Goal: Task Accomplishment & Management: Manage account settings

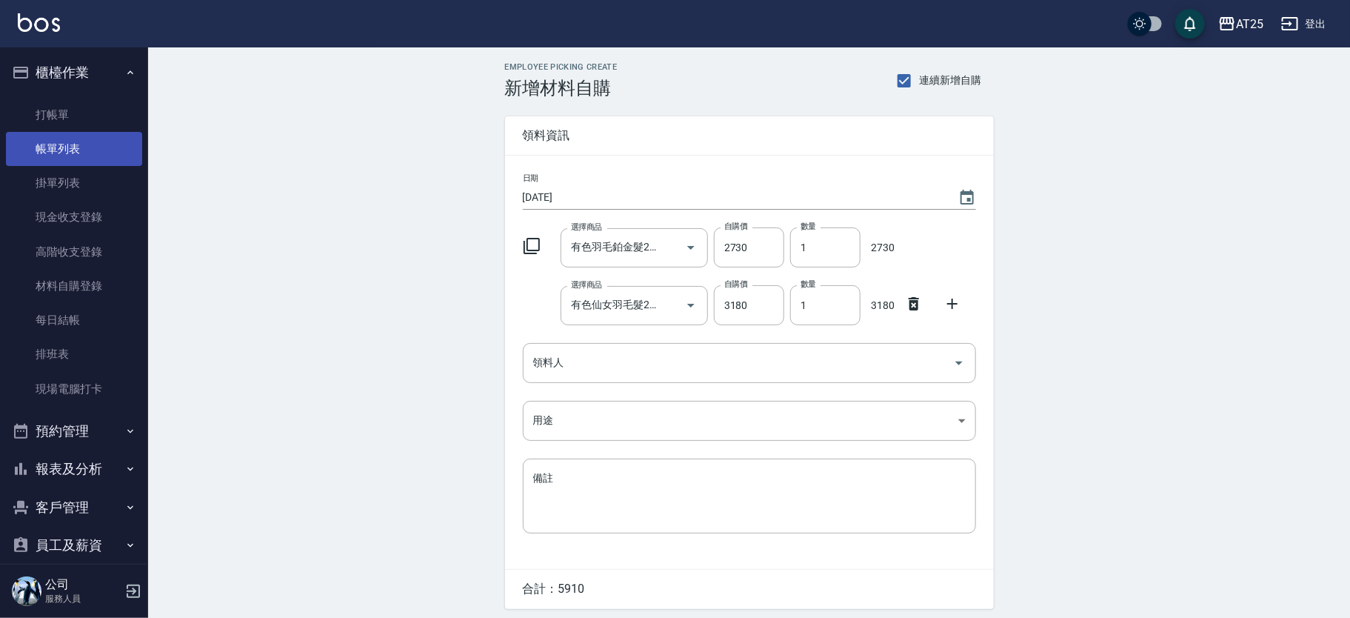
click at [73, 139] on link "帳單列表" at bounding box center [74, 149] width 136 height 34
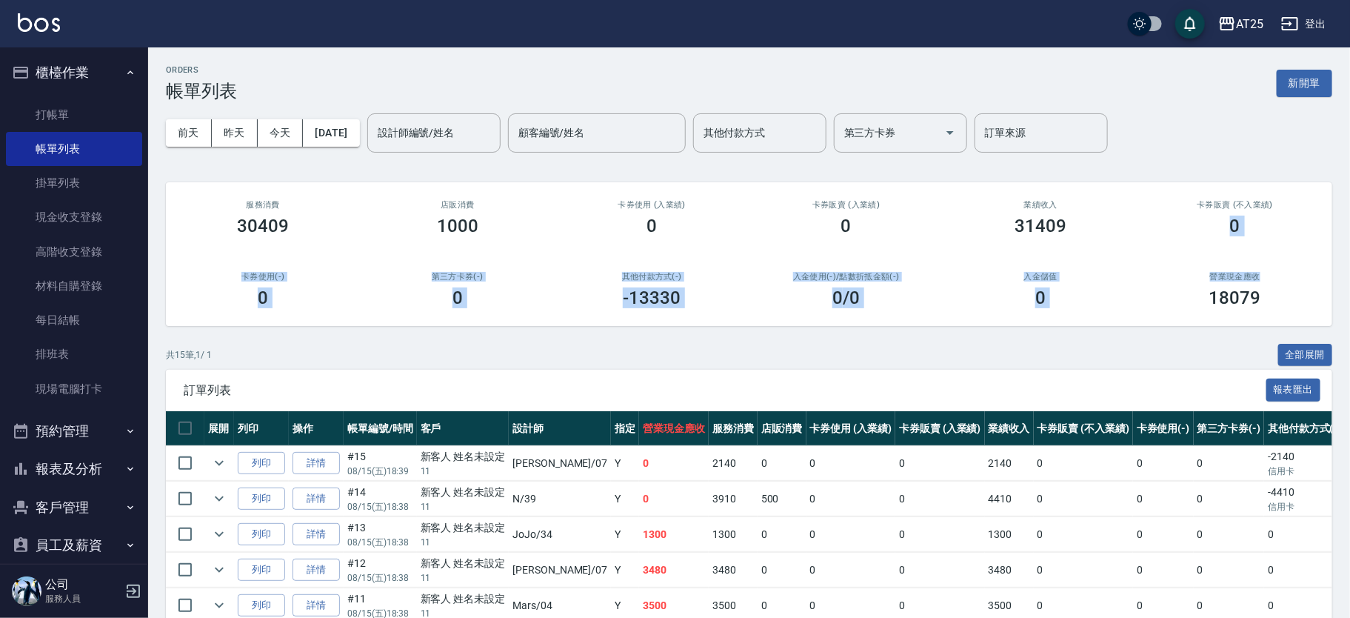
drag, startPoint x: 1347, startPoint y: 170, endPoint x: 1356, endPoint y: 265, distance: 95.9
click at [1349, 265] on html "AT25 登出 櫃檯作業 打帳單 帳單列表 掛單列表 現金收支登錄 高階收支登錄 材料自購登錄 每日結帳 排班表 現場電腦打卡 預約管理 預約管理 單日預約紀…" at bounding box center [675, 518] width 1350 height 1037
click at [1313, 164] on div "ORDERS 帳單列表 新開單 前天 昨天 今天 2025/08/15 設計師編號/姓名 設計師編號/姓名 顧客編號/姓名 顧客編號/姓名 其他付款方式 其他…" at bounding box center [749, 541] width 1202 height 989
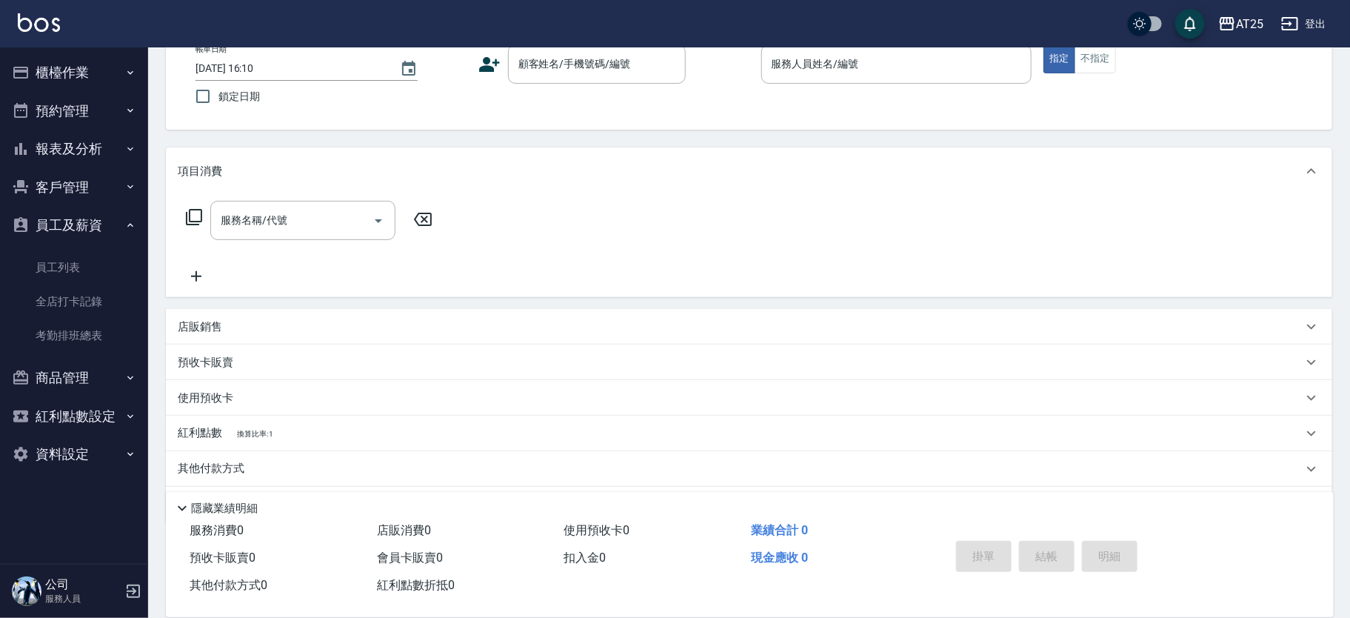
click at [715, 170] on div "項目消費" at bounding box center [740, 172] width 1125 height 16
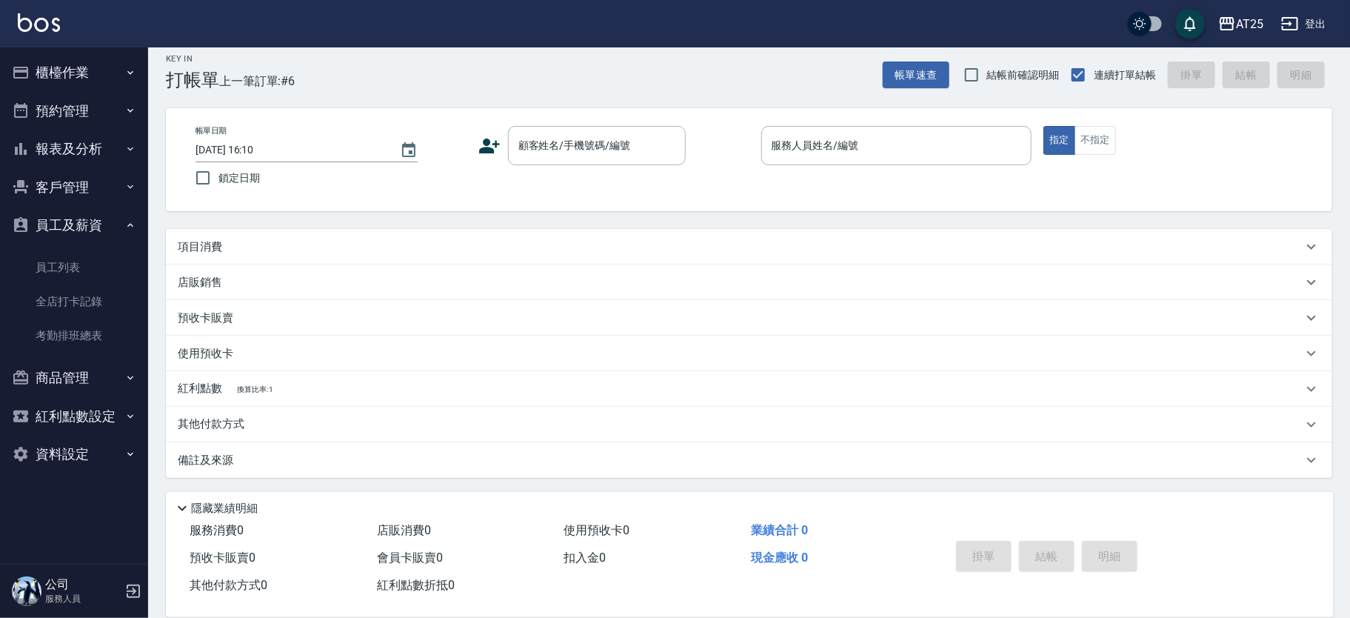
scroll to position [11, 0]
click at [233, 240] on div "項目消費" at bounding box center [740, 247] width 1125 height 16
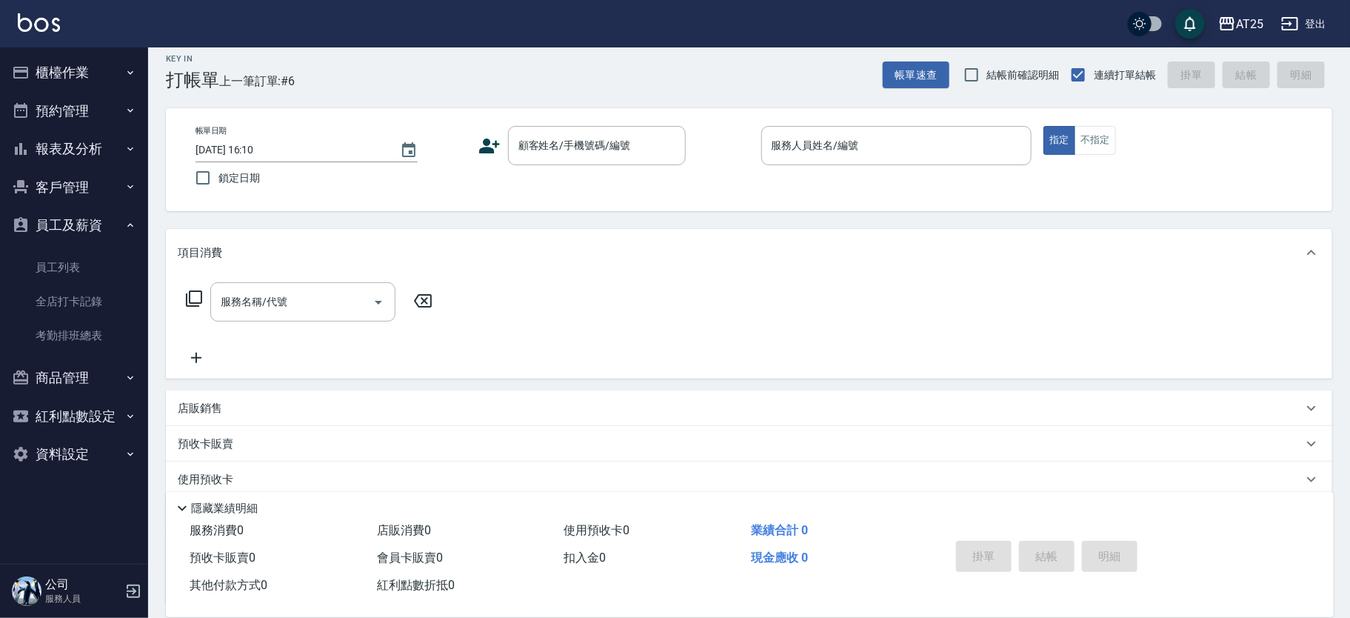
scroll to position [93, 0]
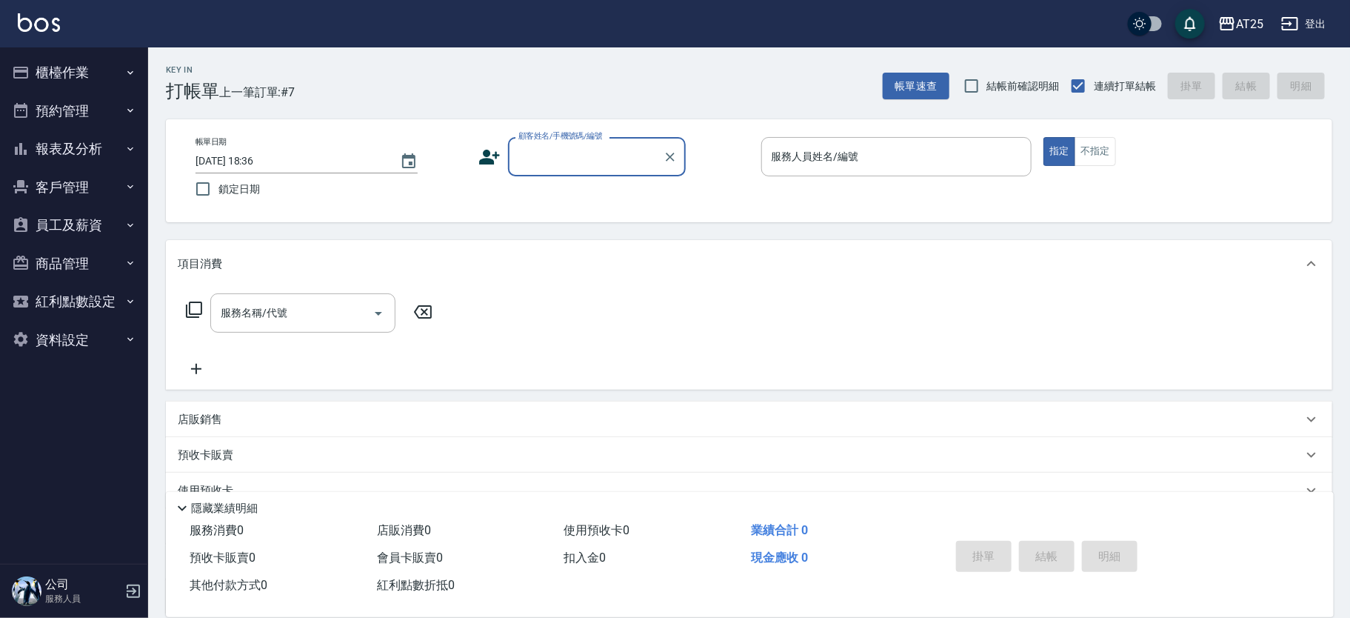
click at [585, 163] on input "顧客姓名/手機號碼/編號" at bounding box center [586, 157] width 142 height 26
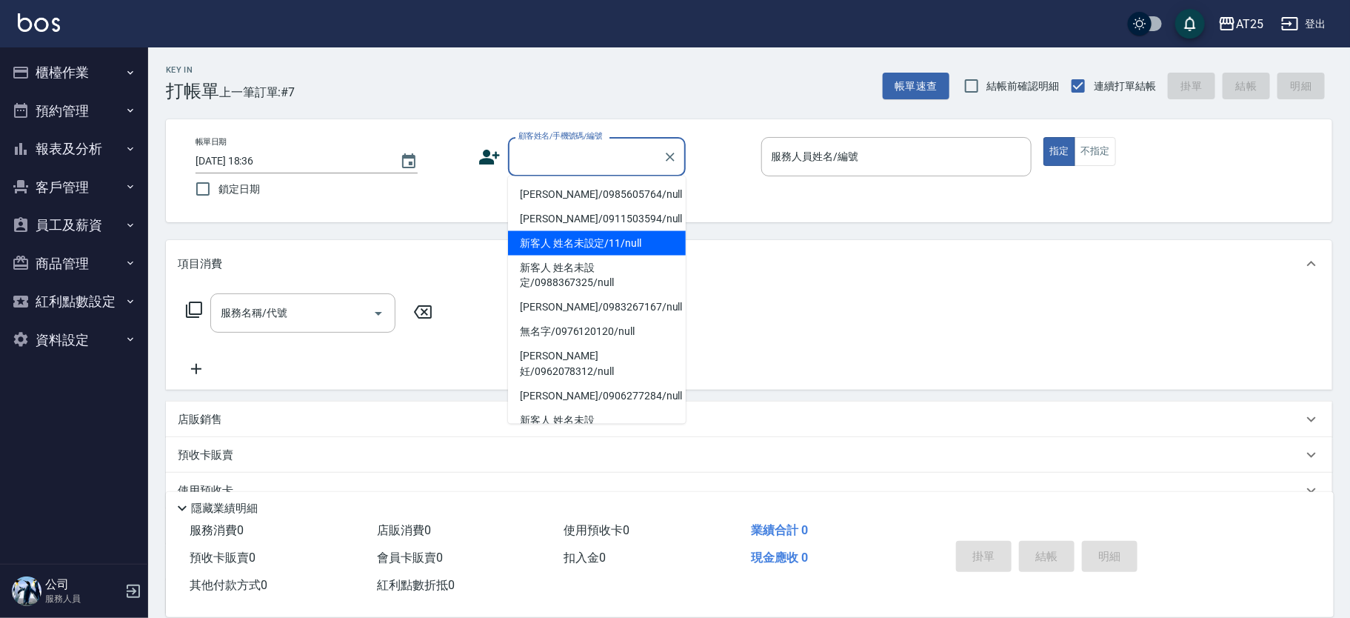
click at [621, 237] on li "新客人 姓名未設定/11/null" at bounding box center [597, 243] width 178 height 24
type input "新客人 姓名未設定/11/null"
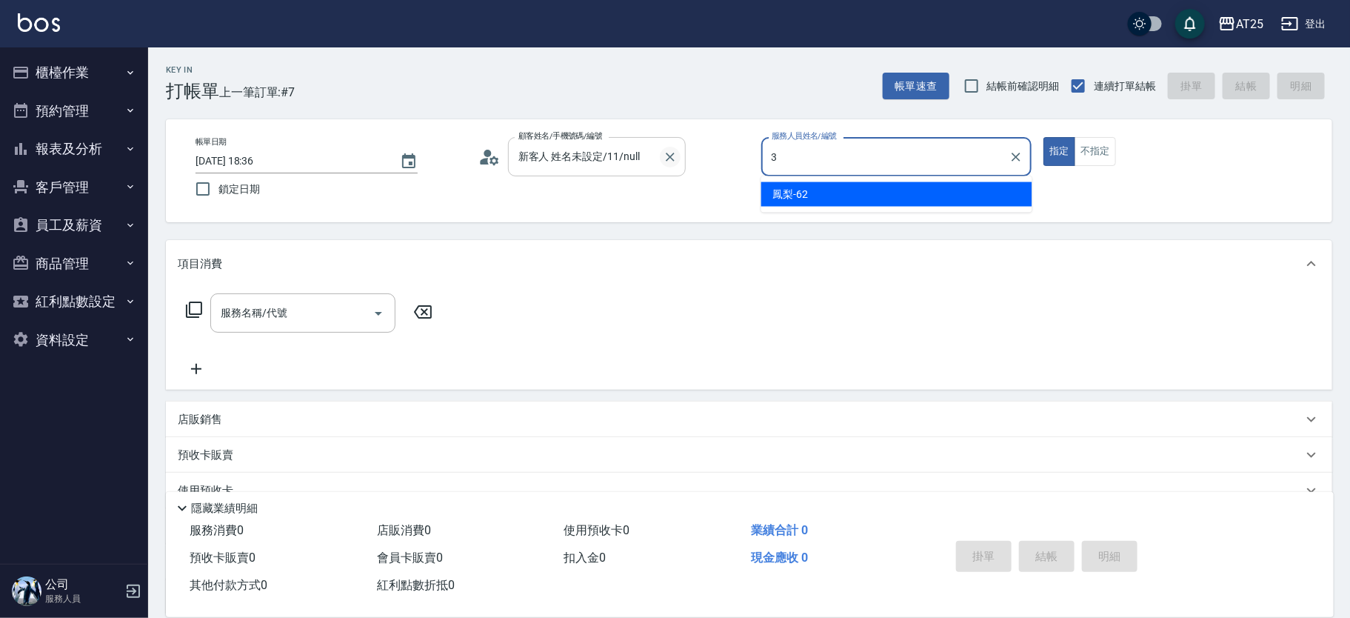
click at [669, 153] on icon "Clear" at bounding box center [670, 157] width 15 height 15
type input "3"
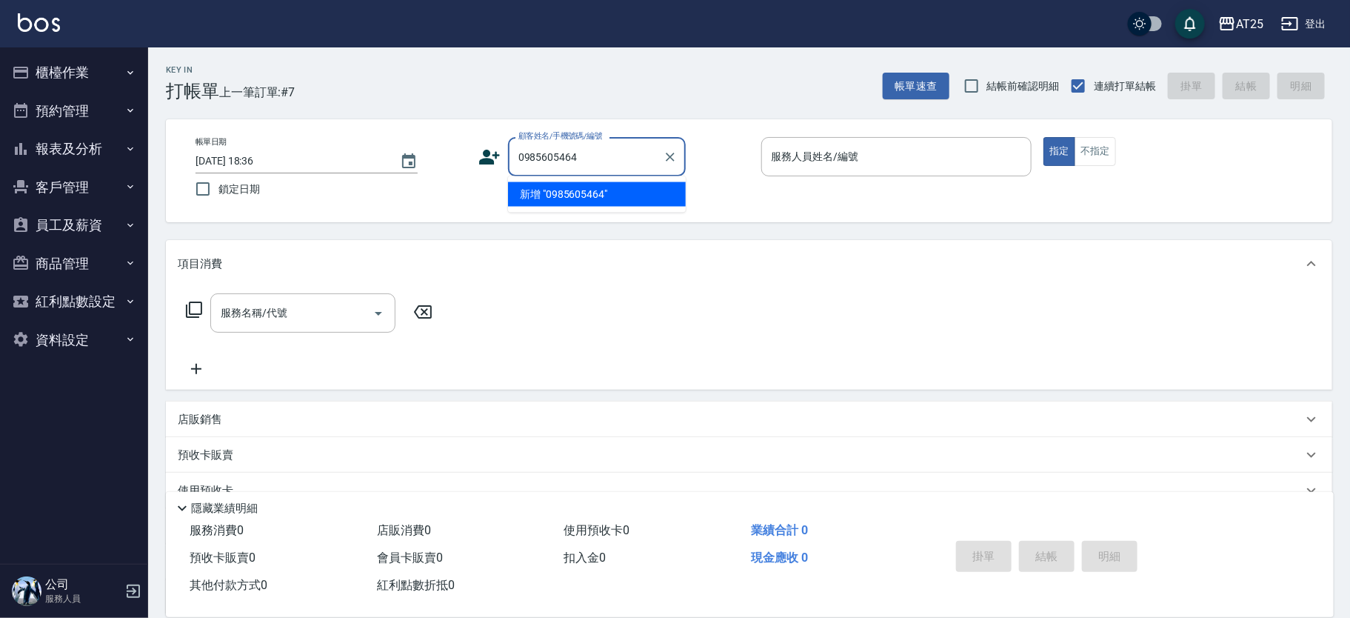
click at [651, 189] on li "新增 "0985605464"" at bounding box center [597, 194] width 178 height 24
type input "0985605464"
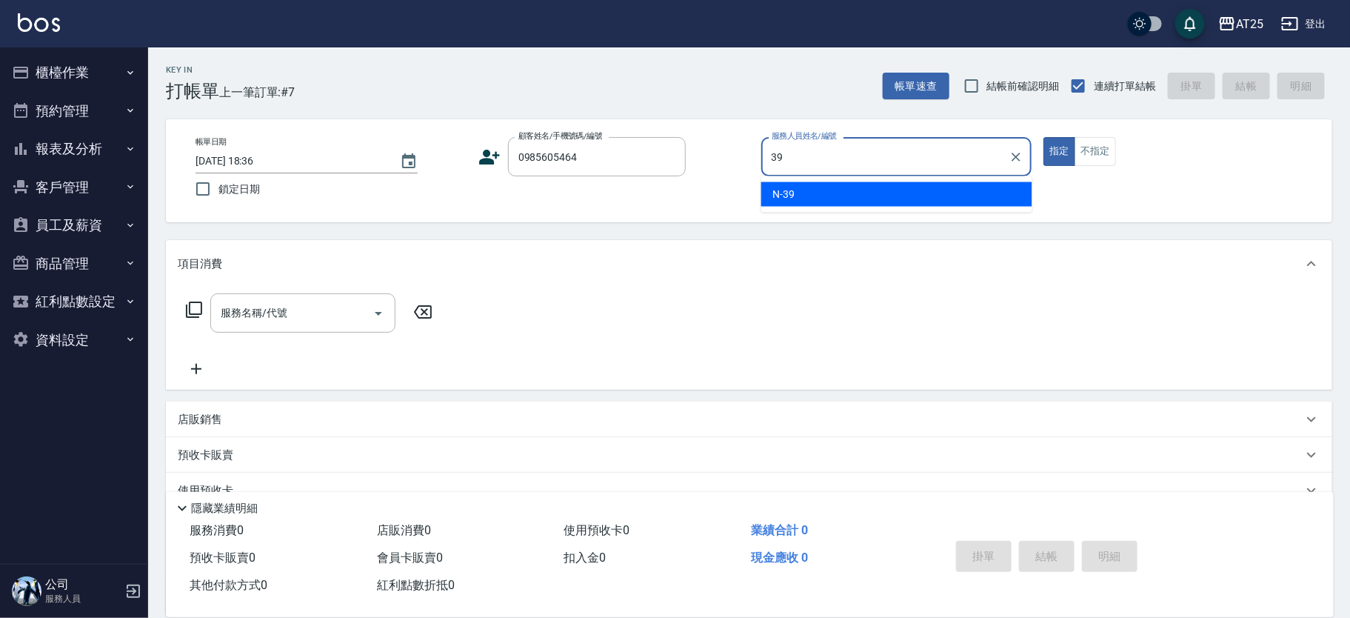
type input "N-39"
type button "true"
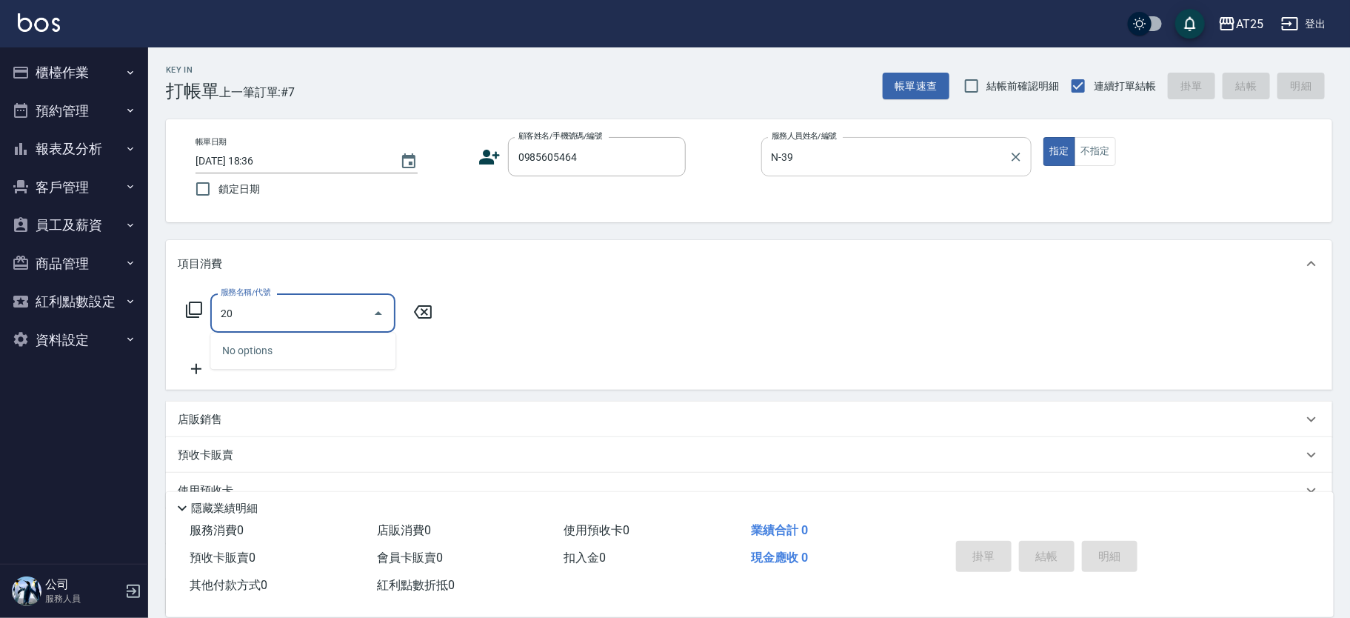
type input "201"
type input "30"
type input "洗髮(201)"
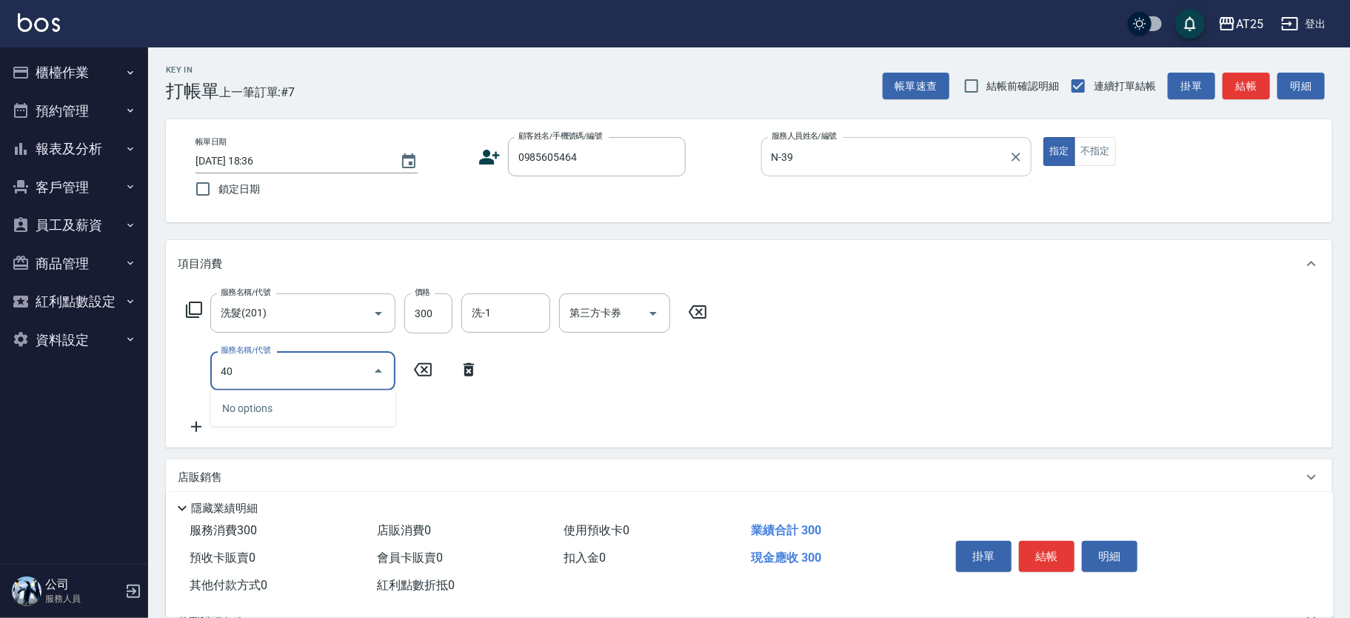
type input "401"
type input "60"
type input "剪髮(401)"
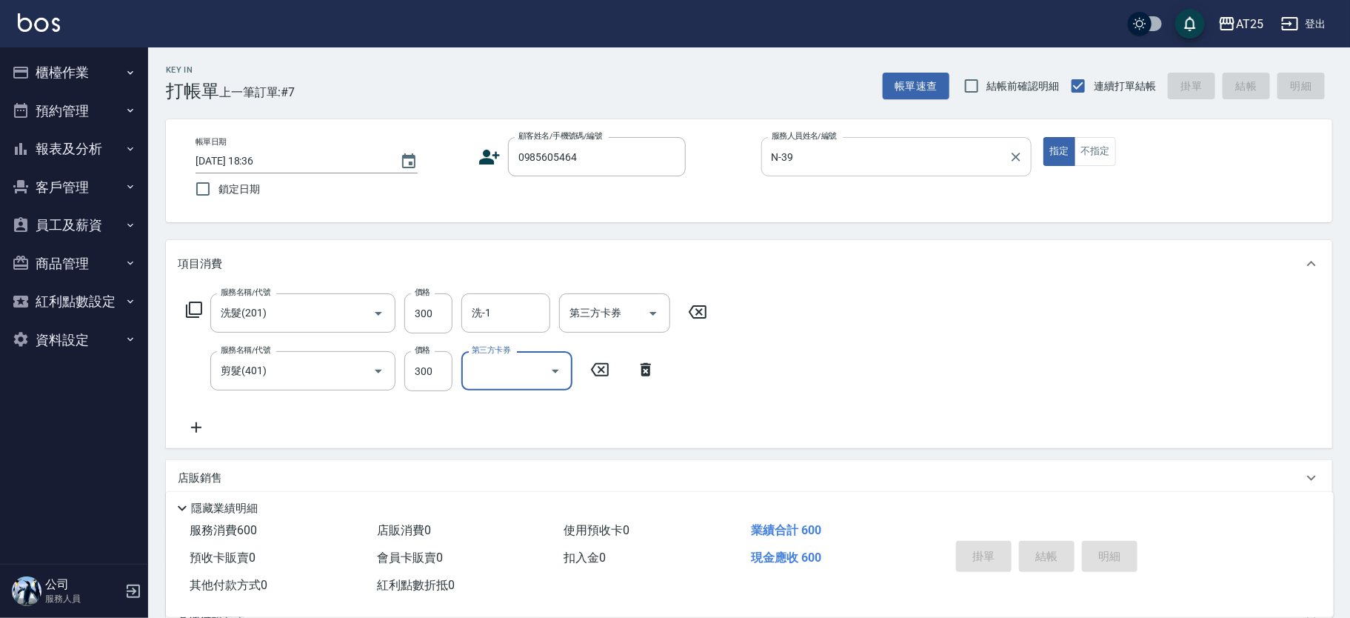
type input "2025/08/15 18:37"
type input "0"
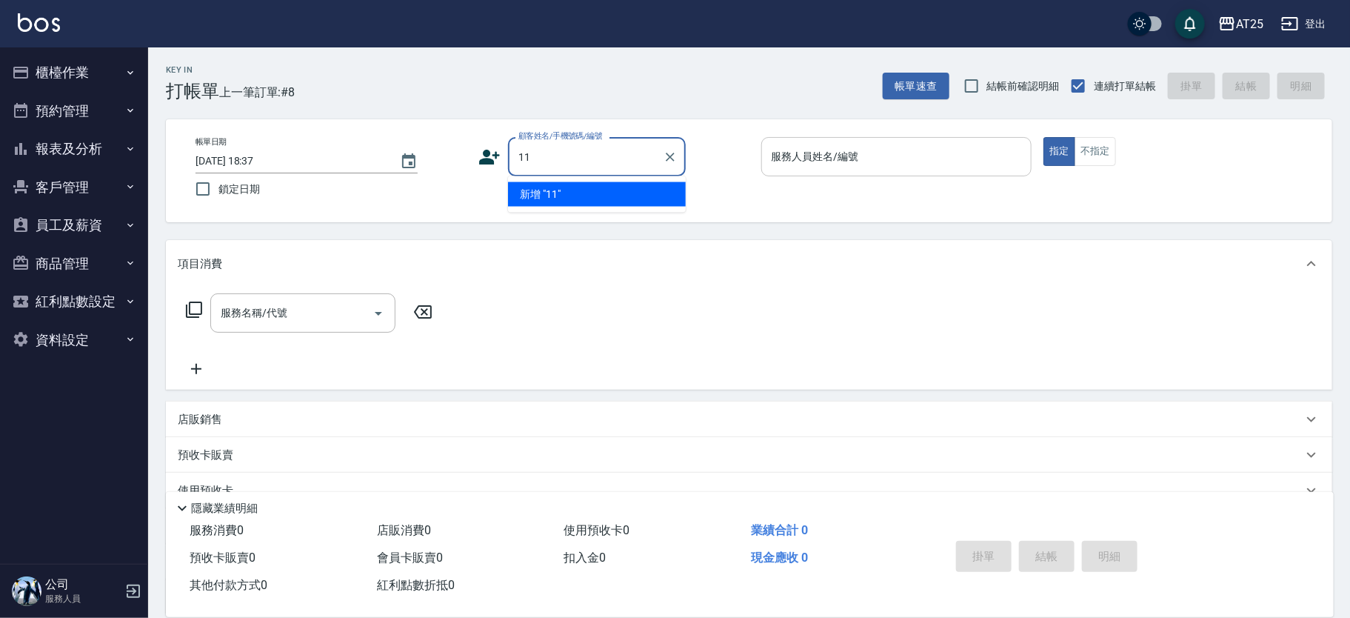
type input "11"
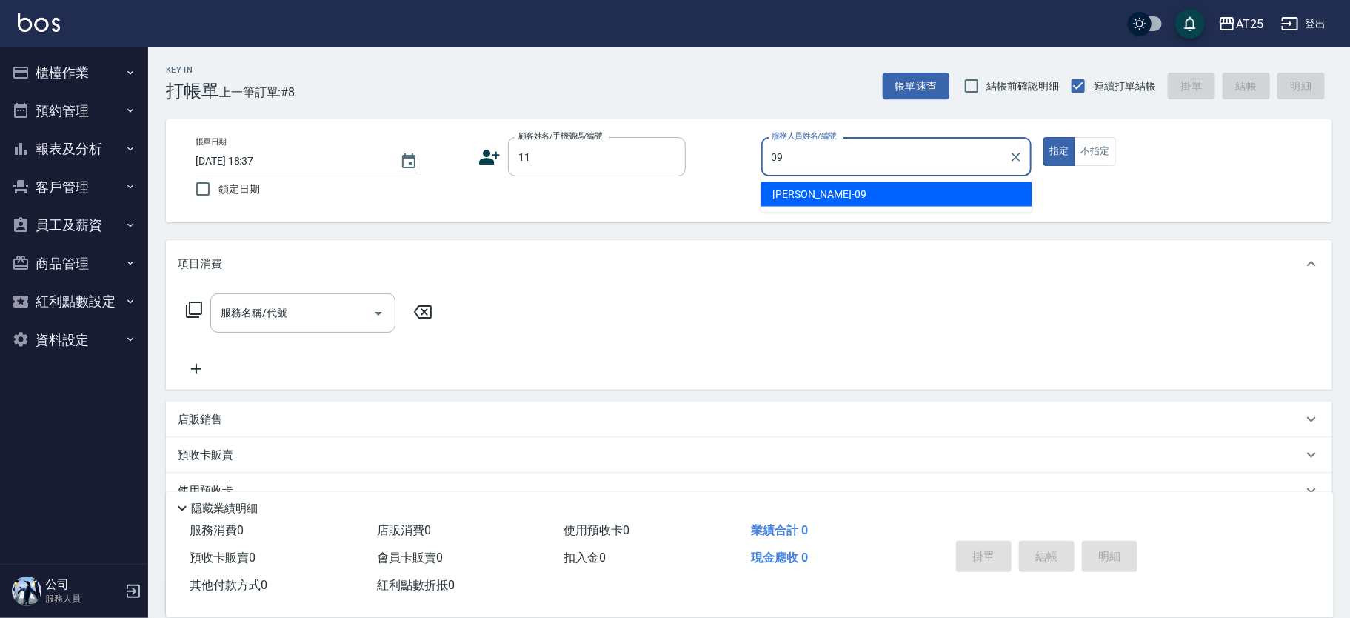
type input "Kevin-09"
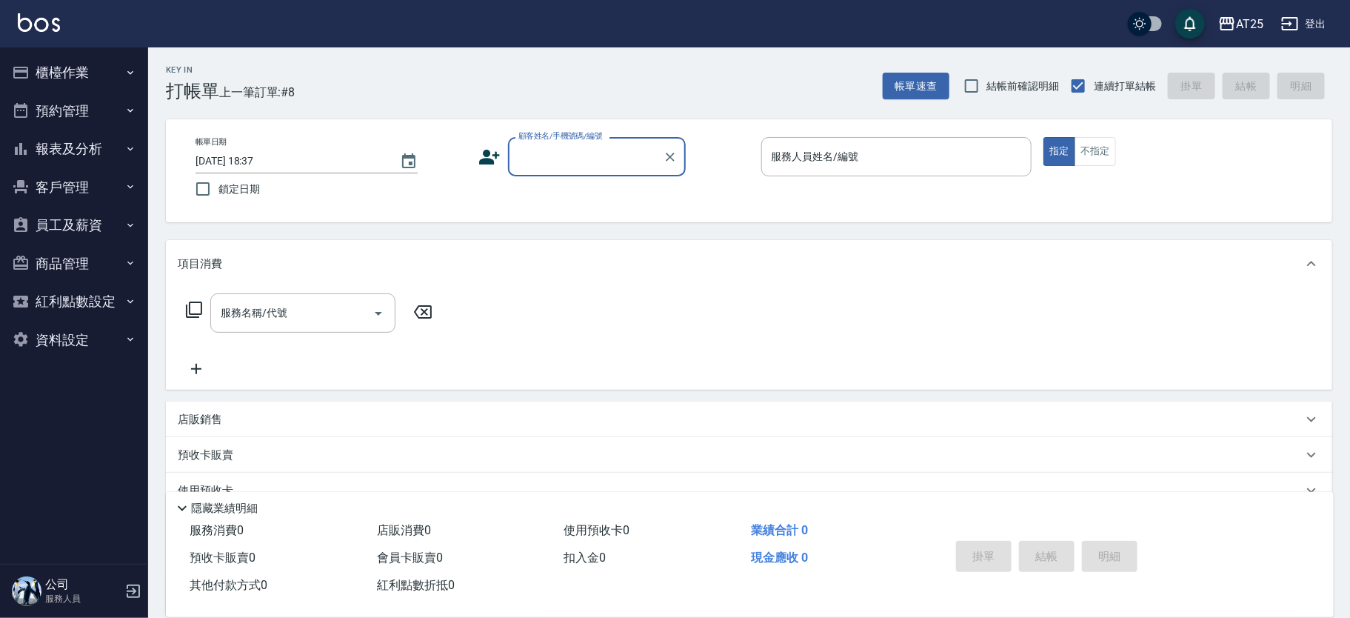
click at [564, 148] on input "顧客姓名/手機號碼/編號" at bounding box center [586, 157] width 142 height 26
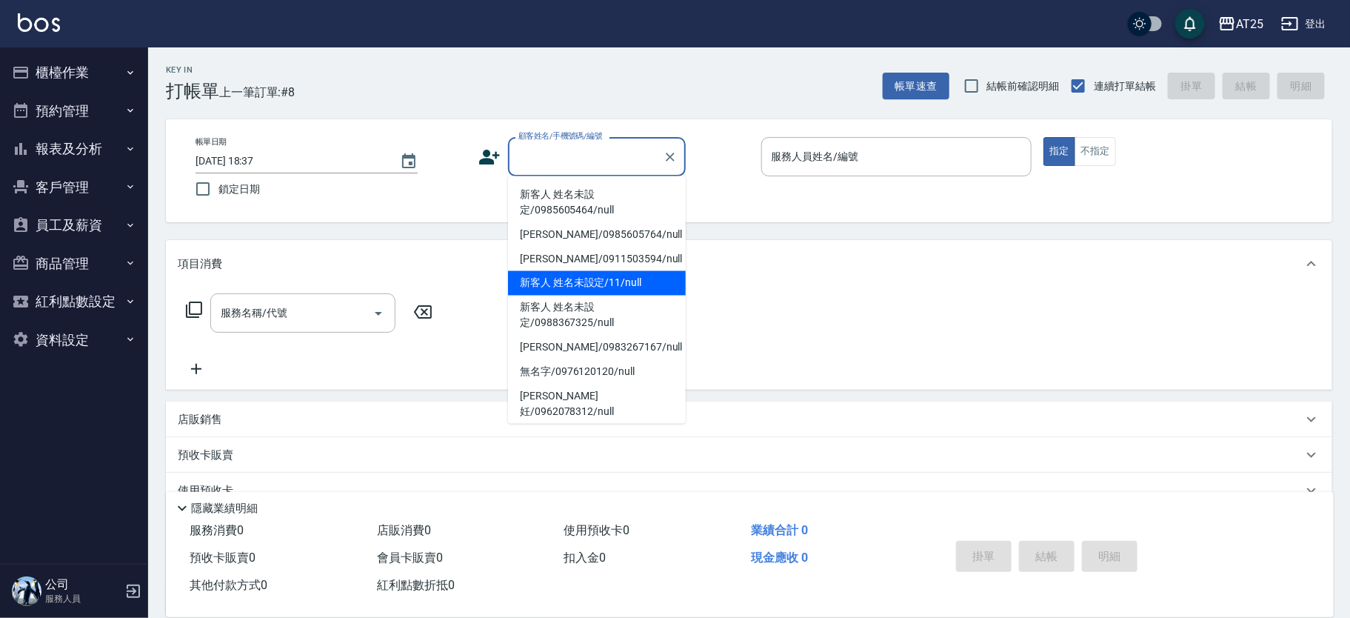
click at [660, 283] on li "新客人 姓名未設定/11/null" at bounding box center [597, 283] width 178 height 24
type input "新客人 姓名未設定/11/null"
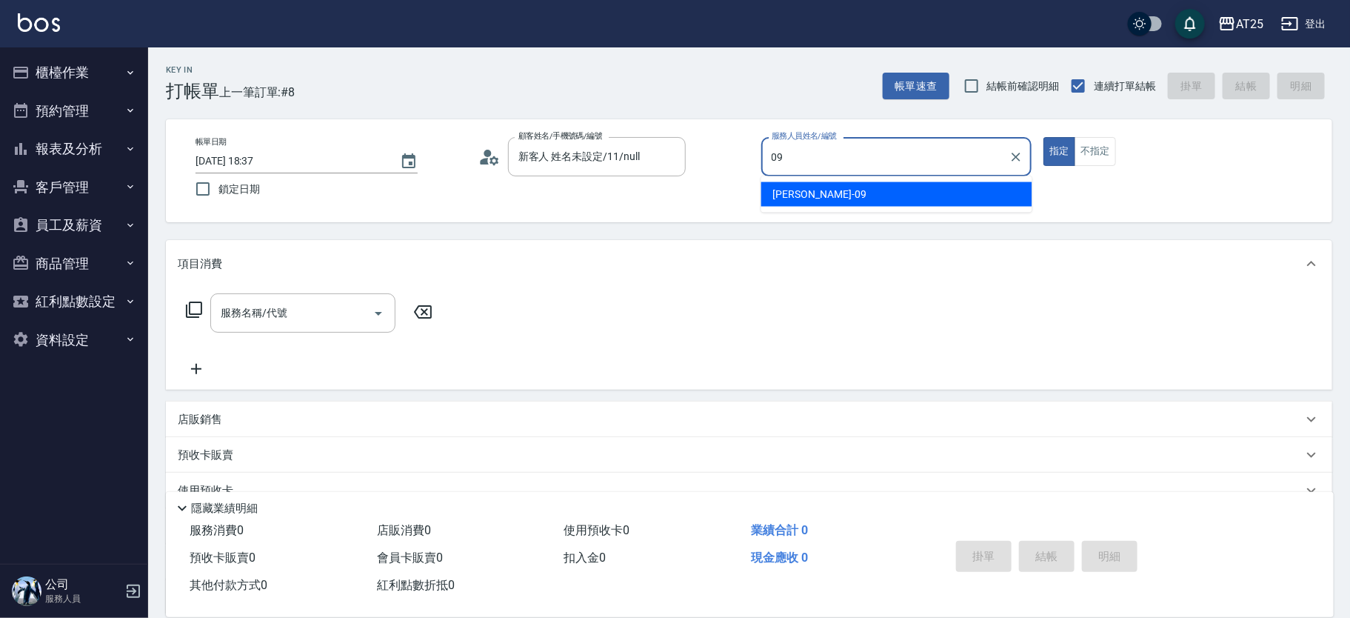
type input "Kevin-09"
type button "true"
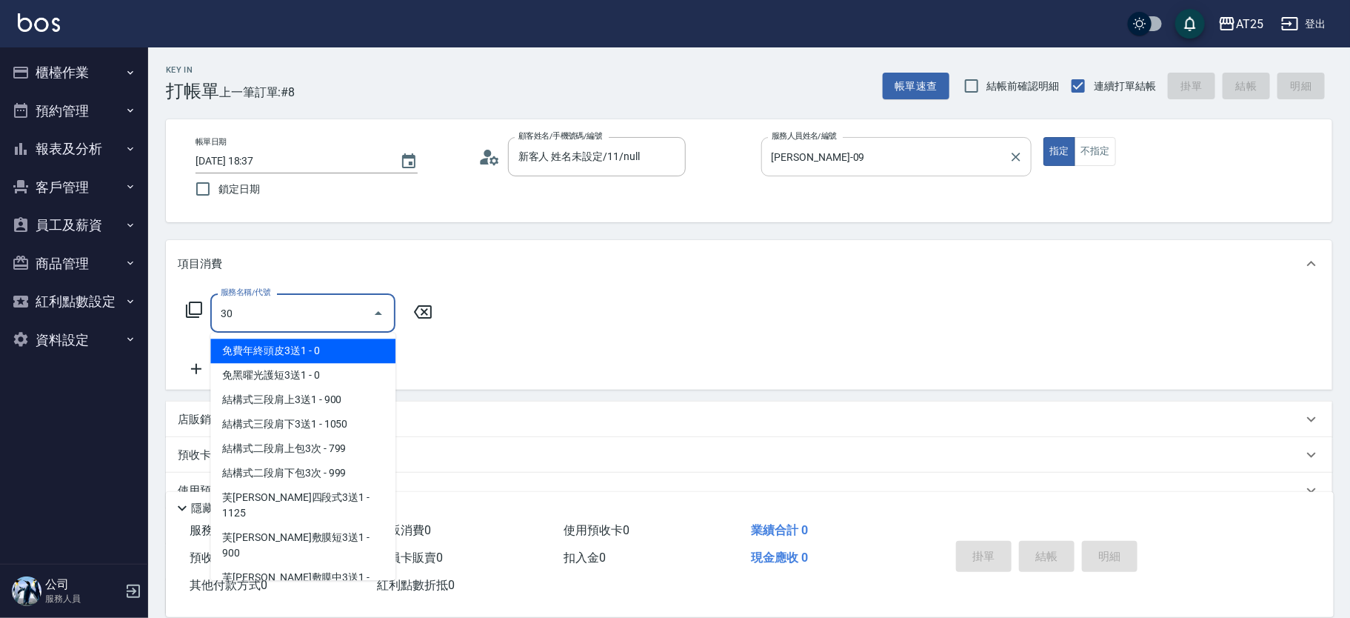
type input "301"
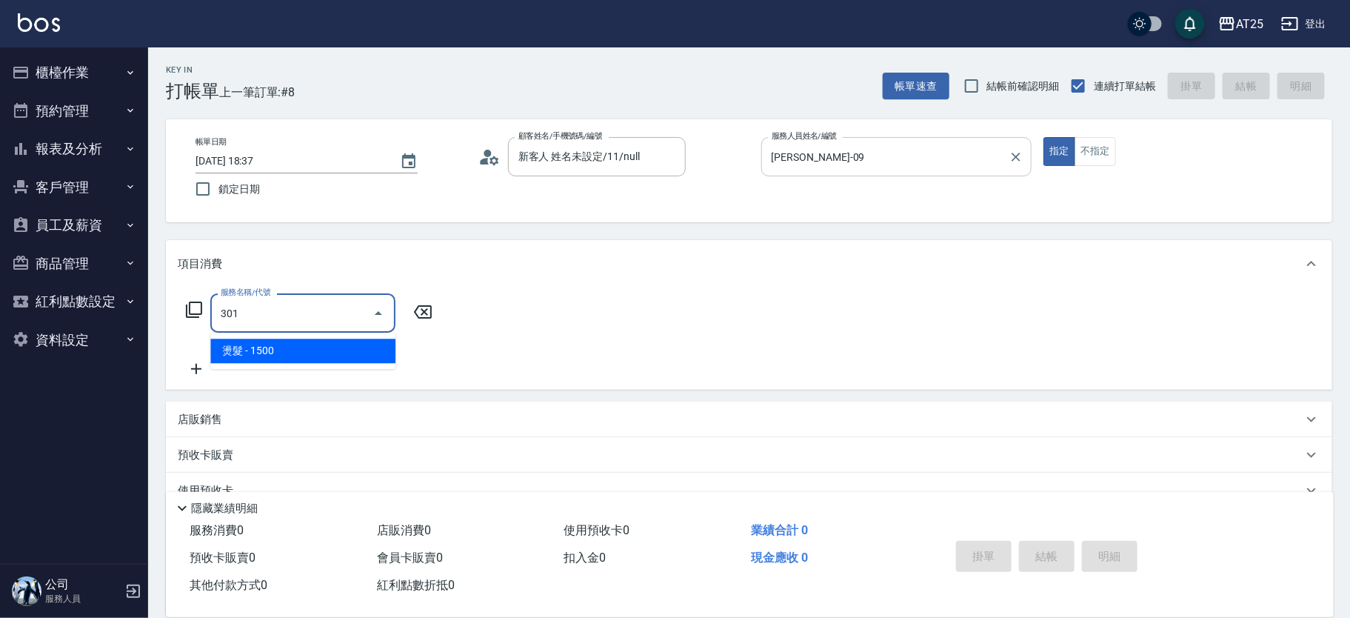
type input "150"
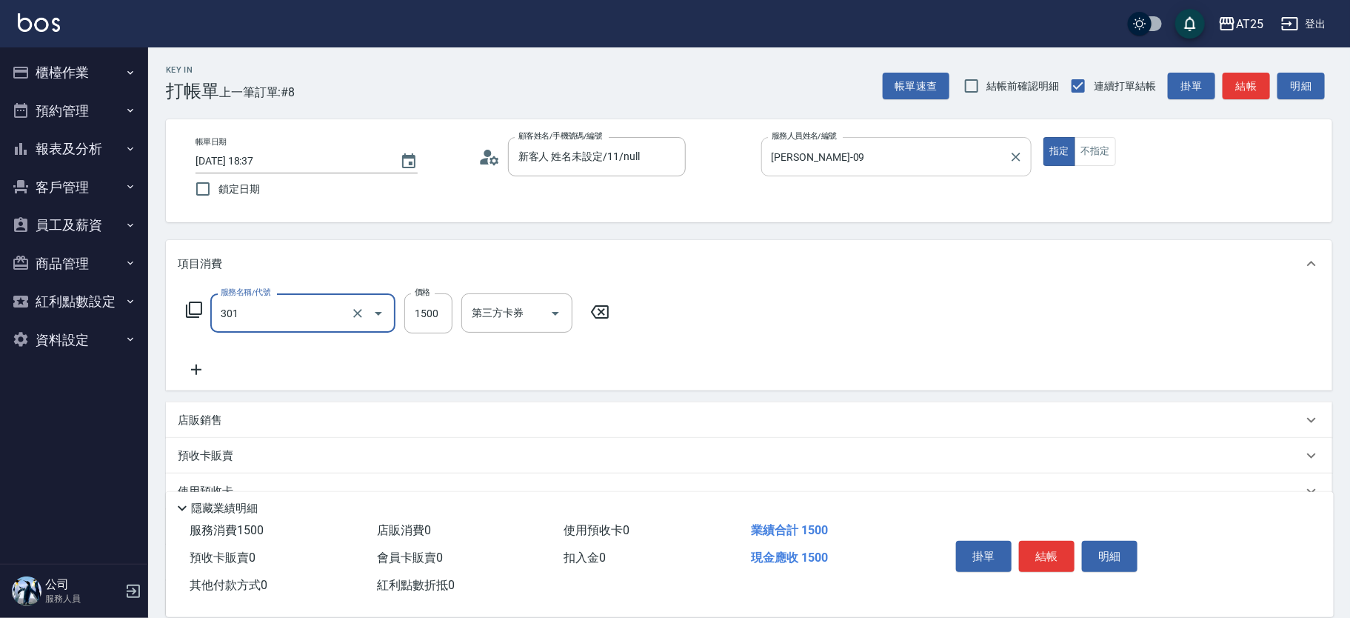
type input "燙髮(301)"
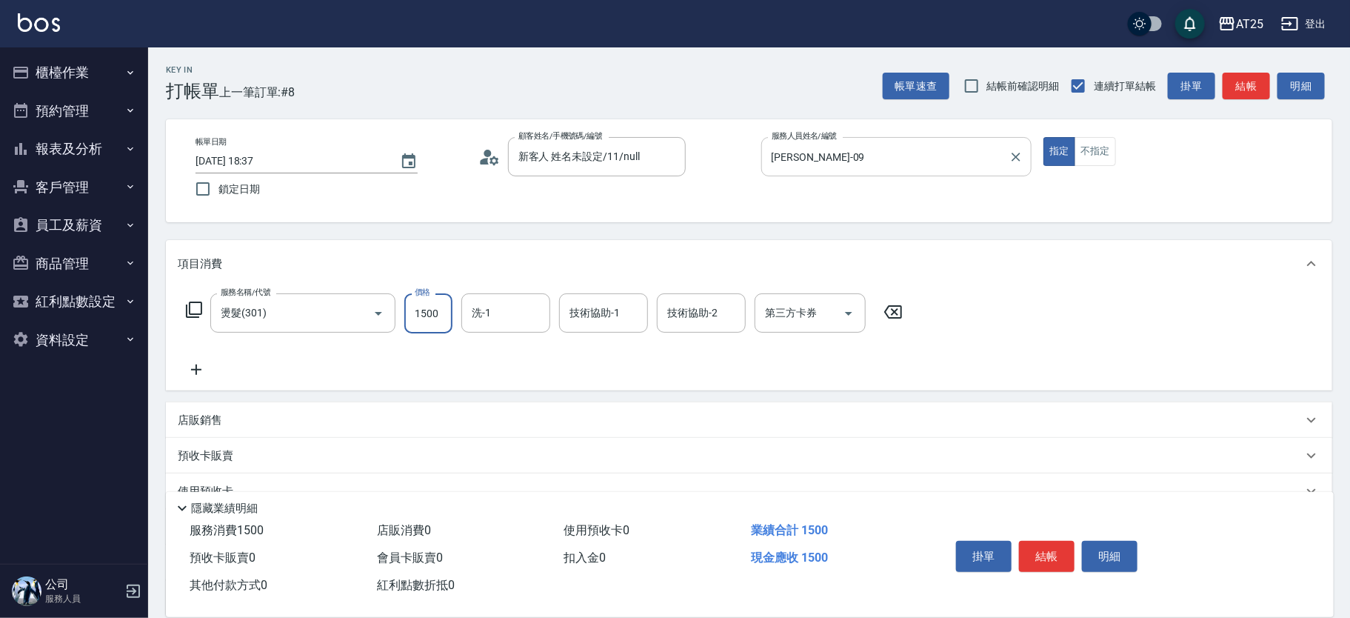
type input "0"
type input "11"
type input "10"
type input "119"
type input "110"
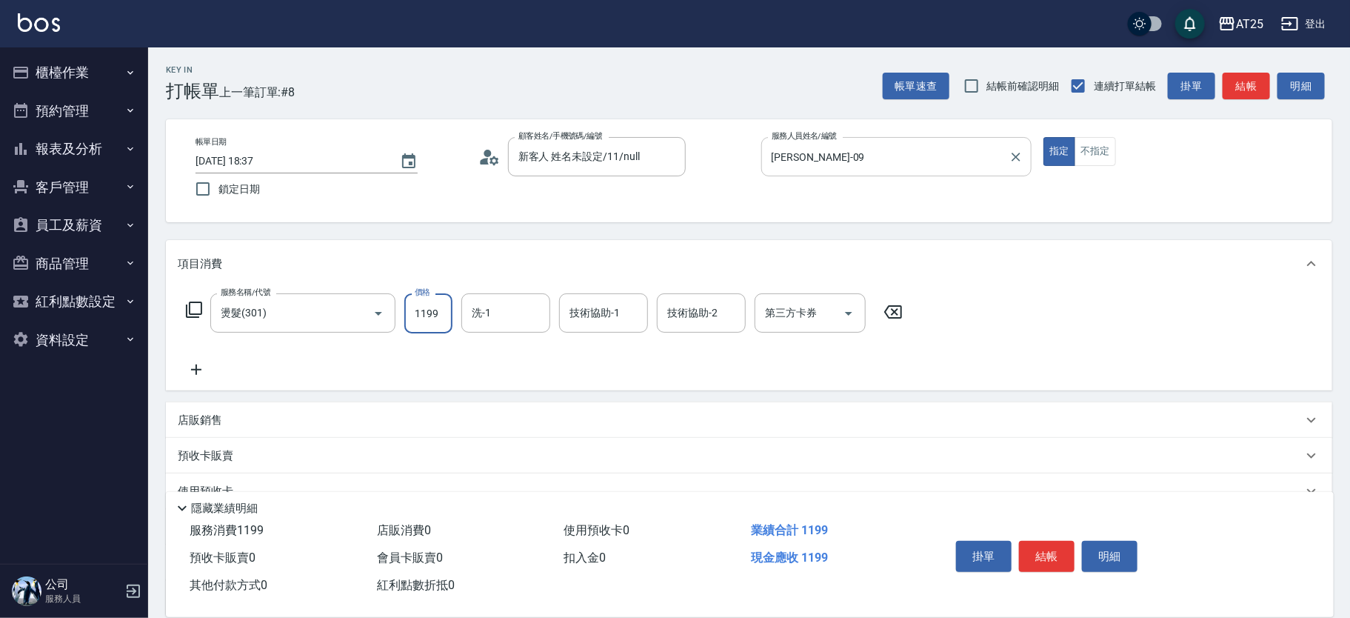
type input "1199"
type input "[PERSON_NAME]-68"
type input "游惠心-68"
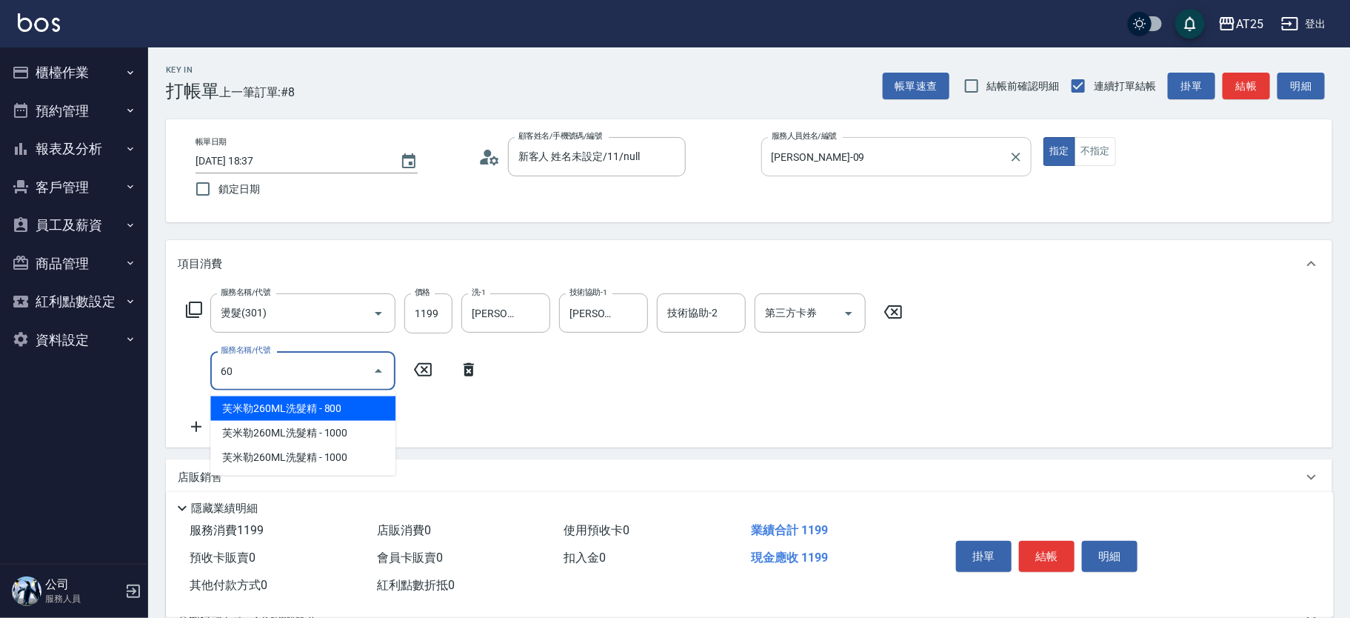
type input "601"
type input "210"
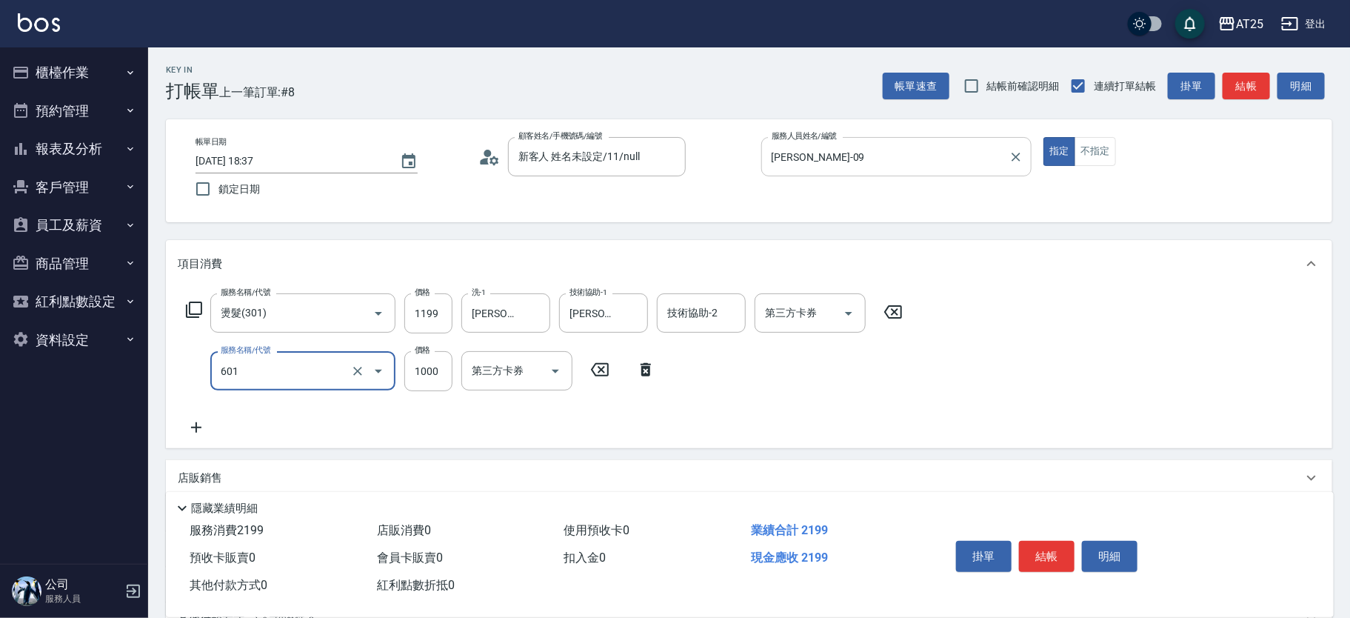
type input "自備護髮(1000上)(601)"
type input "120"
type input "12"
type input "130"
type input "120"
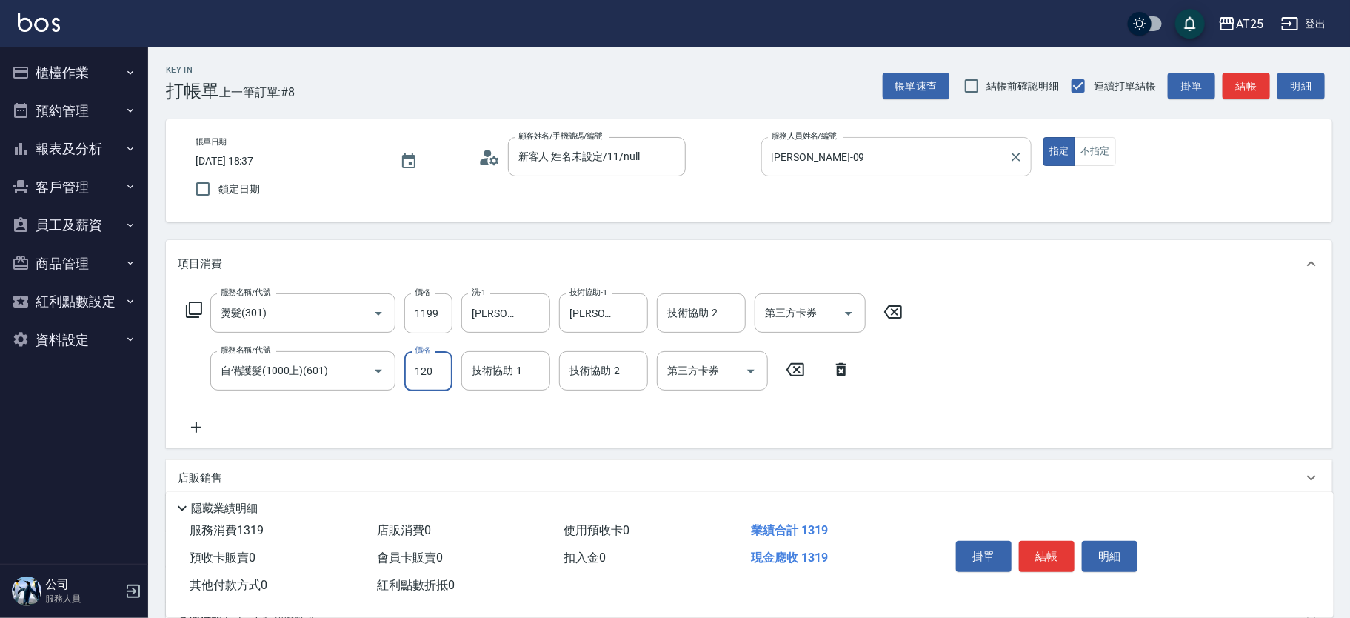
type input "230"
type input "1200"
type input "游惠心-68"
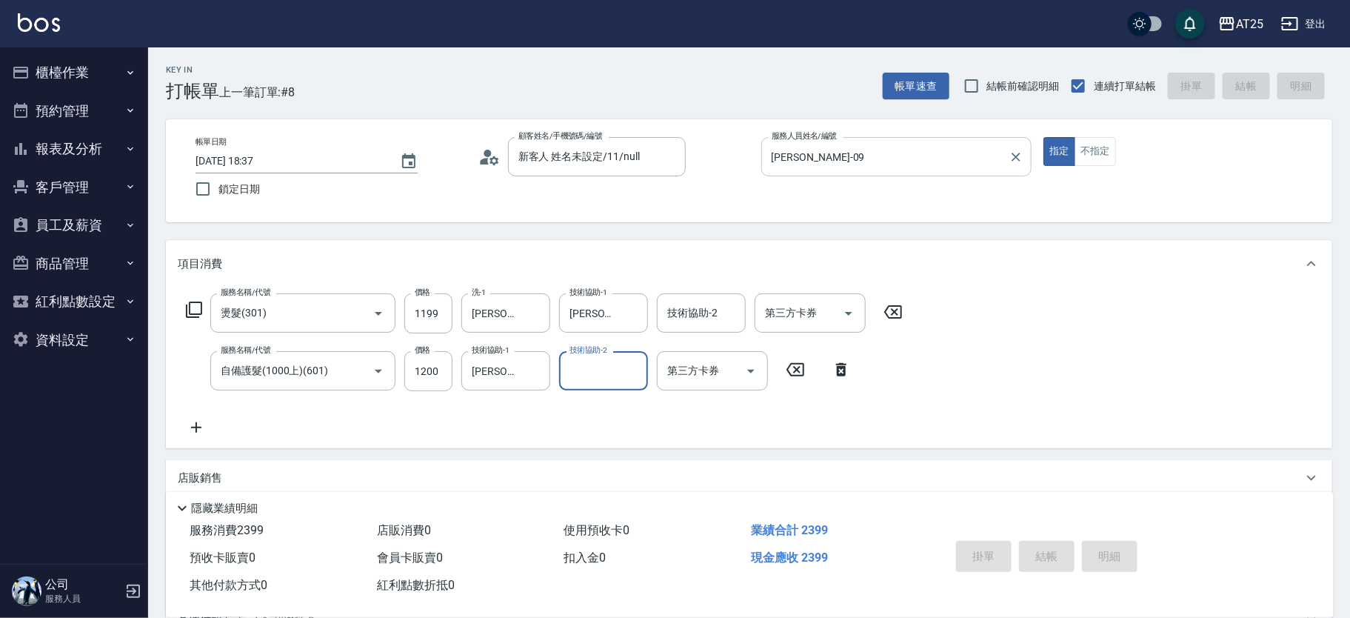
type input "0"
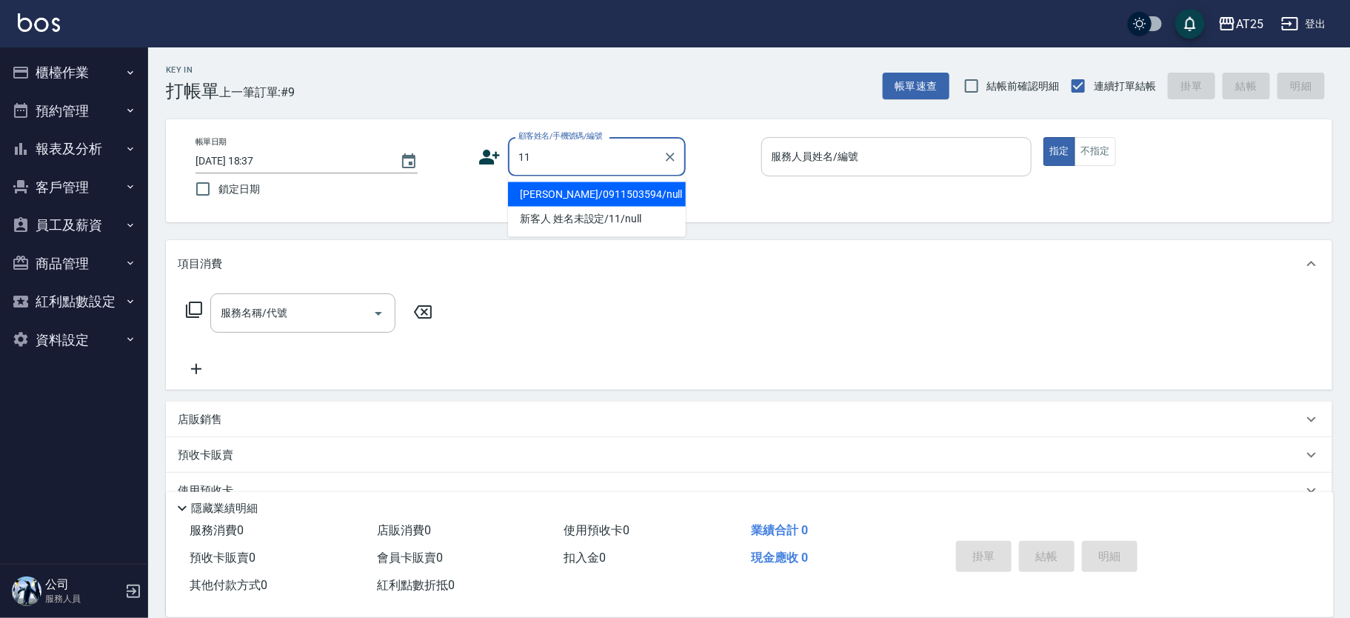
type input "吳姿霆/0911503594/null"
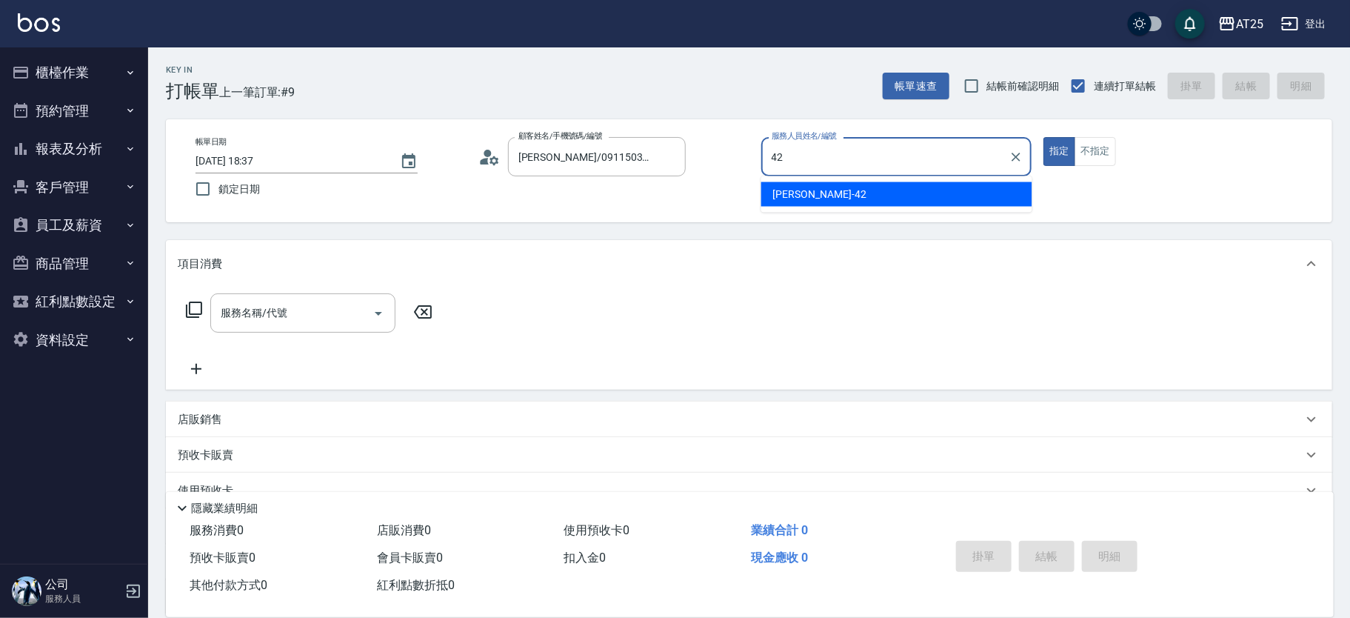
type input "韓Han-42"
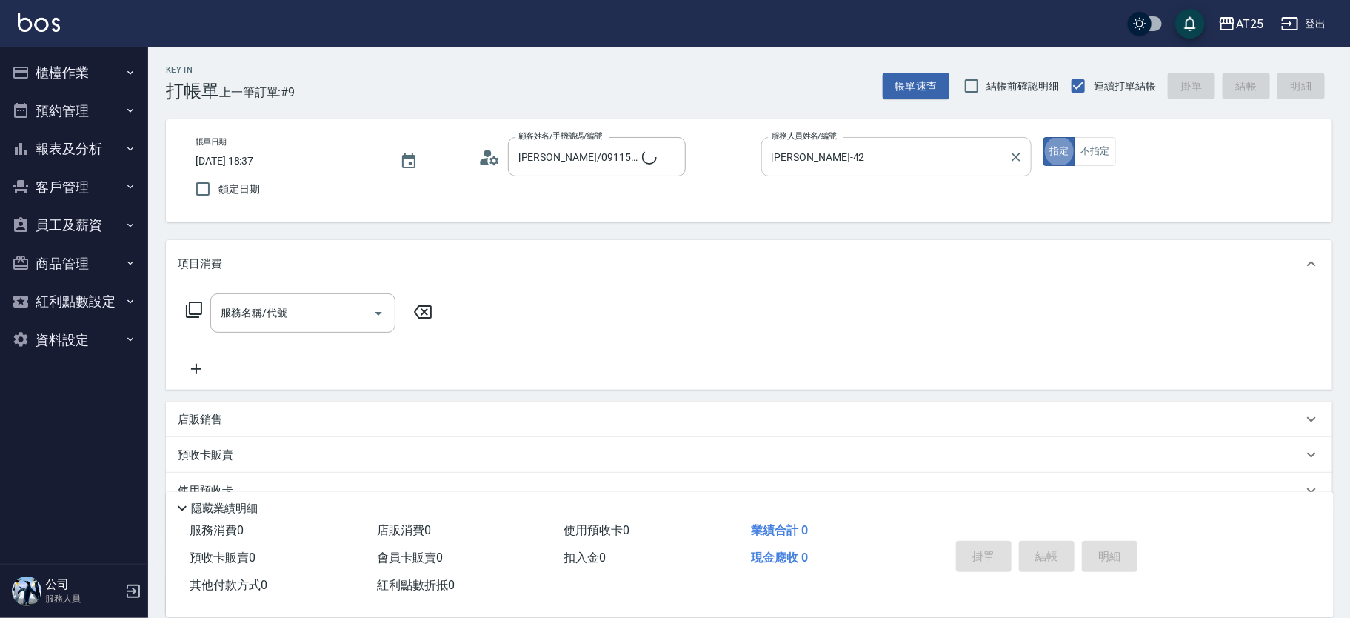
type input "新客人 姓名未設定/11/null"
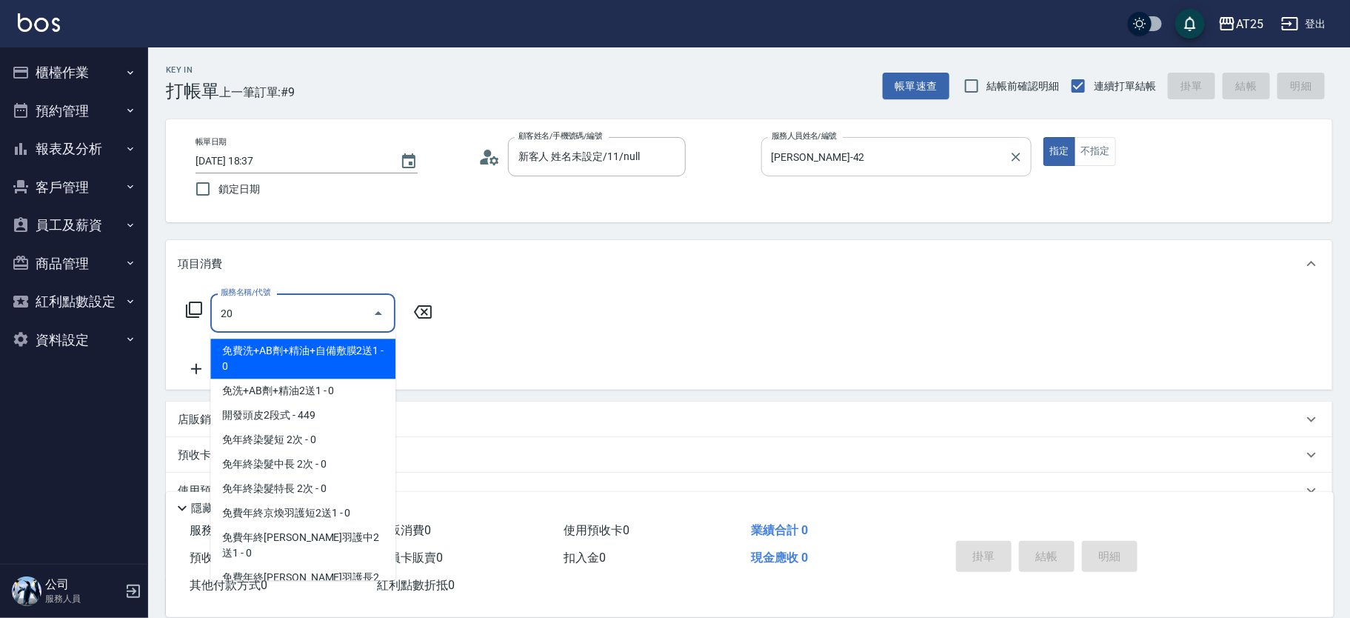
type input "201"
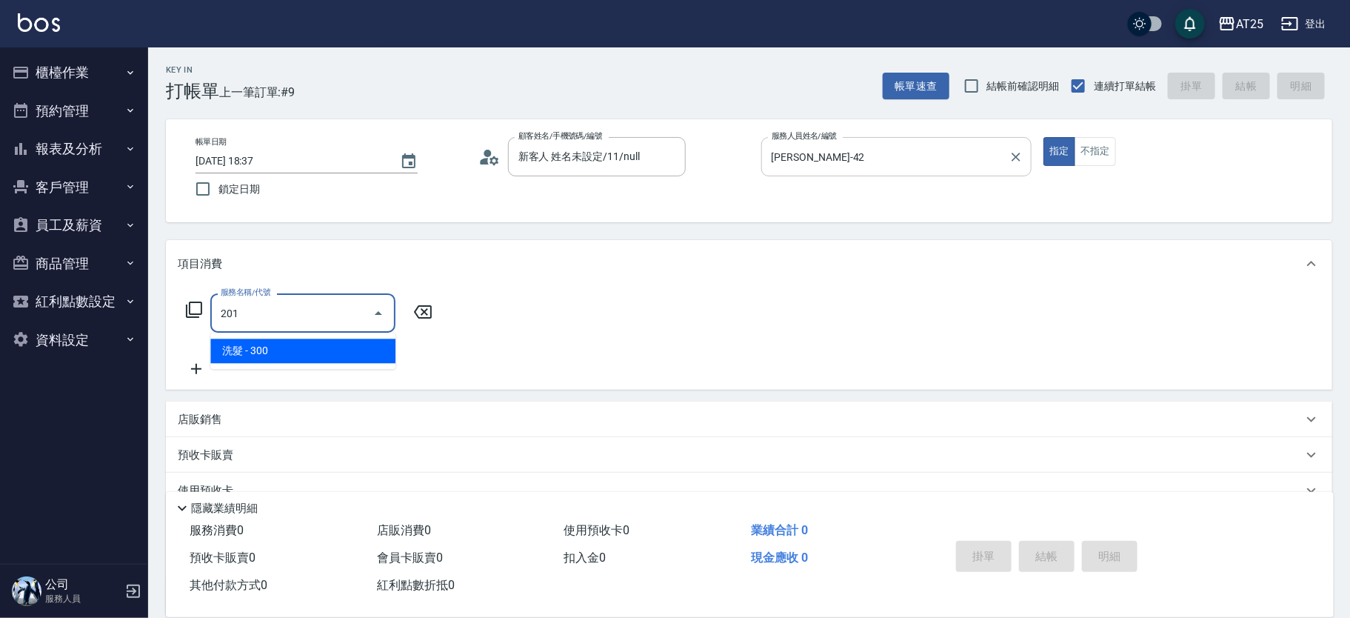
type input "30"
type input "洗髮(201)"
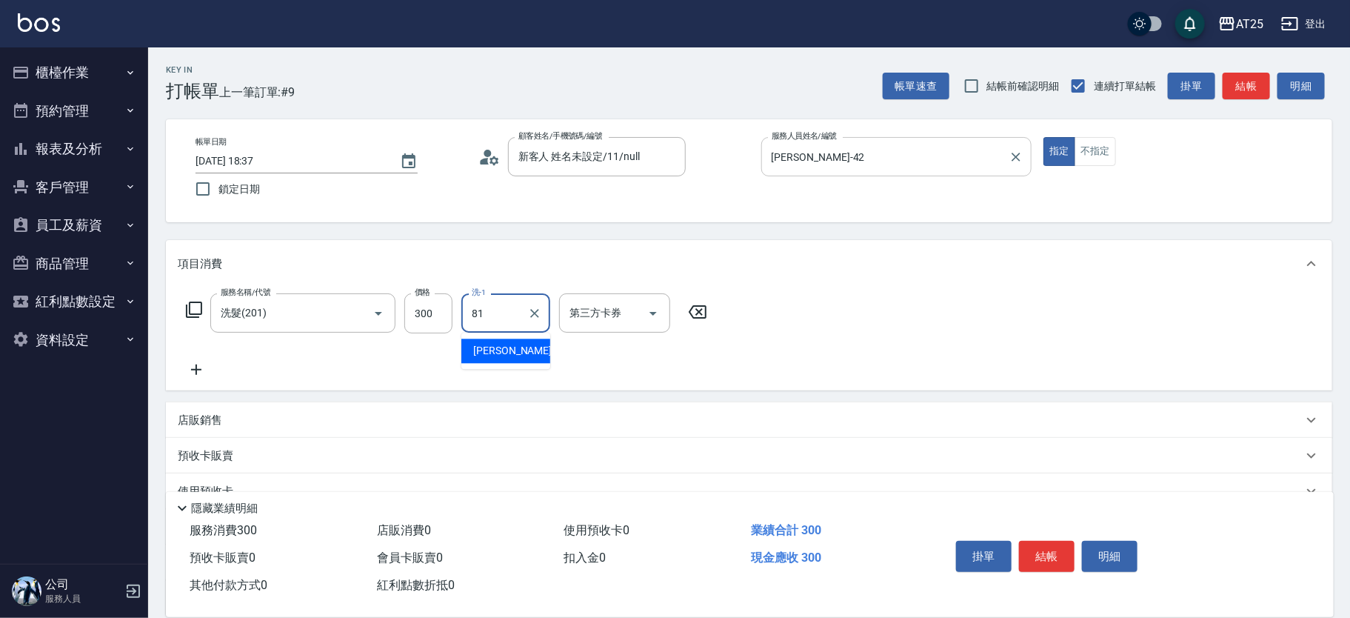
type input "小伶-81"
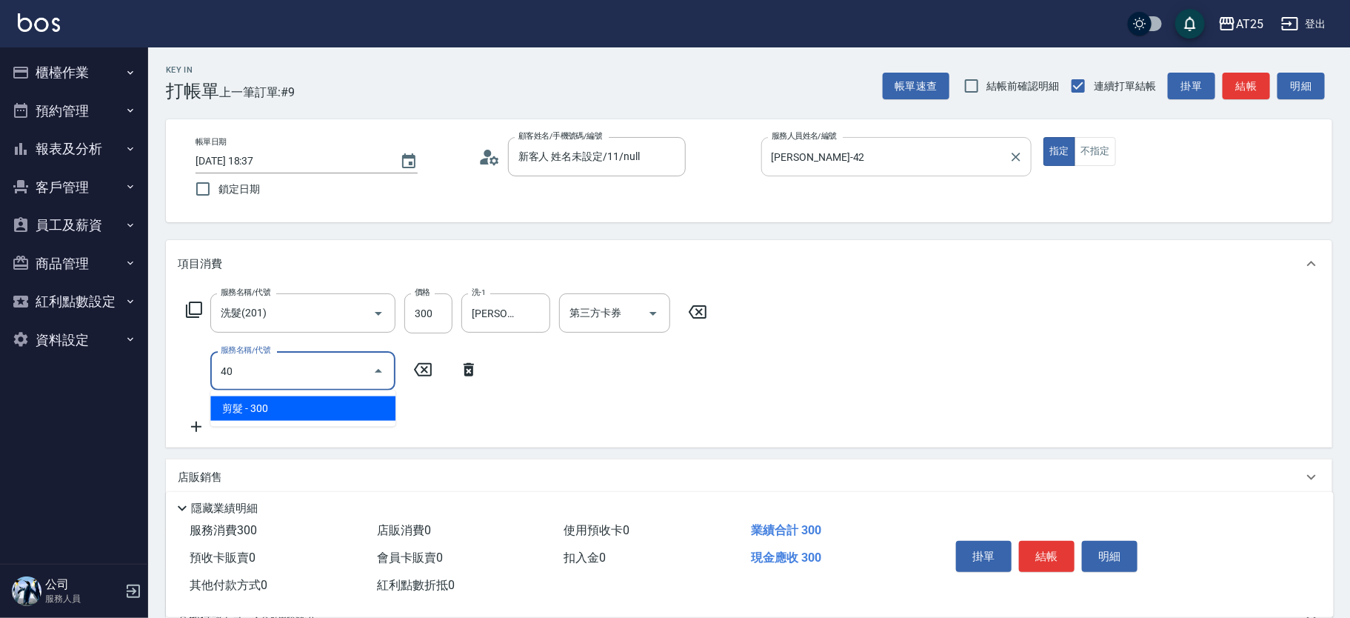
type input "401"
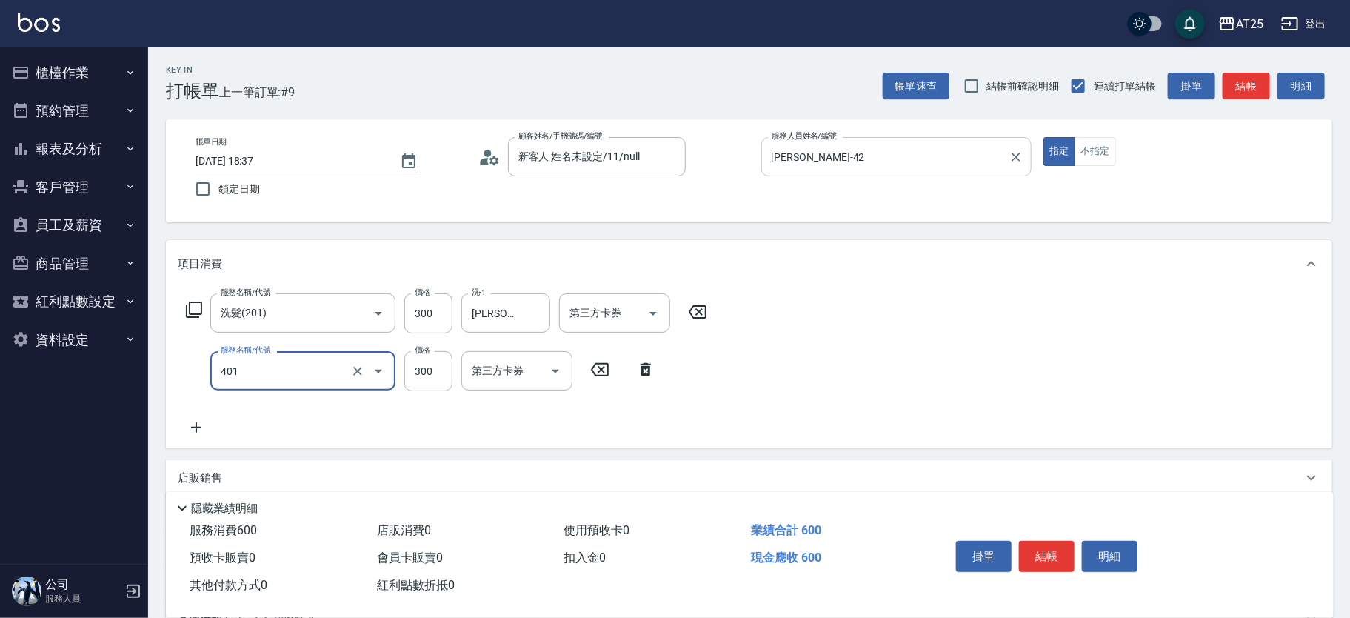
type input "60"
type input "剪髮(401)"
type input "30"
type input "20"
type input "50"
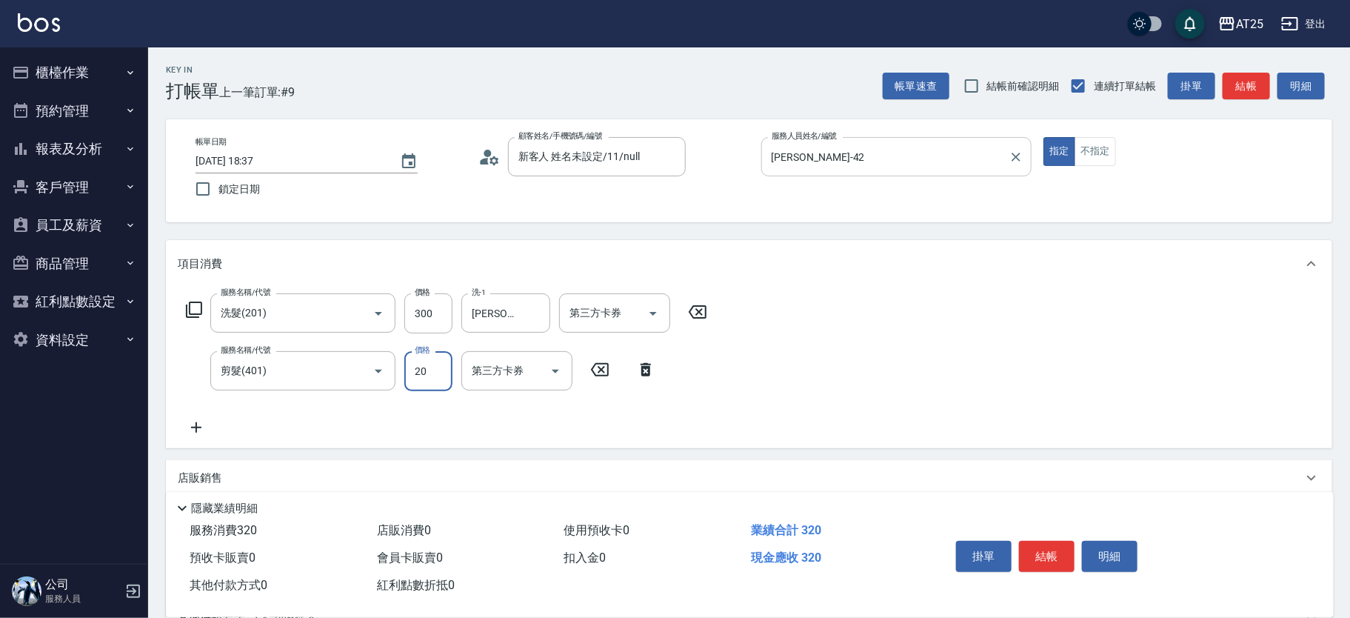
type input "200"
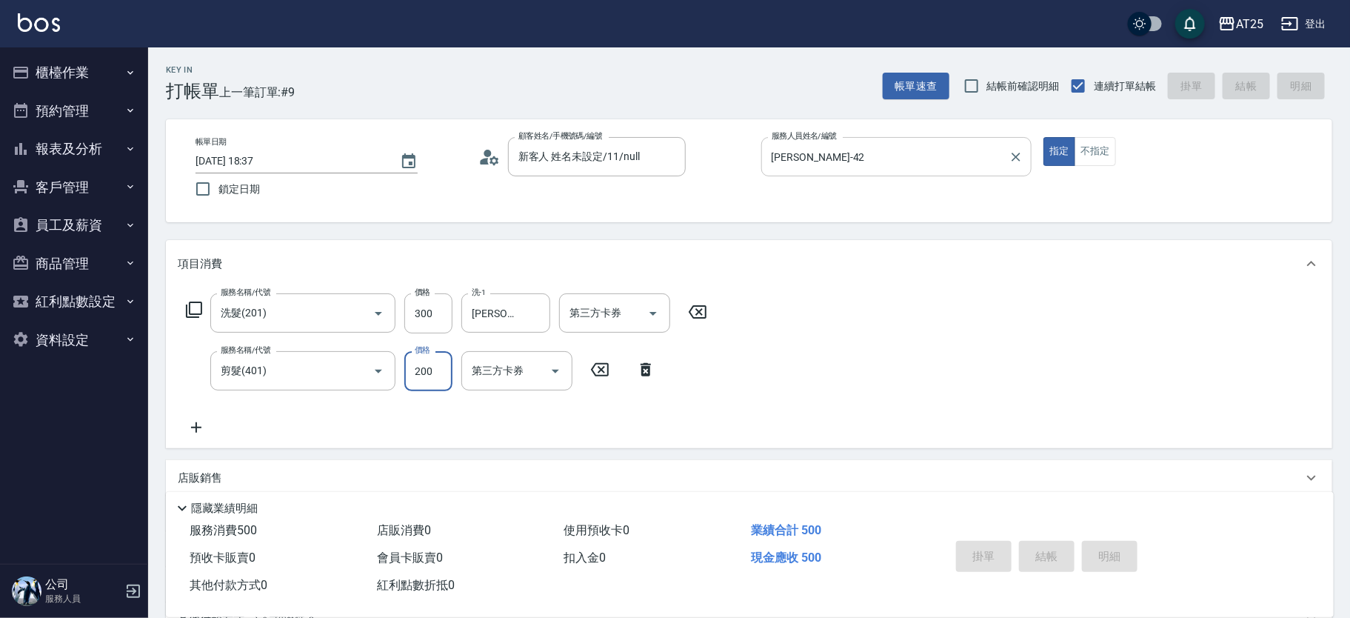
type input "2025/08/15 18:38"
type input "0"
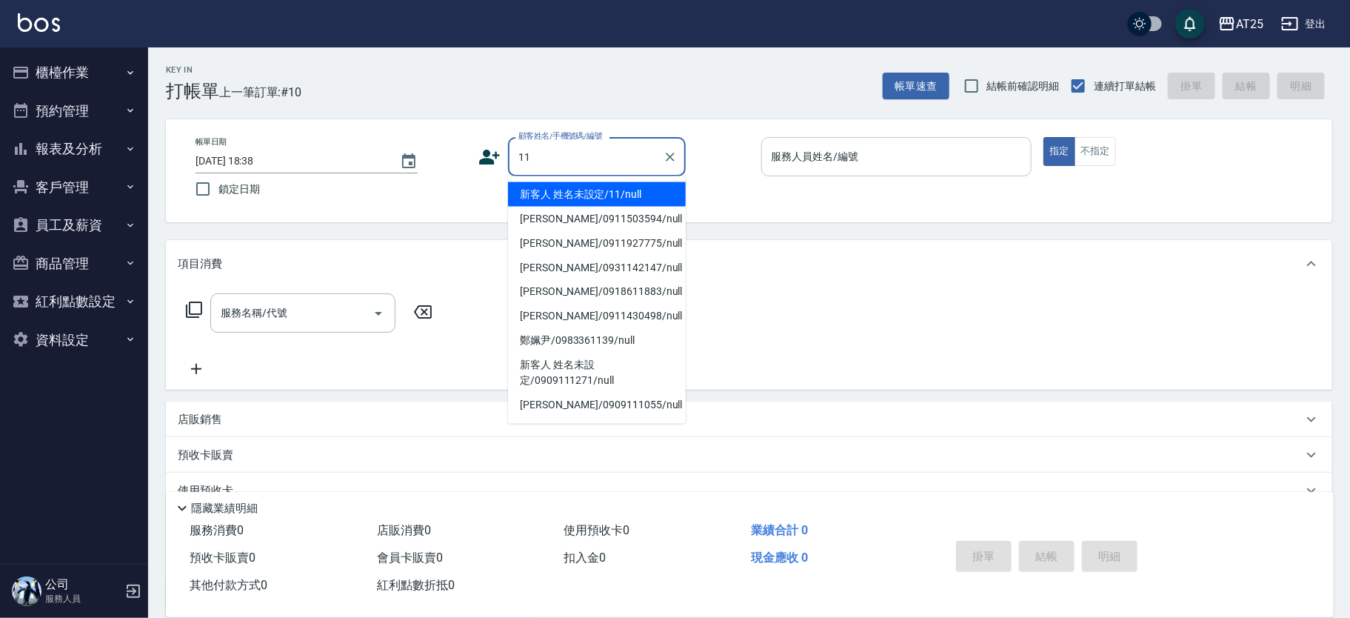
type input "新客人 姓名未設定/11/null"
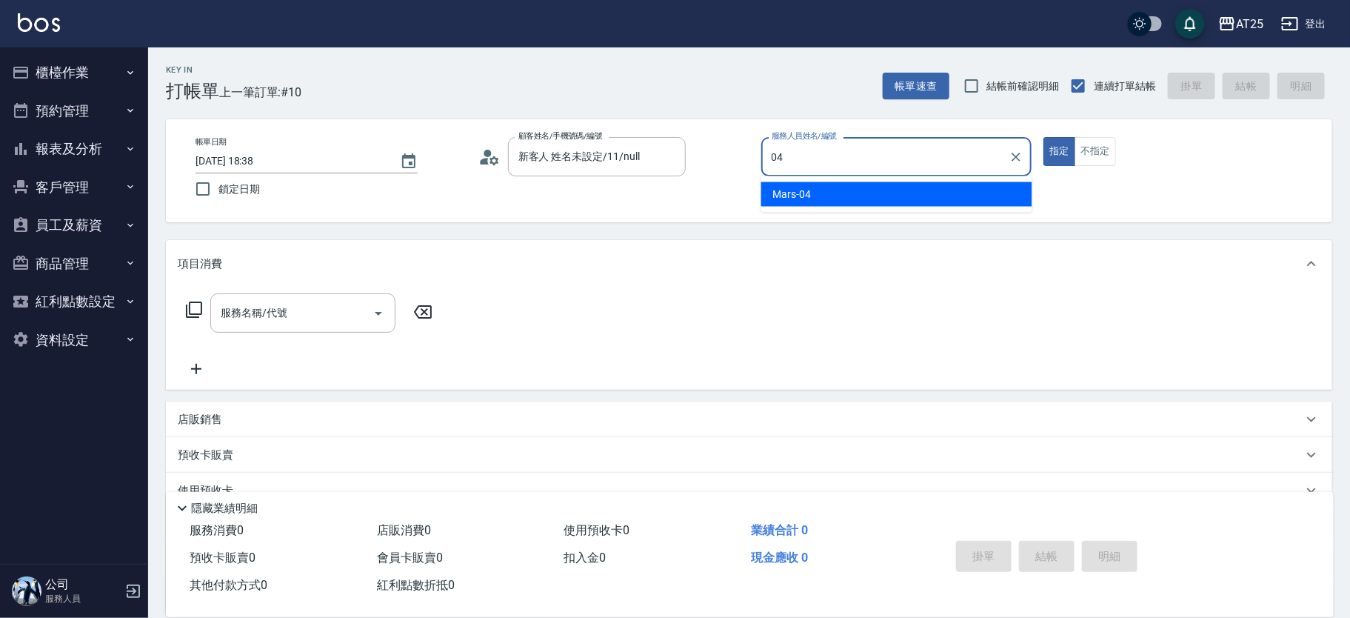
type input "Mars-04"
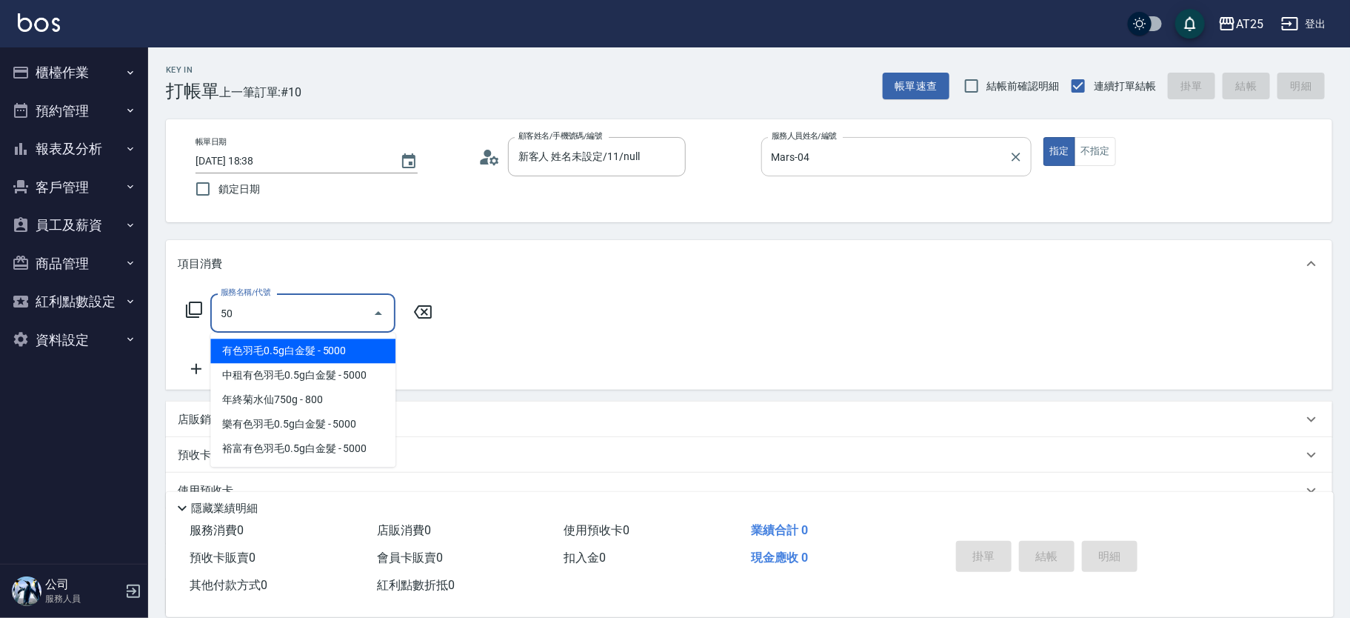
type input "501"
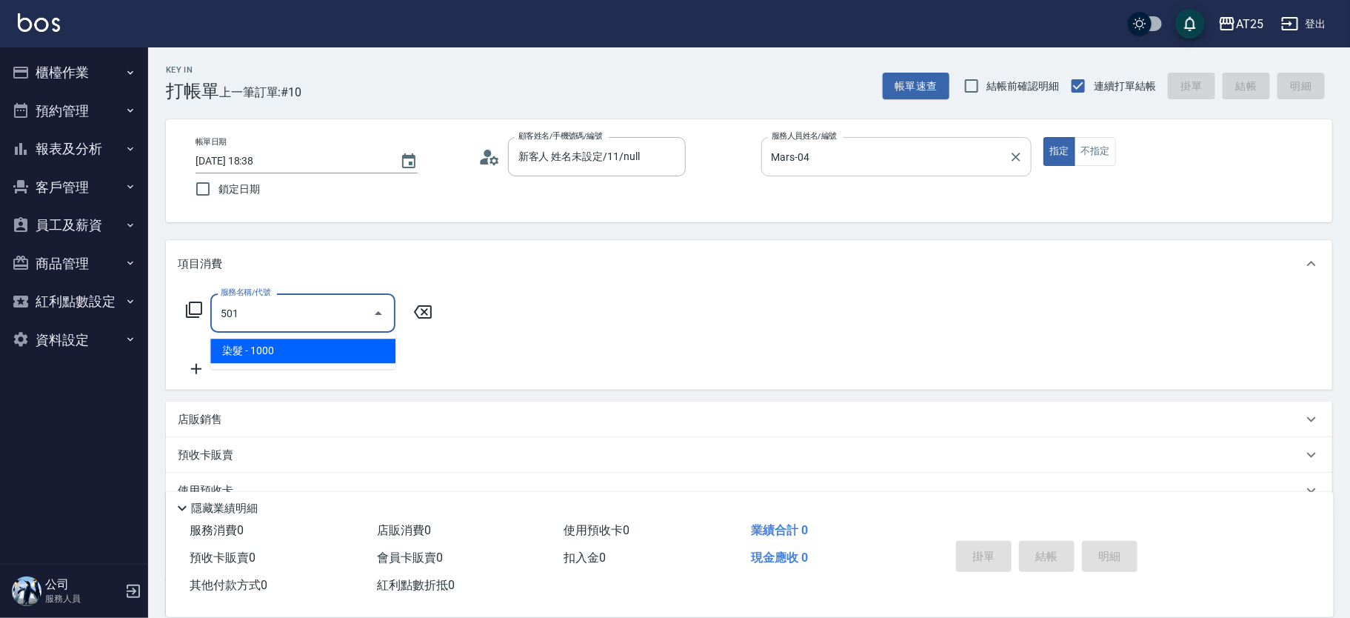
type input "100"
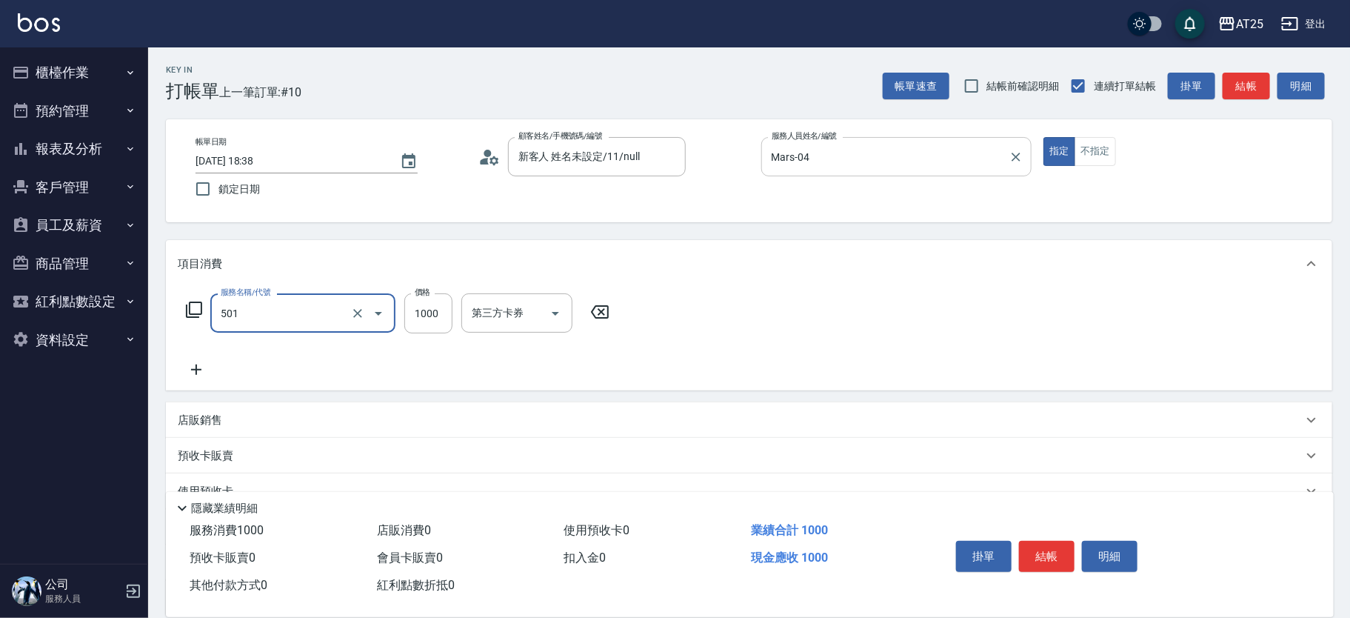
type input "染髮(501)"
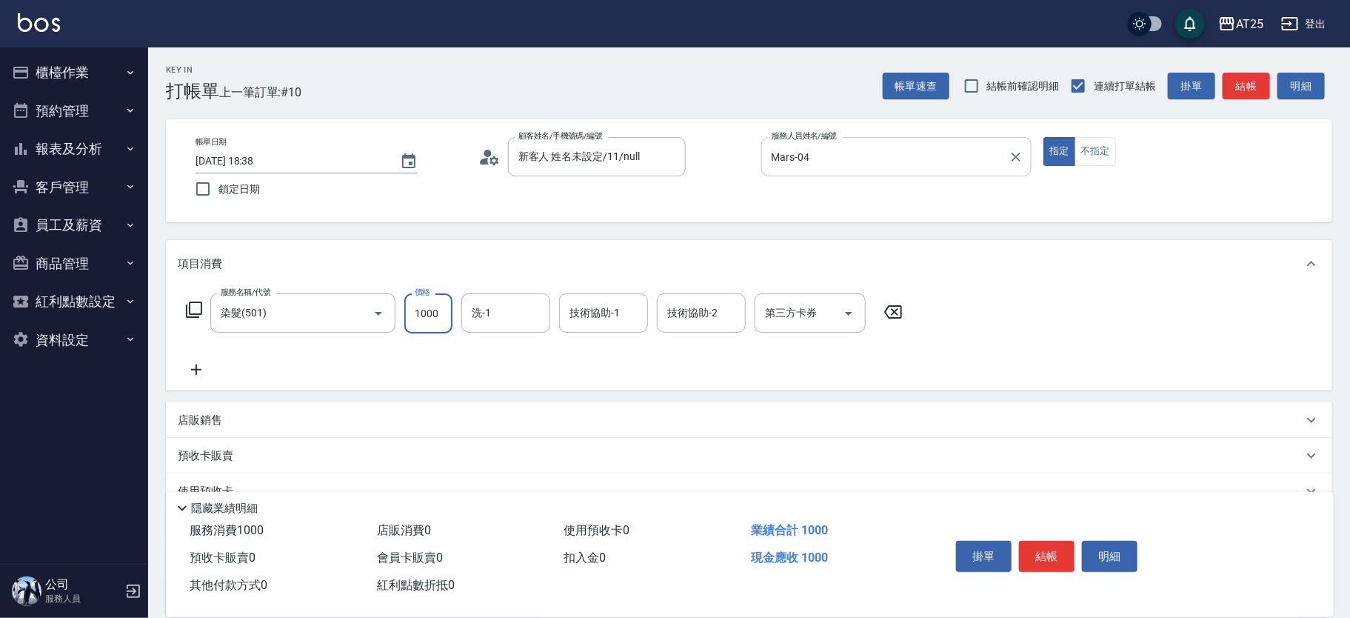
type input "0"
type input "350"
type input "3500"
type input "sandy-83"
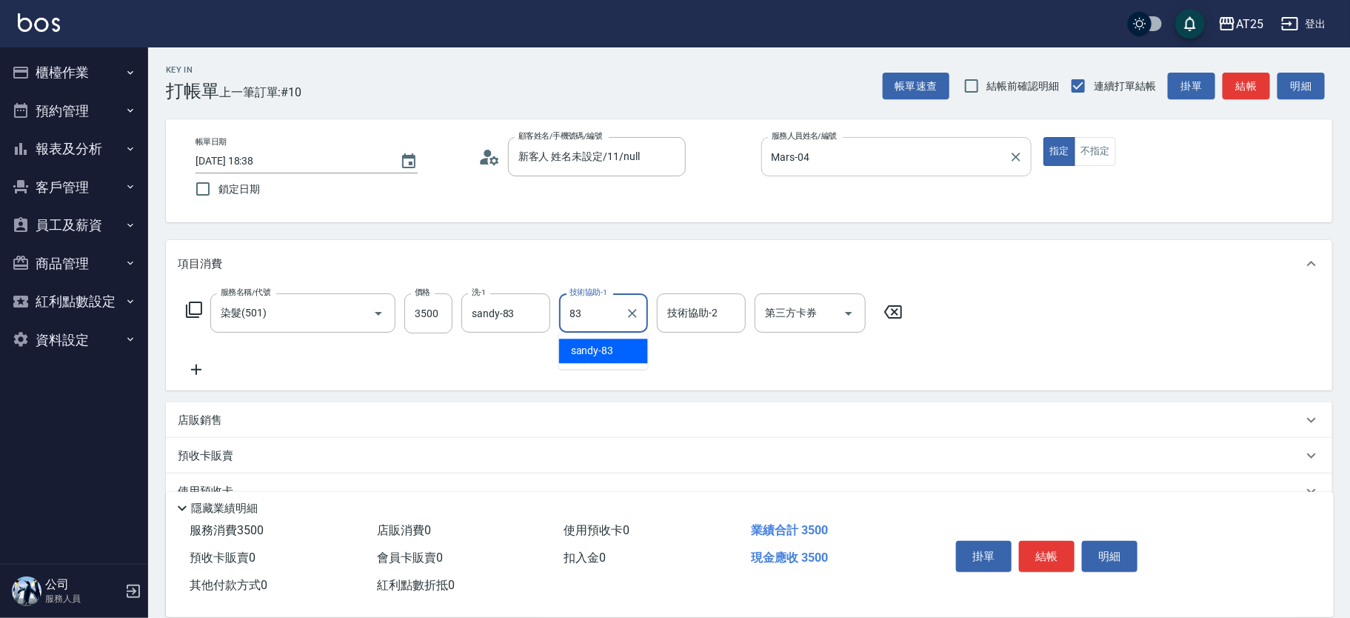
type input "sandy-83"
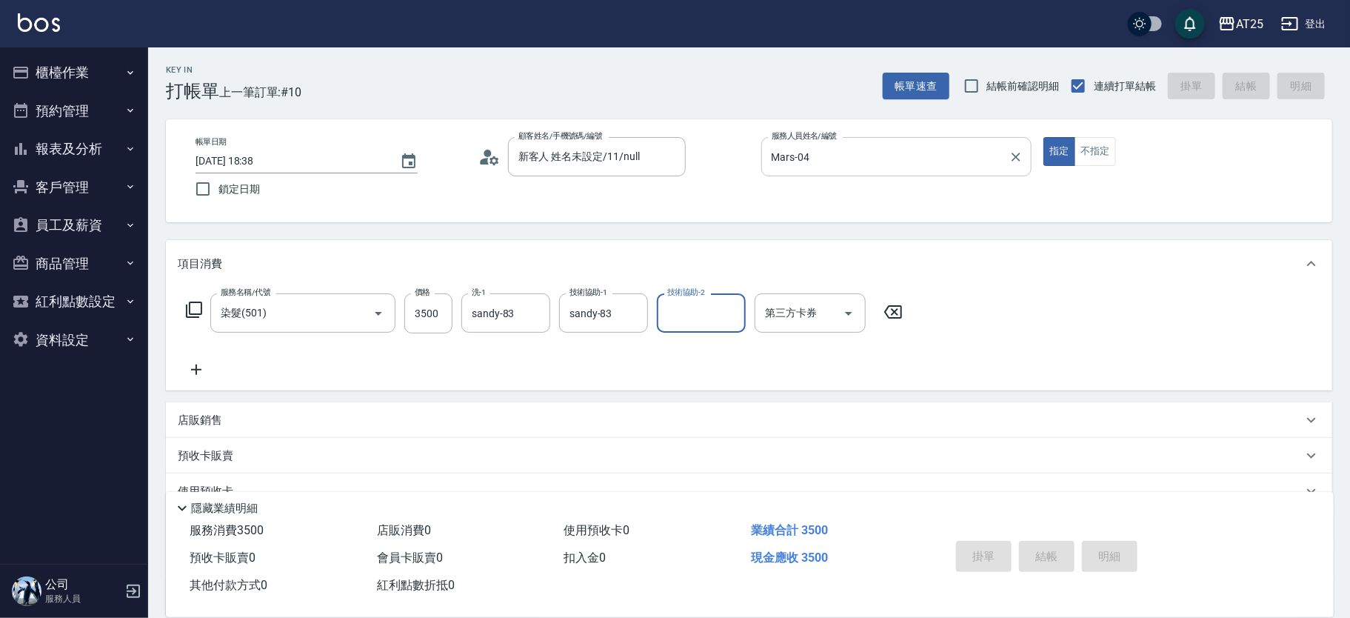
type input "0"
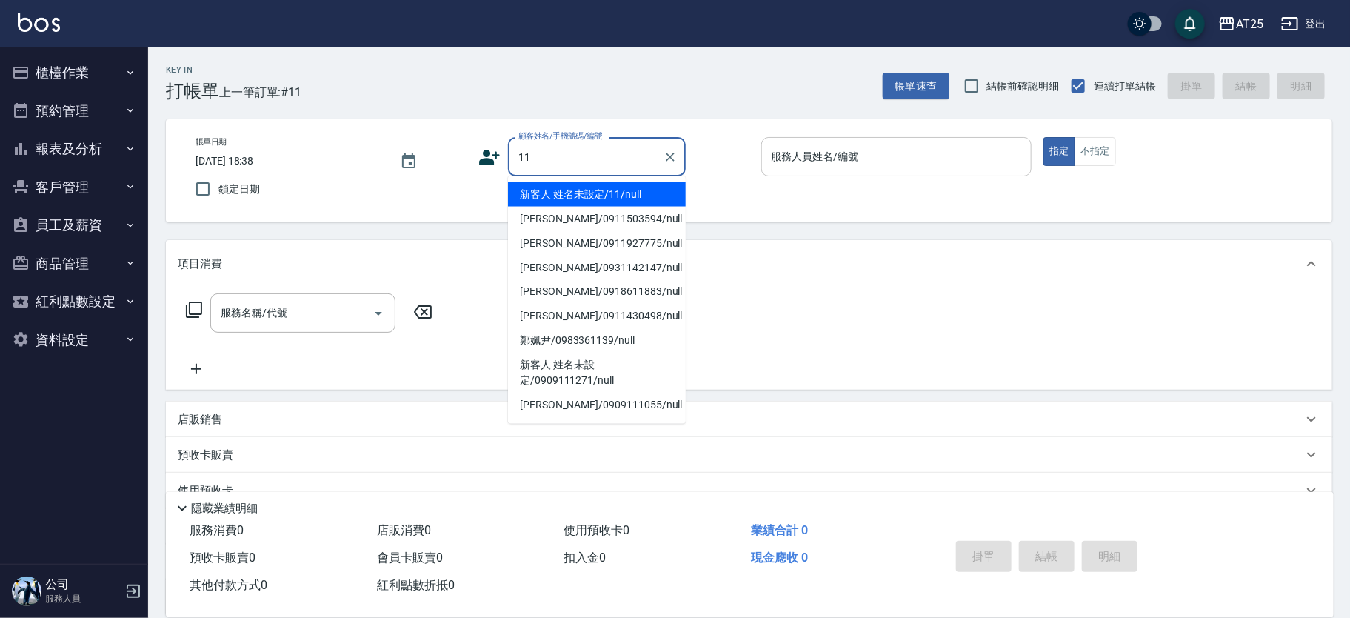
type input "新客人 姓名未設定/11/null"
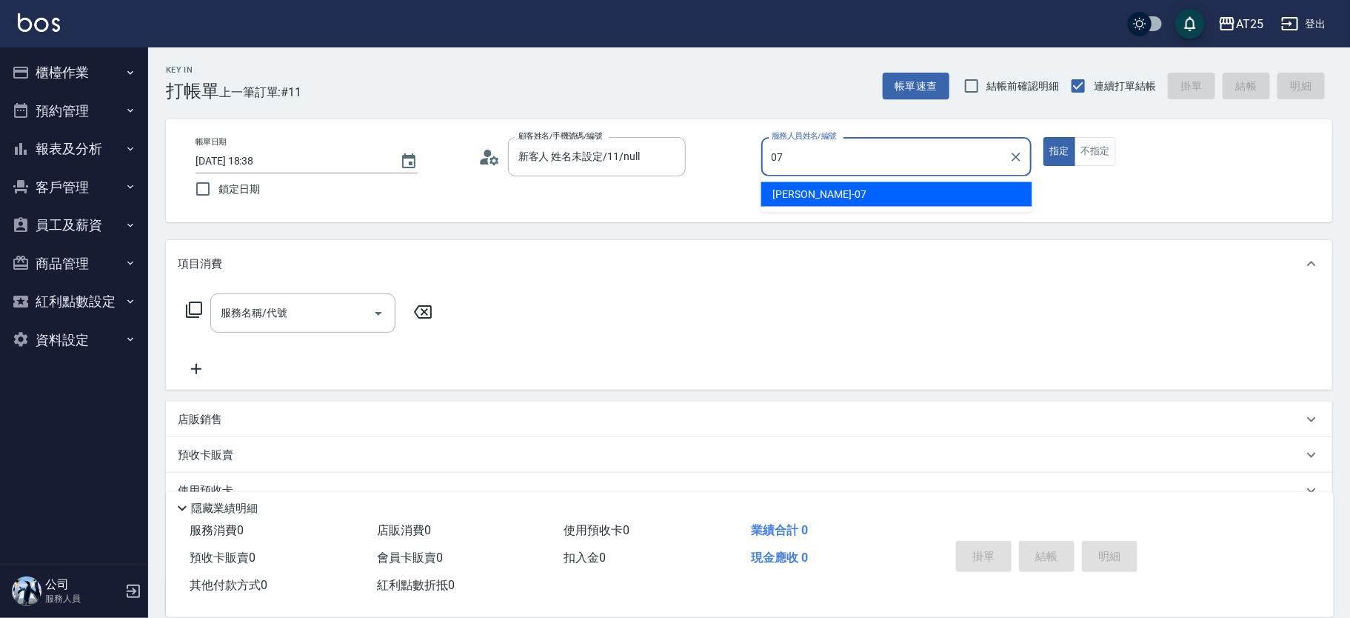
type input "Cooper-07"
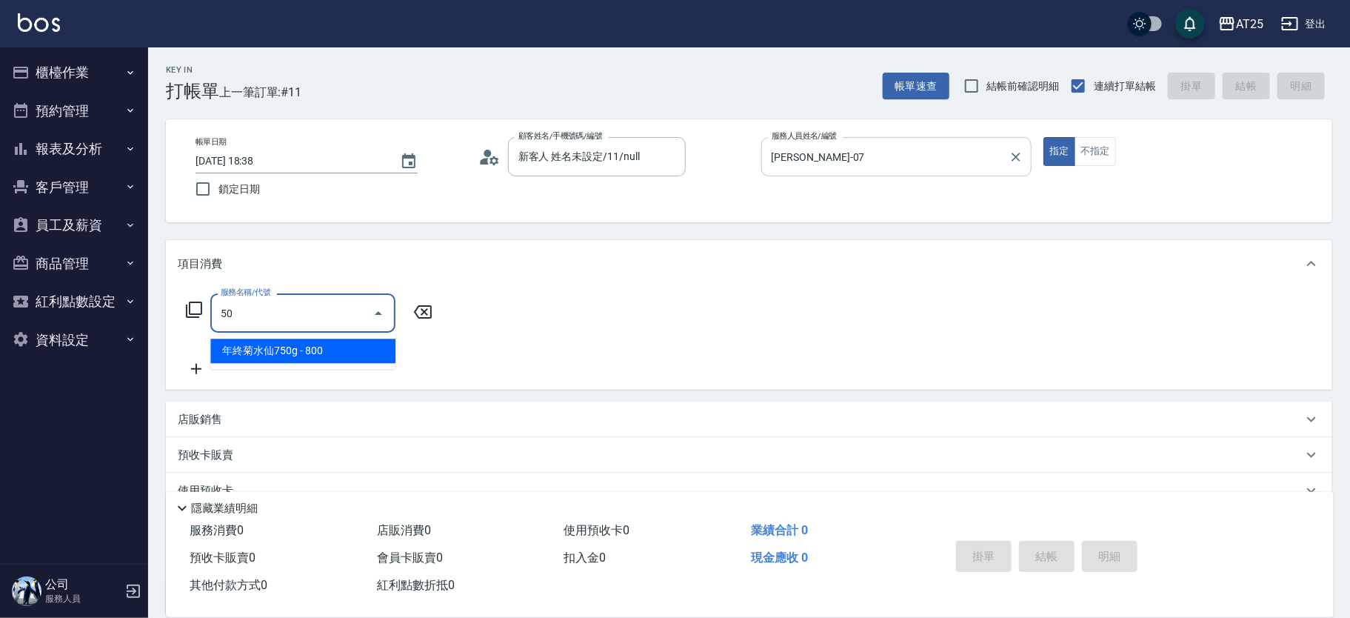
type input "501"
type input "100"
type input "染髮(501)"
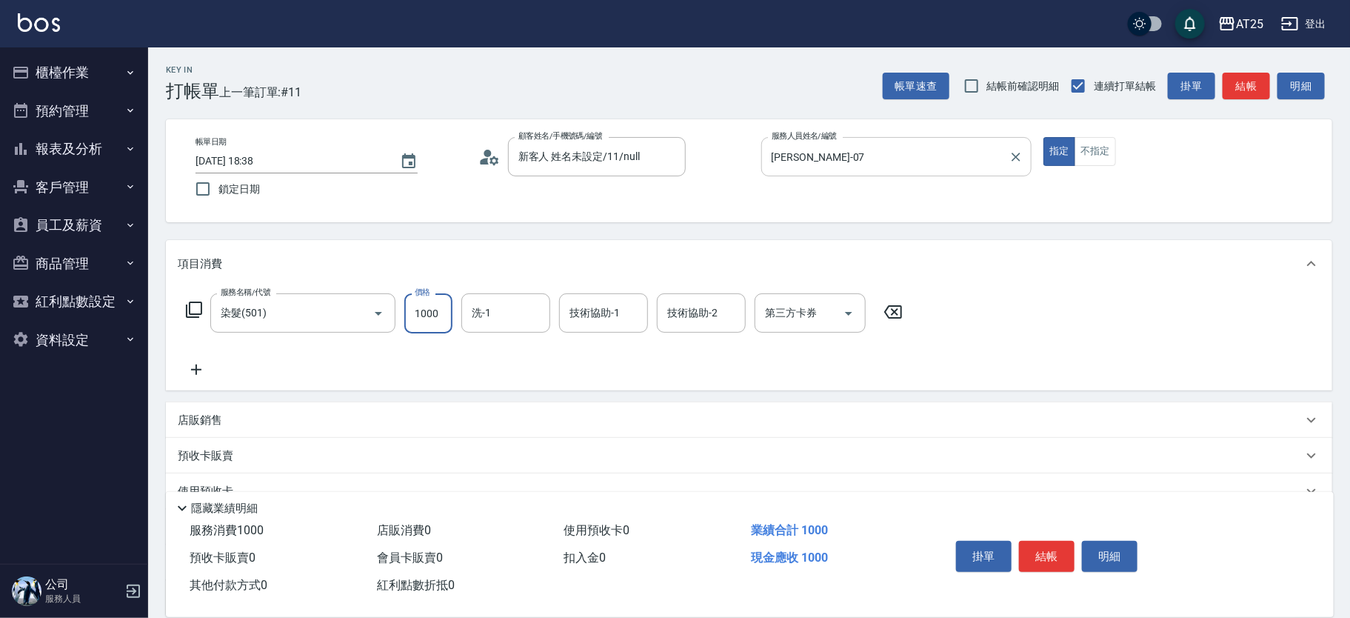
type input "0"
type input "16"
type input "10"
type input "1680"
type input "160"
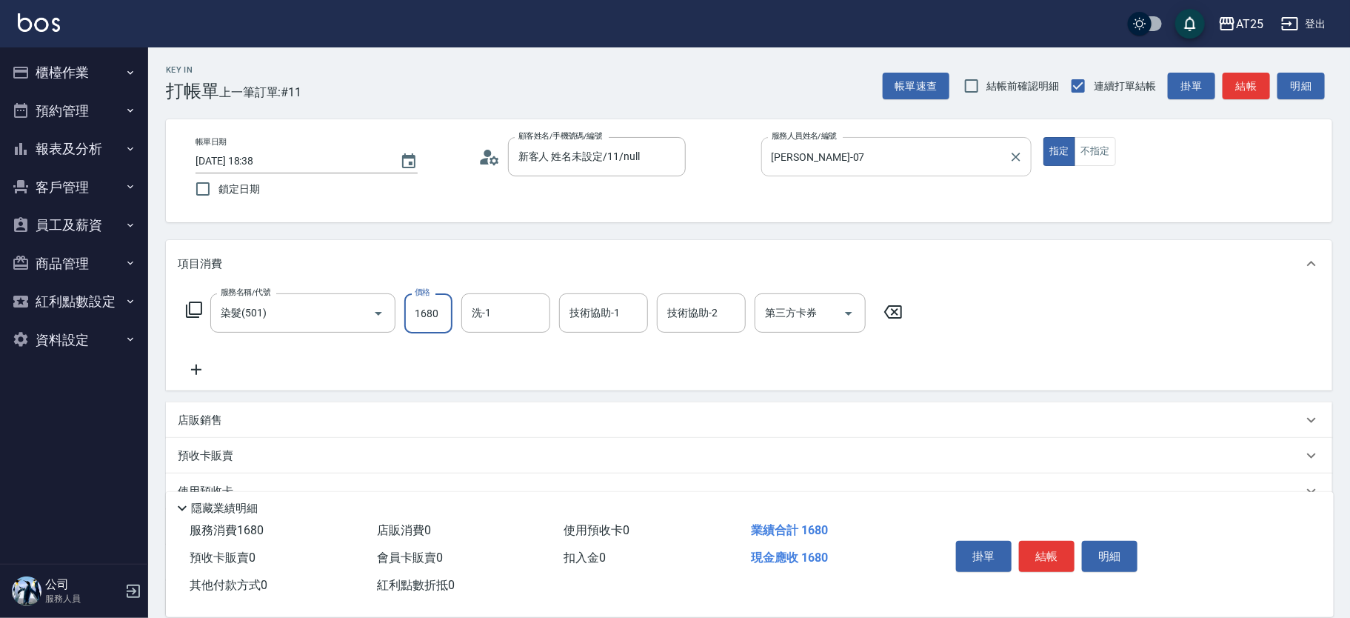
type input "1680"
type input "小祐-117"
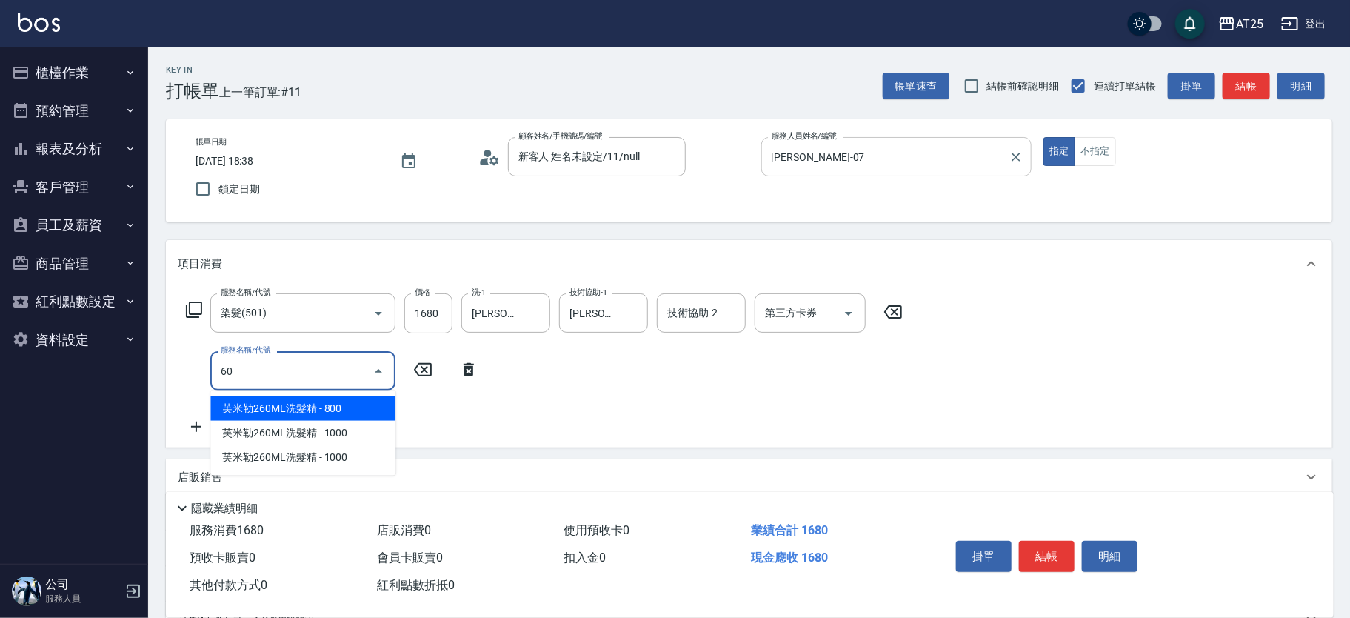
type input "601"
type input "260"
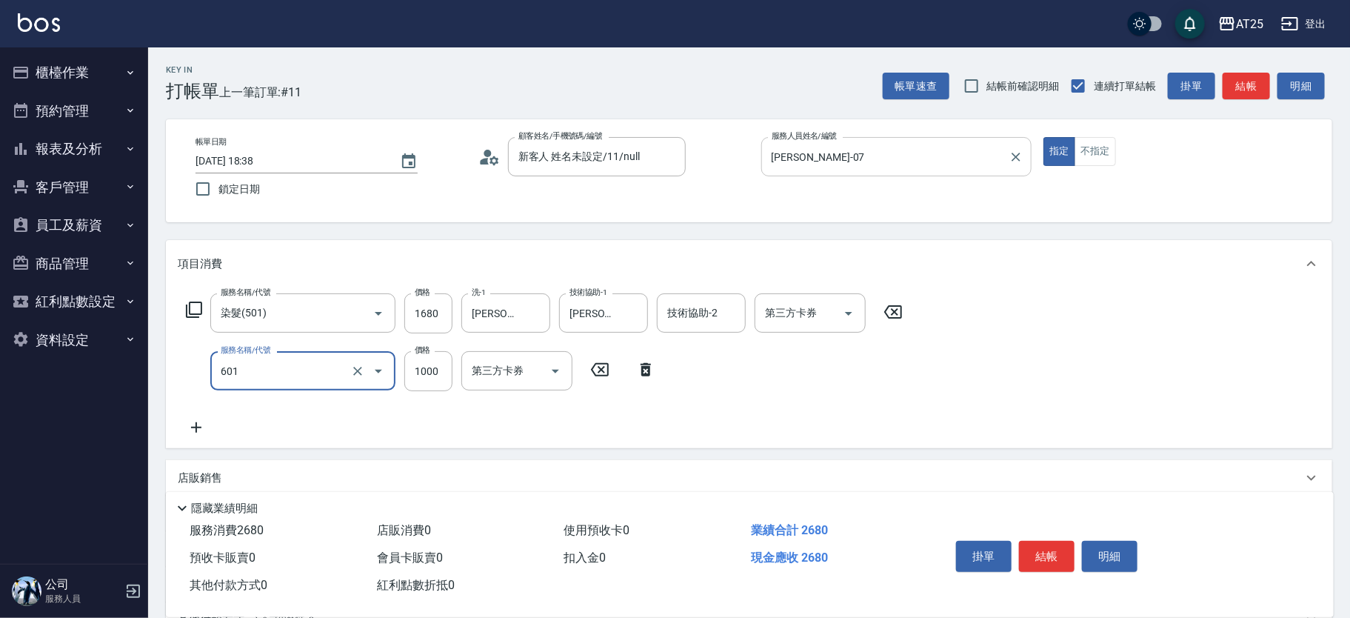
type input "自備護髮(1000上)(601)"
type input "160"
type input "18"
type input "180"
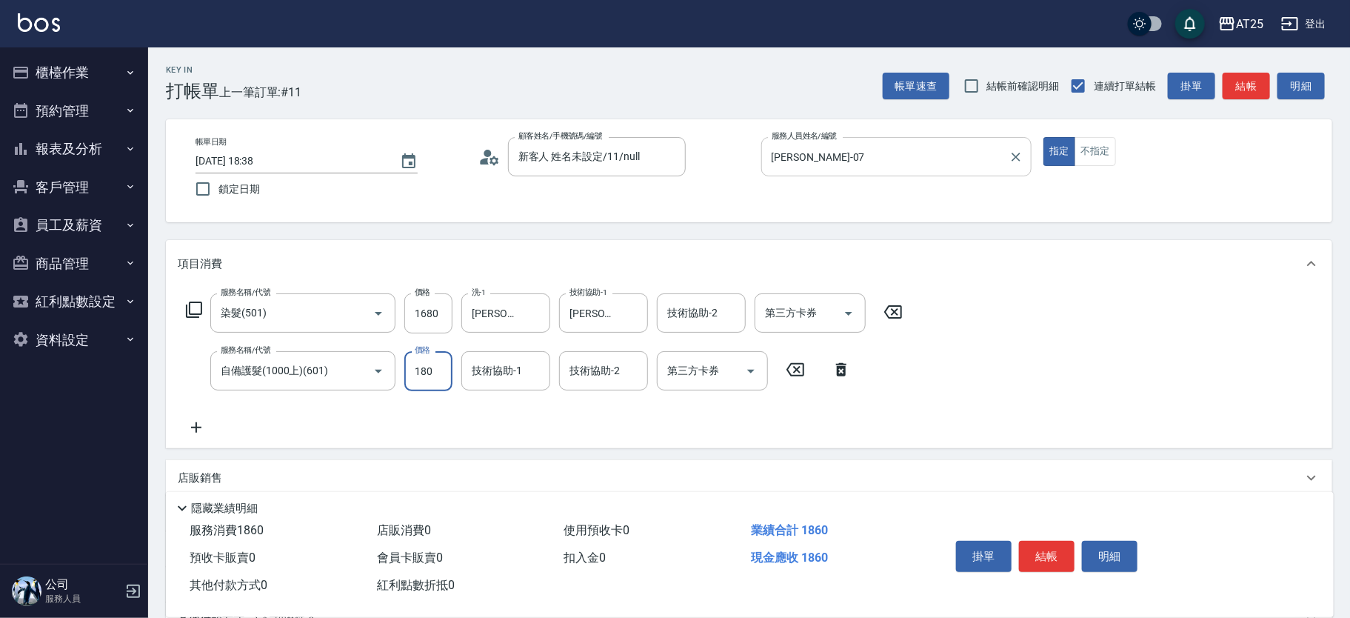
type input "340"
type input "1800"
type input "小祐-117"
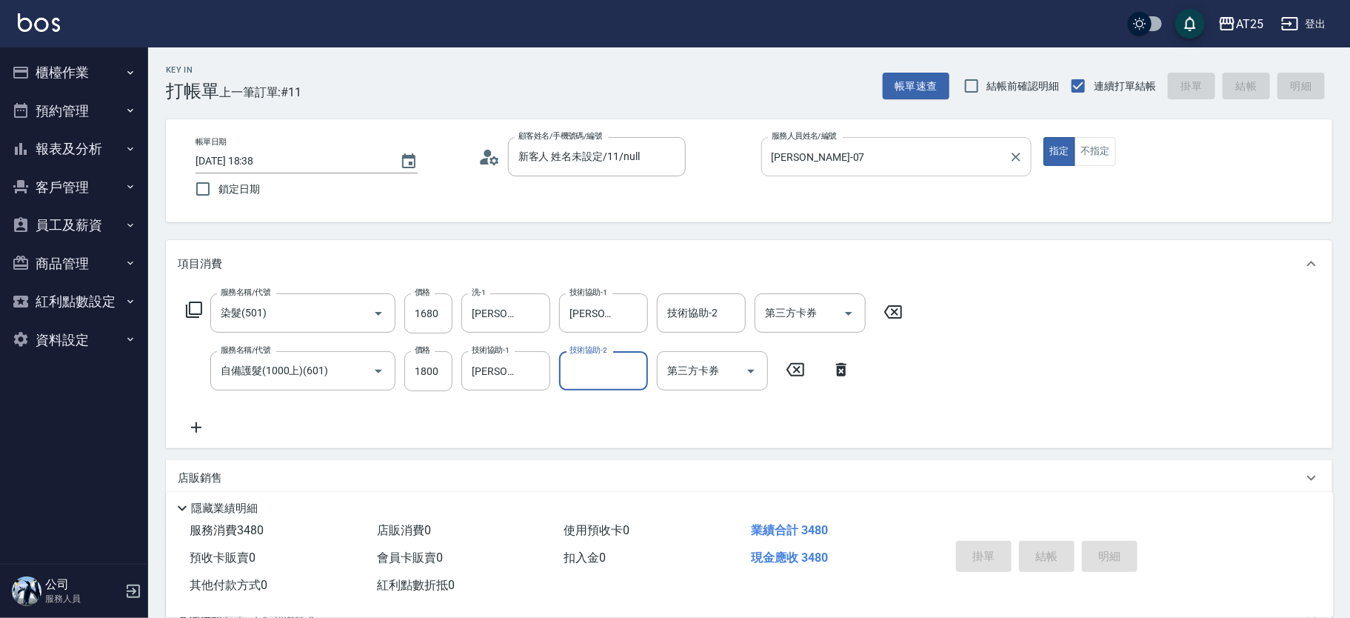
type input "0"
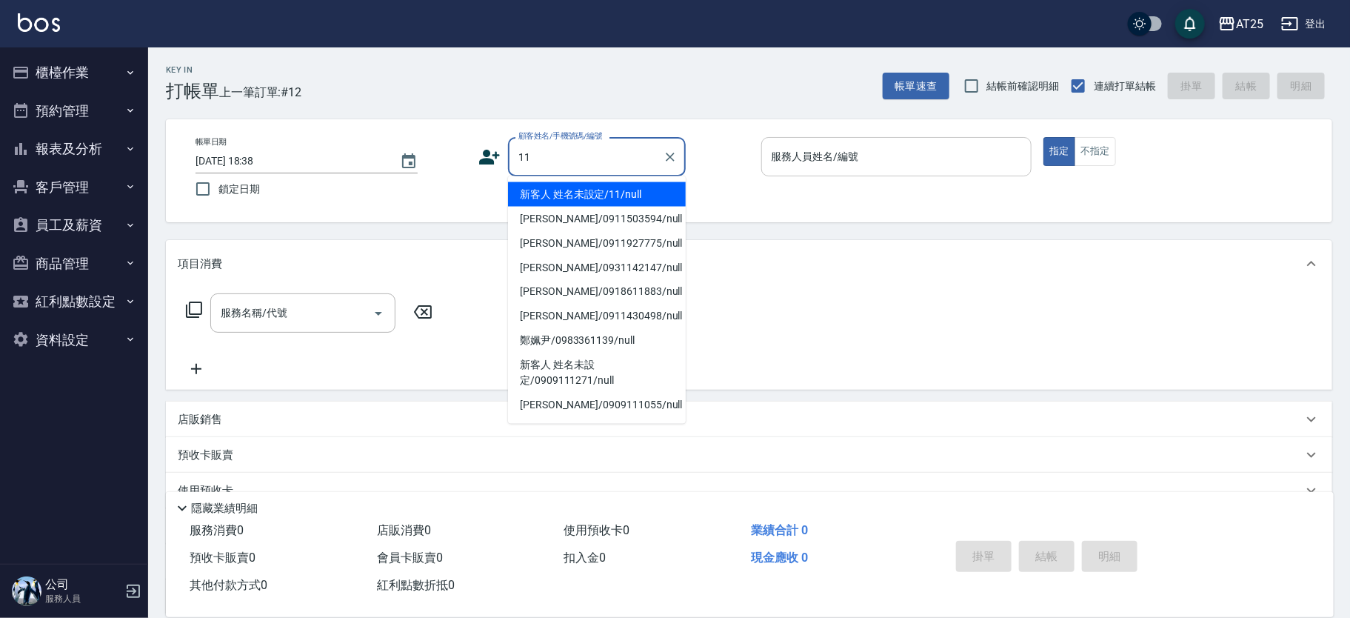
type input "新客人 姓名未設定/11/null"
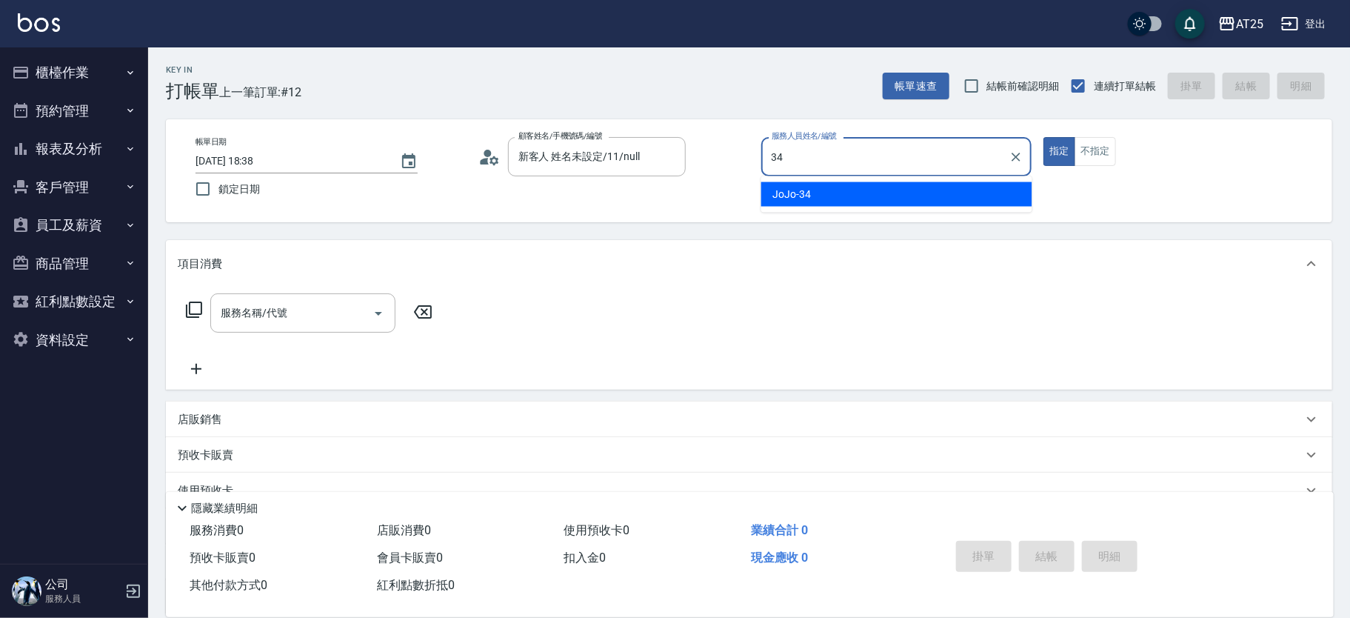
type input "JoJo-34"
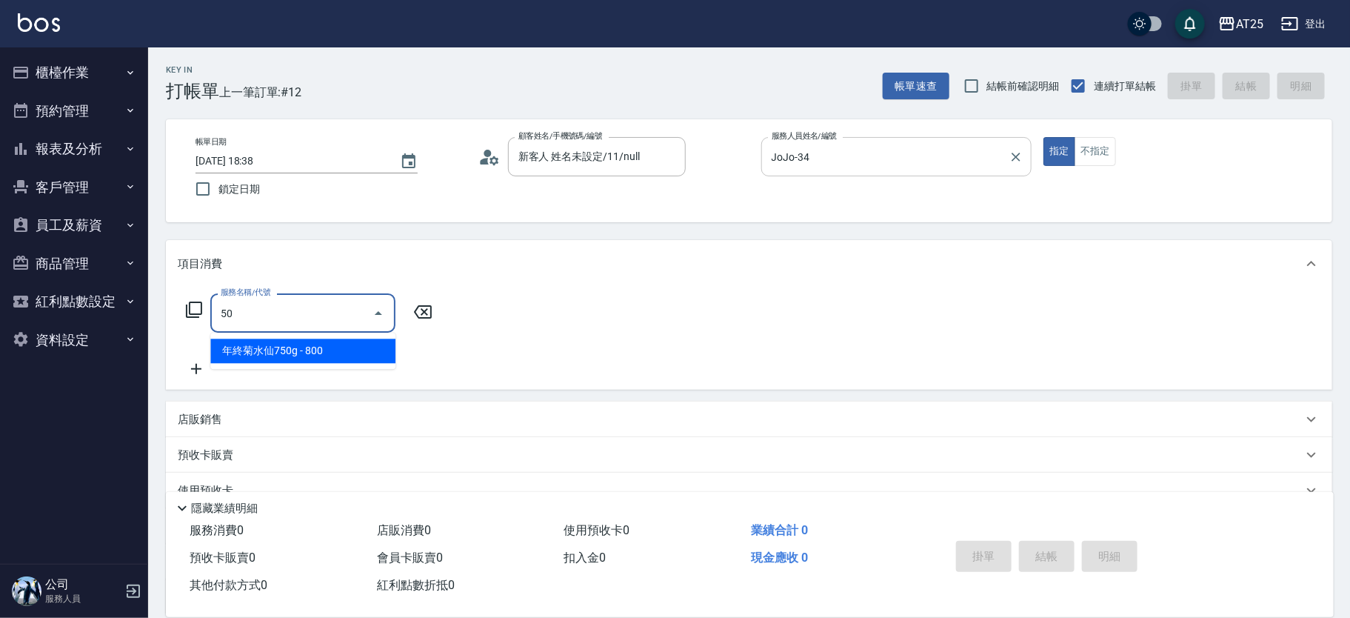
type input "501"
type input "100"
type input "染髮(501)"
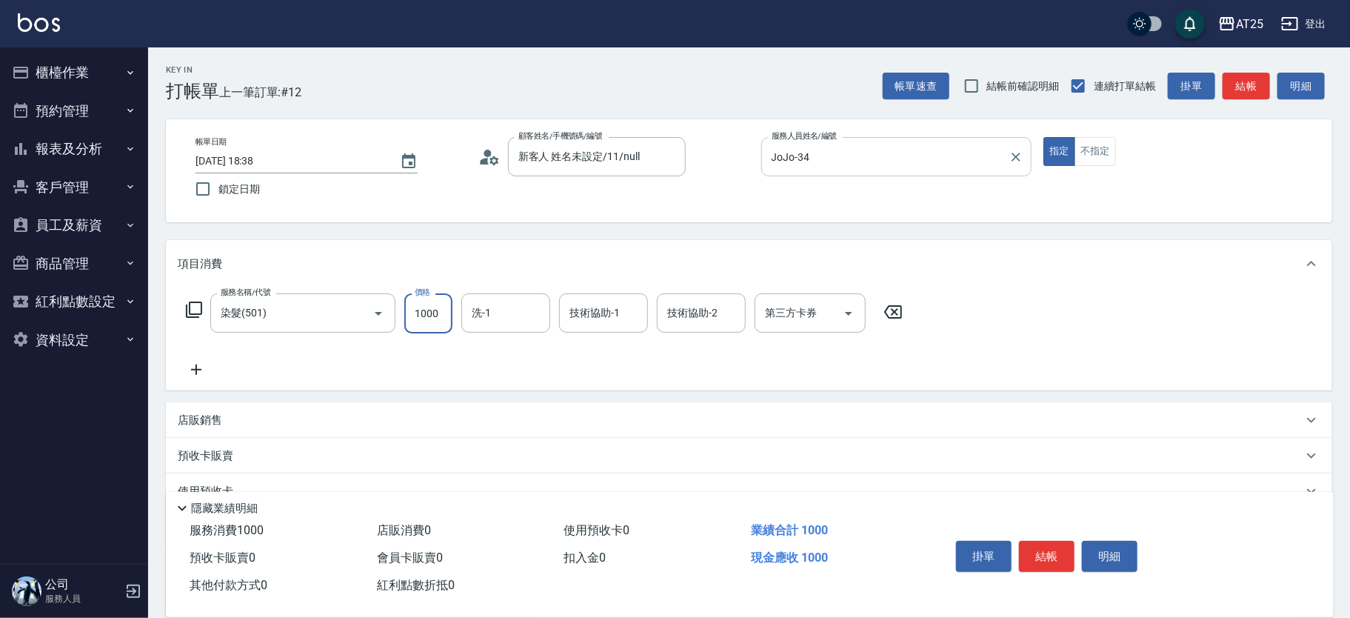
type input "0"
type input "13"
type input "10"
type input "130"
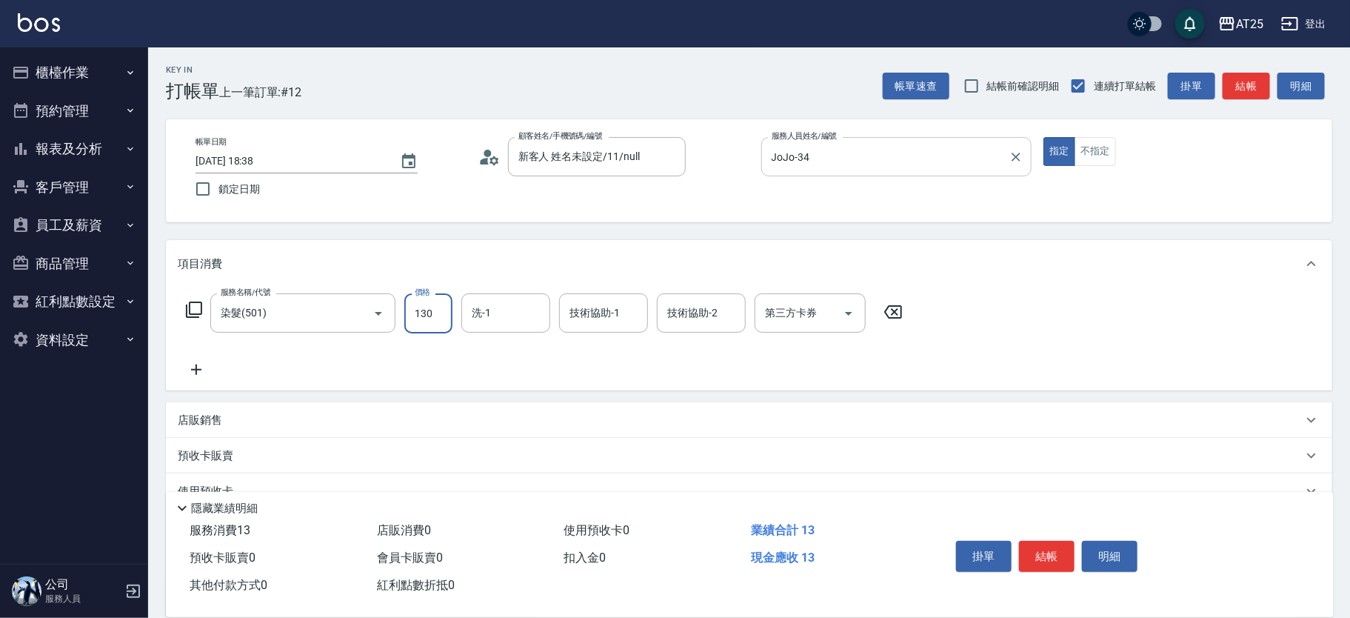
type input "1300"
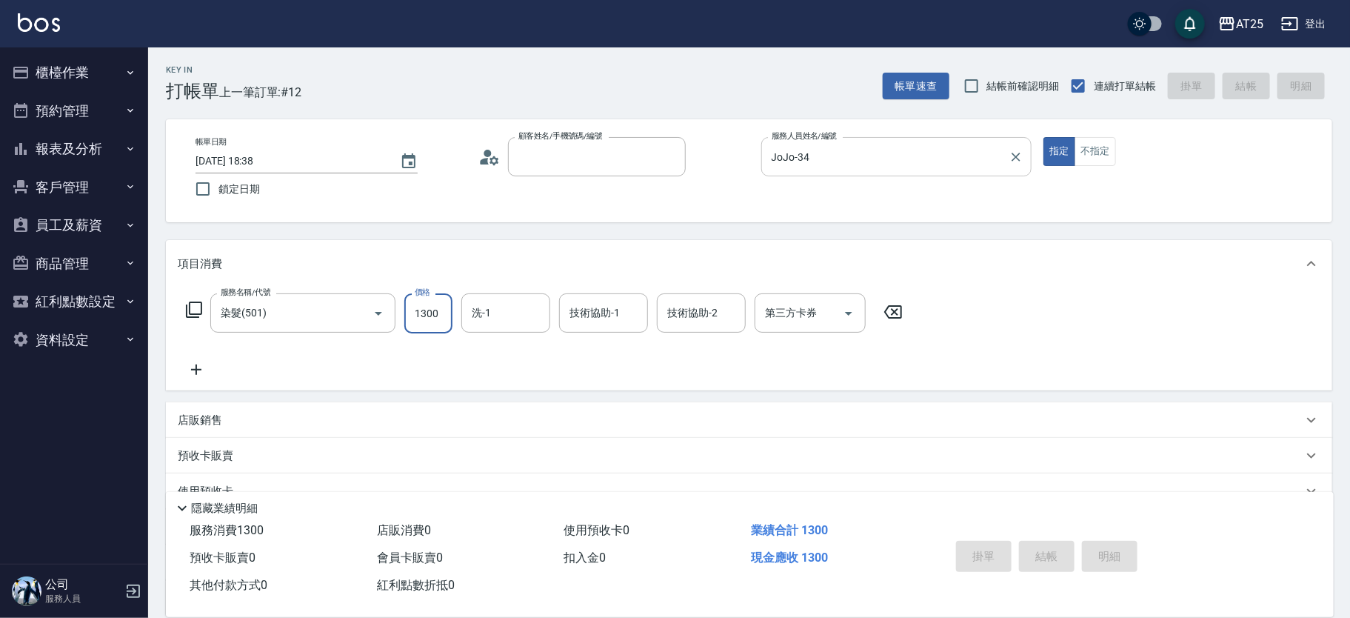
type input "0"
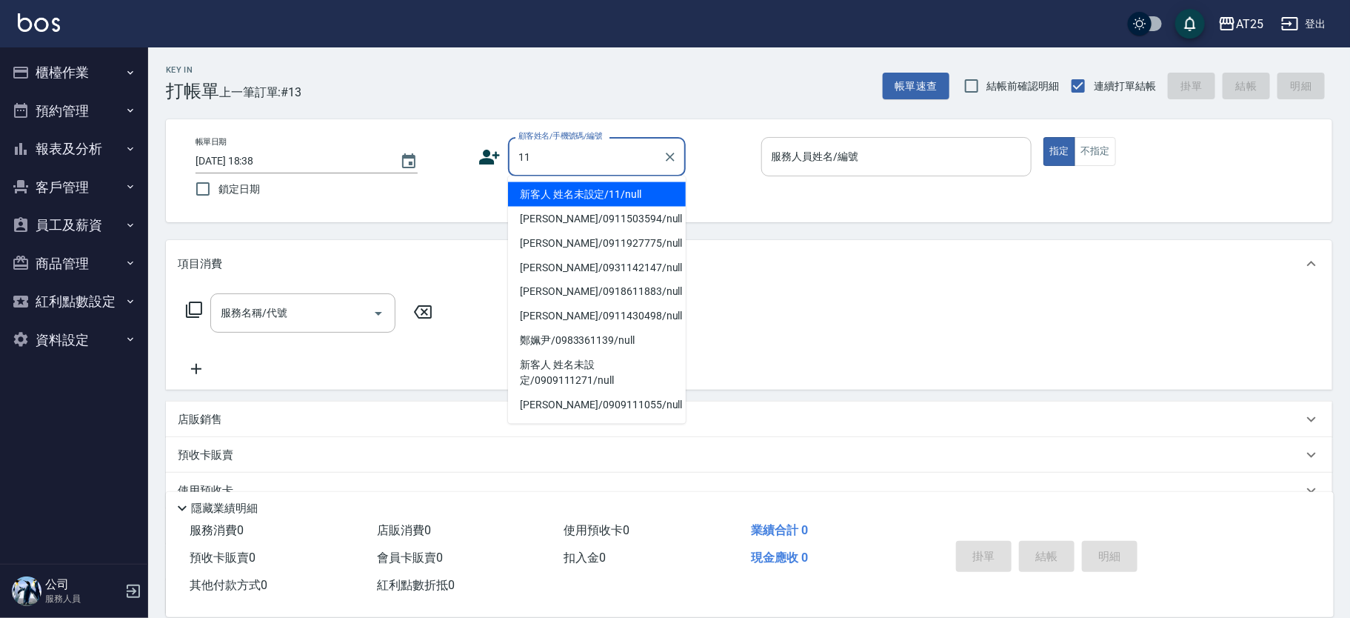
type input "新客人 姓名未設定/11/null"
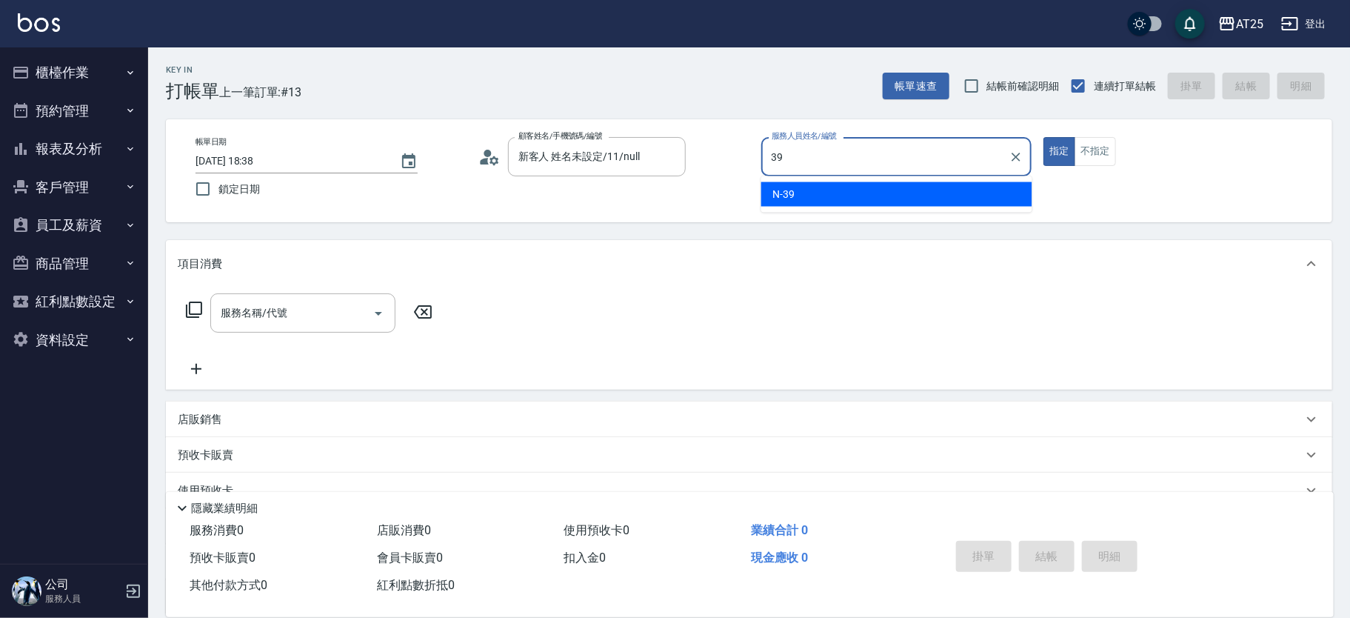
type input "N-39"
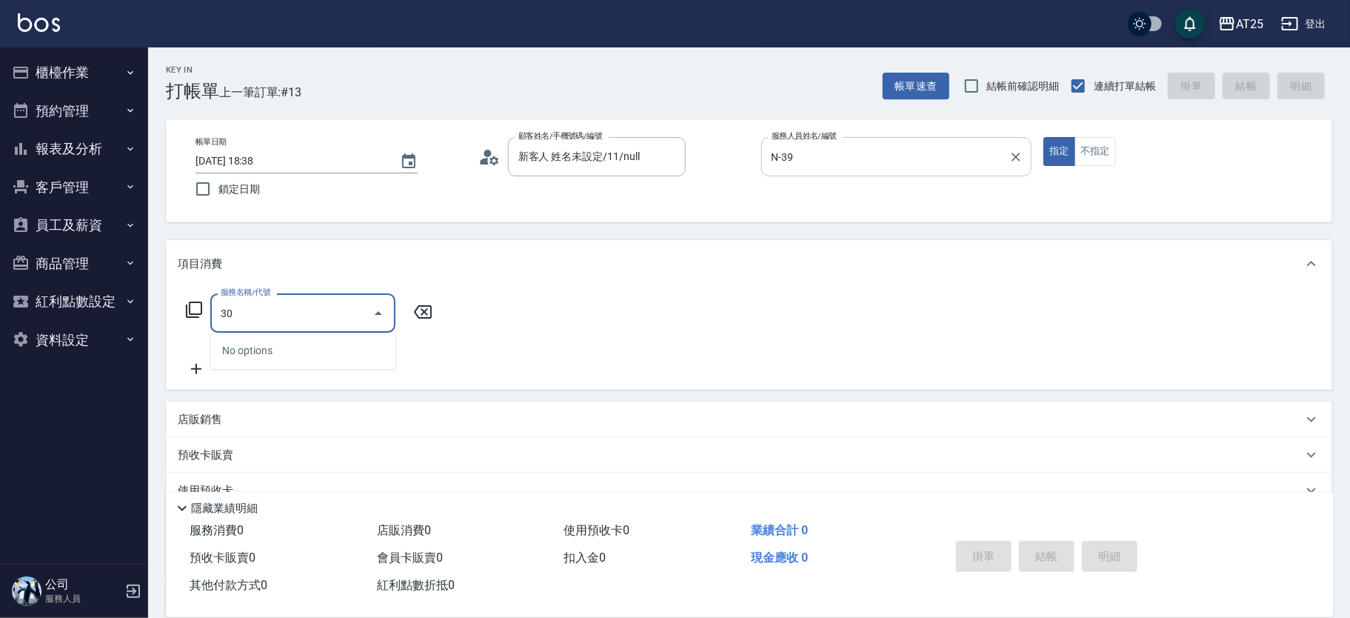
type input "301"
type input "150"
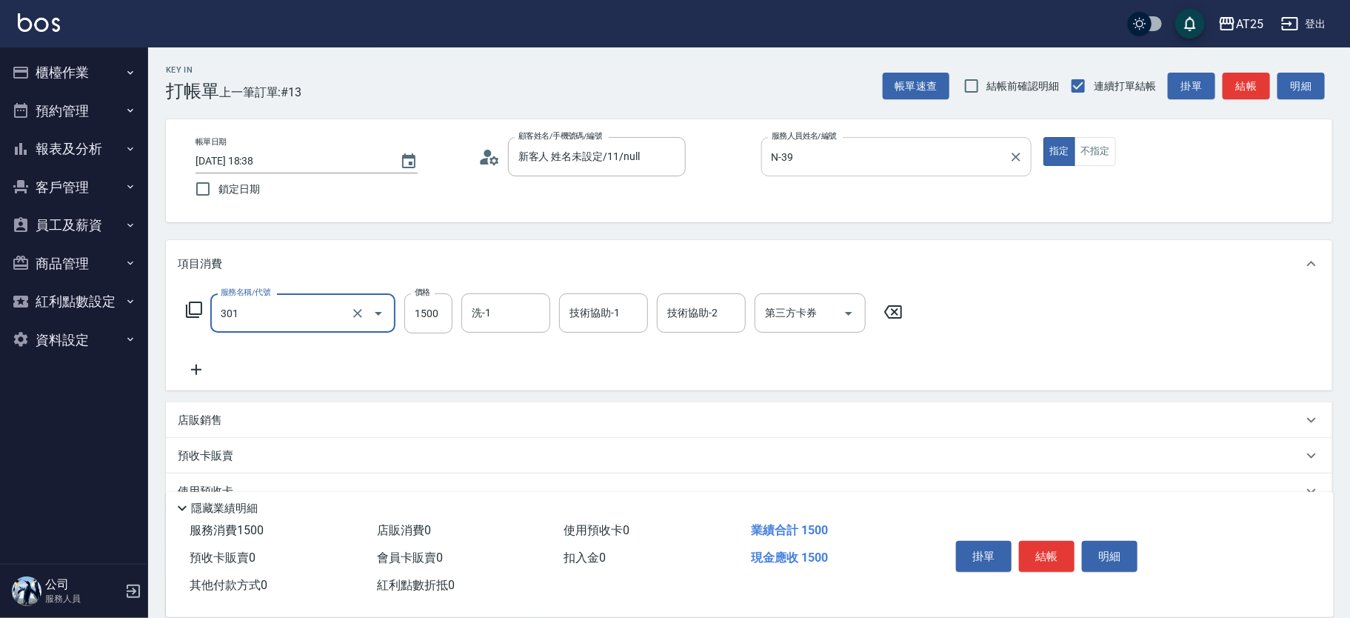
type input "燙髮(301)"
type input "0"
type input "19"
type input "10"
type input "1910"
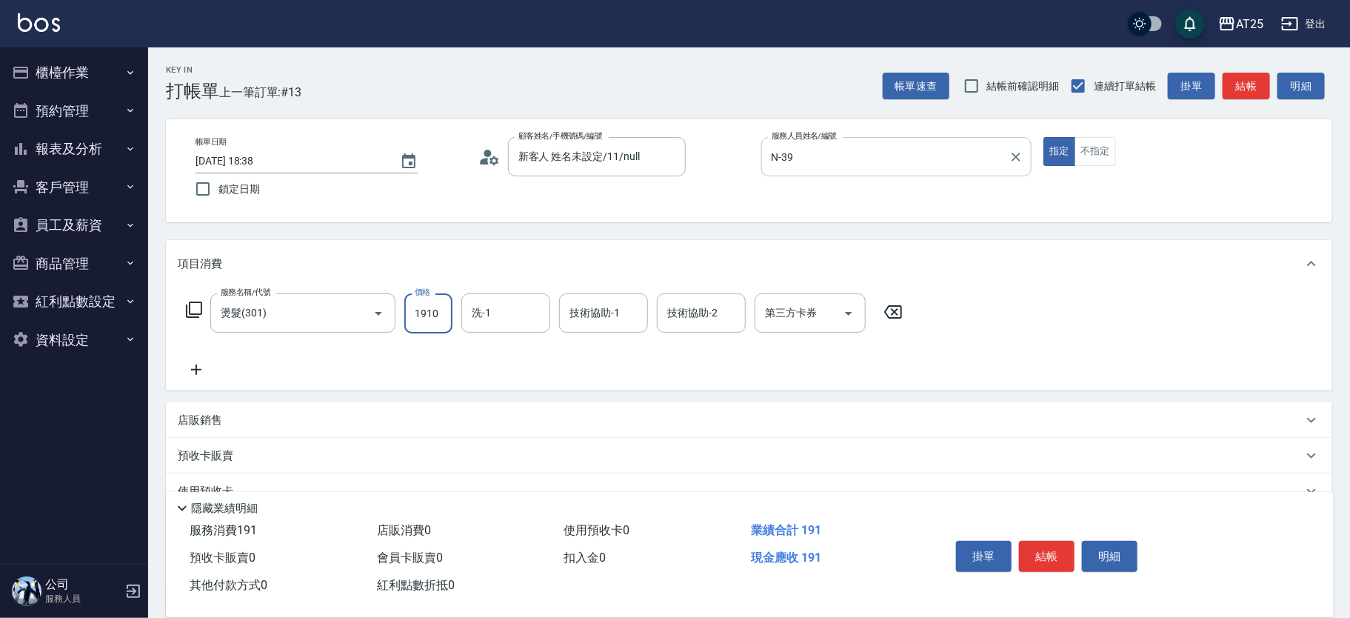
type input "190"
type input "1910"
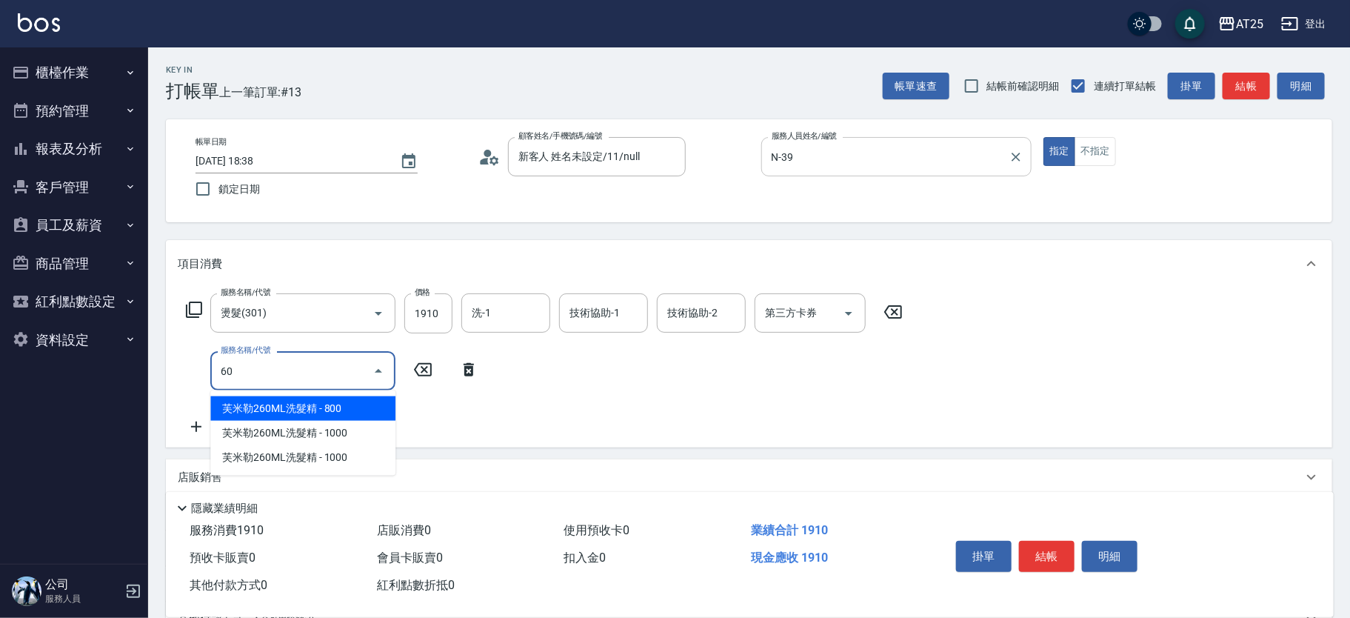
type input "601"
type input "290"
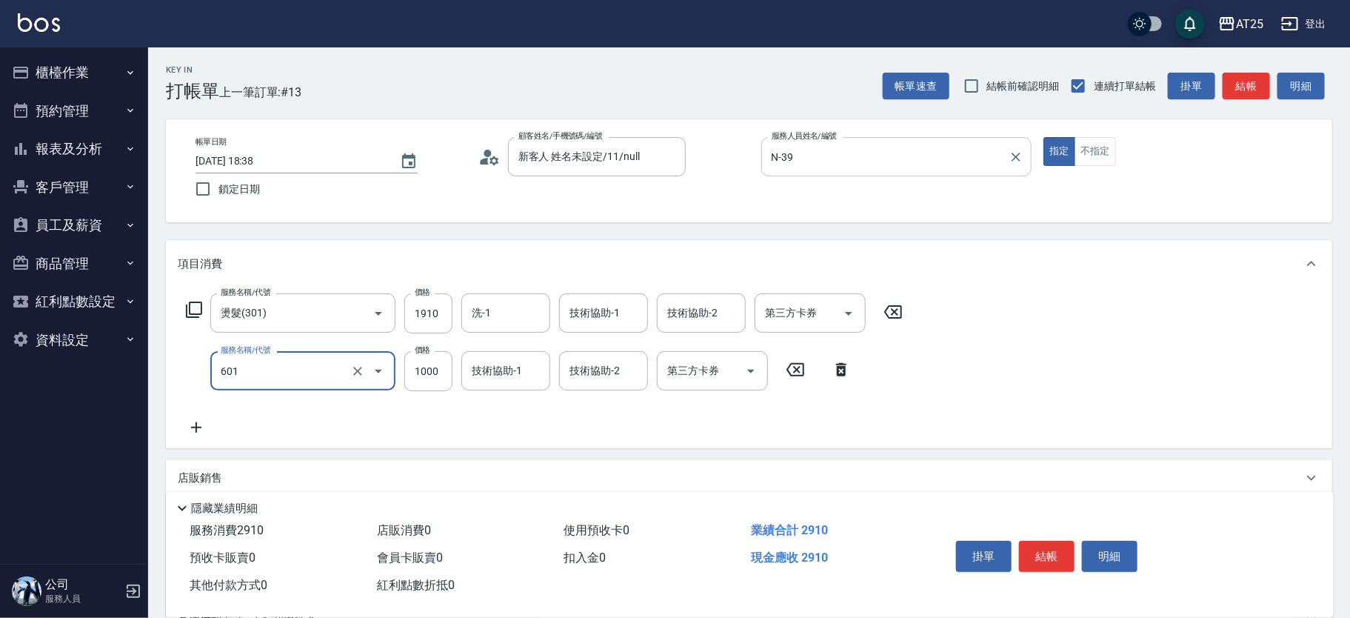
type input "自備護髮(1000上)(601)"
type input "190"
type input "20"
type input "210"
type input "200"
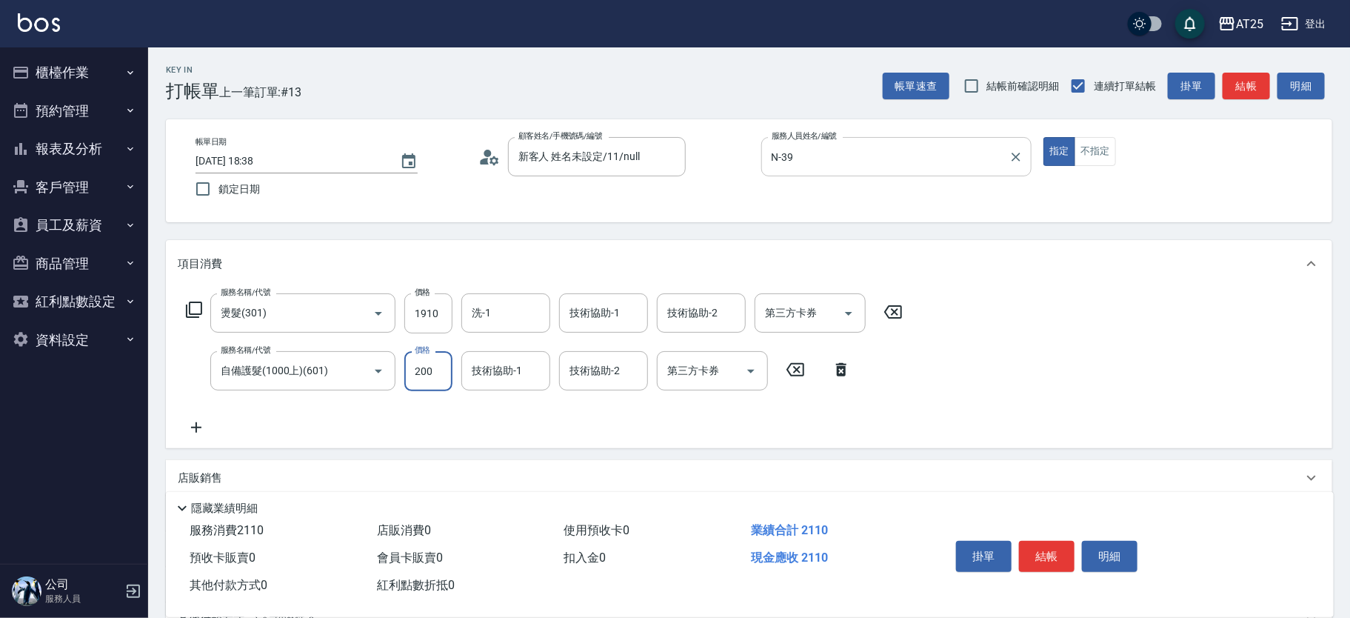
type input "390"
type input "2000"
type input "2190"
type input "20000"
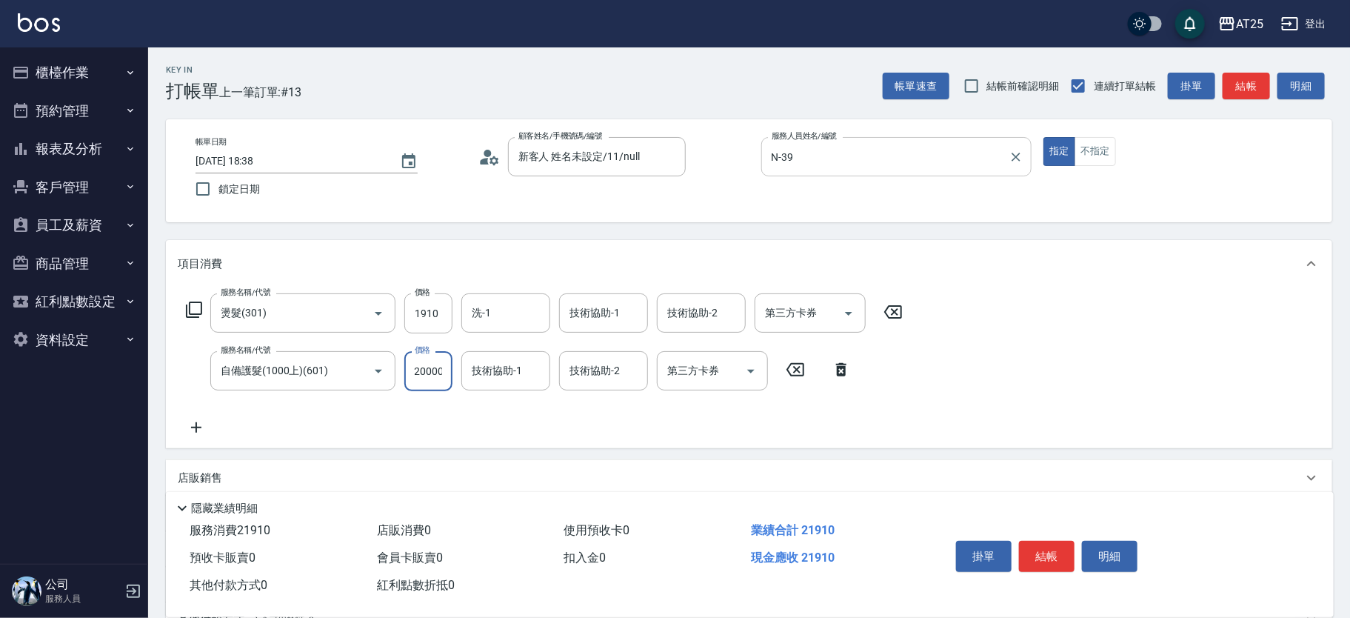
type input "390"
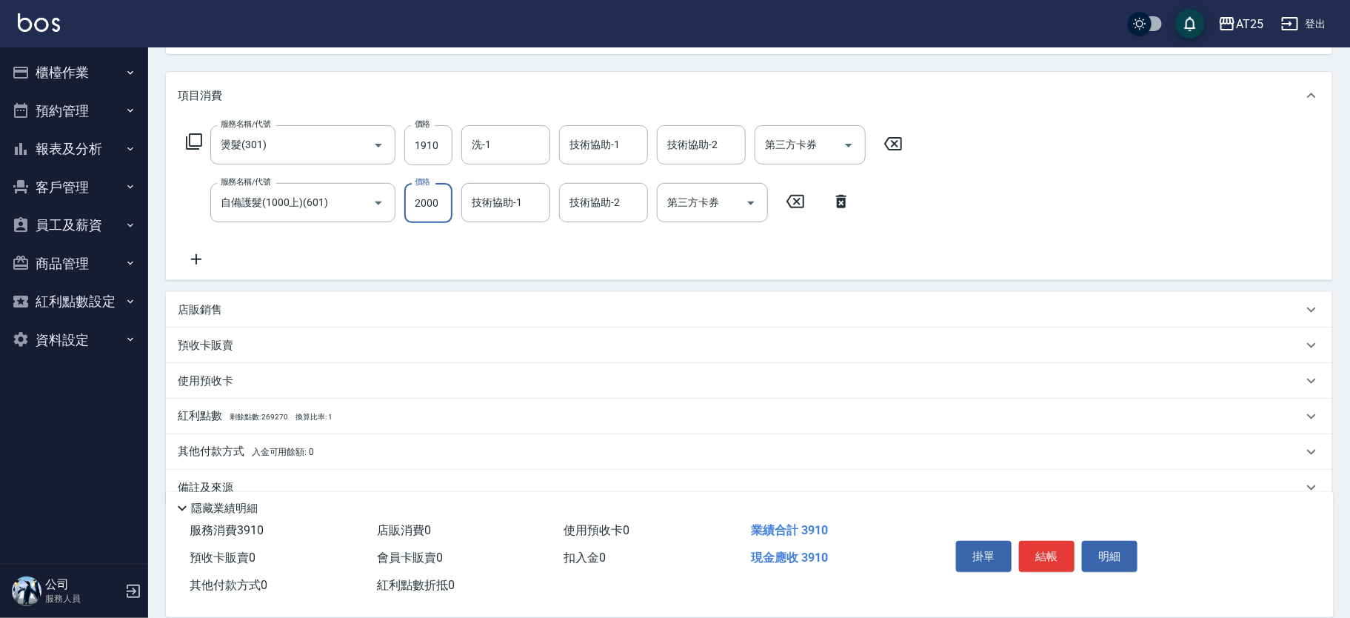
type input "2000"
click at [280, 292] on div "店販銷售" at bounding box center [749, 310] width 1166 height 36
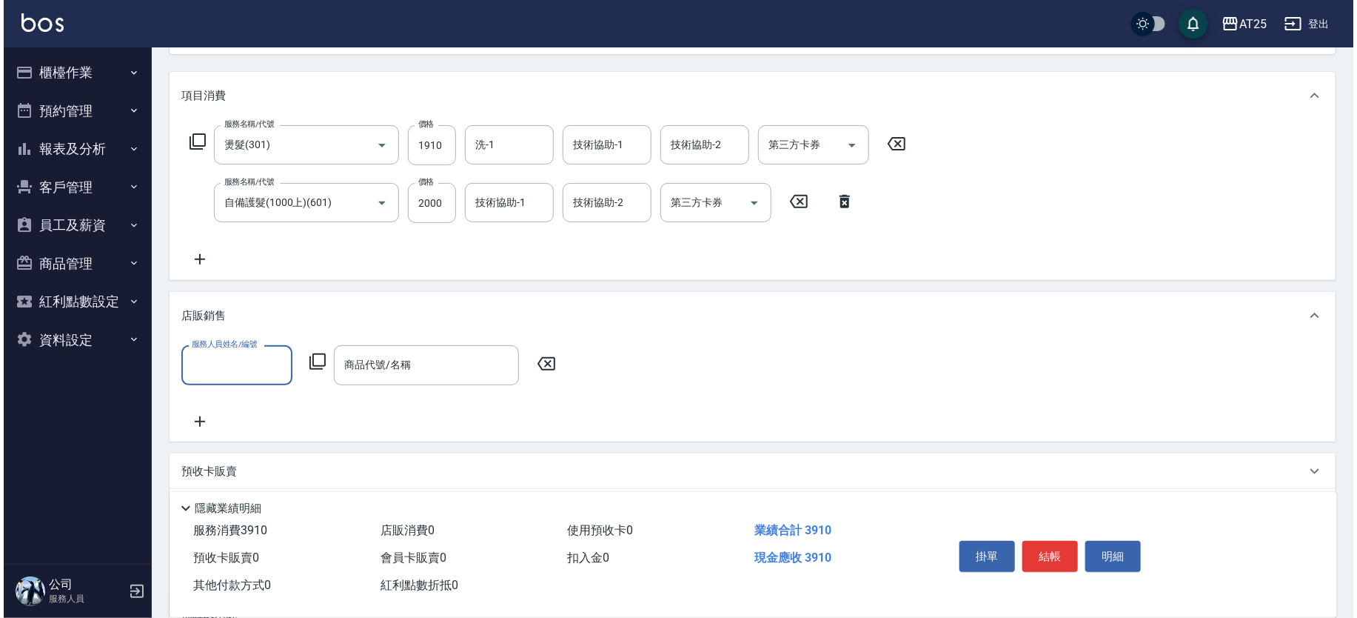
scroll to position [0, 0]
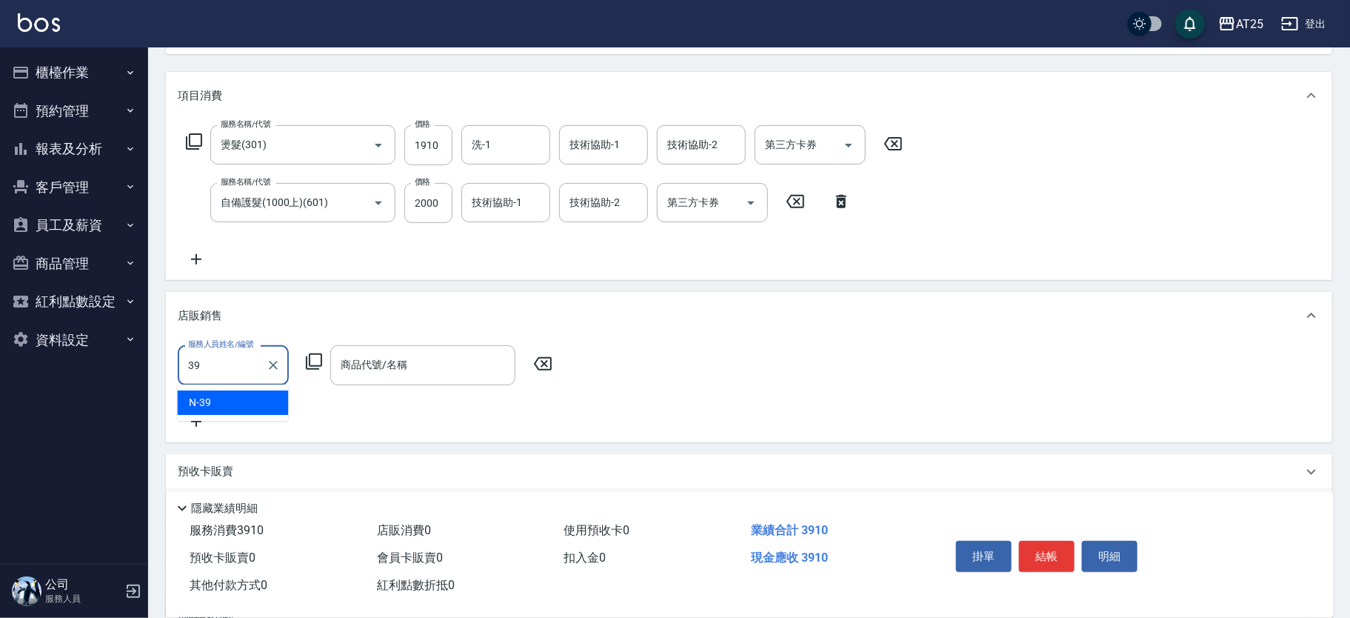
type input "N-39"
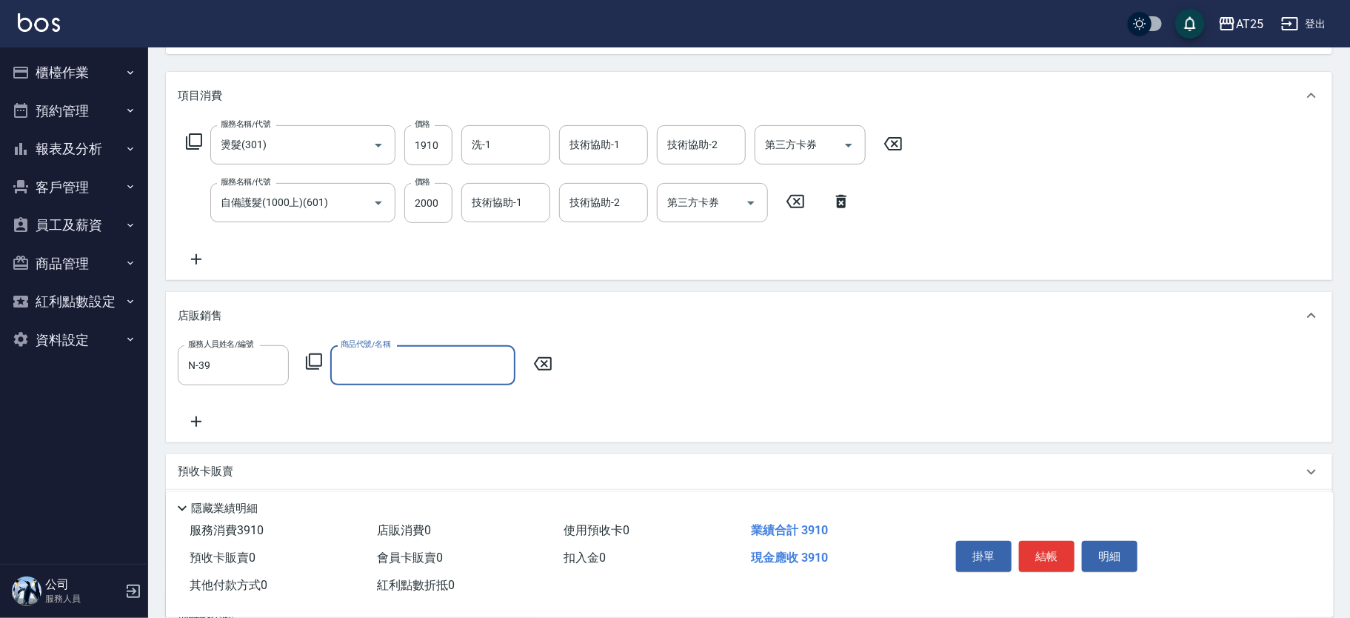
click at [315, 358] on icon at bounding box center [314, 361] width 18 height 18
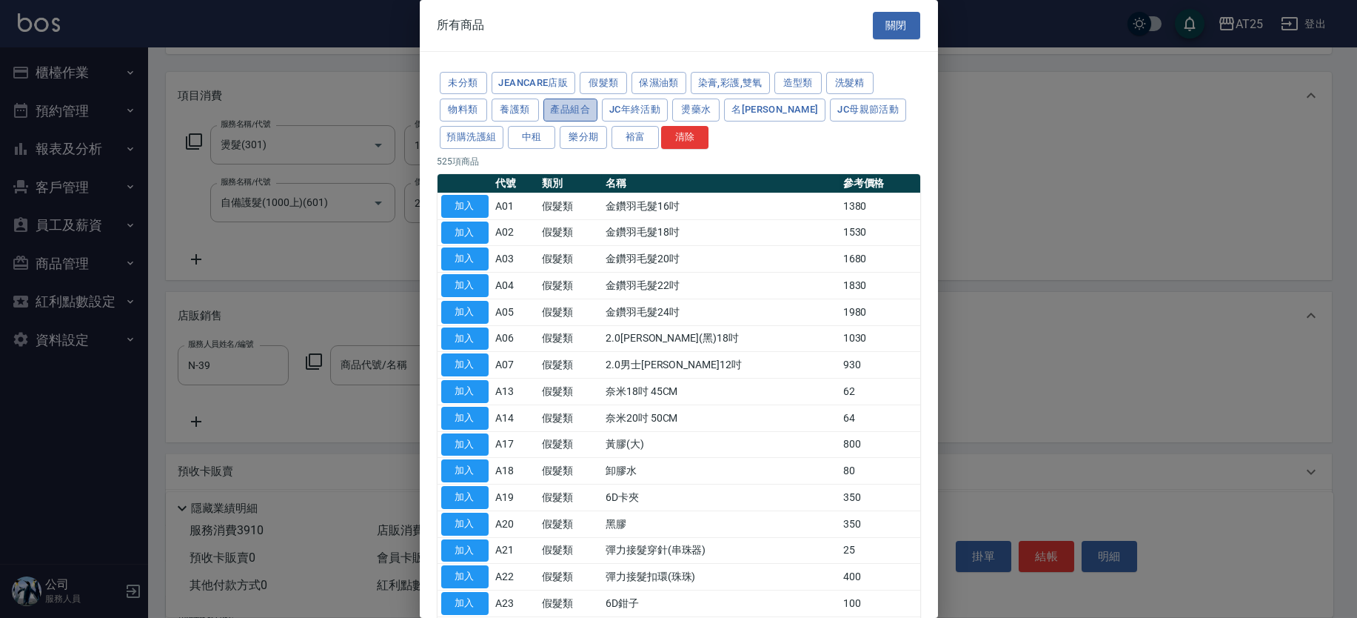
click at [560, 103] on button "產品組合" at bounding box center [571, 109] width 55 height 23
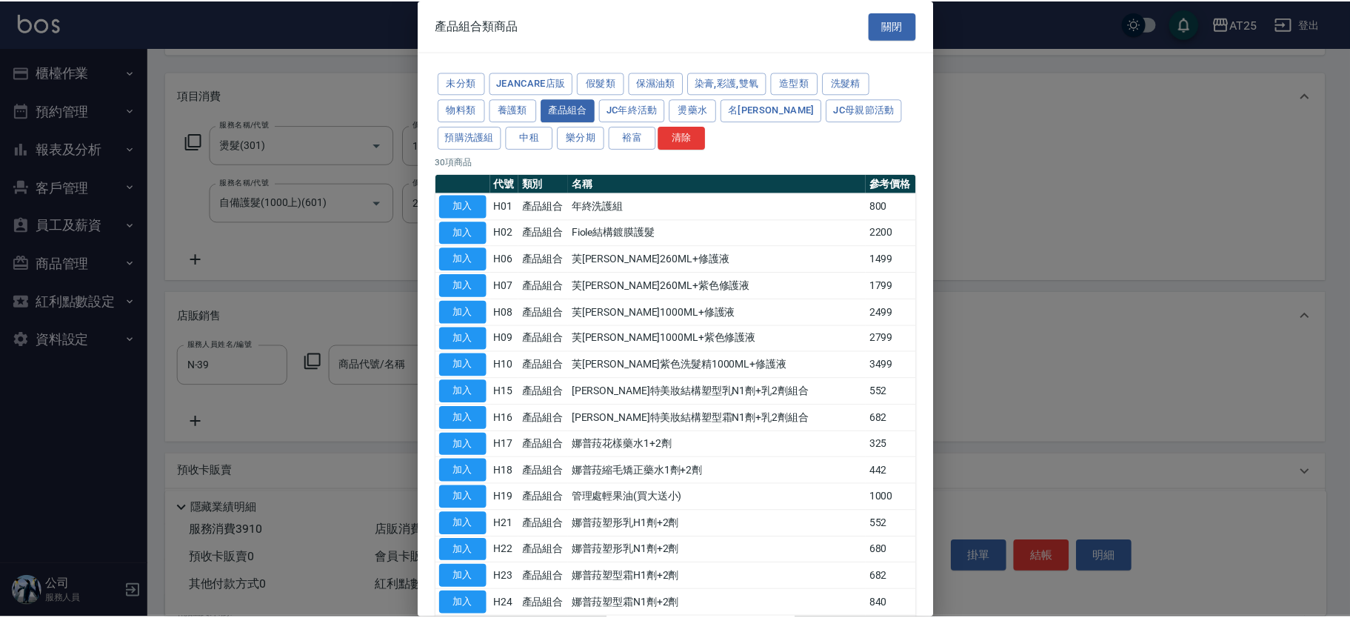
scroll to position [449, 0]
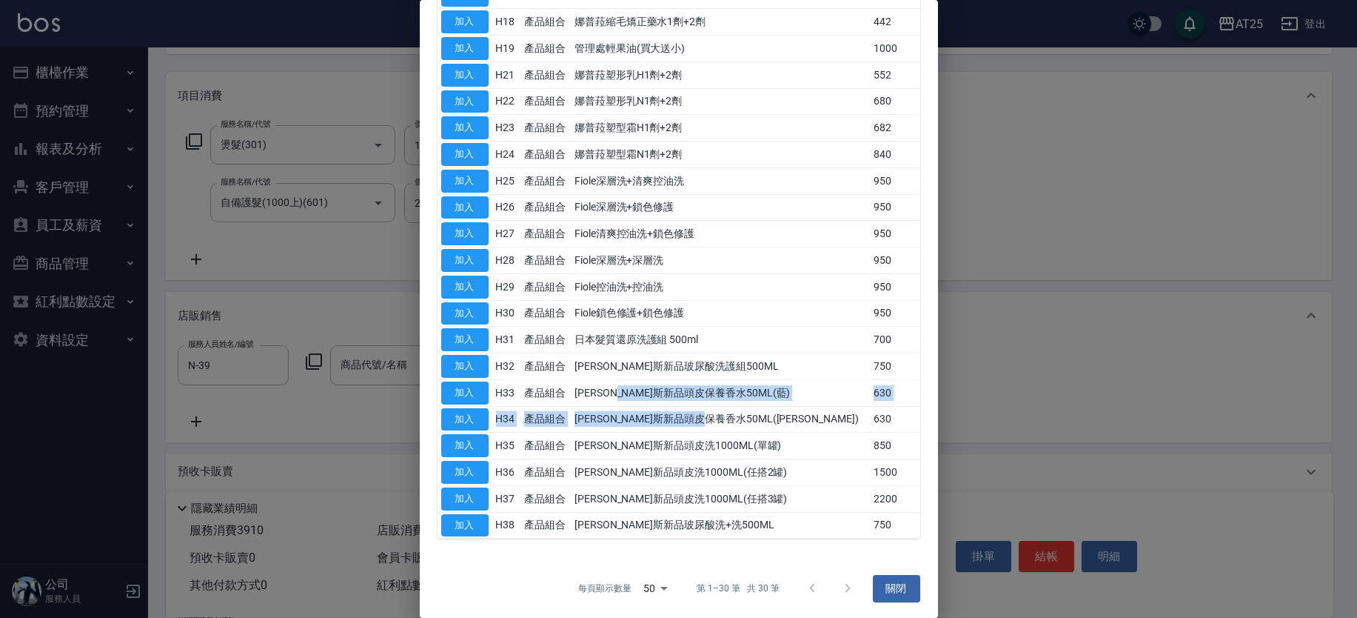
drag, startPoint x: 795, startPoint y: 408, endPoint x: 599, endPoint y: 385, distance: 197.6
click at [626, 385] on tbody "加入 H01 產品組合 年終洗護組 800 加入 H02 產品組合 Fiole結構鍍膜護髮 2200 加入 H06 產品組合 芙米勒260ML+修護液 149…" at bounding box center [679, 141] width 483 height 795
click at [462, 384] on button "加入" at bounding box center [464, 392] width 47 height 23
type input "喬娜斯新品頭皮保養香水50ML(藍)"
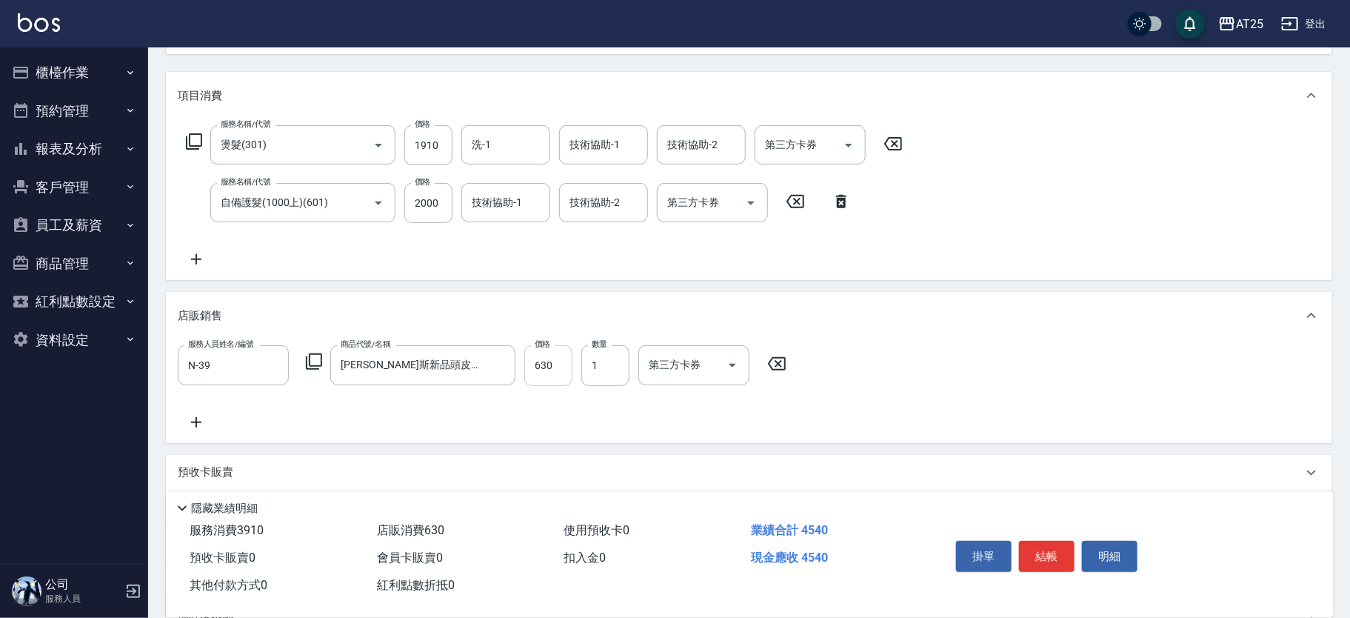
click at [544, 362] on input "630" at bounding box center [548, 365] width 48 height 40
type input "390"
type input "50"
type input "440"
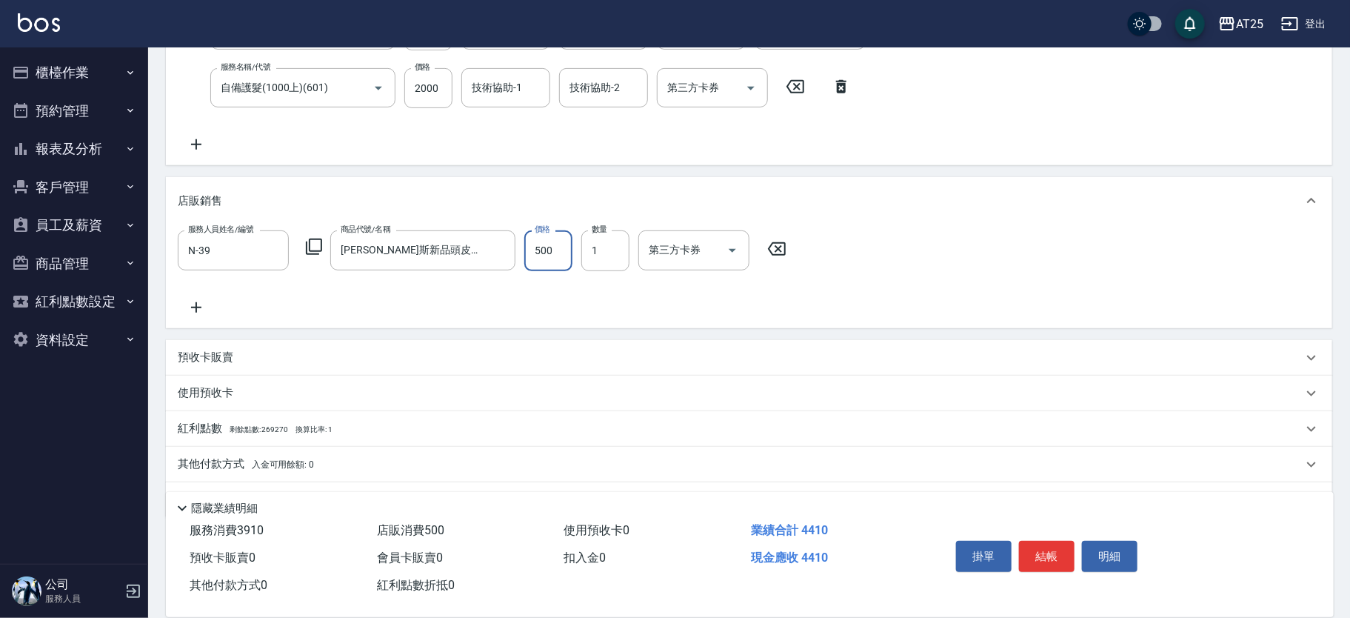
scroll to position [322, 0]
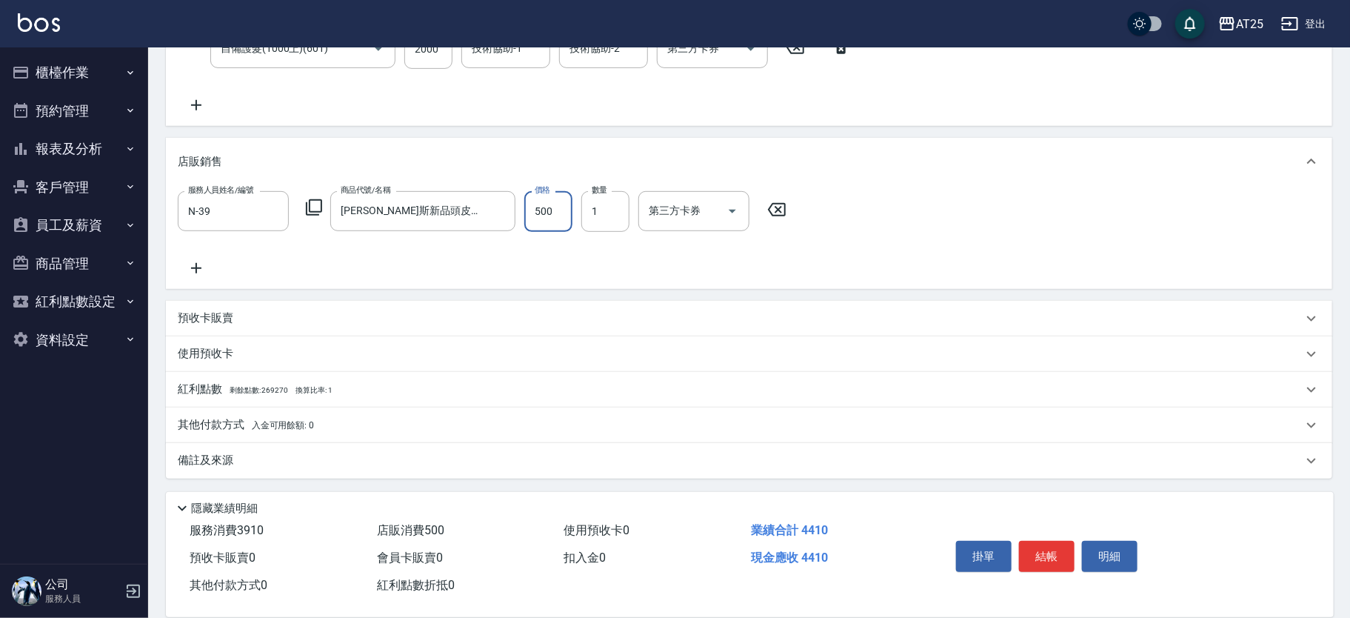
type input "500"
click at [404, 415] on div "其他付款方式 入金可用餘額: 0" at bounding box center [749, 425] width 1166 height 36
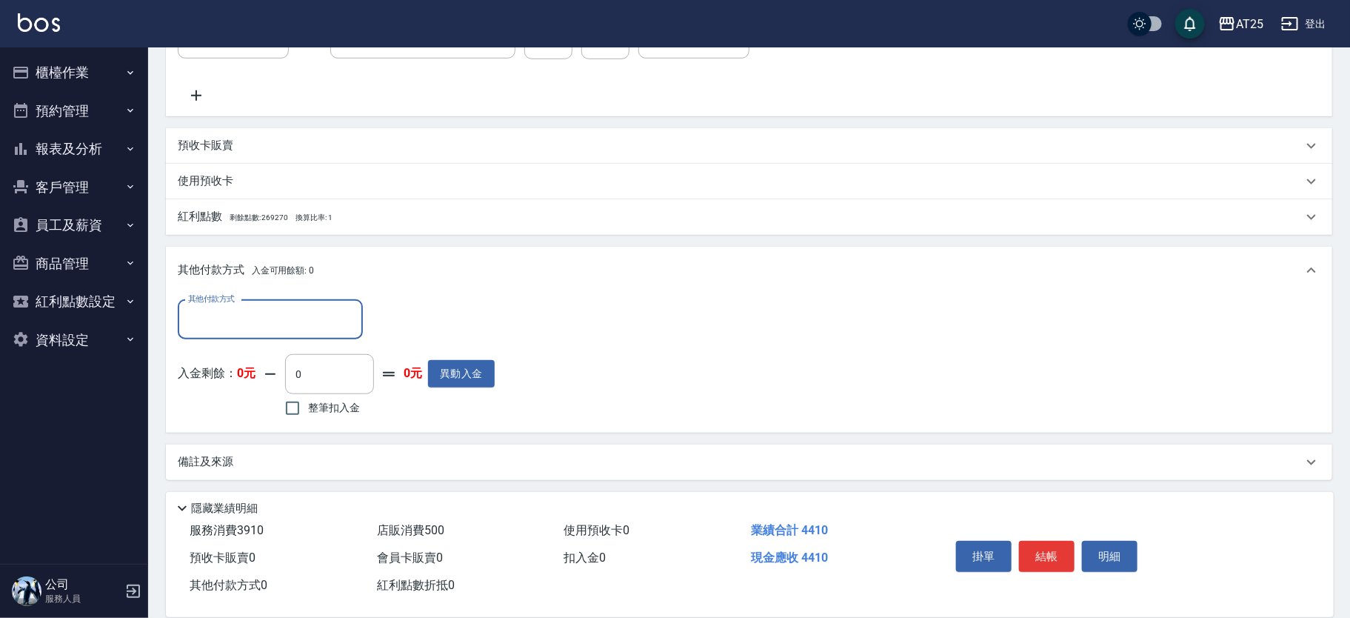
scroll to position [496, 0]
click at [312, 319] on input "其他付款方式" at bounding box center [270, 318] width 172 height 26
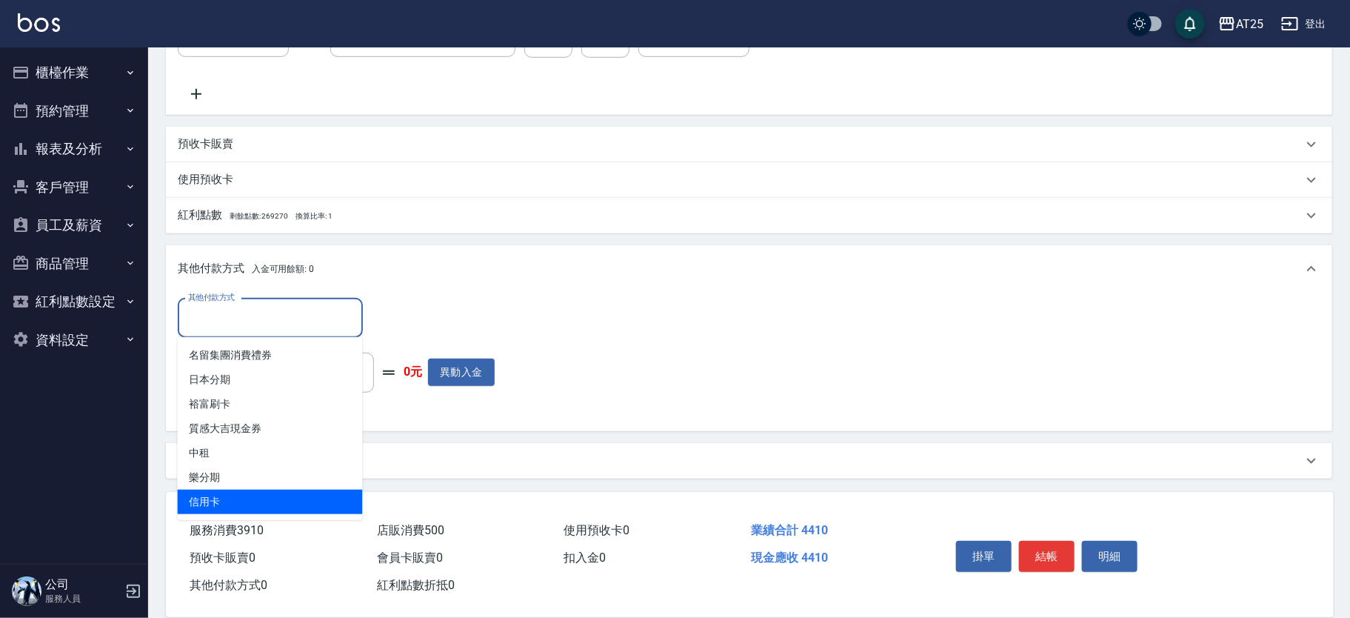
click at [255, 496] on span "信用卡" at bounding box center [270, 501] width 185 height 24
type input "信用卡"
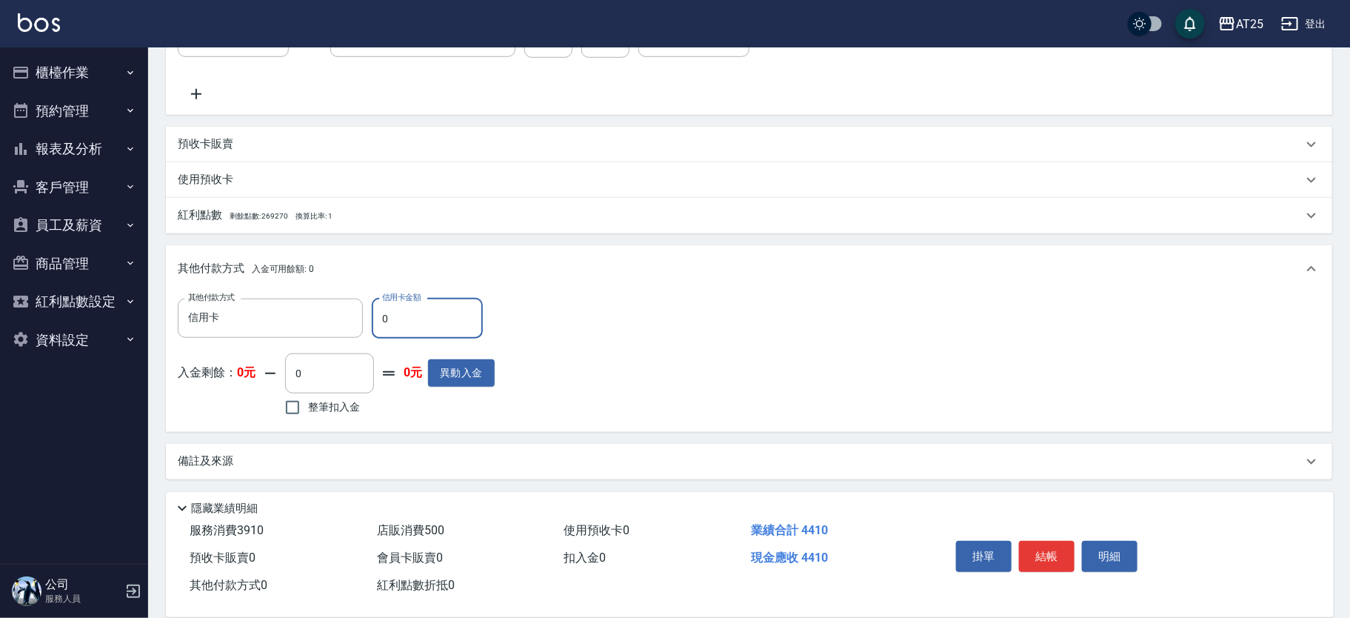
drag, startPoint x: 399, startPoint y: 324, endPoint x: 364, endPoint y: 318, distance: 36.2
click at [364, 318] on div "其他付款方式 信用卡 其他付款方式 信用卡金額 0 信用卡金額" at bounding box center [336, 318] width 317 height 40
type input "4"
type input "430"
type input "44"
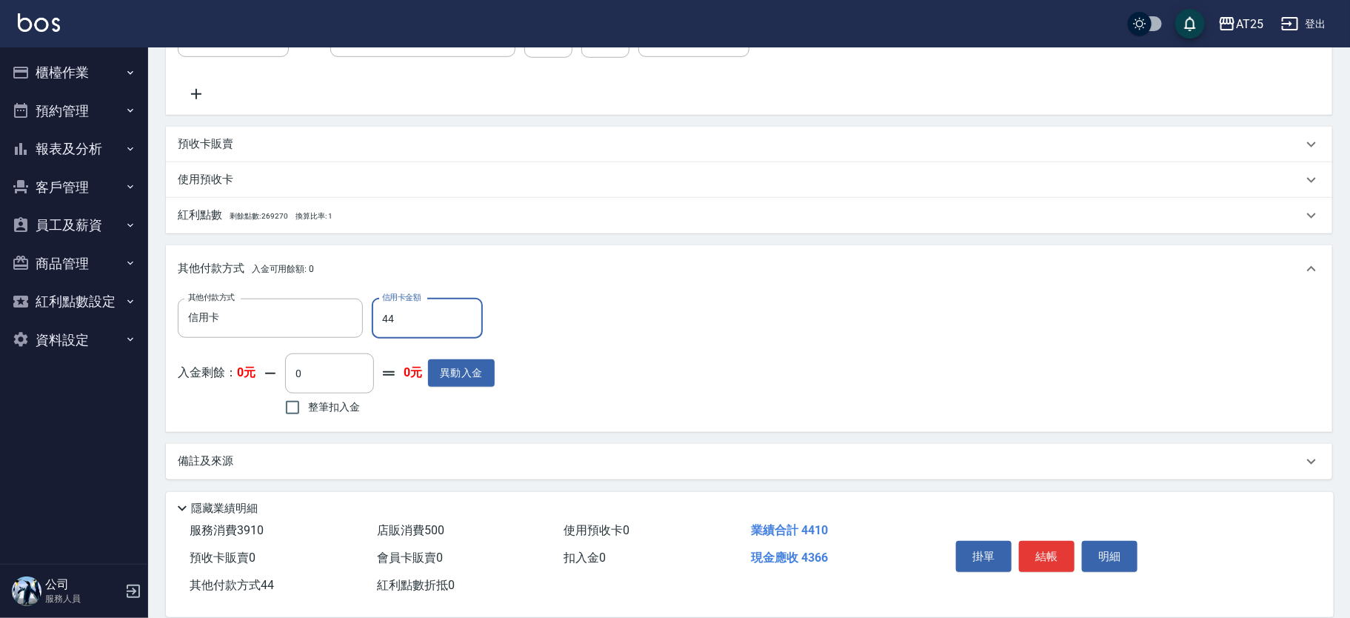
type input "390"
type input "441"
type input "0"
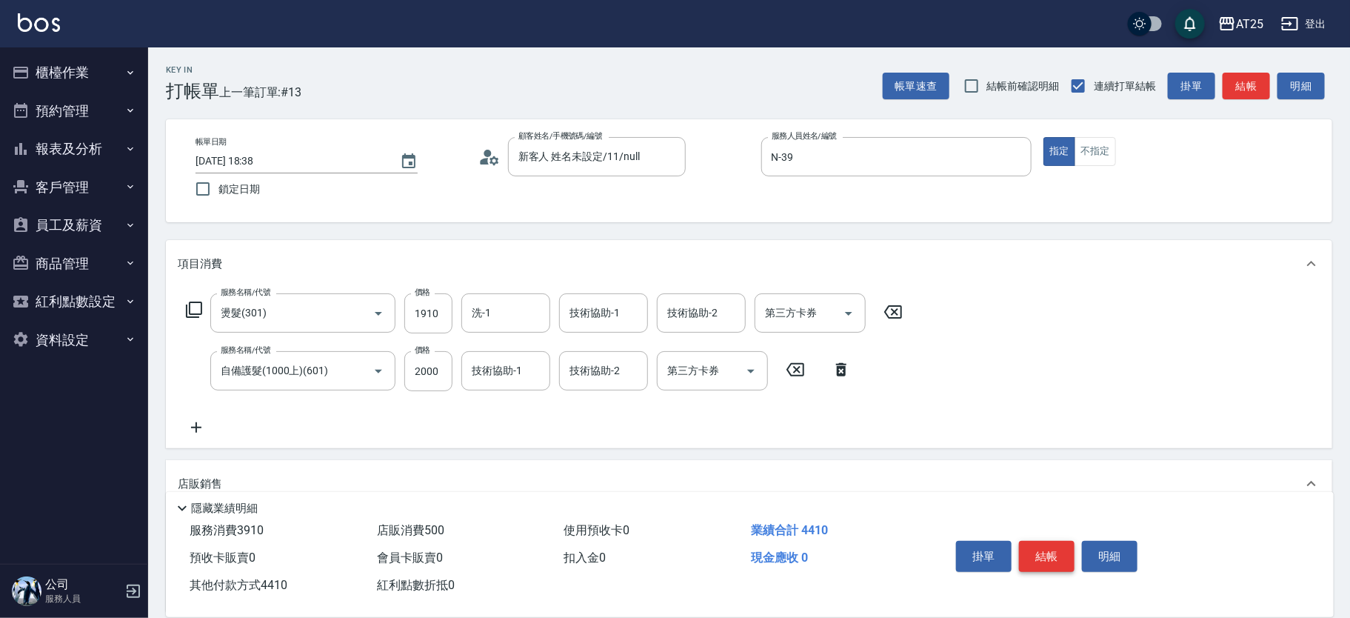
type input "4410"
click at [1043, 547] on button "結帳" at bounding box center [1047, 556] width 56 height 31
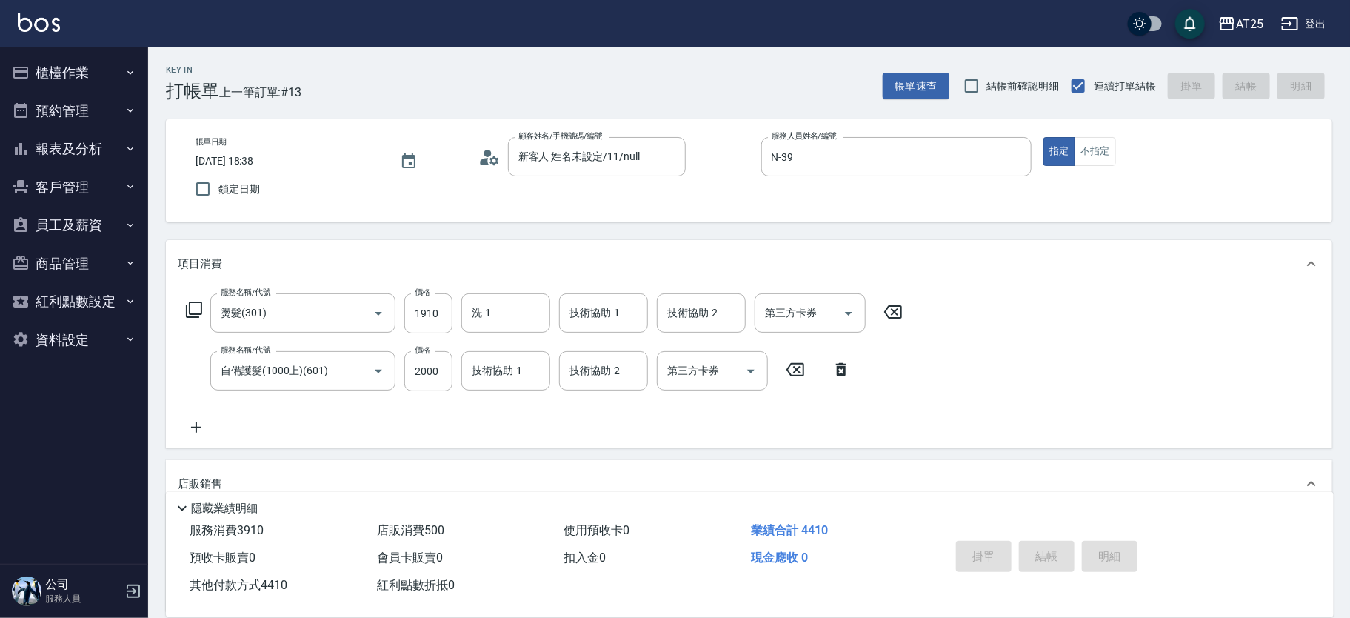
type input "2025/08/15 18:39"
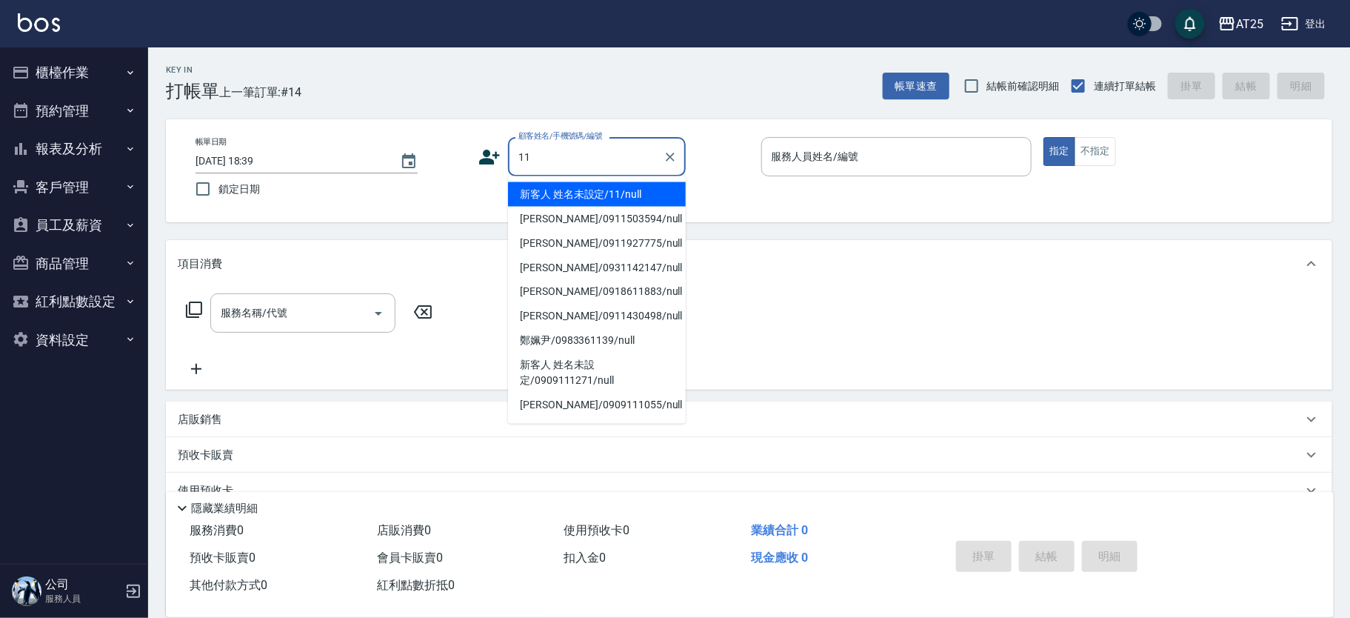
type input "新客人 姓名未設定/11/null"
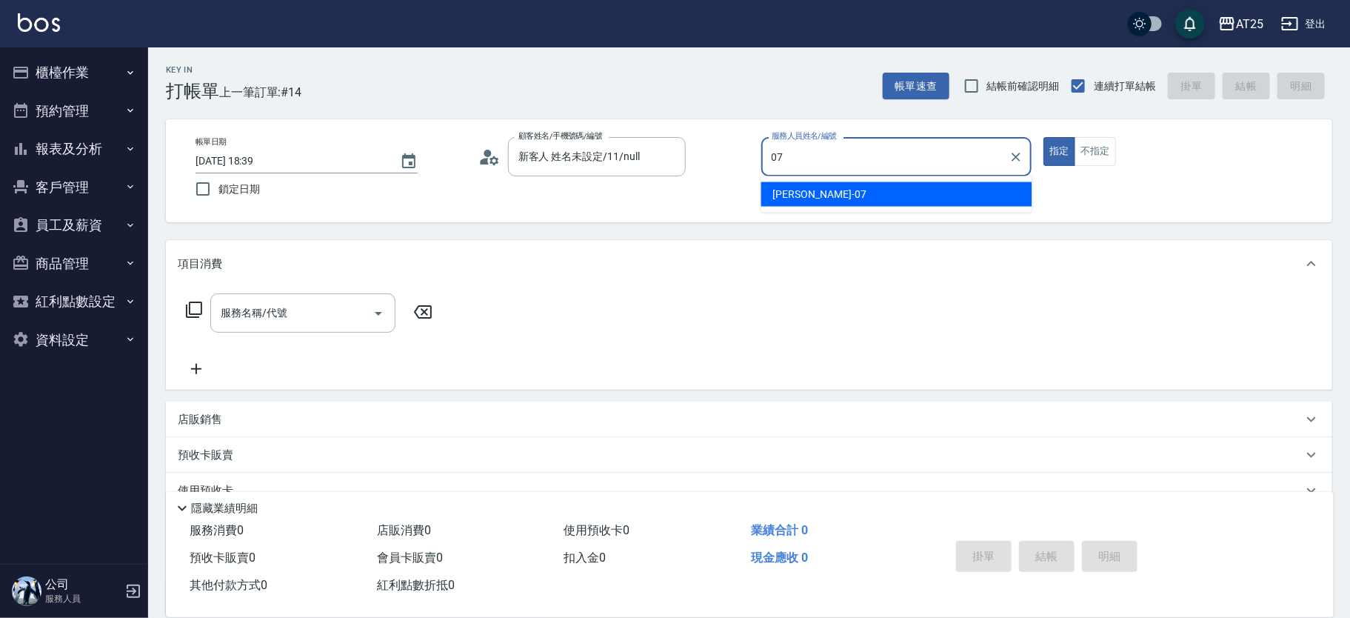
type input "Cooper-07"
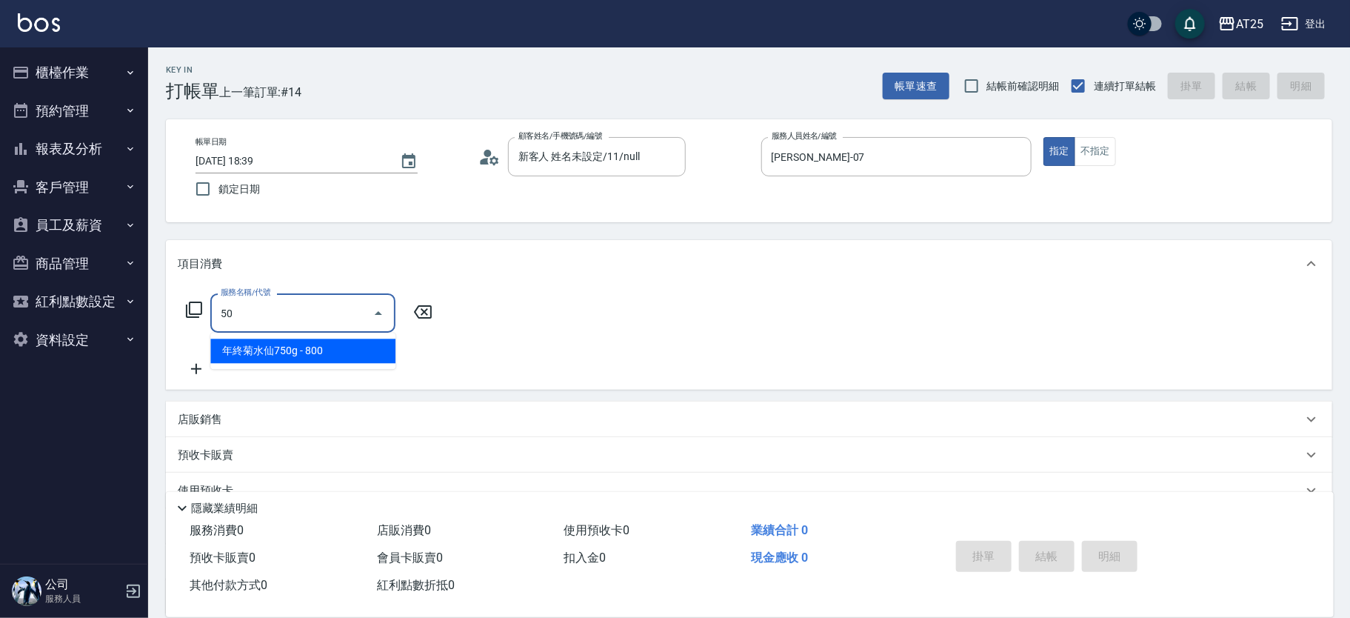
type input "501"
type input "100"
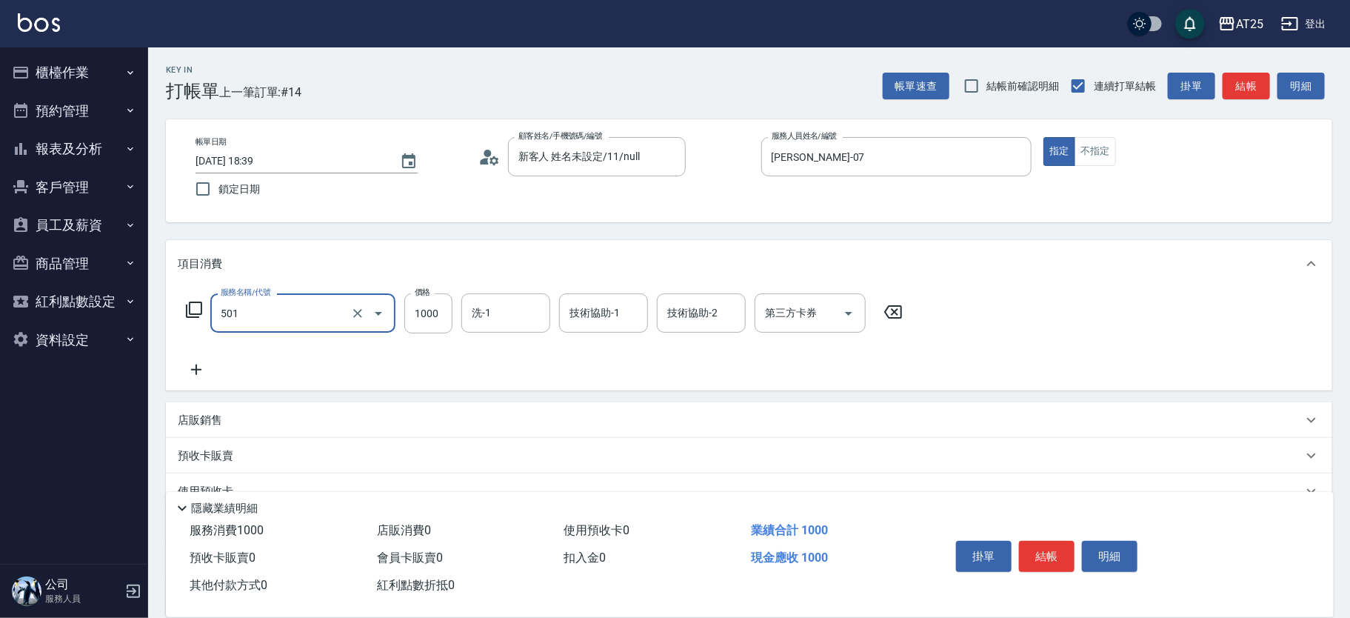
type input "染髮(501)"
type input "0"
type input "10"
type input "100"
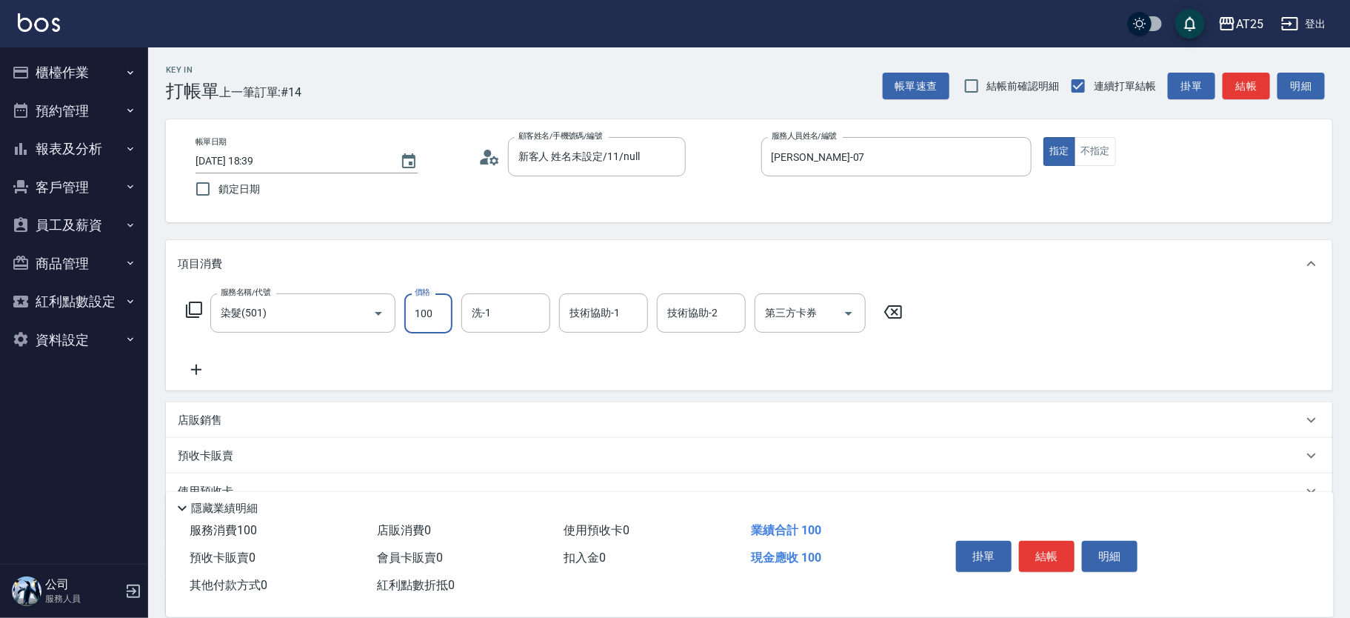
type input "100"
type input "1000"
type input "小祐-117"
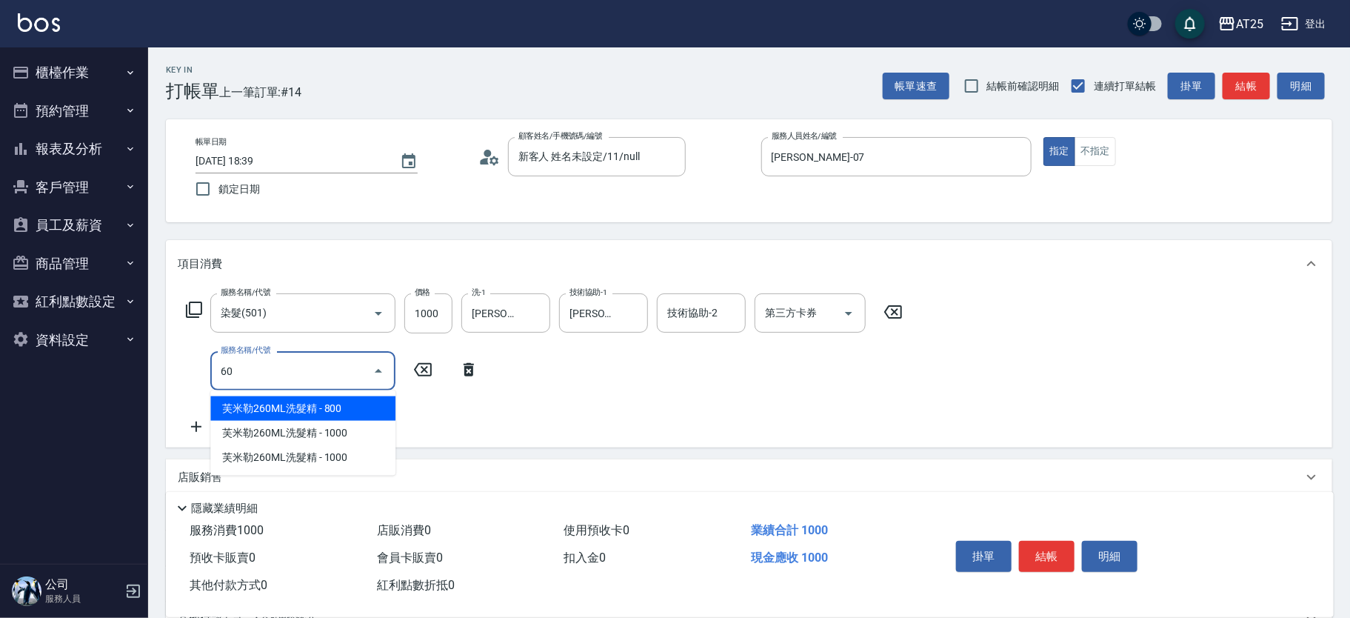
type input "601"
type input "200"
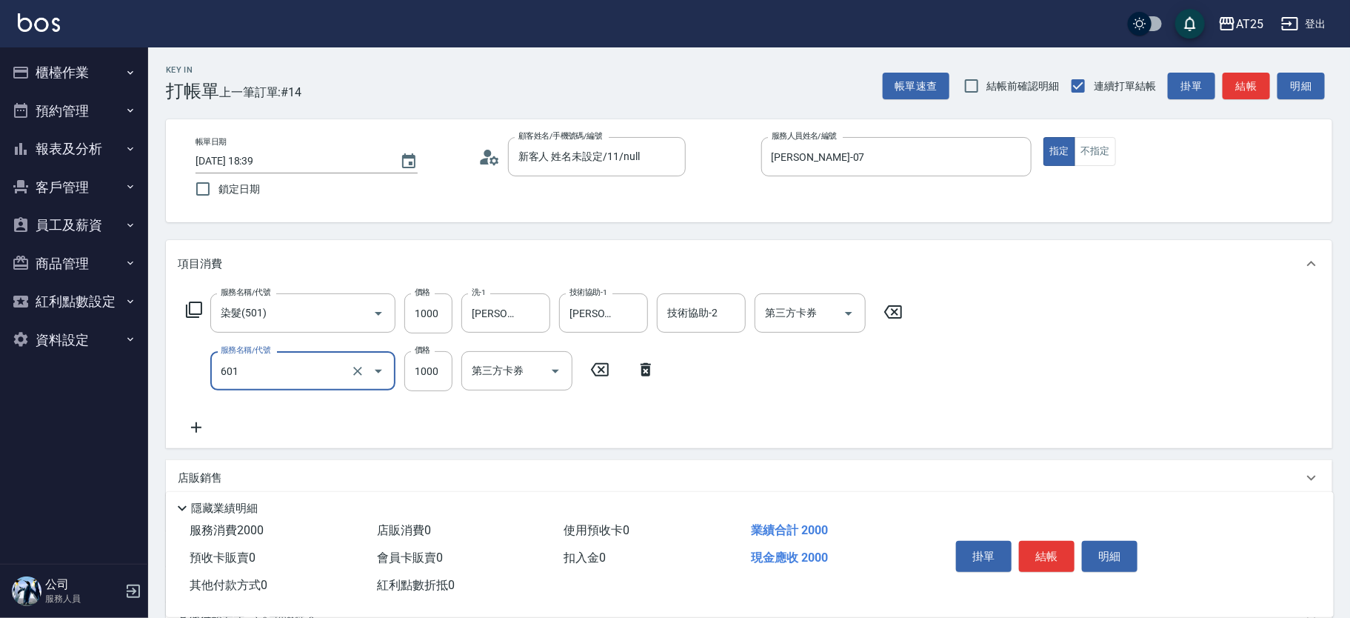
type input "自備護髮(1000上)(601)"
type input "100"
type input "11"
type input "110"
type input "114"
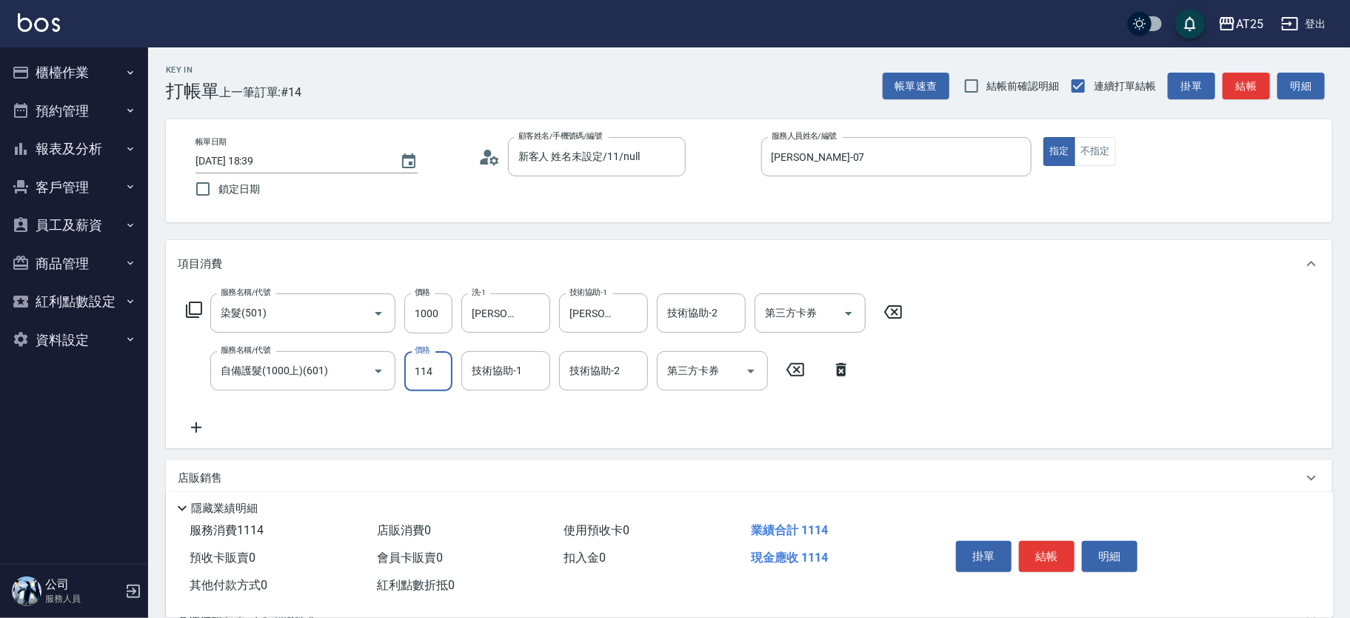
type input "210"
type input "1140"
type input "小祐-117"
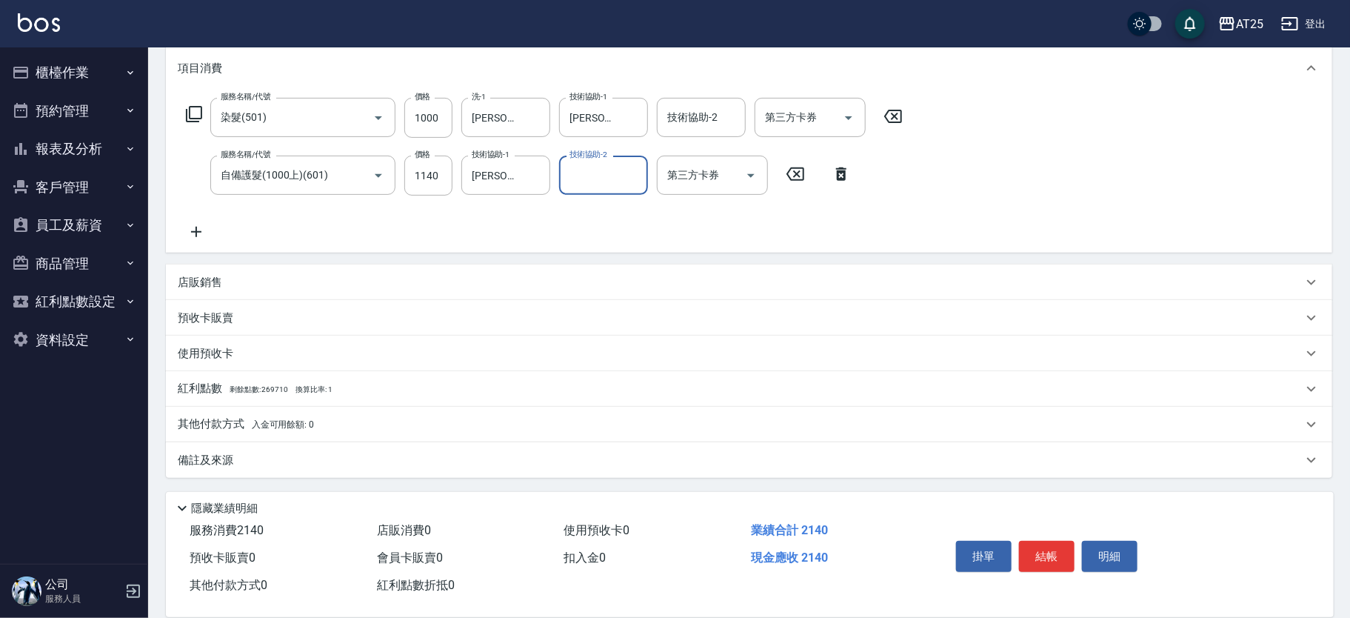
click at [210, 410] on div "其他付款方式 入金可用餘額: 0" at bounding box center [749, 425] width 1166 height 36
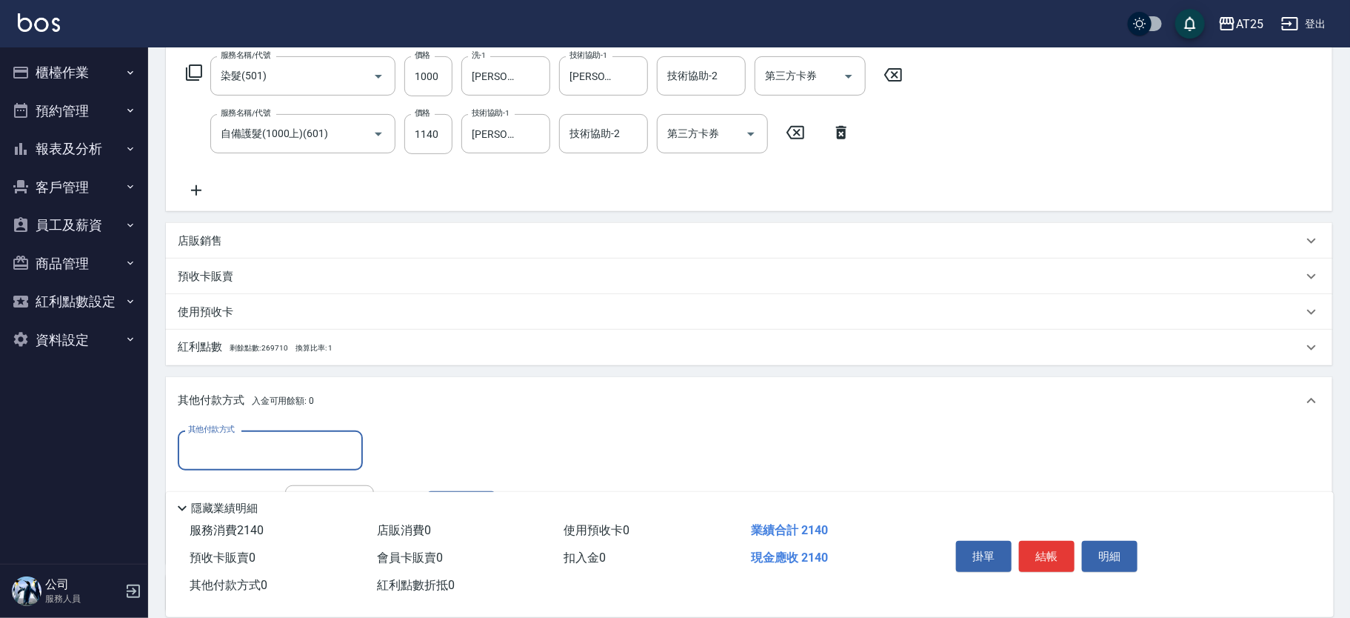
scroll to position [256, 0]
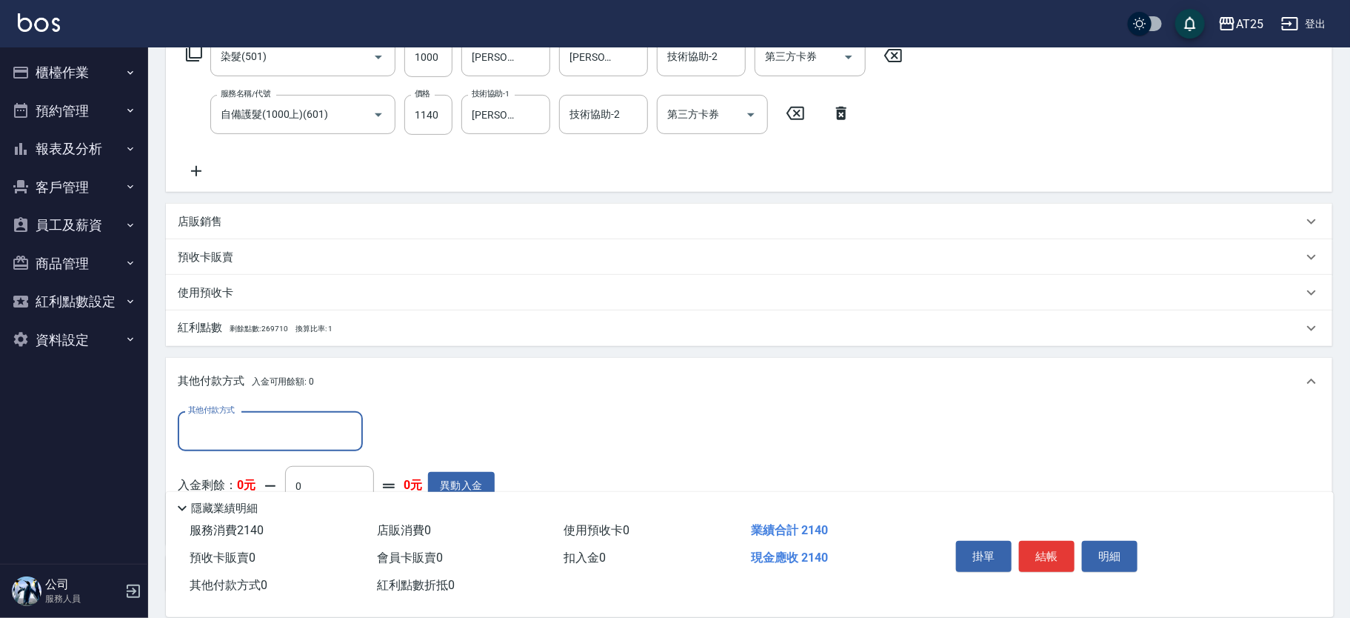
click at [215, 436] on input "其他付款方式" at bounding box center [270, 431] width 172 height 26
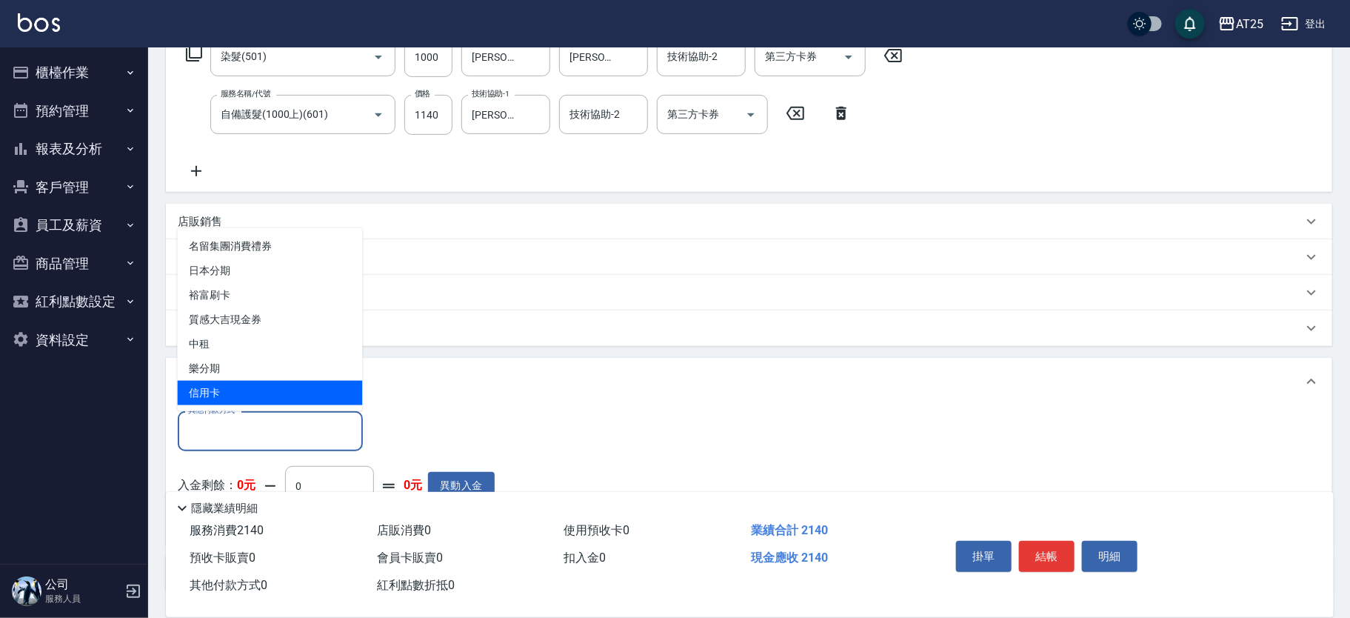
click at [220, 393] on span "信用卡" at bounding box center [270, 393] width 185 height 24
type input "信用卡"
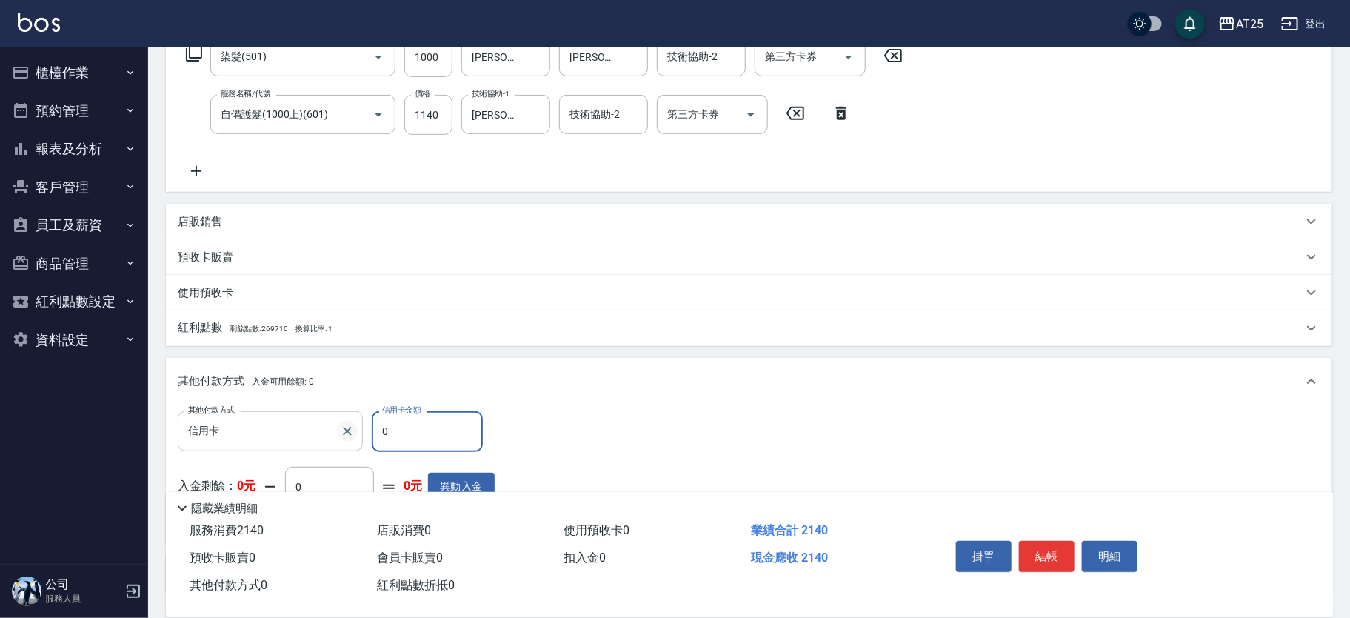
drag, startPoint x: 367, startPoint y: 422, endPoint x: 352, endPoint y: 423, distance: 14.1
click at [352, 423] on div "其他付款方式 信用卡 其他付款方式 信用卡金額 0 信用卡金額" at bounding box center [336, 431] width 317 height 40
type input "21"
type input "190"
type input "214"
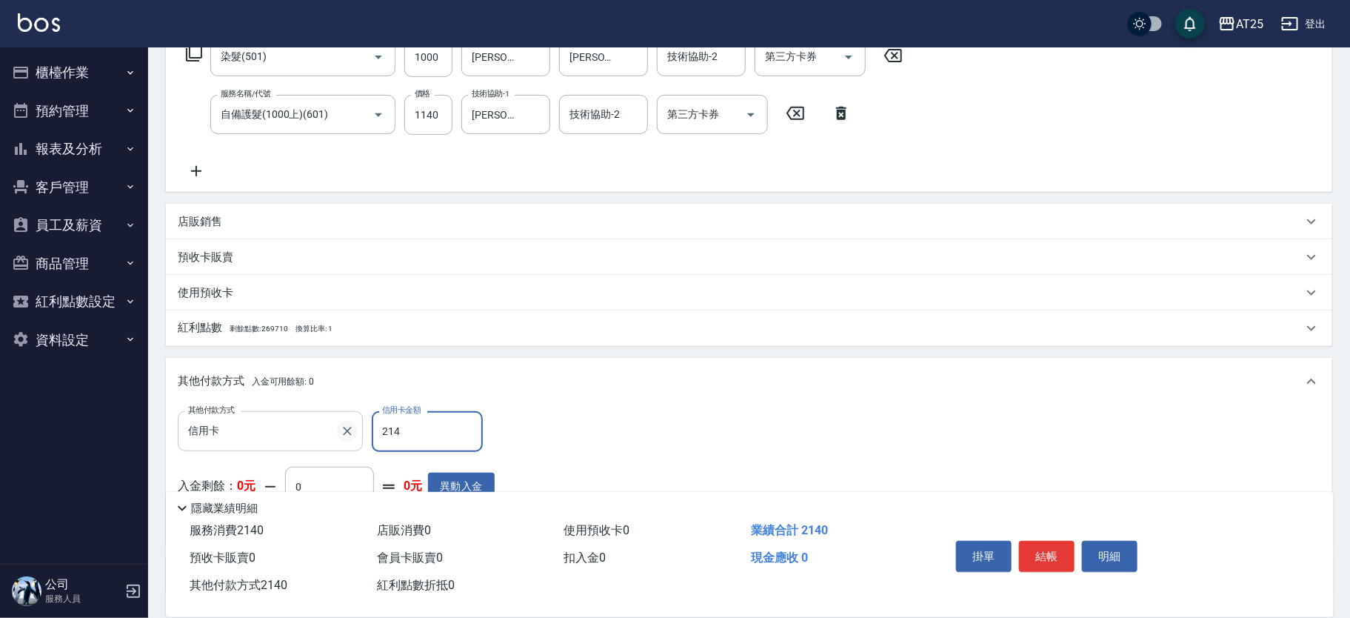
type input "0"
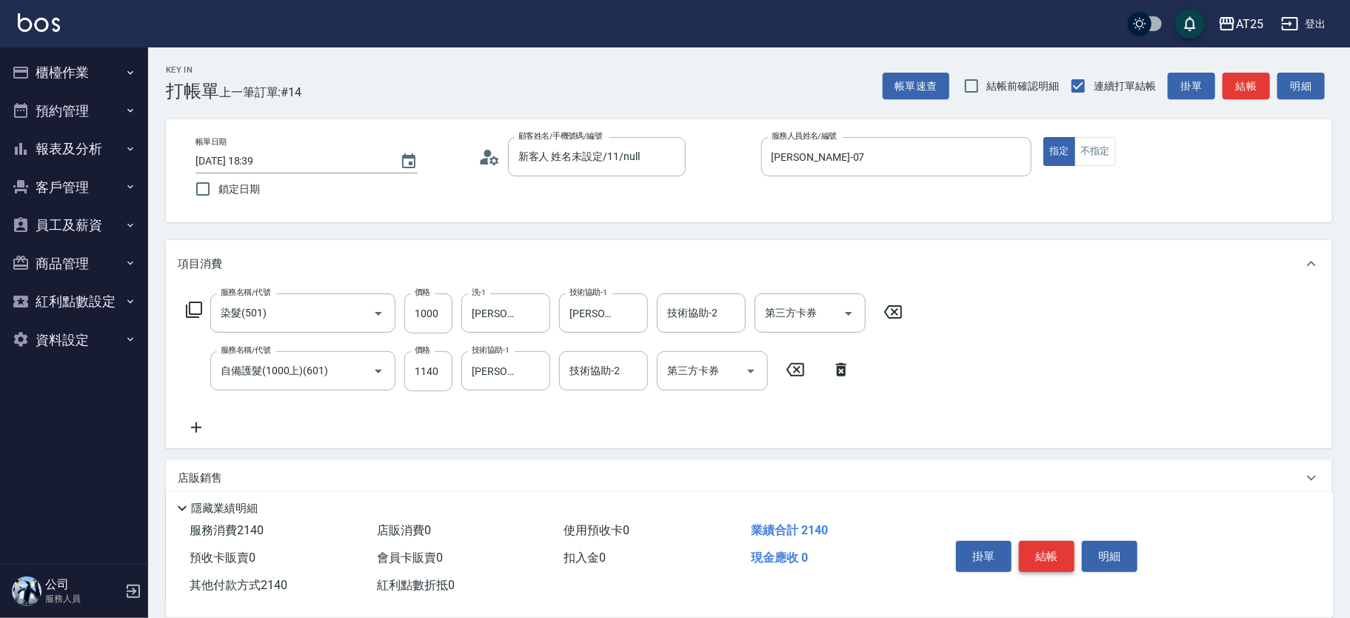
type input "2140"
click at [1046, 546] on button "結帳" at bounding box center [1047, 556] width 56 height 31
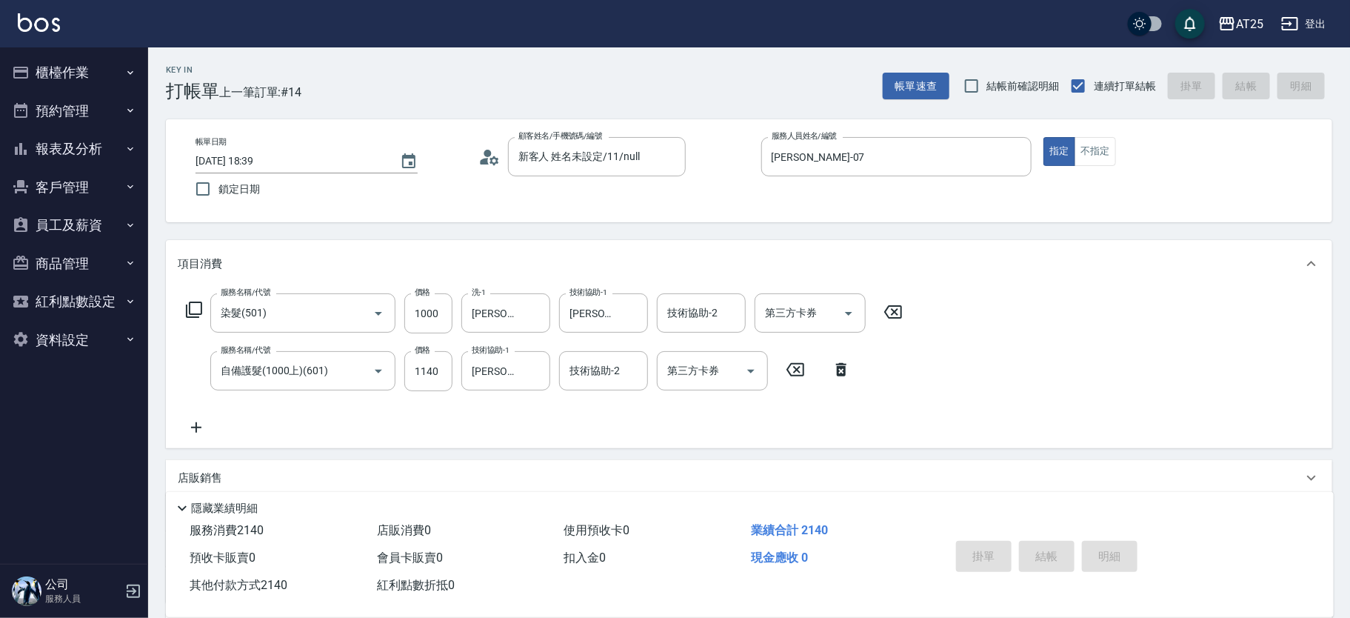
type input "2025/08/15 18:40"
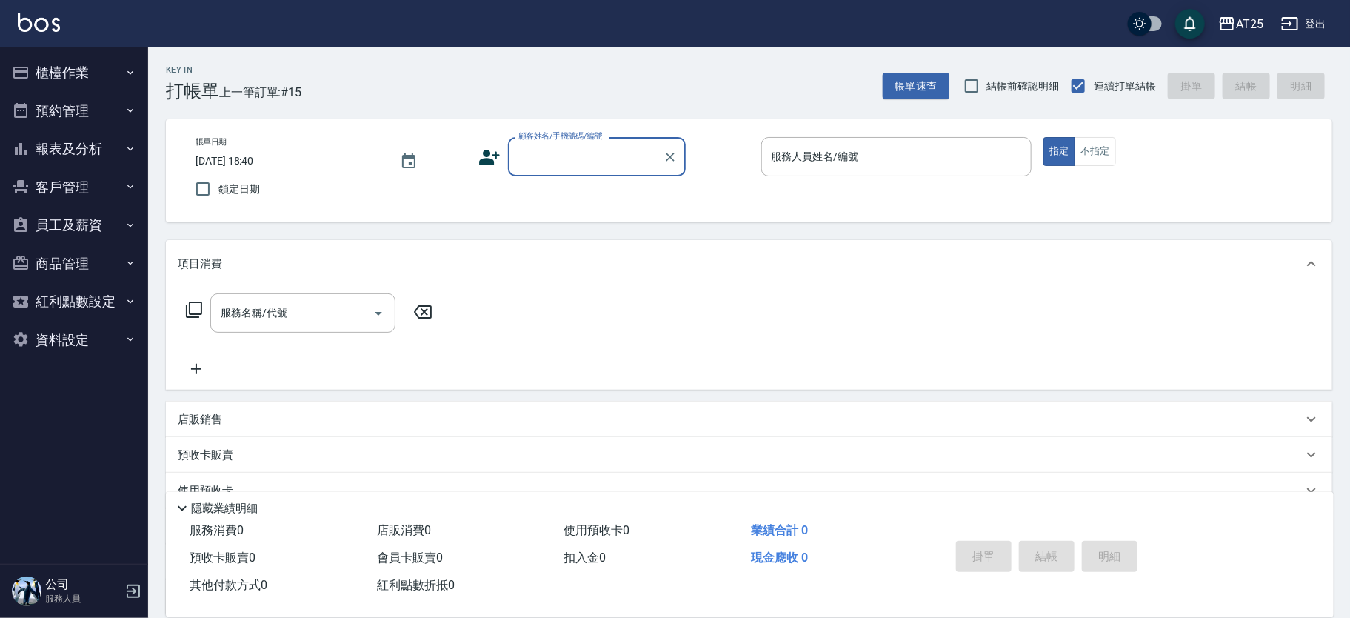
click at [556, 170] on div "顧客姓名/手機號碼/編號" at bounding box center [597, 156] width 178 height 39
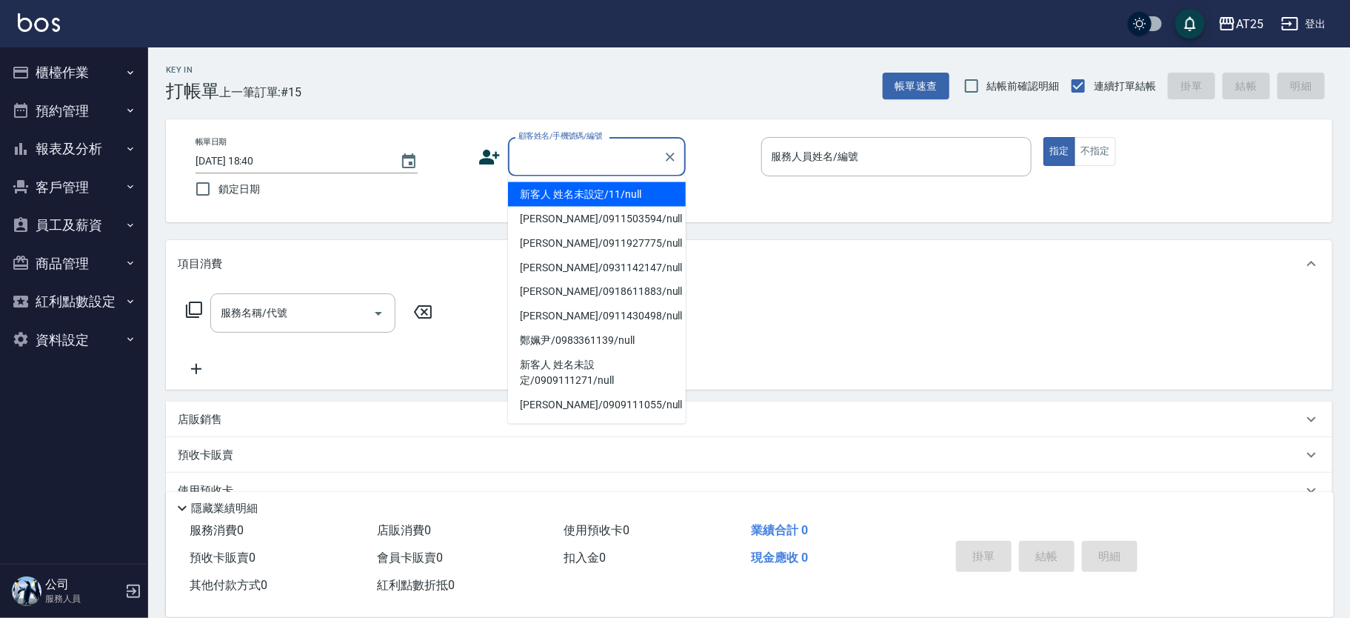
click at [602, 188] on li "新客人 姓名未設定/11/null" at bounding box center [597, 194] width 178 height 24
type input "新客人 姓名未設定/11/null"
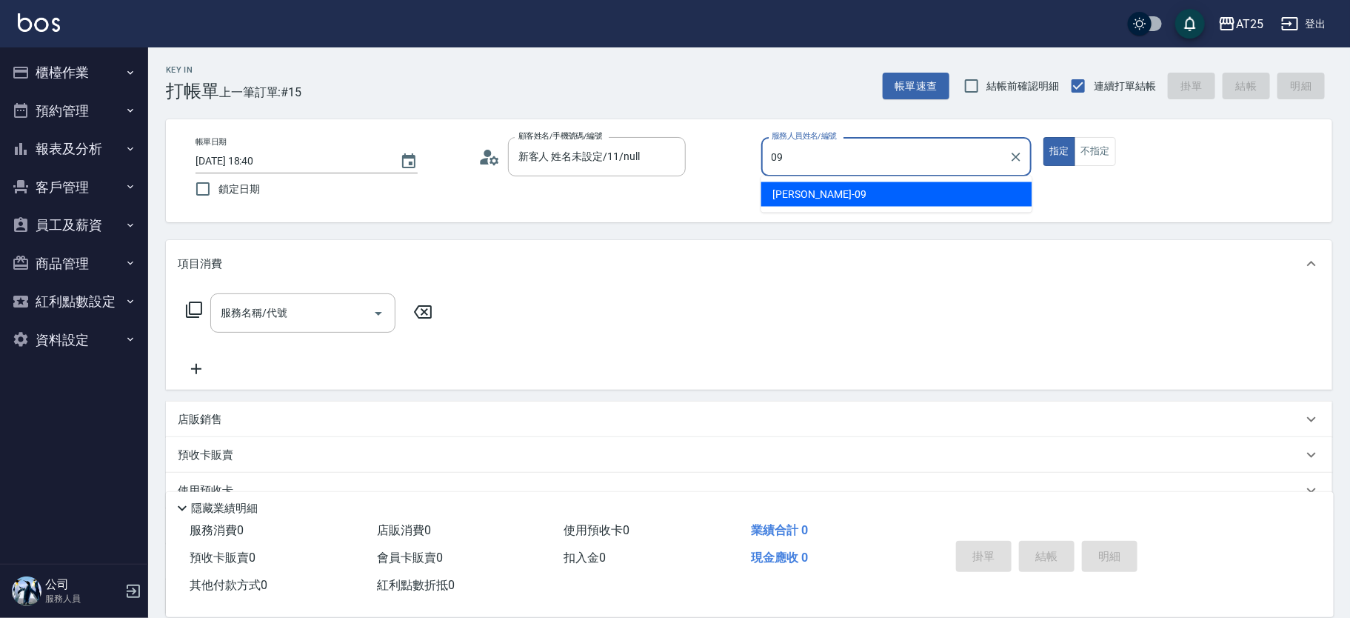
type input "Kevin-09"
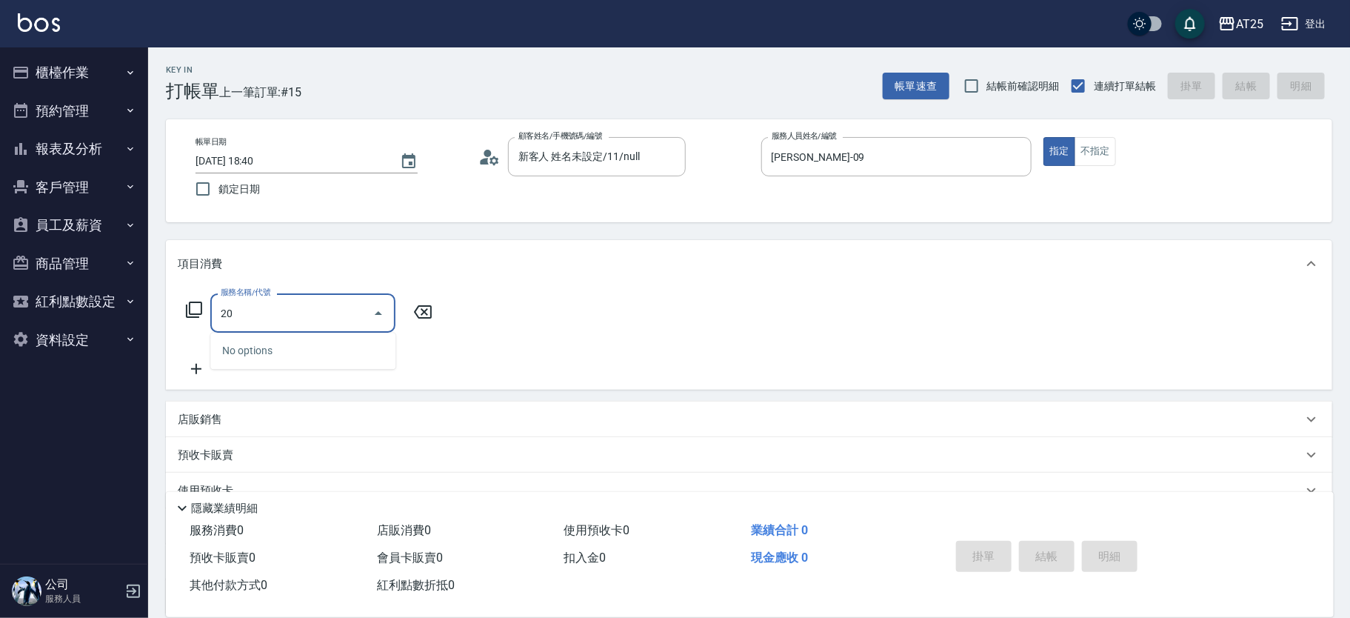
type input "201"
type input "30"
type input "洗髮(201)"
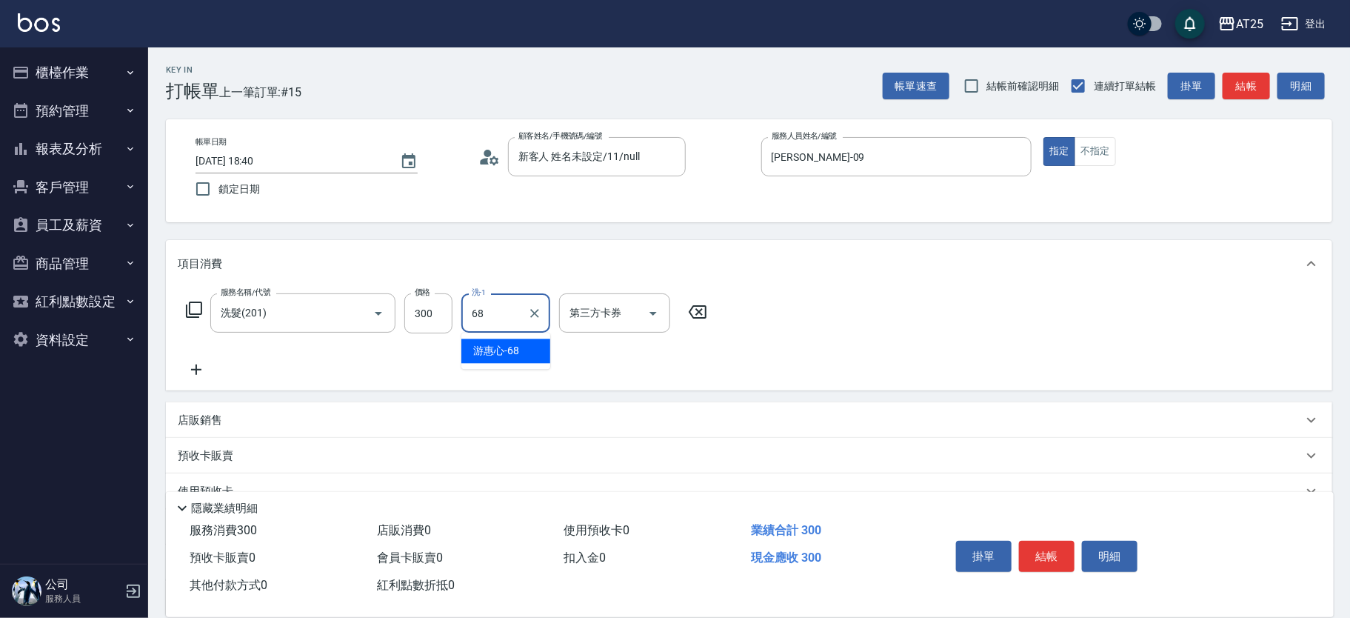
type input "游惠心-68"
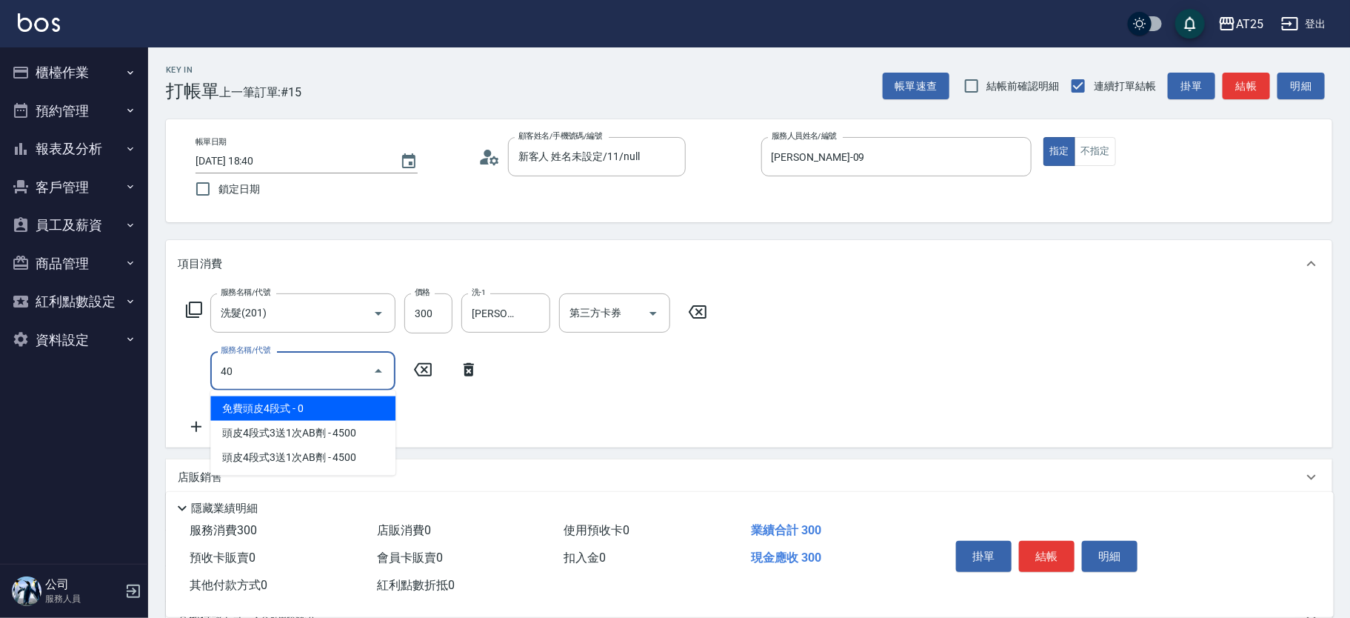
type input "401"
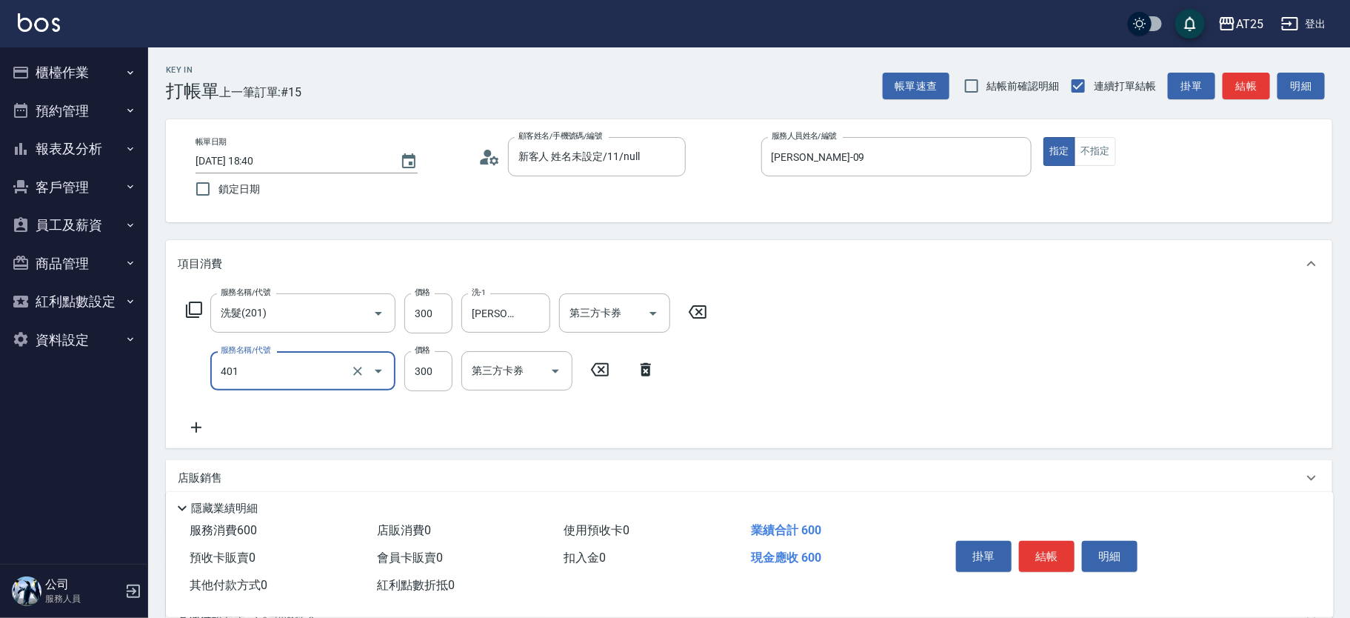
type input "60"
type input "剪髮(401)"
type input "30"
type input "20"
type input "50"
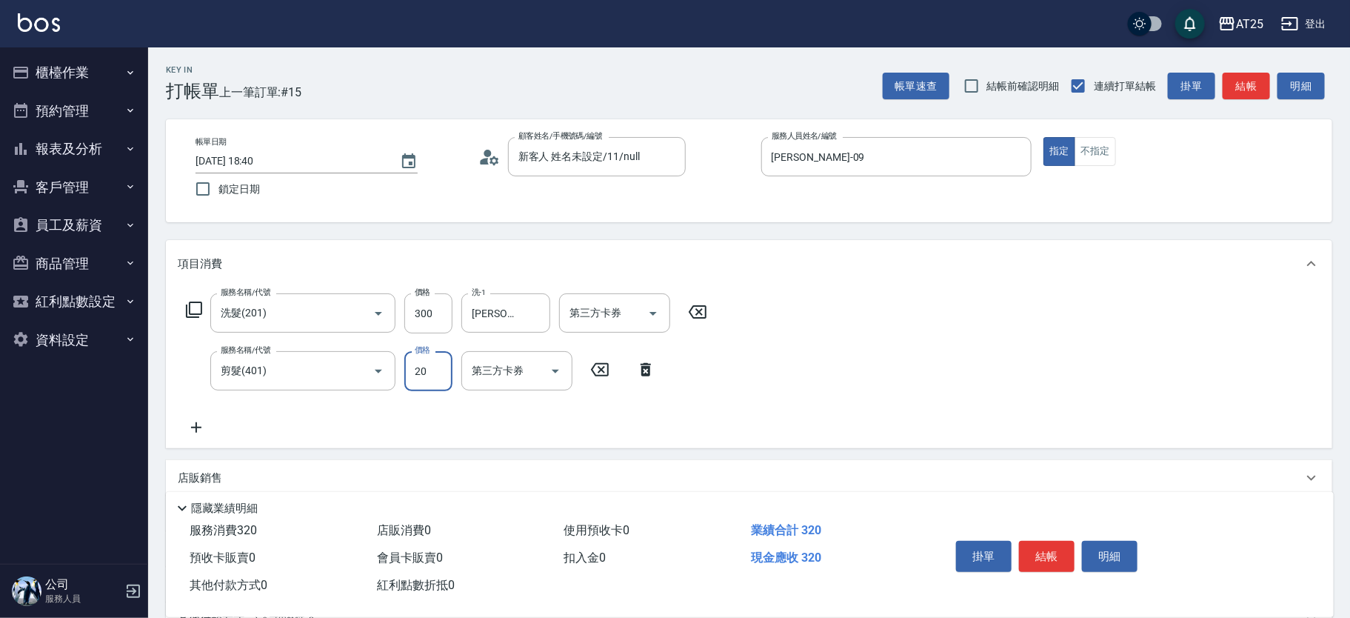
type input "200"
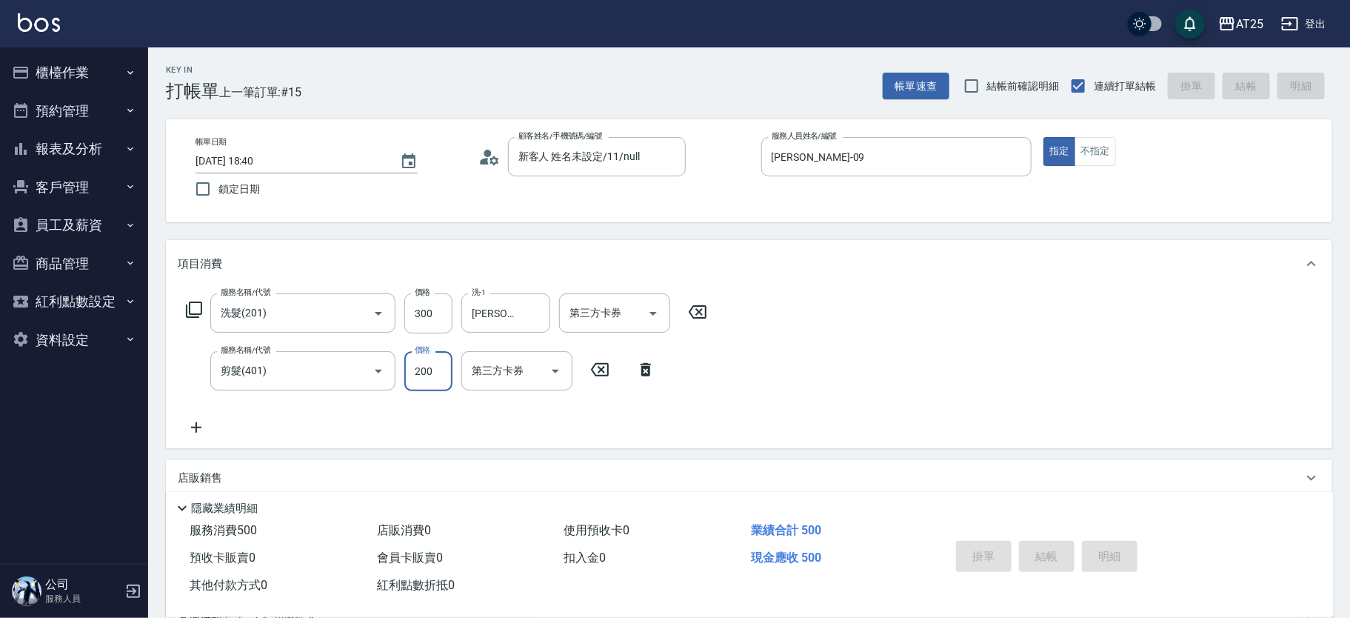
type input "2025/08/15 18:52"
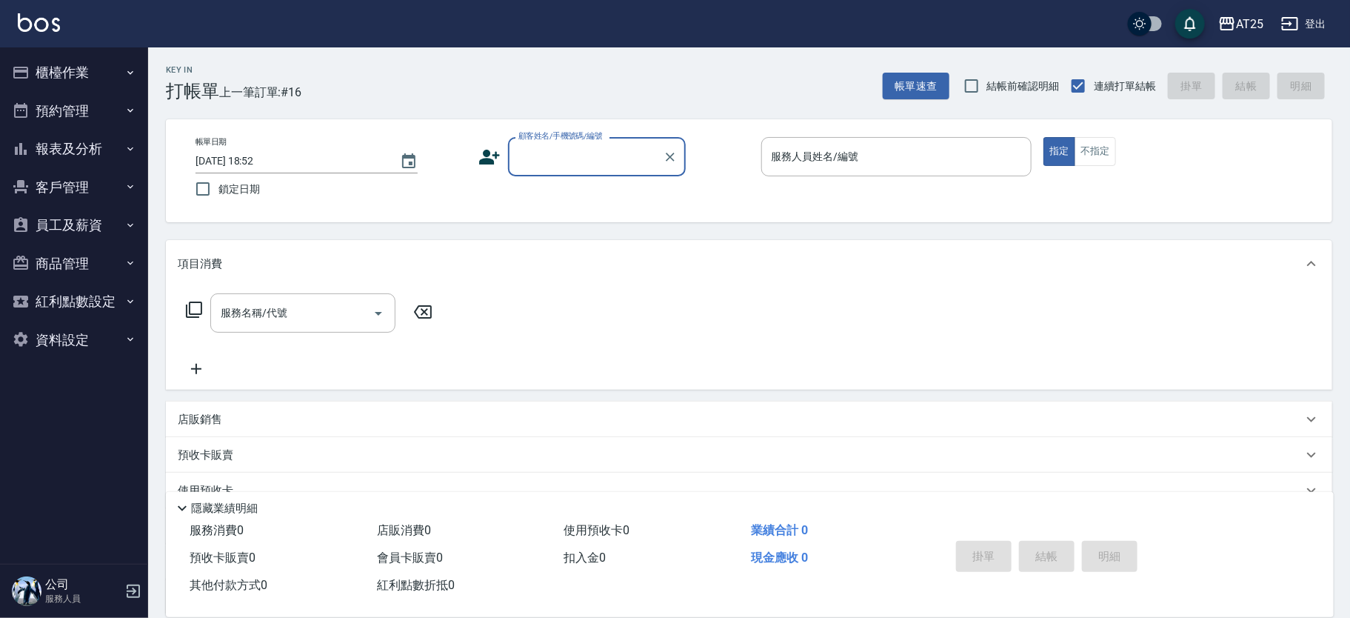
click at [610, 147] on input "顧客姓名/手機號碼/編號" at bounding box center [586, 157] width 142 height 26
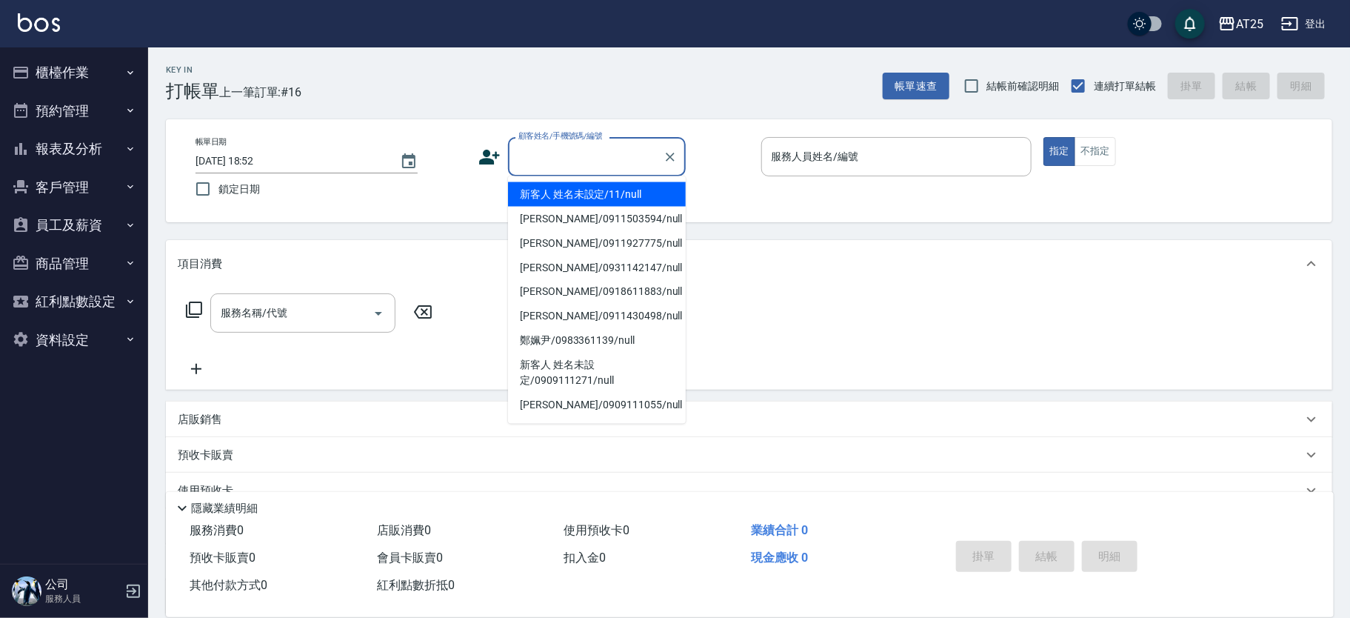
click at [652, 186] on li "新客人 姓名未設定/11/null" at bounding box center [597, 194] width 178 height 24
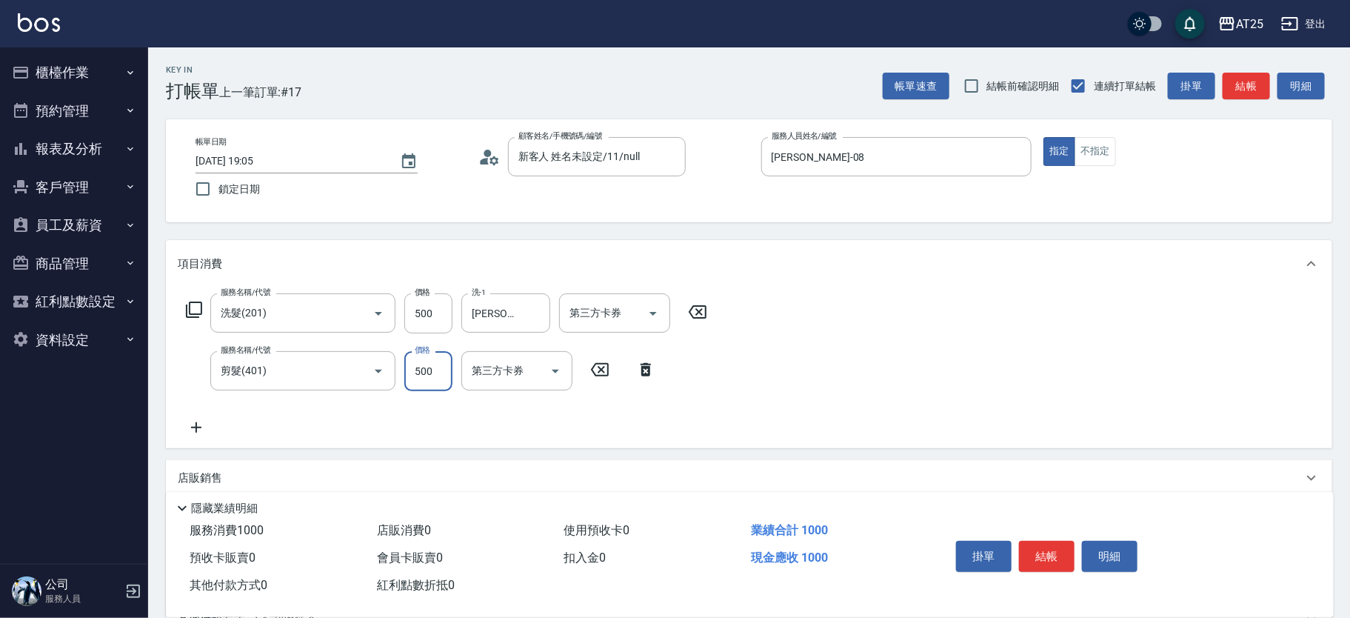
scroll to position [195, 0]
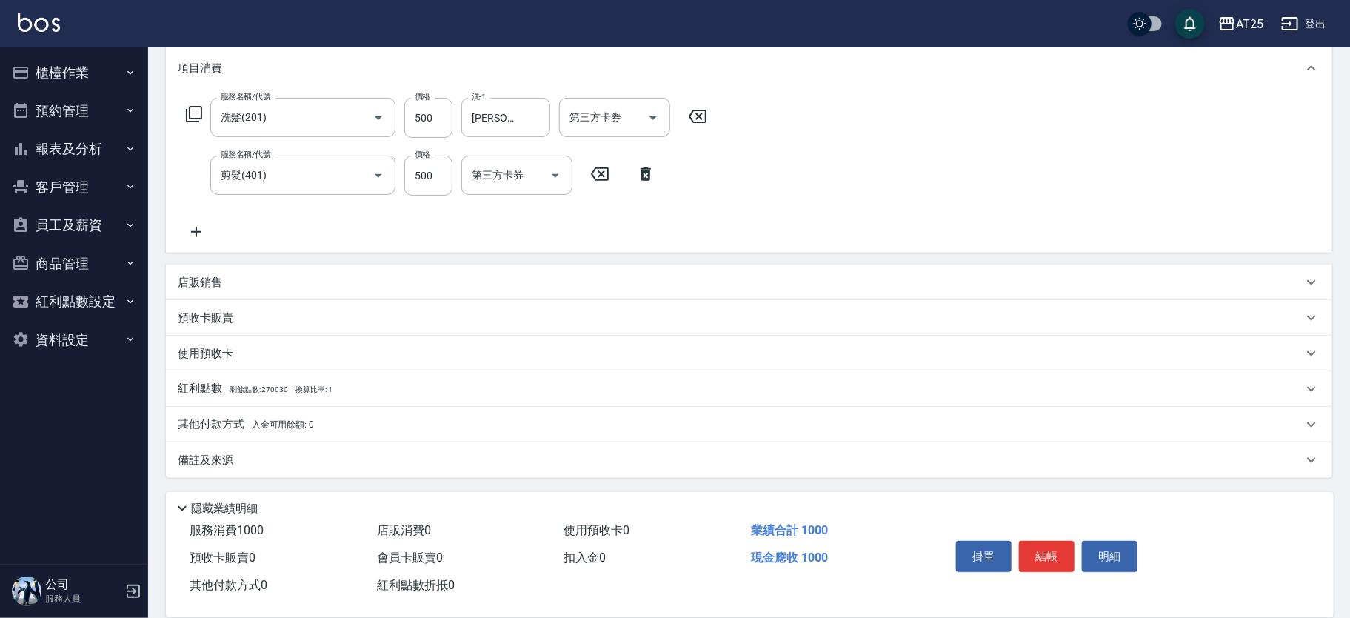
click at [357, 424] on div "其他付款方式 入金可用餘額: 0" at bounding box center [740, 424] width 1125 height 16
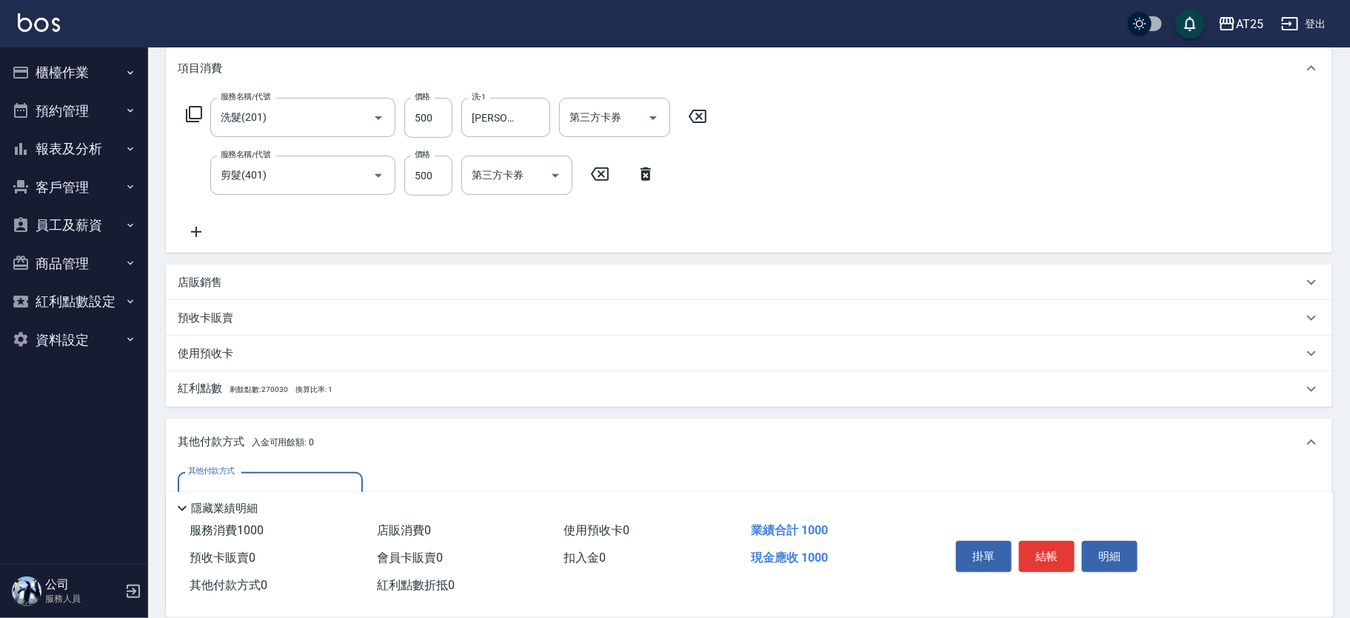
scroll to position [370, 0]
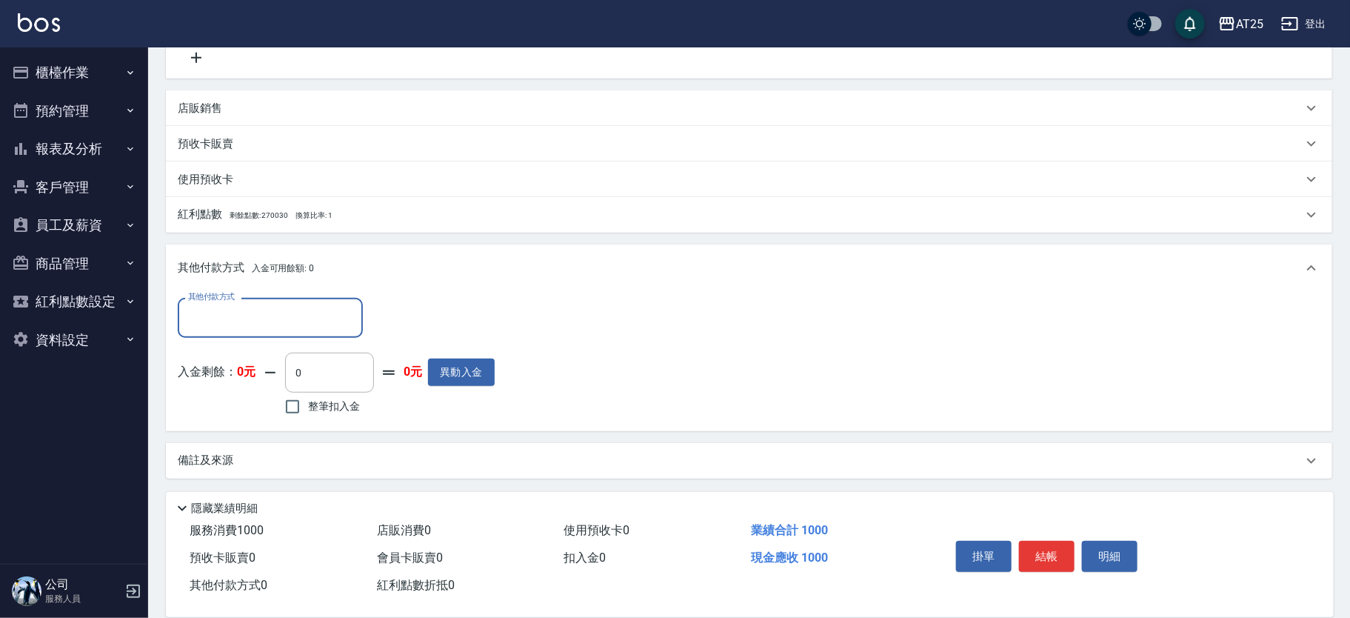
click at [218, 315] on input "其他付款方式" at bounding box center [270, 317] width 172 height 26
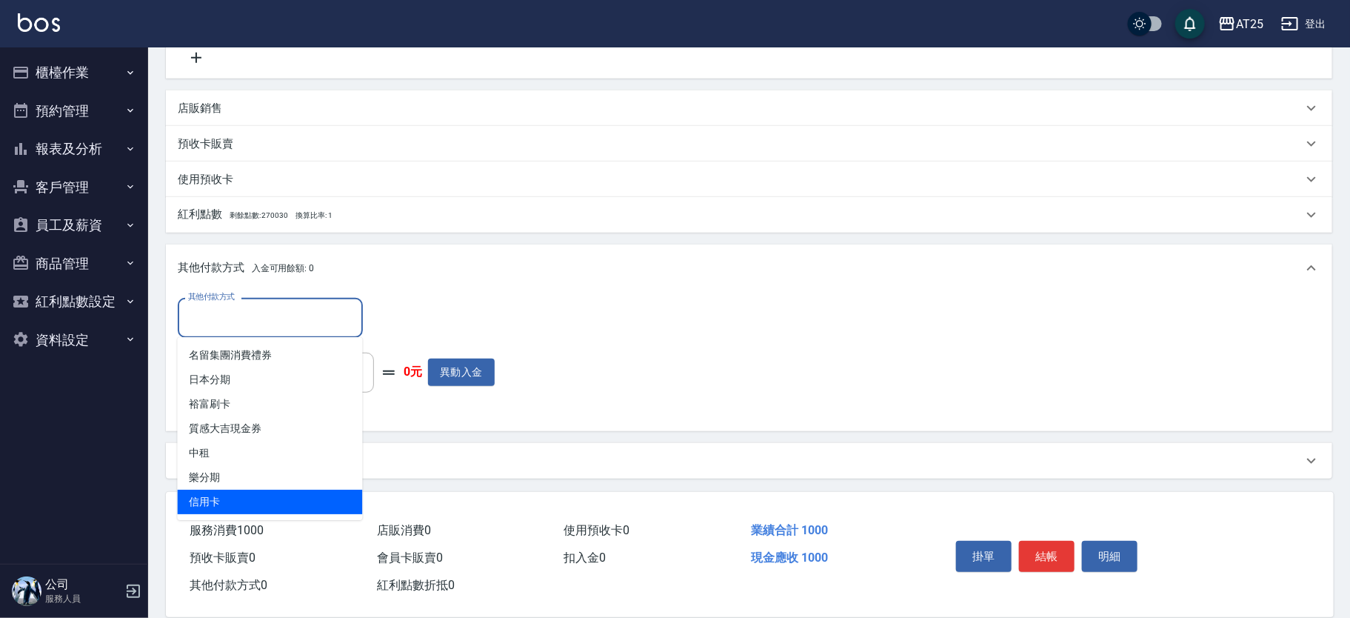
click at [224, 501] on span "信用卡" at bounding box center [270, 501] width 185 height 24
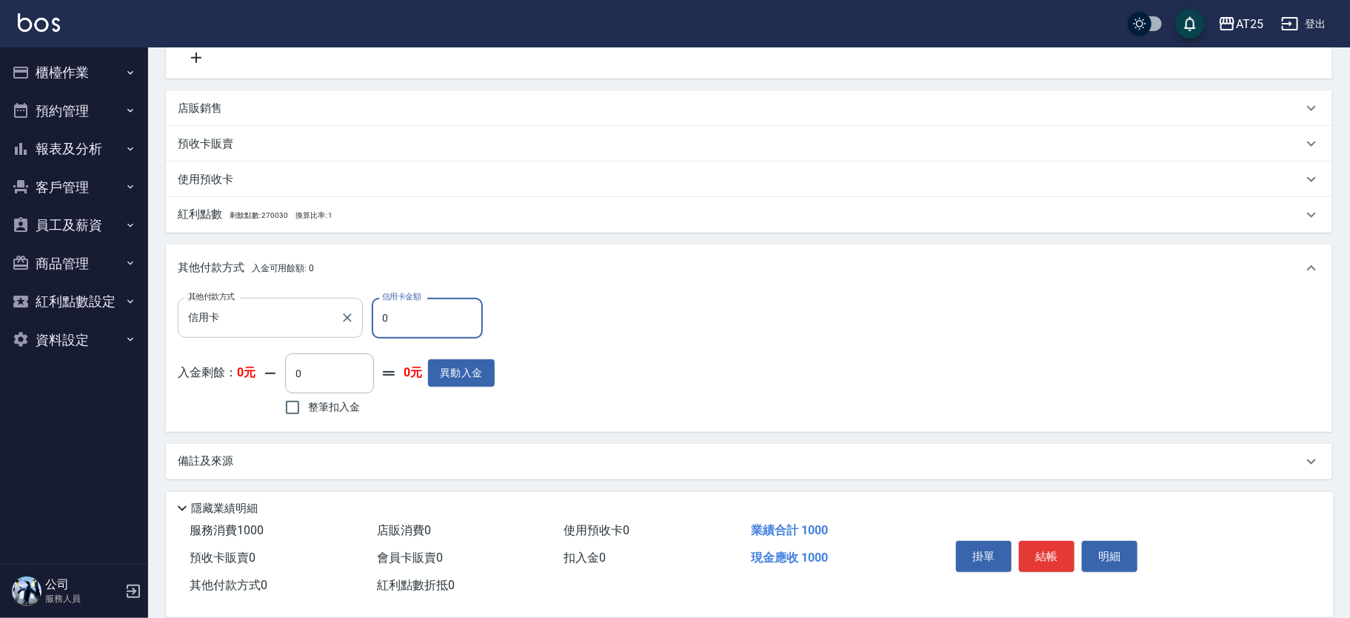
drag, startPoint x: 402, startPoint y: 313, endPoint x: 332, endPoint y: 312, distance: 69.6
click at [332, 312] on div "其他付款方式 信用卡 其他付款方式 信用卡金額 0 信用卡金額" at bounding box center [336, 318] width 317 height 40
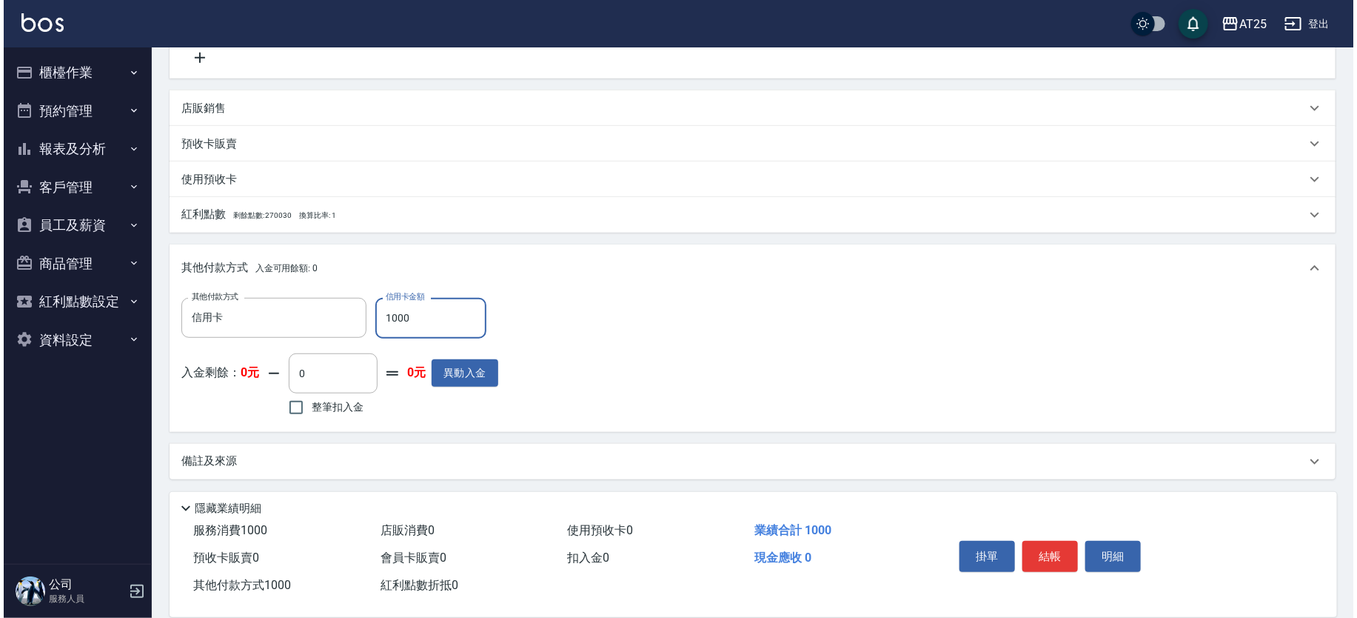
scroll to position [0, 0]
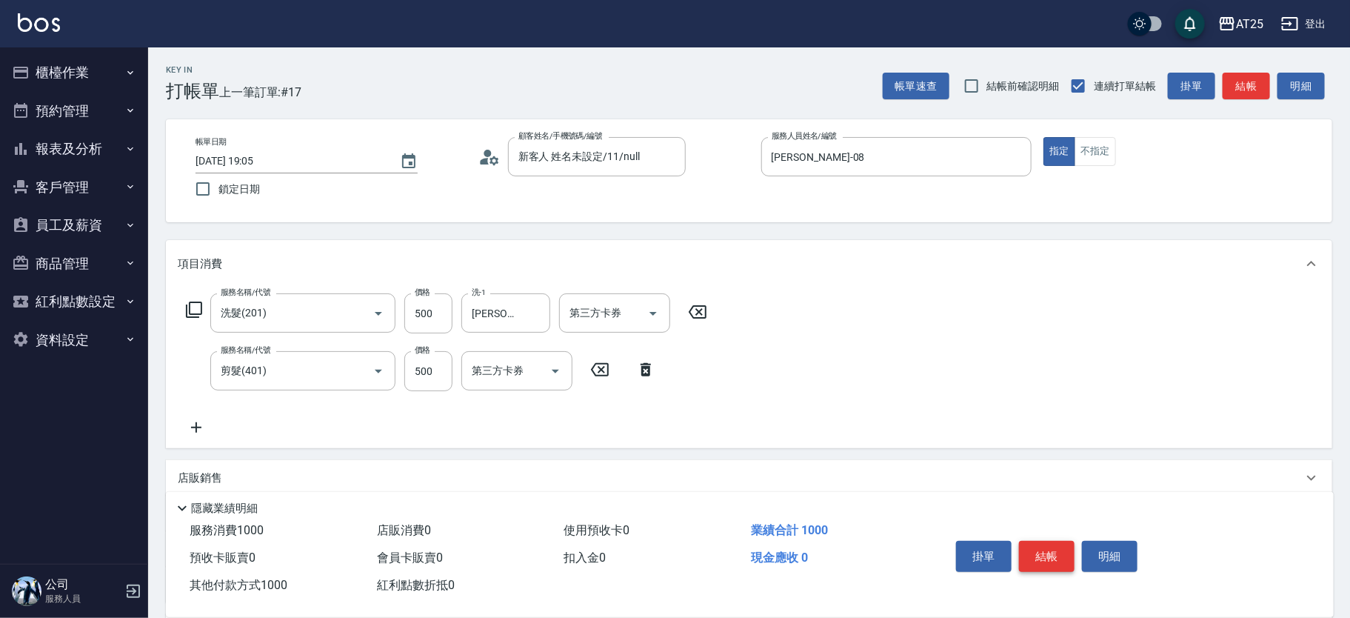
click at [1054, 555] on button "結帳" at bounding box center [1047, 556] width 56 height 31
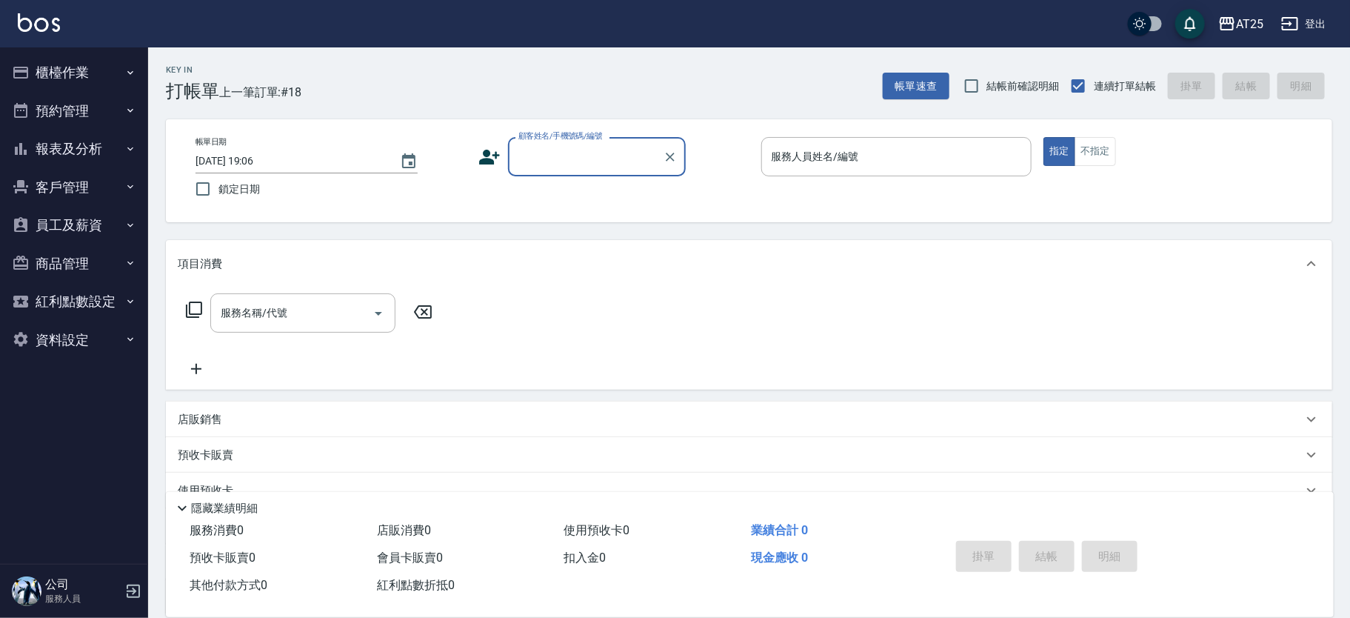
click at [584, 152] on input "顧客姓名/手機號碼/編號" at bounding box center [586, 157] width 142 height 26
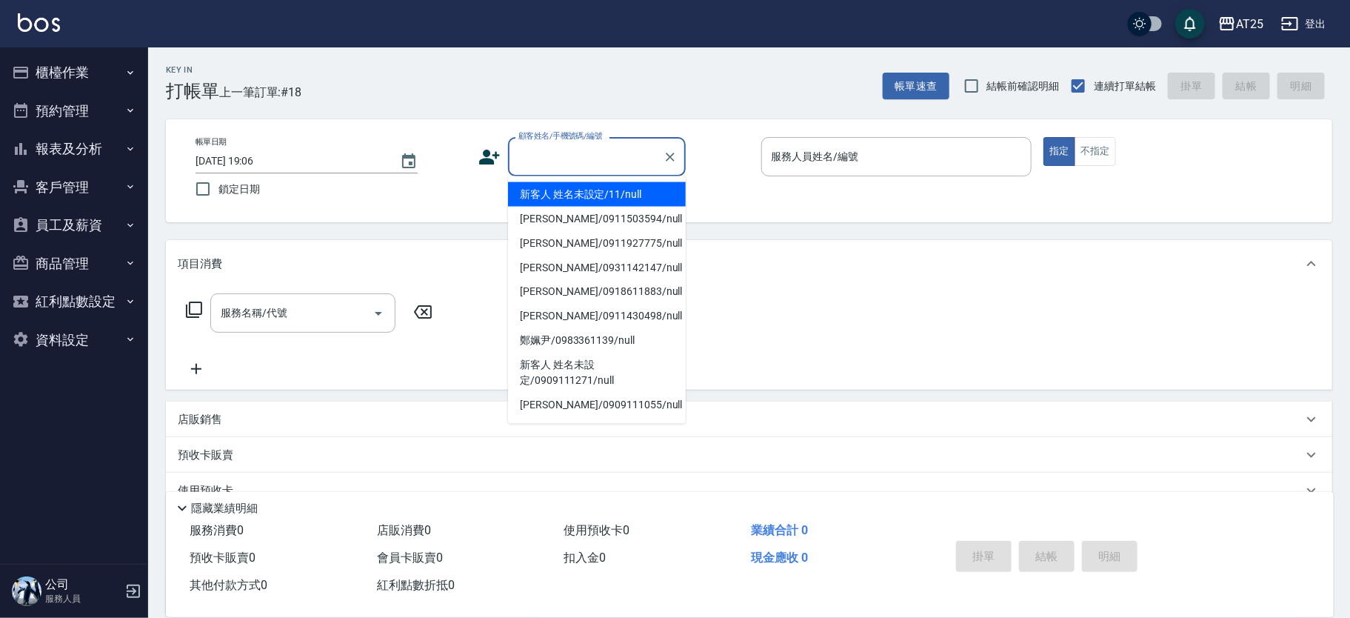
click at [599, 198] on li "新客人 姓名未設定/11/null" at bounding box center [597, 194] width 178 height 24
click at [555, 146] on input "顧客姓名/手機號碼/編號" at bounding box center [586, 157] width 142 height 26
click at [585, 193] on li "新客人 姓名未設定/11/null" at bounding box center [597, 194] width 178 height 24
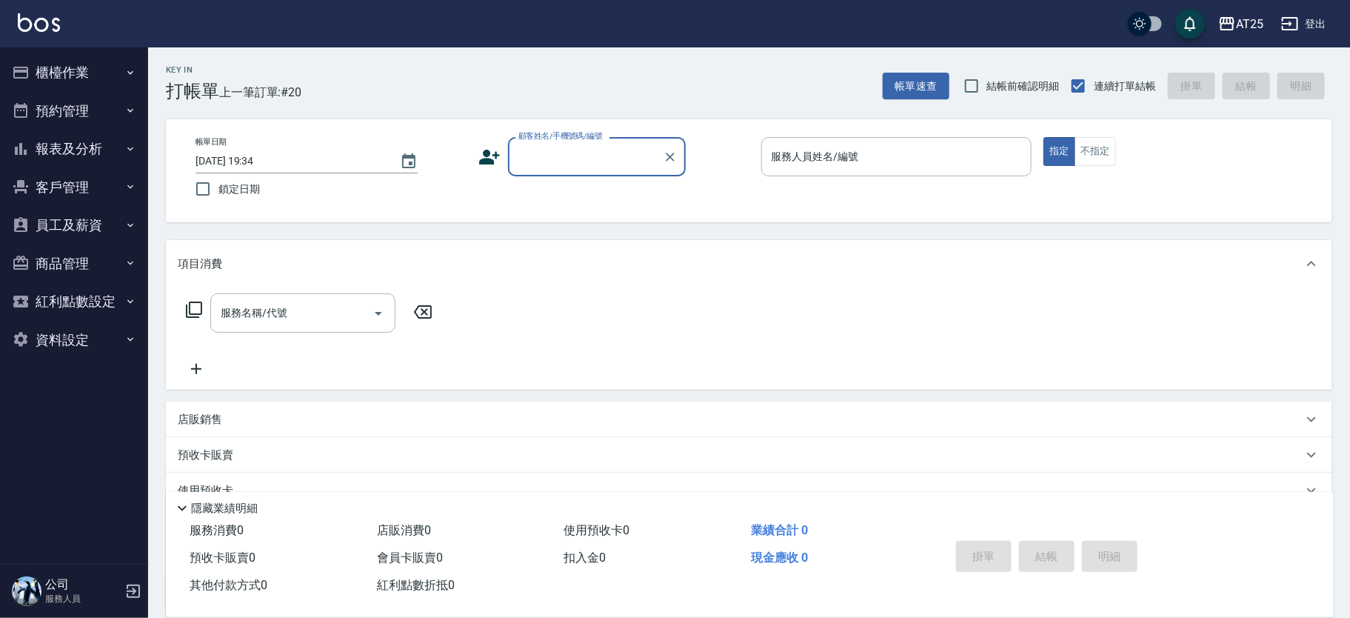
drag, startPoint x: 764, startPoint y: 193, endPoint x: 671, endPoint y: 0, distance: 214.6
click at [759, 190] on div "帳單日期 2025/08/15 19:34 鎖定日期 顧客姓名/手機號碼/編號 顧客姓名/手機號碼/編號 服務人員姓名/編號 服務人員姓名/編號 指定 不指定" at bounding box center [749, 170] width 1131 height 67
click at [550, 156] on input "顧客姓名/手機號碼/編號" at bounding box center [586, 157] width 142 height 26
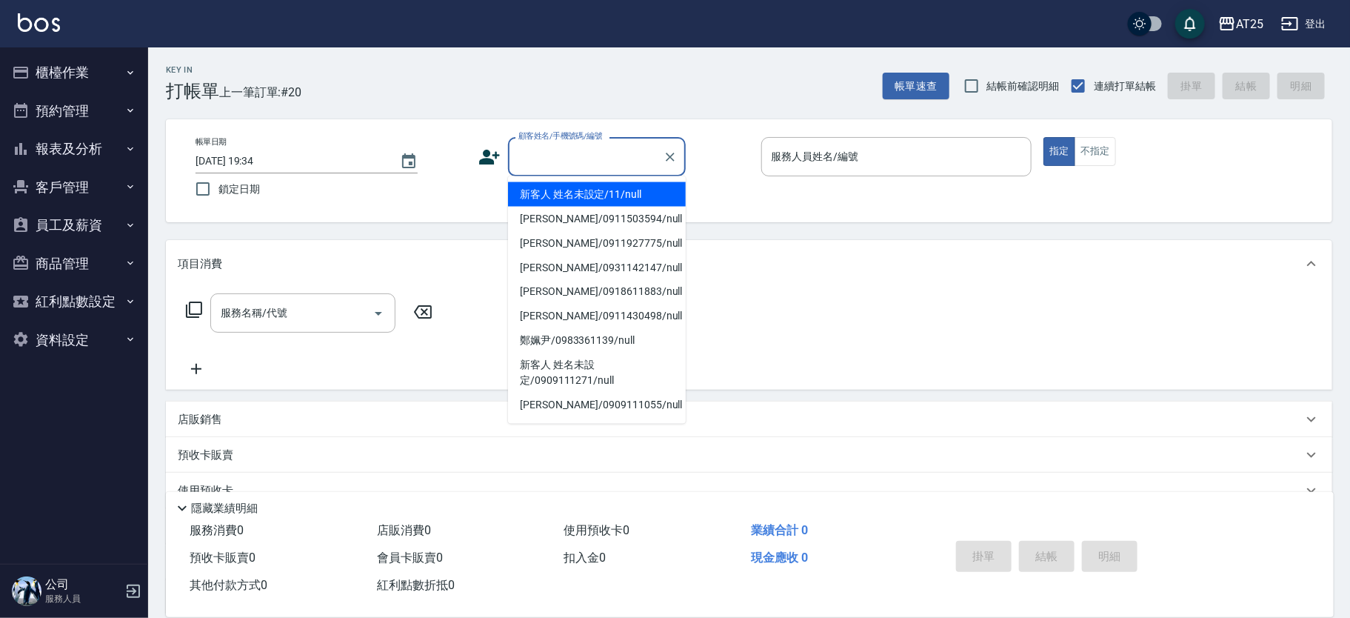
click at [595, 187] on li "新客人 姓名未設定/11/null" at bounding box center [597, 194] width 178 height 24
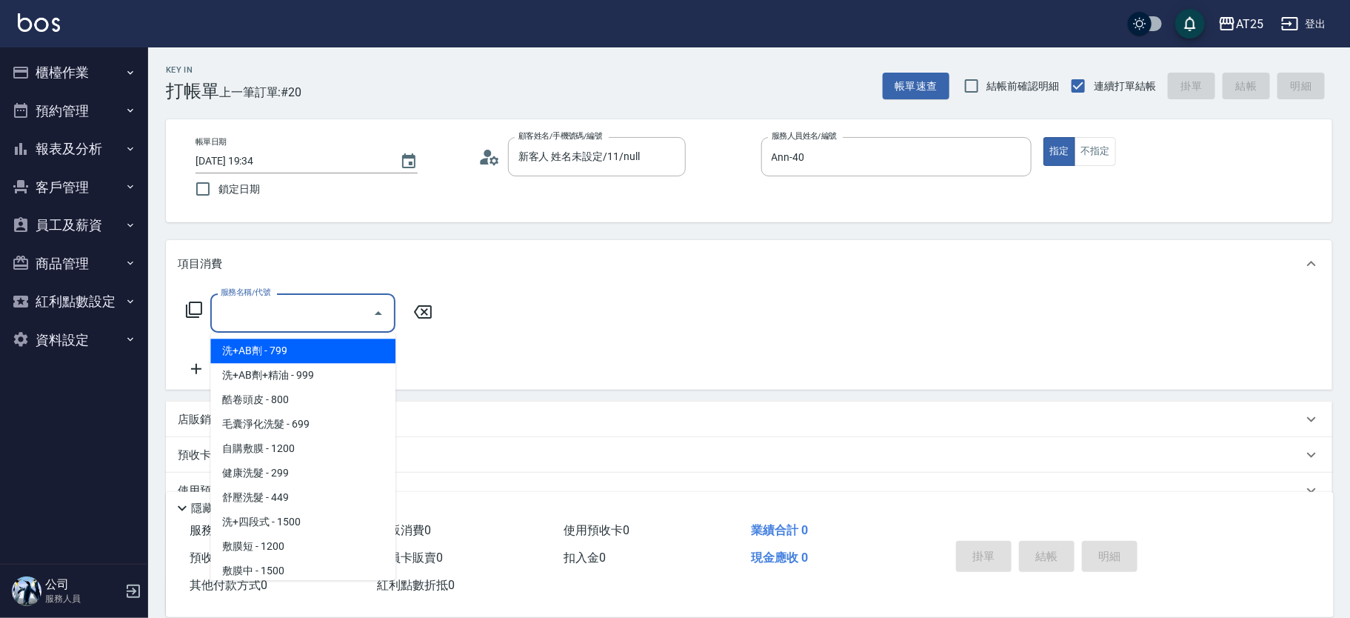
click at [204, 296] on div "服務名稱/代號 服務名稱/代號" at bounding box center [310, 312] width 264 height 39
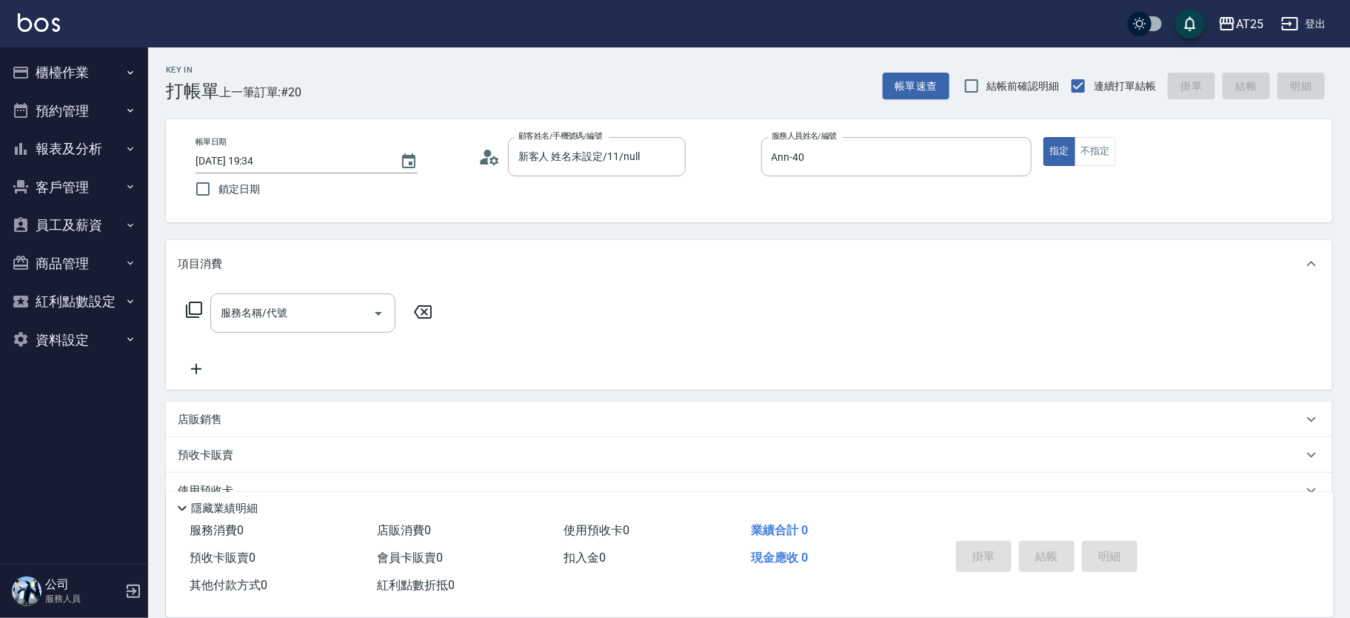
click at [192, 311] on icon at bounding box center [194, 310] width 18 height 18
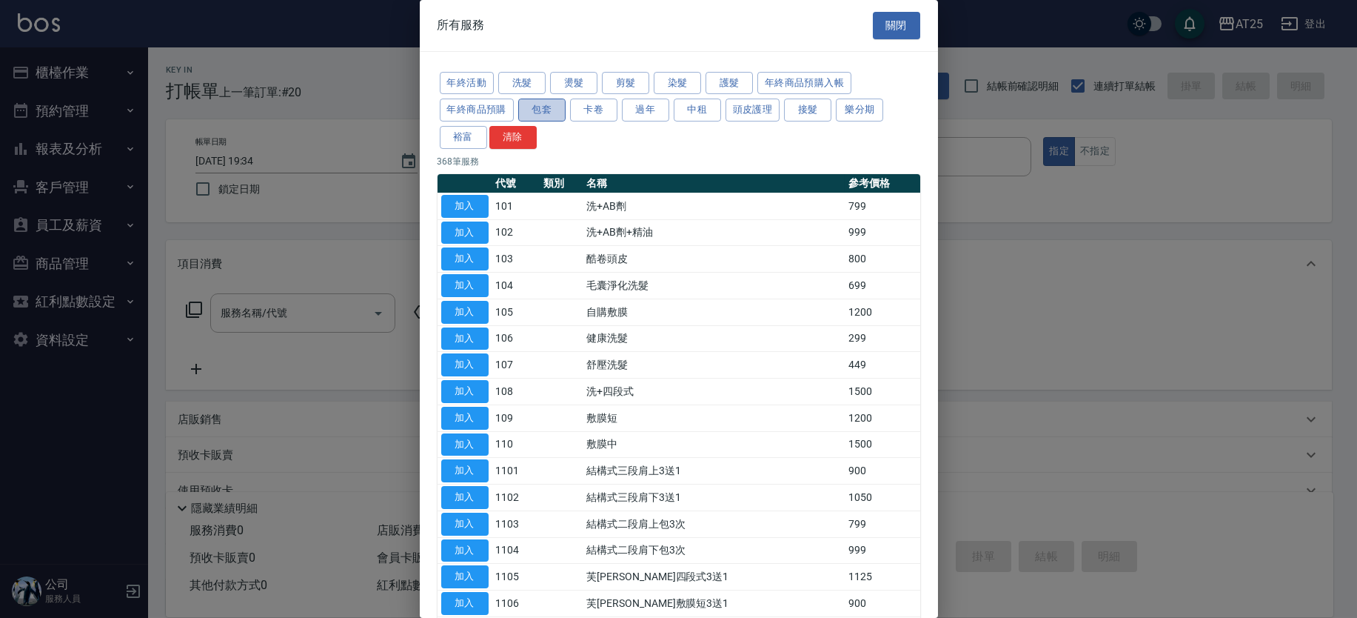
click at [552, 105] on button "包套" at bounding box center [541, 109] width 47 height 23
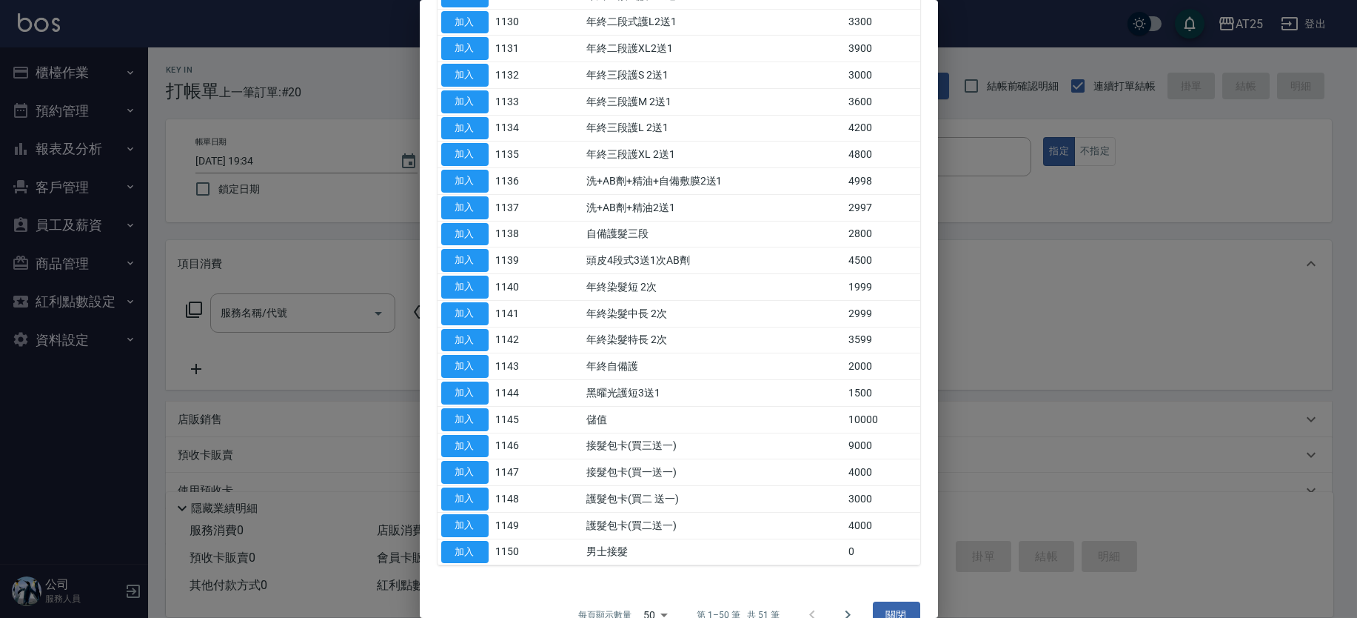
scroll to position [978, 0]
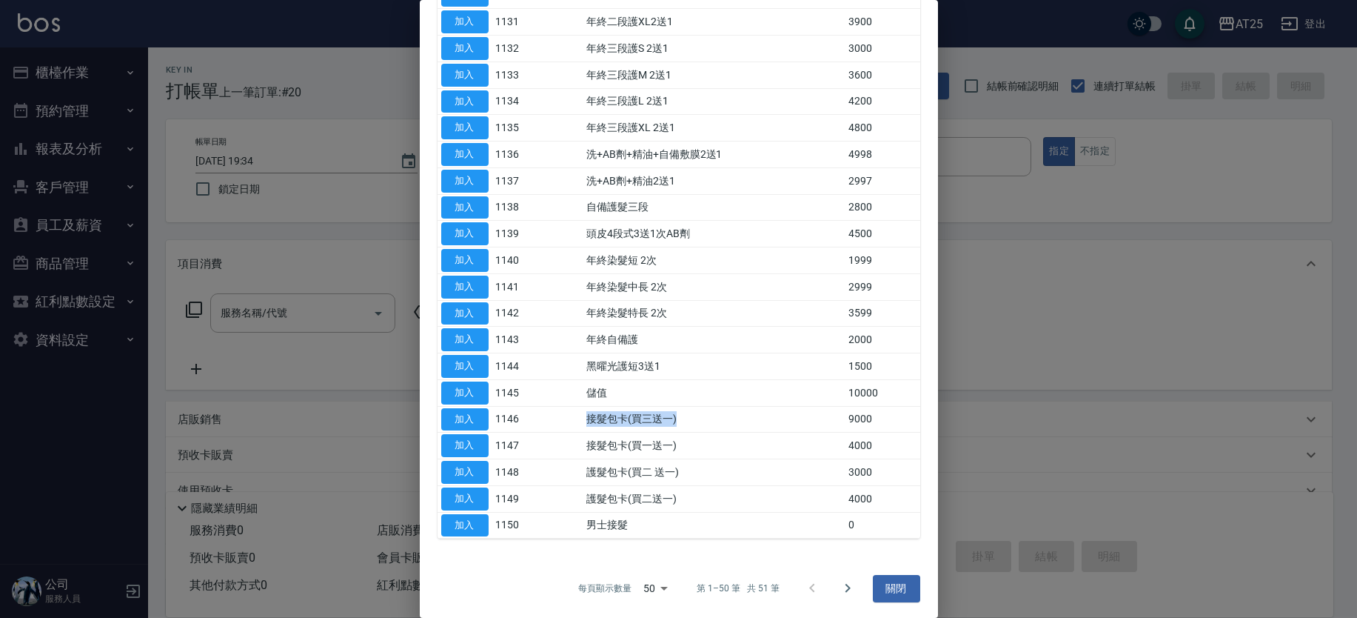
drag, startPoint x: 689, startPoint y: 408, endPoint x: 564, endPoint y: 410, distance: 125.2
click at [564, 410] on tr "加入 1146 接髮包卡(買三送一) 9000" at bounding box center [679, 419] width 483 height 27
click at [617, 418] on td "接髮包卡(買三送一)" at bounding box center [714, 419] width 262 height 27
drag, startPoint x: 579, startPoint y: 421, endPoint x: 697, endPoint y: 425, distance: 117.8
click at [697, 425] on tr "加入 1146 接髮包卡(買三送一) 9000" at bounding box center [679, 419] width 483 height 27
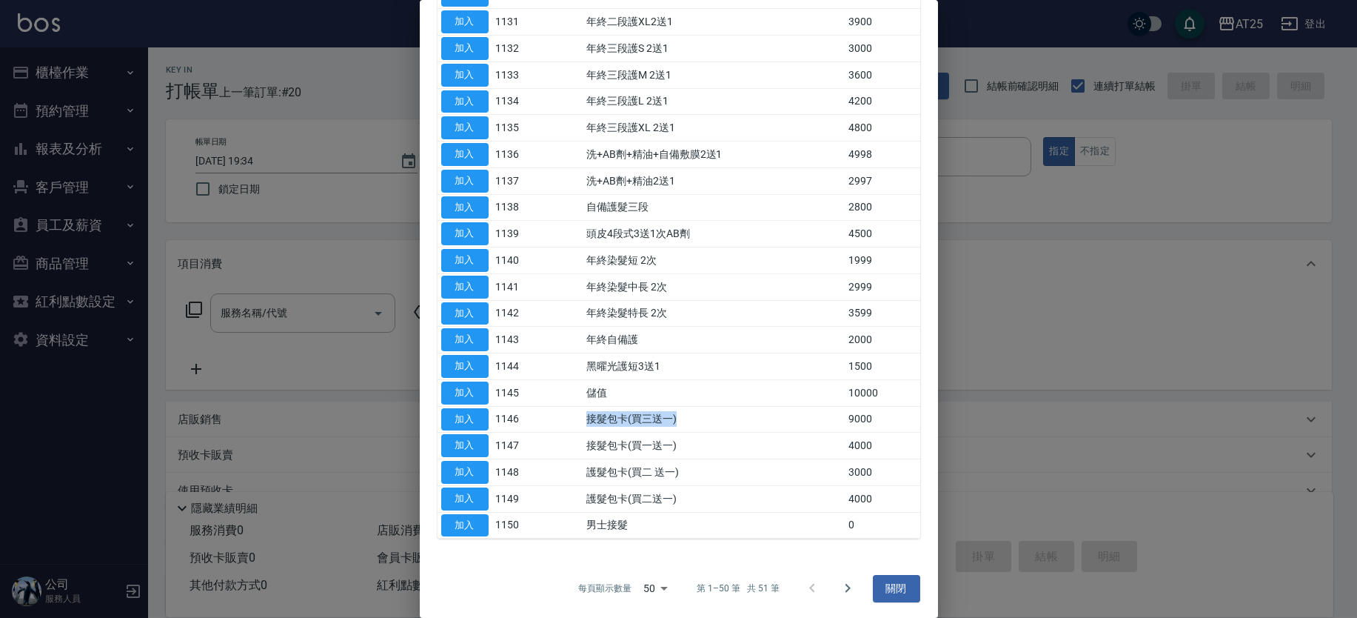
click at [697, 425] on td "接髮包卡(買三送一)" at bounding box center [714, 419] width 262 height 27
drag, startPoint x: 598, startPoint y: 423, endPoint x: 694, endPoint y: 421, distance: 96.3
click at [694, 421] on td "接髮包卡(買三送一)" at bounding box center [714, 419] width 262 height 27
drag, startPoint x: 570, startPoint y: 422, endPoint x: 668, endPoint y: 425, distance: 97.8
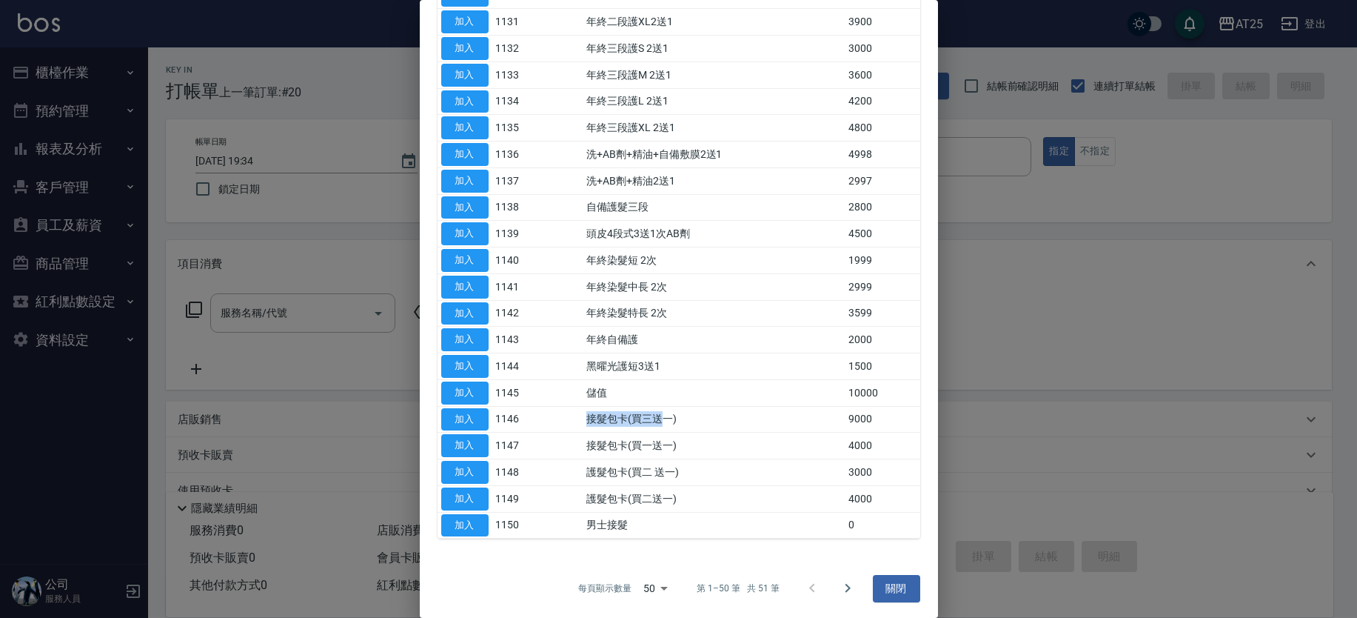
click at [668, 425] on tr "加入 1146 接髮包卡(買三送一) 9000" at bounding box center [679, 419] width 483 height 27
click at [668, 425] on td "接髮包卡(買三送一)" at bounding box center [714, 419] width 262 height 27
click at [486, 418] on button "加入" at bounding box center [464, 419] width 47 height 23
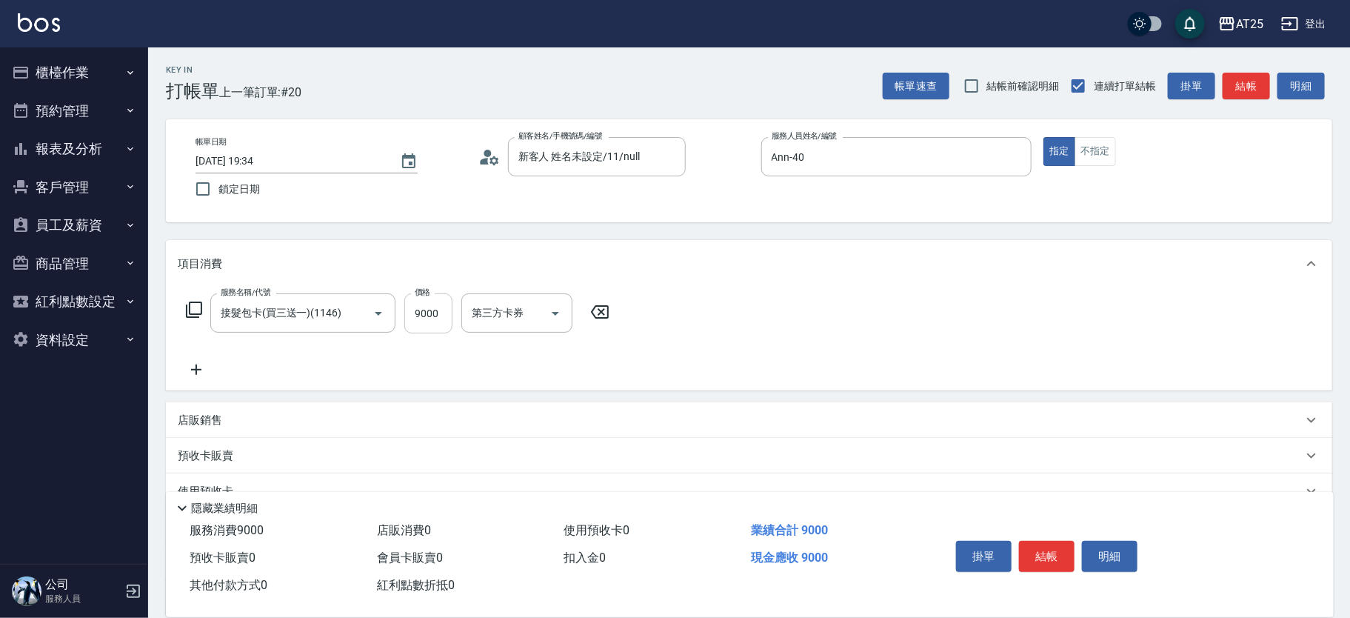
click at [434, 324] on input "9000" at bounding box center [428, 313] width 48 height 40
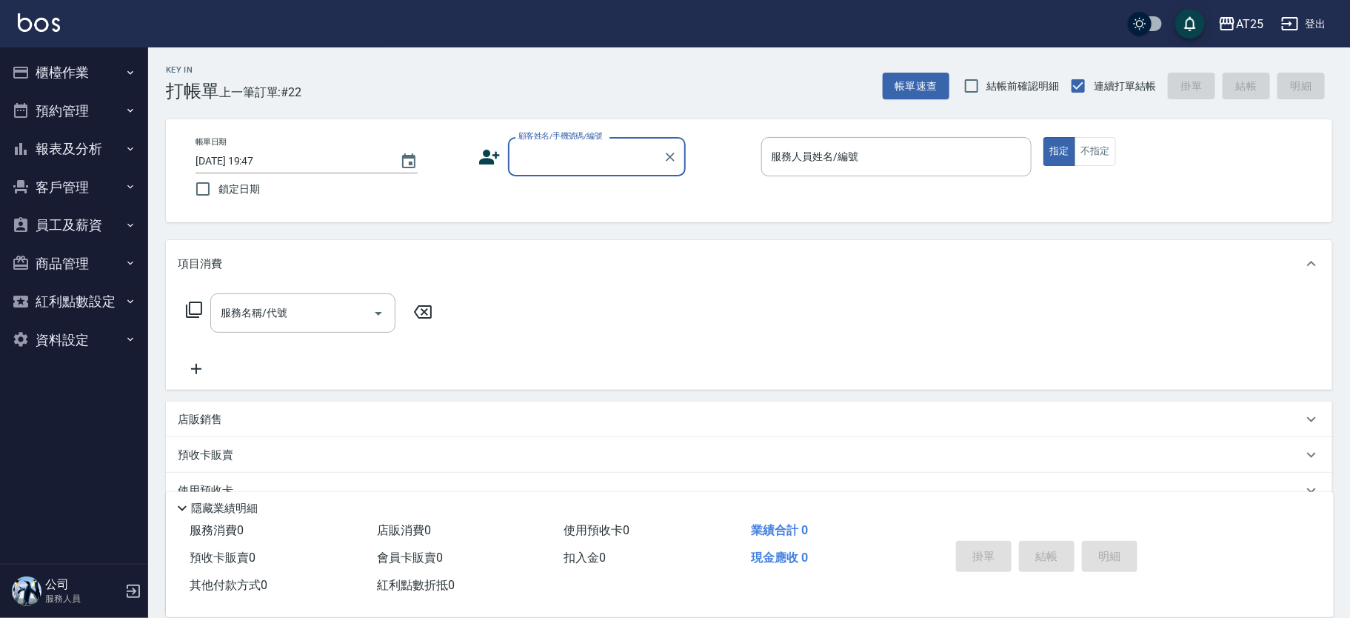
click at [584, 158] on input "顧客姓名/手機號碼/編號" at bounding box center [586, 157] width 142 height 26
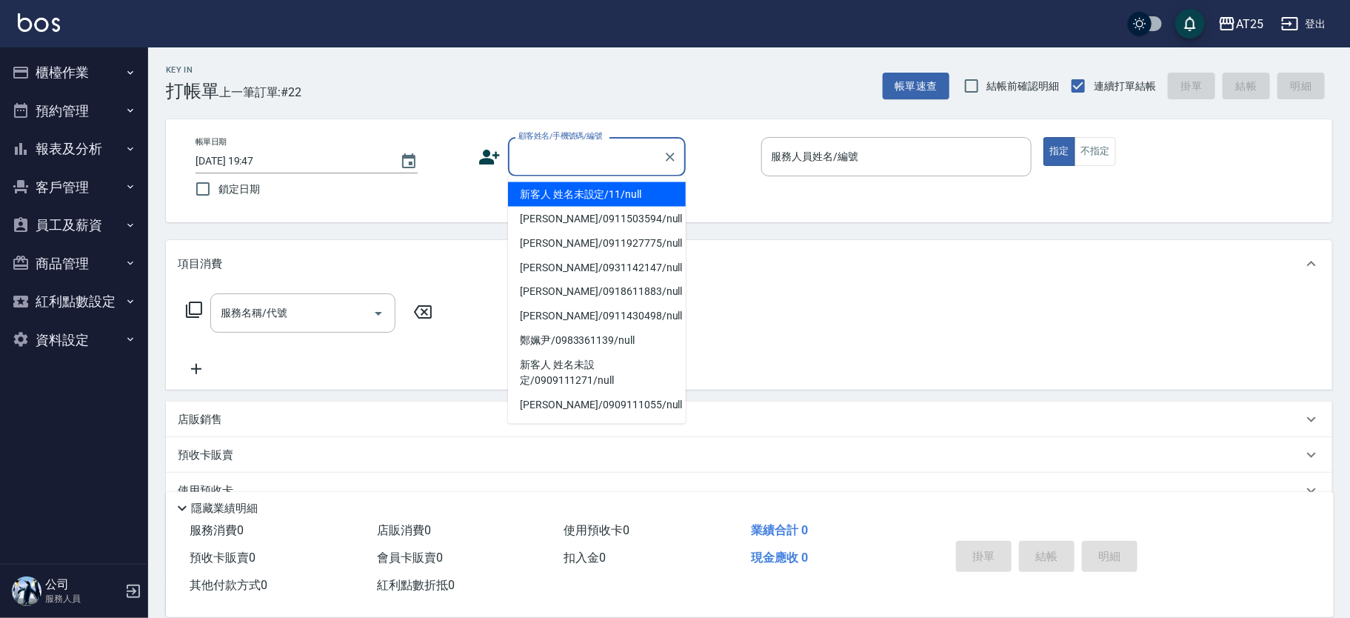
click at [627, 197] on li "新客人 姓名未設定/11/null" at bounding box center [597, 194] width 178 height 24
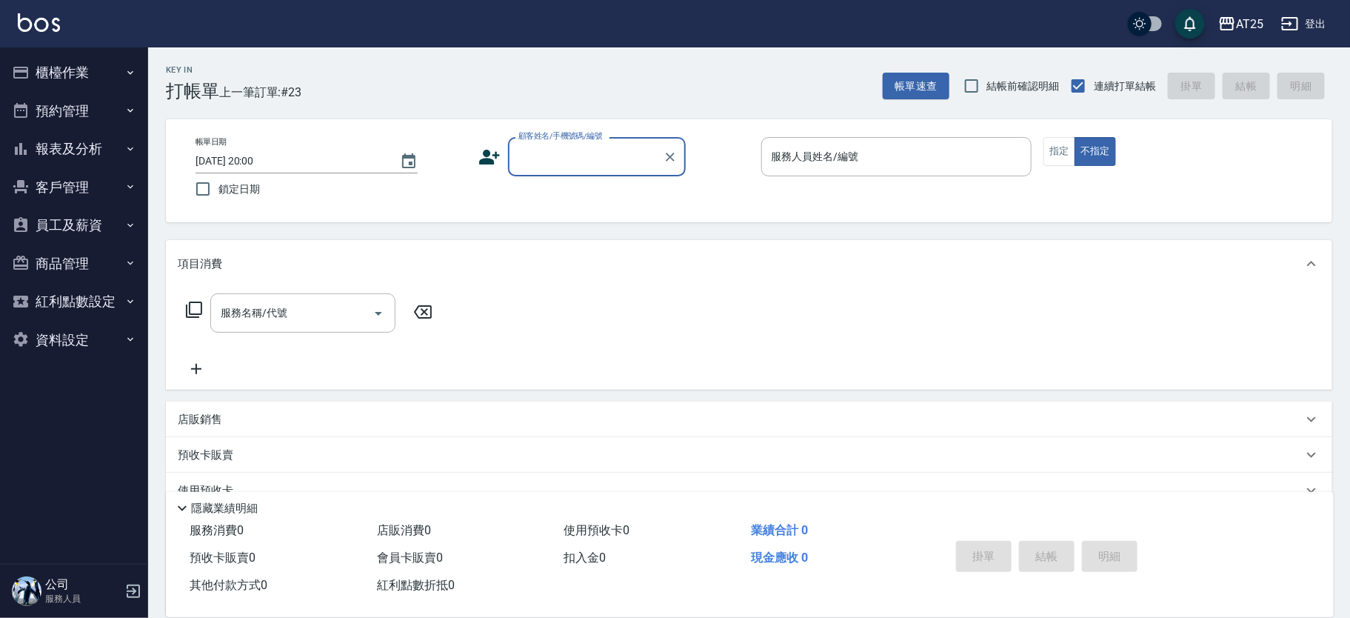
drag, startPoint x: 56, startPoint y: 72, endPoint x: 84, endPoint y: 89, distance: 32.3
click at [57, 71] on button "櫃檯作業" at bounding box center [74, 72] width 136 height 39
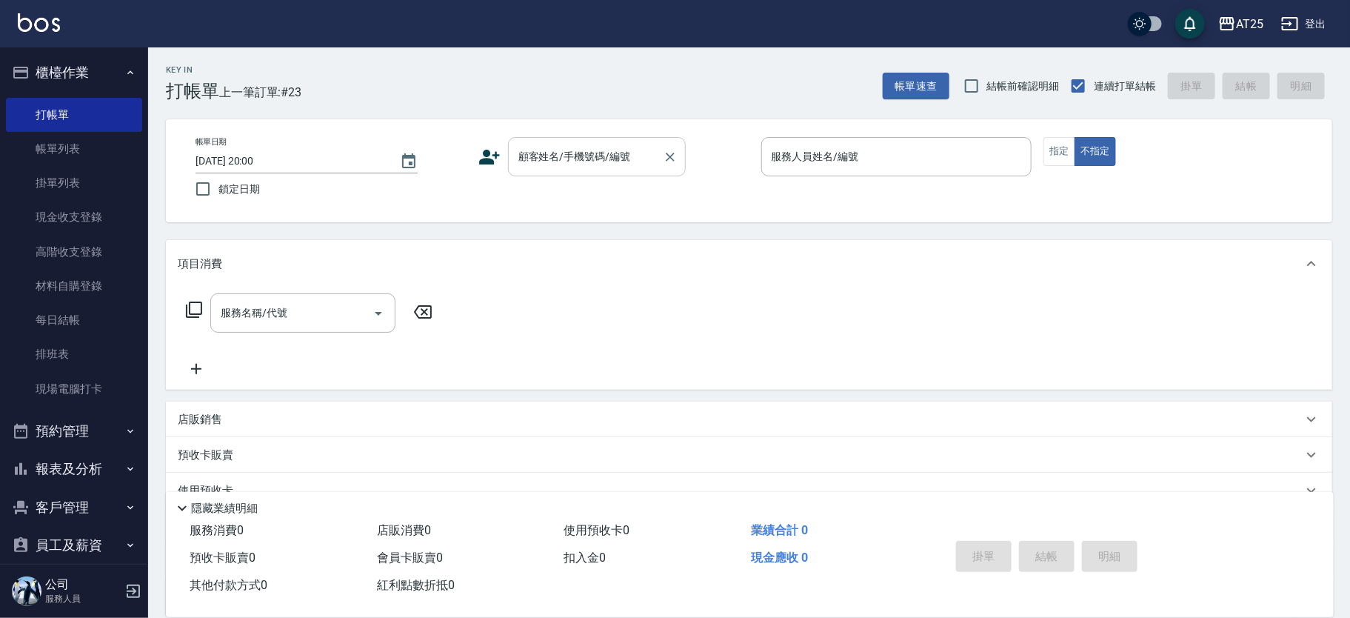
click at [572, 153] on div "顧客姓名/手機號碼/編號 顧客姓名/手機號碼/編號" at bounding box center [597, 156] width 178 height 39
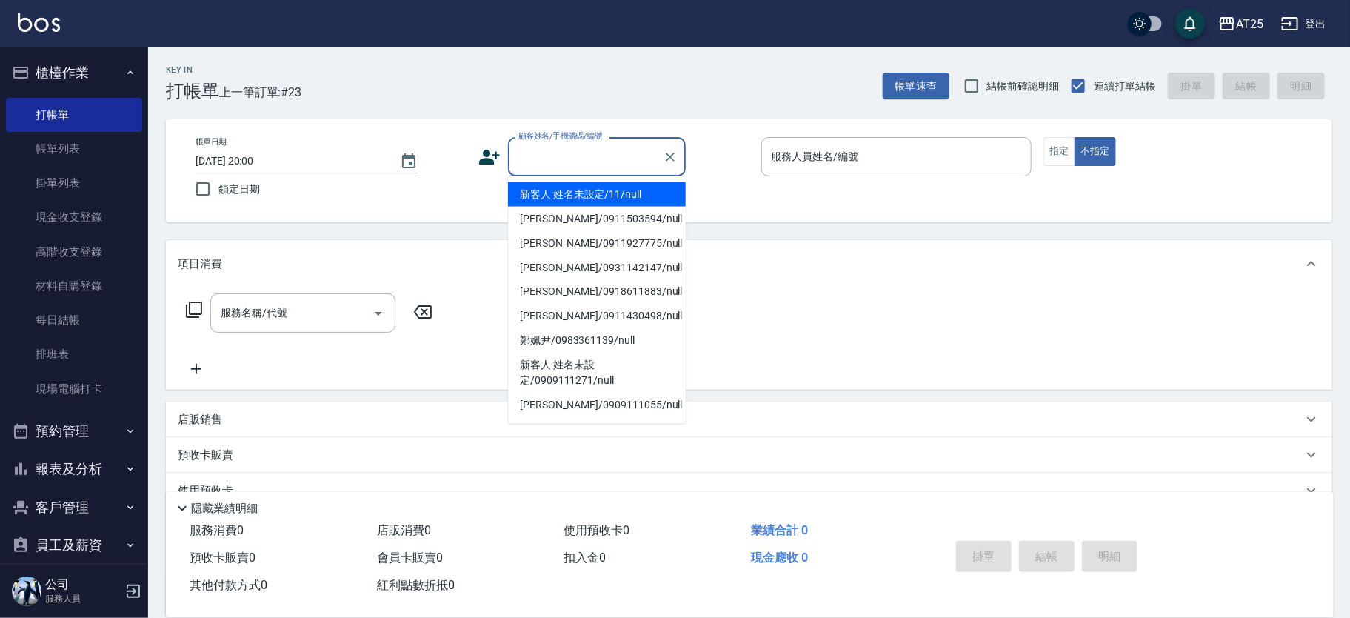
click at [633, 189] on li "新客人 姓名未設定/11/null" at bounding box center [597, 194] width 178 height 24
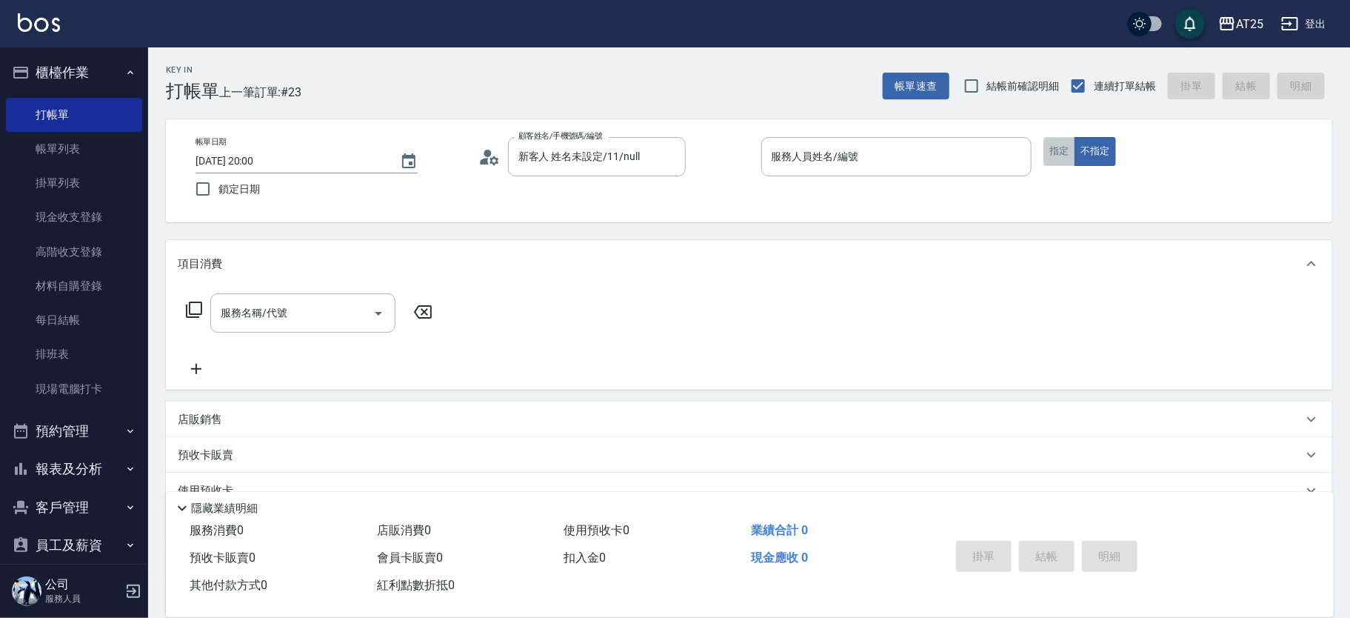
click at [1048, 140] on button "指定" at bounding box center [1059, 151] width 32 height 29
click at [903, 161] on input "服務人員姓名/編號" at bounding box center [897, 157] width 258 height 26
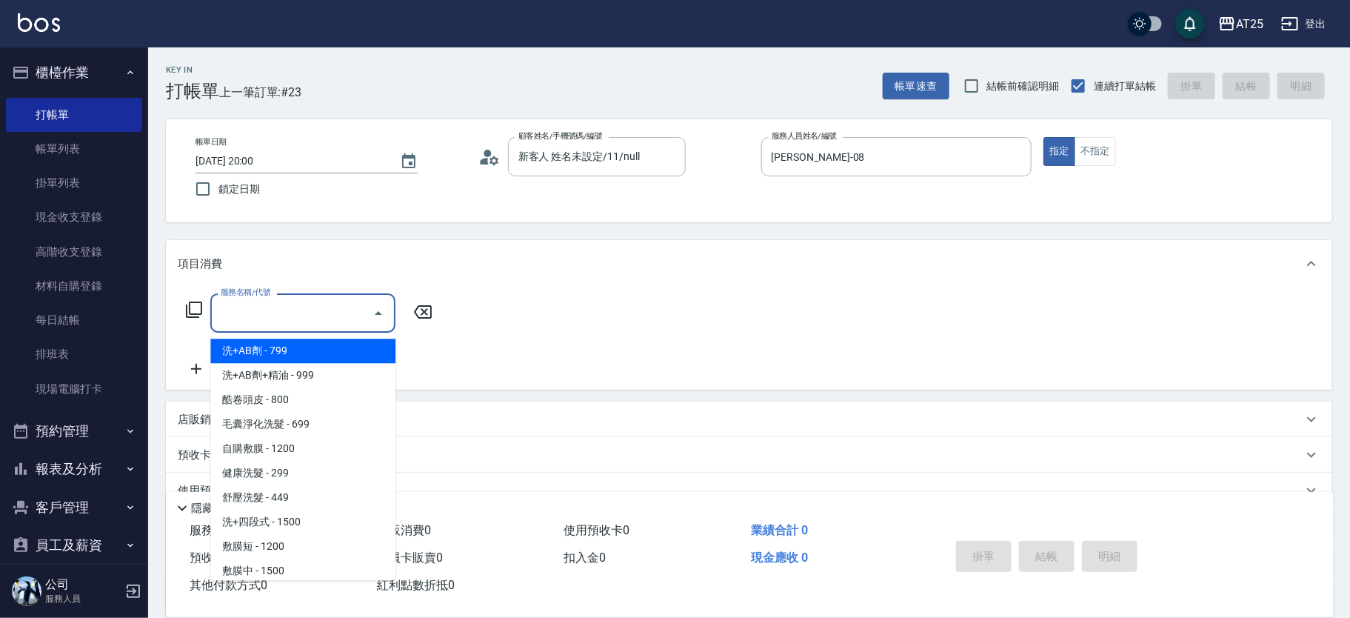
click at [289, 310] on input "服務名稱/代號" at bounding box center [292, 313] width 150 height 26
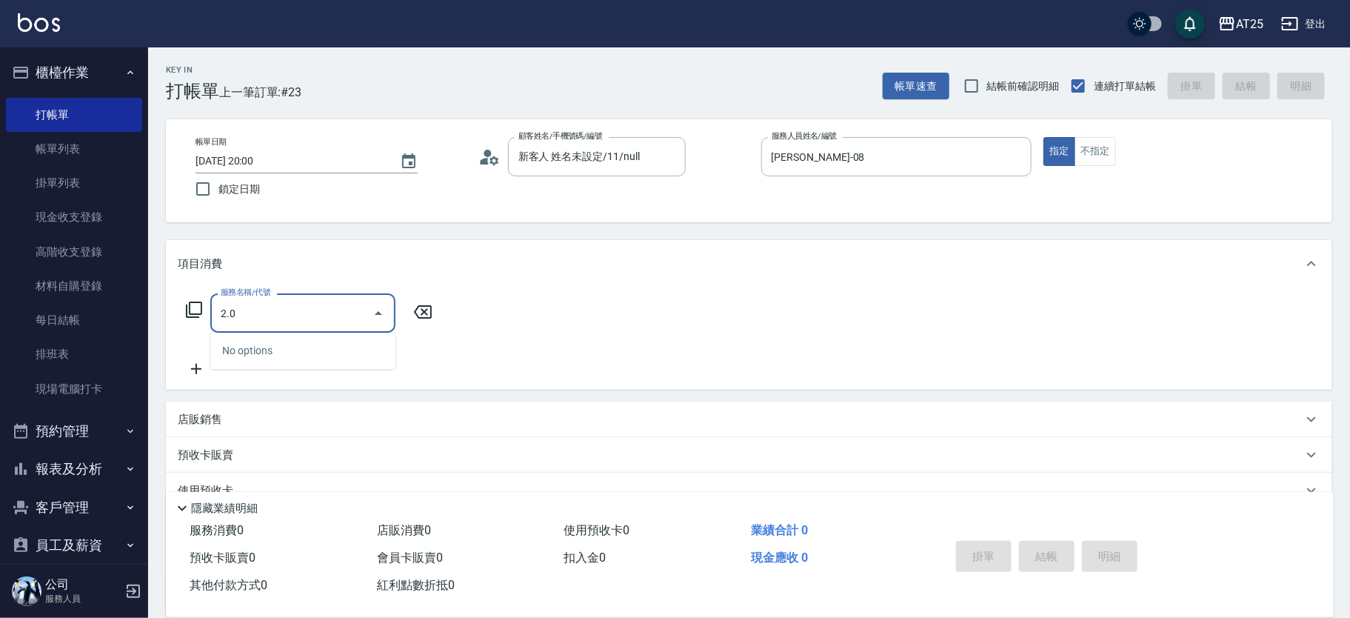
drag, startPoint x: 344, startPoint y: 304, endPoint x: 178, endPoint y: 295, distance: 165.4
click at [178, 295] on div "服務名稱/代號 2.0 服務名稱/代號" at bounding box center [310, 312] width 264 height 39
click at [190, 315] on icon at bounding box center [194, 310] width 18 height 18
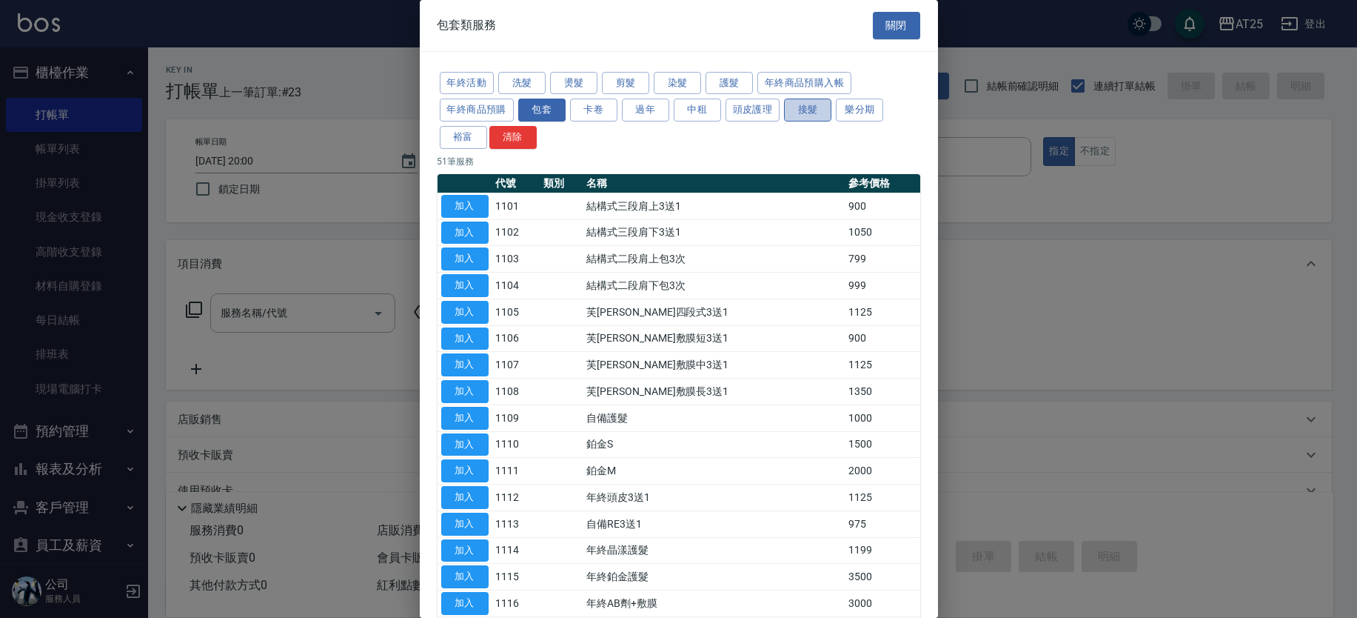
click at [797, 106] on button "接髮" at bounding box center [807, 109] width 47 height 23
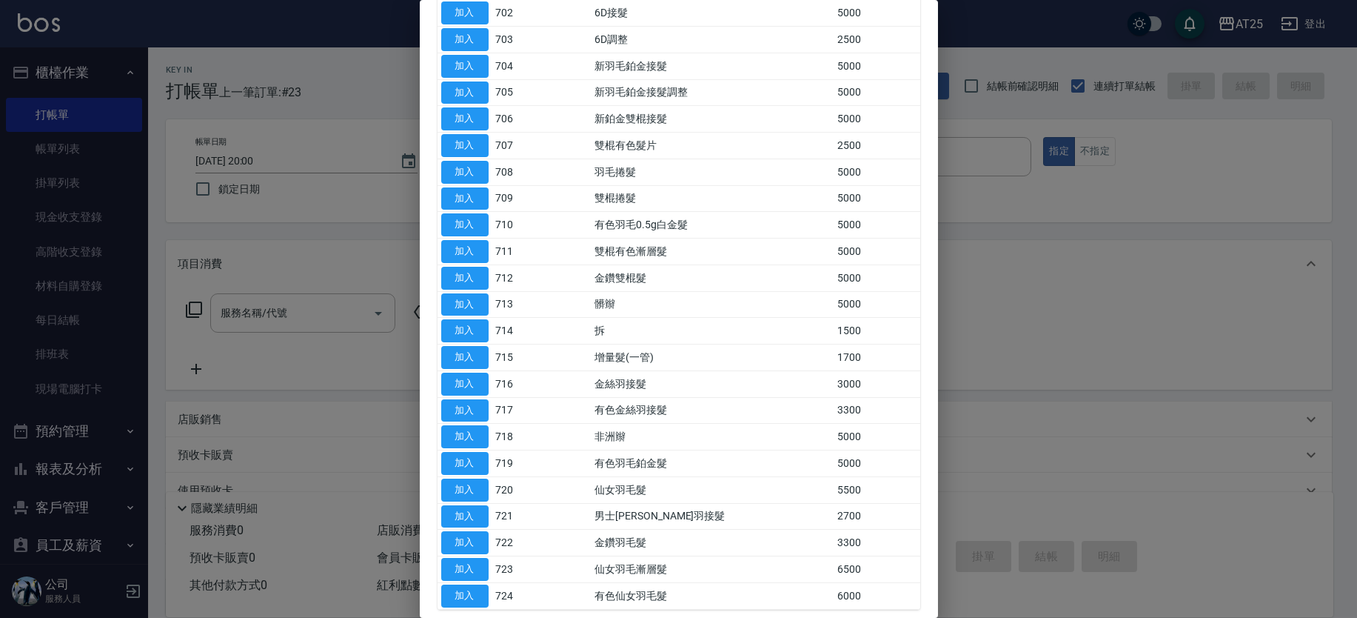
scroll to position [317, 0]
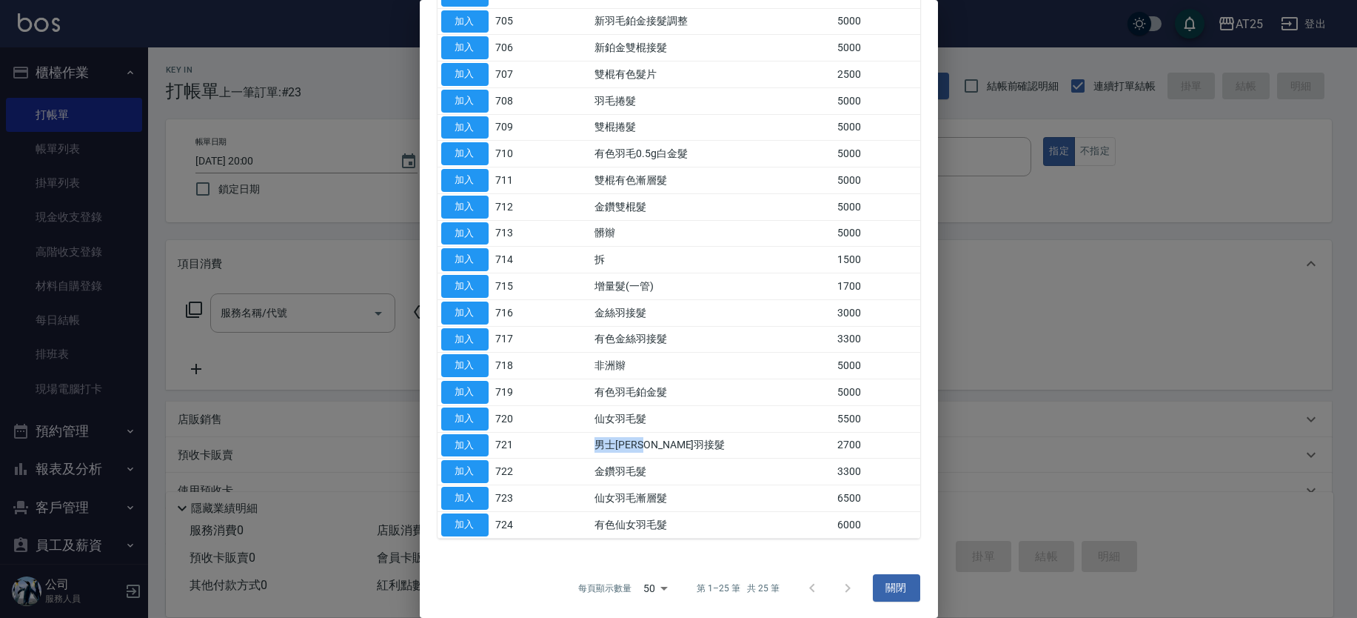
drag, startPoint x: 698, startPoint y: 449, endPoint x: 531, endPoint y: 433, distance: 167.4
click at [531, 433] on tr "加入 721 男士金絲羽接髮 2700" at bounding box center [679, 445] width 483 height 27
click at [458, 446] on button "加入" at bounding box center [464, 445] width 47 height 23
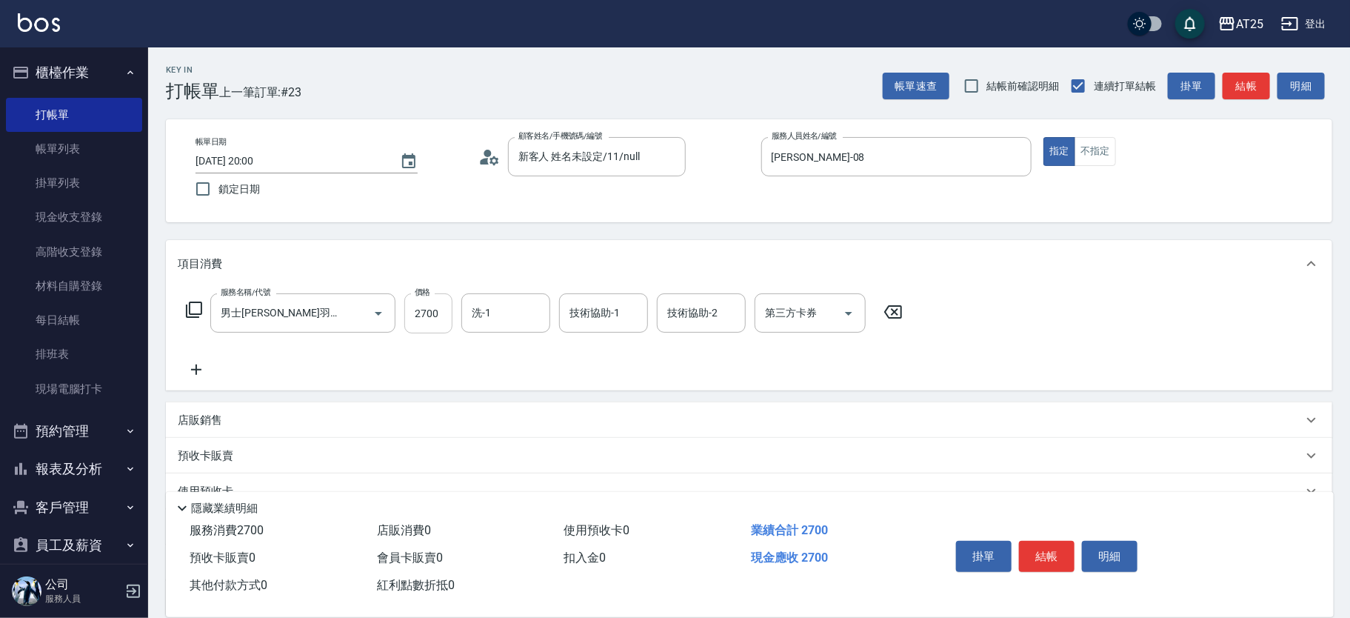
click at [430, 310] on input "2700" at bounding box center [428, 313] width 48 height 40
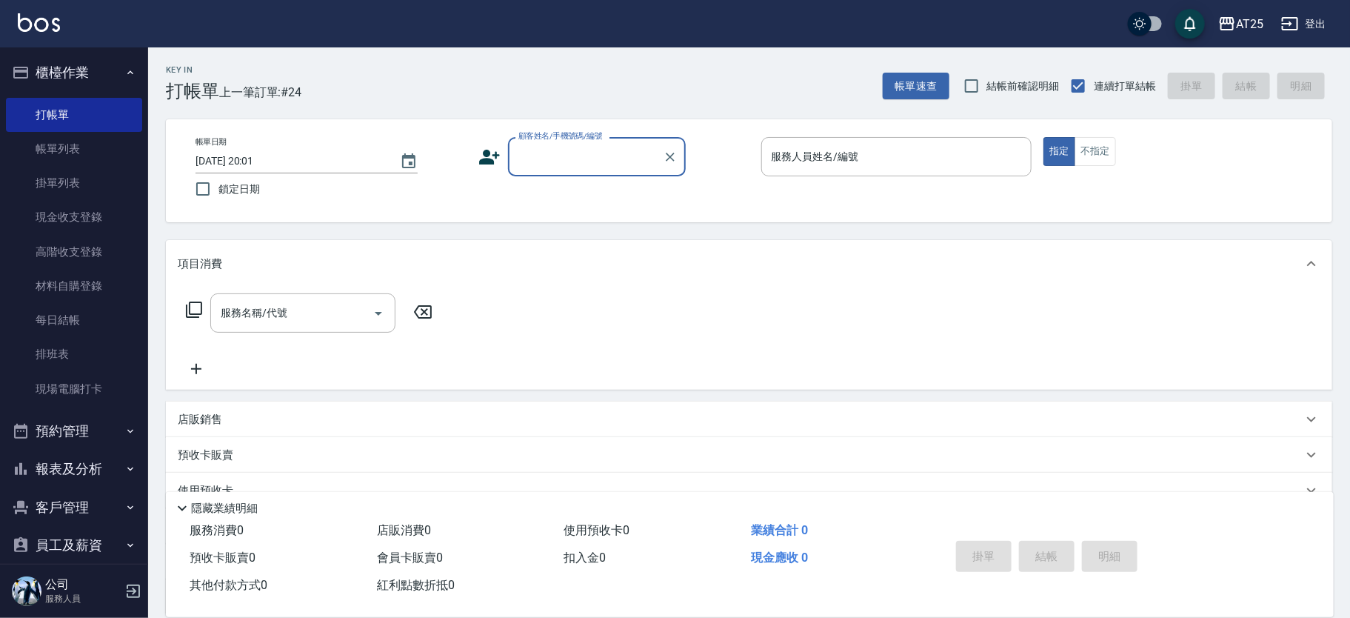
click at [543, 155] on input "顧客姓名/手機號碼/編號" at bounding box center [586, 157] width 142 height 26
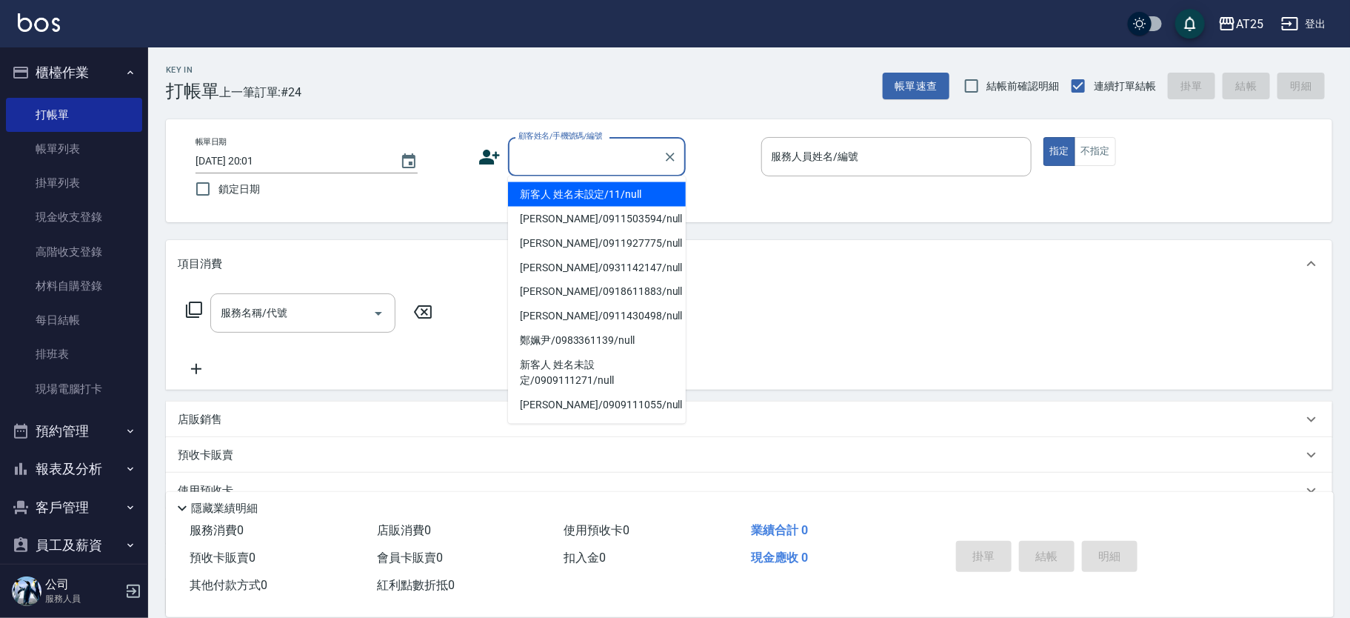
click at [597, 189] on li "新客人 姓名未設定/11/null" at bounding box center [597, 194] width 178 height 24
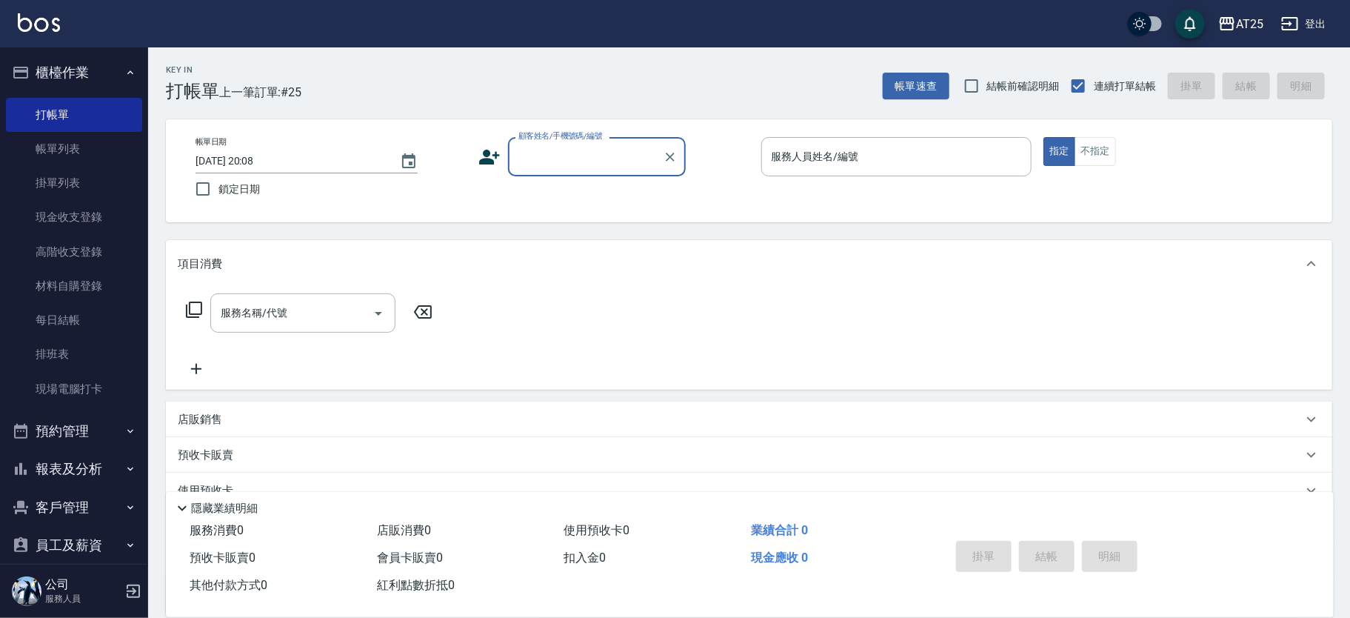
click at [546, 171] on div "顧客姓名/手機號碼/編號" at bounding box center [597, 156] width 178 height 39
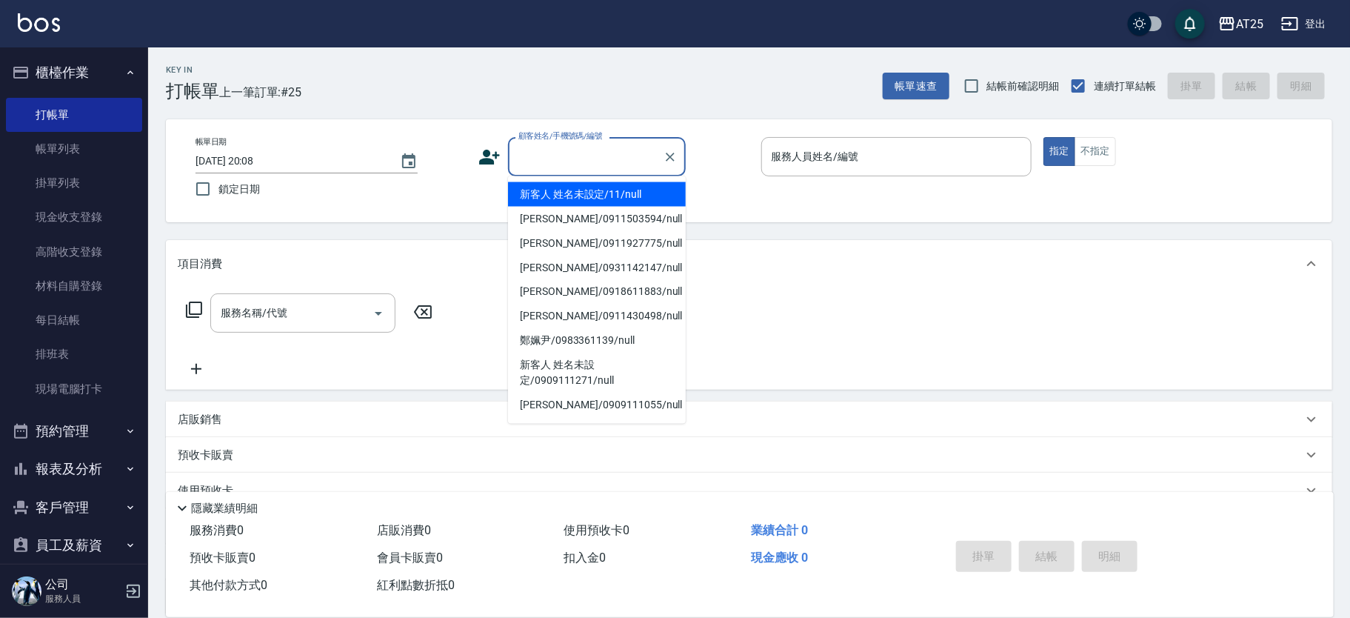
click at [608, 200] on li "新客人 姓名未設定/11/null" at bounding box center [597, 194] width 178 height 24
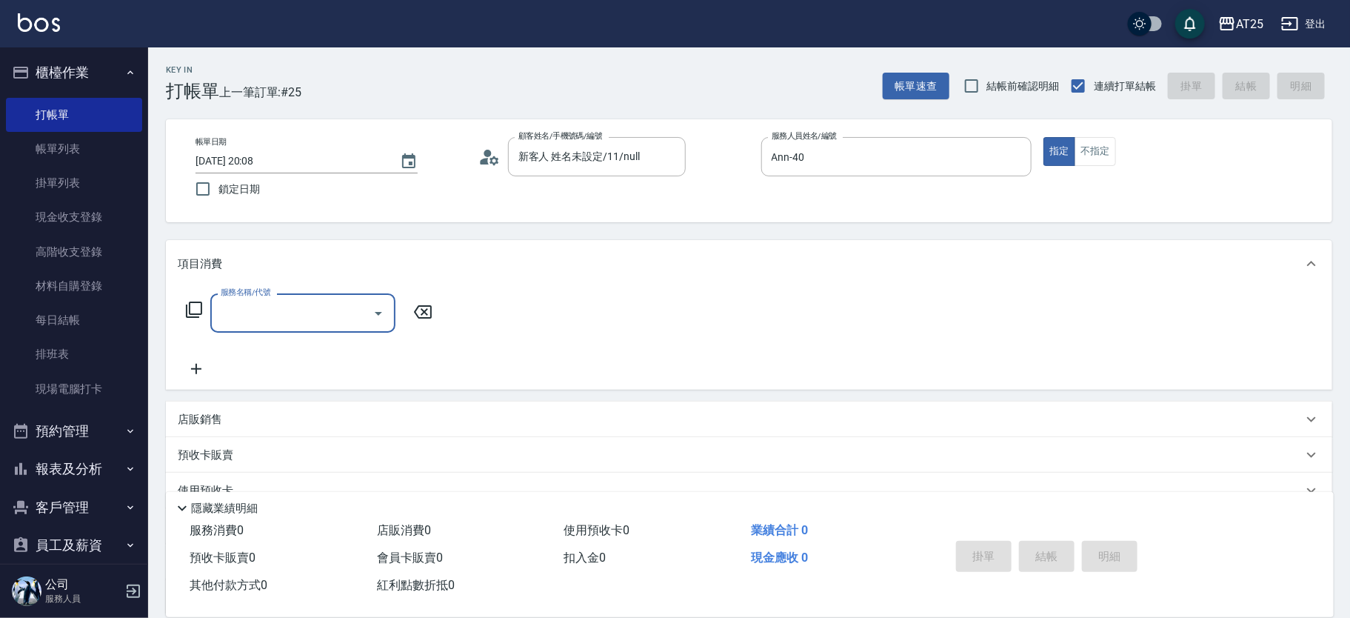
click at [199, 315] on icon at bounding box center [194, 310] width 18 height 18
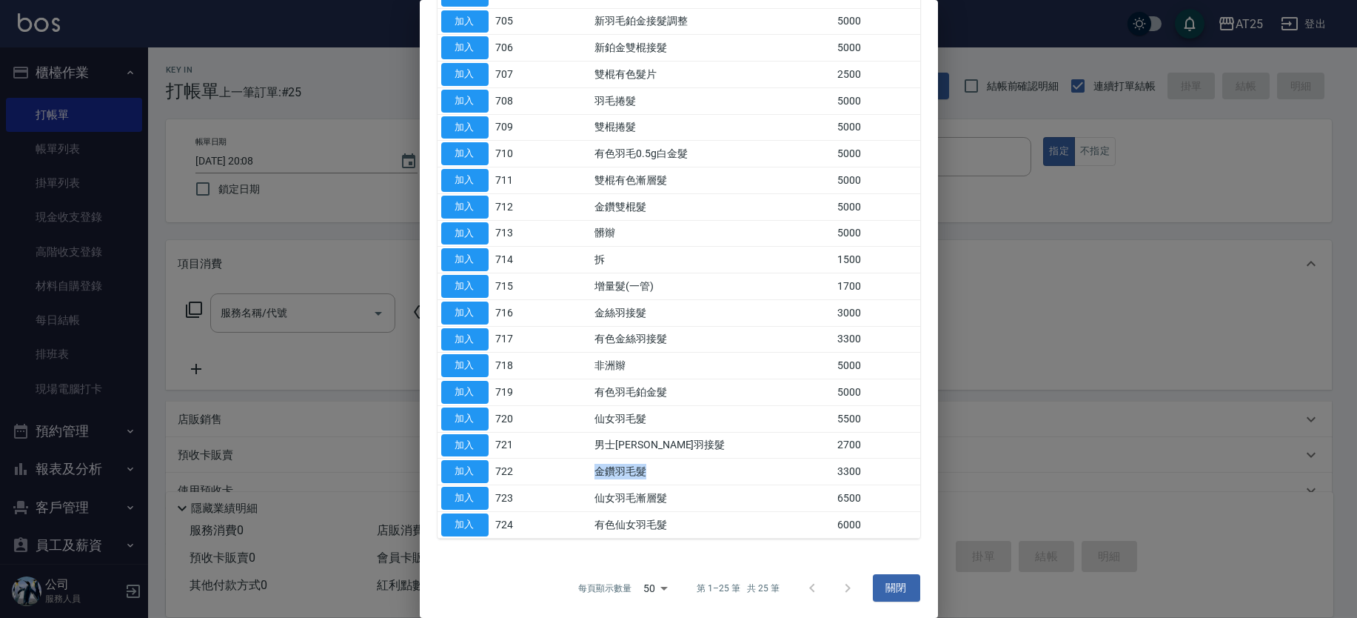
drag, startPoint x: 665, startPoint y: 481, endPoint x: 572, endPoint y: 472, distance: 93.0
click at [572, 472] on tr "加入 722 金鑽羽毛髮 3300" at bounding box center [679, 471] width 483 height 27
click at [478, 464] on button "加入" at bounding box center [464, 471] width 47 height 23
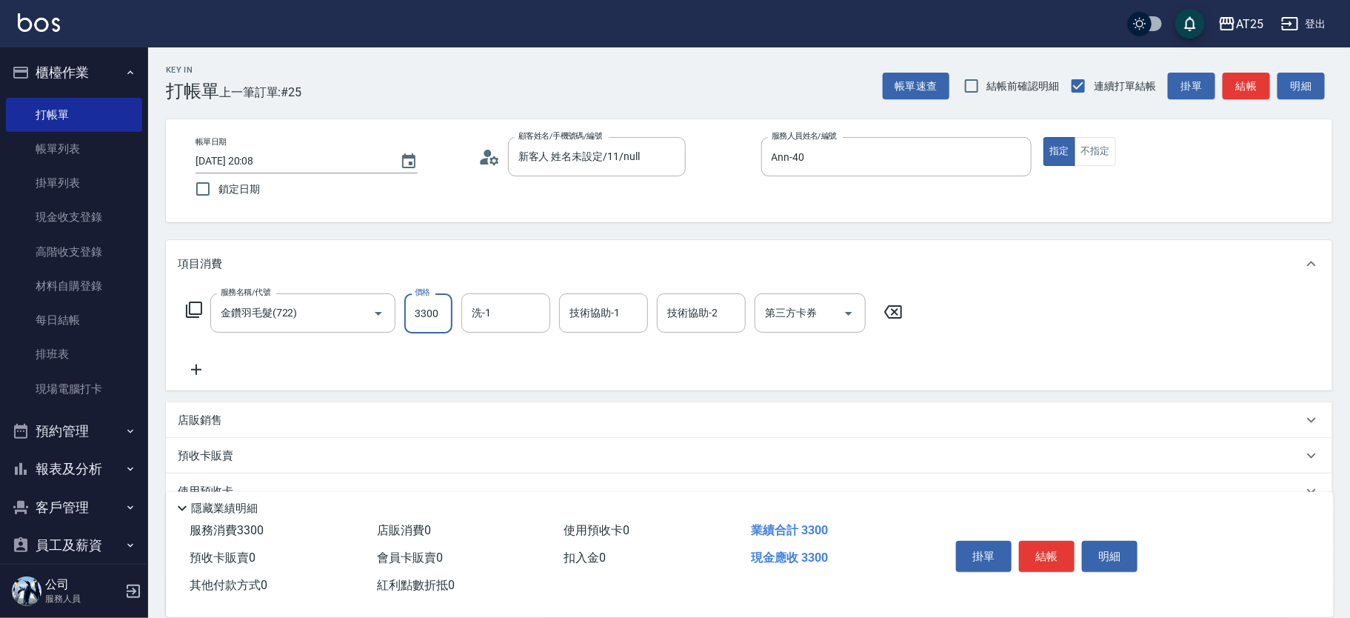
click at [435, 307] on input "3300" at bounding box center [428, 313] width 48 height 40
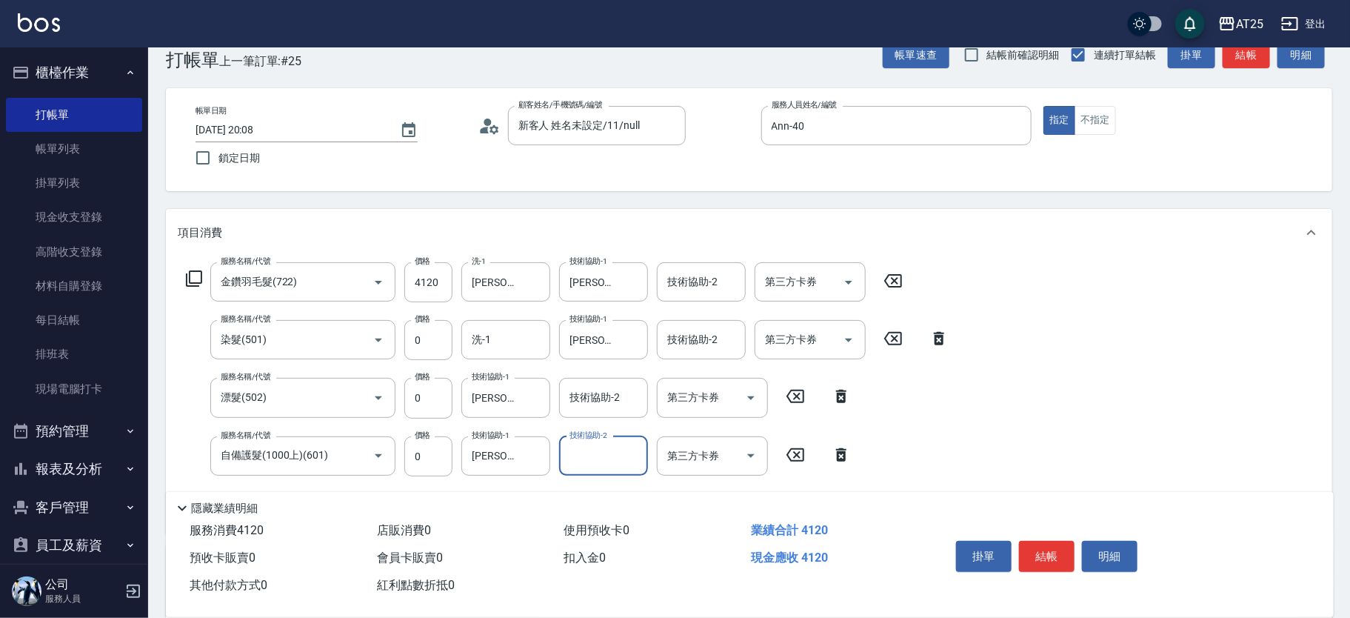
scroll to position [0, 0]
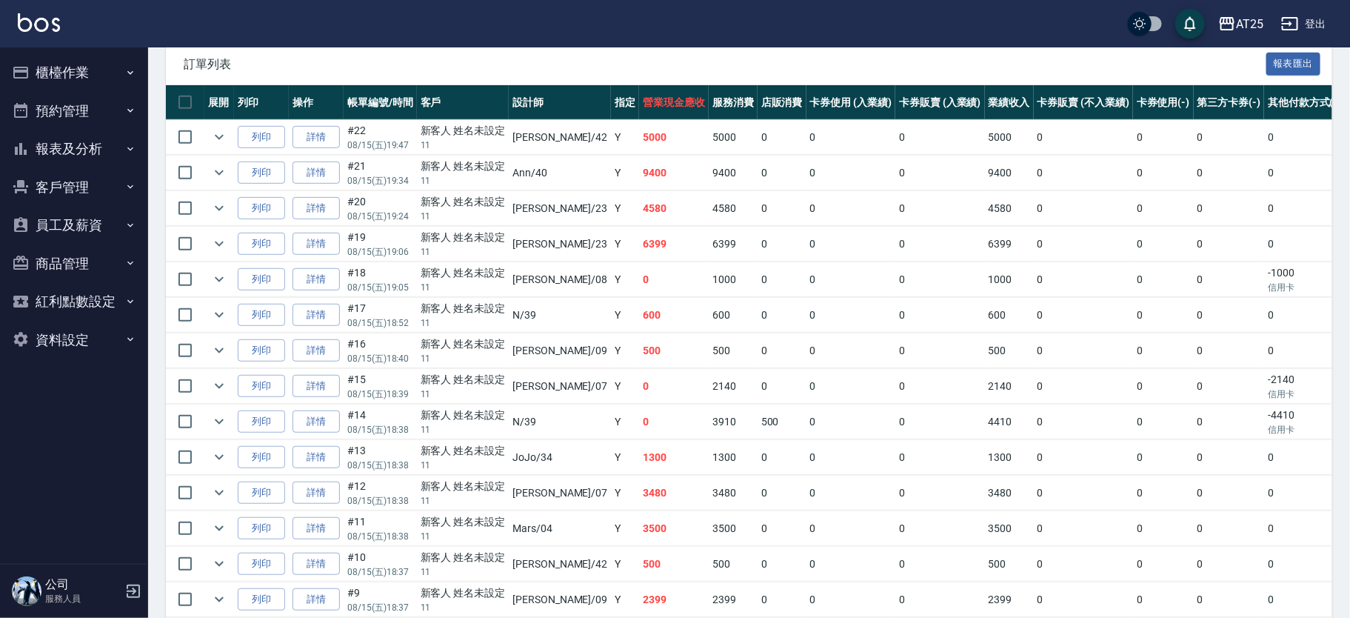
scroll to position [247, 0]
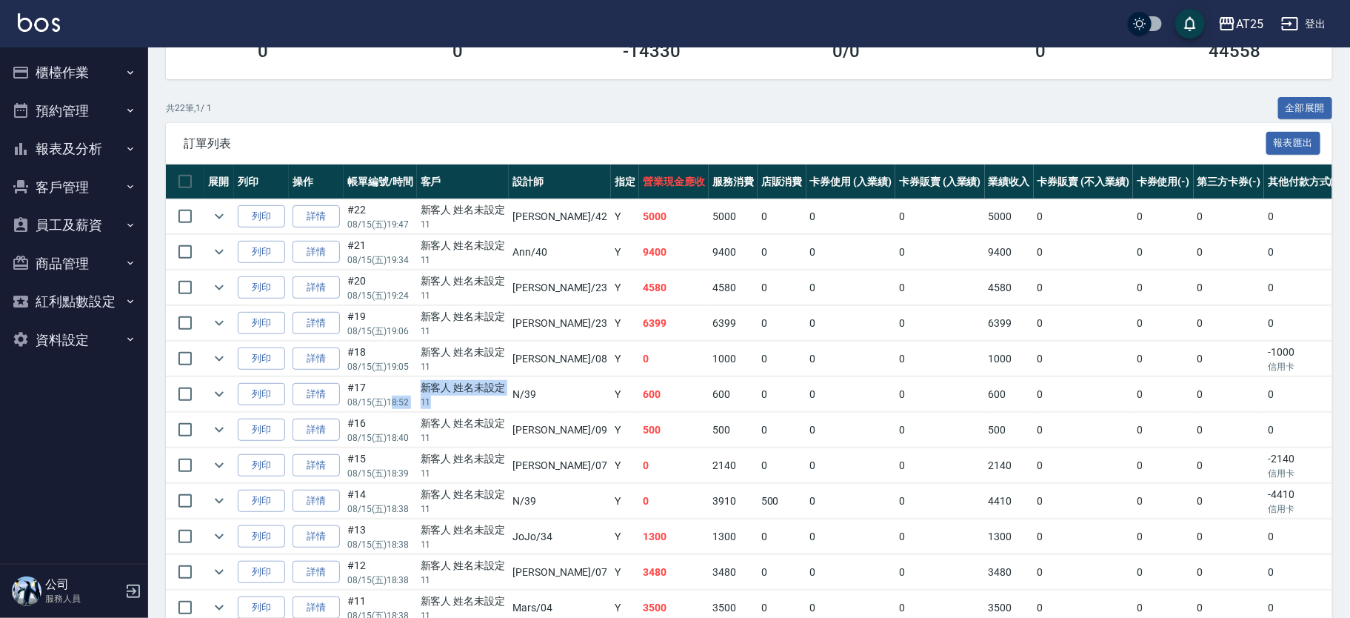
drag, startPoint x: 401, startPoint y: 400, endPoint x: 430, endPoint y: 403, distance: 29.8
click at [430, 403] on tr "列印 詳情 #17 08/15 (五) 18:52 新客人 姓名未設定 11 N /39 Y 600 600 0 0 0 600 0 0 0 0 0 0" at bounding box center [865, 394] width 1398 height 35
click at [430, 403] on p "11" at bounding box center [463, 401] width 85 height 13
click at [556, 405] on td "N /39" at bounding box center [560, 394] width 102 height 35
click at [218, 388] on icon "expand row" at bounding box center [219, 394] width 18 height 18
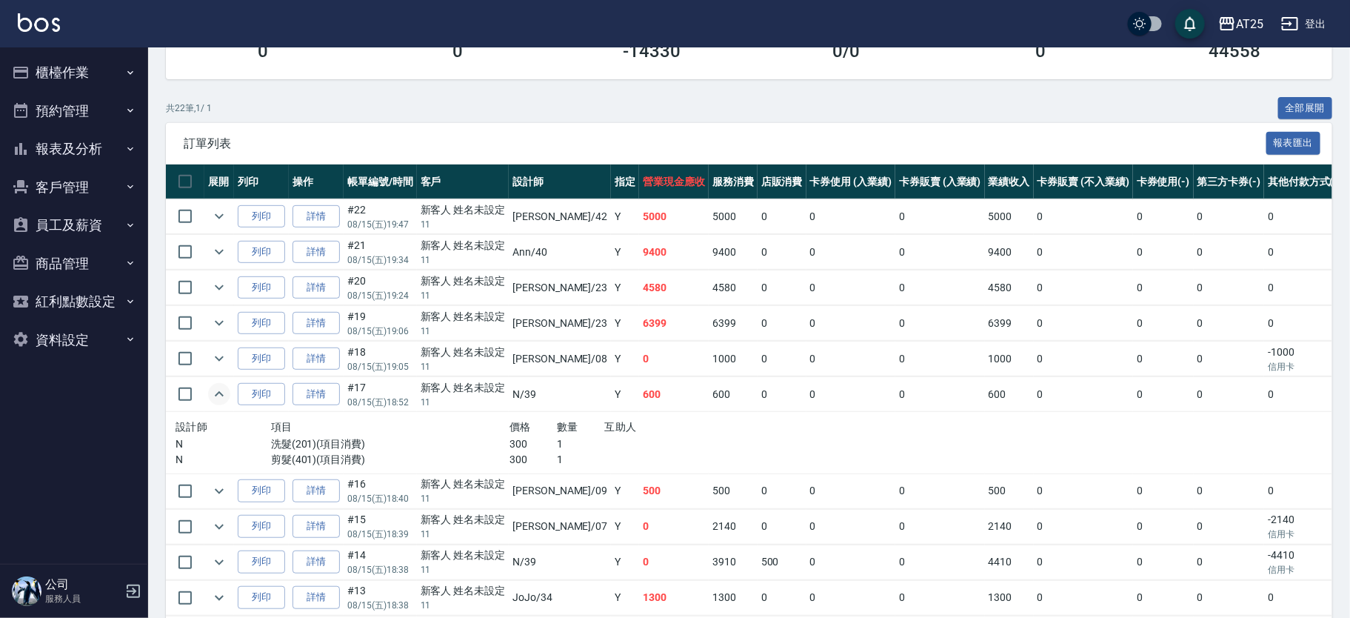
scroll to position [154, 0]
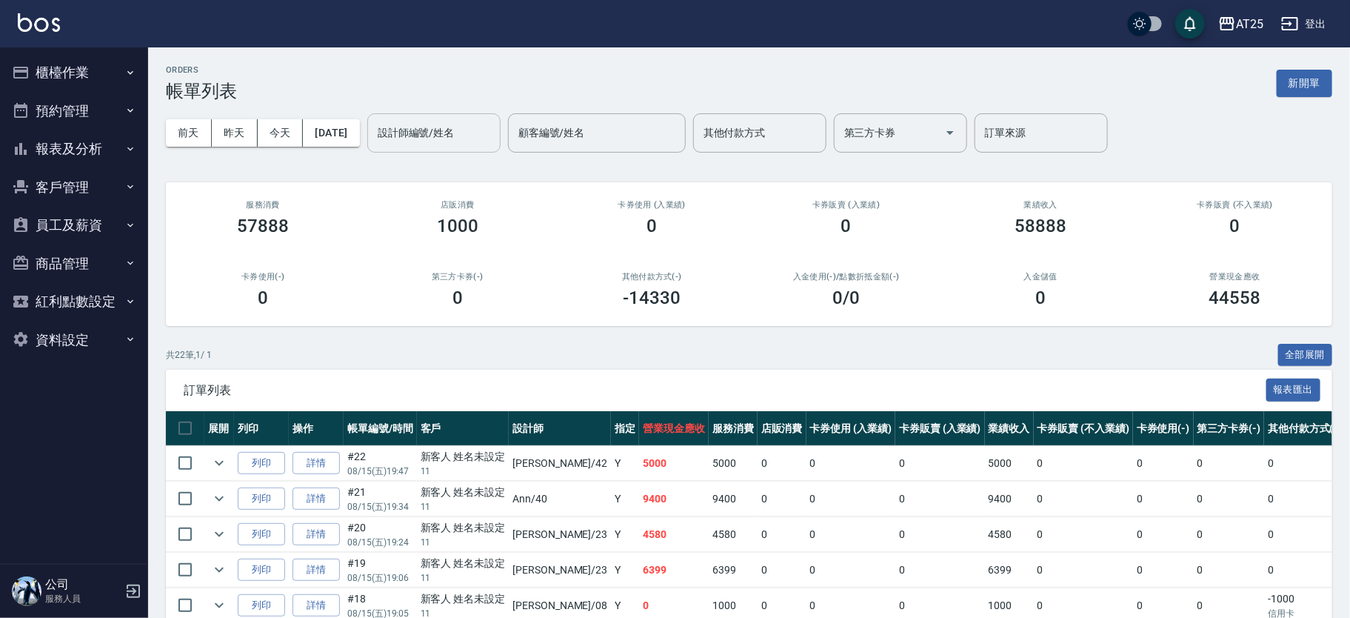
click at [444, 139] on input "設計師編號/姓名" at bounding box center [434, 133] width 120 height 26
type input "N-39"
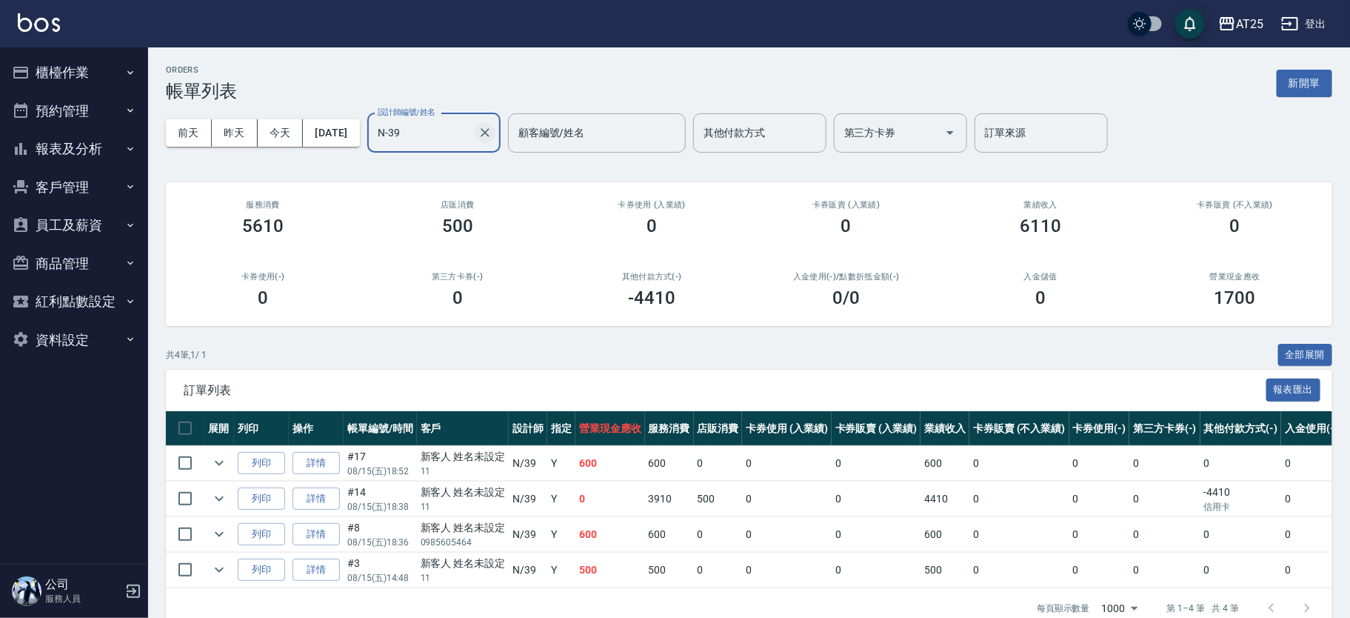
click at [492, 130] on icon "Clear" at bounding box center [485, 132] width 15 height 15
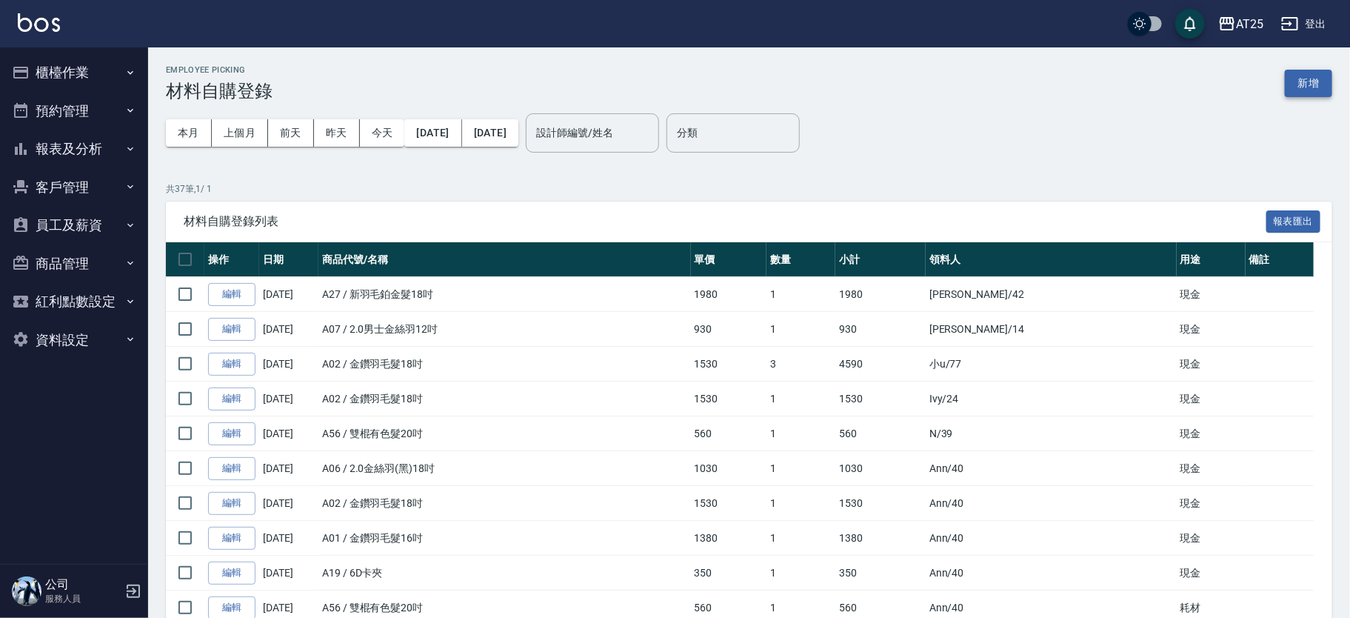
click at [1323, 81] on button "新增" at bounding box center [1308, 83] width 47 height 27
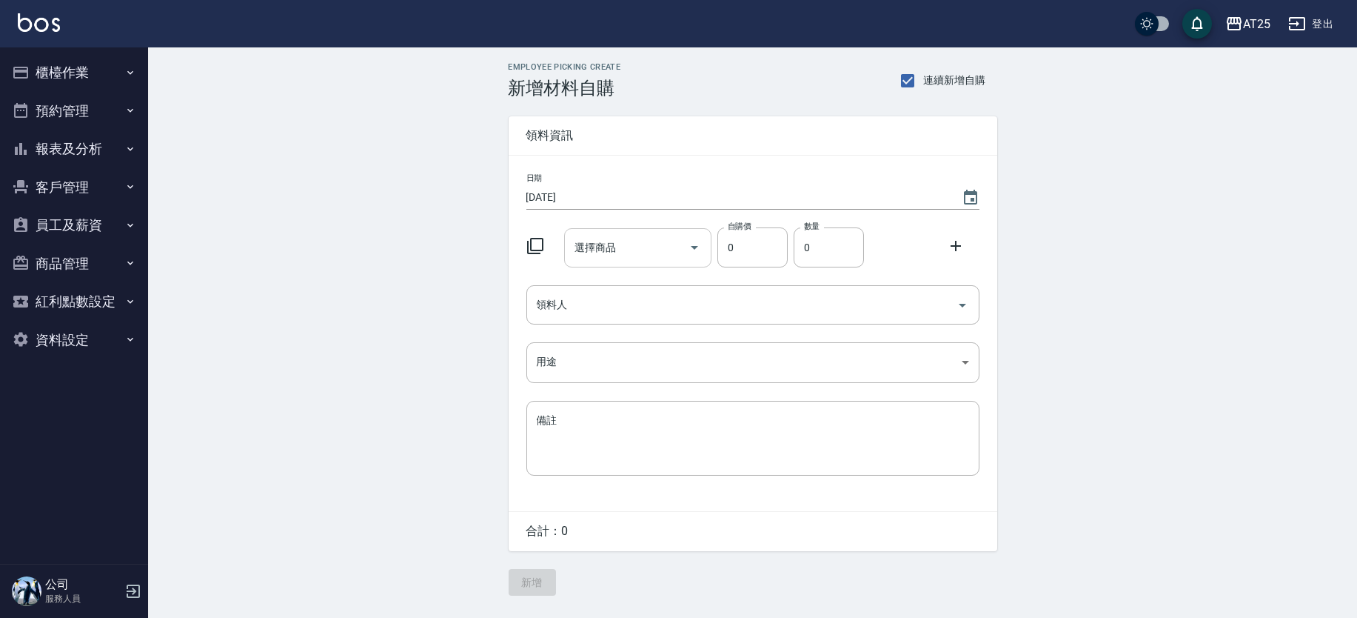
click at [637, 257] on input "選擇商品" at bounding box center [627, 248] width 112 height 26
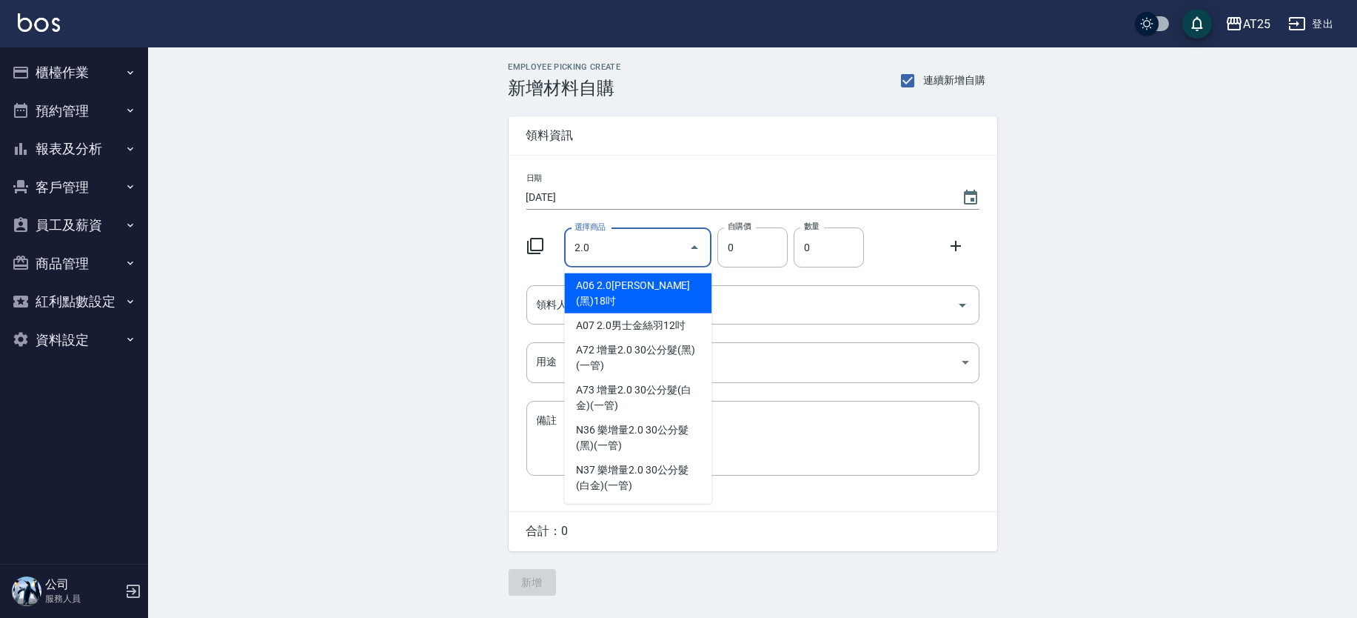
click at [598, 290] on li "A06 2.0[PERSON_NAME](黑)18吋" at bounding box center [637, 293] width 147 height 40
type input "2.0金絲羽(黑)18吋"
type input "1030"
type input "1"
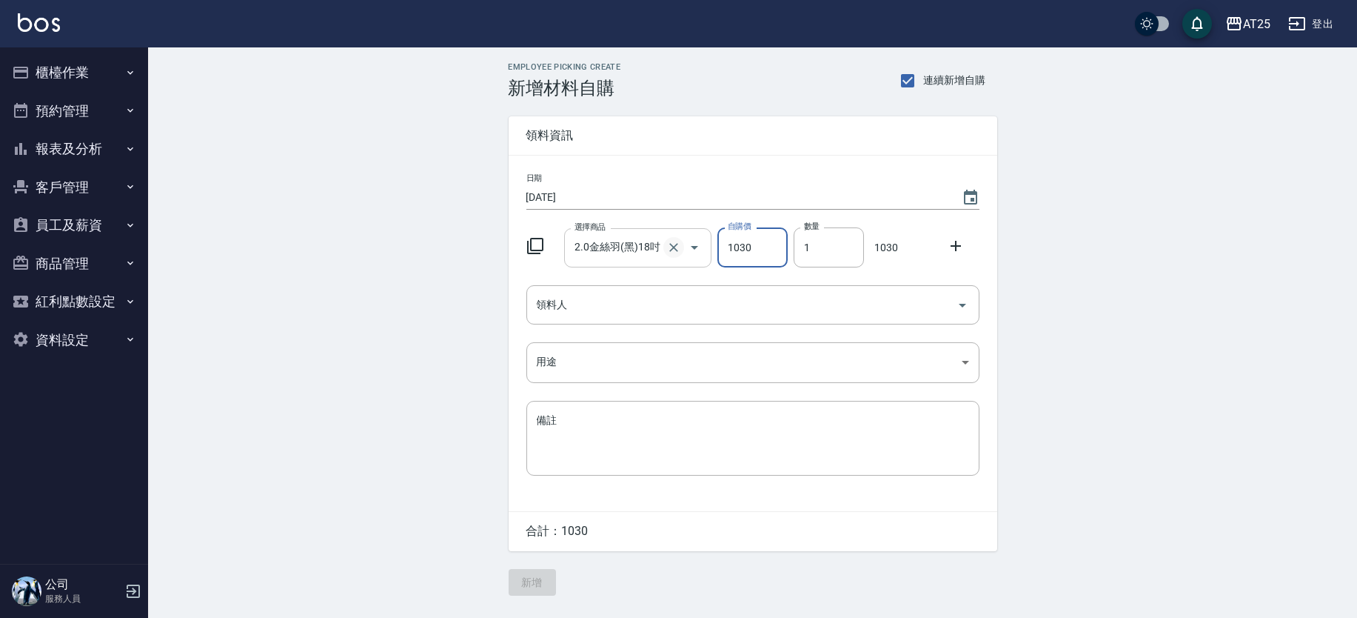
click at [678, 247] on icon "Clear" at bounding box center [673, 247] width 15 height 15
type input "0"
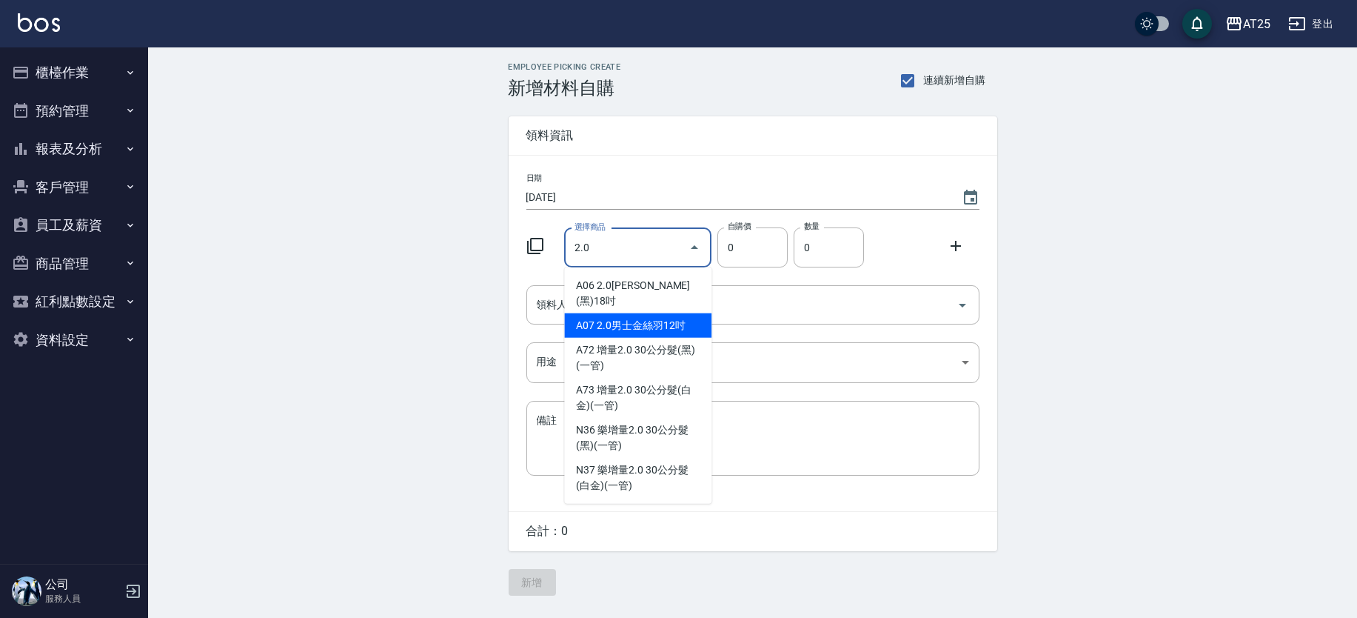
click at [602, 315] on li "A07 2.0男士金絲羽12吋" at bounding box center [637, 325] width 147 height 24
type input "2.0男士金絲羽12吋"
type input "930"
type input "1"
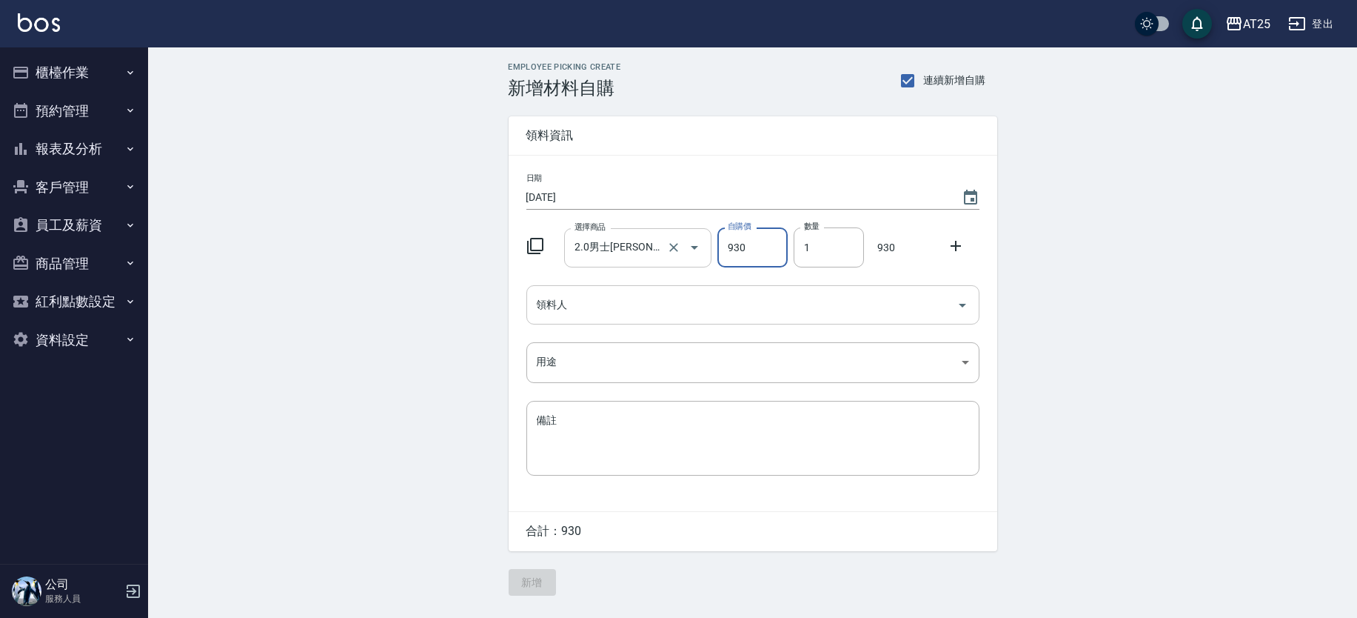
click at [712, 310] on input "領料人" at bounding box center [742, 305] width 418 height 26
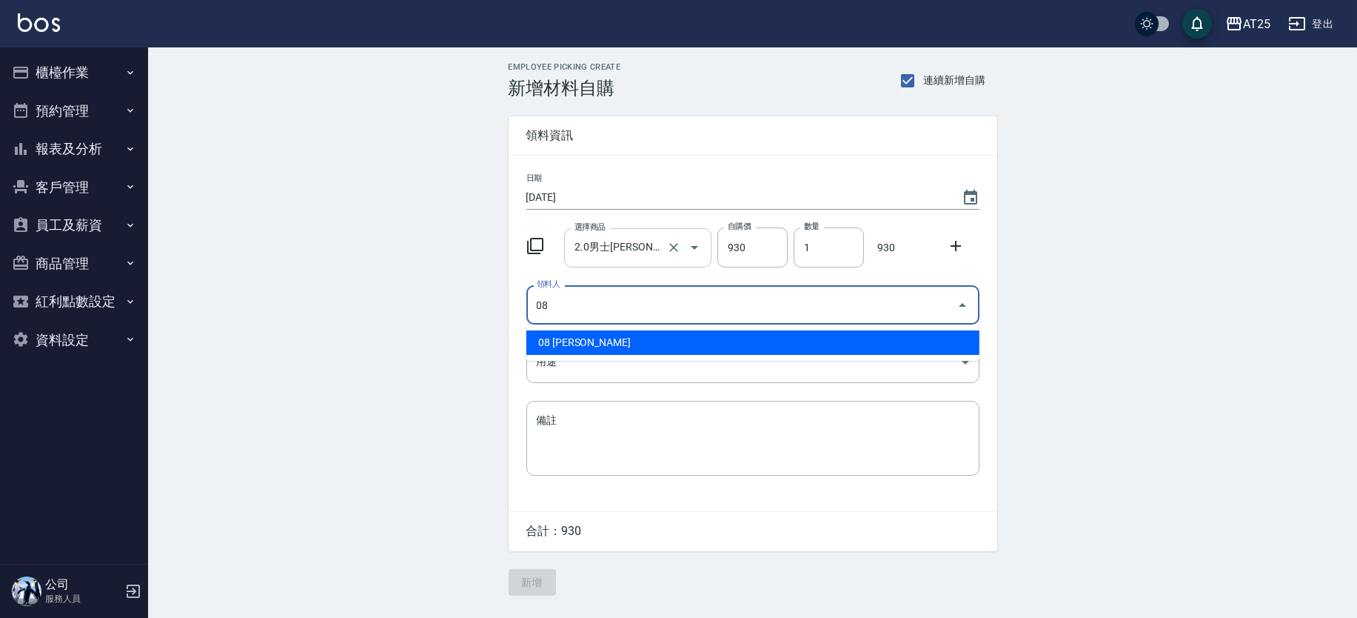
type input "08 [PERSON_NAME]"
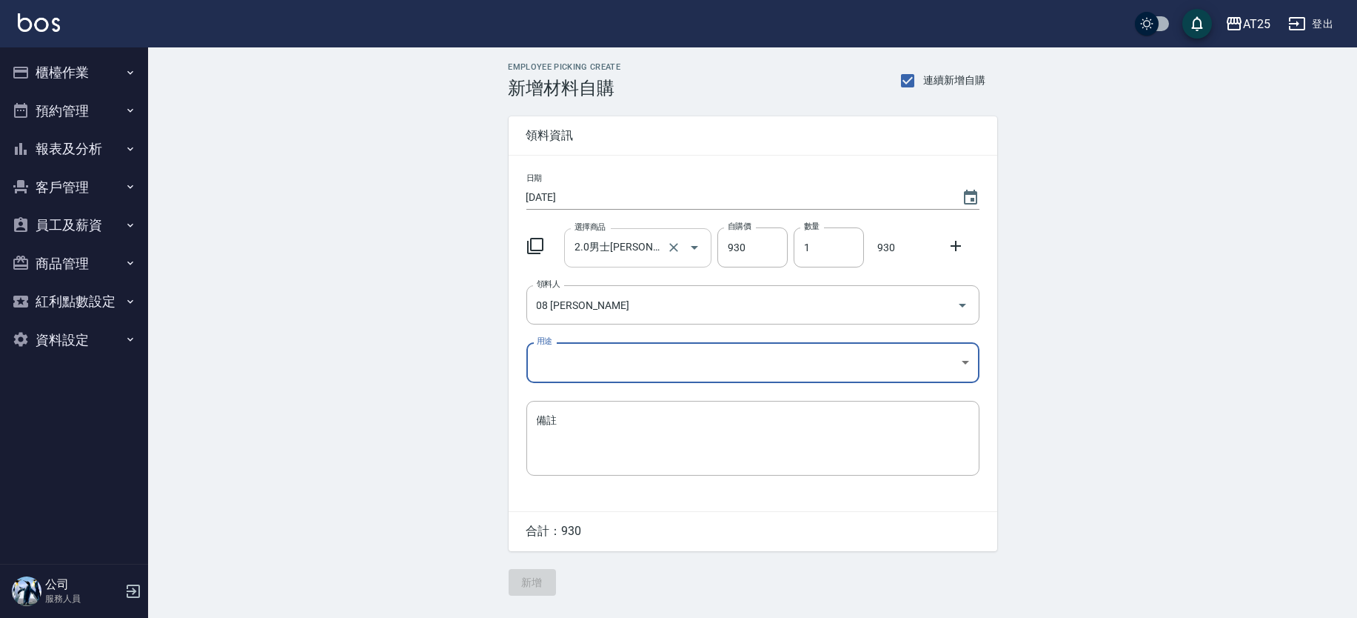
click at [598, 356] on body "AT25 登出 櫃檯作業 打帳單 帳單列表 掛單列表 現金收支登錄 高階收支登錄 材料自購登錄 每日結帳 排班表 現場電腦打卡 預約管理 預約管理 單日預約紀…" at bounding box center [678, 309] width 1357 height 618
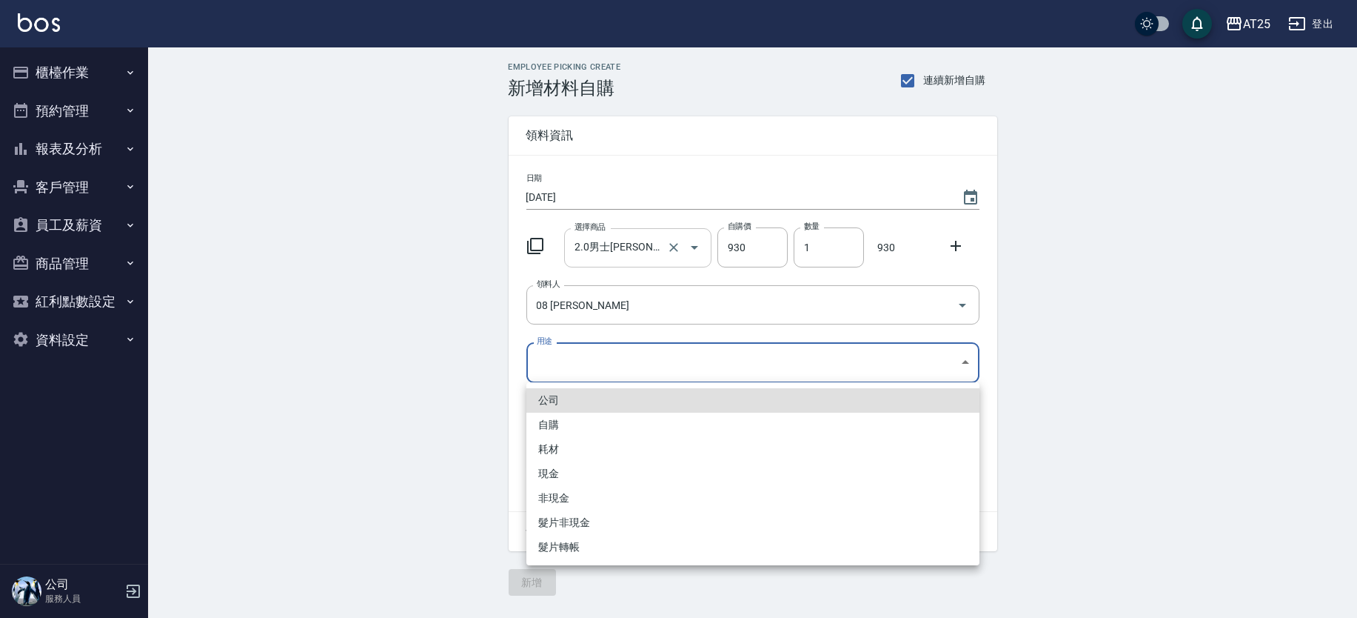
click at [556, 467] on li "現金" at bounding box center [753, 473] width 453 height 24
type input "現金"
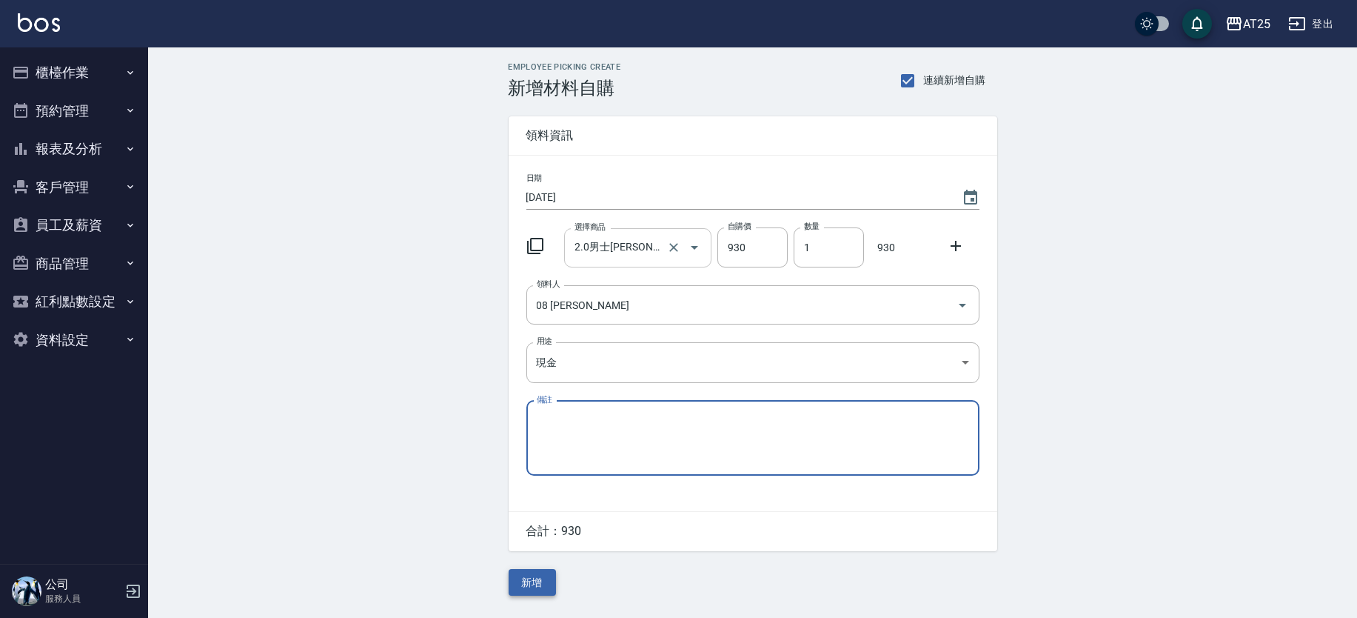
click at [546, 590] on button "新增" at bounding box center [532, 582] width 47 height 27
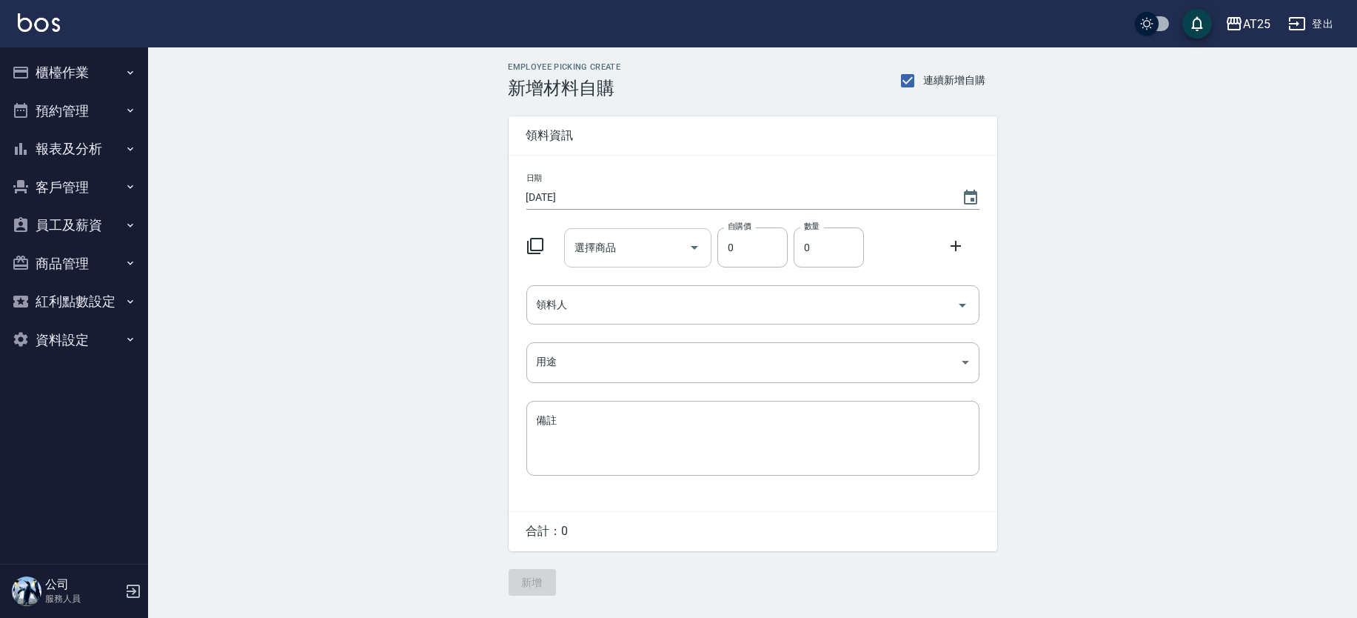
click at [645, 240] on input "選擇商品" at bounding box center [627, 248] width 112 height 26
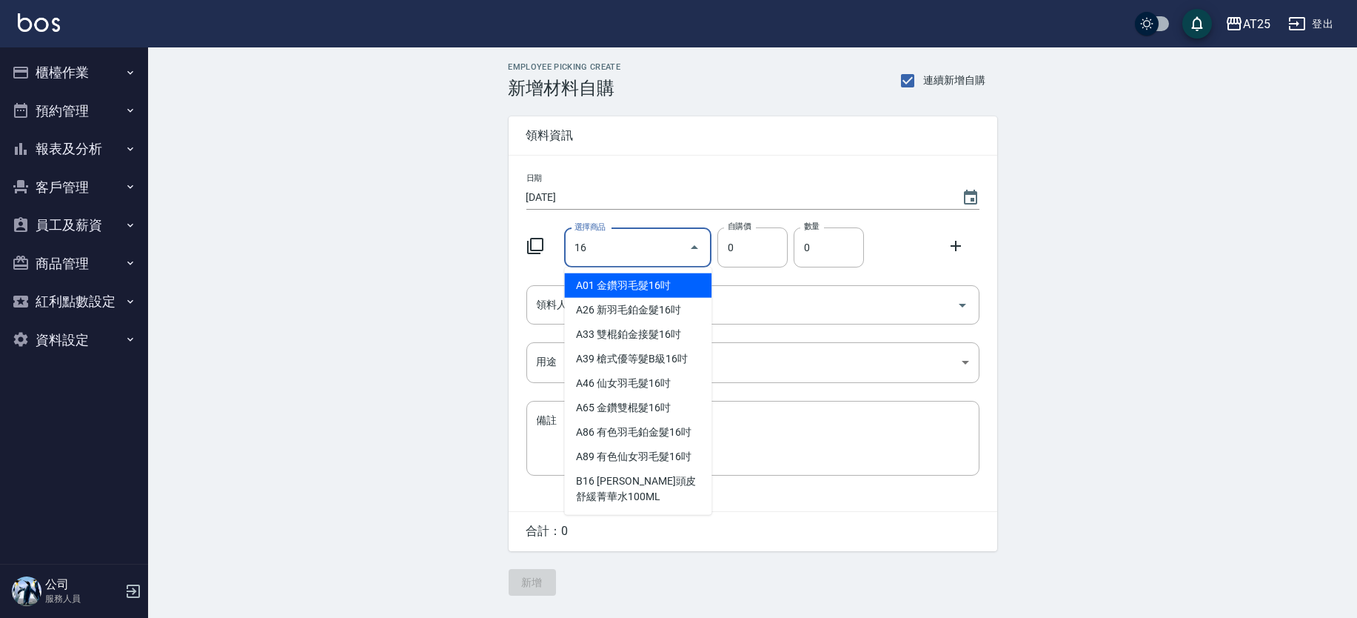
click at [655, 283] on li "A01 金鑽羽毛髮16吋" at bounding box center [637, 285] width 147 height 24
type input "金鑽羽毛髮16吋"
type input "1380"
type input "1"
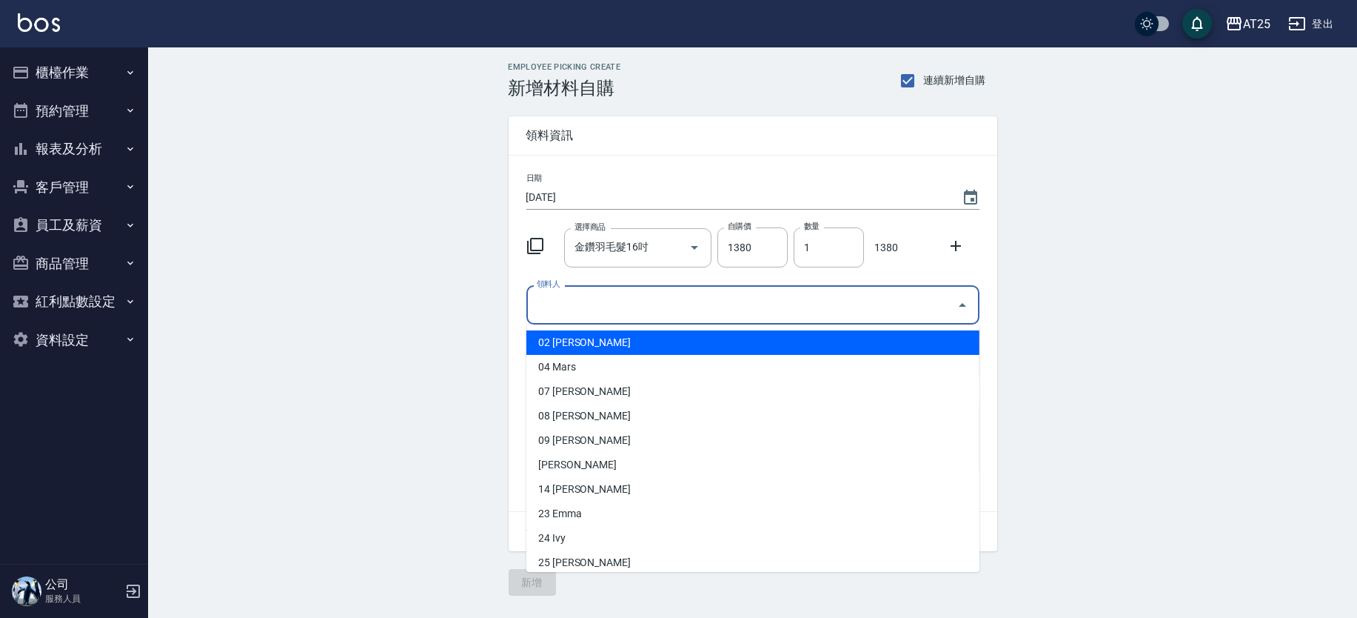
click at [639, 308] on input "領料人" at bounding box center [742, 305] width 418 height 26
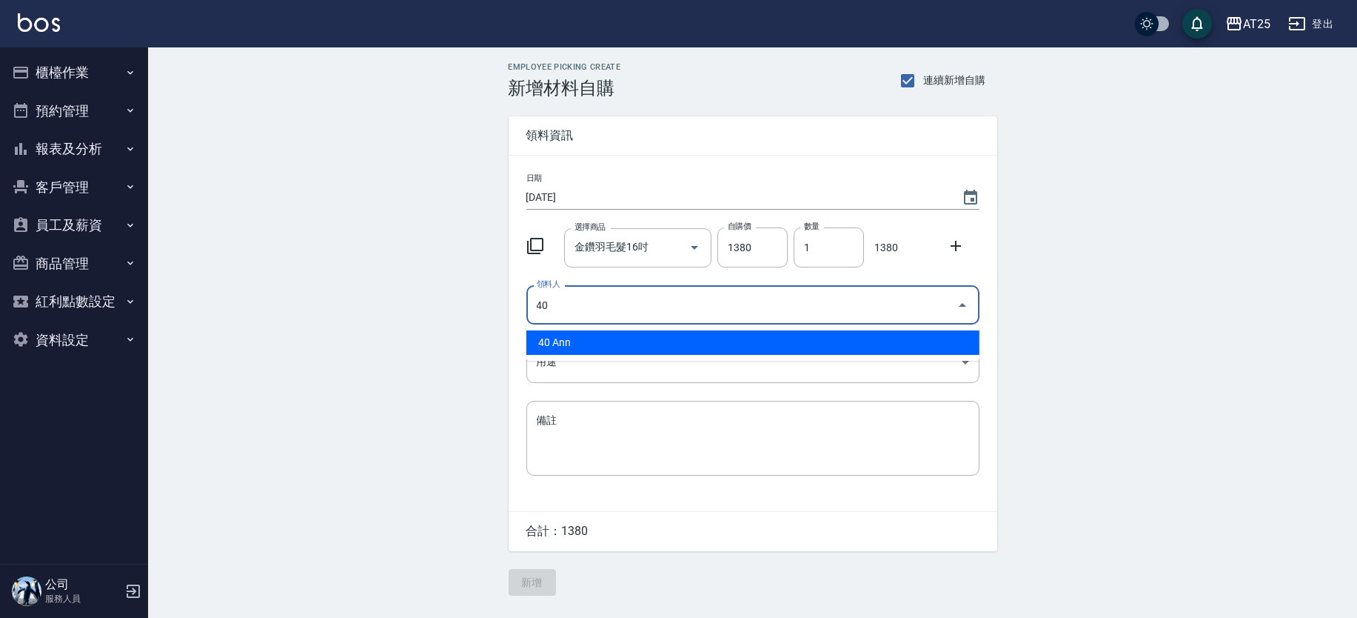
type input "40 Ann"
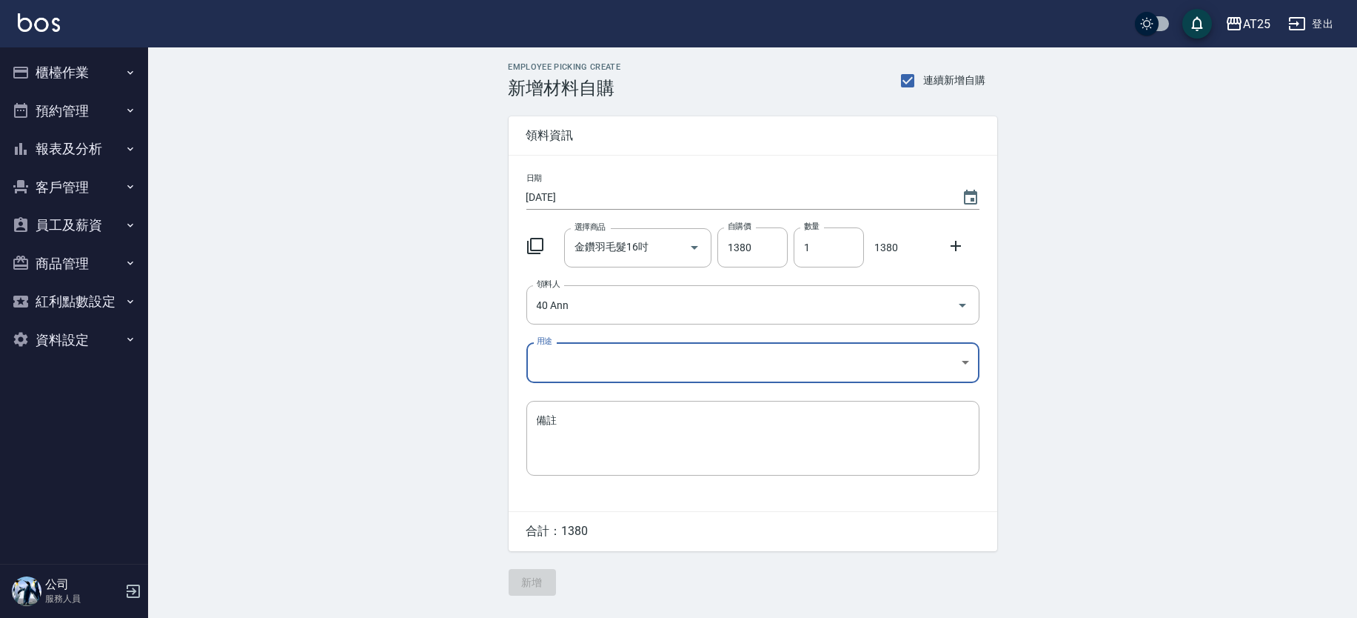
click at [560, 375] on body "AT25 登出 櫃檯作業 打帳單 帳單列表 掛單列表 現金收支登錄 高階收支登錄 材料自購登錄 每日結帳 排班表 現場電腦打卡 預約管理 預約管理 單日預約紀…" at bounding box center [678, 309] width 1357 height 618
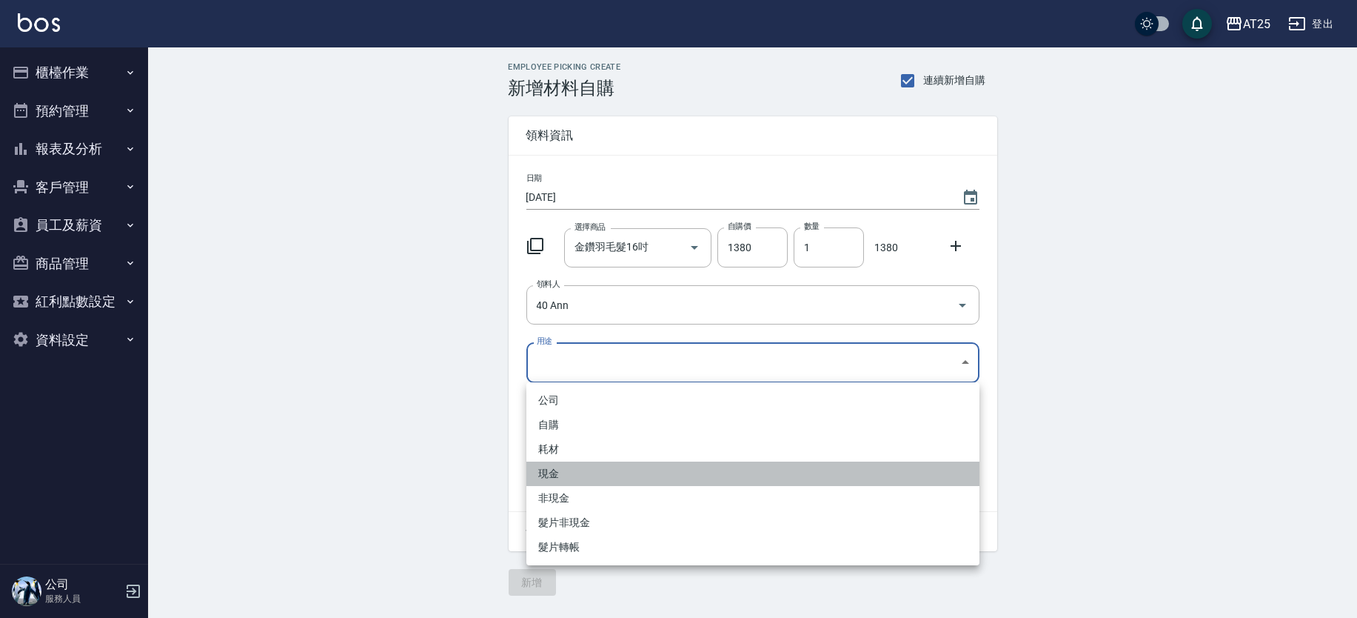
click at [558, 467] on li "現金" at bounding box center [753, 473] width 453 height 24
type input "現金"
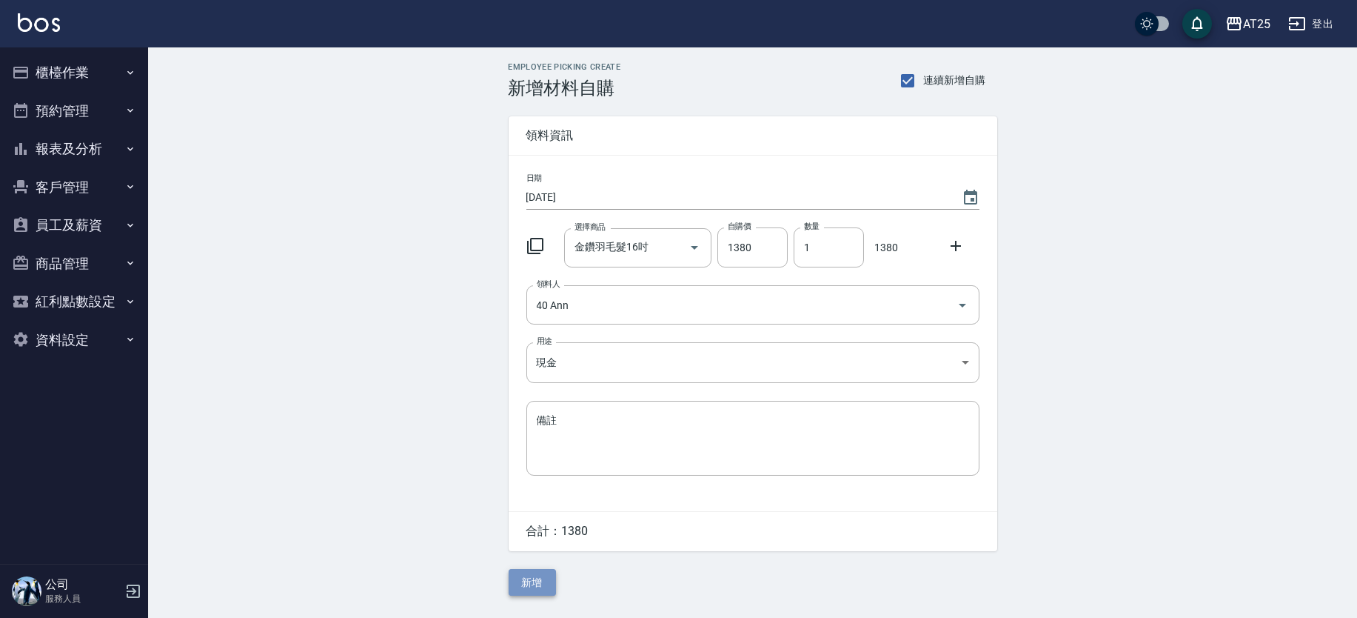
click at [550, 589] on button "新增" at bounding box center [532, 582] width 47 height 27
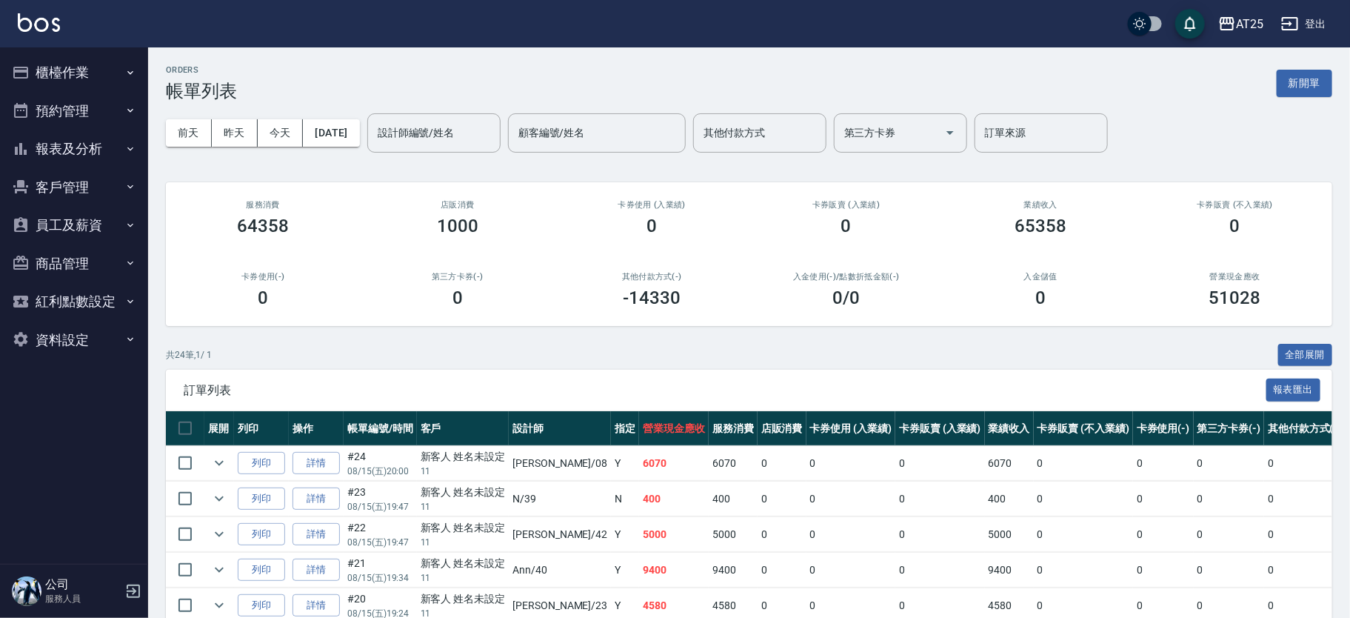
click at [324, 463] on link "詳情" at bounding box center [316, 463] width 47 height 23
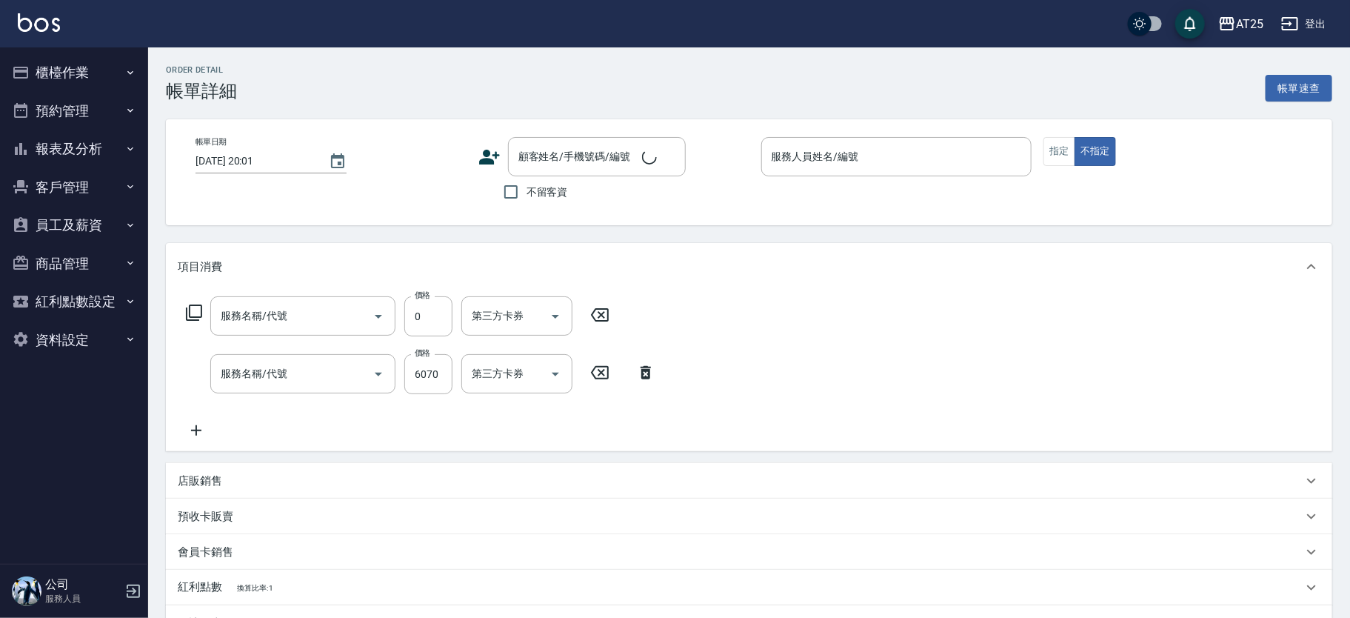
type input "[DATE] 20:00"
type input "[PERSON_NAME]-08"
type input "600"
type input "新羽毛鉑金接髮調整(705)"
type input "男士[PERSON_NAME]羽接髮(721)"
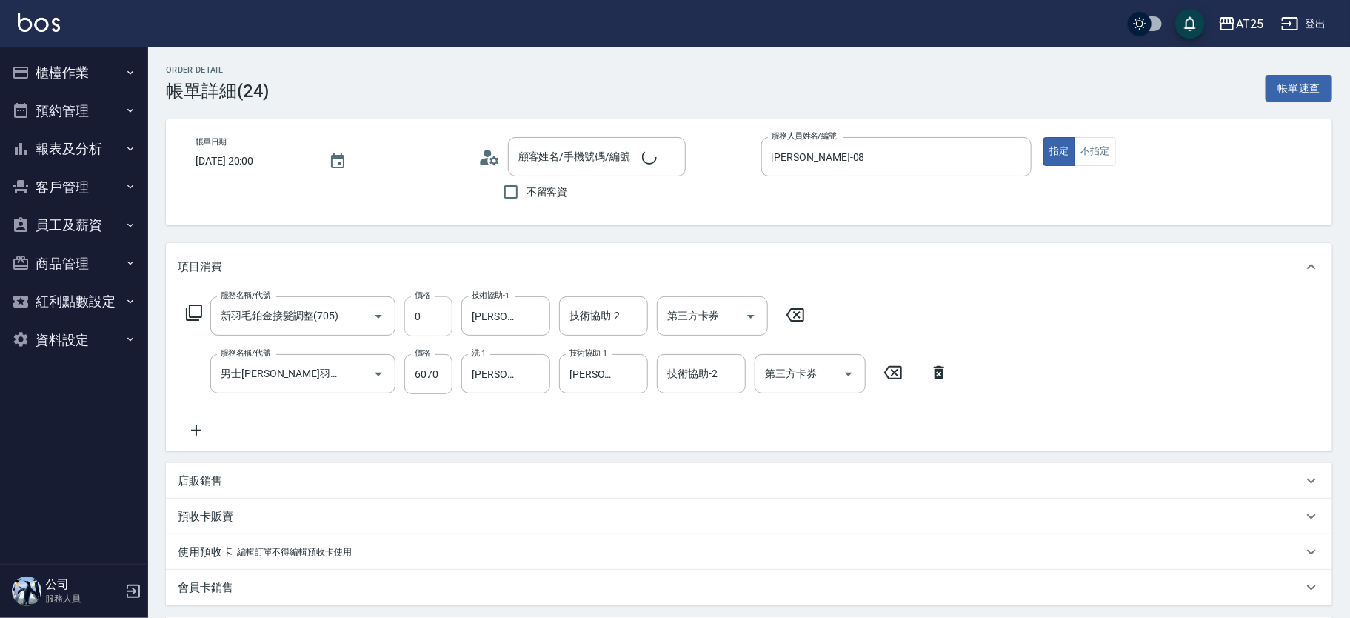
type input "新客人 姓名未設定/11/null"
click at [799, 306] on icon at bounding box center [795, 315] width 37 height 18
click at [298, 307] on input "服務名稱/代號" at bounding box center [292, 316] width 150 height 26
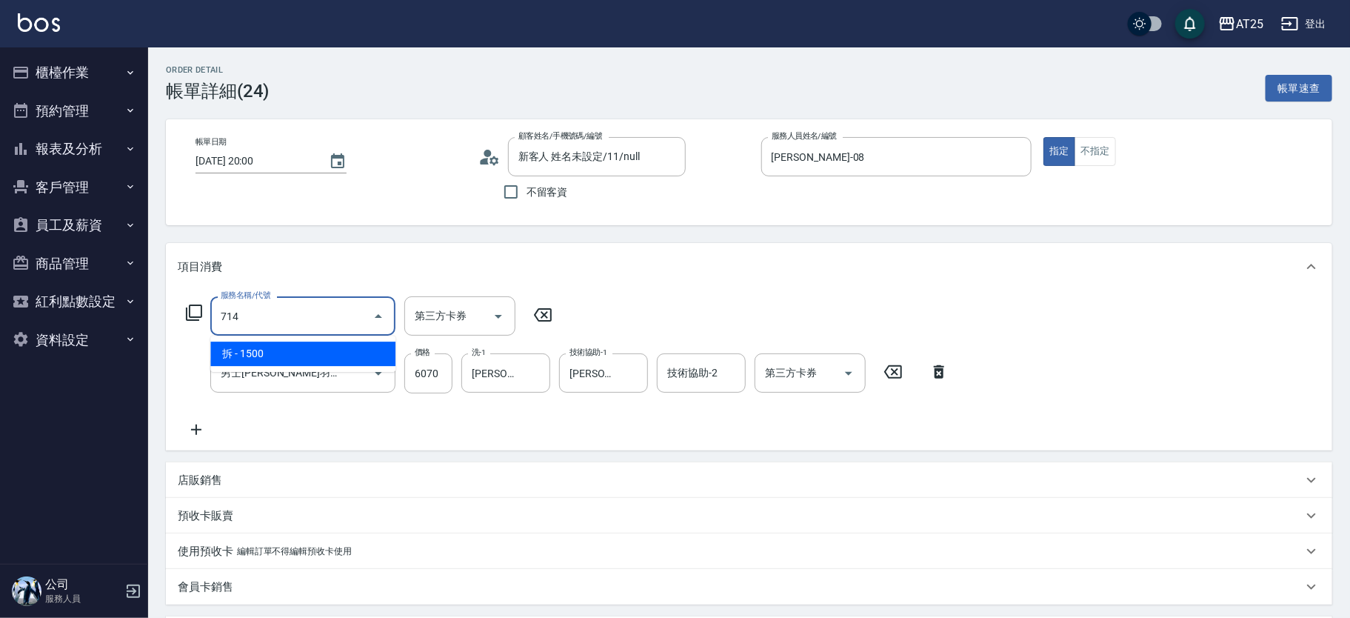
type input "714"
type input "750"
type input "拆(714)"
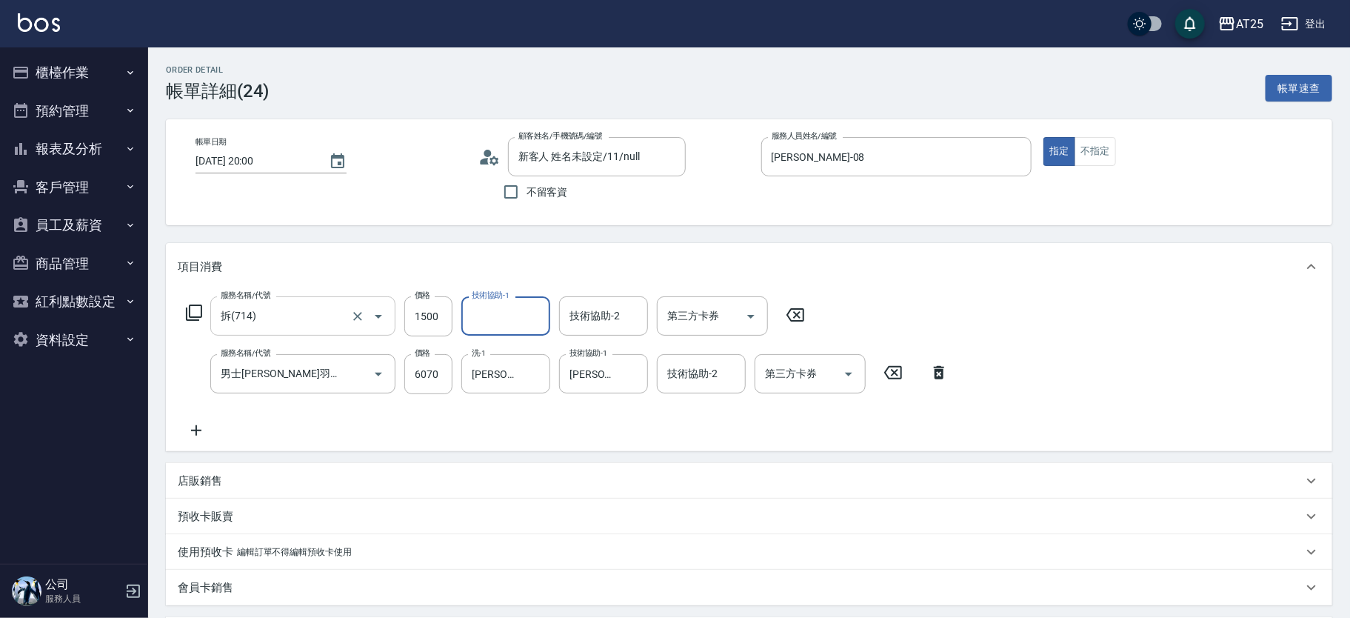
type input "0"
type input "[PERSON_NAME]-117"
click at [432, 308] on input "1500" at bounding box center [428, 316] width 48 height 40
type input "600"
type input "0"
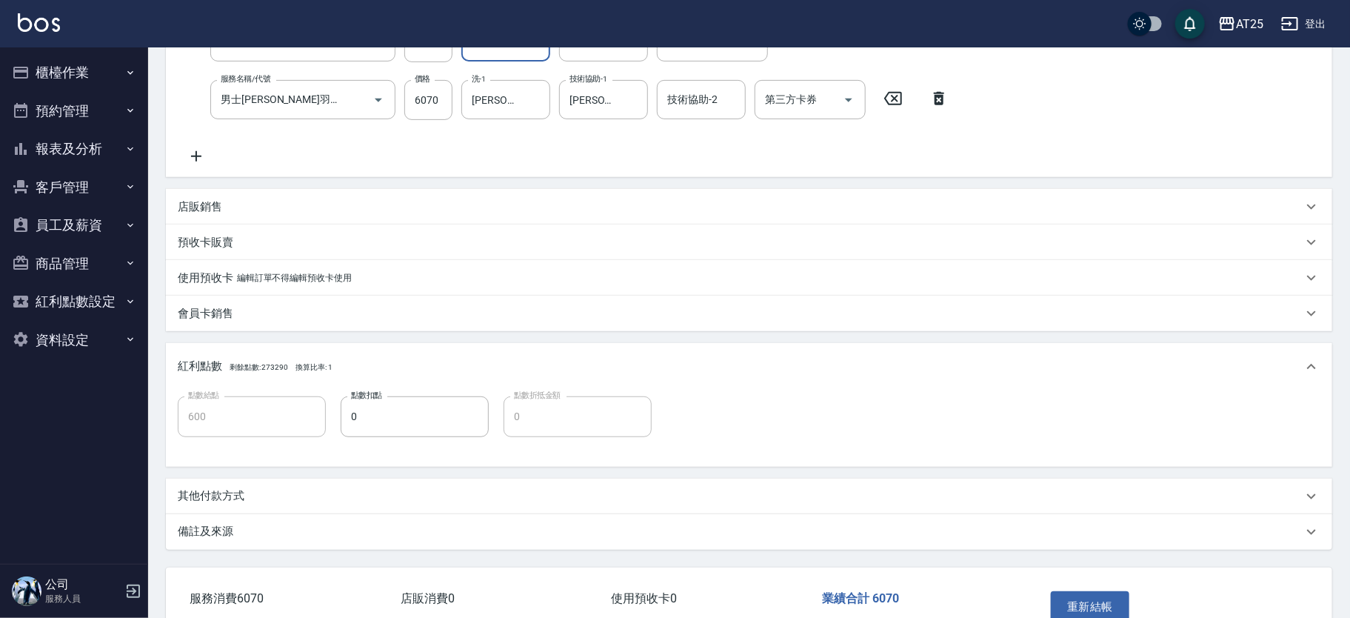
scroll to position [362, 0]
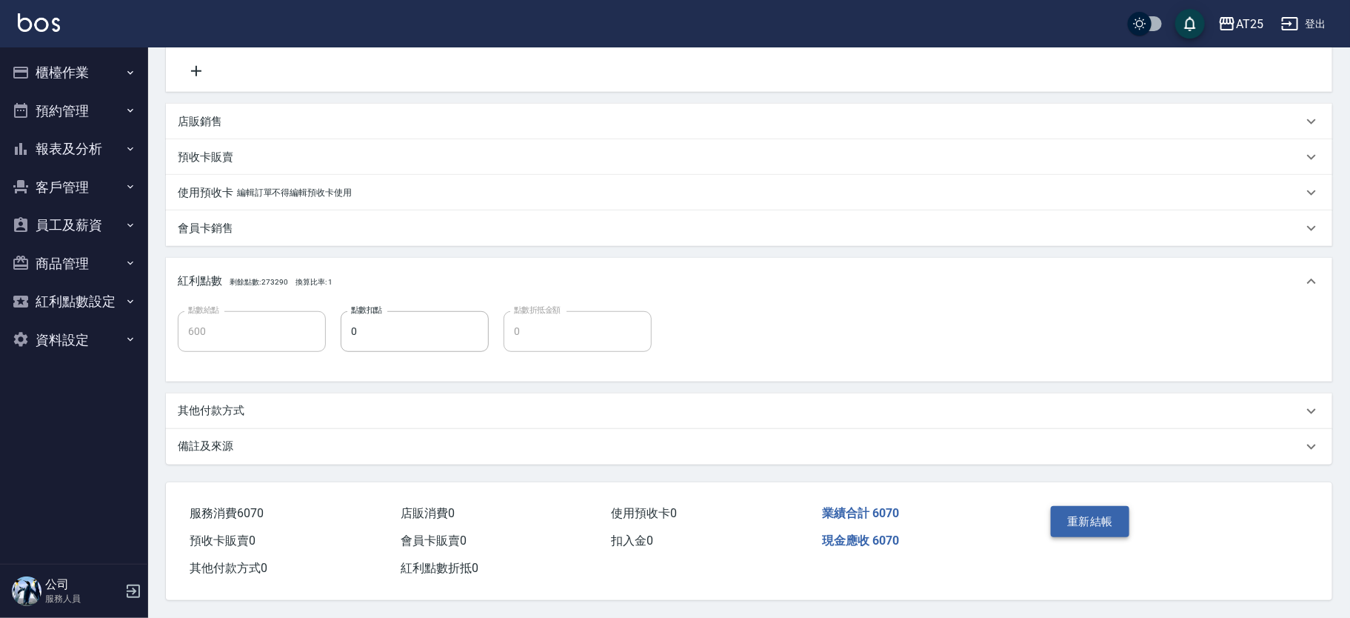
click at [1109, 518] on button "重新結帳" at bounding box center [1090, 521] width 78 height 31
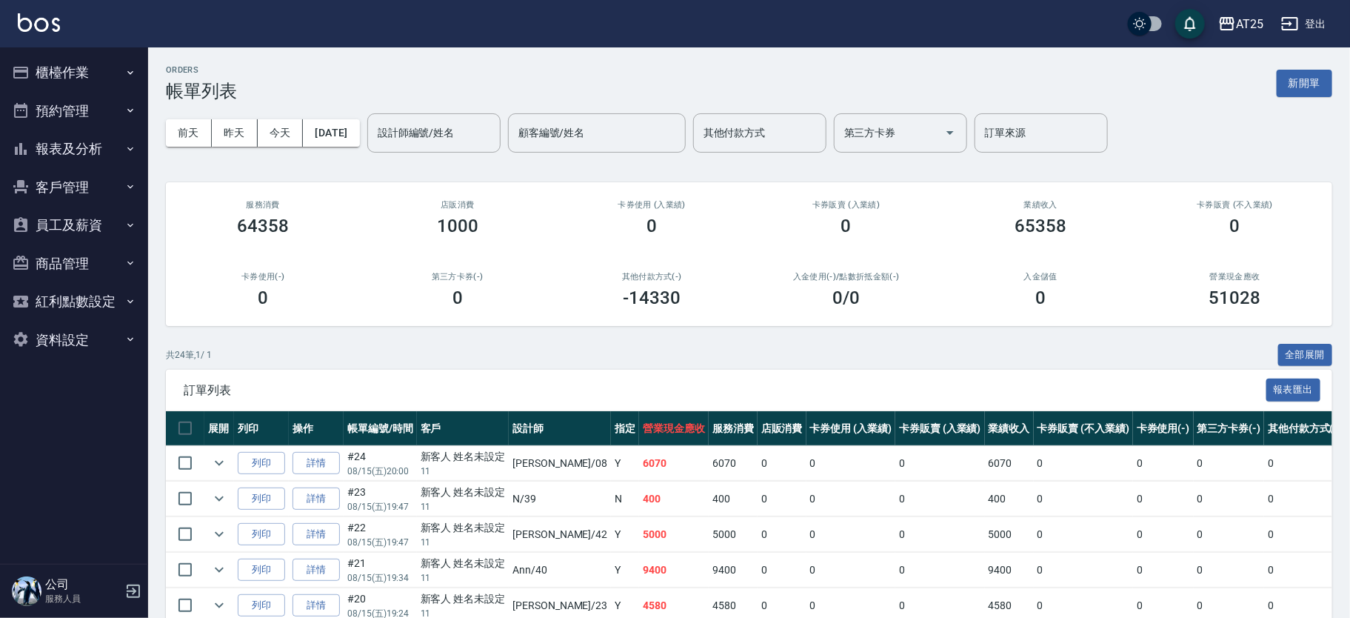
click at [361, 84] on div "ORDERS 帳單列表 新開單" at bounding box center [749, 83] width 1166 height 36
click at [467, 142] on input "設計師編號/姓名" at bounding box center [434, 133] width 120 height 26
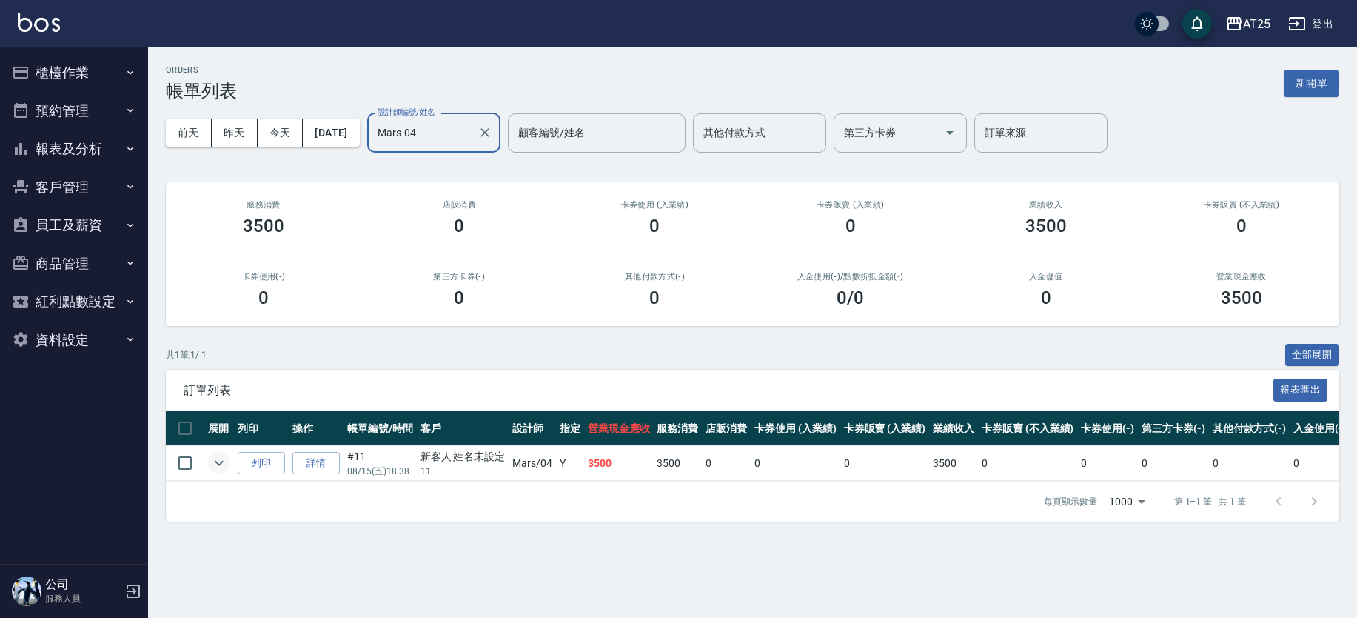
type input "Mars-04"
click at [221, 465] on icon "expand row" at bounding box center [219, 463] width 18 height 18
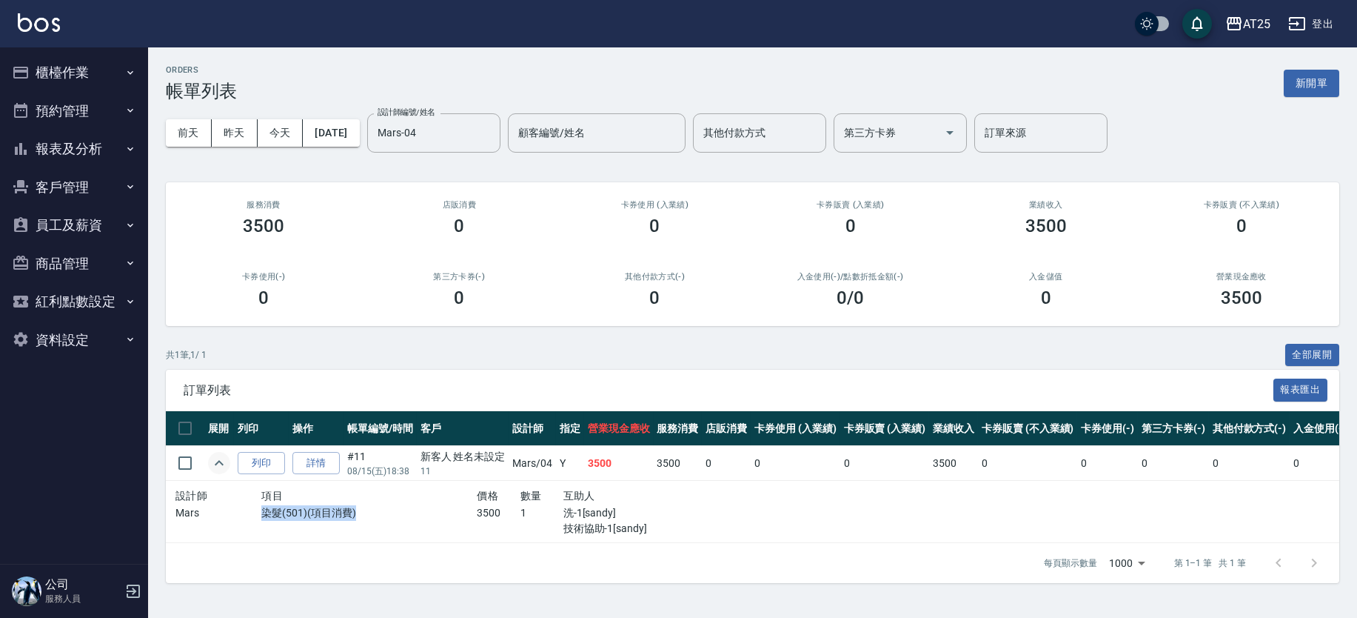
drag, startPoint x: 265, startPoint y: 510, endPoint x: 499, endPoint y: 509, distance: 234.0
click at [429, 510] on p "染髮(501)(項目消費)" at bounding box center [368, 513] width 215 height 16
click at [416, 506] on div "設計師 項目 價格 數量 互助人 Mars 染髮(501)(項目消費) 3500 1 洗-1[sandy] 技術協助-1[sandy]" at bounding box center [434, 512] width 517 height 50
drag, startPoint x: 564, startPoint y: 459, endPoint x: 580, endPoint y: 459, distance: 16.3
click at [574, 459] on td "Y" at bounding box center [570, 463] width 28 height 35
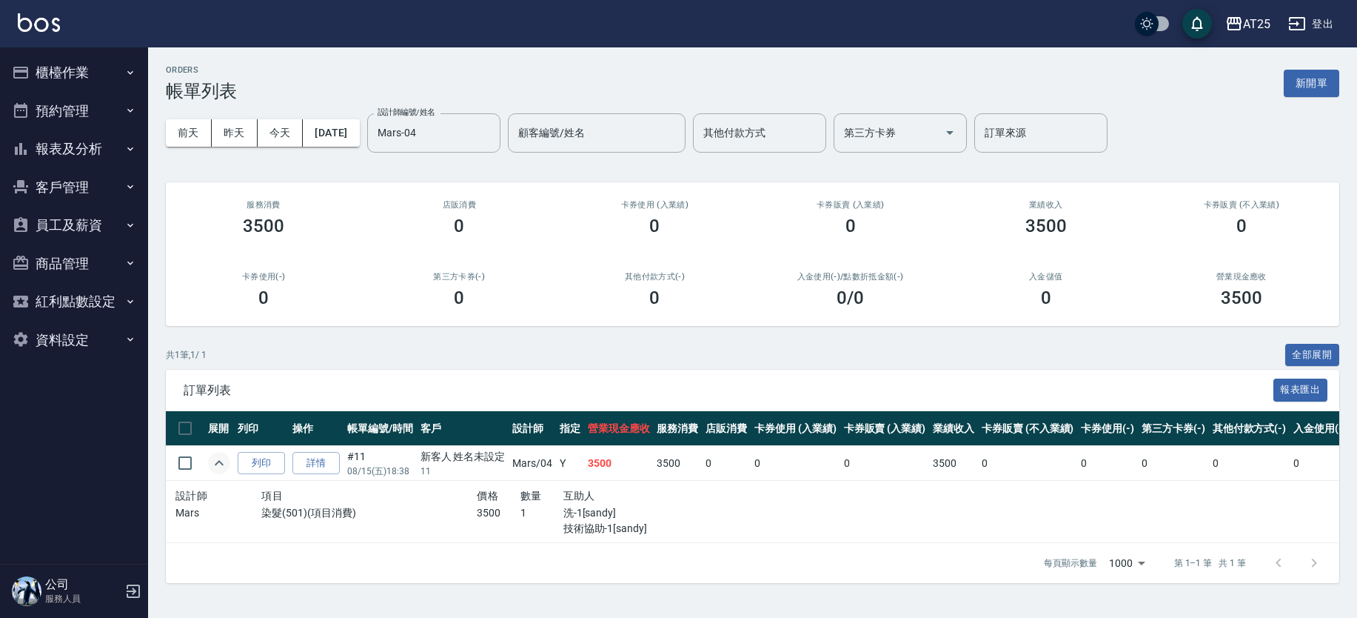
drag, startPoint x: 587, startPoint y: 459, endPoint x: 638, endPoint y: 459, distance: 51.1
click at [588, 459] on td "3500" at bounding box center [619, 463] width 70 height 35
click at [639, 459] on td "3500" at bounding box center [619, 463] width 70 height 35
click at [216, 462] on icon "expand row" at bounding box center [219, 462] width 9 height 5
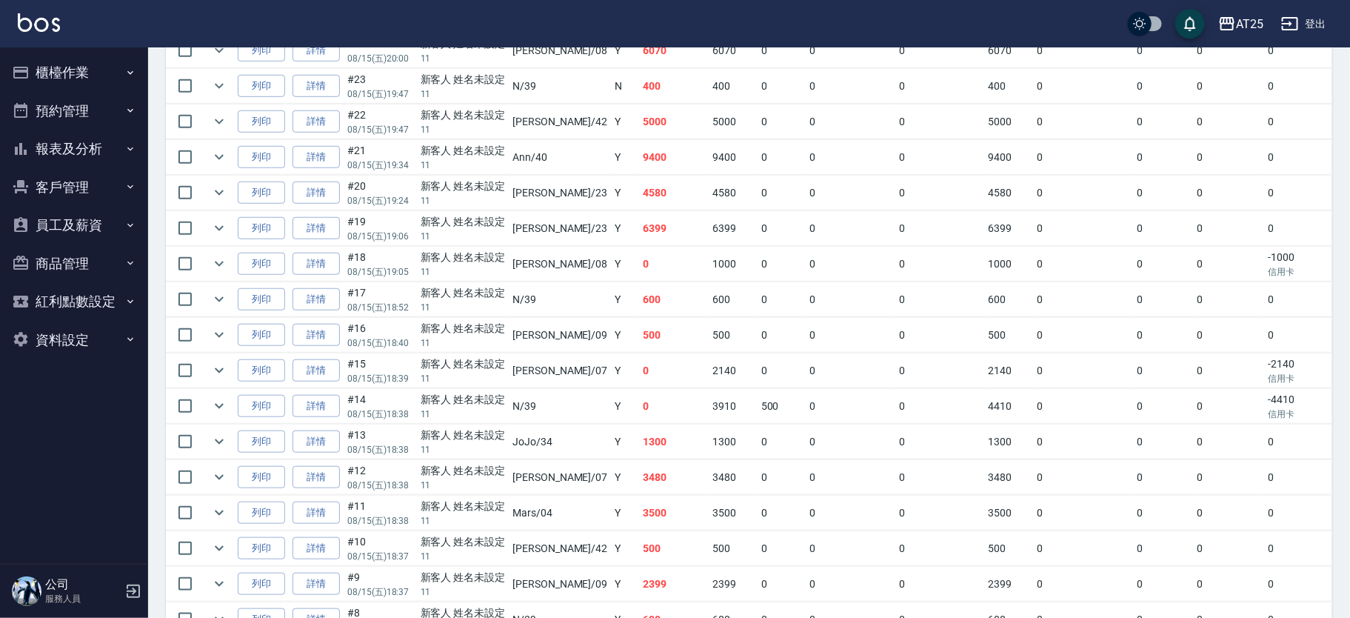
scroll to position [540, 0]
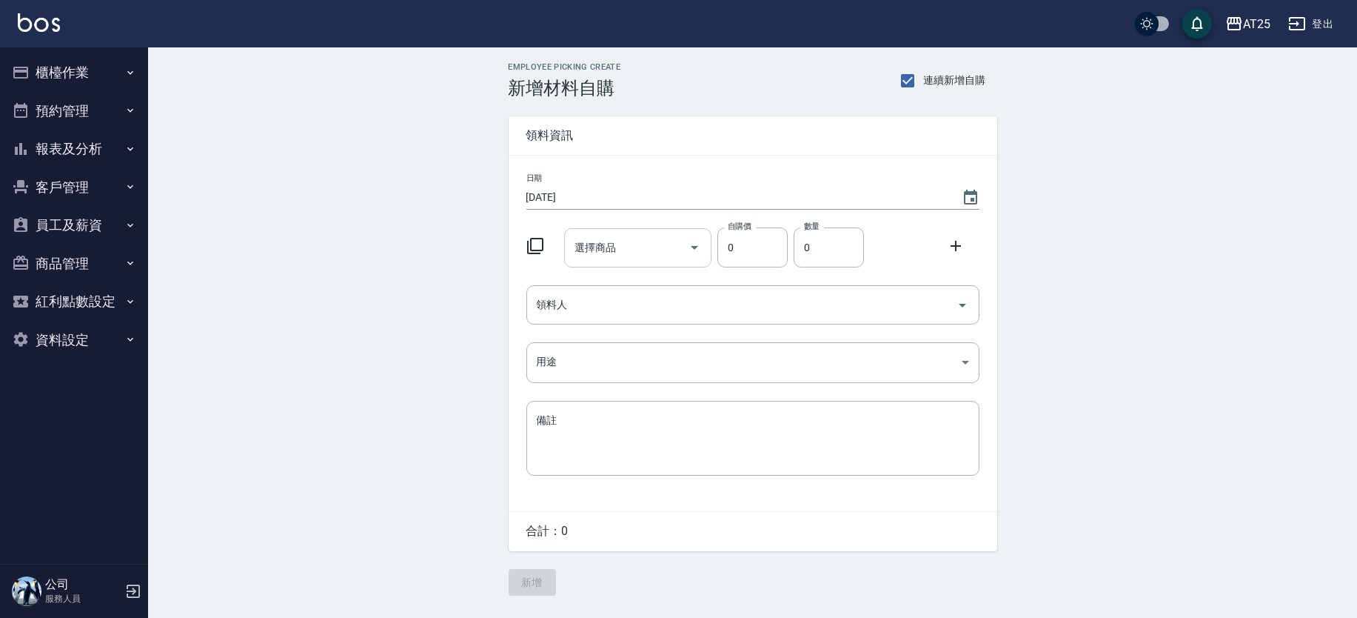
click at [617, 247] on input "選擇商品" at bounding box center [627, 248] width 112 height 26
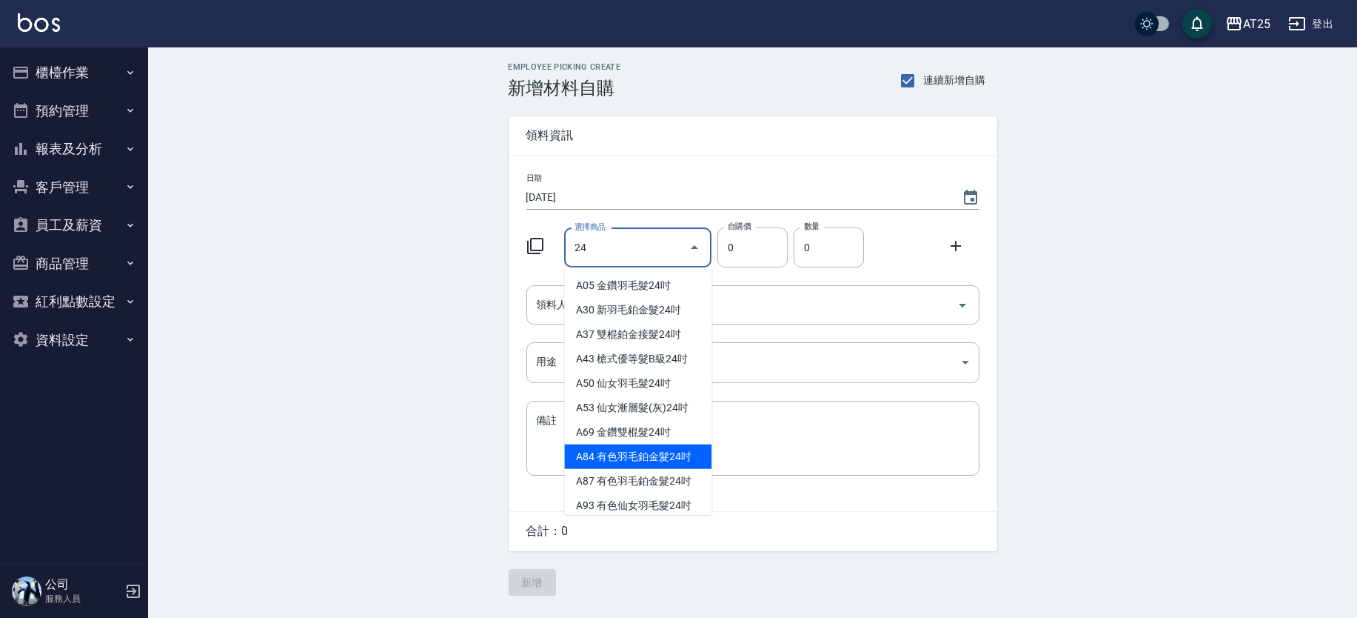
click at [678, 454] on li "A84 有色羽毛鉑金髮24吋" at bounding box center [637, 456] width 147 height 24
type input "有色羽毛鉑金髮24吋"
type input "2730"
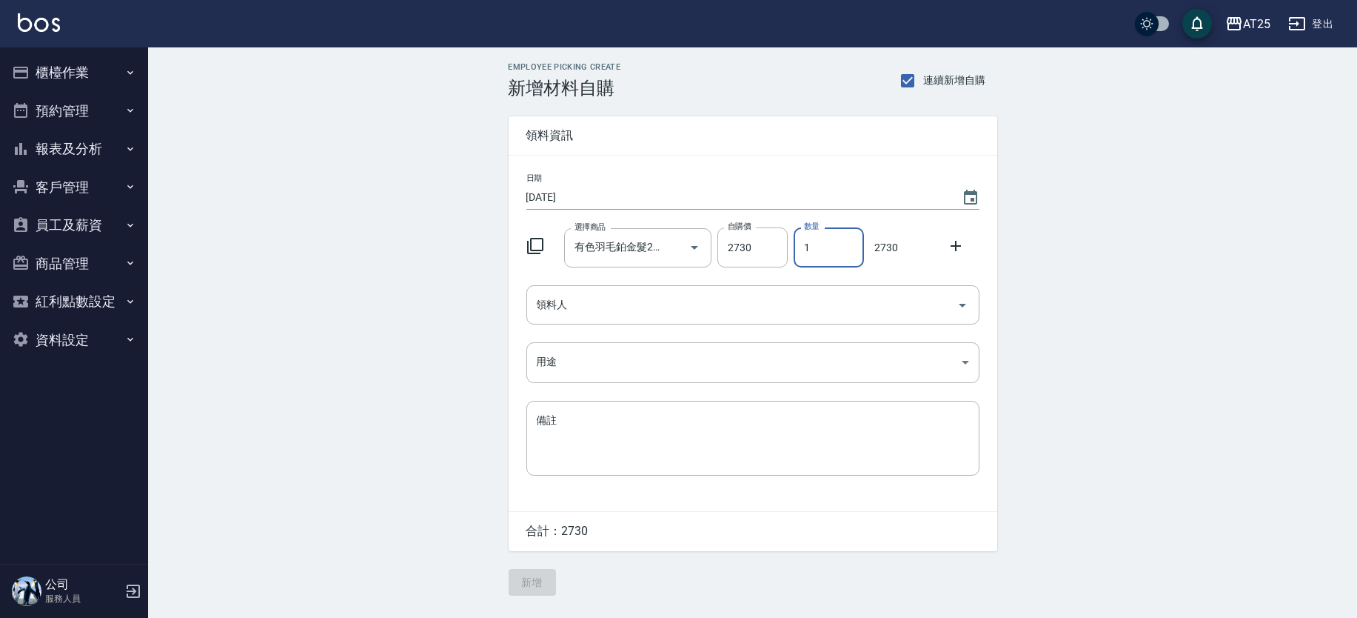
drag, startPoint x: 820, startPoint y: 248, endPoint x: 802, endPoint y: 249, distance: 18.5
click at [802, 249] on input "1" at bounding box center [829, 247] width 70 height 40
type input "3"
click at [604, 292] on input "領料人" at bounding box center [742, 305] width 418 height 26
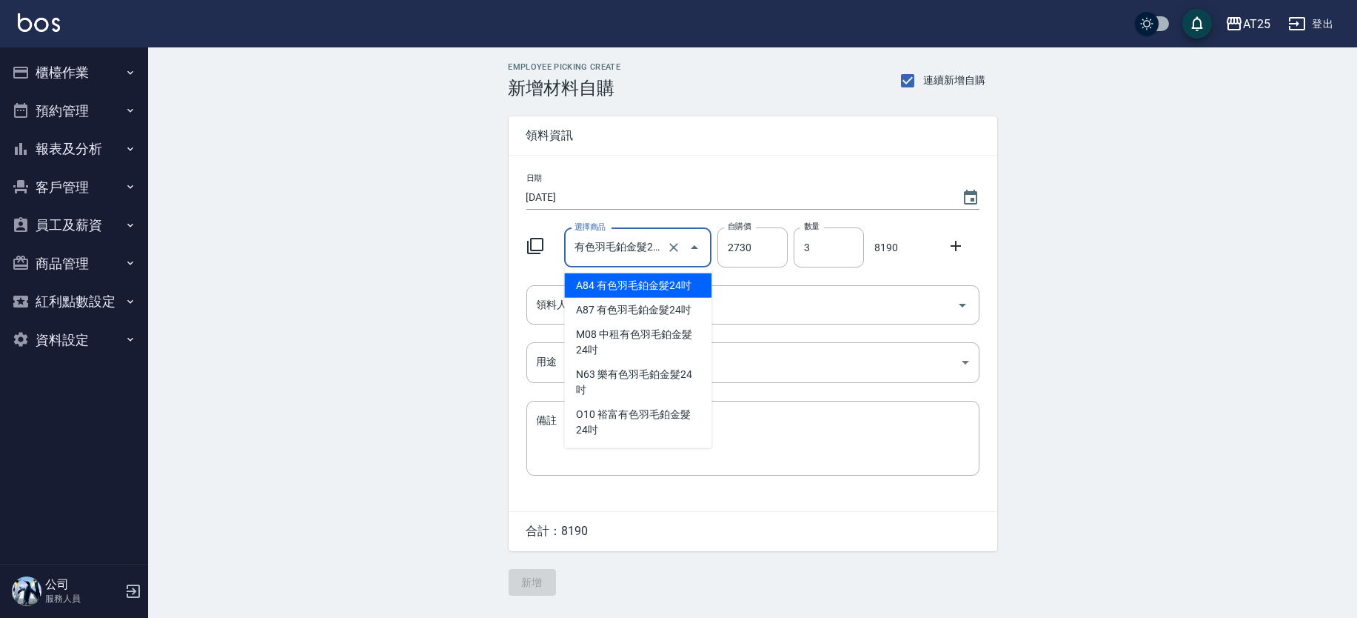
click at [643, 250] on input "有色羽毛鉑金髮24吋" at bounding box center [617, 248] width 93 height 26
click at [653, 248] on input "有色羽毛鉑金髮24吋" at bounding box center [617, 248] width 93 height 26
click at [659, 247] on input "有色羽毛鉑金髮24吋" at bounding box center [617, 248] width 93 height 26
click at [649, 285] on li "A83 有色羽毛鉑金髮22吋" at bounding box center [637, 285] width 147 height 24
type input "有色羽毛鉑金髮22吋"
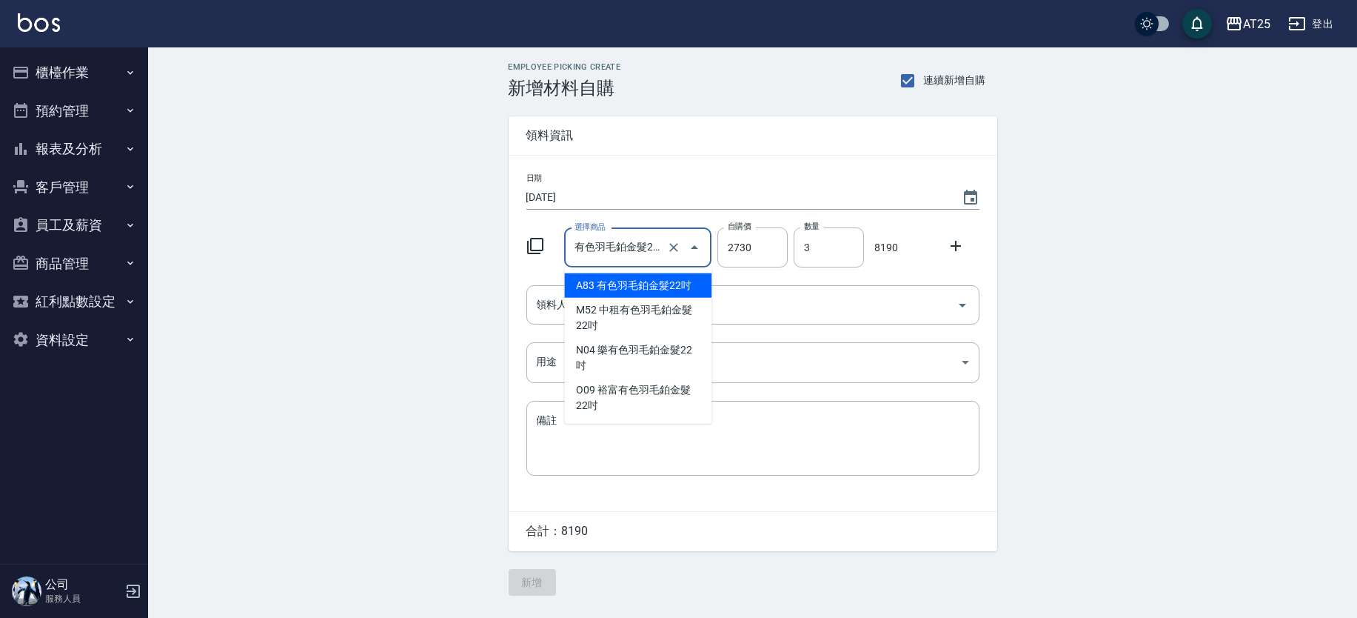
type input "2530"
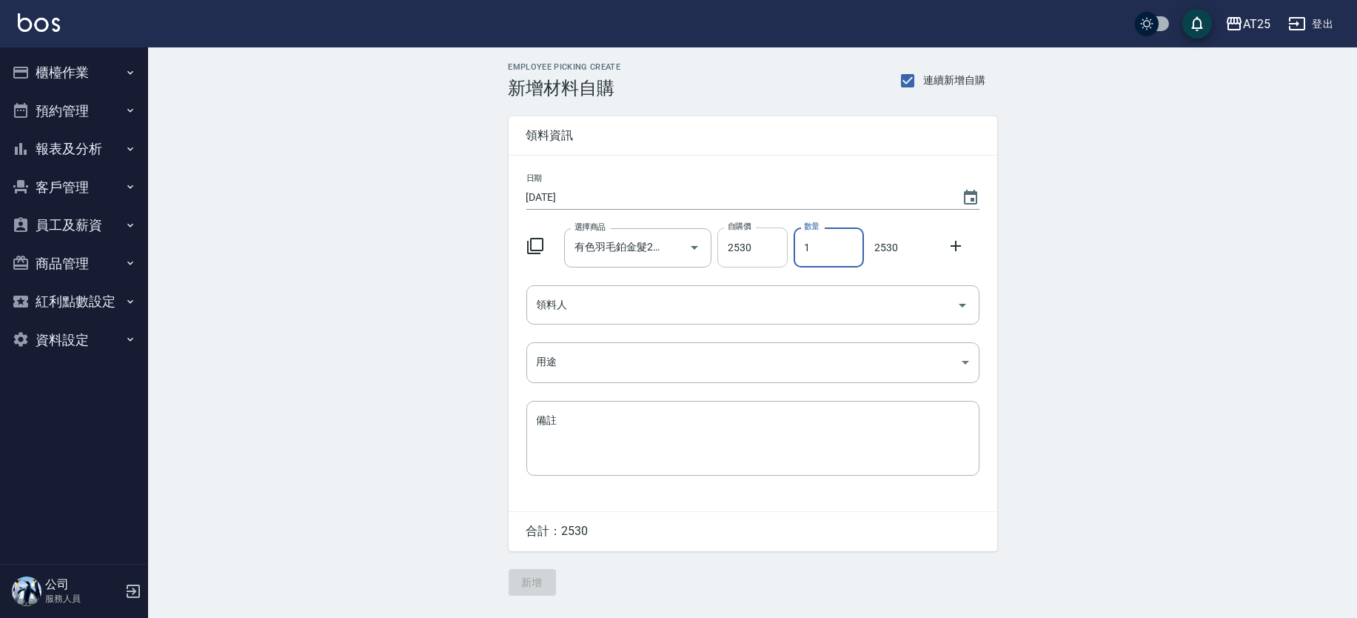
drag, startPoint x: 848, startPoint y: 238, endPoint x: 774, endPoint y: 238, distance: 74.1
click at [774, 238] on div "選擇商品 有色羽毛鉑金髮22吋 選擇商品 自購價 2530 自購價 數量 1 數量 2530" at bounding box center [750, 244] width 459 height 46
click at [675, 249] on icon "Clear" at bounding box center [673, 247] width 9 height 9
type input "3"
type input "0"
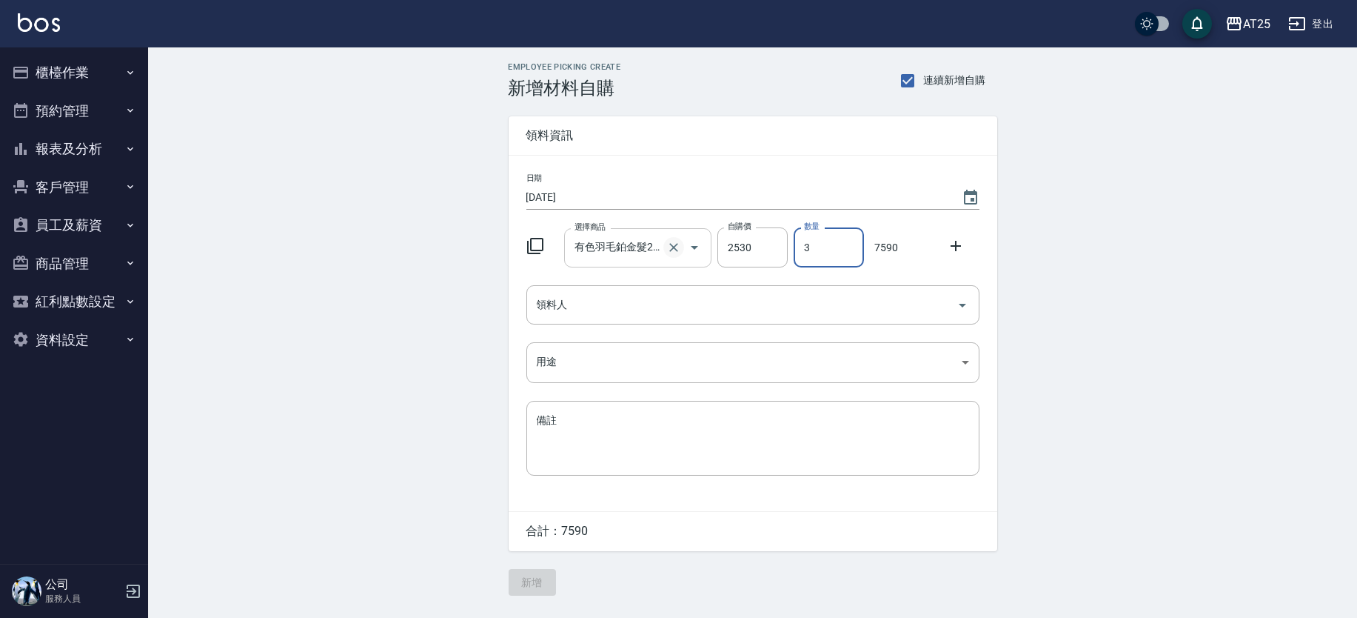
type input "0"
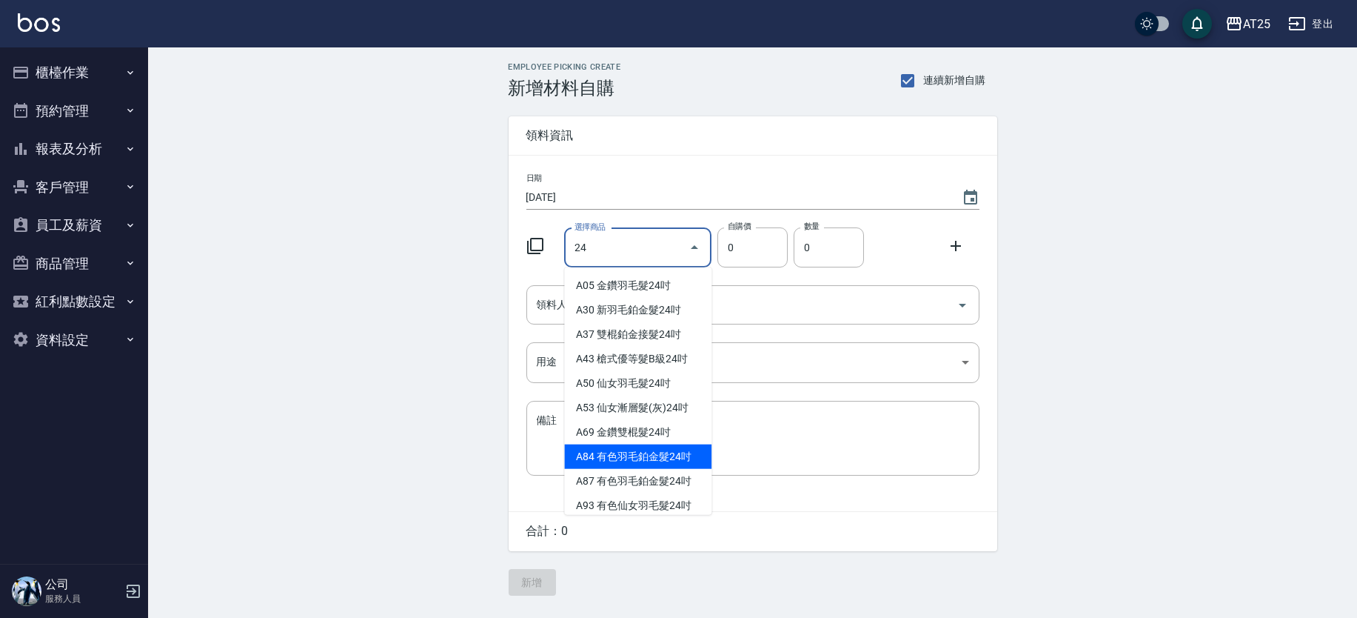
click at [690, 461] on li "A84 有色羽毛鉑金髮24吋" at bounding box center [637, 456] width 147 height 24
type input "有色羽毛鉑金髮24吋"
type input "2730"
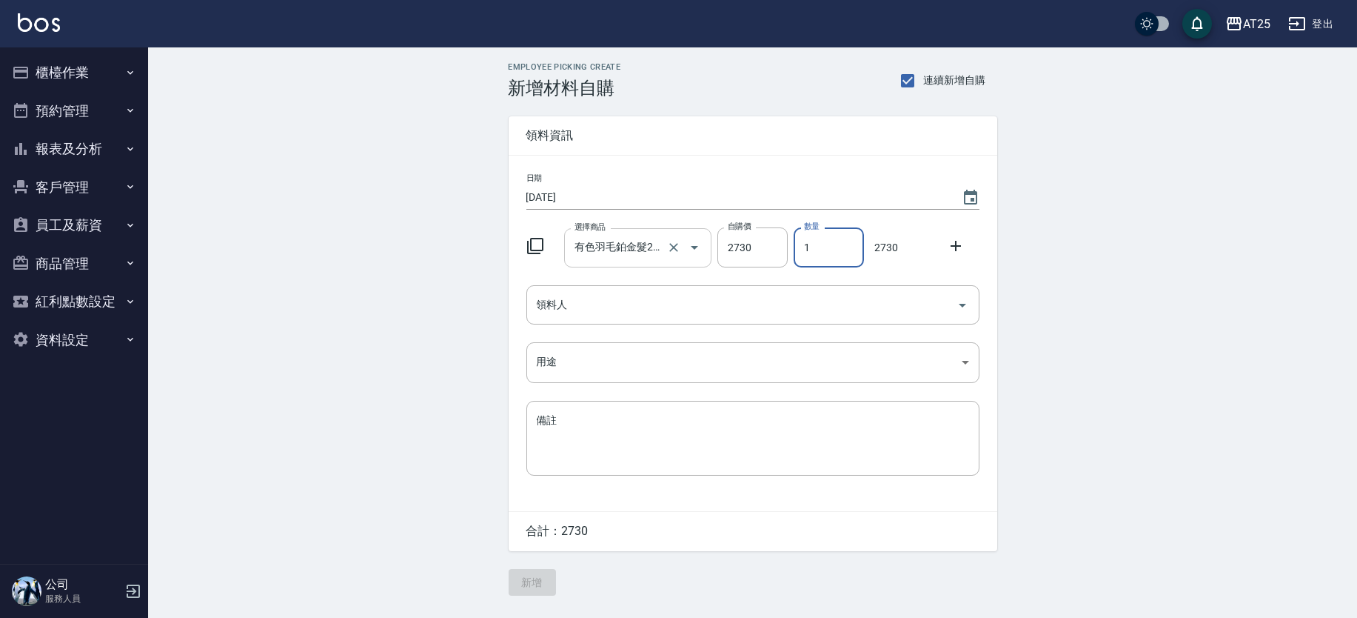
drag, startPoint x: 829, startPoint y: 261, endPoint x: 792, endPoint y: 250, distance: 38.9
click at [792, 250] on div "數量 1 數量" at bounding box center [826, 244] width 76 height 46
click at [621, 321] on div "領料人" at bounding box center [753, 304] width 453 height 39
type input "3"
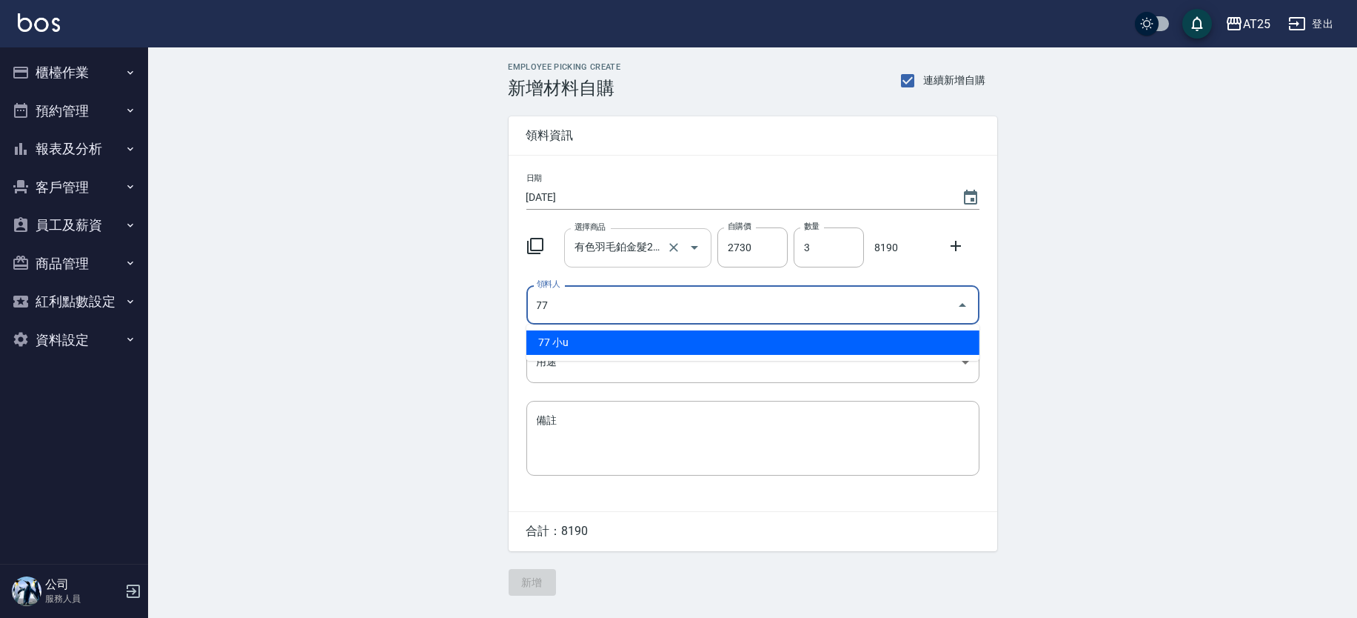
type input "77 小u"
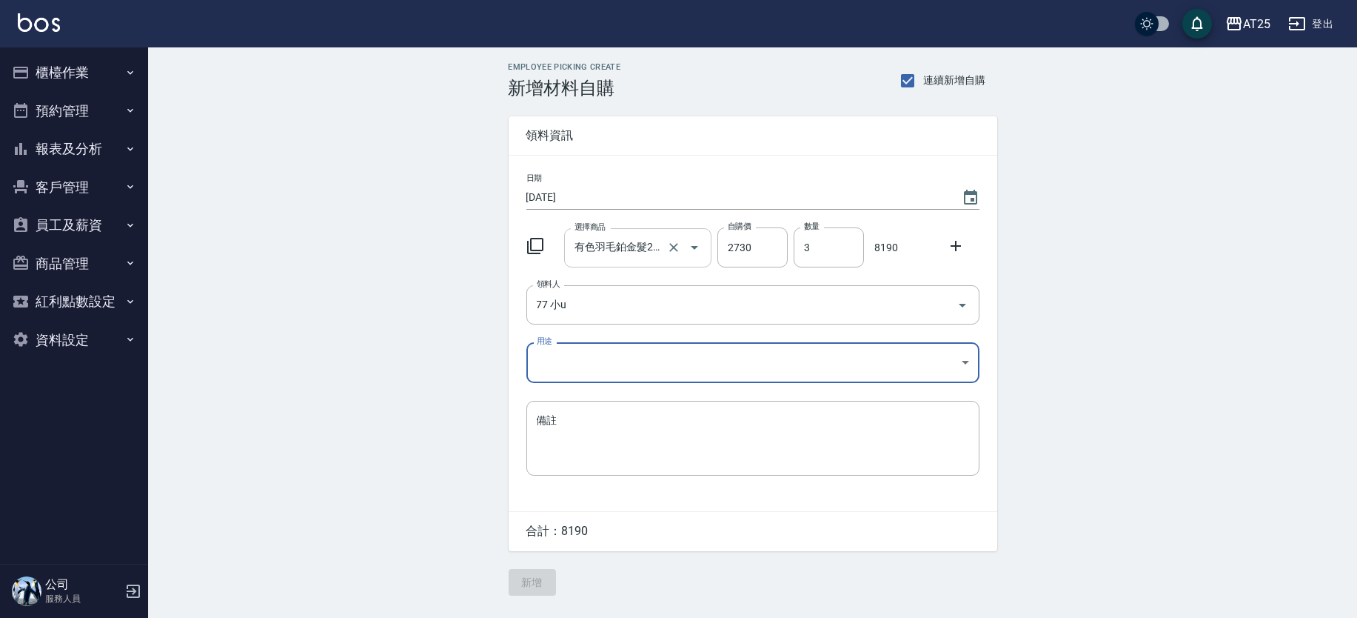
click at [581, 350] on body "AT25 登出 櫃檯作業 打帳單 帳單列表 掛單列表 現金收支登錄 高階收支登錄 材料自購登錄 每日結帳 排班表 現場電腦打卡 預約管理 預約管理 單日預約紀…" at bounding box center [678, 309] width 1357 height 618
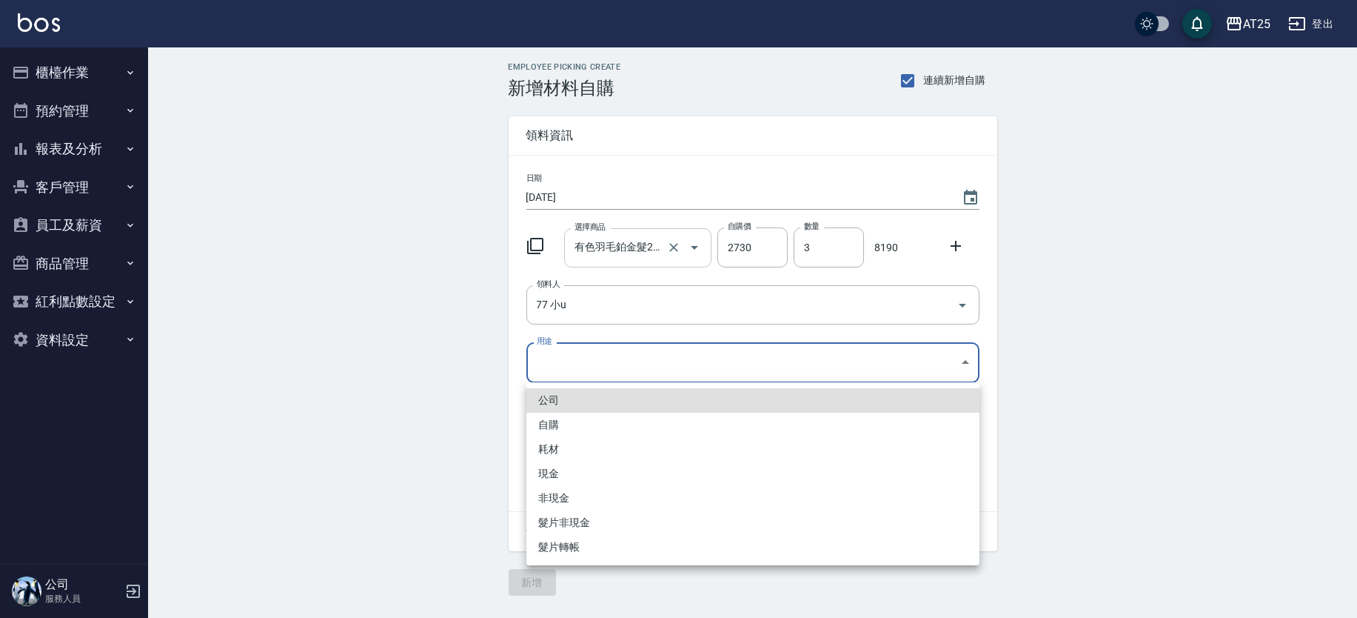
click at [578, 469] on li "現金" at bounding box center [753, 473] width 453 height 24
type input "現金"
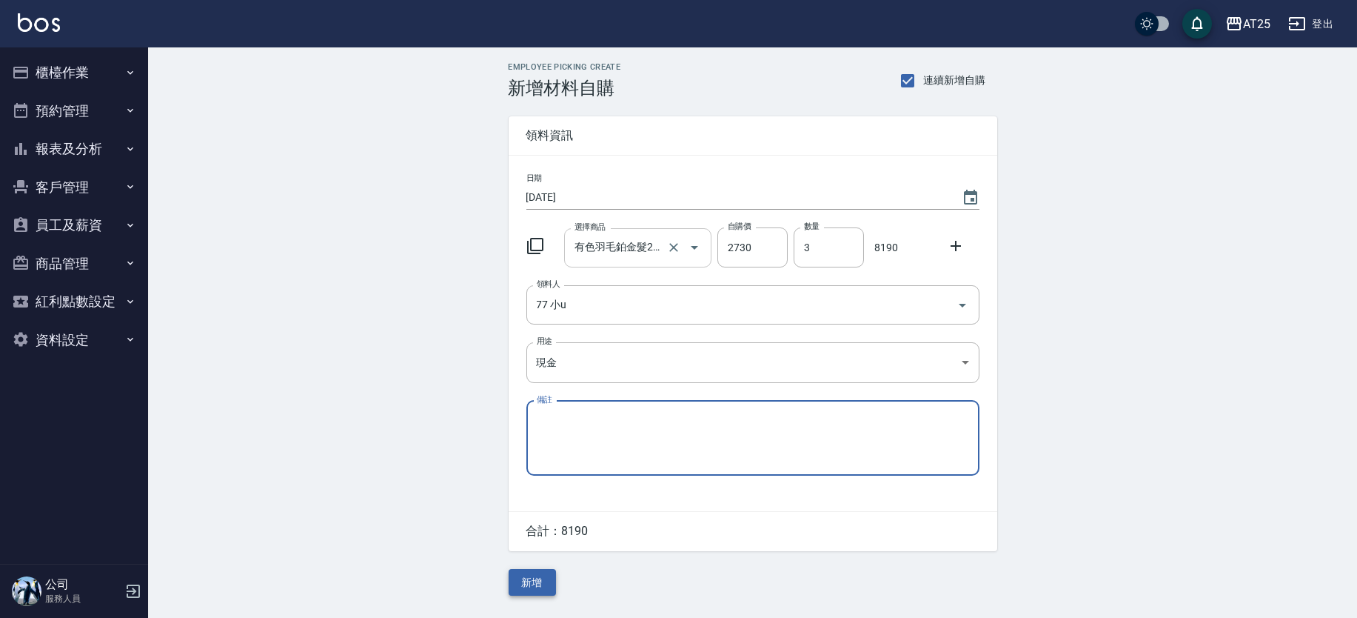
click at [543, 592] on button "新增" at bounding box center [532, 582] width 47 height 27
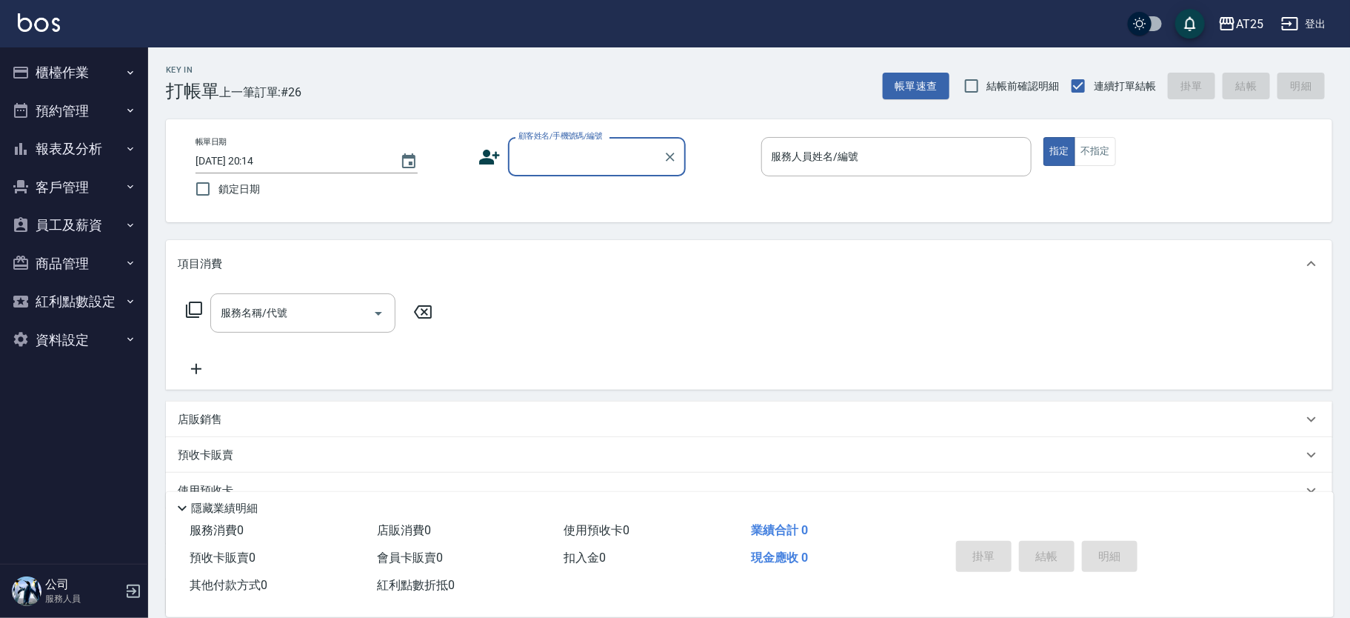
click at [555, 161] on input "顧客姓名/手機號碼/編號" at bounding box center [586, 157] width 142 height 26
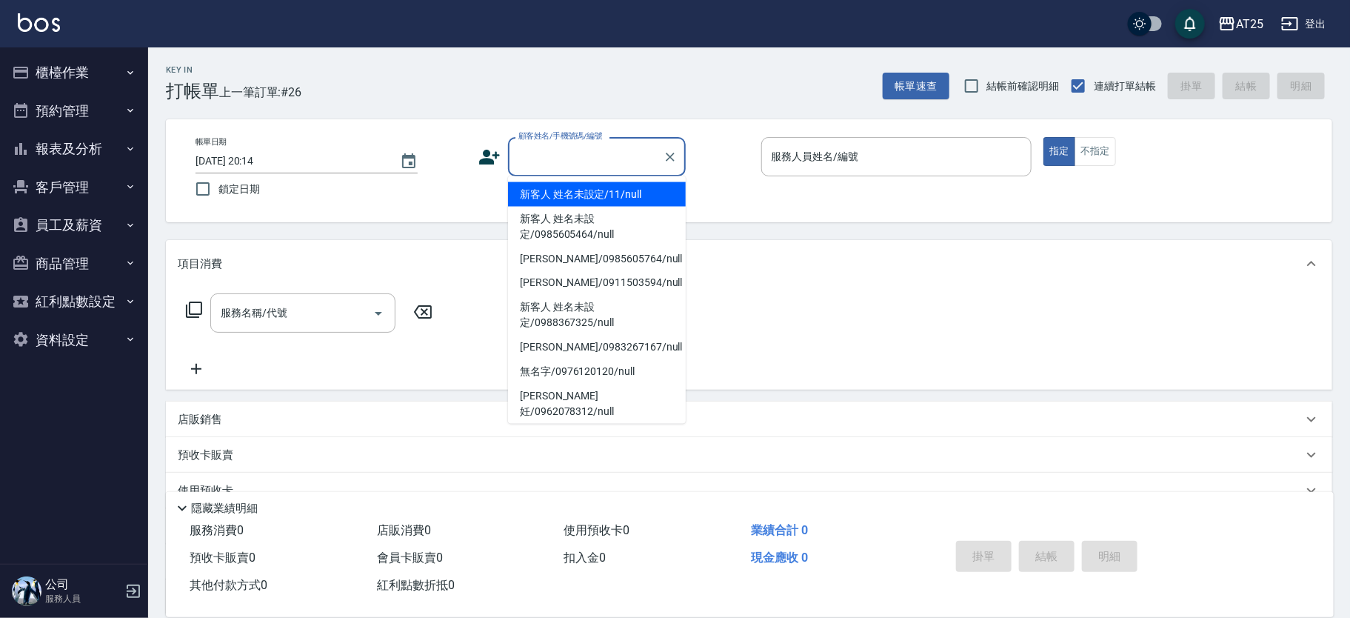
click at [638, 198] on li "新客人 姓名未設定/11/null" at bounding box center [597, 194] width 178 height 24
type input "新客人 姓名未設定/11/null"
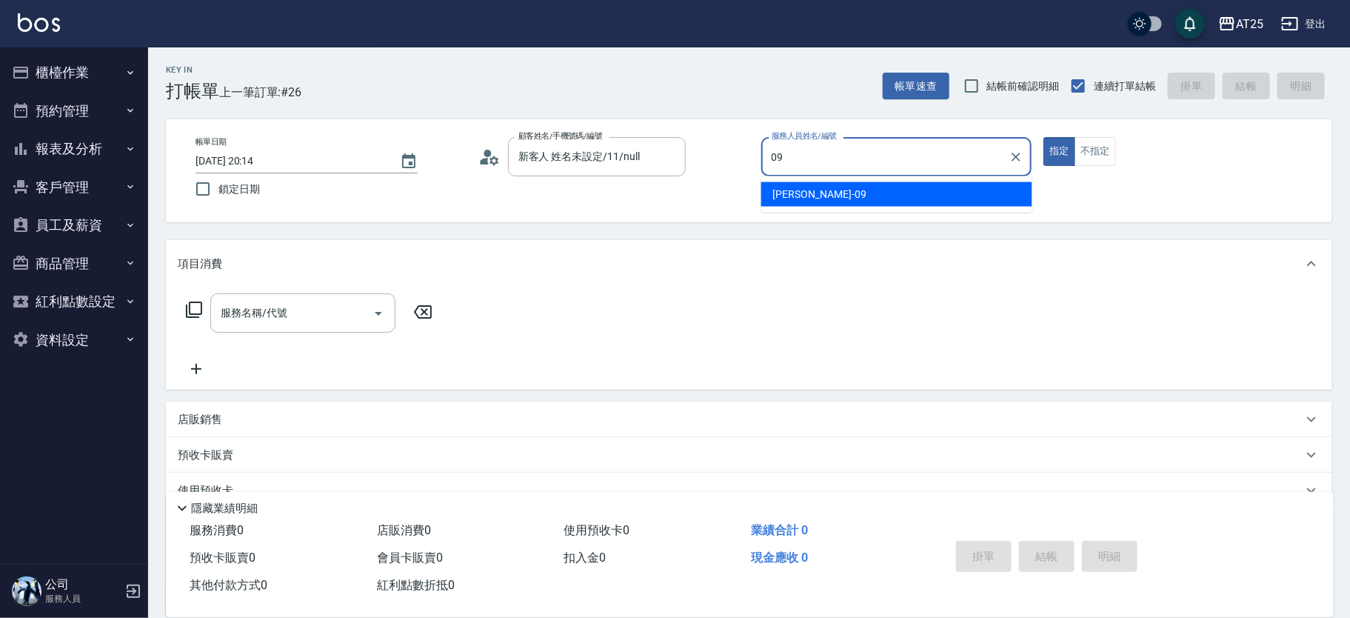
type input "[PERSON_NAME]-09"
type button "true"
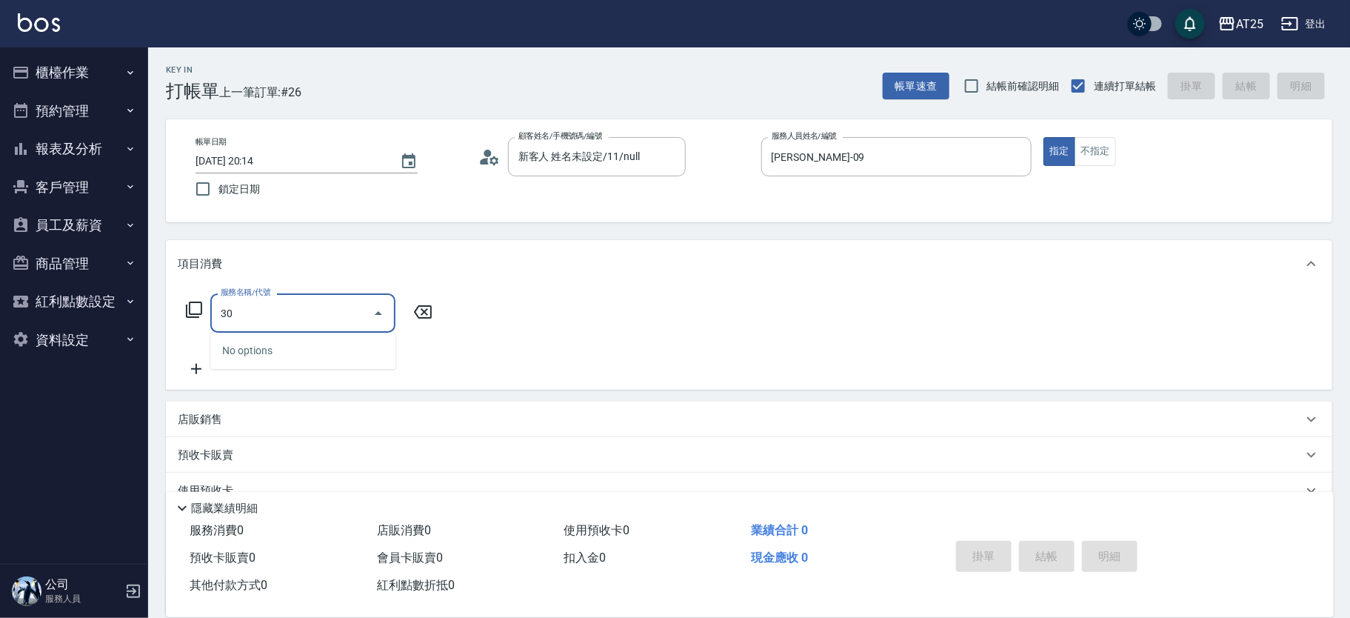
type input "301"
type input "150"
type input "燙髮(301)"
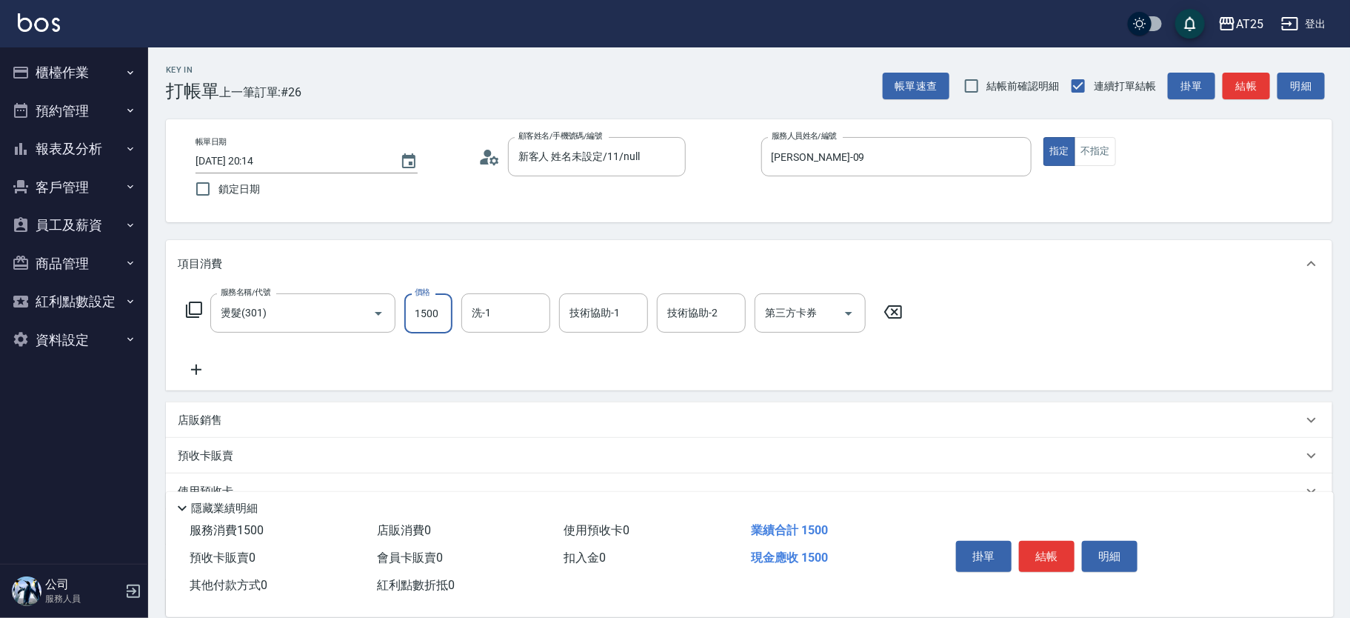
type input "0"
type input "11"
type input "10"
type input "119"
type input "110"
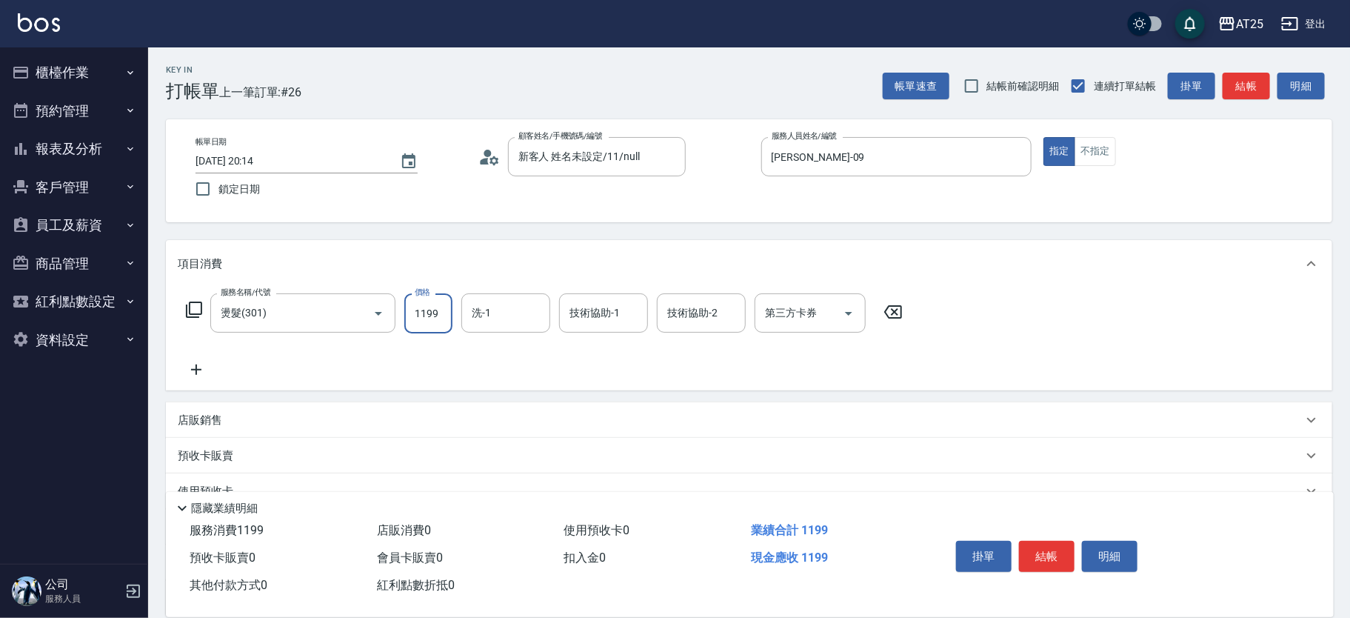
type input "1199"
type input "游惠心-68"
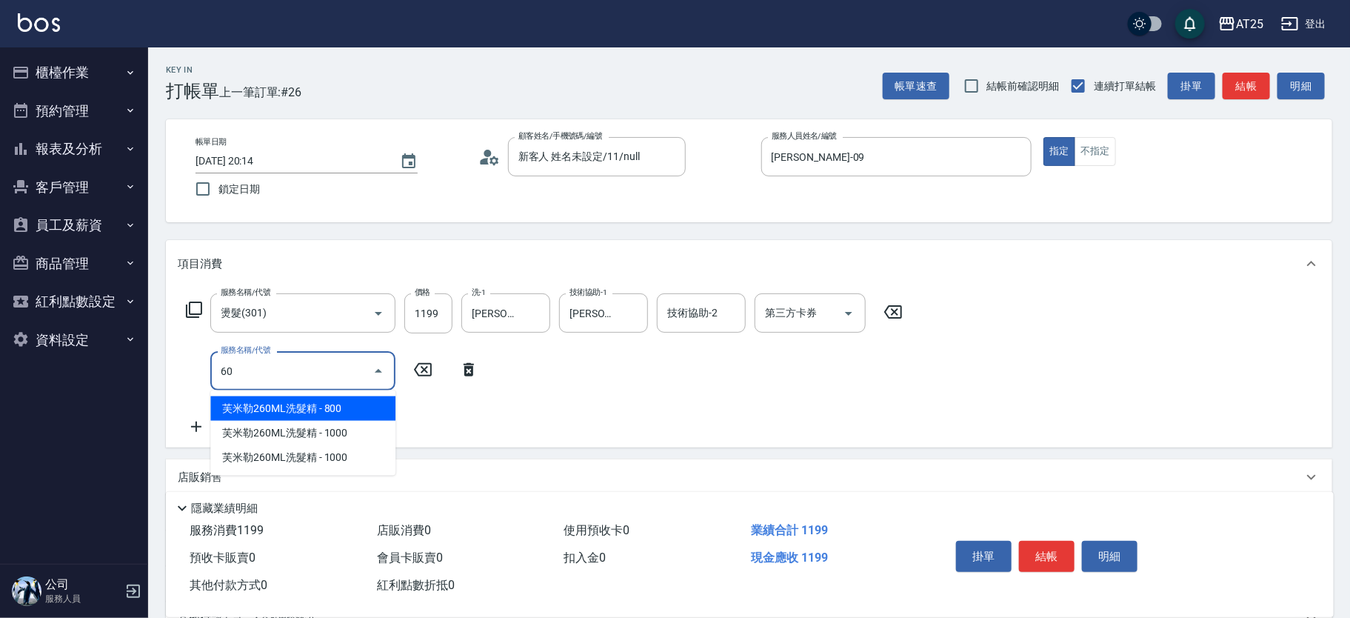
type input "601"
type input "210"
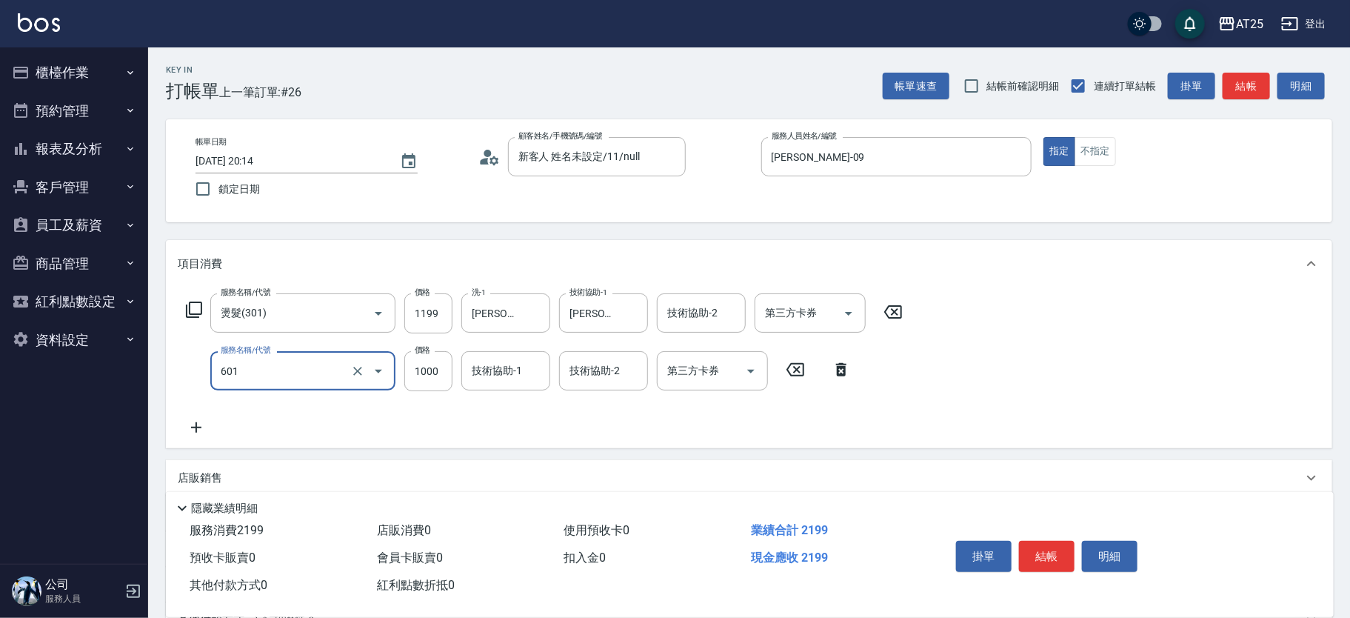
type input "自備護髮(1000上)(601)"
type input "120"
type input "25"
type input "140"
type input "250"
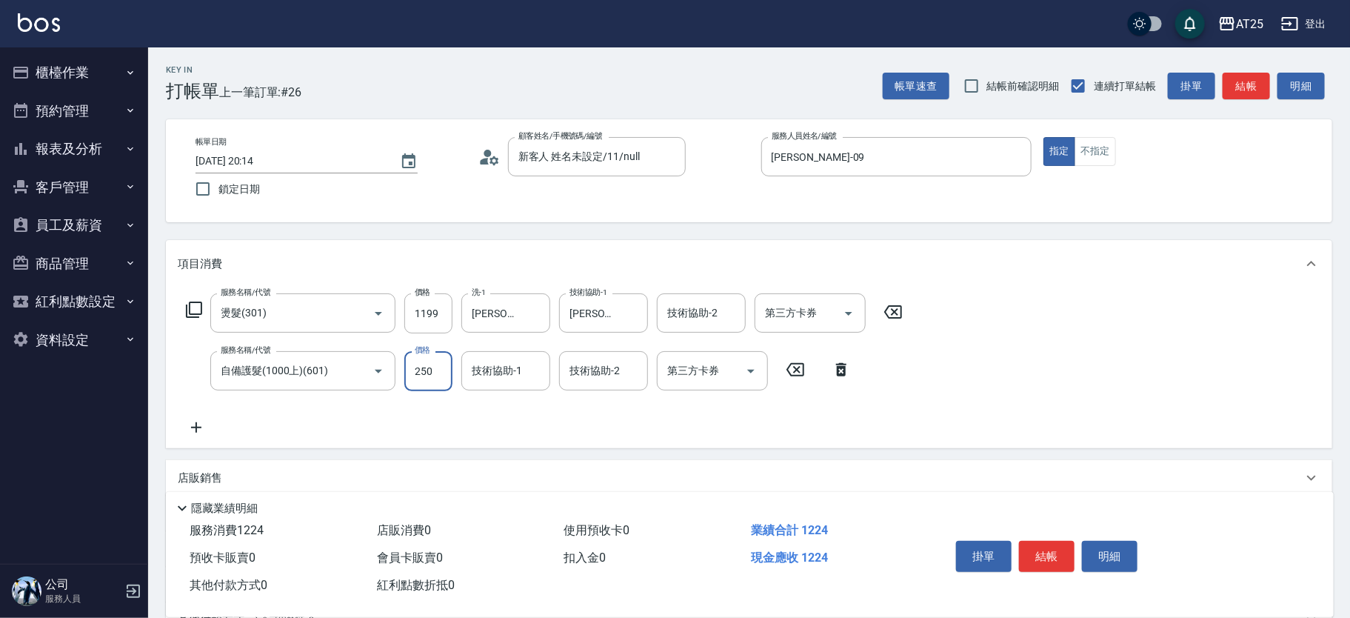
type input "360"
type input "2500"
type input "游惠心-68"
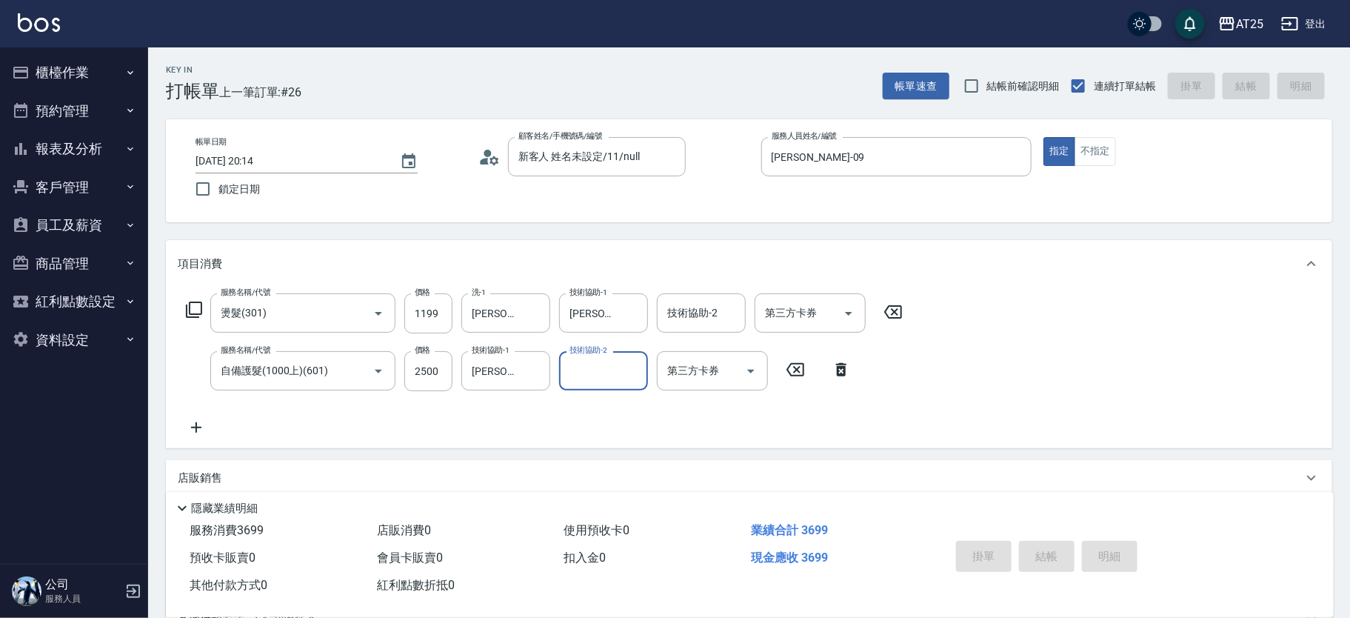
type input "2025/08/15 20:20"
type input "0"
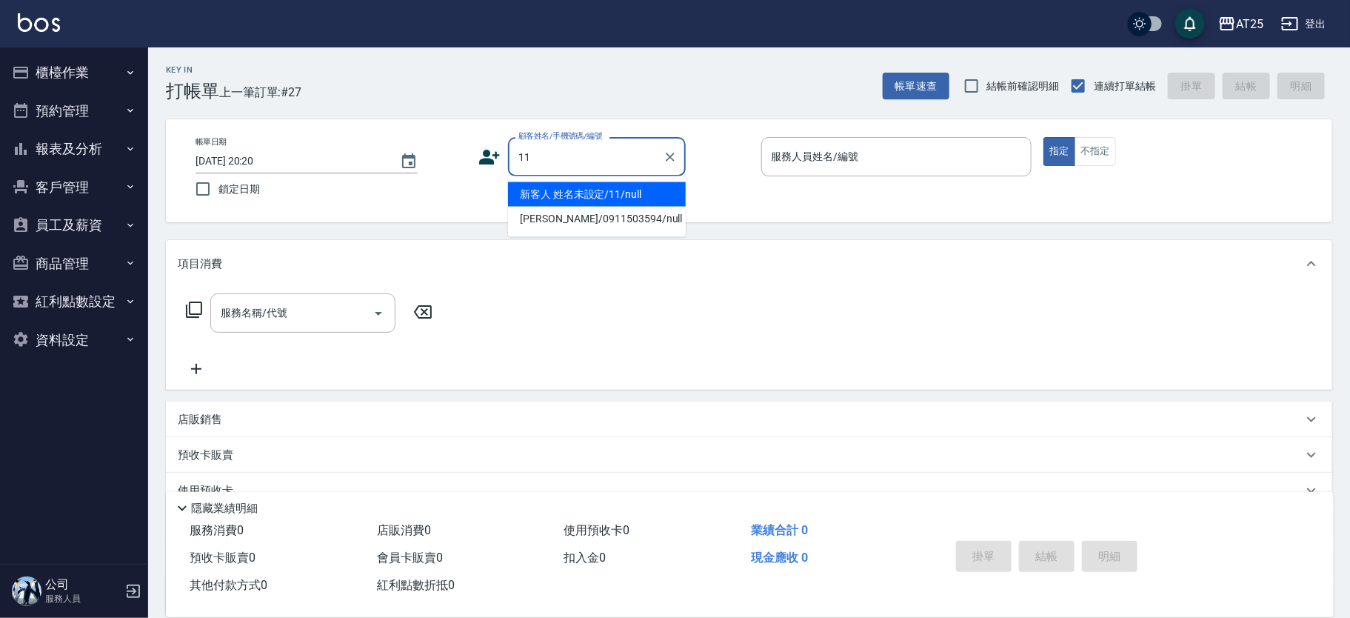
type input "新客人 姓名未設定/11/null"
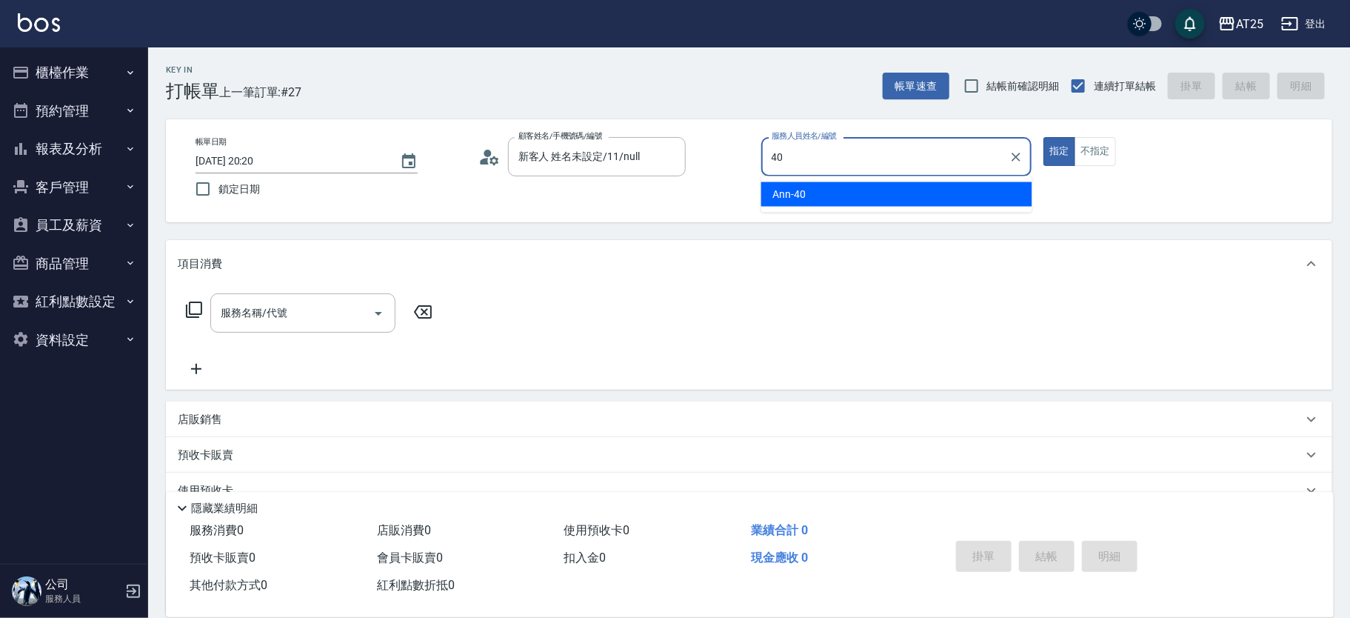
type input "Ann-40"
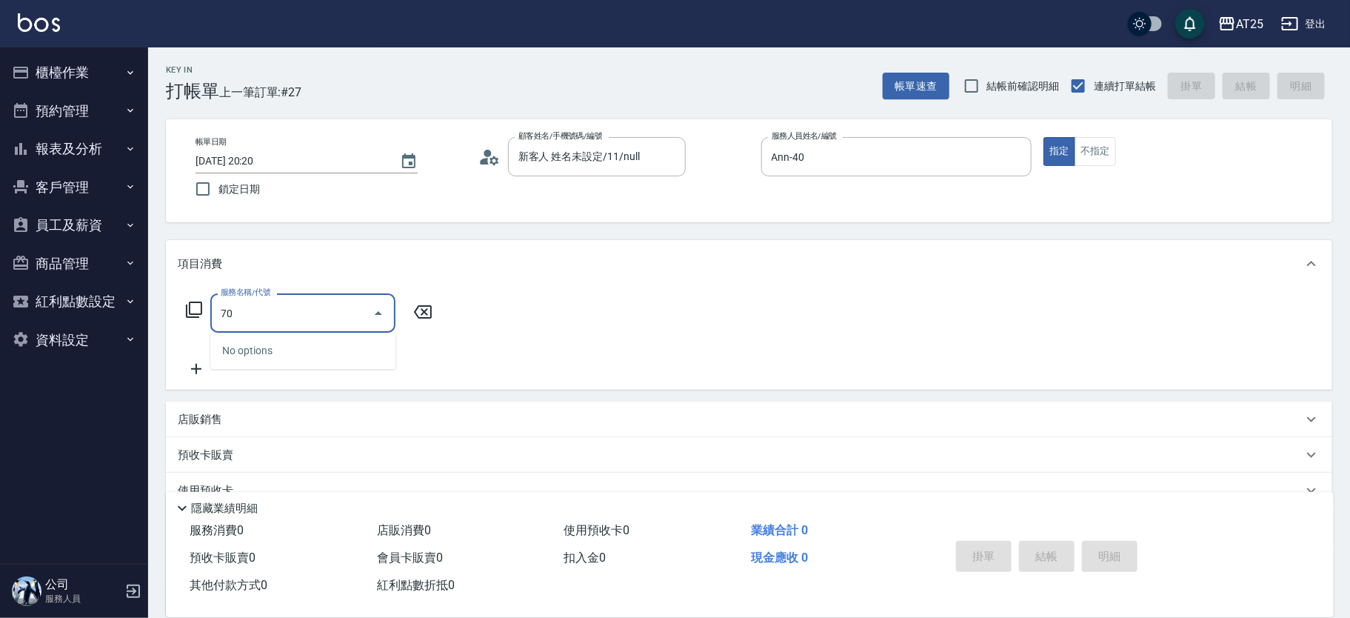
type input "705"
type input "500"
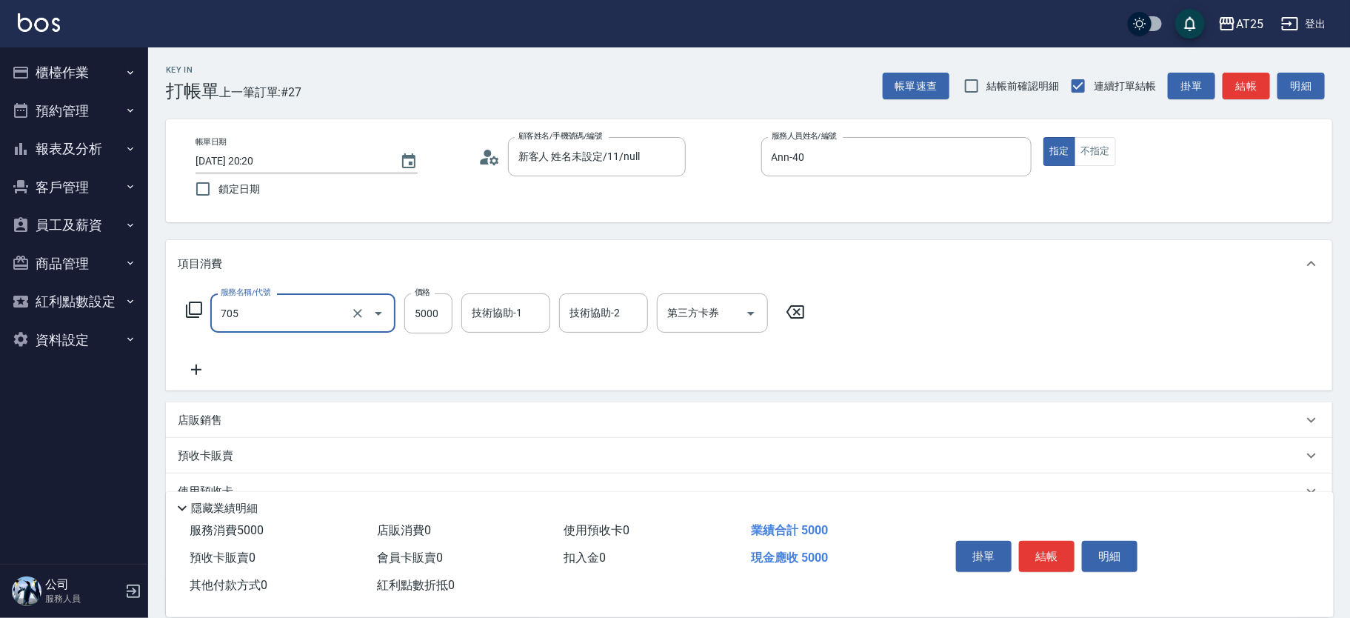
type input "新羽毛鉑金接髮調整(705)"
type input "0"
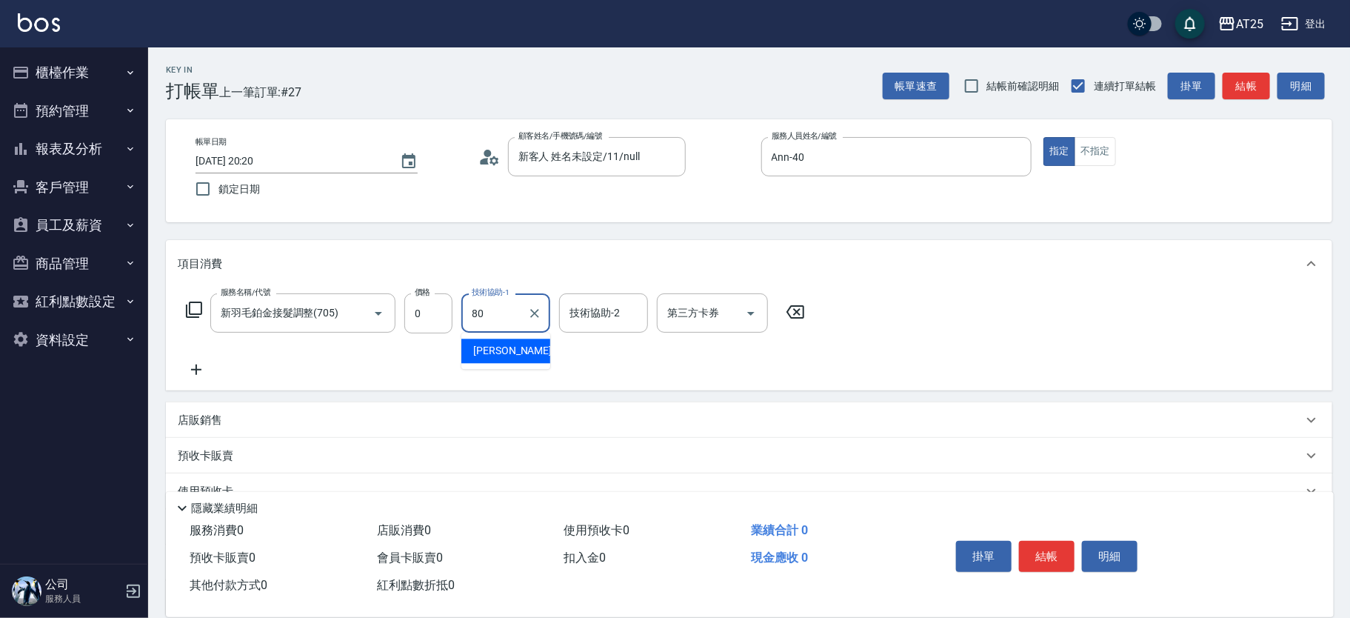
type input "Jessica-80"
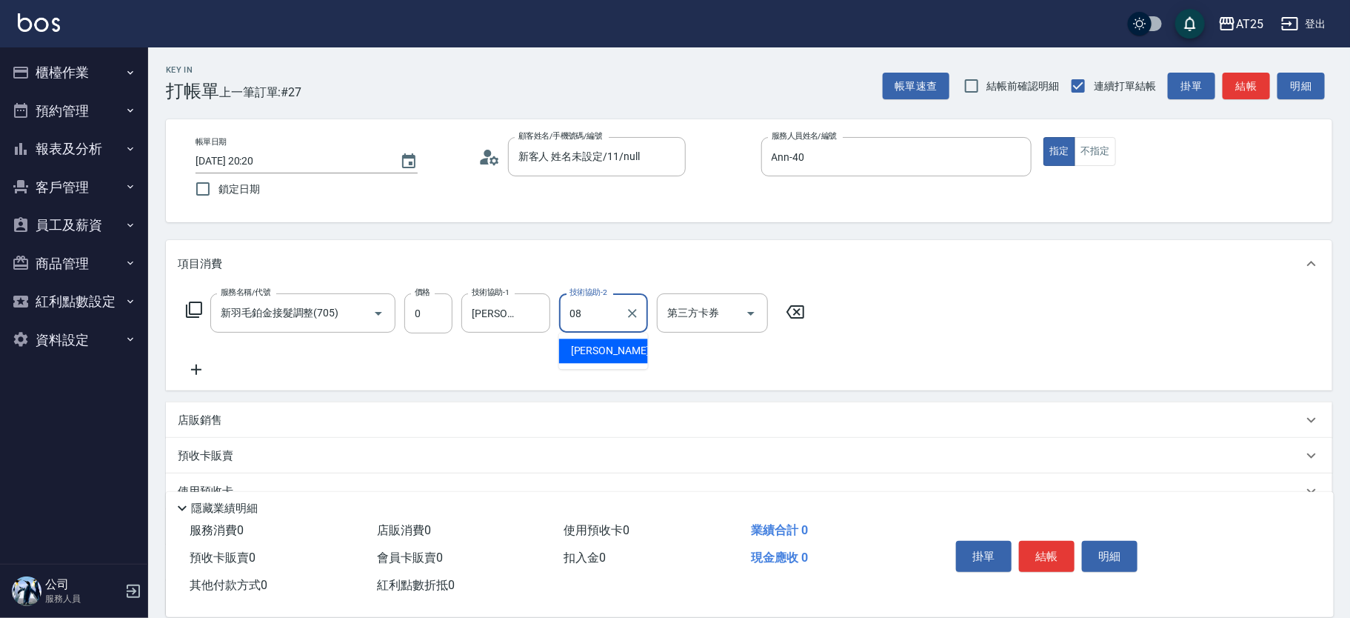
type input "0"
type input "Jessica-80"
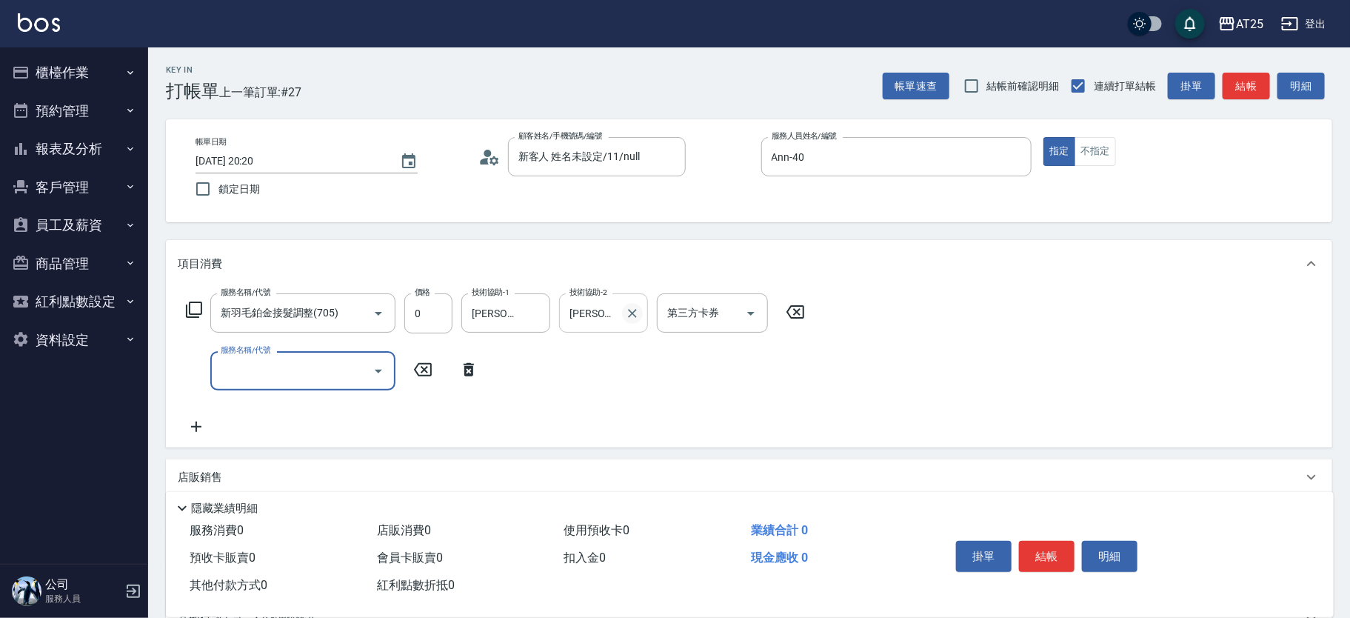
click at [629, 310] on icon "Clear" at bounding box center [632, 313] width 9 height 9
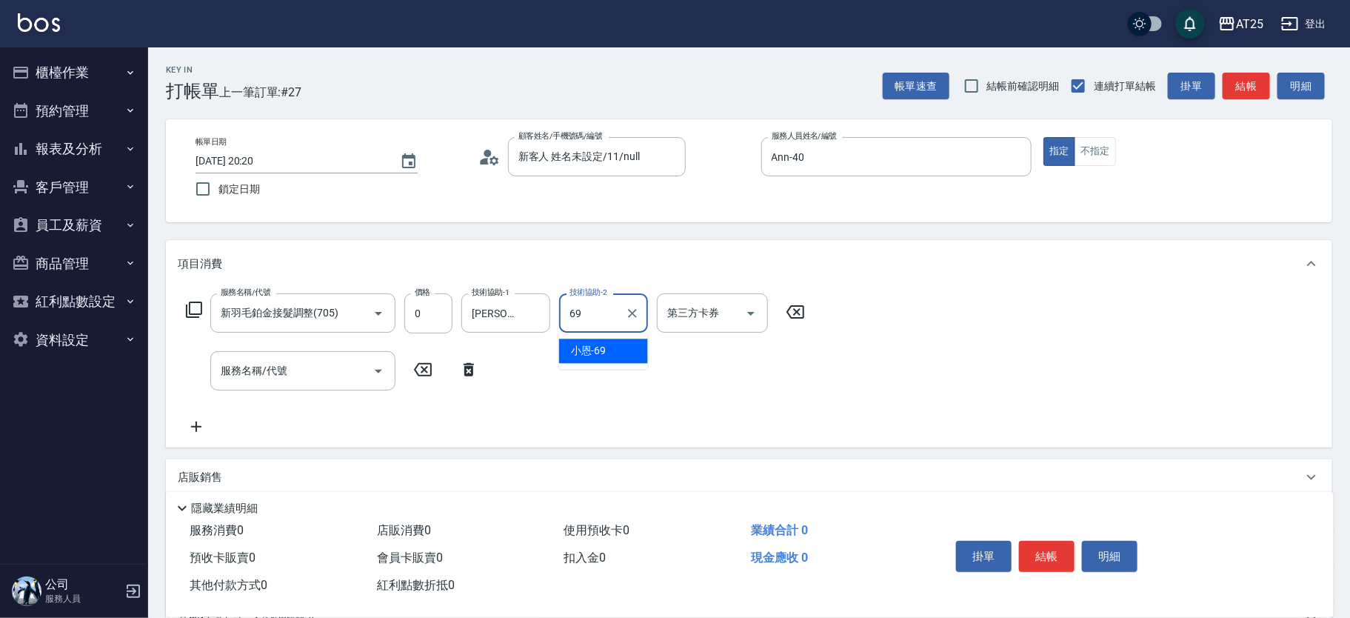
type input "6"
type input "惠均-70"
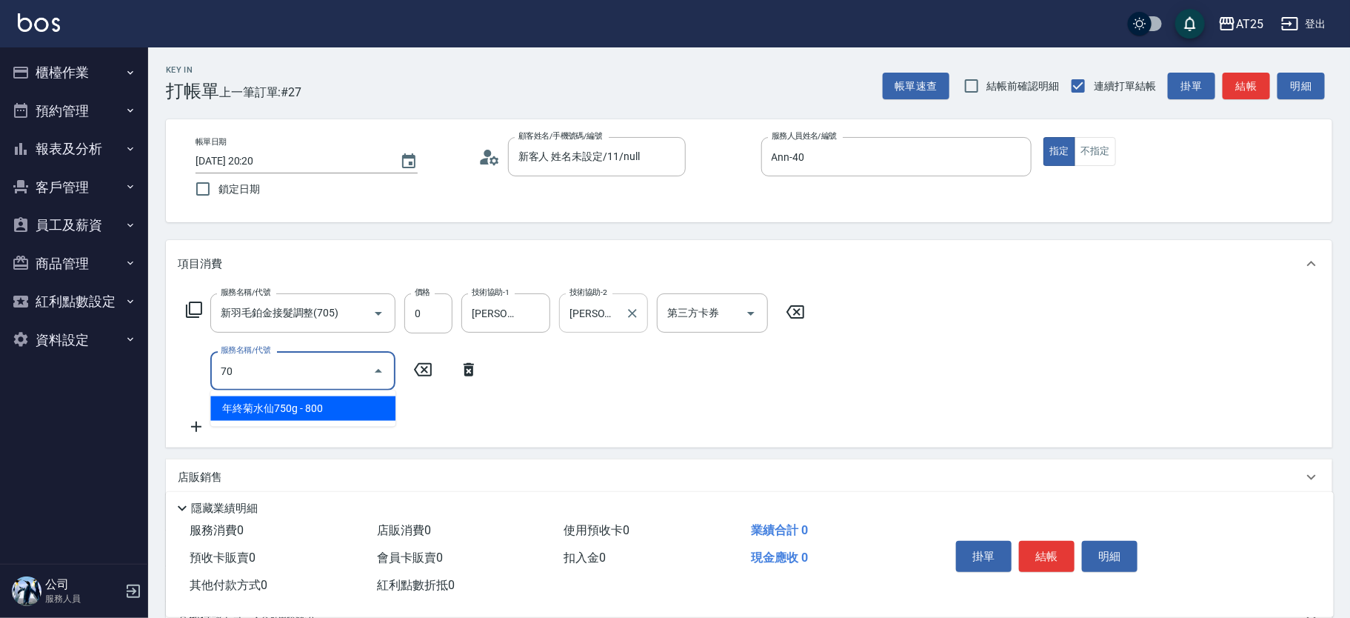
type input "705"
type input "500"
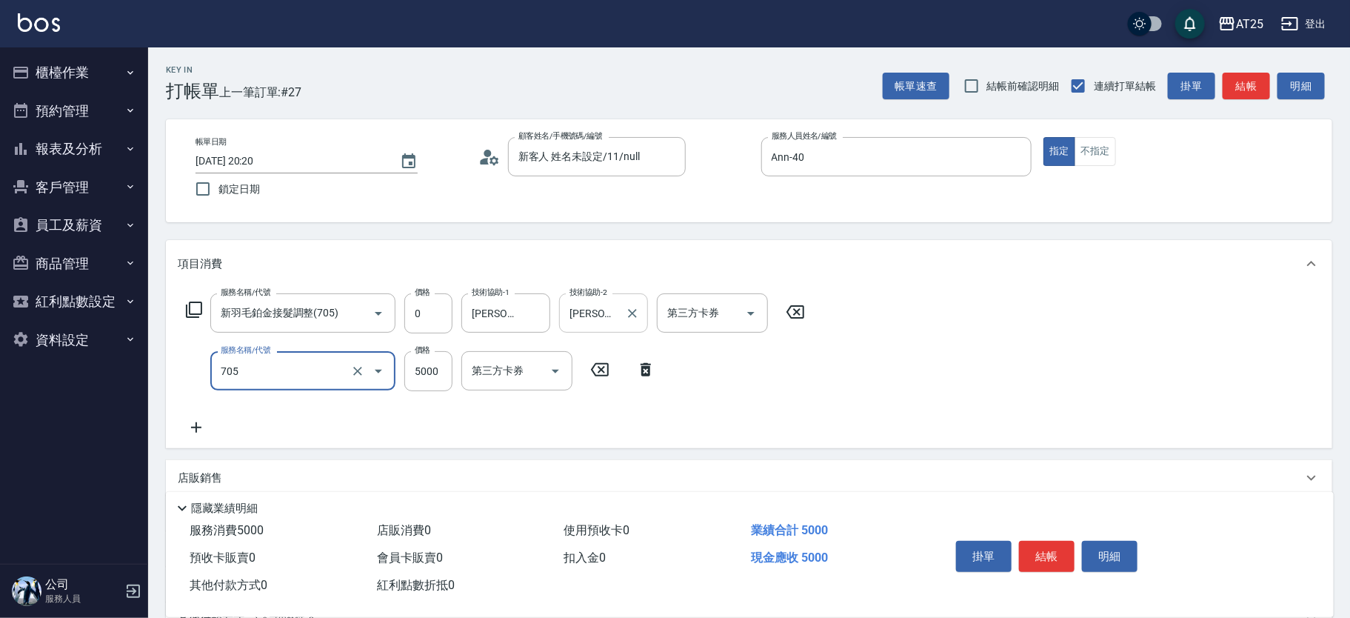
type input "新羽毛鉑金接髮調整(705)"
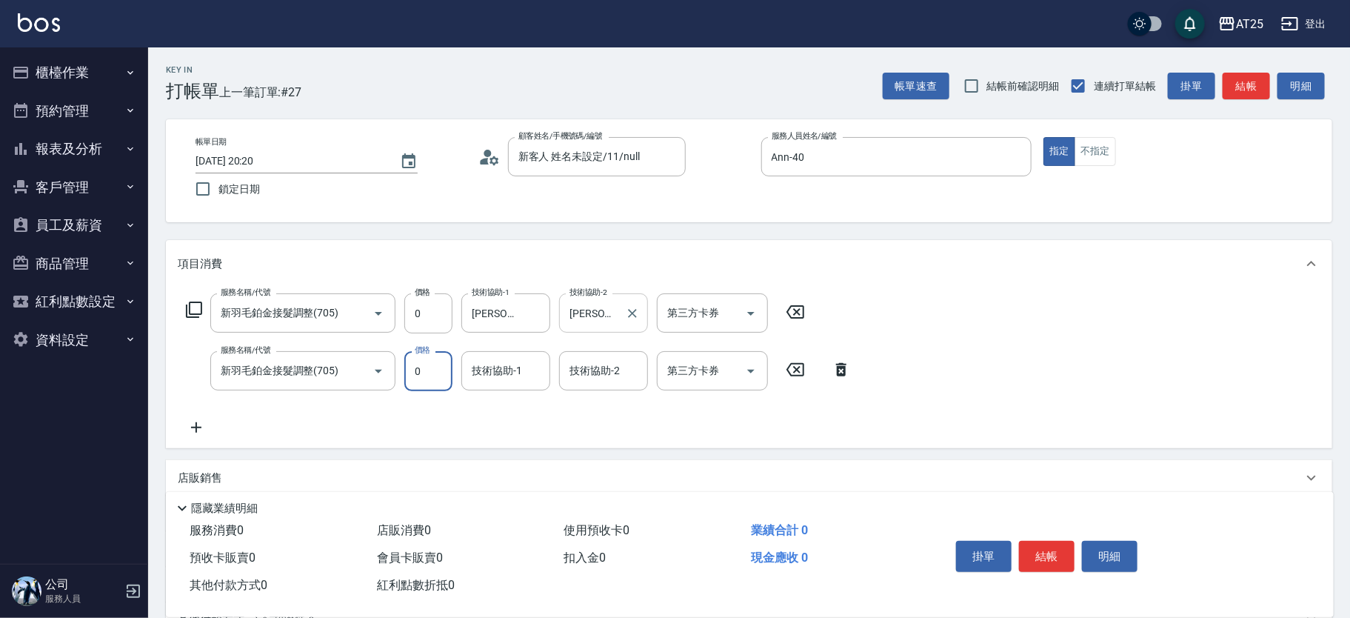
type input "0"
type input "Jessica-80"
type input "惠均-70"
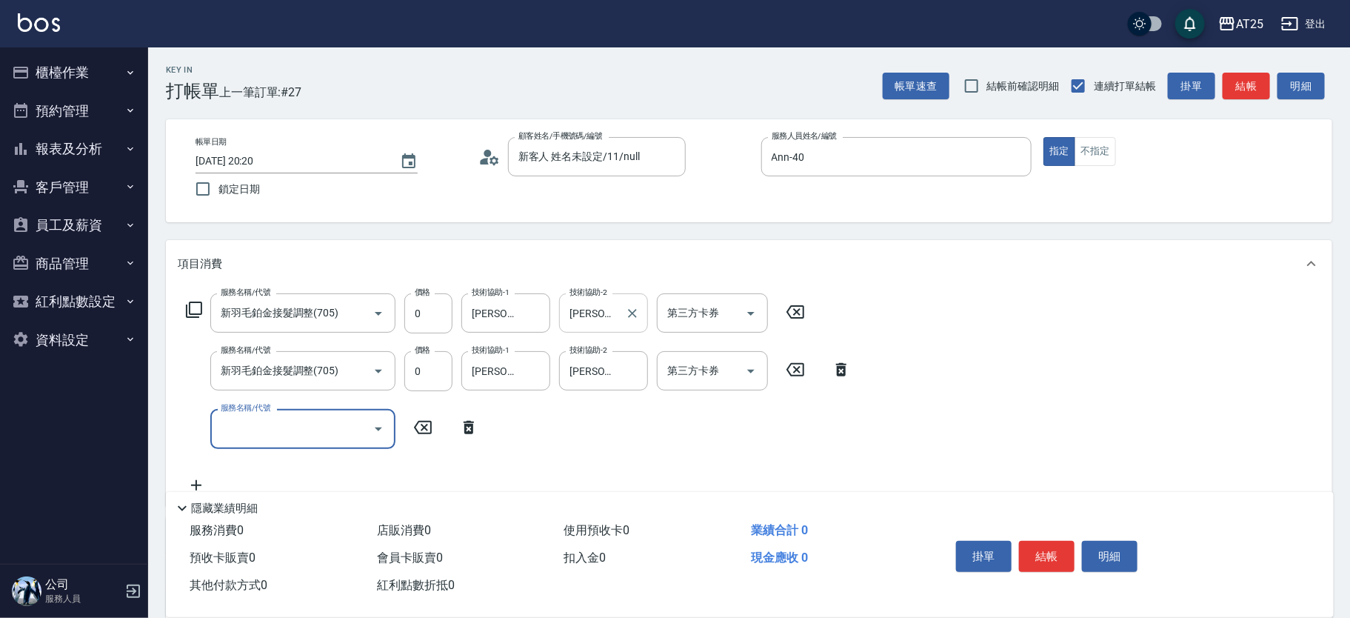
click at [197, 307] on icon at bounding box center [194, 310] width 18 height 18
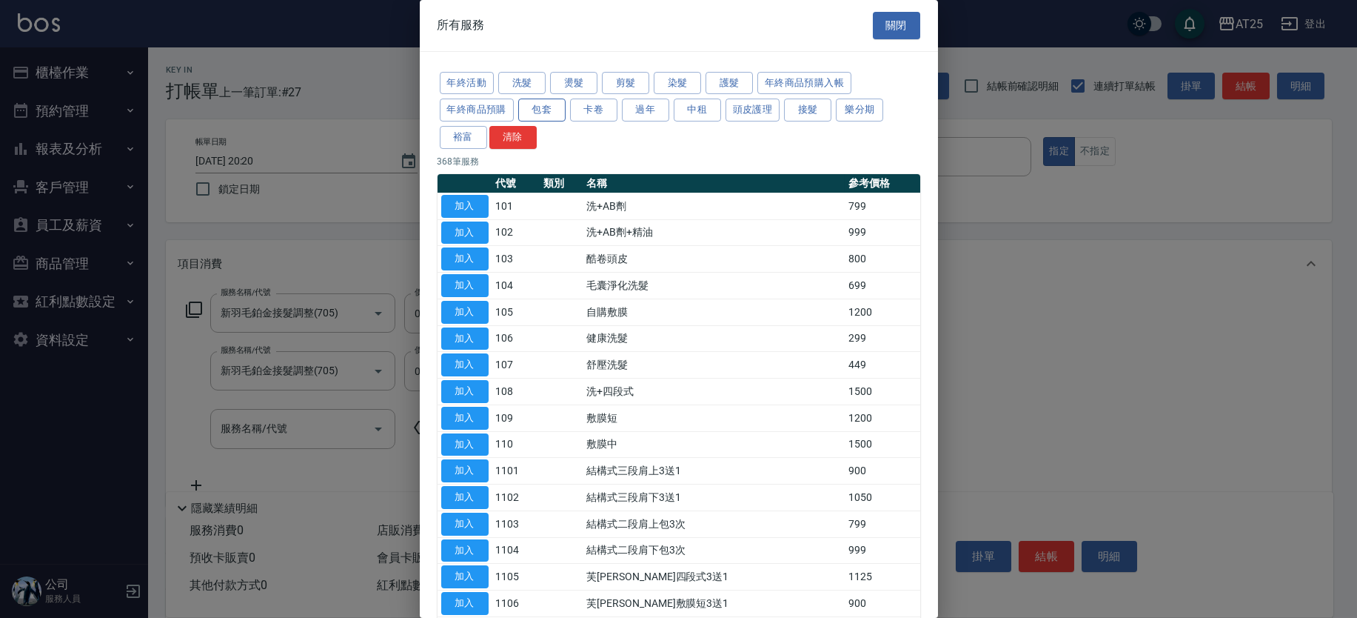
drag, startPoint x: 535, startPoint y: 113, endPoint x: 524, endPoint y: 106, distance: 13.0
click at [538, 111] on button "包套" at bounding box center [541, 109] width 47 height 23
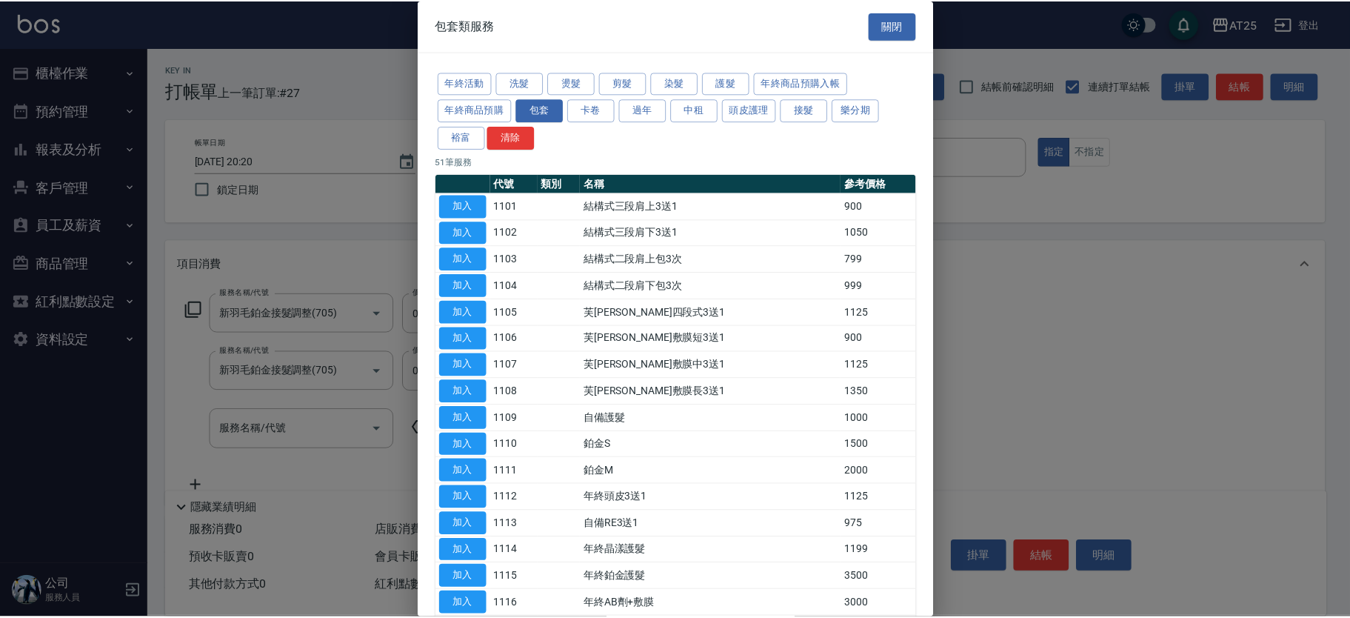
scroll to position [978, 0]
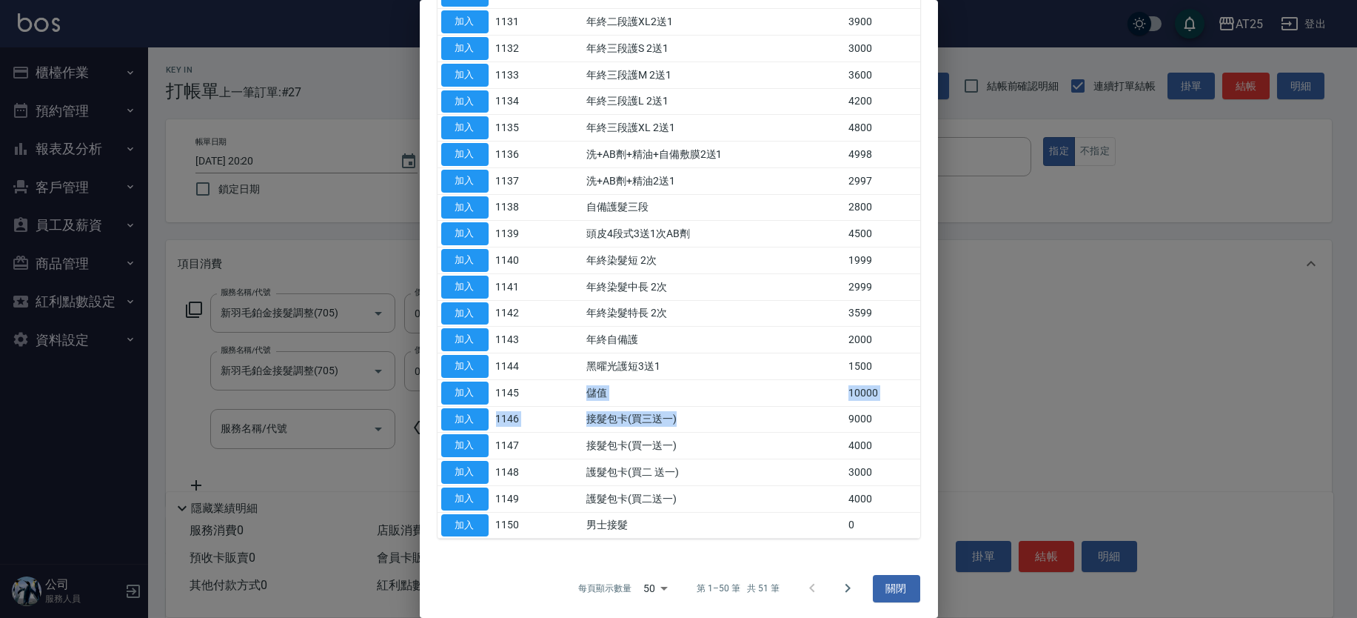
drag, startPoint x: 699, startPoint y: 415, endPoint x: 560, endPoint y: 394, distance: 140.8
click at [577, 432] on td at bounding box center [561, 445] width 43 height 27
click at [469, 414] on button "加入" at bounding box center [464, 419] width 47 height 23
type input "900"
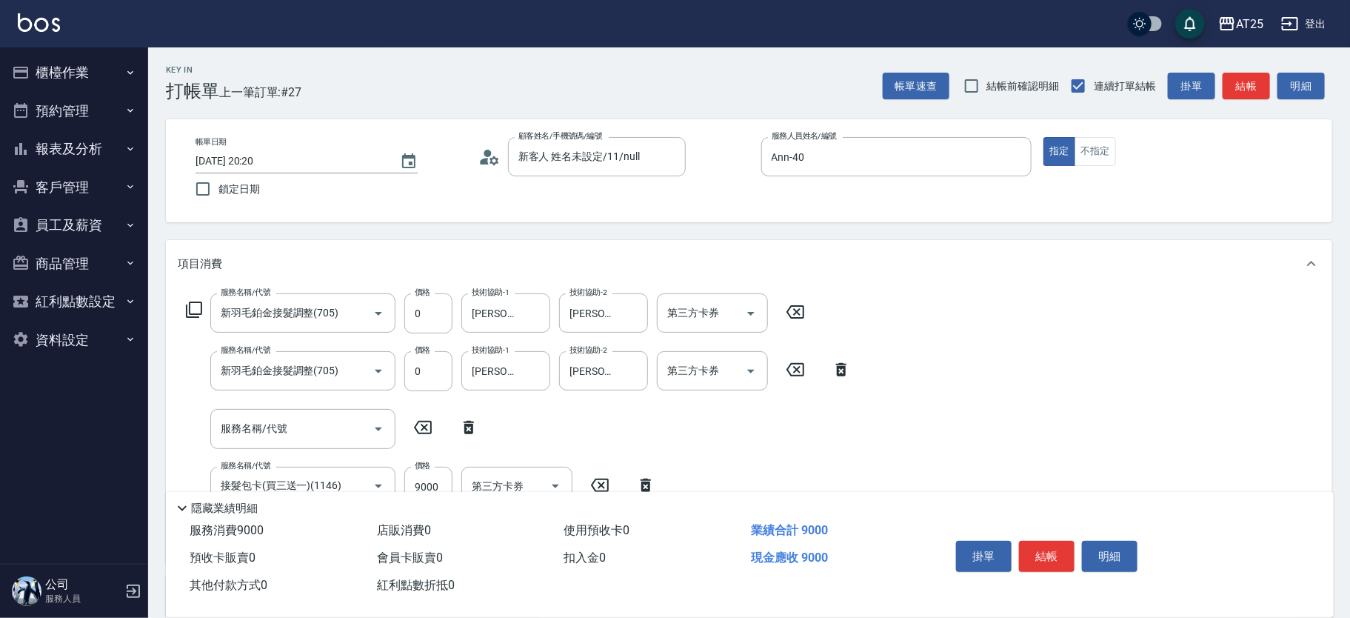
click at [468, 418] on icon at bounding box center [468, 427] width 37 height 18
type input "接髮包卡(買三送一)(1146)"
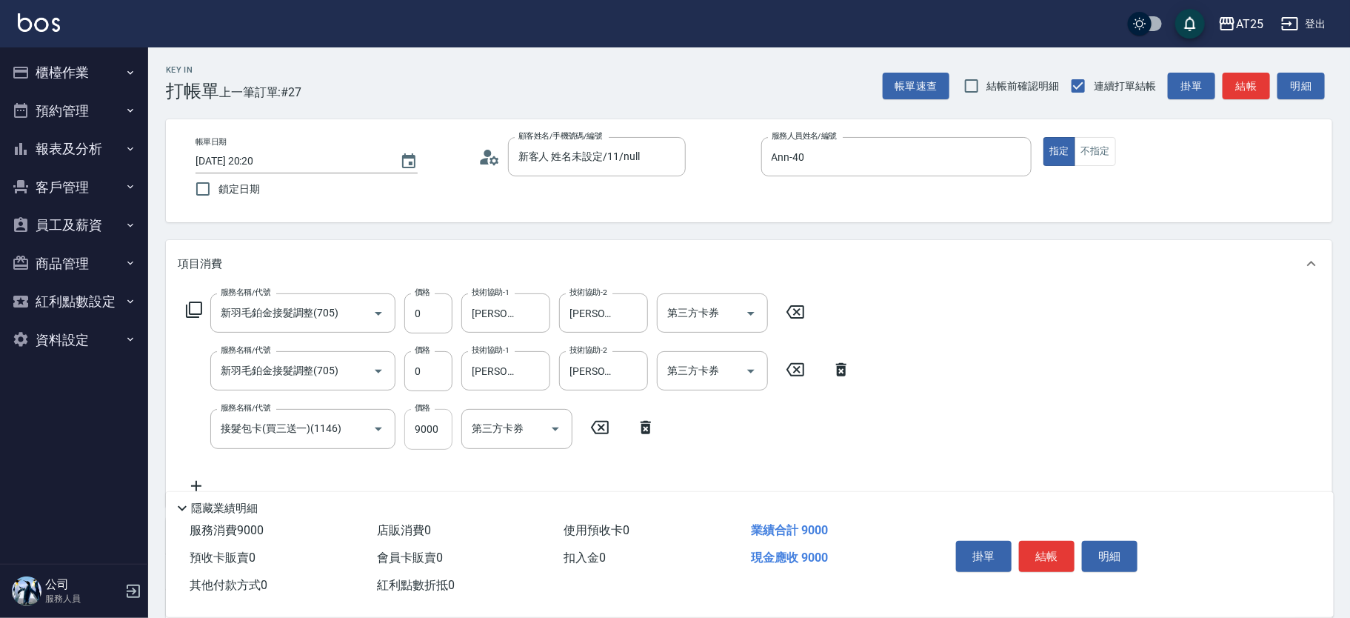
click at [443, 430] on input "9000" at bounding box center [428, 429] width 48 height 40
type input "1"
type input "0"
type input "10"
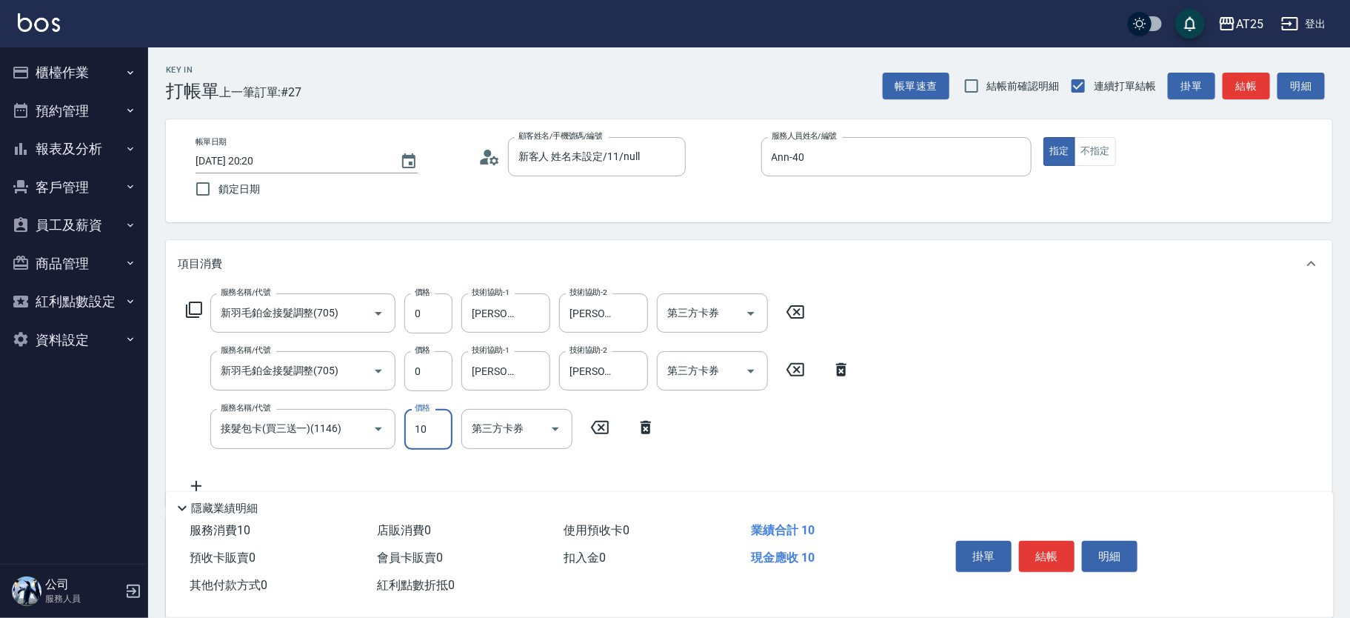
type input "100"
type input "1000"
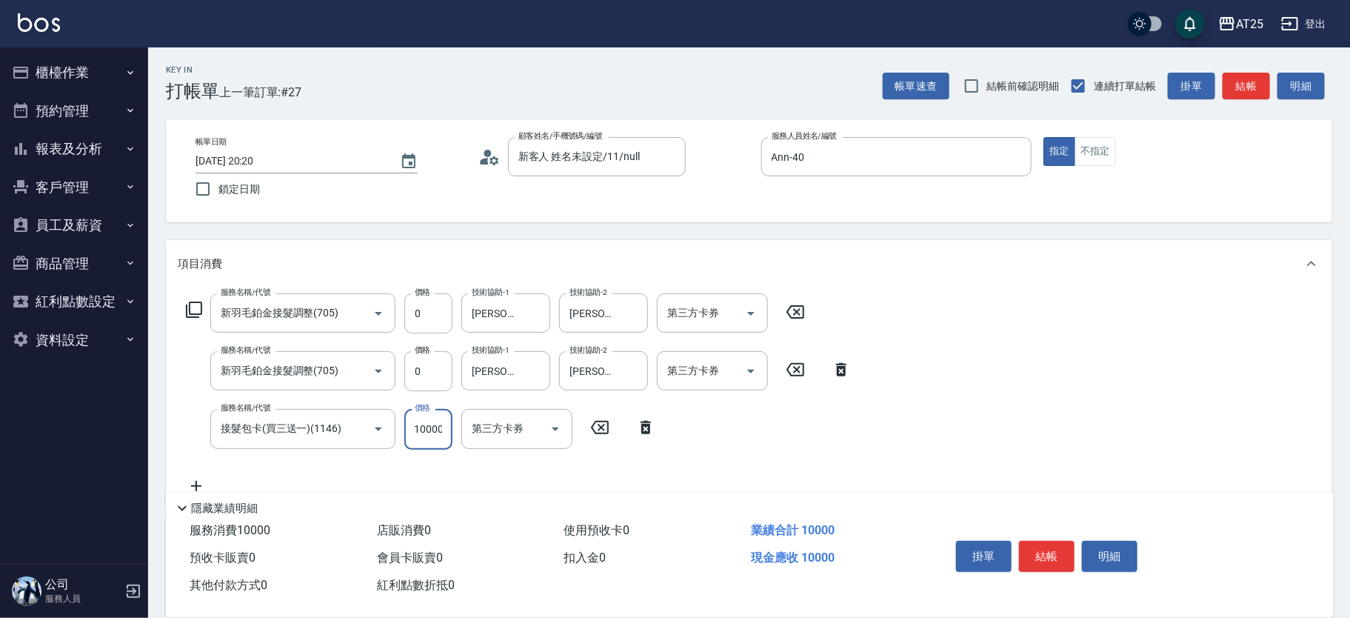
type input "10000"
type input "201"
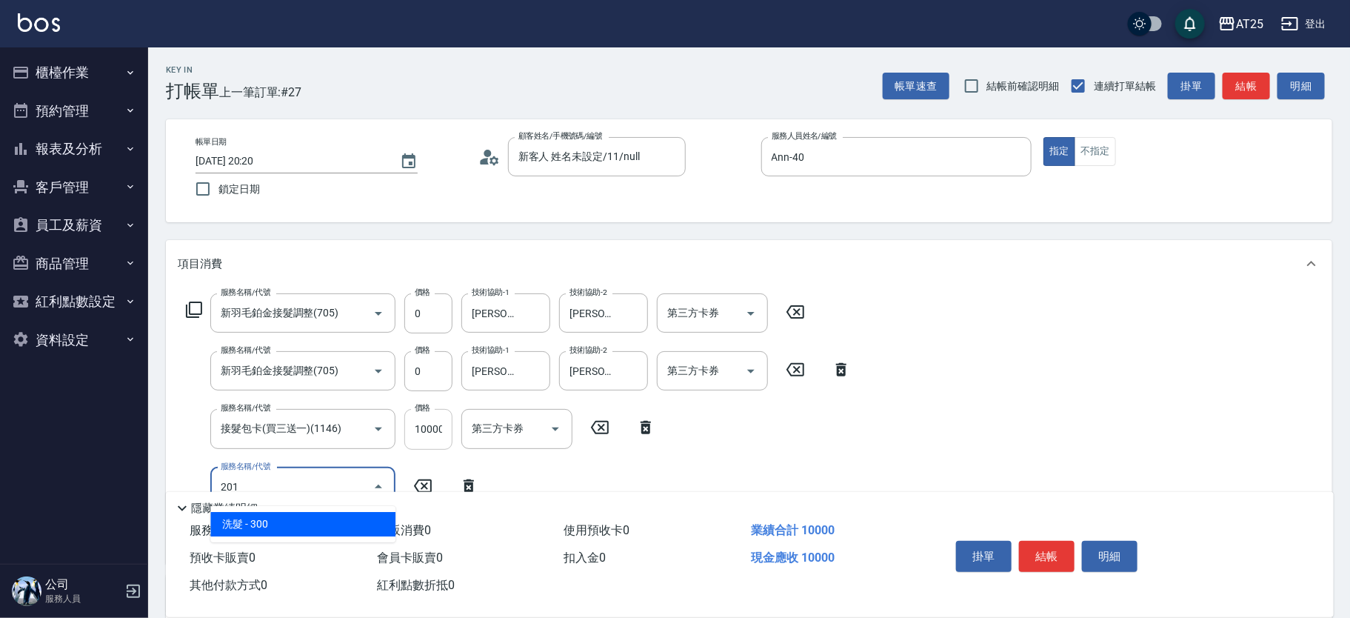
type input "1030"
type input "洗髮(201)"
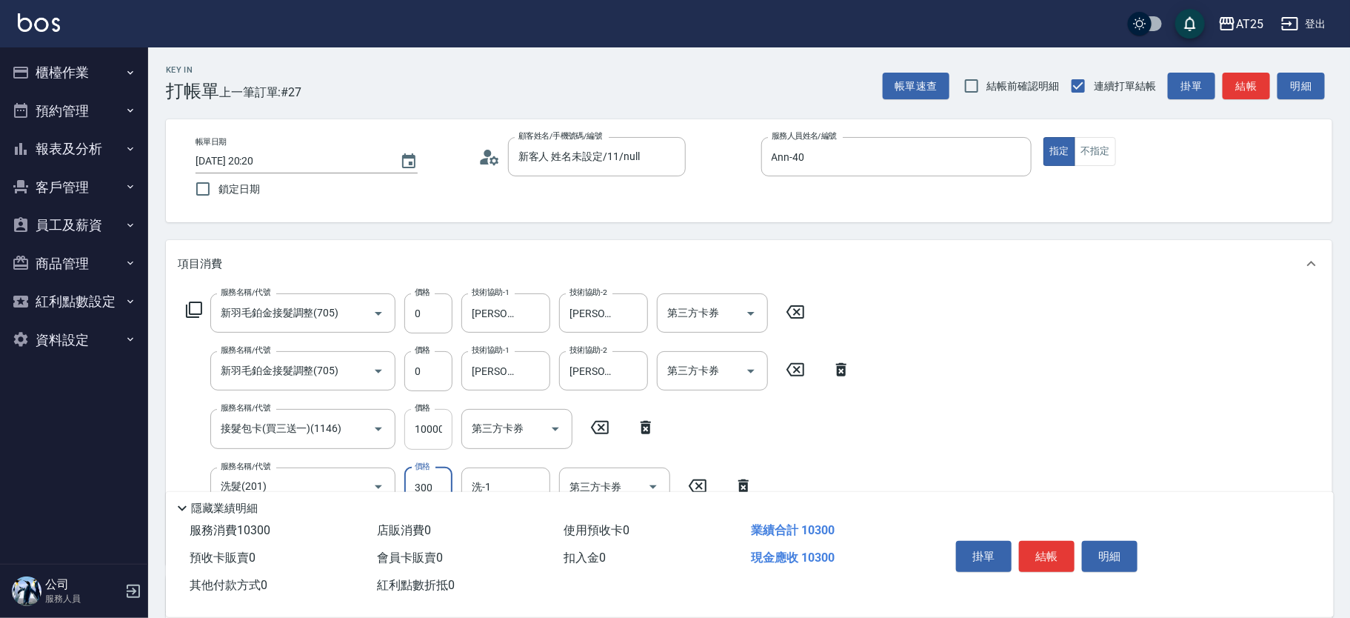
type input "1000"
type input "0"
type input "Jessica-80"
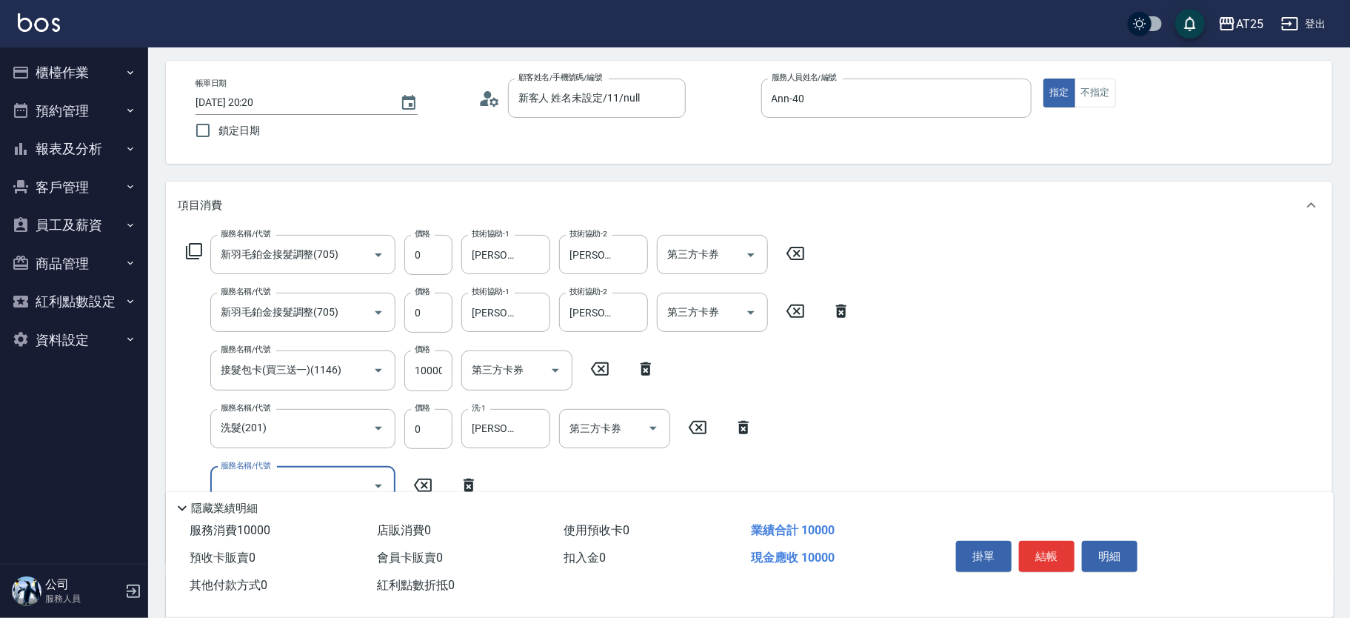
scroll to position [118, 0]
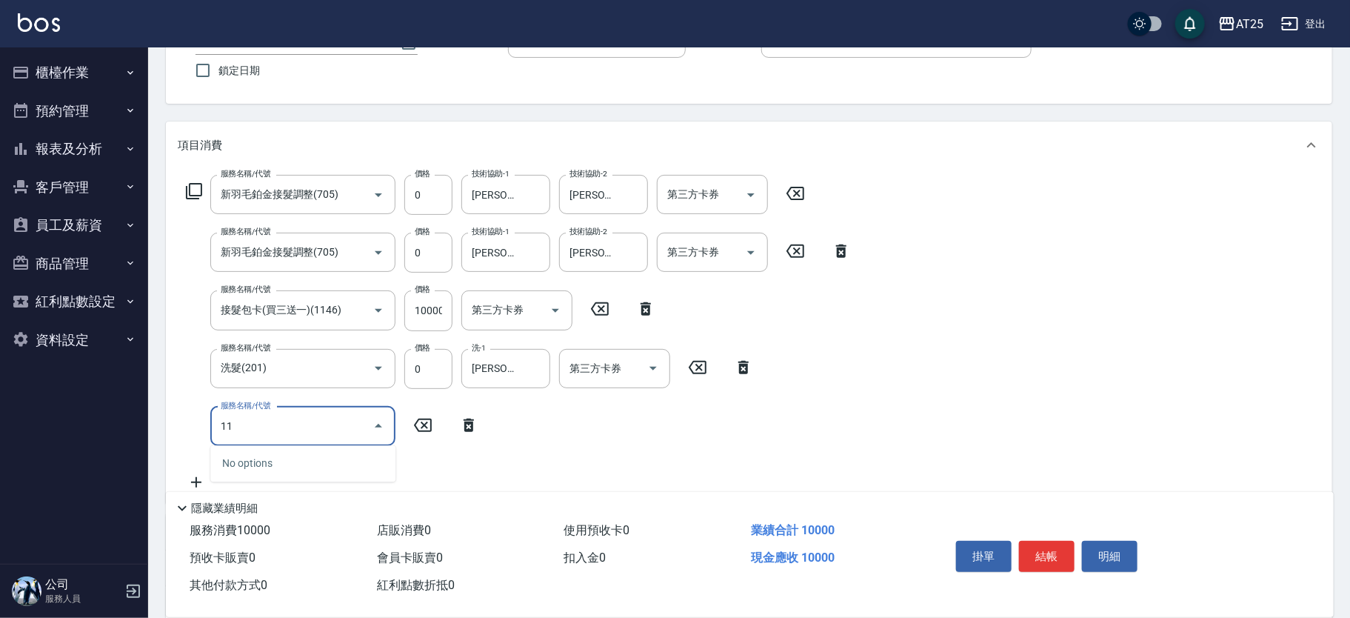
type input "114"
type input "1300"
type input "自備敷膜(114)"
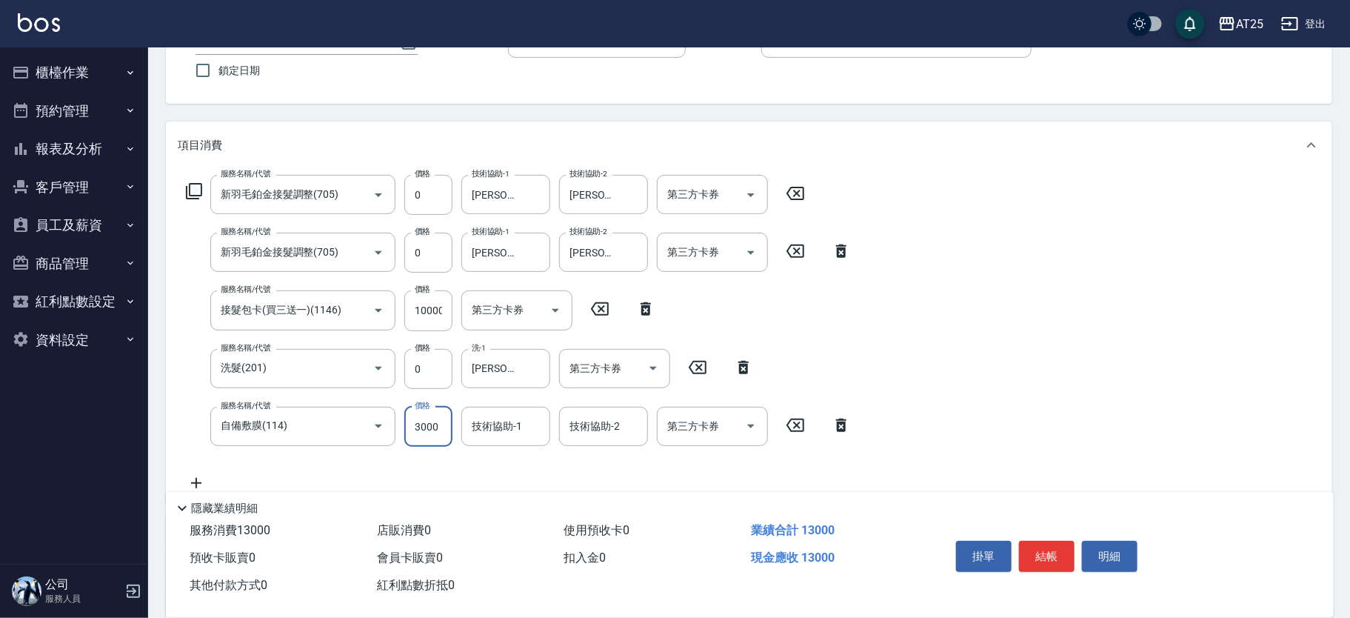
type input "1000"
type input "0"
type input "Jessica-80"
click at [352, 309] on icon "Clear" at bounding box center [357, 310] width 15 height 15
type input "接髮包卡(買三送一)(1146)"
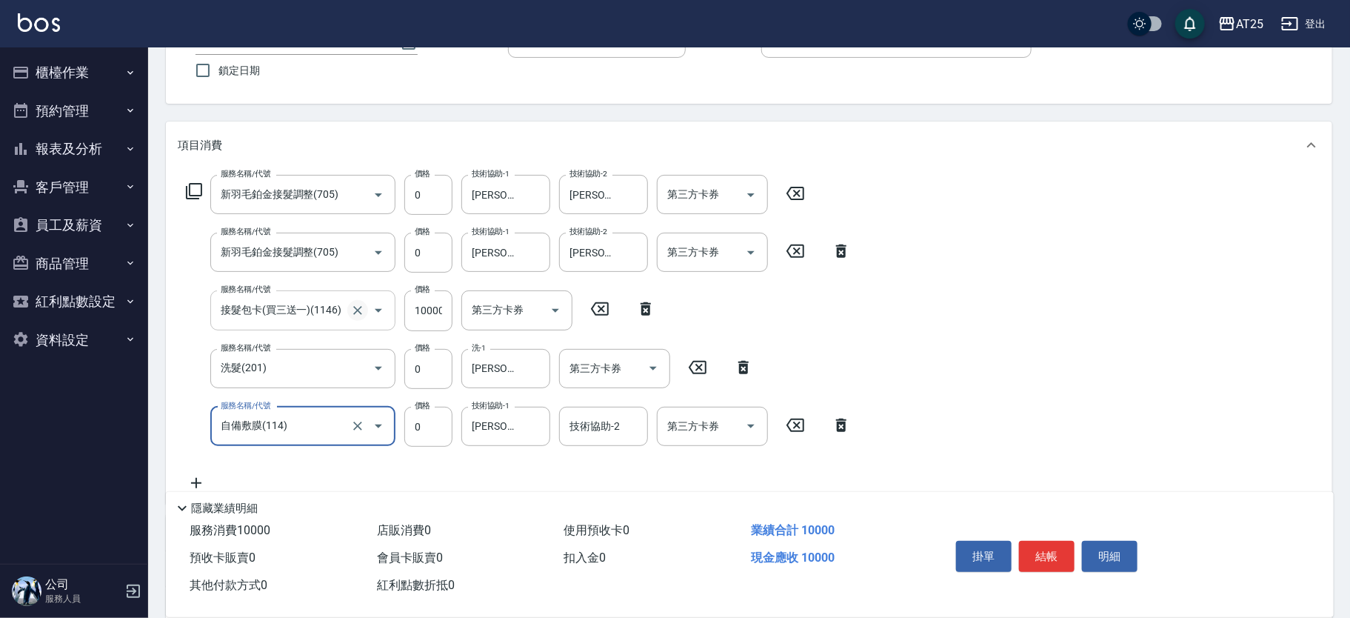
click at [352, 309] on icon "Clear" at bounding box center [357, 310] width 15 height 15
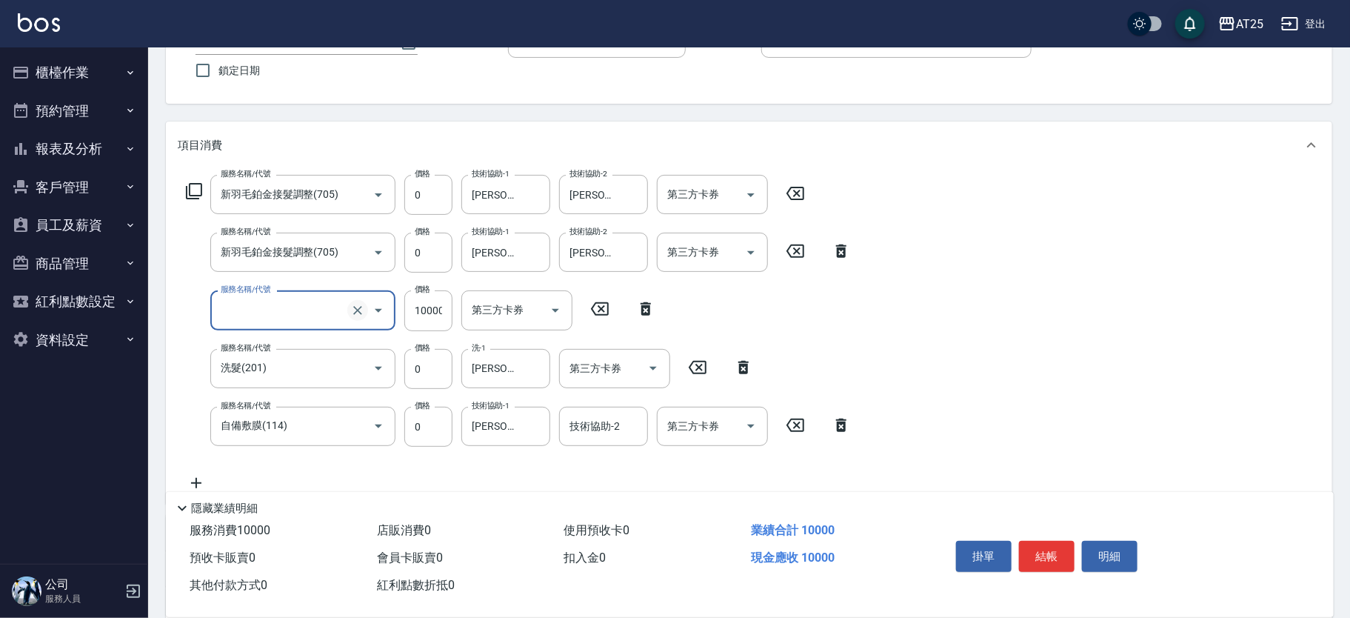
type input "0"
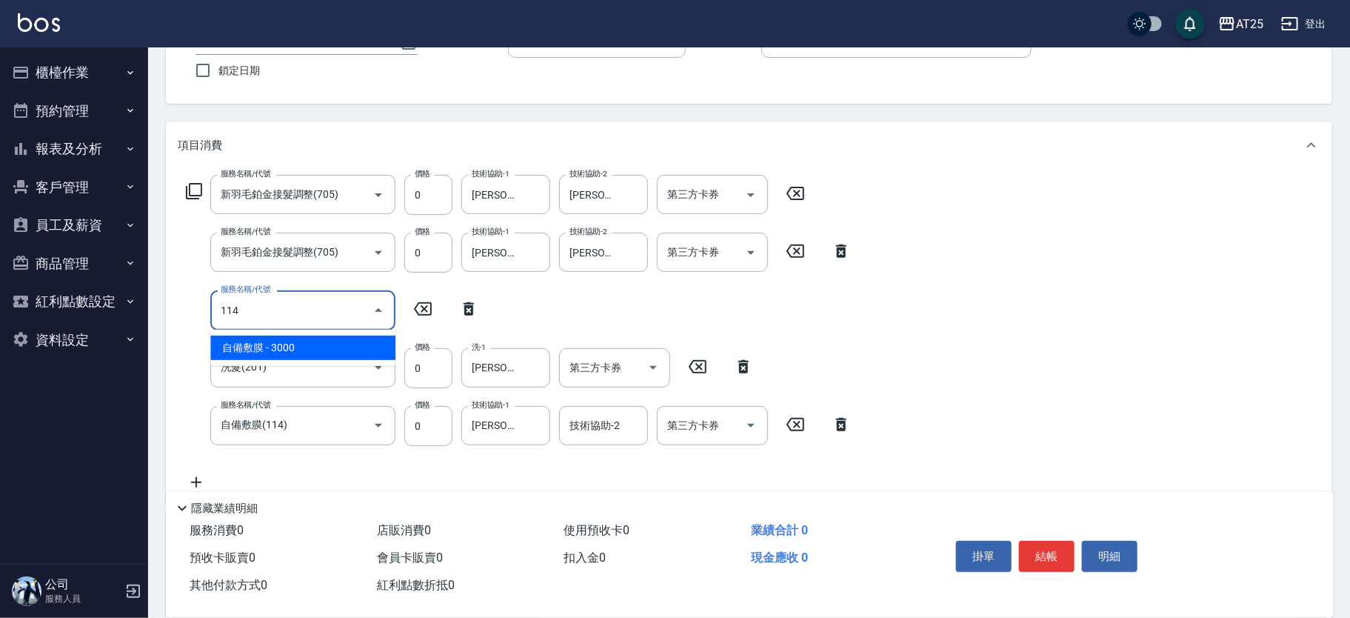
type input "1146"
type input "900"
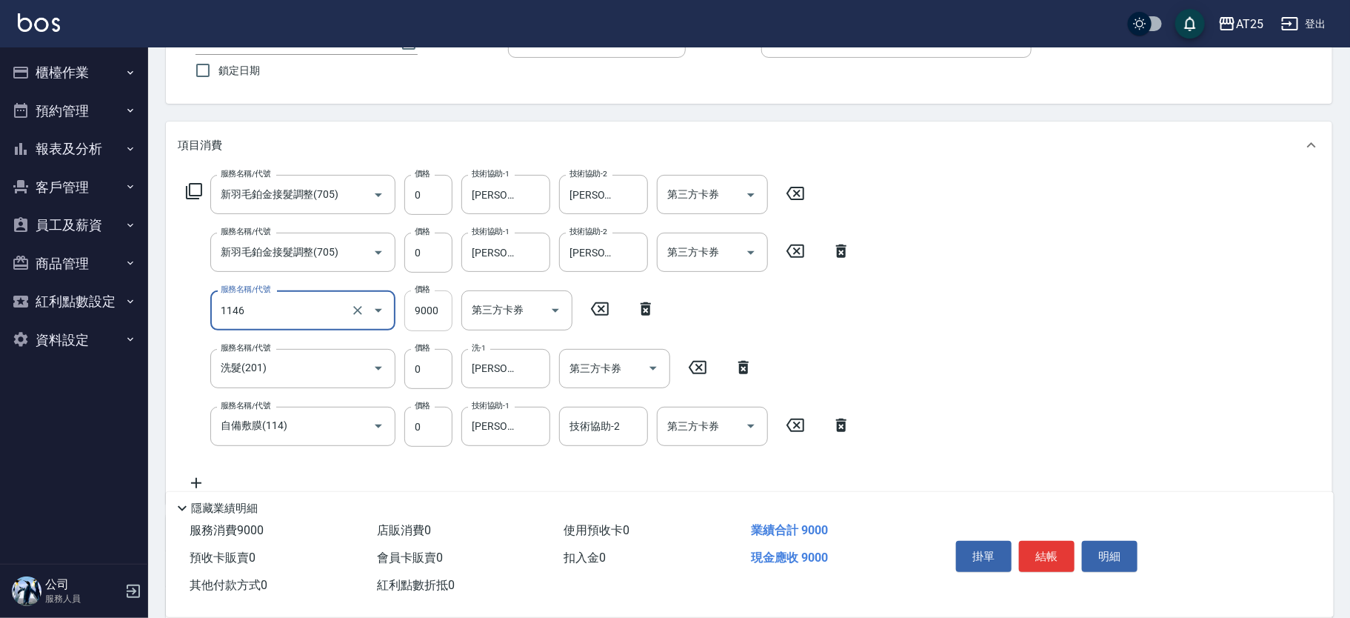
click at [436, 308] on input "9000" at bounding box center [428, 310] width 48 height 40
type input "接髮包卡(買三送一)(1146)"
type input "100"
type input "1000"
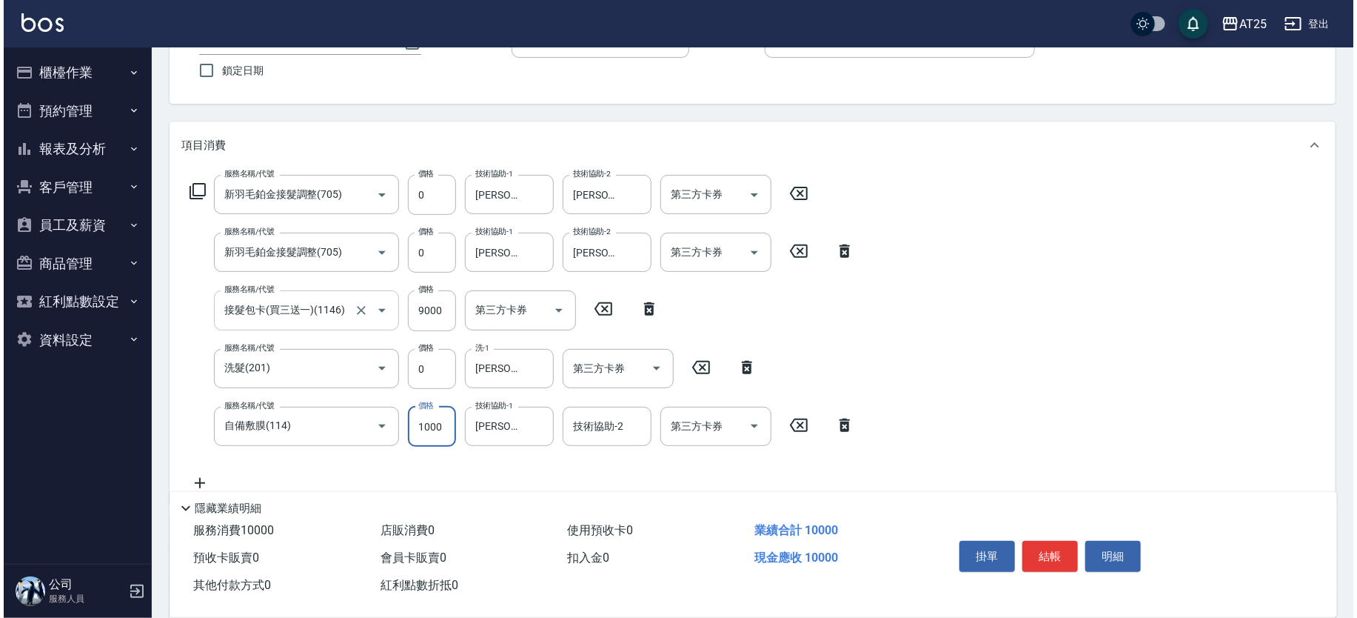
scroll to position [0, 0]
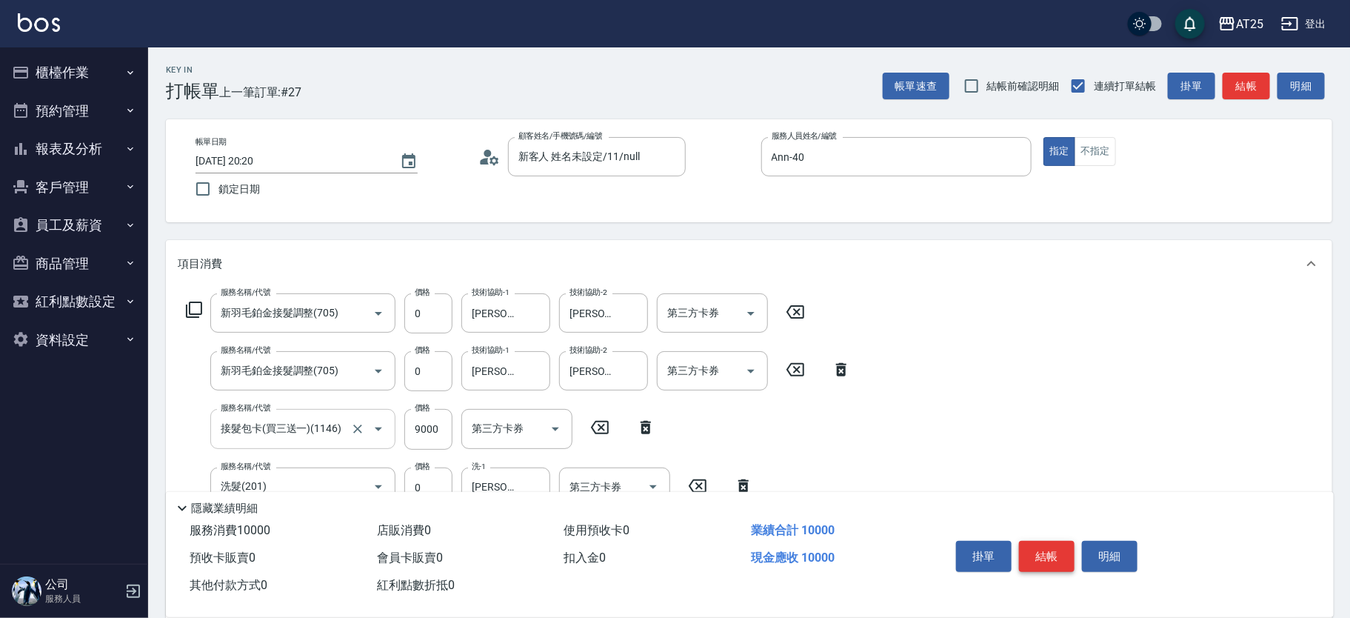
type input "1000"
click at [1061, 550] on button "結帳" at bounding box center [1047, 556] width 56 height 31
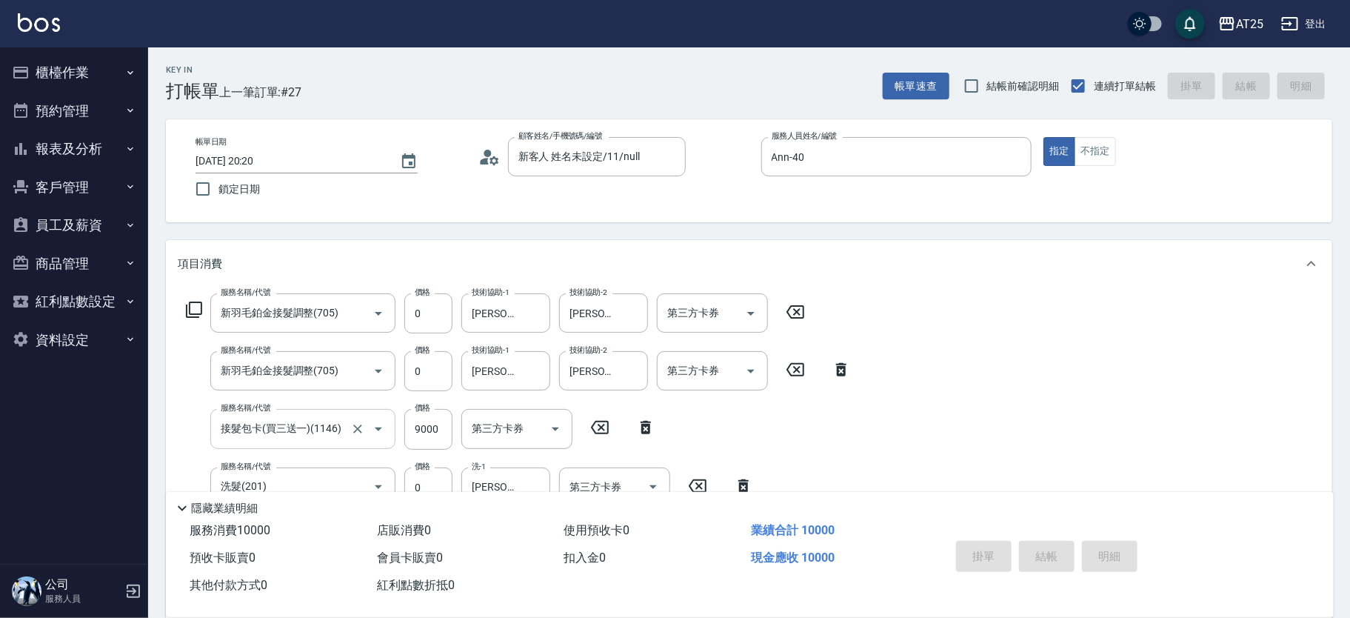
type input "2025/08/15 20:22"
type input "0"
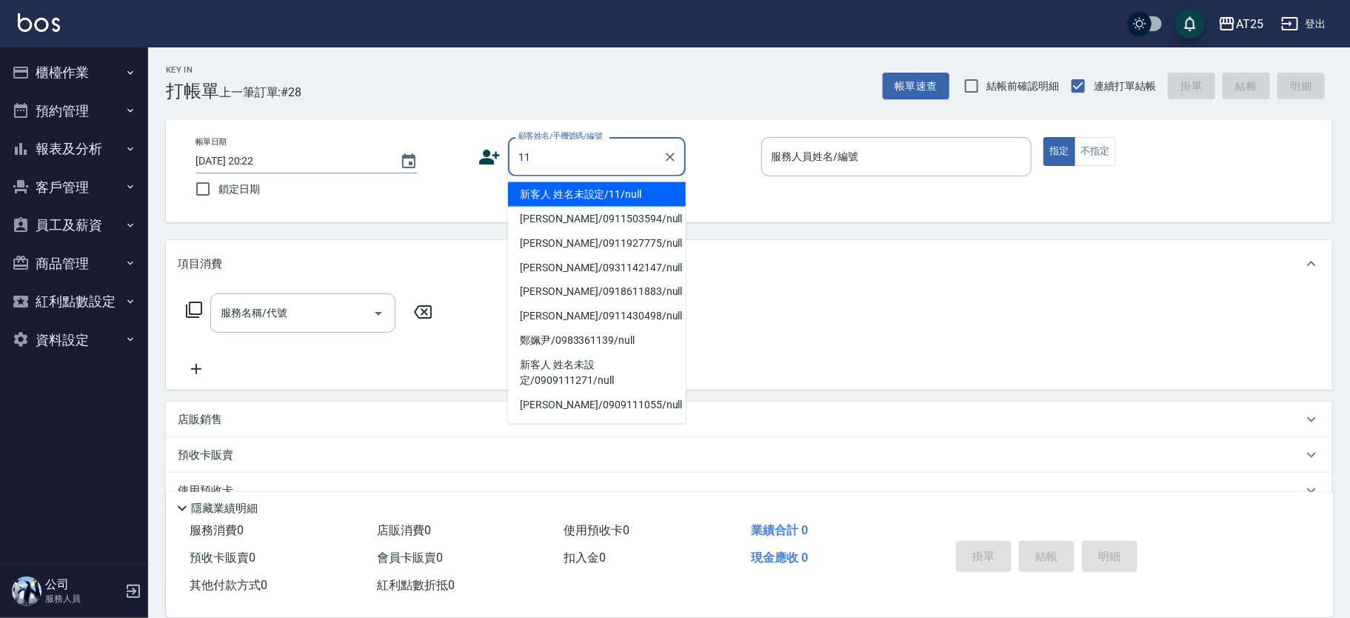
type input "新客人 姓名未設定/11/null"
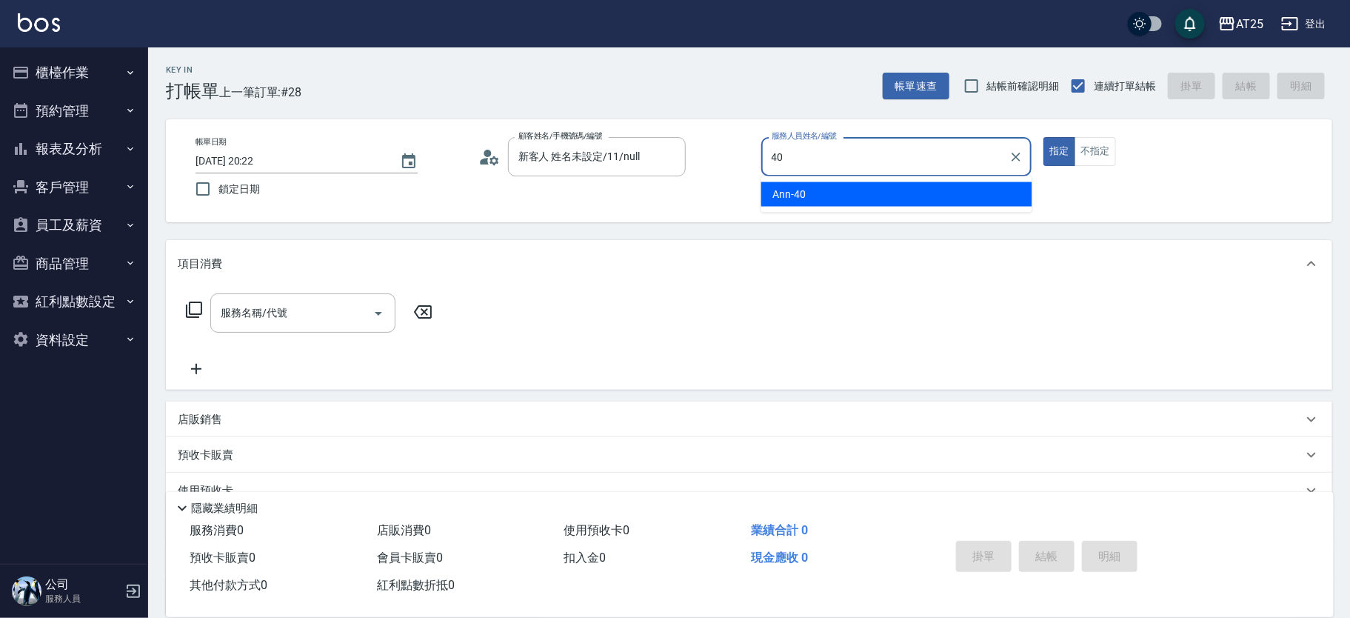
type input "Ann-40"
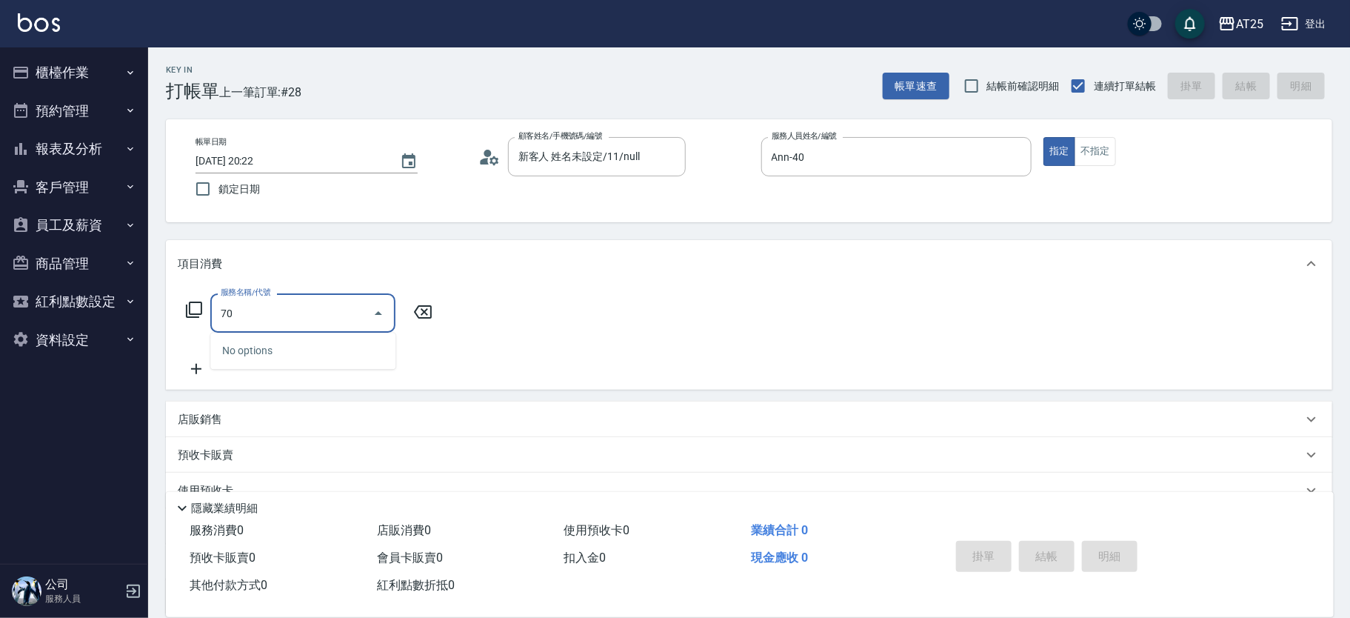
type input "705"
type input "500"
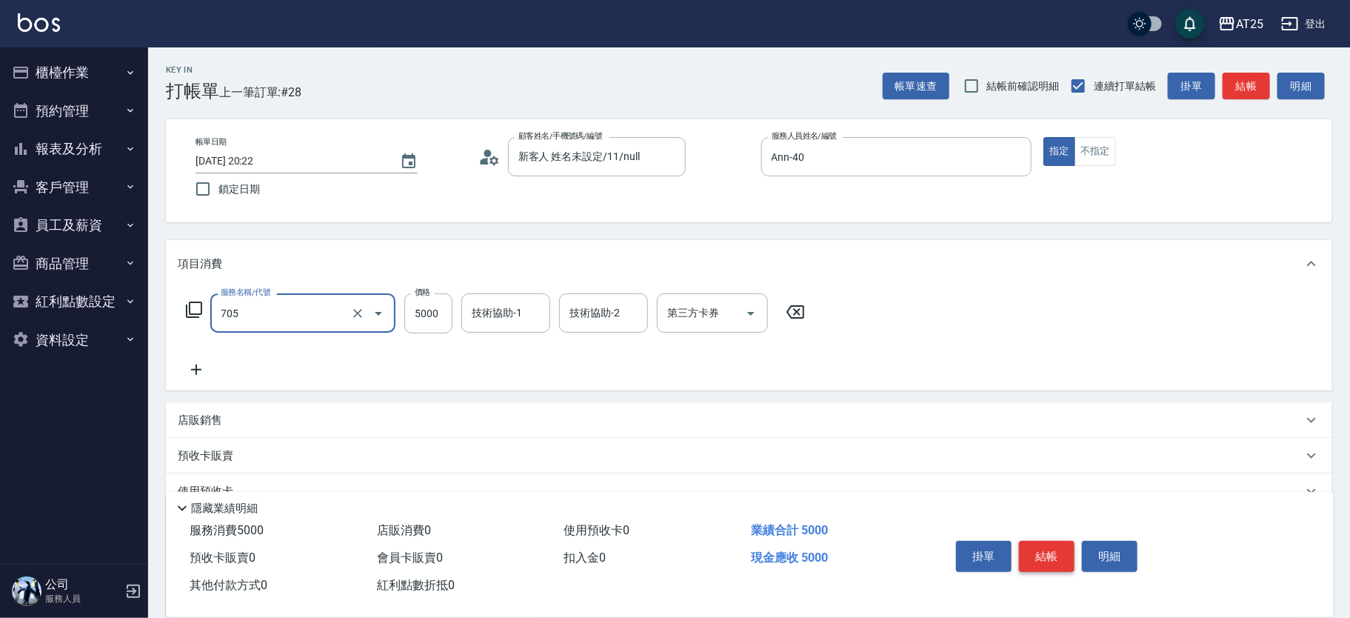
type input "新羽毛鉑金接髮調整(705)"
type input "0"
type input "30"
type input "300"
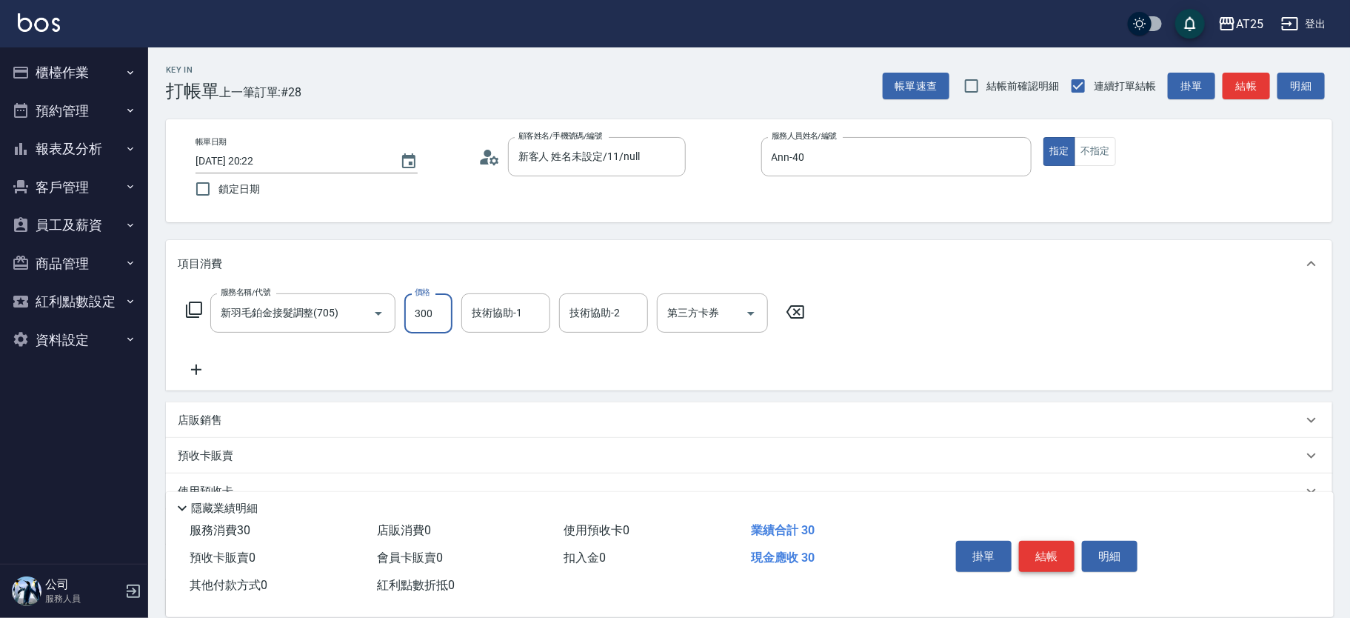
type input "300"
type input "3000"
type input "小宇-58"
click at [538, 315] on icon "Clear" at bounding box center [534, 313] width 15 height 15
type input "Jessica-80"
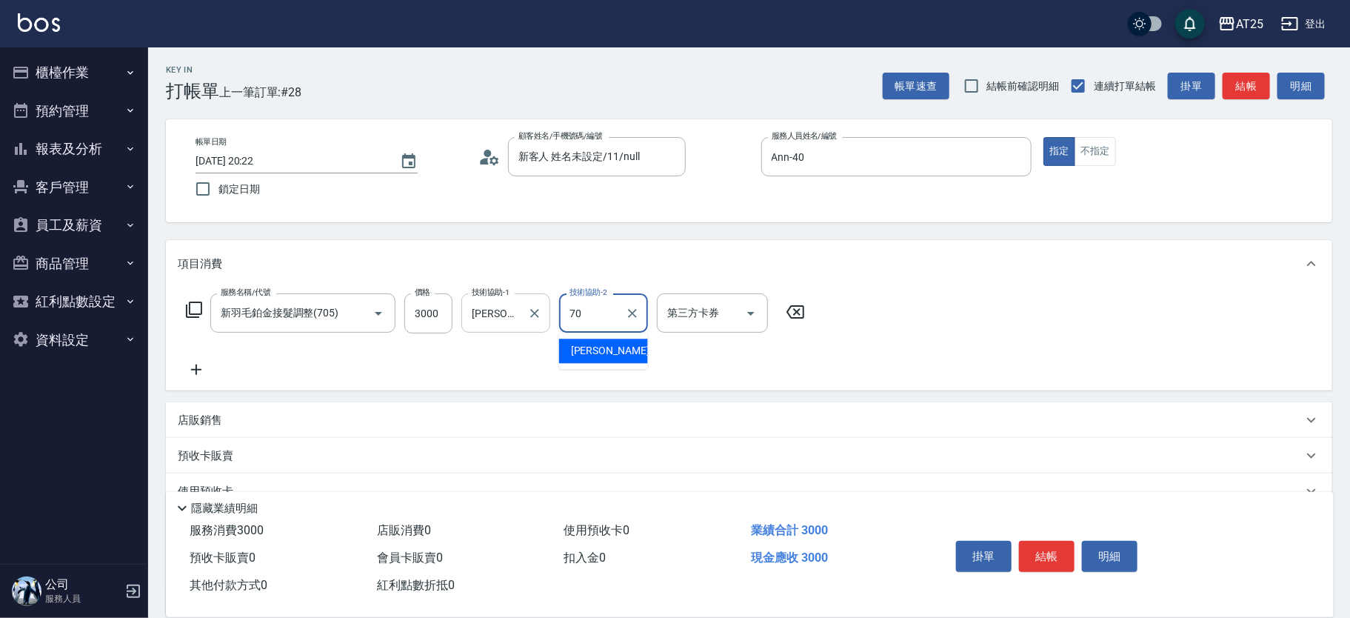
type input "惠均-70"
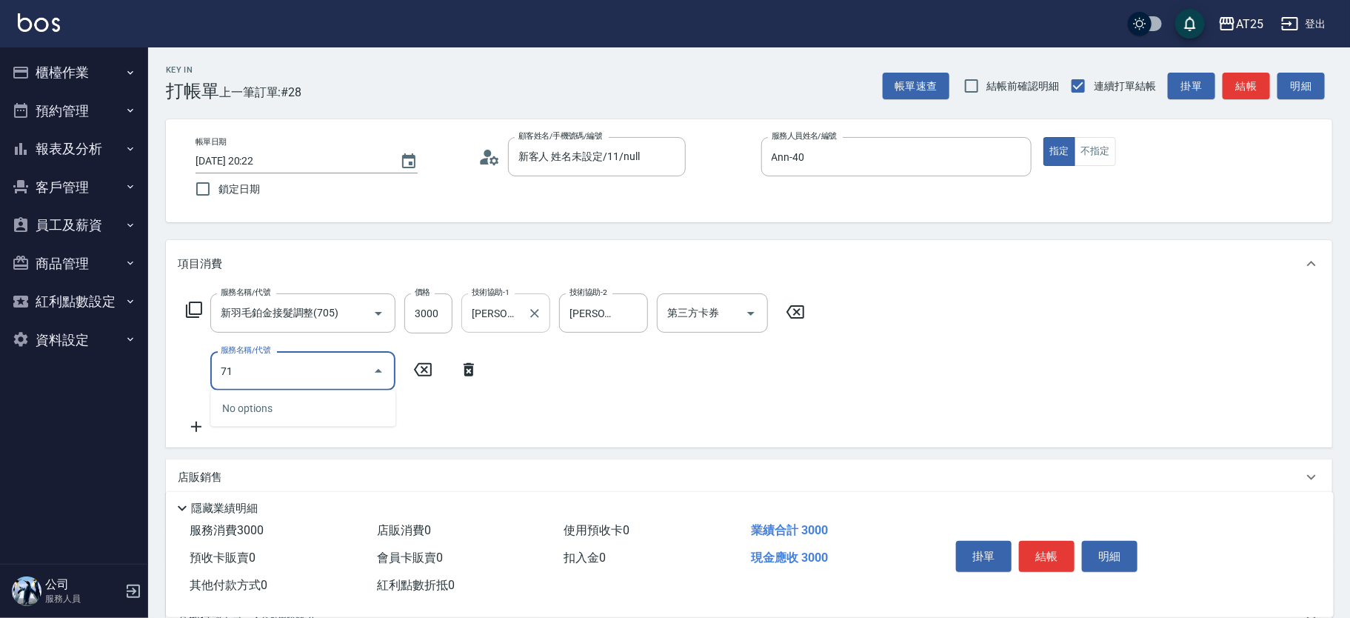
type input "714"
type input "450"
type input "拆(714)"
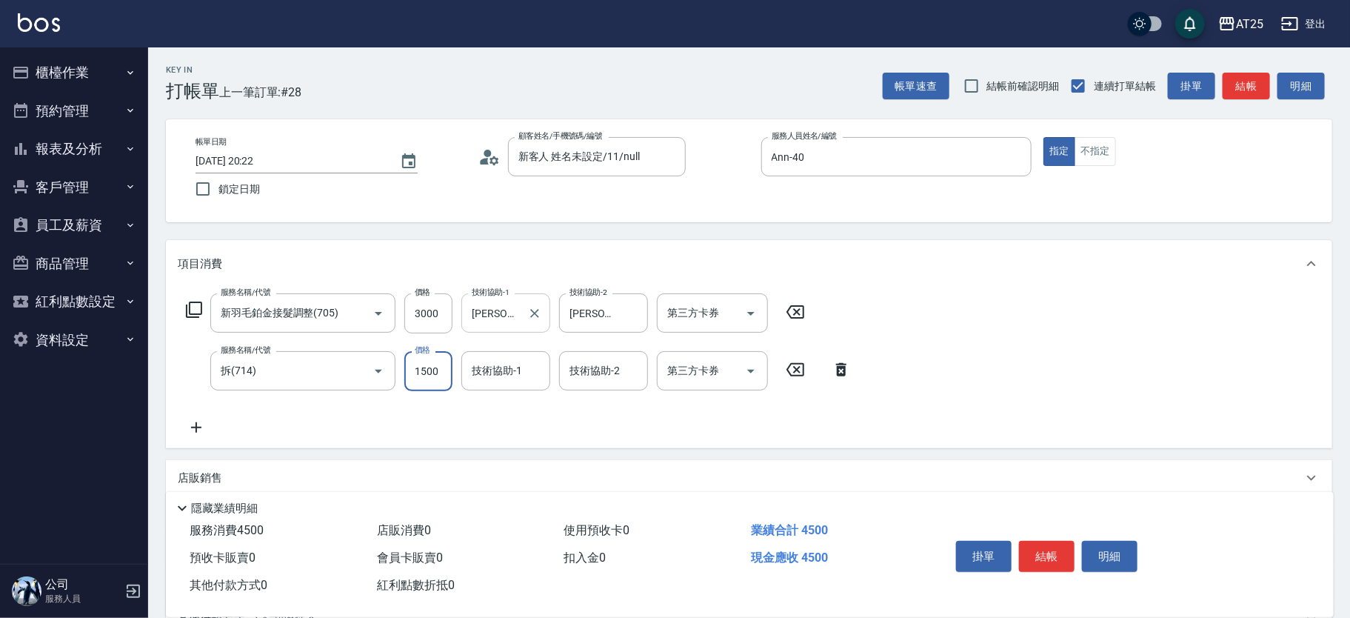
type input "300"
type input "0"
type input "阿珮-45"
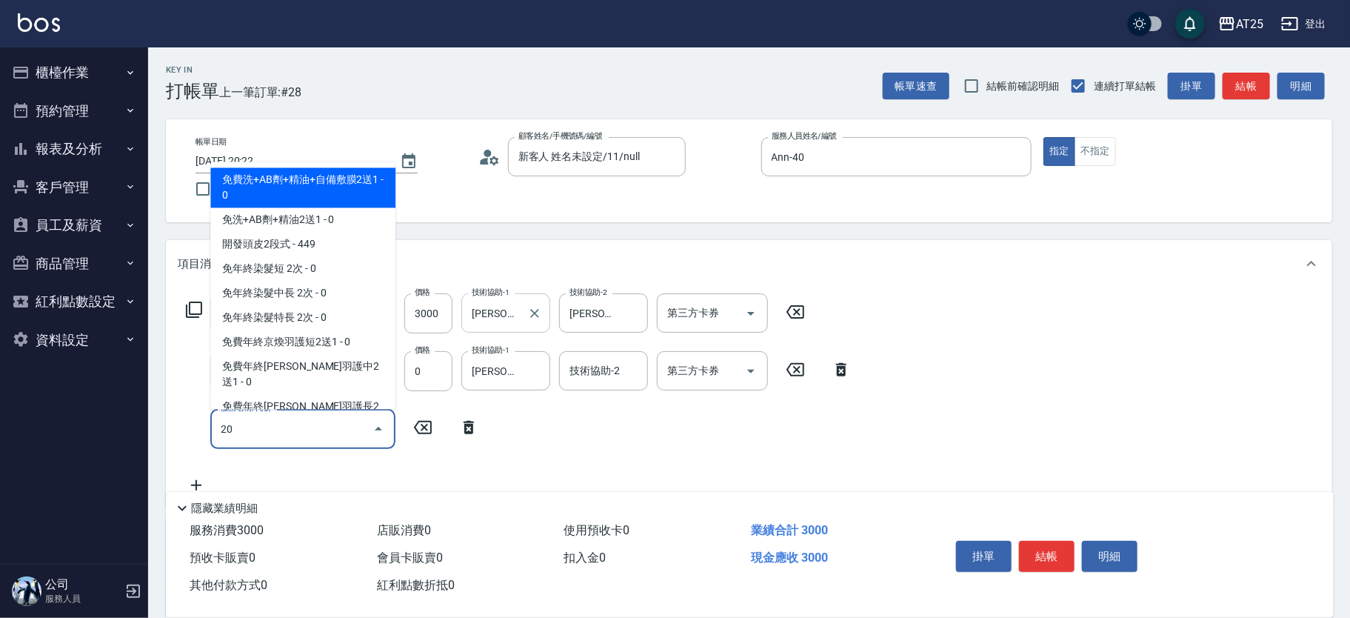
type input "201"
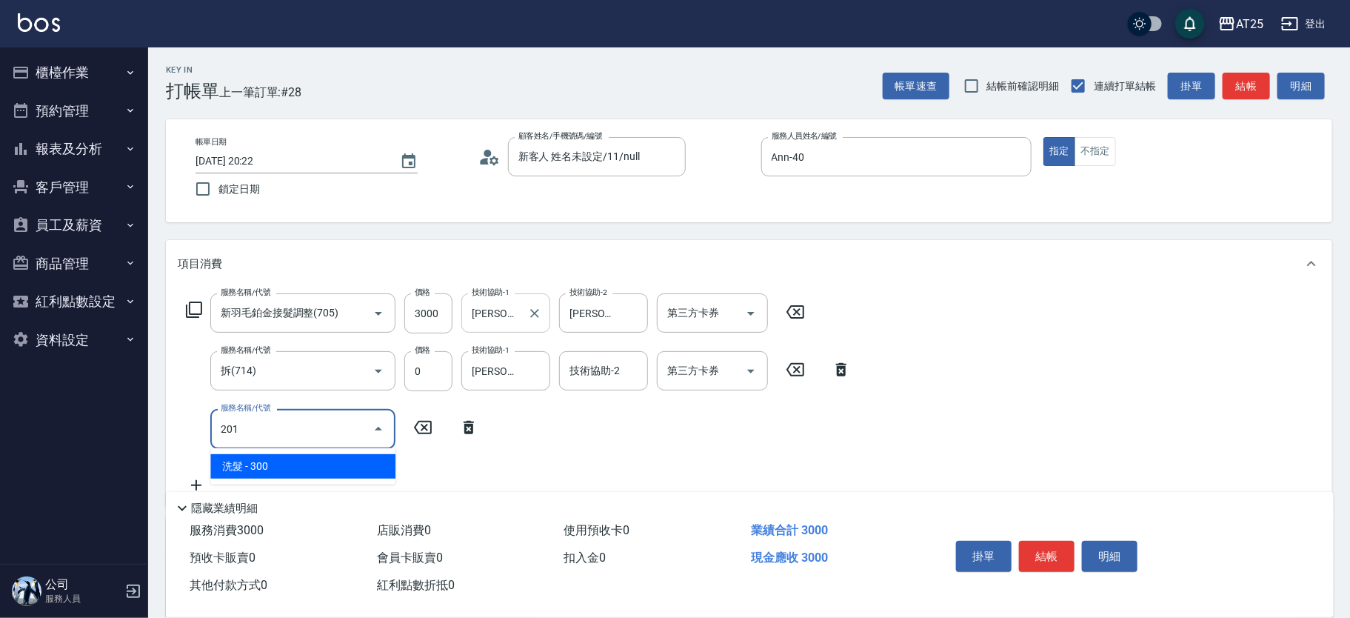
type input "330"
type input "洗髮(201)"
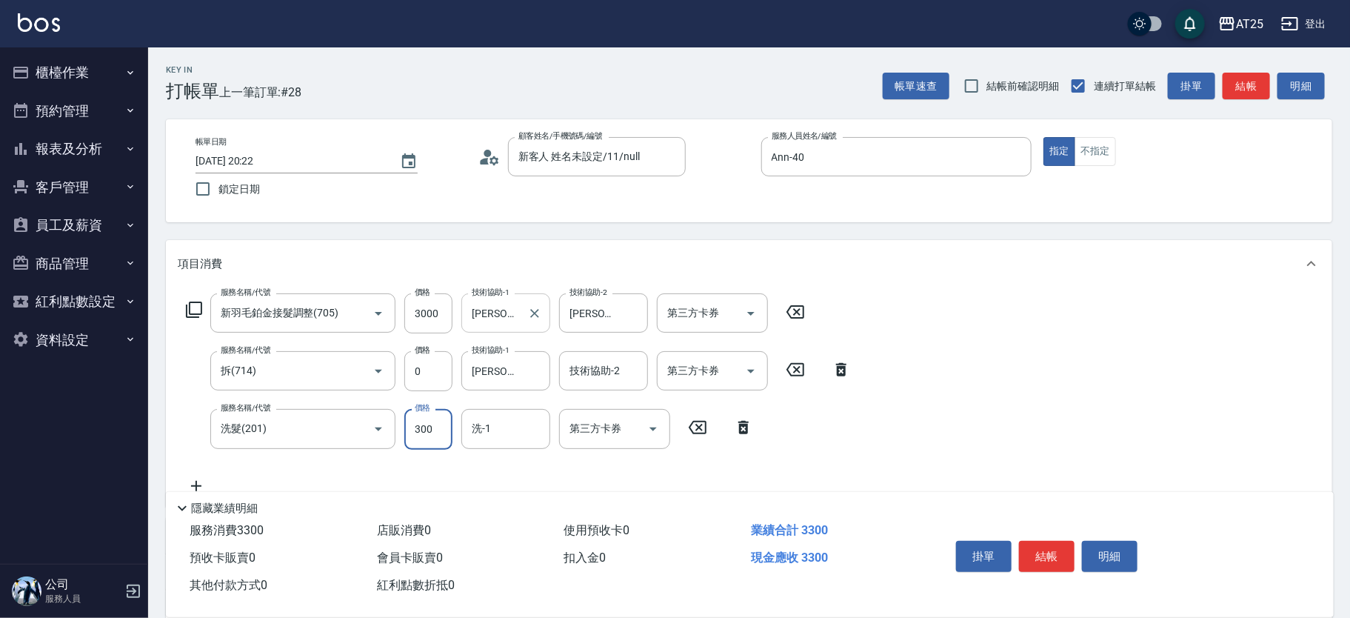
type input "300"
type input "0"
type input "8"
type input "小宇-58"
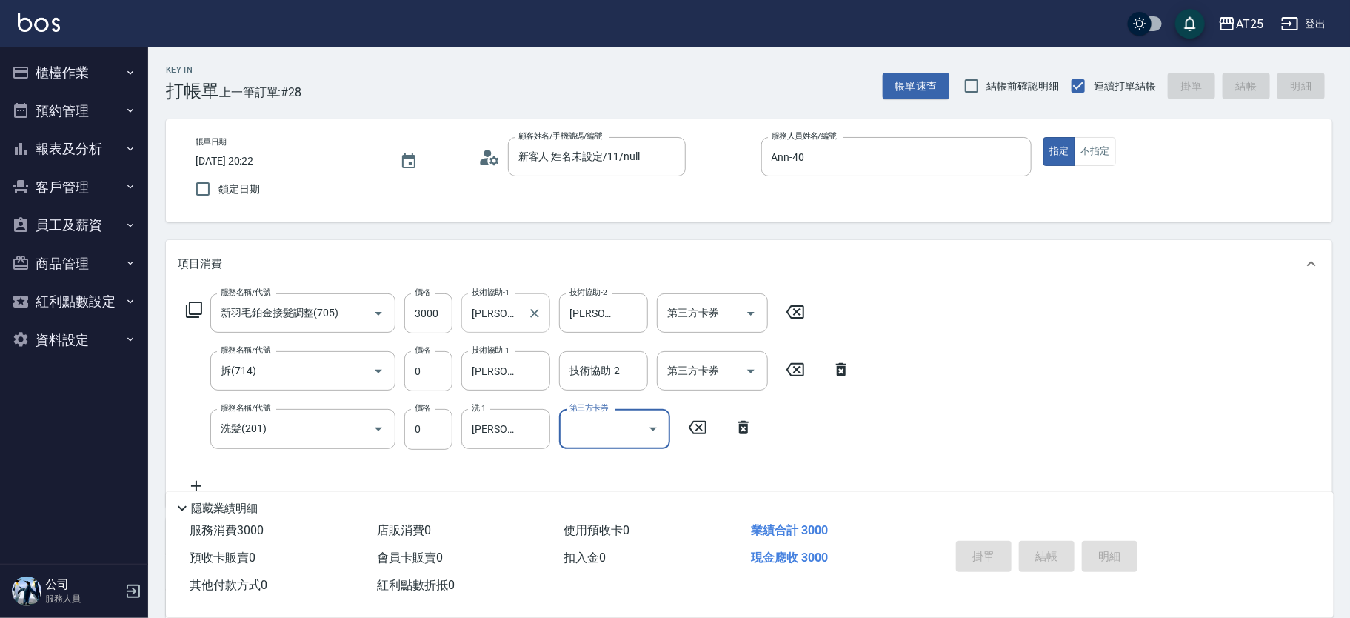
type input "0"
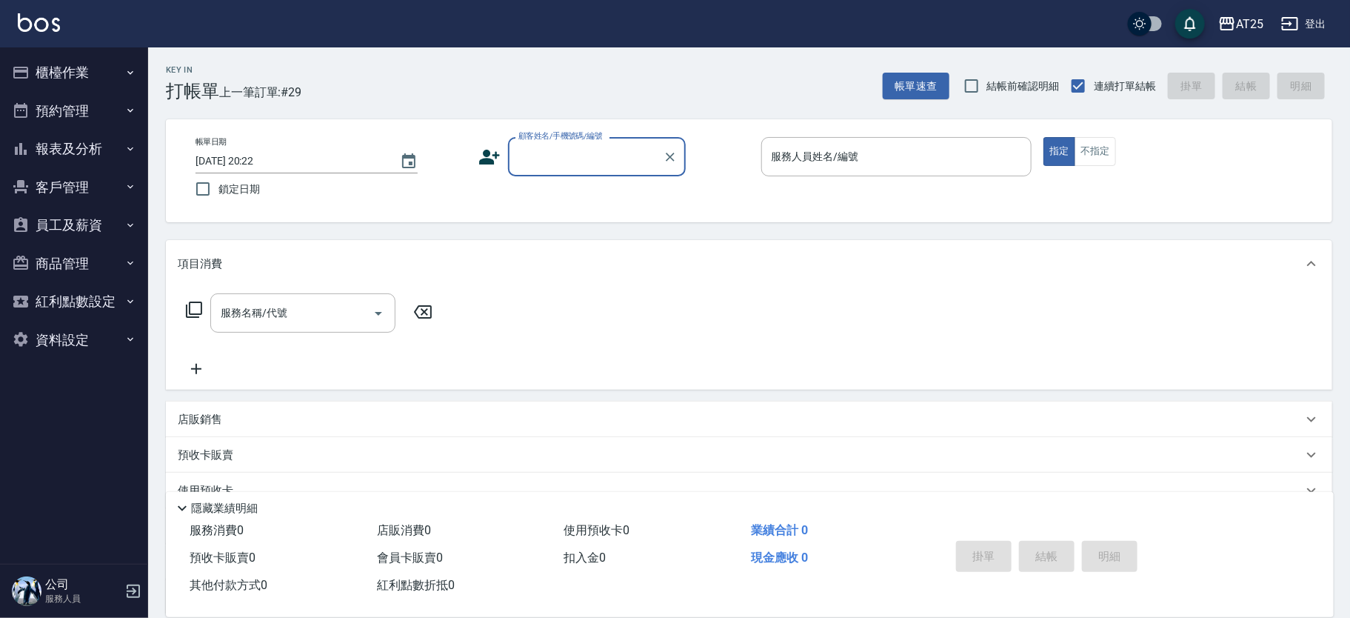
click at [538, 315] on div "服務名稱/代號 服務名稱/代號" at bounding box center [749, 338] width 1166 height 102
click at [550, 158] on input "顧客姓名/手機號碼/編號" at bounding box center [586, 157] width 142 height 26
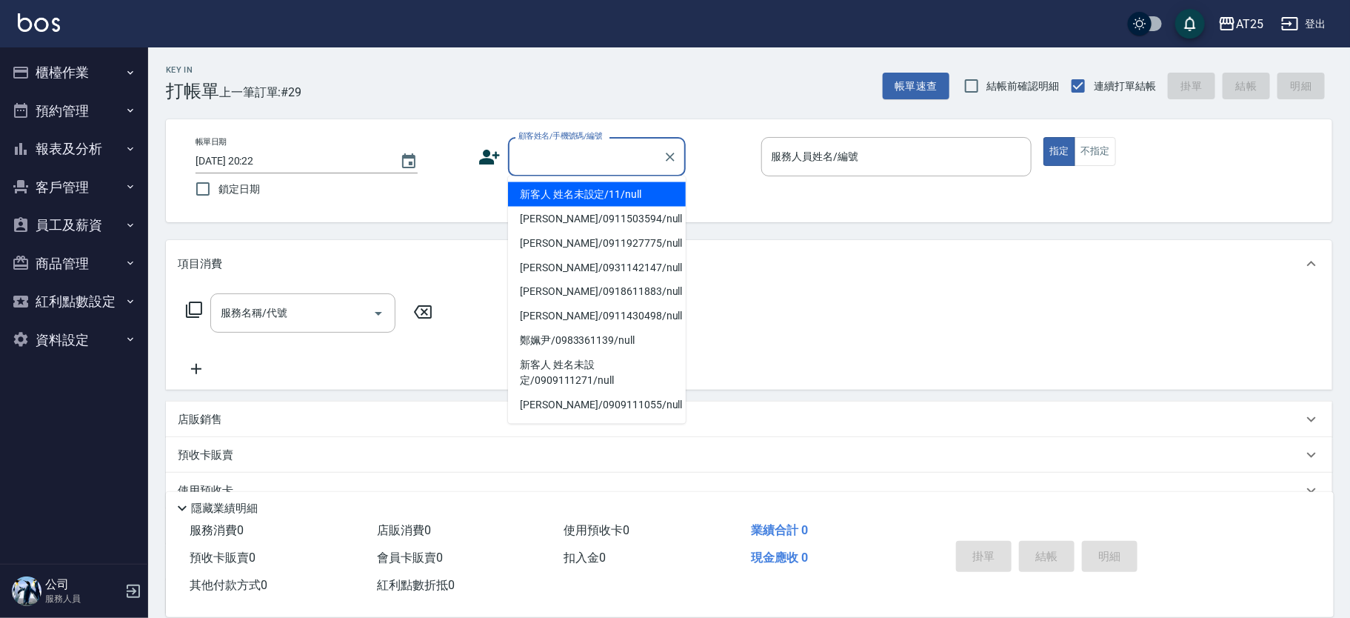
click at [619, 199] on li "新客人 姓名未設定/11/null" at bounding box center [597, 194] width 178 height 24
type input "新客人 姓名未設定/11/null"
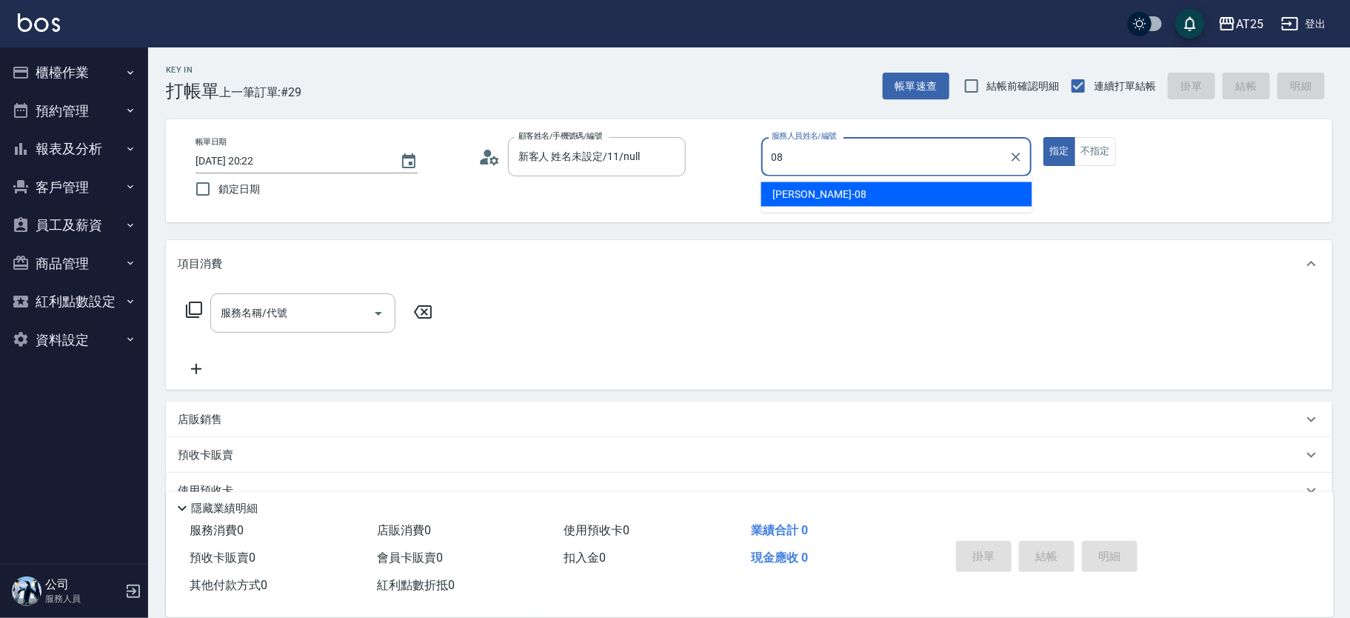
type input "Tony-08"
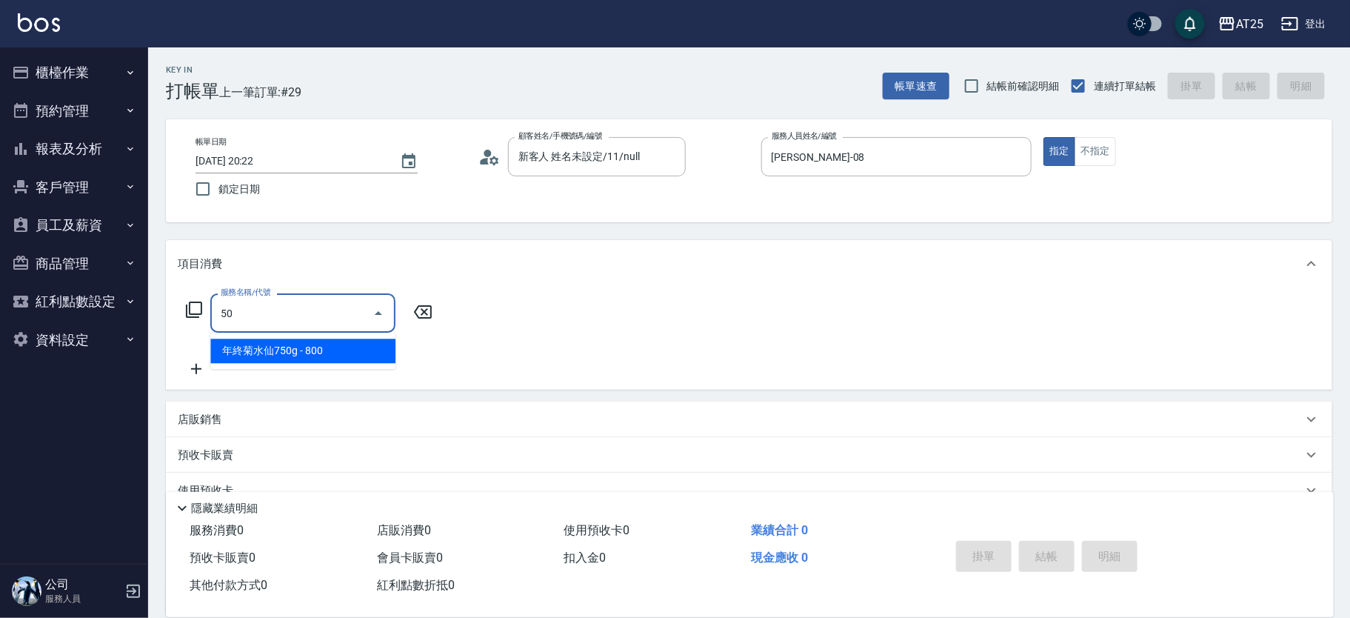
type input "501"
type input "100"
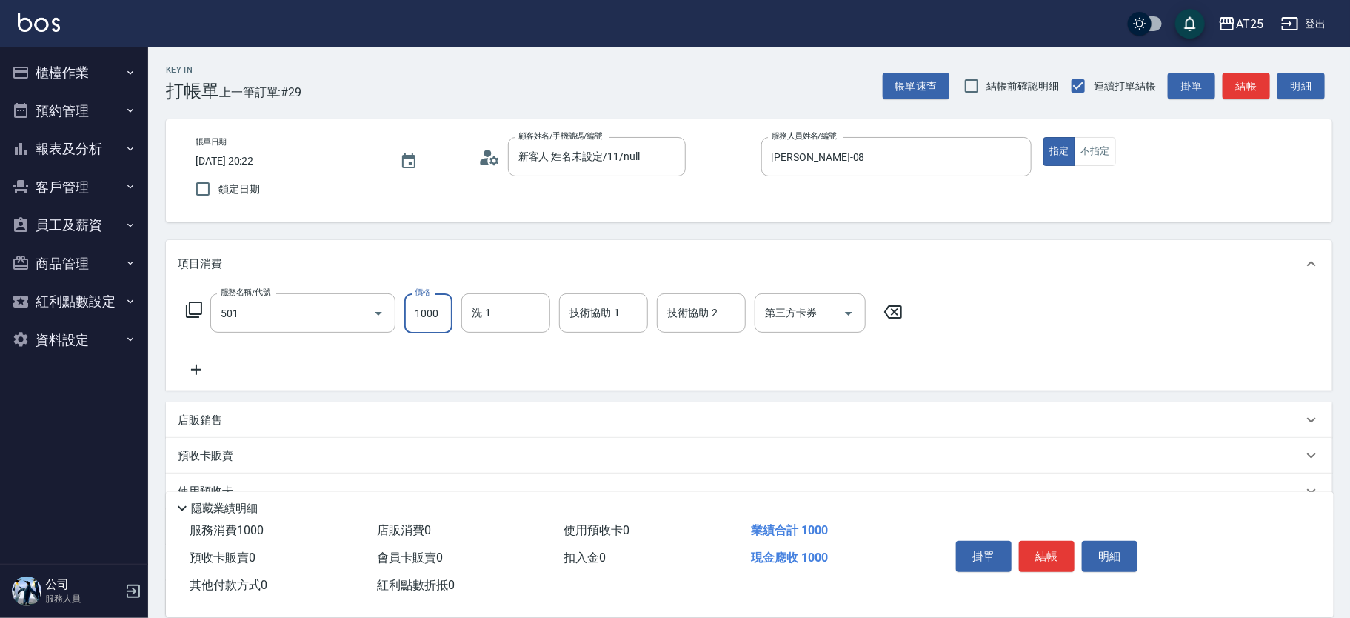
type input "染髮(501)"
type input "0"
type input "20"
type input "200"
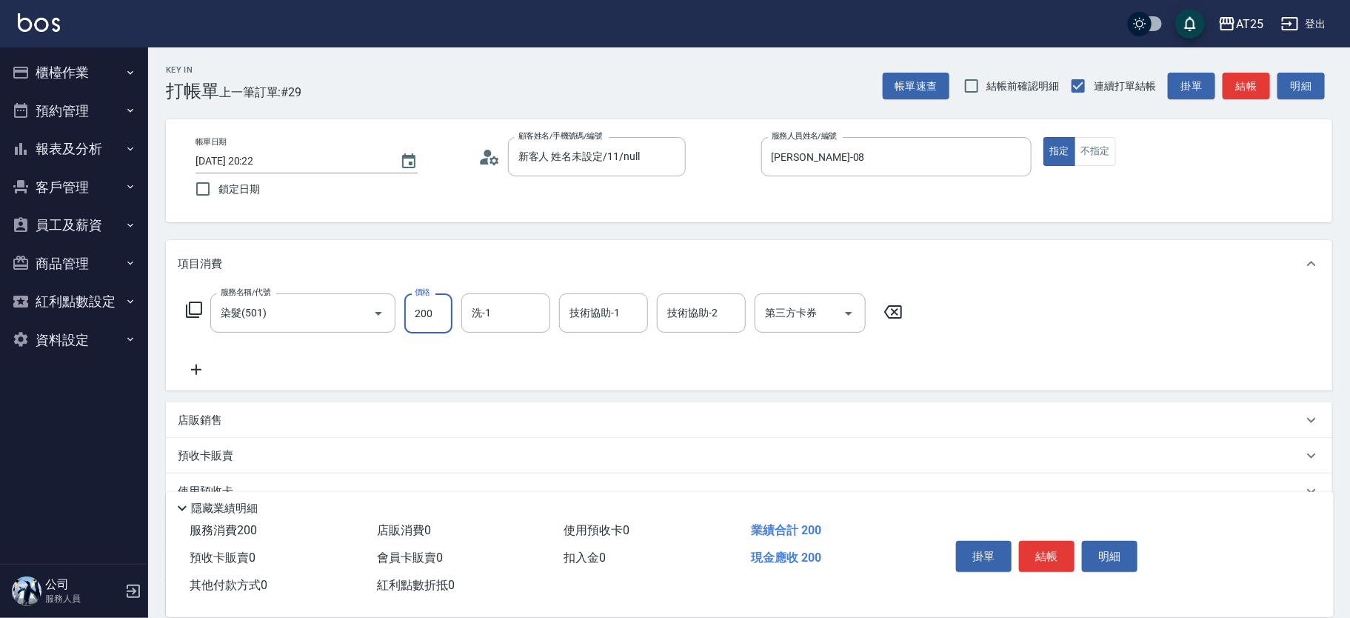
type input "200"
type input "2000"
type input "小祐-117"
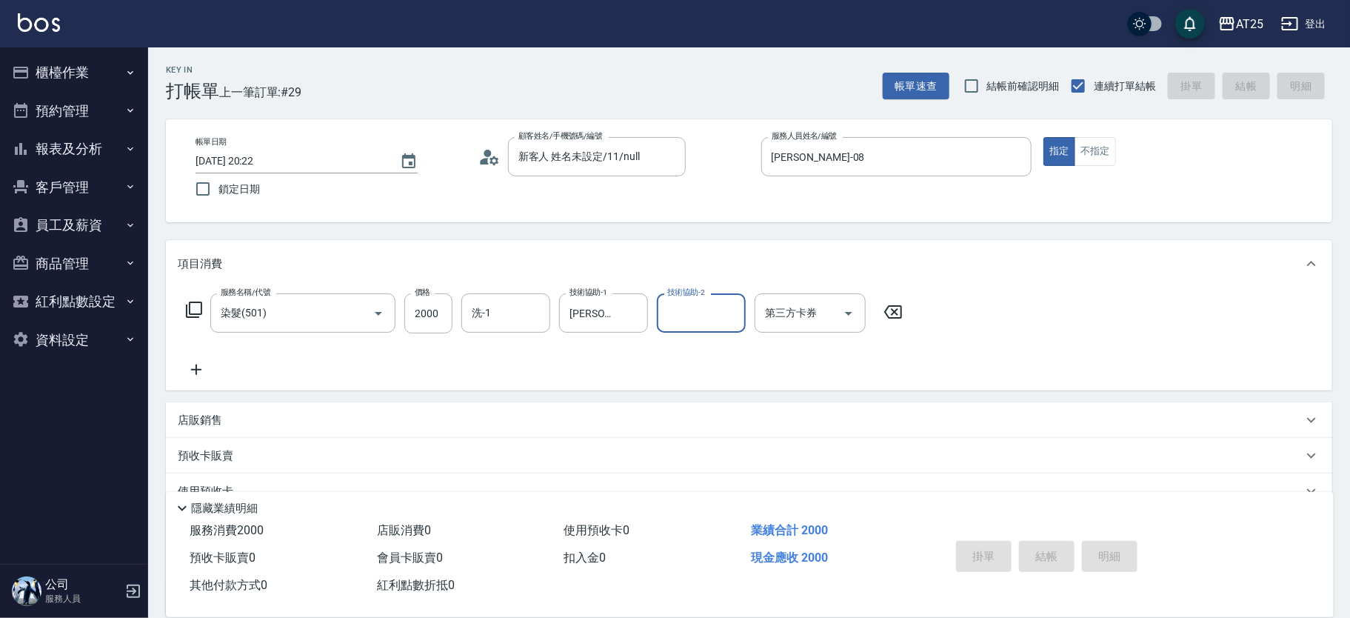
type input "2025/08/15 20:27"
type input "0"
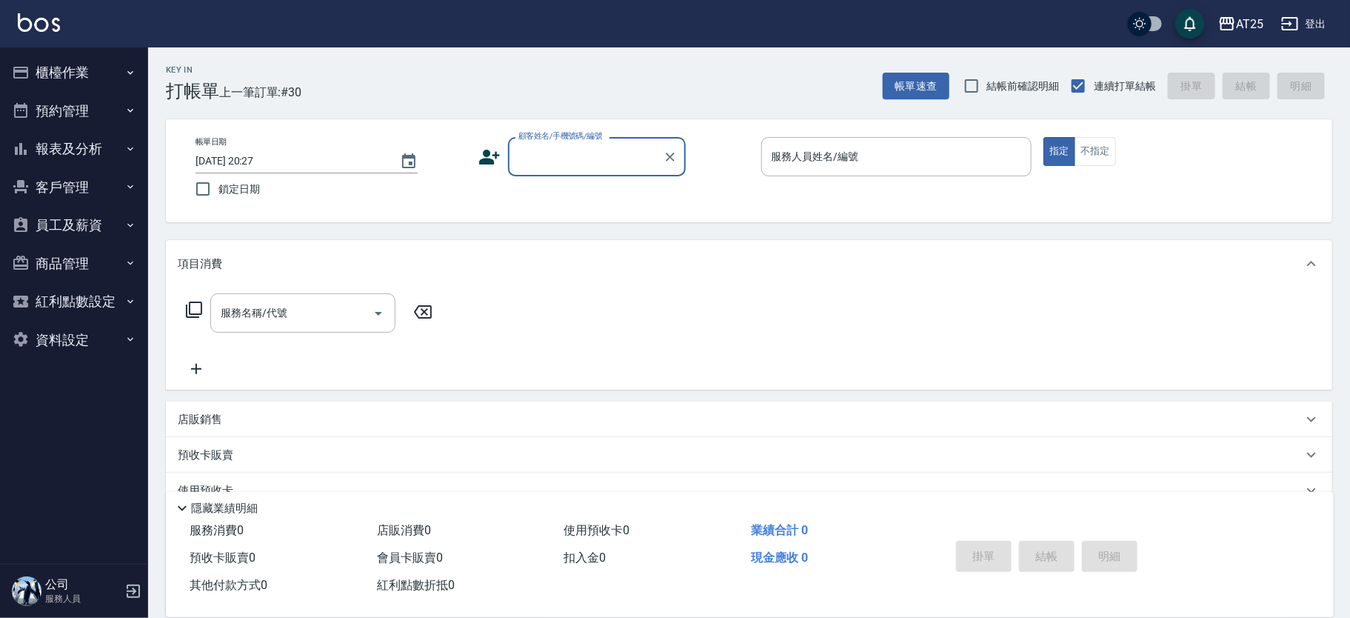
click at [537, 157] on input "顧客姓名/手機號碼/編號" at bounding box center [586, 157] width 142 height 26
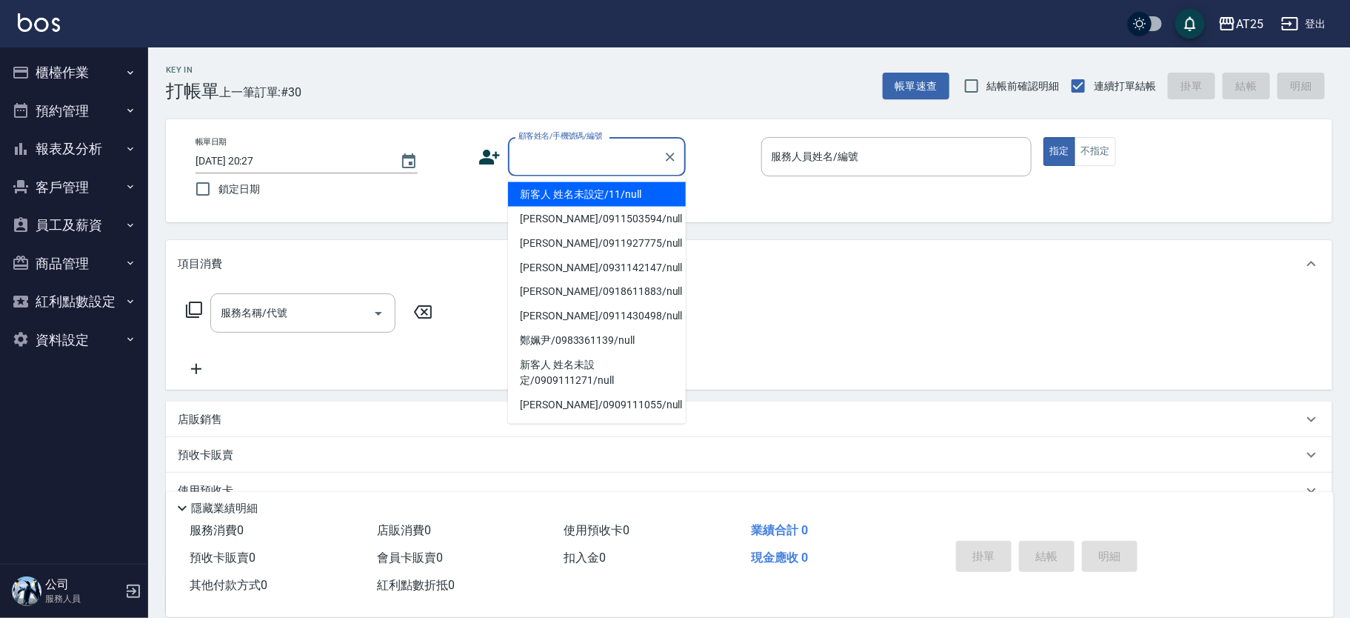
click at [654, 197] on li "新客人 姓名未設定/11/null" at bounding box center [597, 194] width 178 height 24
type input "新客人 姓名未設定/11/null"
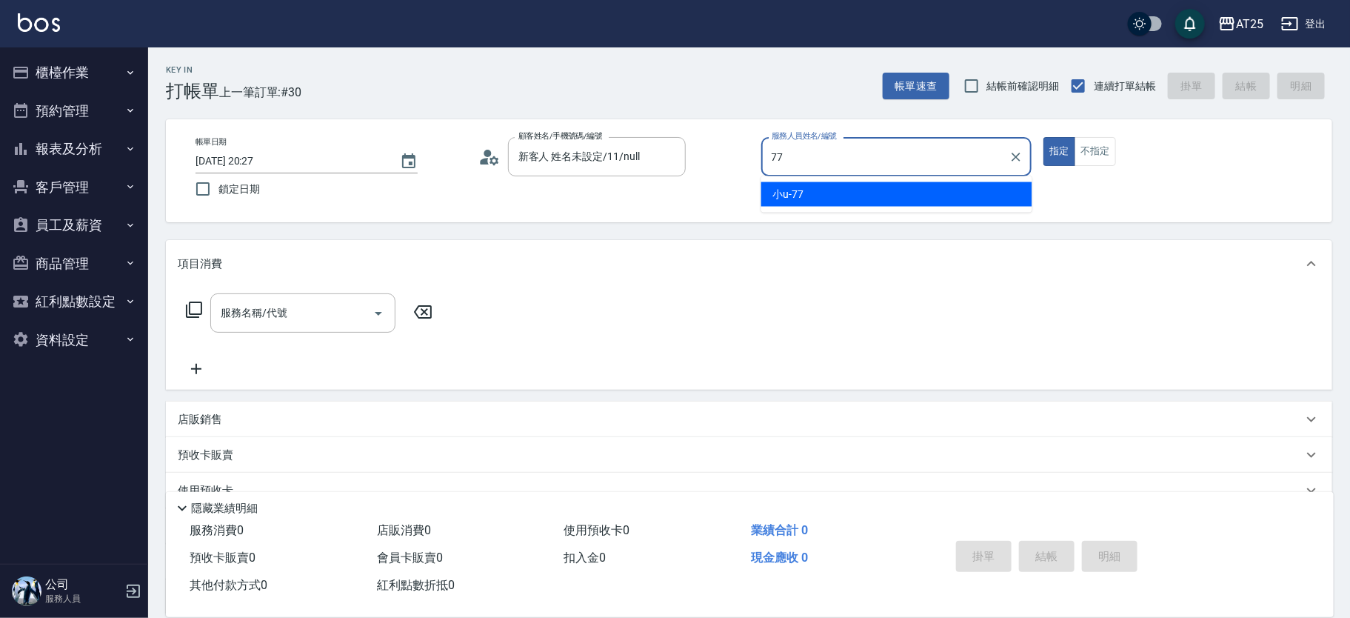
type input "小u-77"
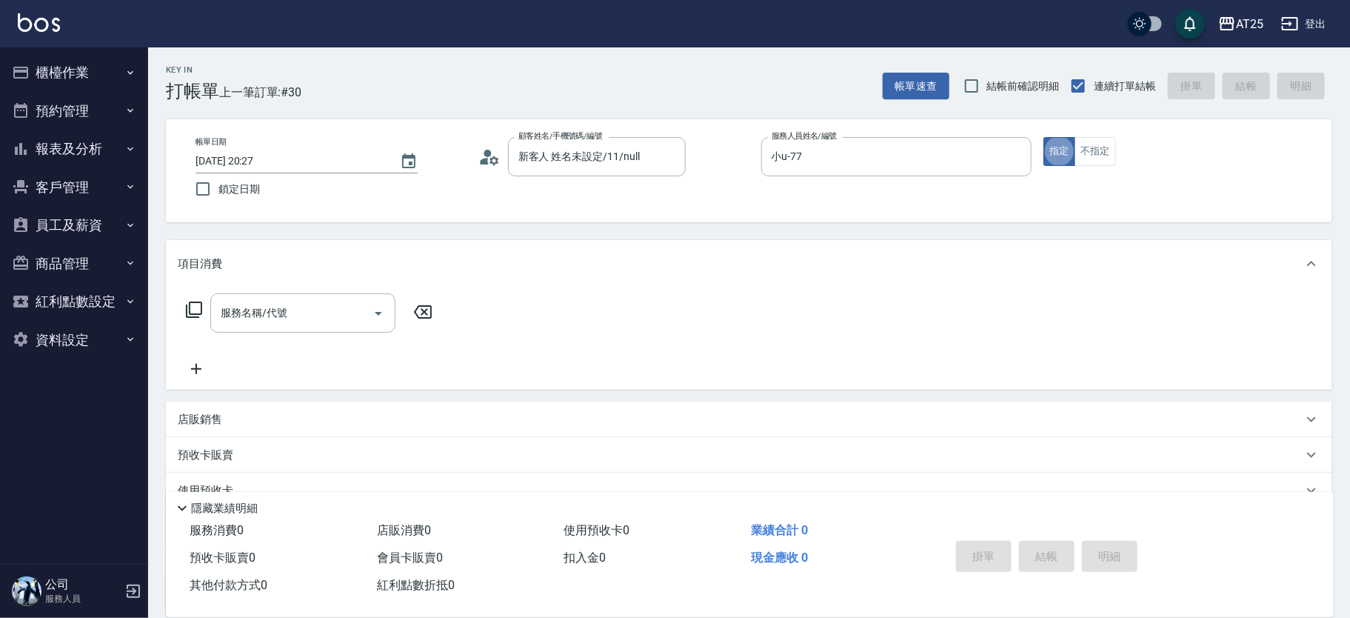
click at [188, 316] on icon at bounding box center [194, 309] width 16 height 16
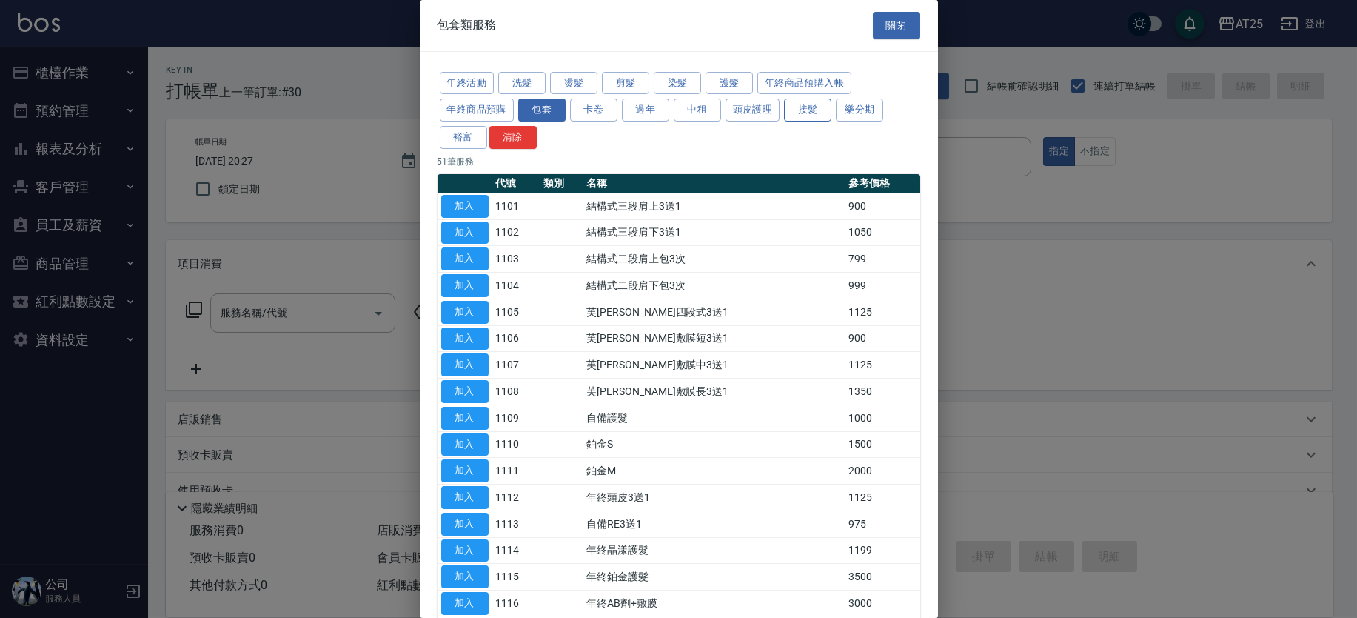
click at [798, 110] on button "接髮" at bounding box center [807, 109] width 47 height 23
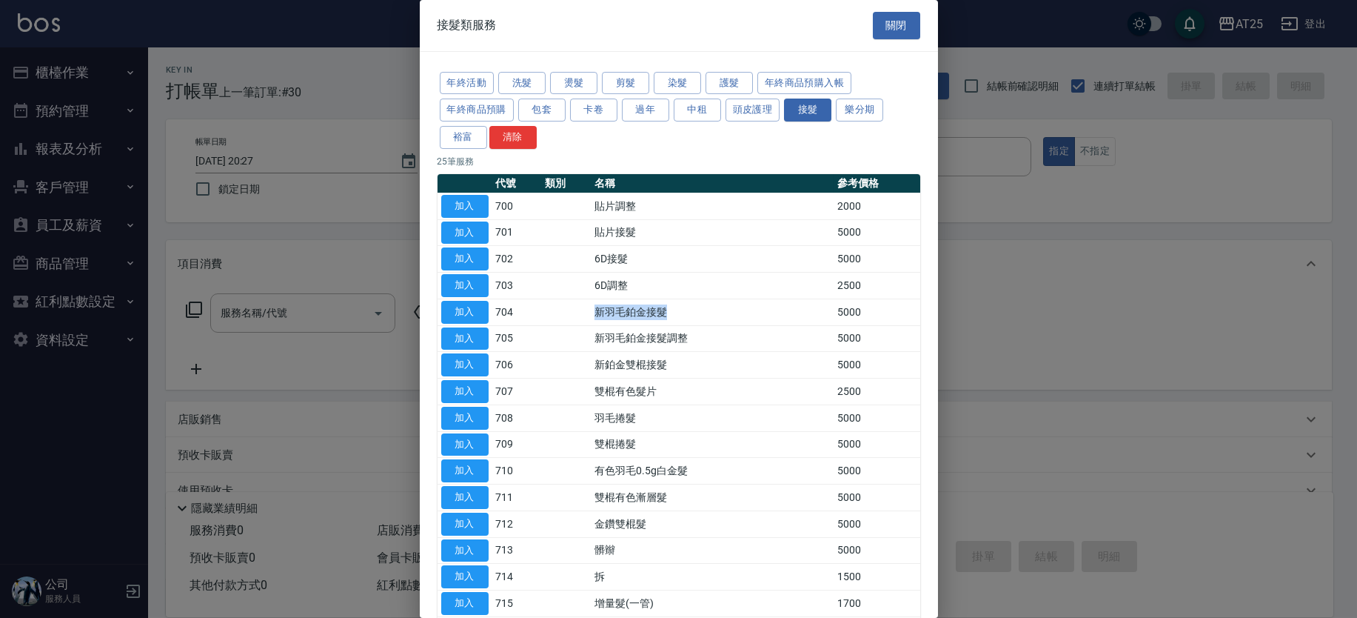
drag, startPoint x: 709, startPoint y: 318, endPoint x: 591, endPoint y: 315, distance: 118.5
click at [591, 315] on tr "加入 704 新羽毛鉑金接髮 5000" at bounding box center [679, 311] width 483 height 27
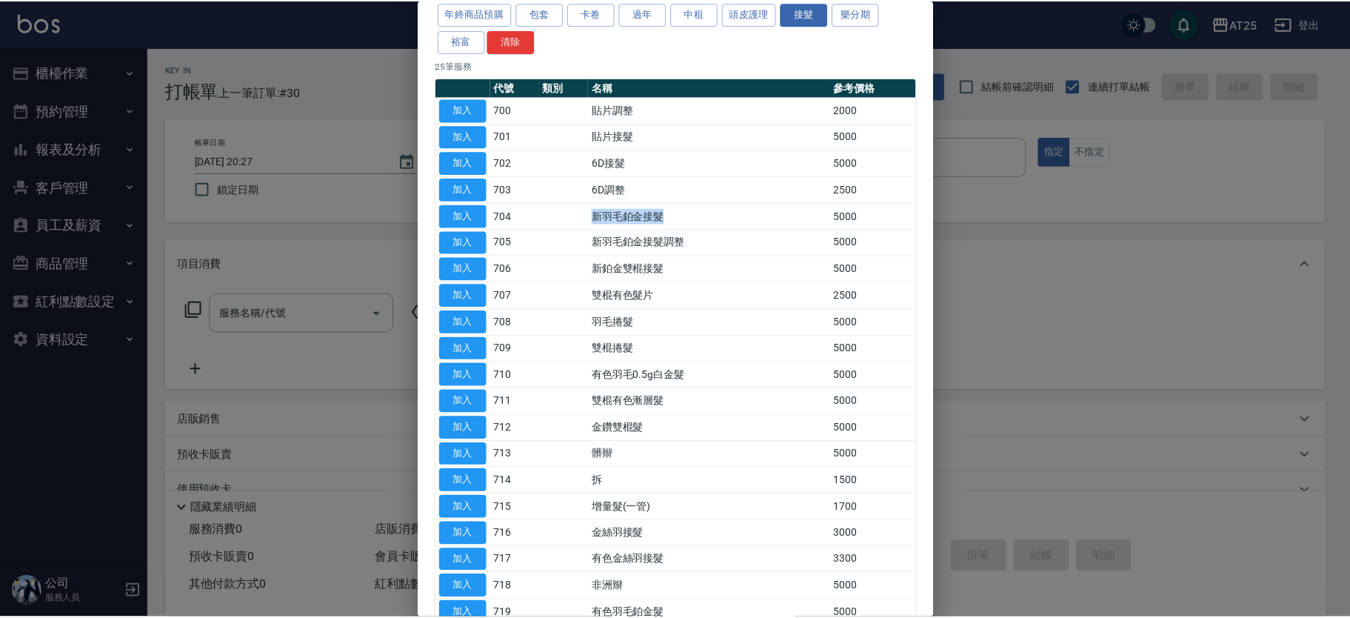
scroll to position [127, 0]
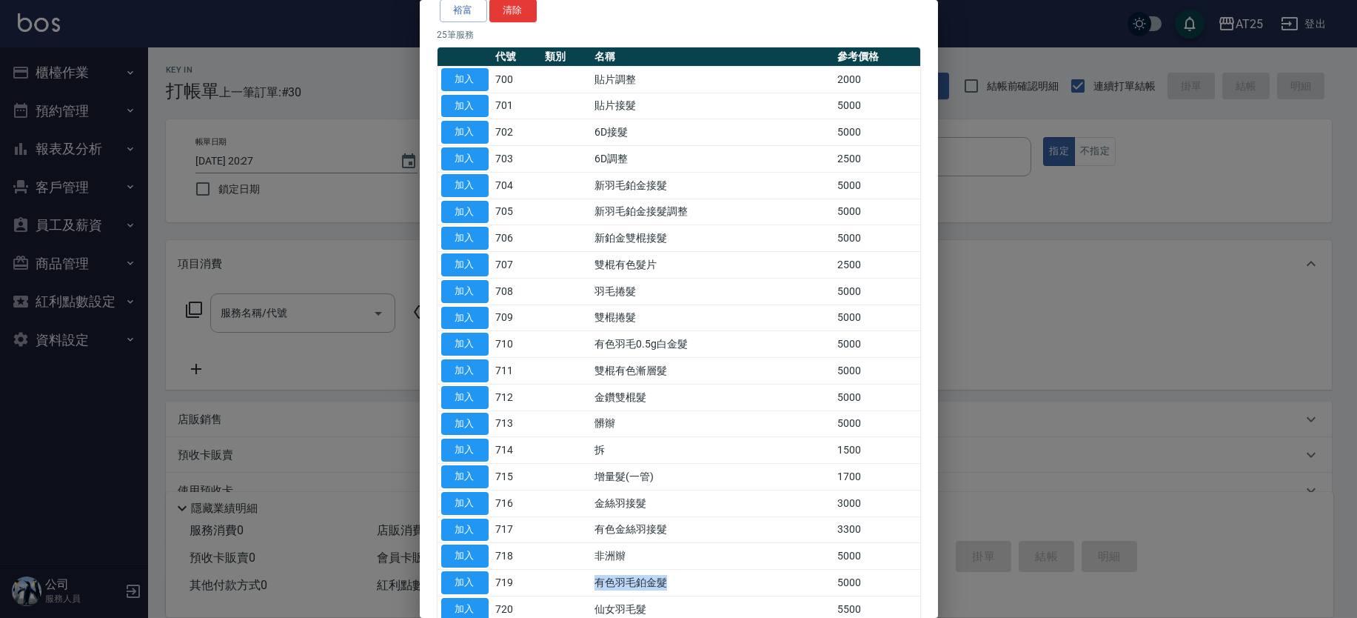
drag, startPoint x: 697, startPoint y: 585, endPoint x: 583, endPoint y: 581, distance: 114.1
click at [583, 581] on tr "加入 719 有色羽毛鉑金髮 5000" at bounding box center [679, 582] width 483 height 27
click at [460, 576] on button "加入" at bounding box center [464, 582] width 47 height 23
type input "有色羽毛鉑金髮(719)"
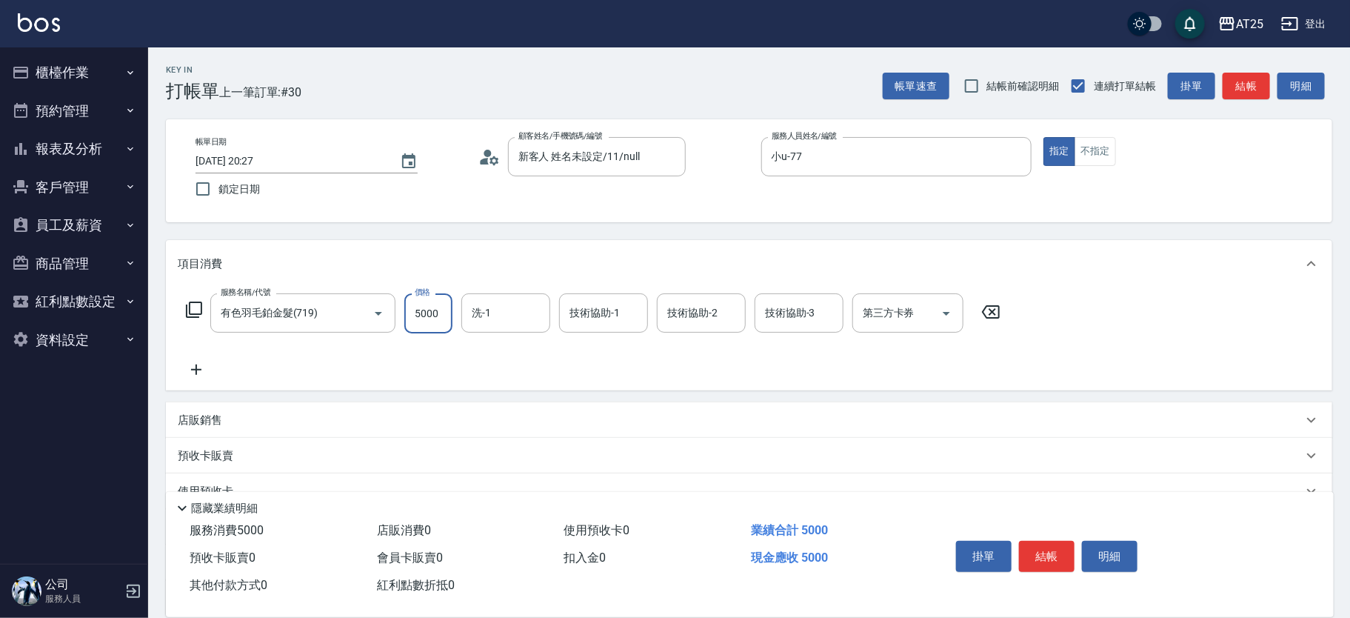
click at [427, 324] on input "5000" at bounding box center [428, 313] width 48 height 40
type input "0"
type input "14"
type input "10"
type input "148"
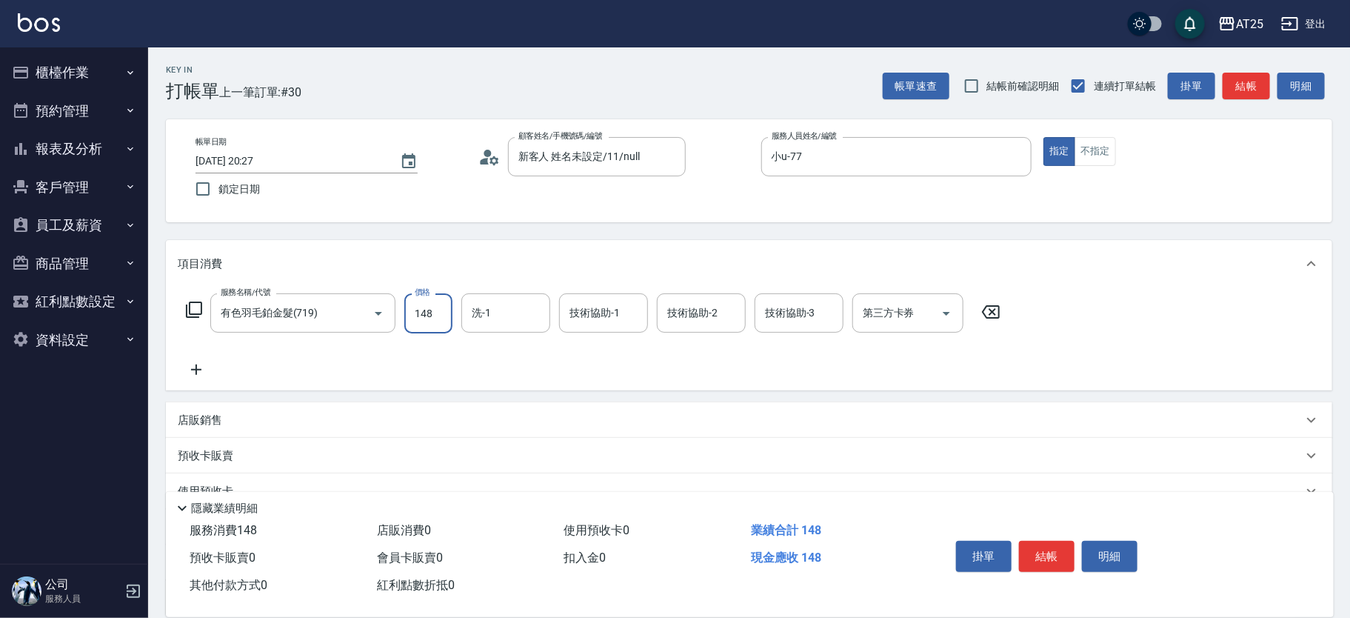
type input "140"
type input "14810"
type input "1480"
type input "14810"
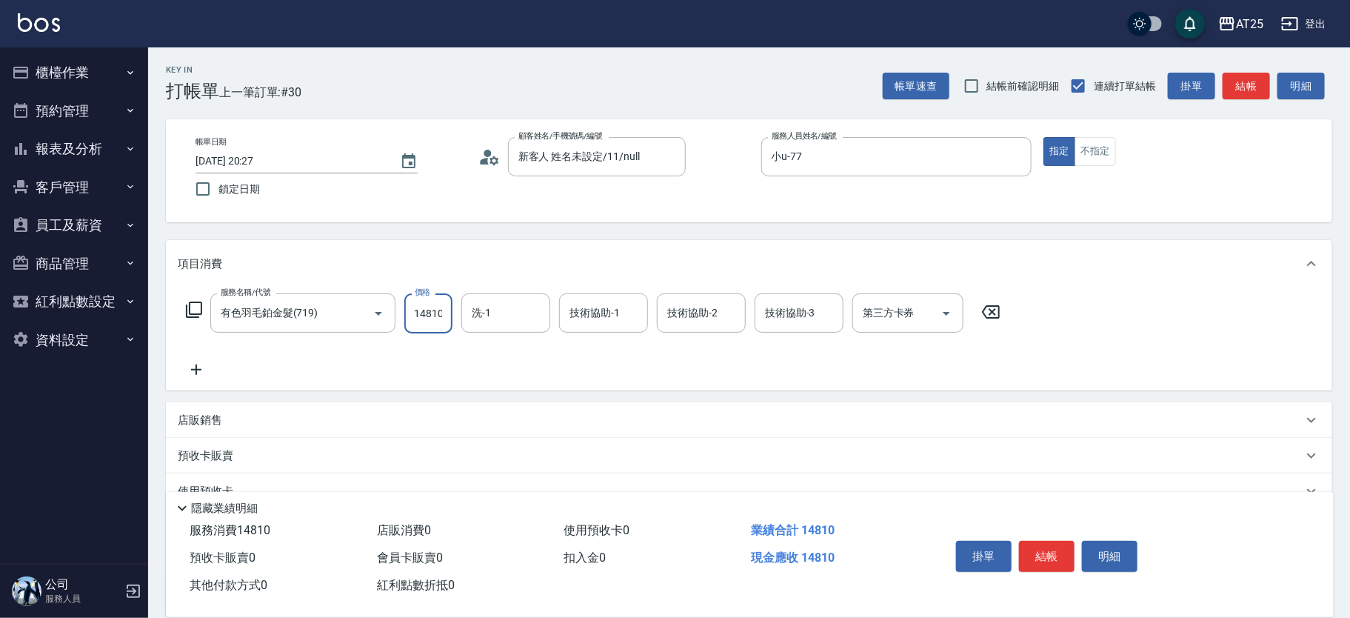
click at [195, 368] on icon at bounding box center [196, 369] width 10 height 10
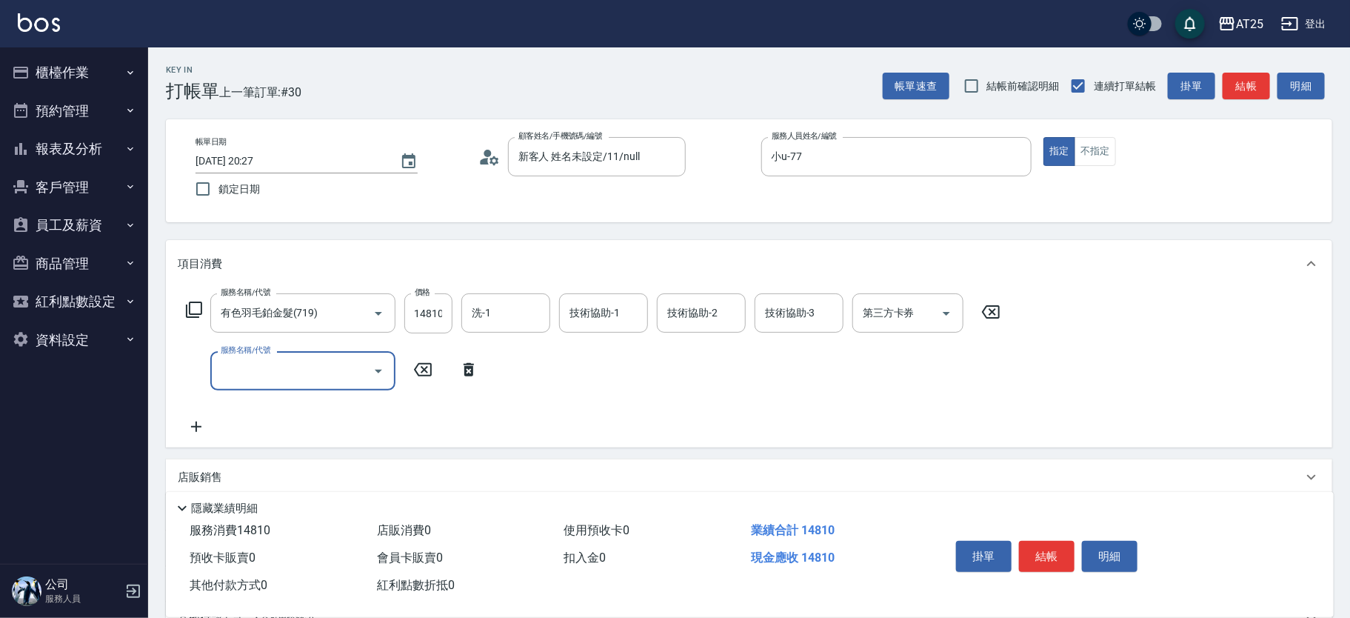
scroll to position [0, 0]
type input "714"
type input "1630"
type input "拆(714)"
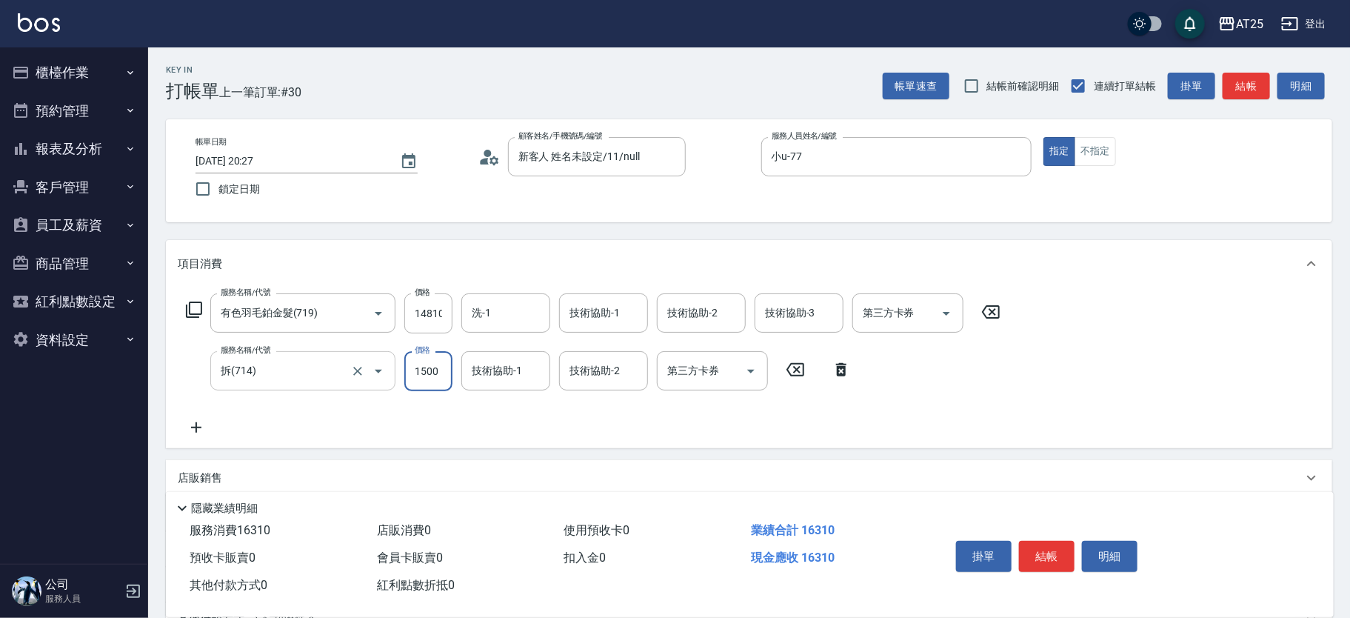
type input "1480"
type input "0"
type input "sandy-83"
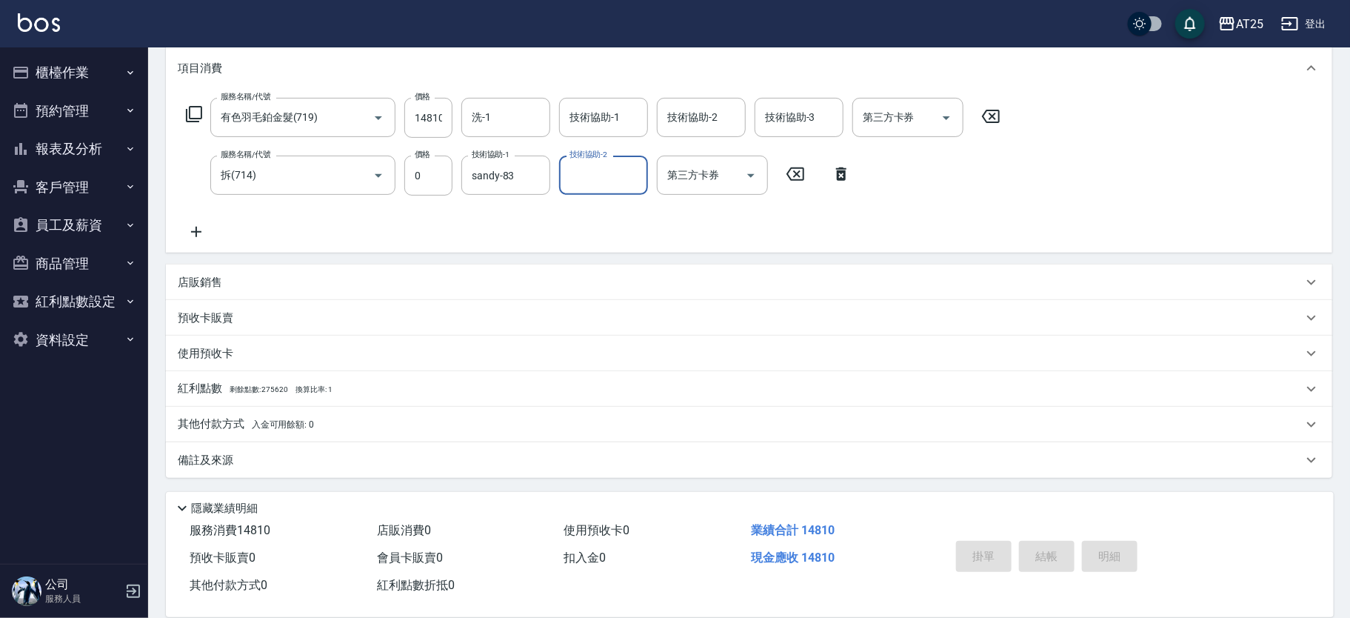
type input "2025/08/15 20:34"
type input "0"
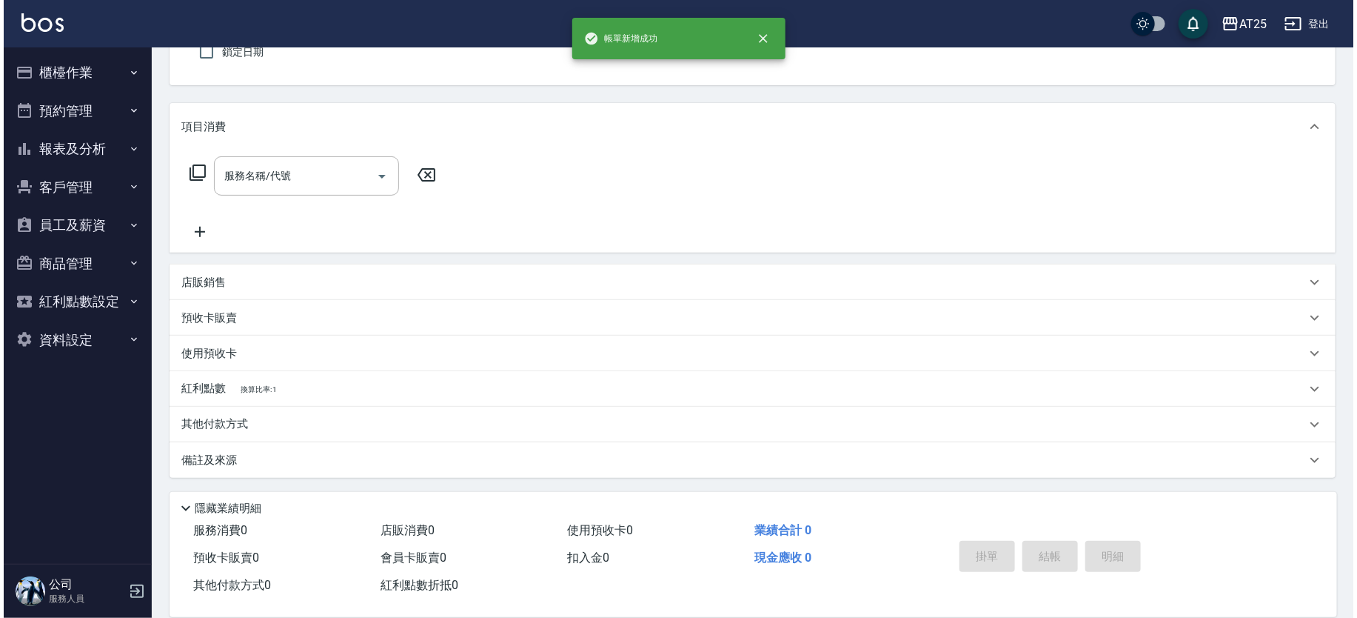
scroll to position [0, 0]
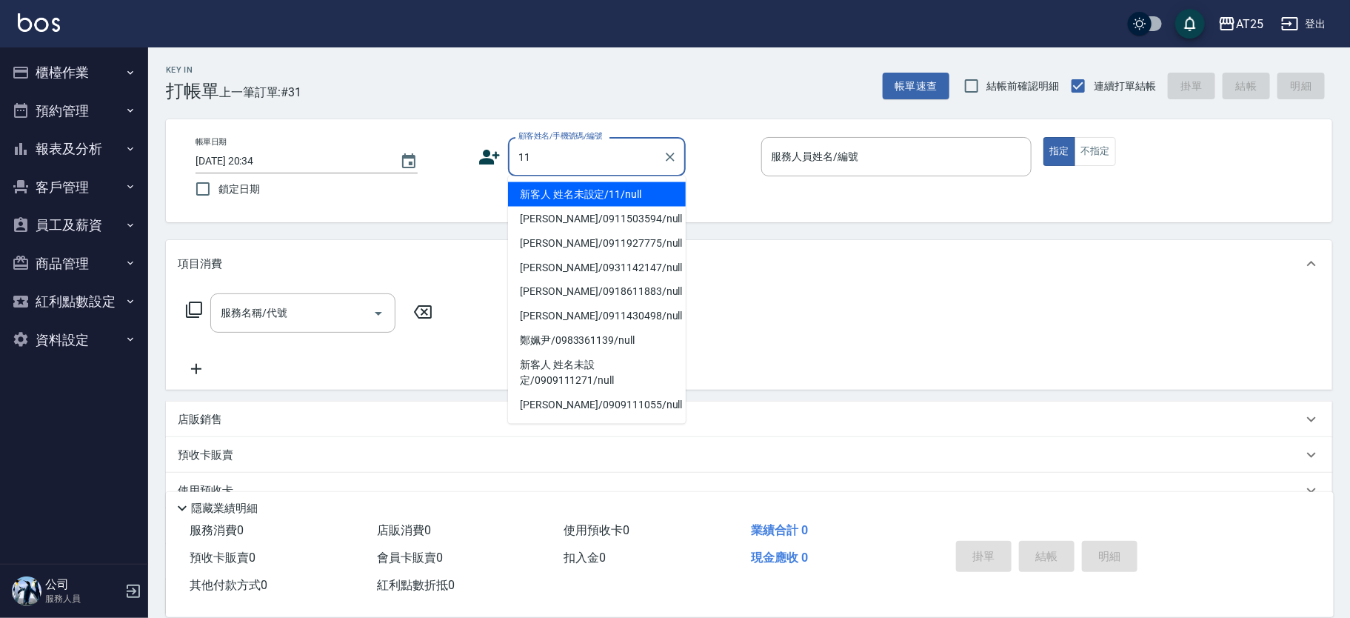
type input "新客人 姓名未設定/11/null"
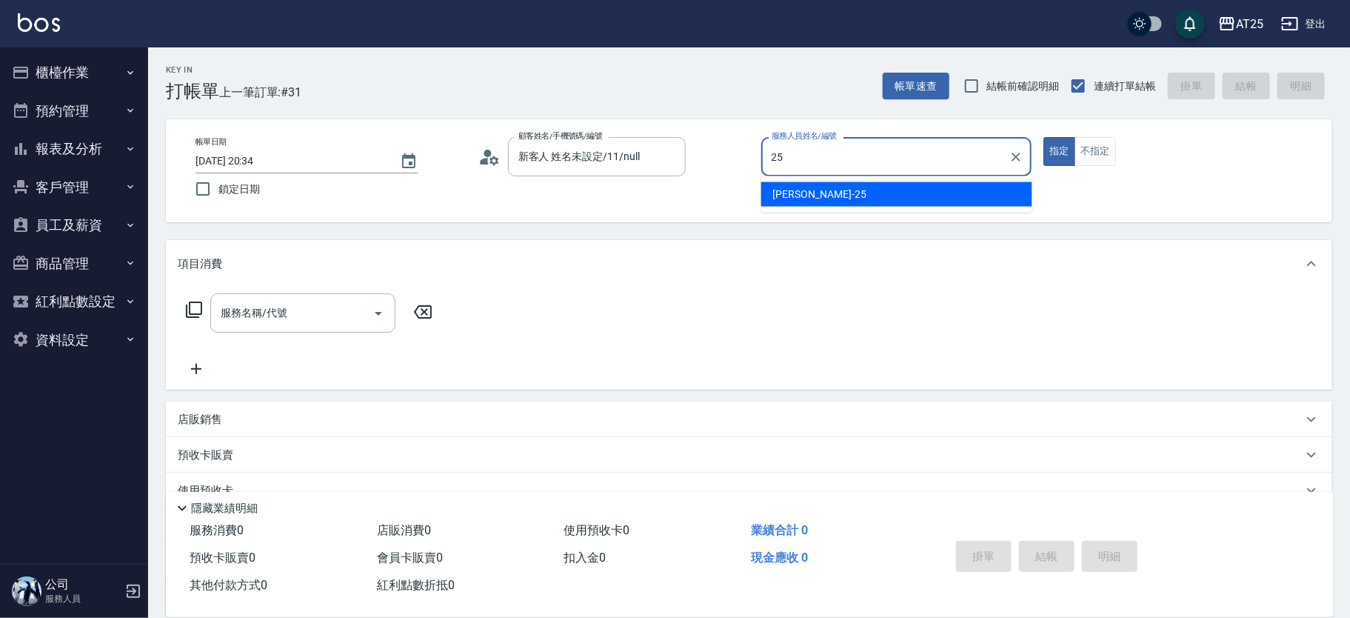
type input "Evan-25"
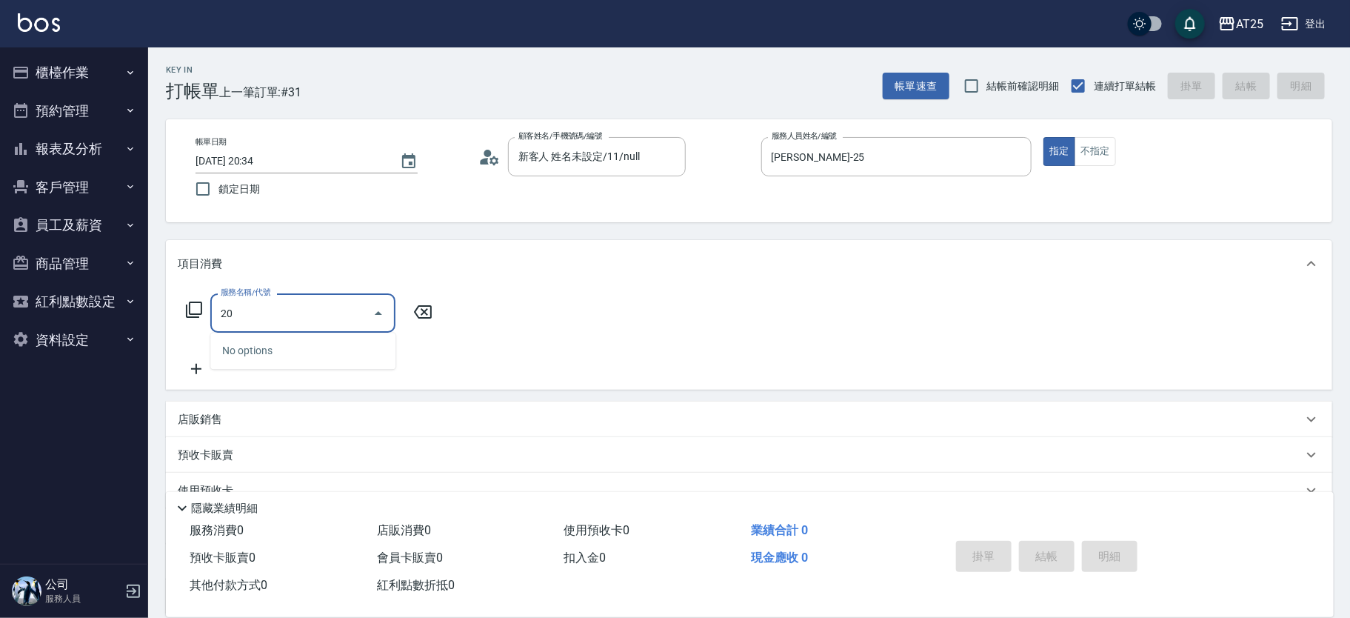
type input "201"
type input "30"
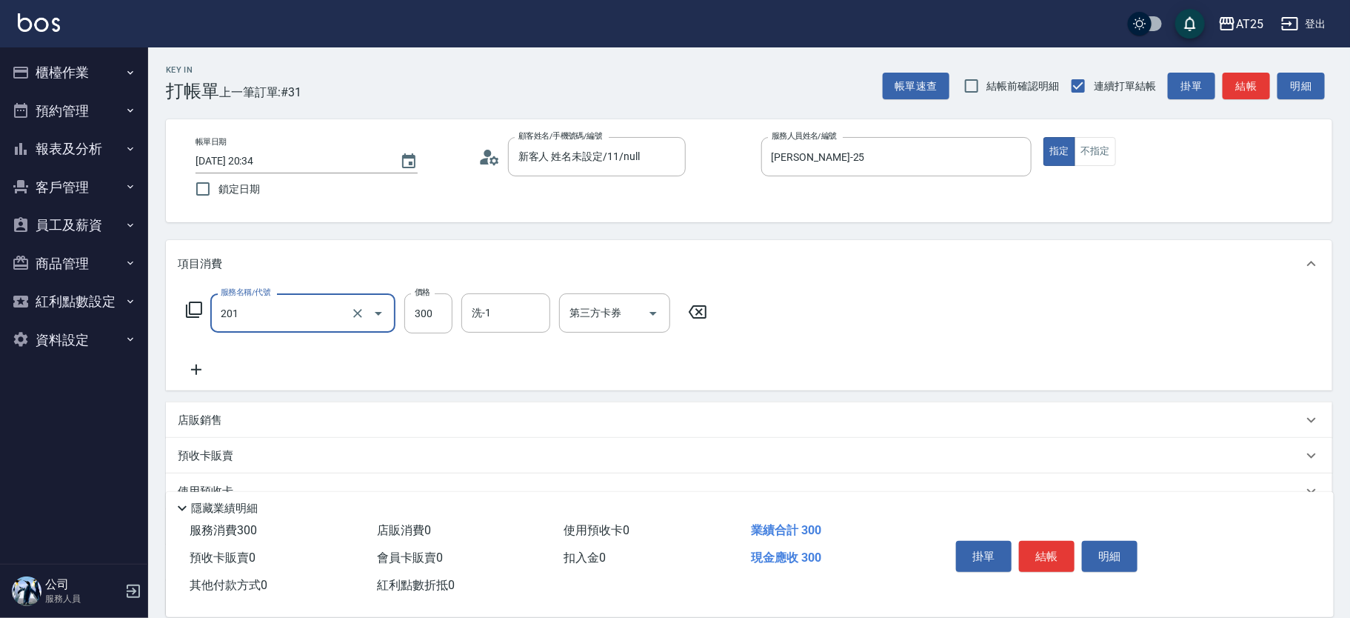
type input "洗髮(201)"
type input "0"
type input "40"
type input "400"
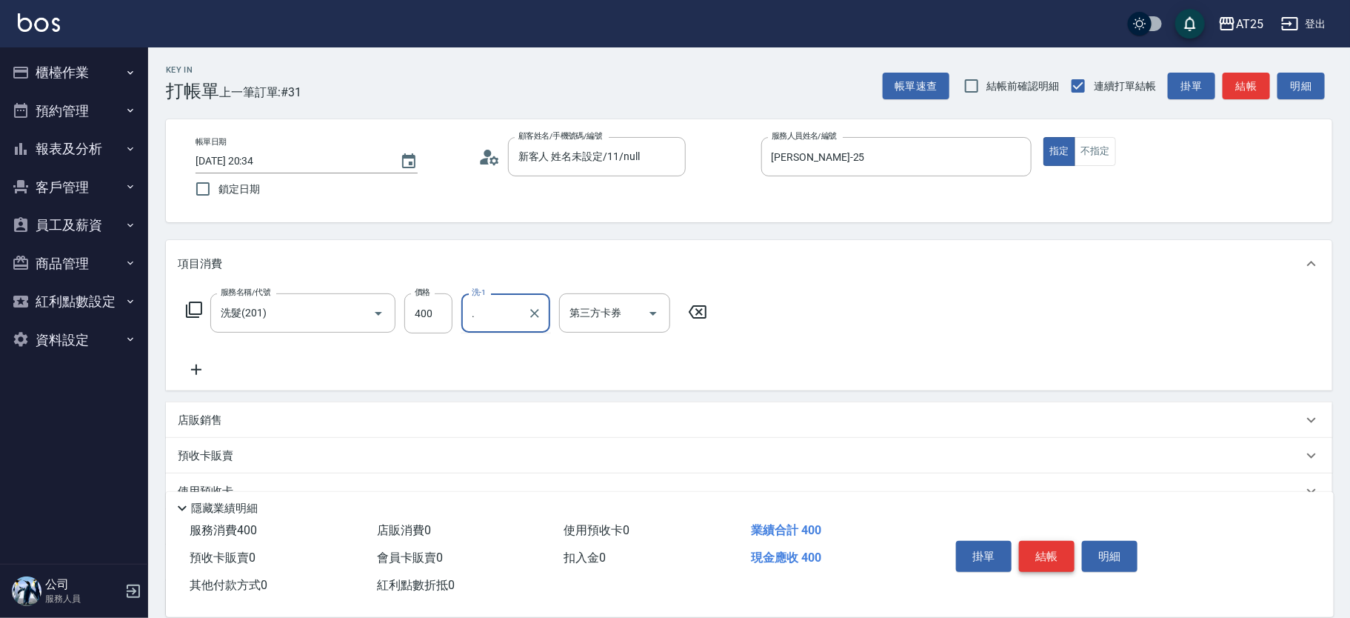
type input "."
click at [1054, 562] on button "結帳" at bounding box center [1047, 556] width 56 height 31
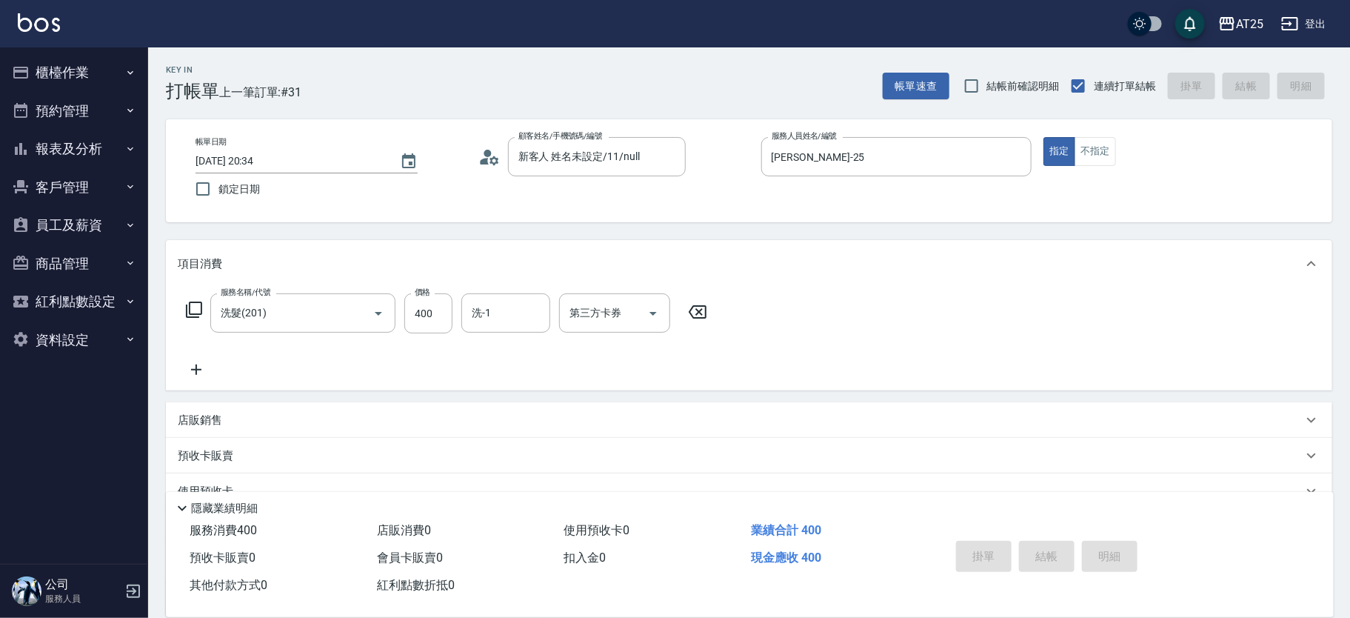
type input "2025/08/15 20:37"
type input "0"
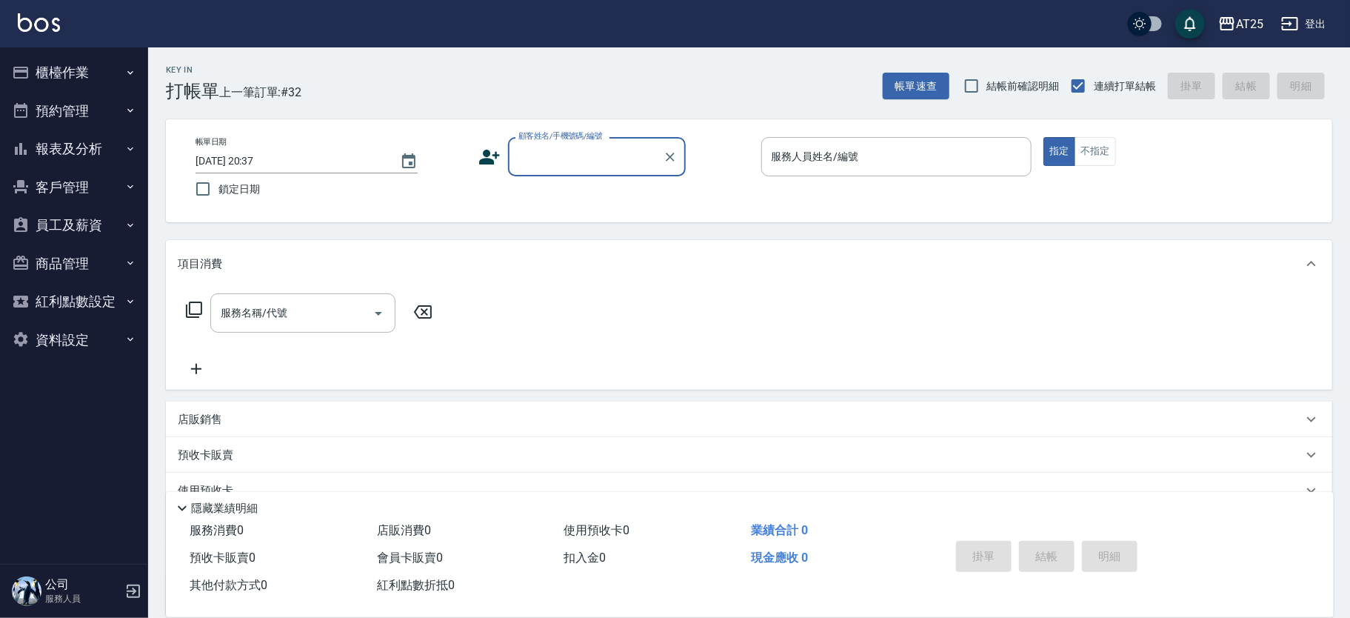
click at [595, 153] on input "顧客姓名/手機號碼/編號" at bounding box center [586, 157] width 142 height 26
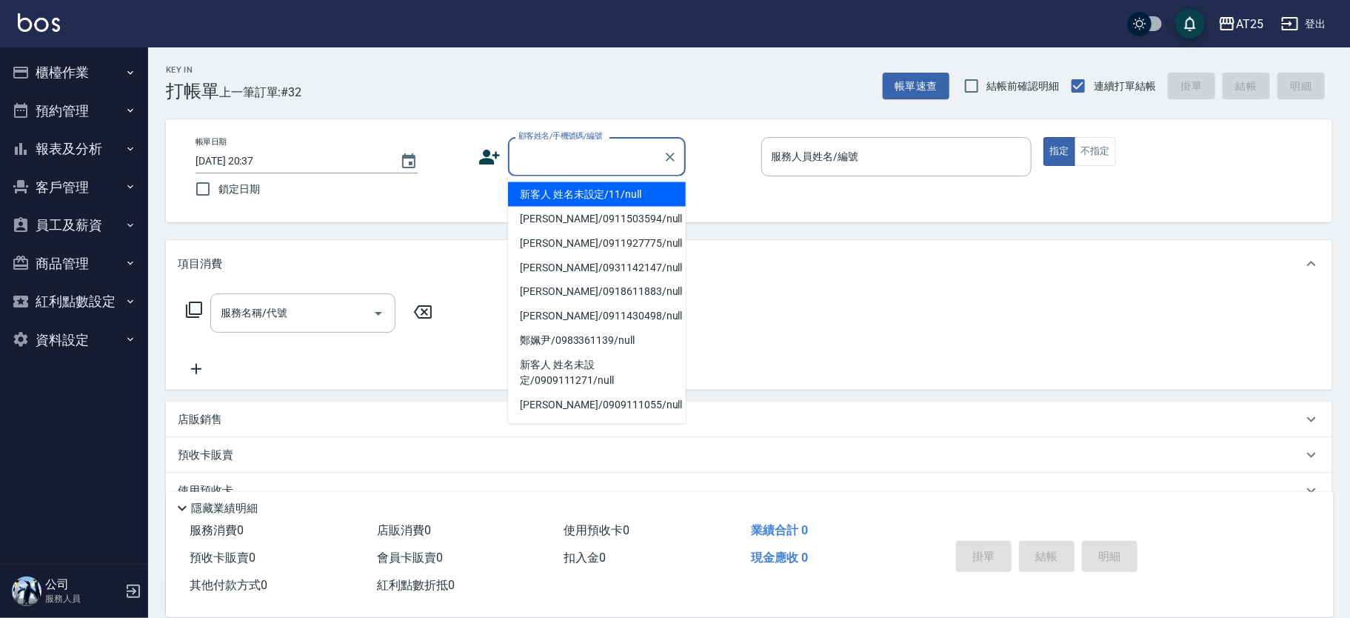
click at [635, 201] on li "新客人 姓名未設定/11/null" at bounding box center [597, 194] width 178 height 24
type input "新客人 姓名未設定/11/null"
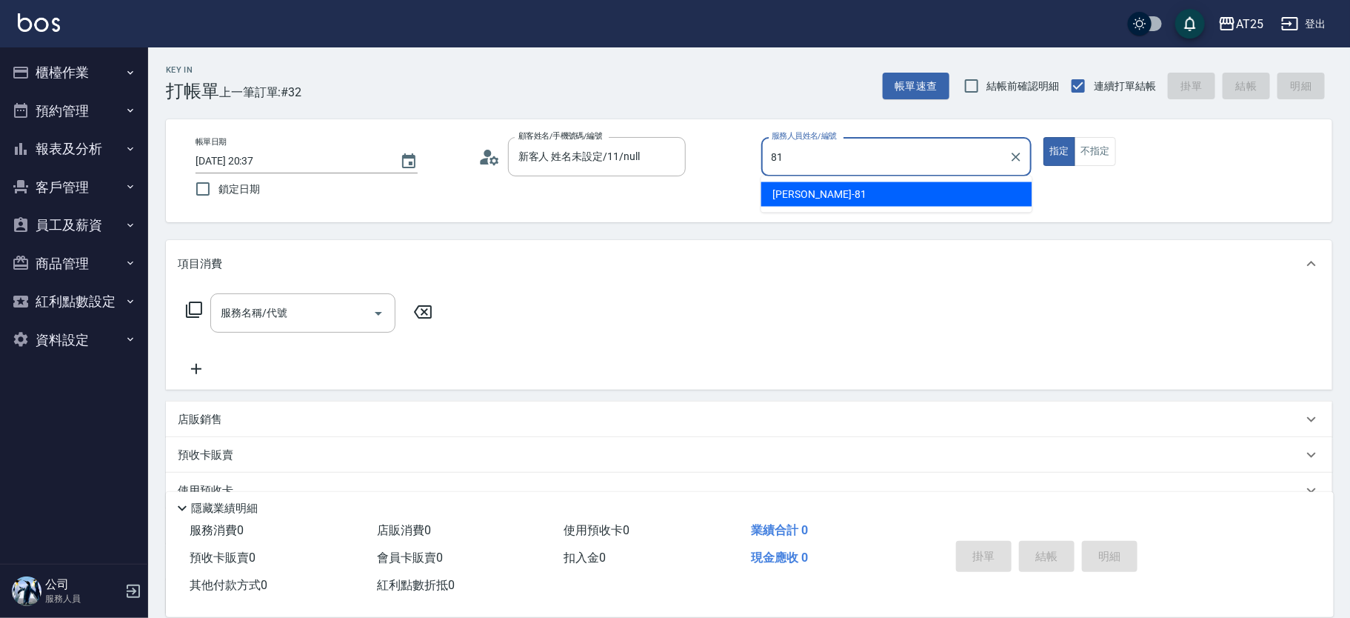
type input "小伶-81"
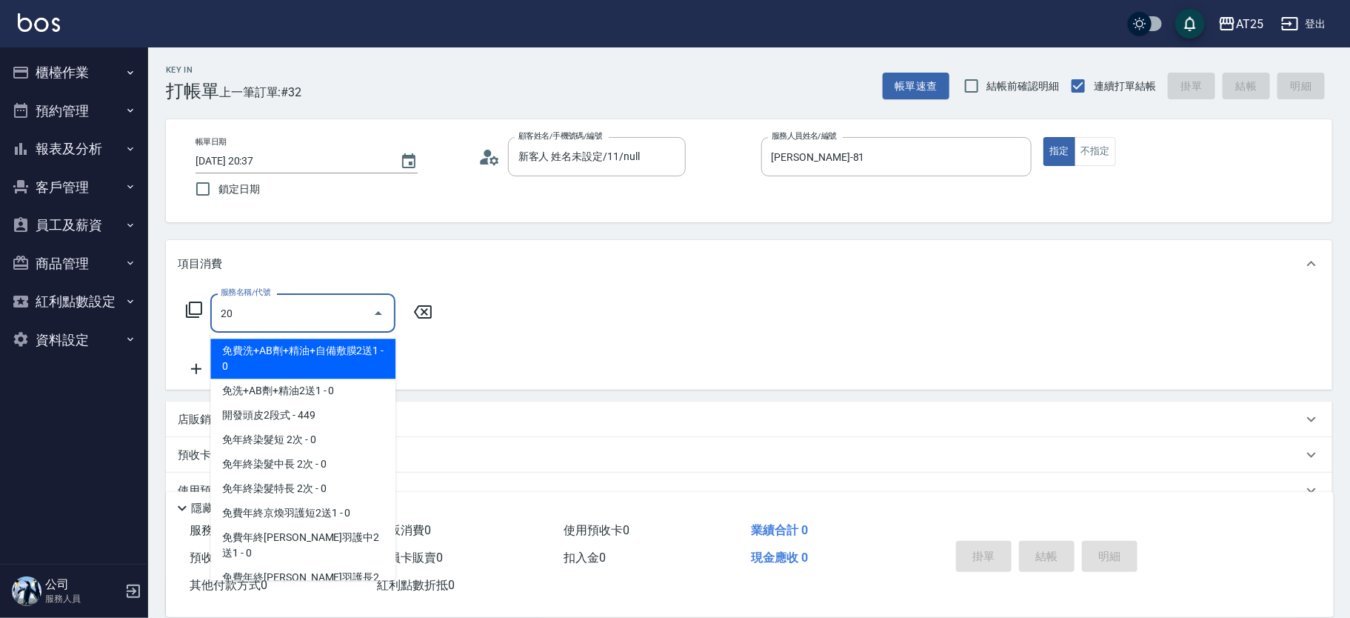
type input "201"
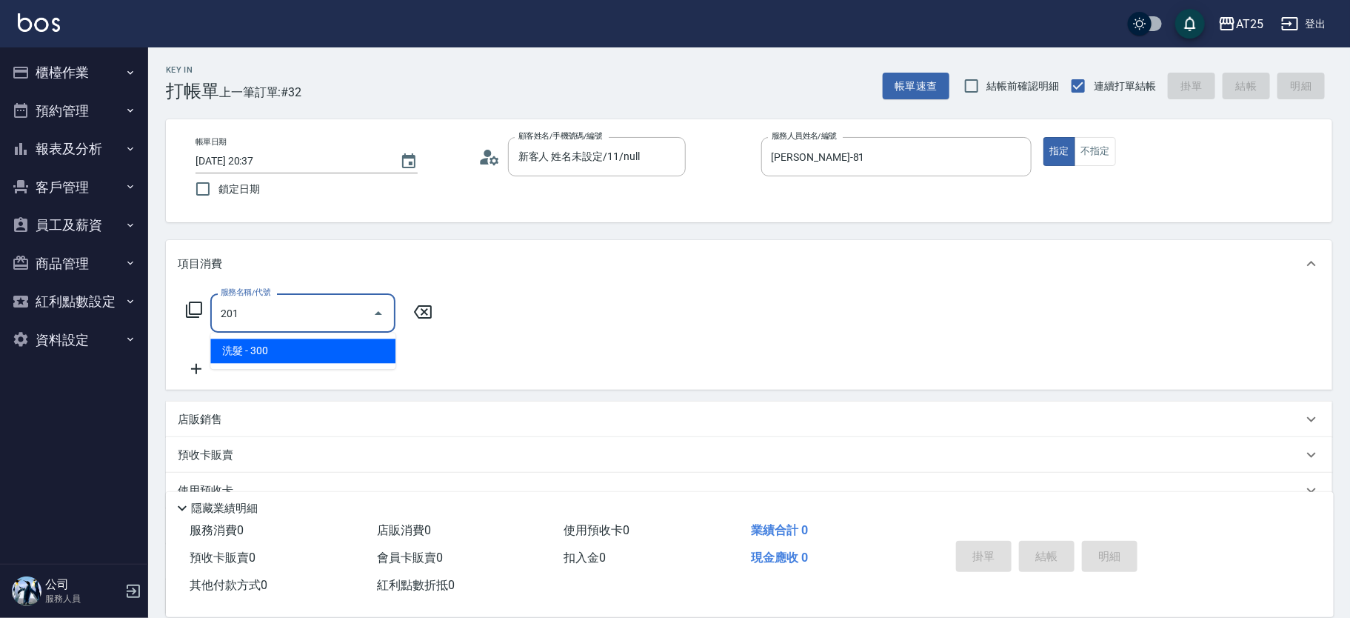
type input "30"
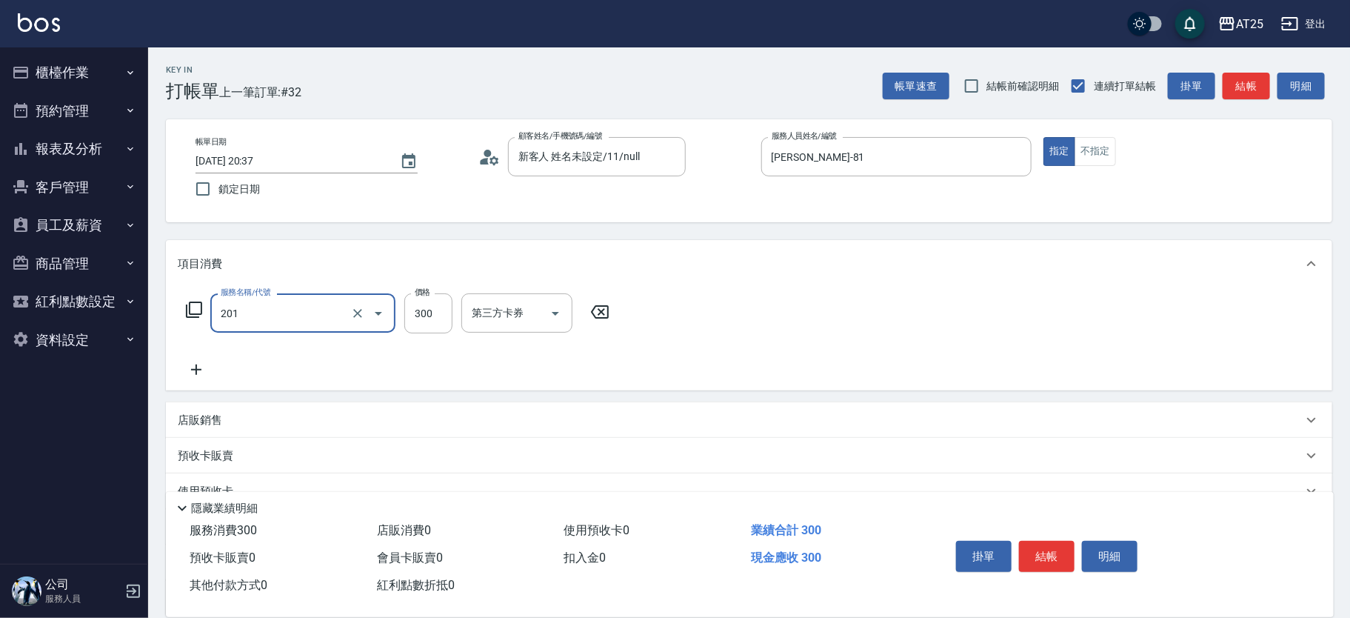
type input "洗髮(201)"
type input "0"
type input "70"
type input "700"
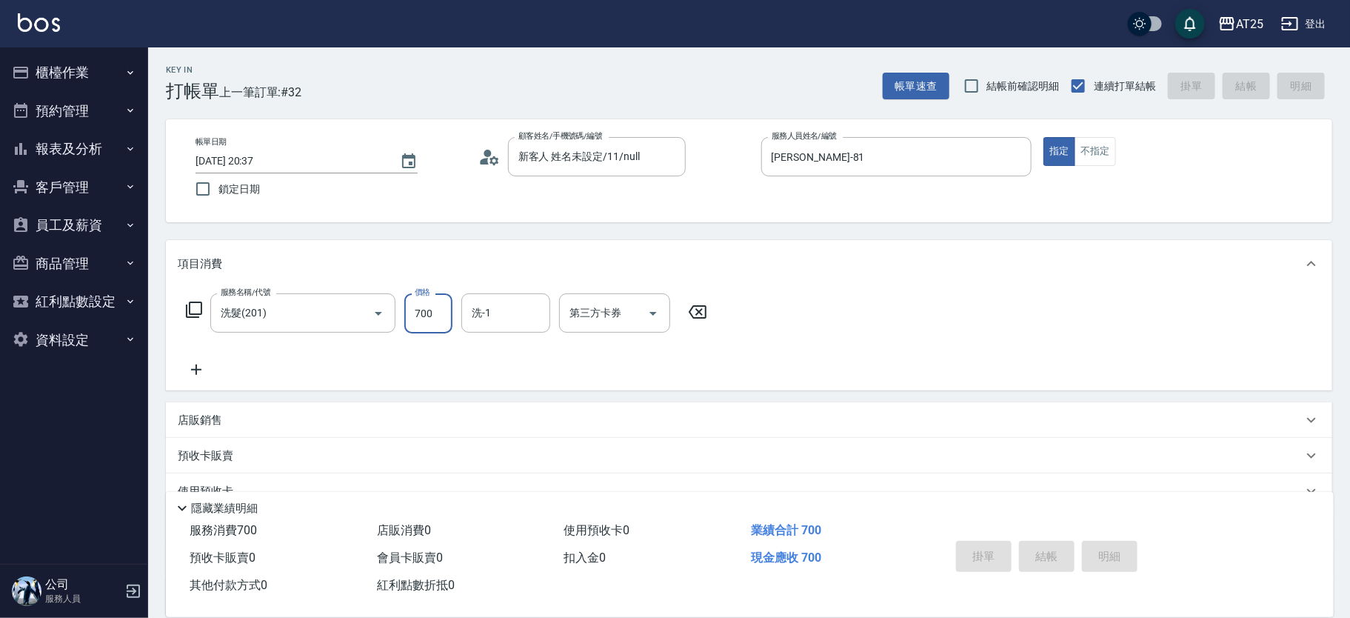
type input "2025/08/15 20:43"
type input "0"
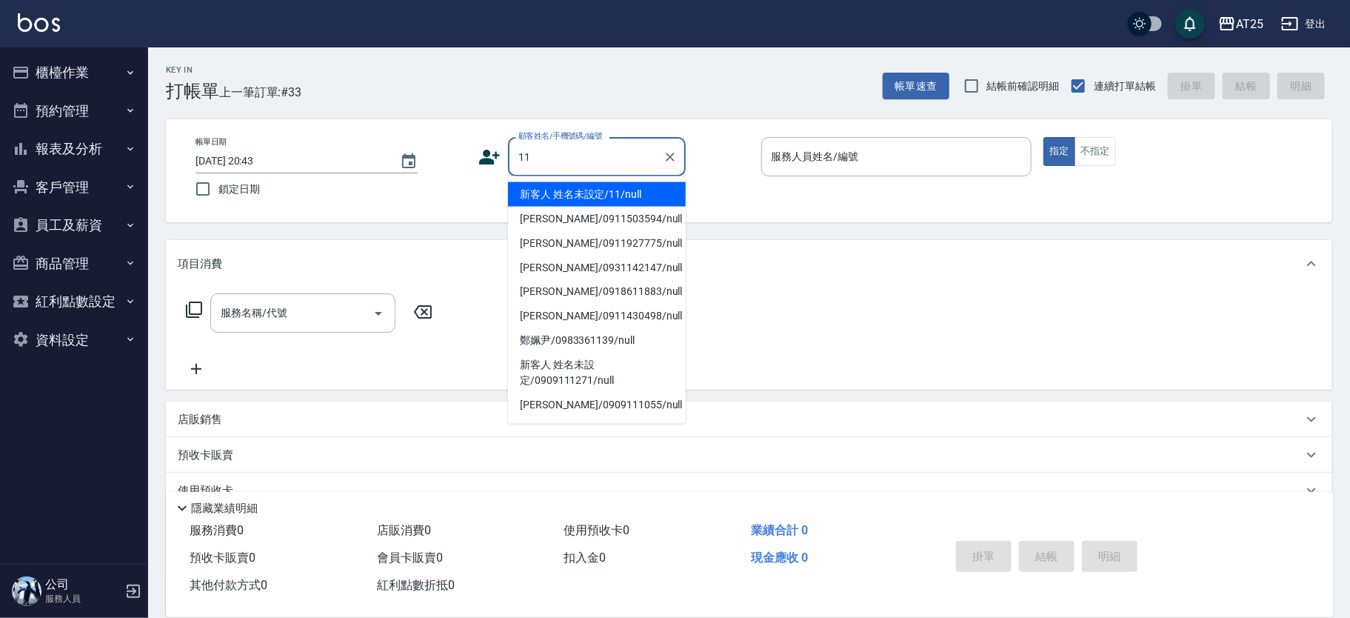
type input "新客人 姓名未設定/11/null"
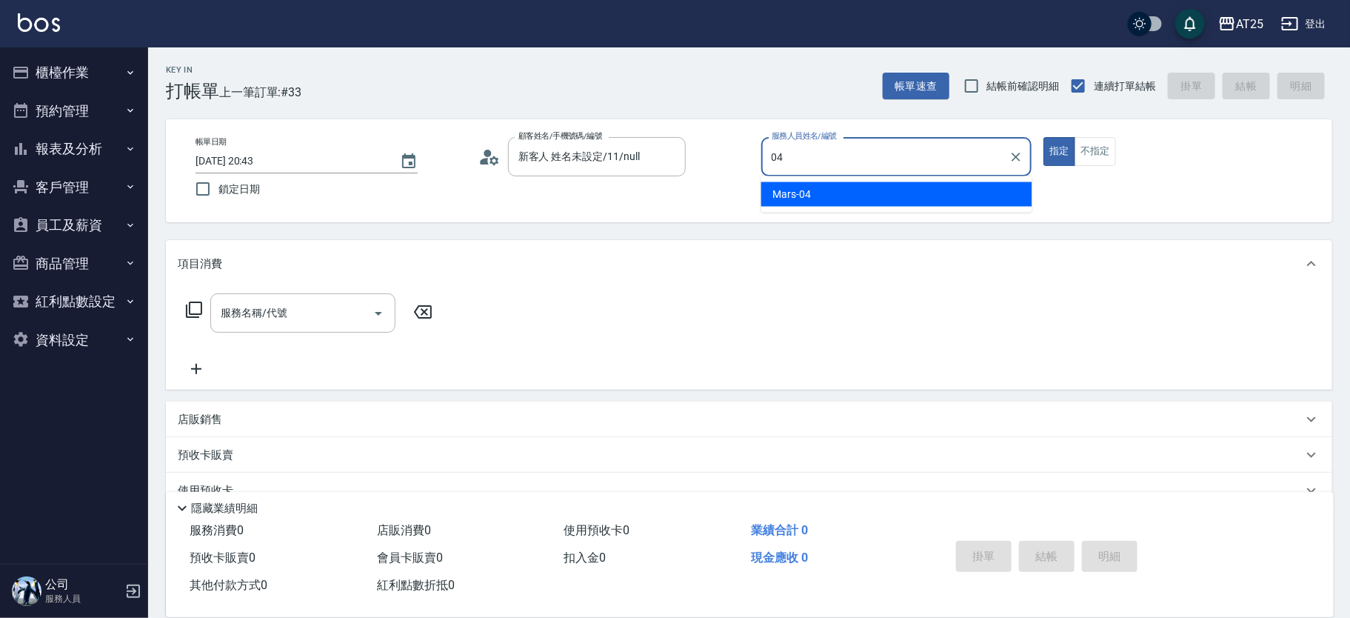
type input "Mars-04"
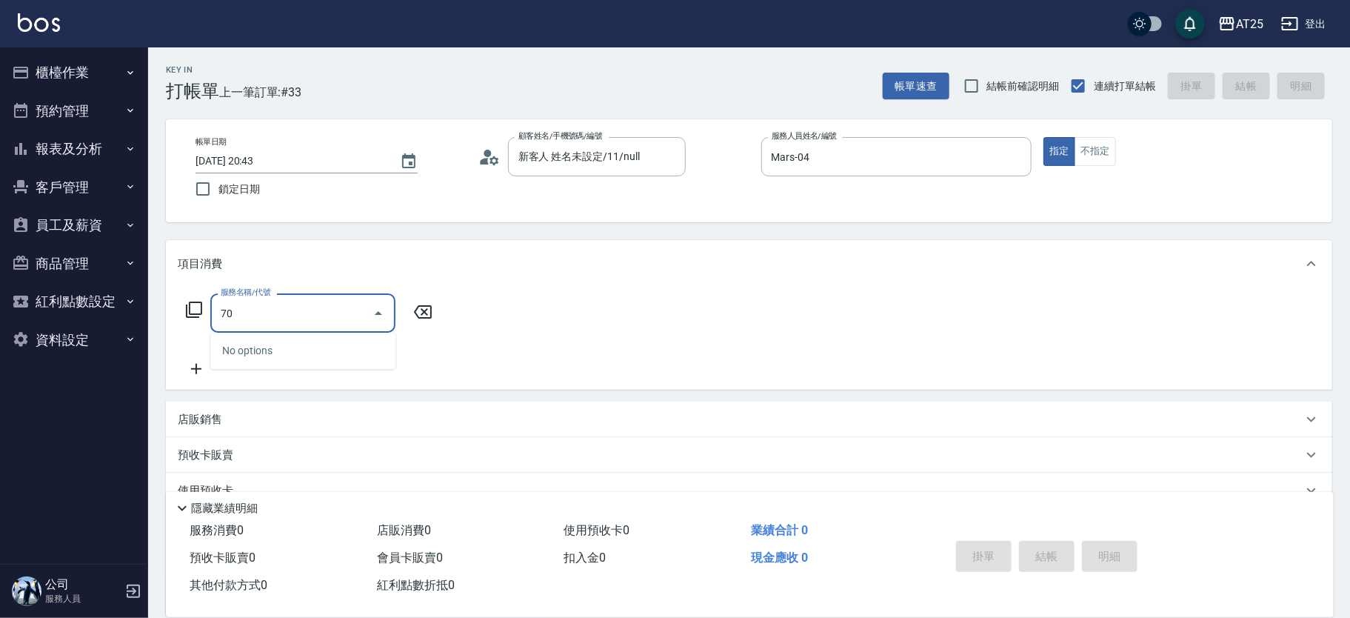
type input "705"
type input "500"
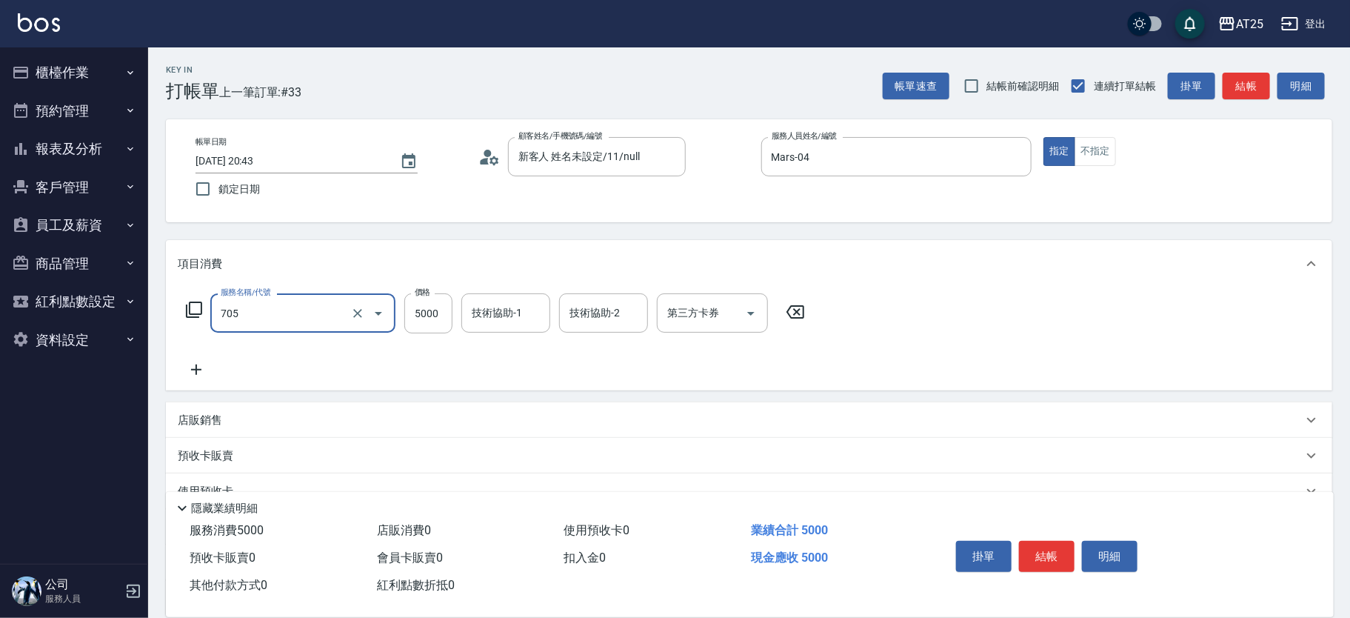
type input "新羽毛鉑金接髮調整(705)"
type input "0"
type input "30"
type input "300"
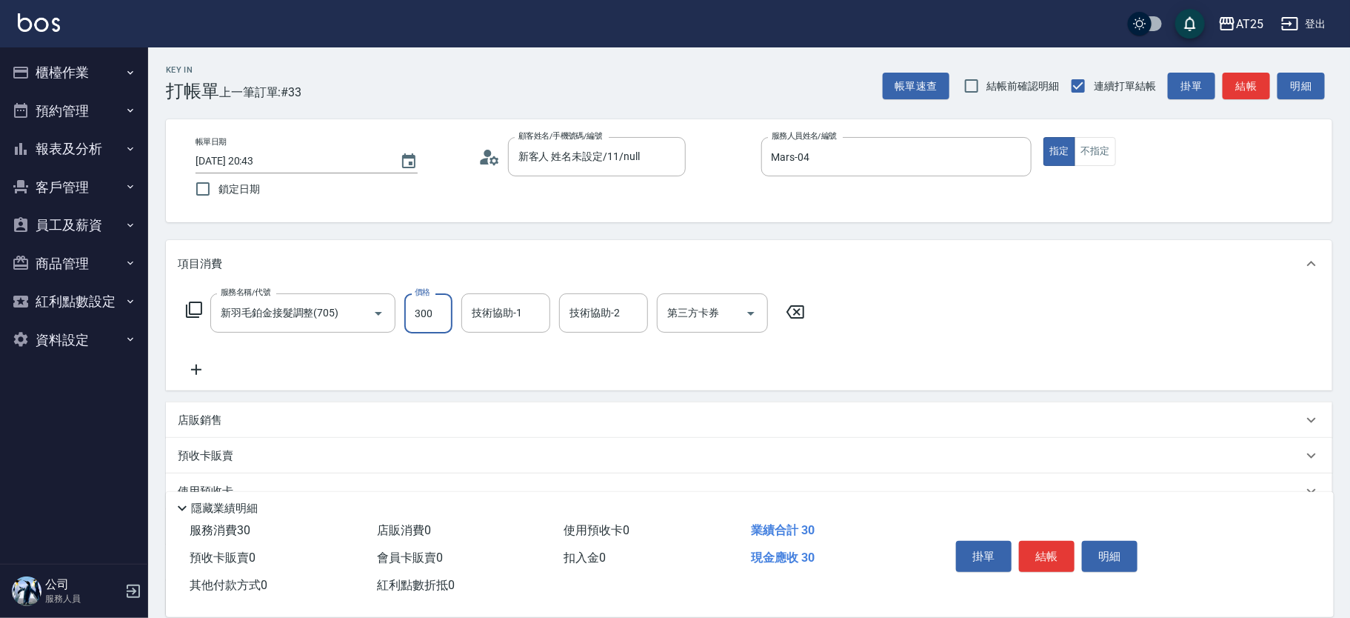
type input "300"
type input "3000"
type input "sandy-83"
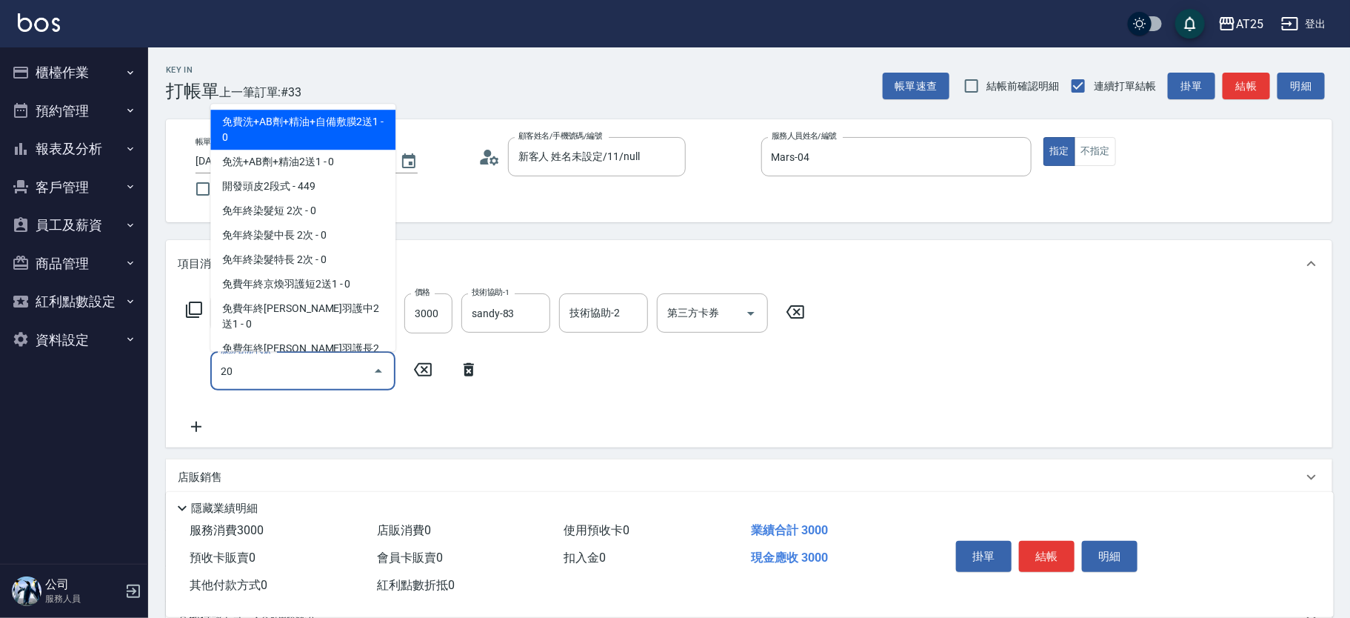
type input "201"
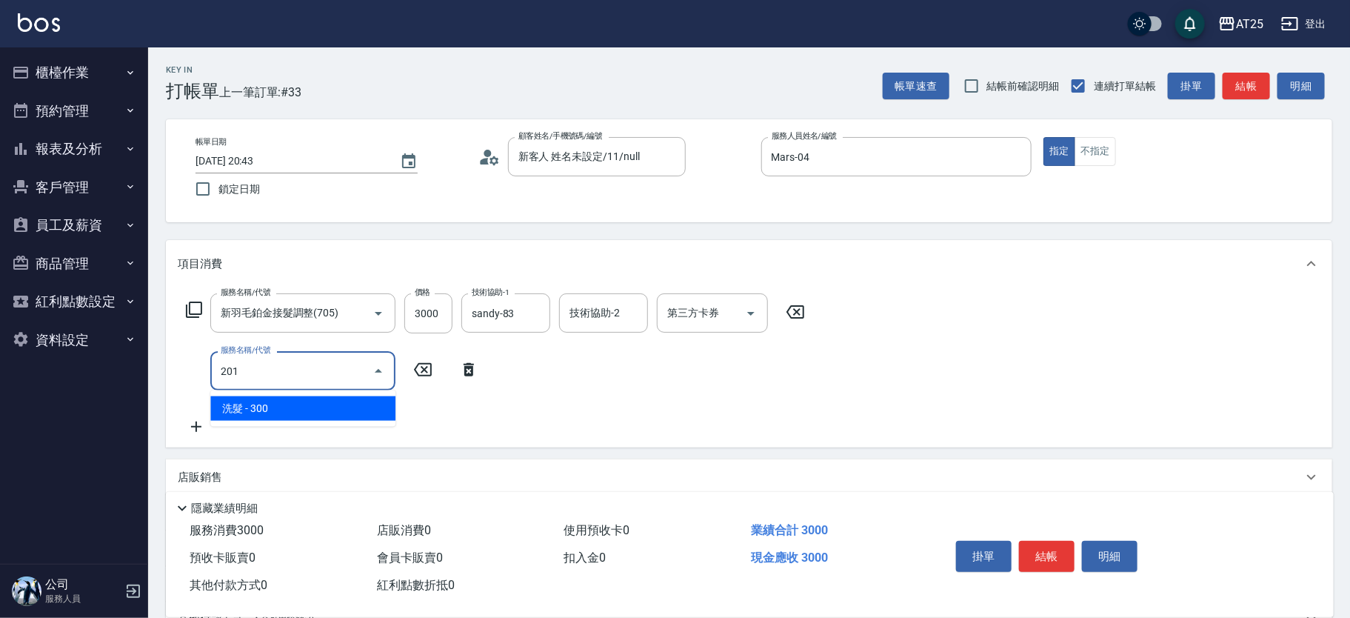
type input "330"
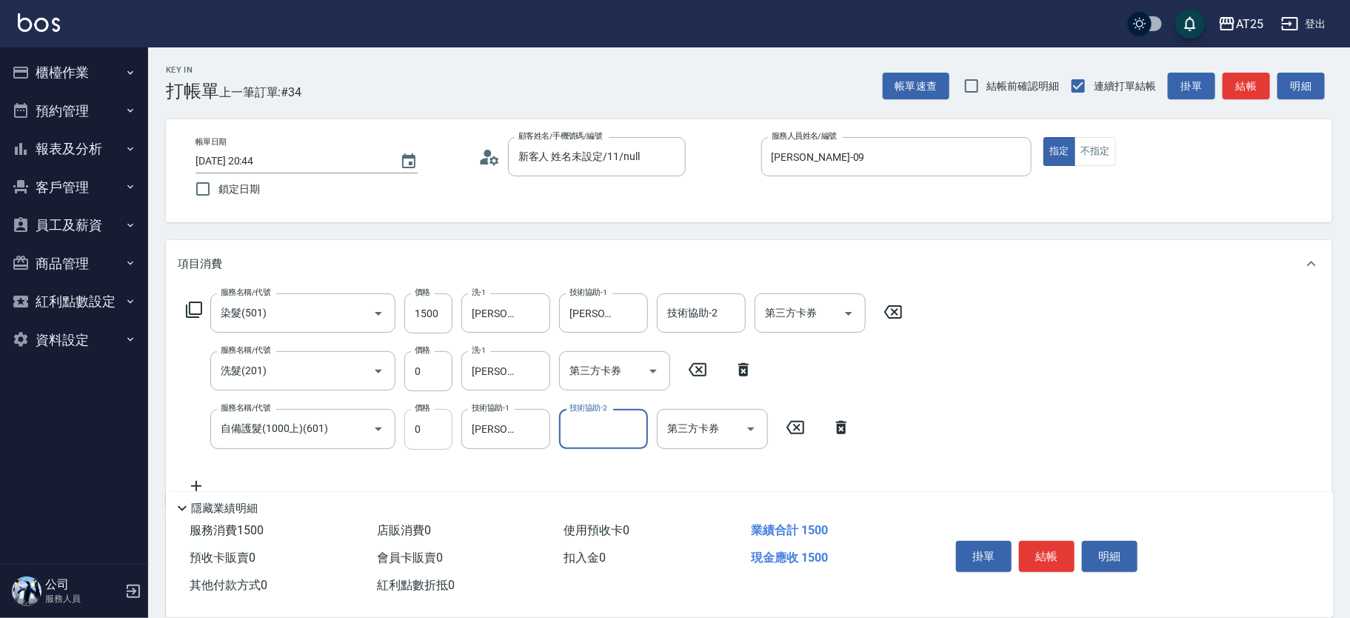
click at [430, 422] on input "0" at bounding box center [428, 429] width 48 height 40
click at [201, 483] on icon at bounding box center [196, 486] width 37 height 18
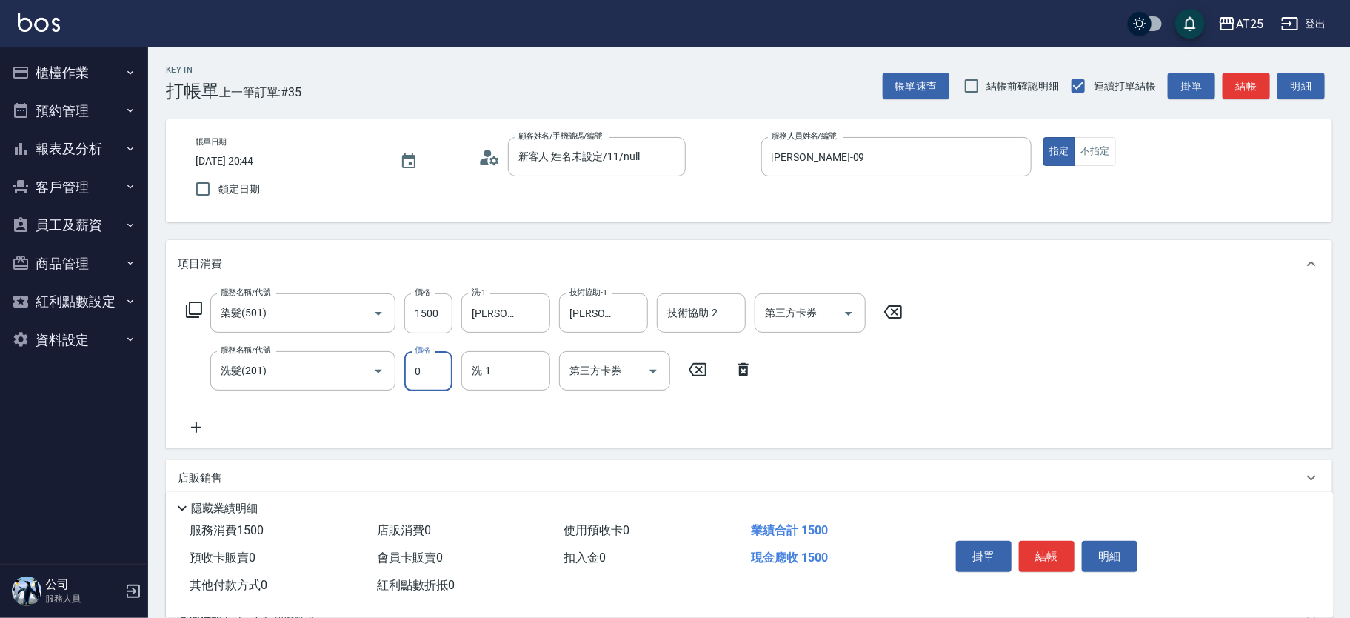
click at [735, 367] on icon at bounding box center [743, 370] width 37 height 18
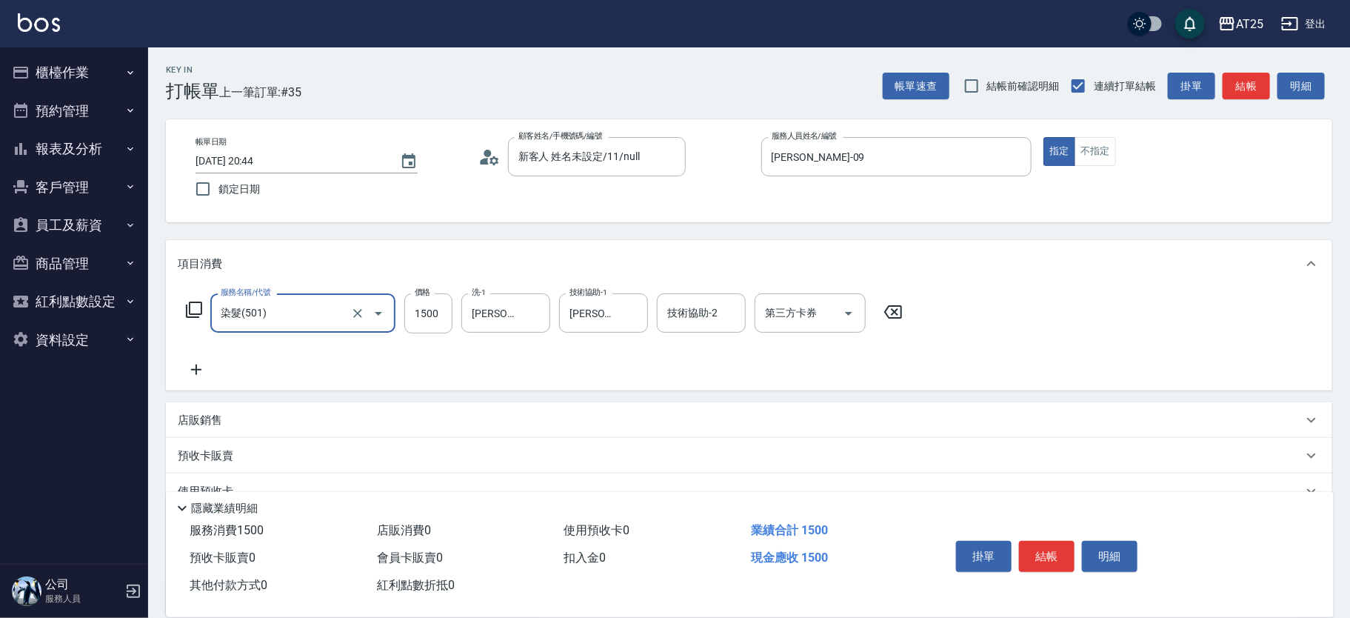
click at [195, 362] on icon at bounding box center [196, 370] width 37 height 18
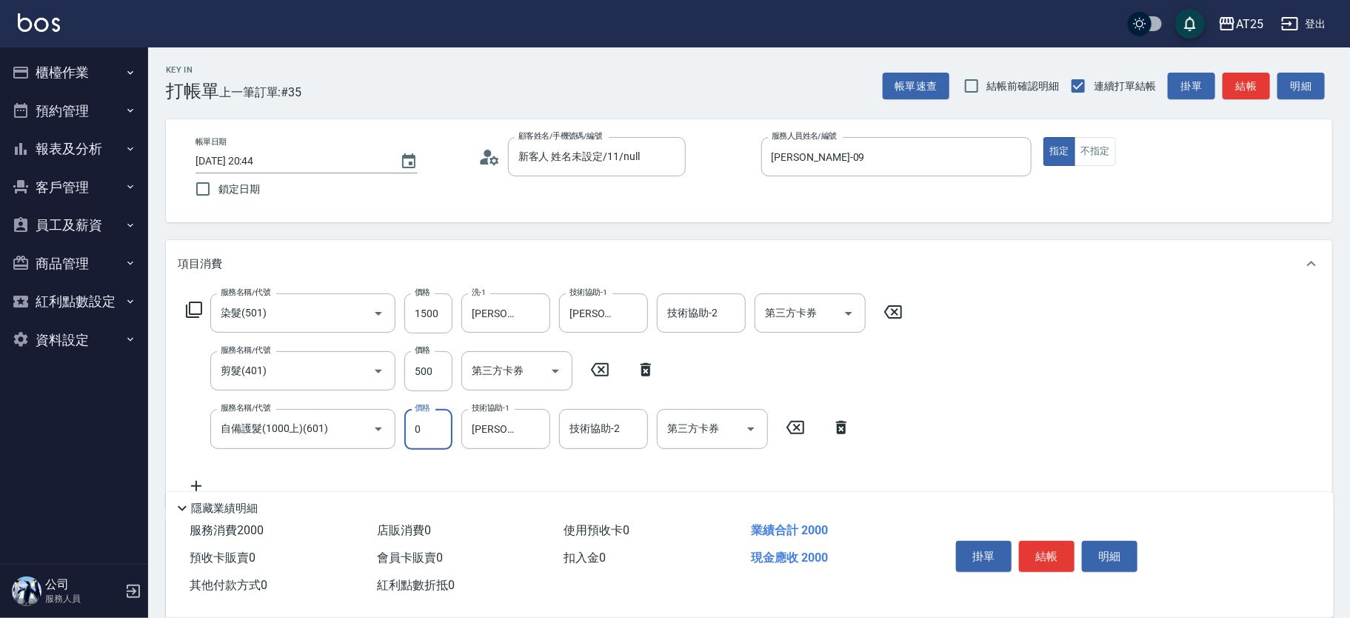
click at [837, 428] on icon at bounding box center [841, 427] width 10 height 13
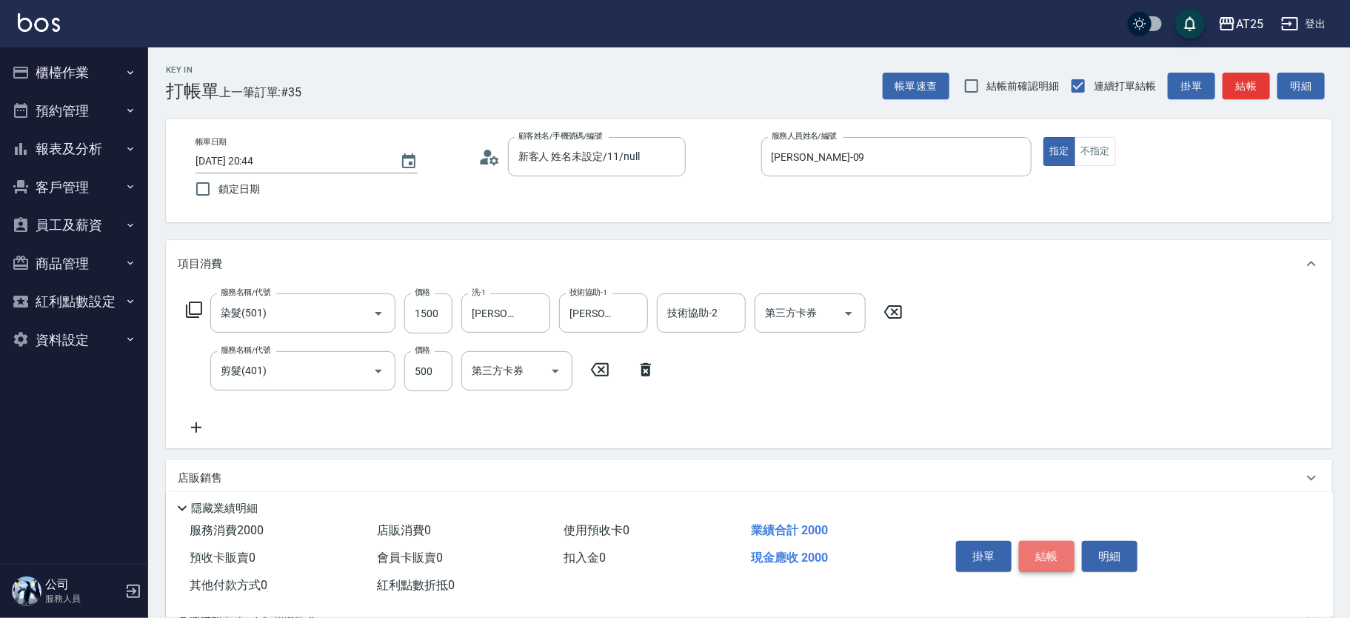
click at [1046, 548] on button "結帳" at bounding box center [1047, 556] width 56 height 31
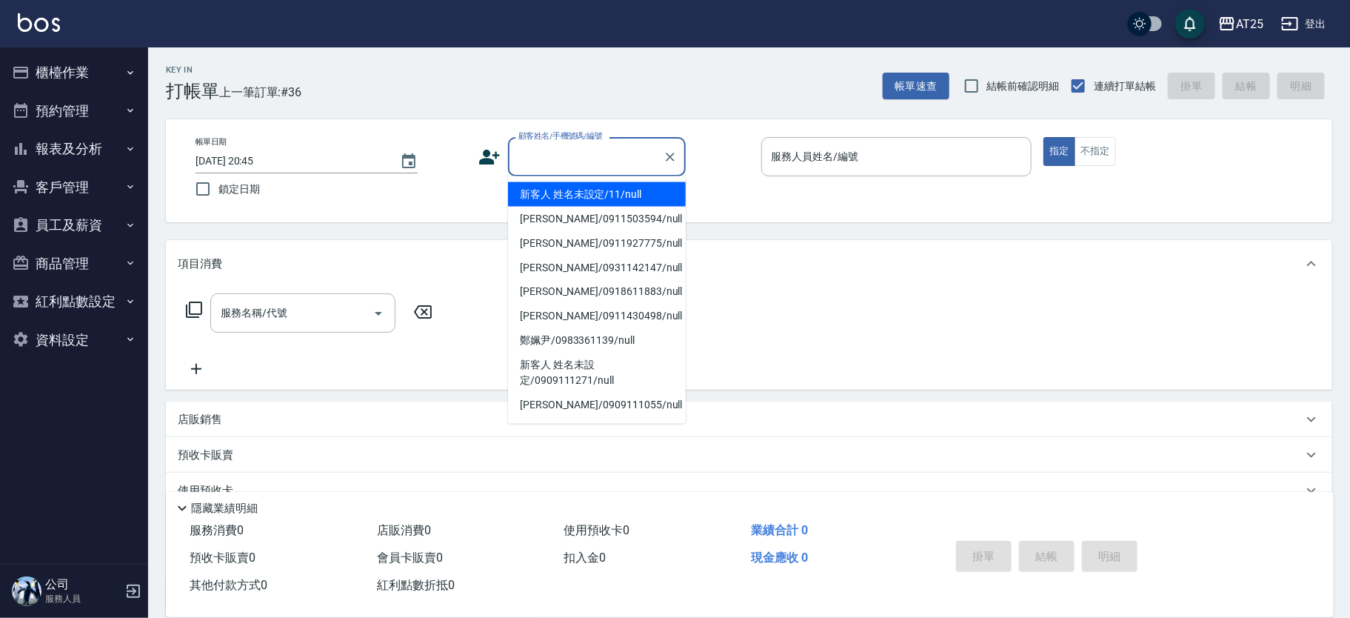
click at [568, 144] on input "顧客姓名/手機號碼/編號" at bounding box center [586, 157] width 142 height 26
click at [609, 187] on li "新客人 姓名未設定/11/null" at bounding box center [597, 194] width 178 height 24
click at [556, 166] on input "顧客姓名/手機號碼/編號" at bounding box center [586, 157] width 142 height 26
click at [594, 190] on li "新客人 姓名未設定/11/null" at bounding box center [597, 194] width 178 height 24
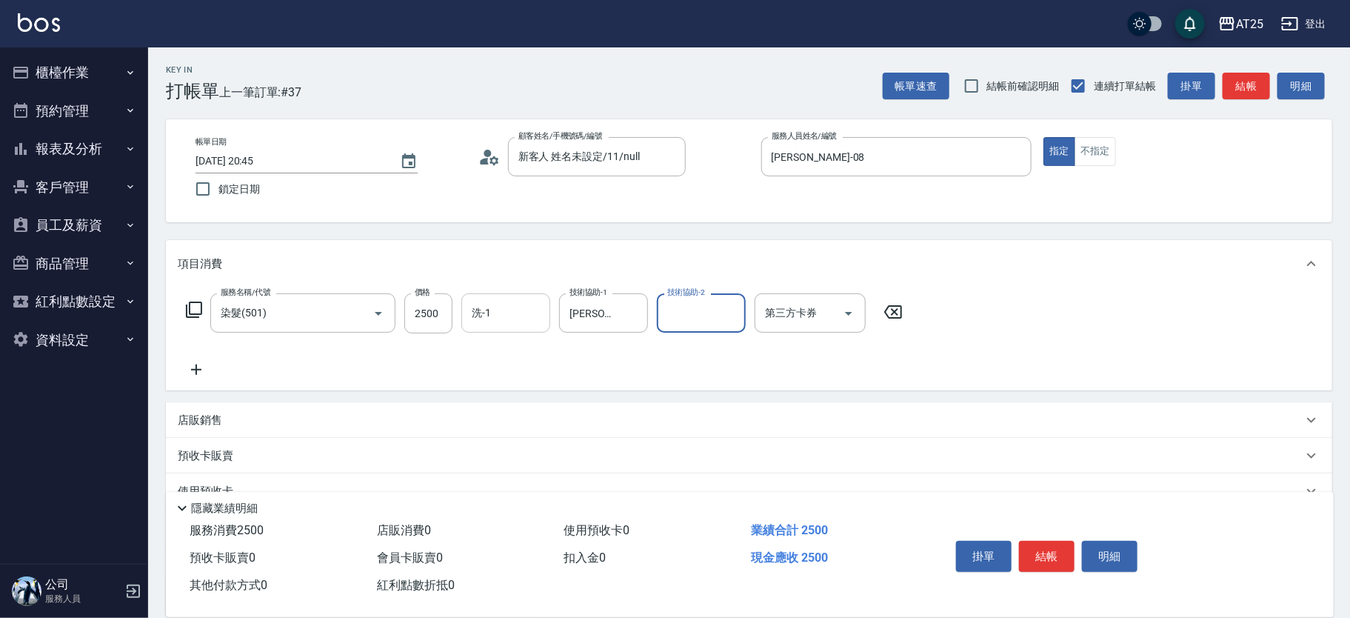
click at [515, 308] on input "洗-1" at bounding box center [506, 313] width 76 height 26
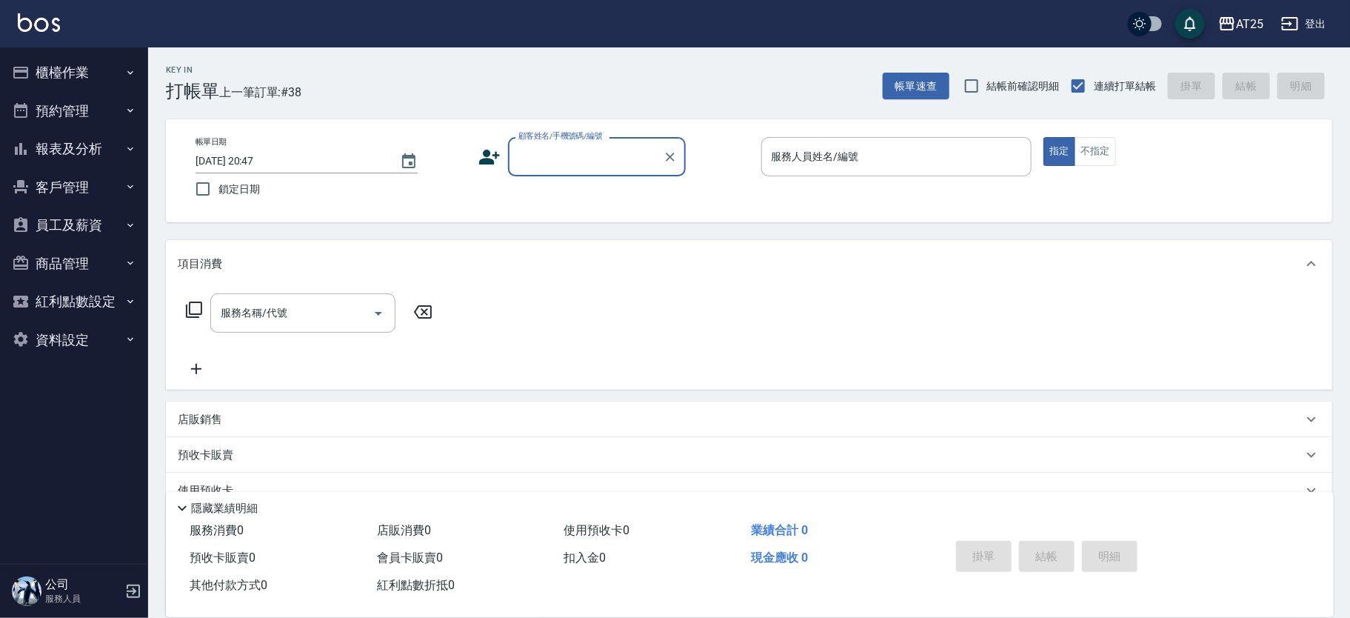
click at [578, 170] on div "顧客姓名/手機號碼/編號" at bounding box center [597, 156] width 178 height 39
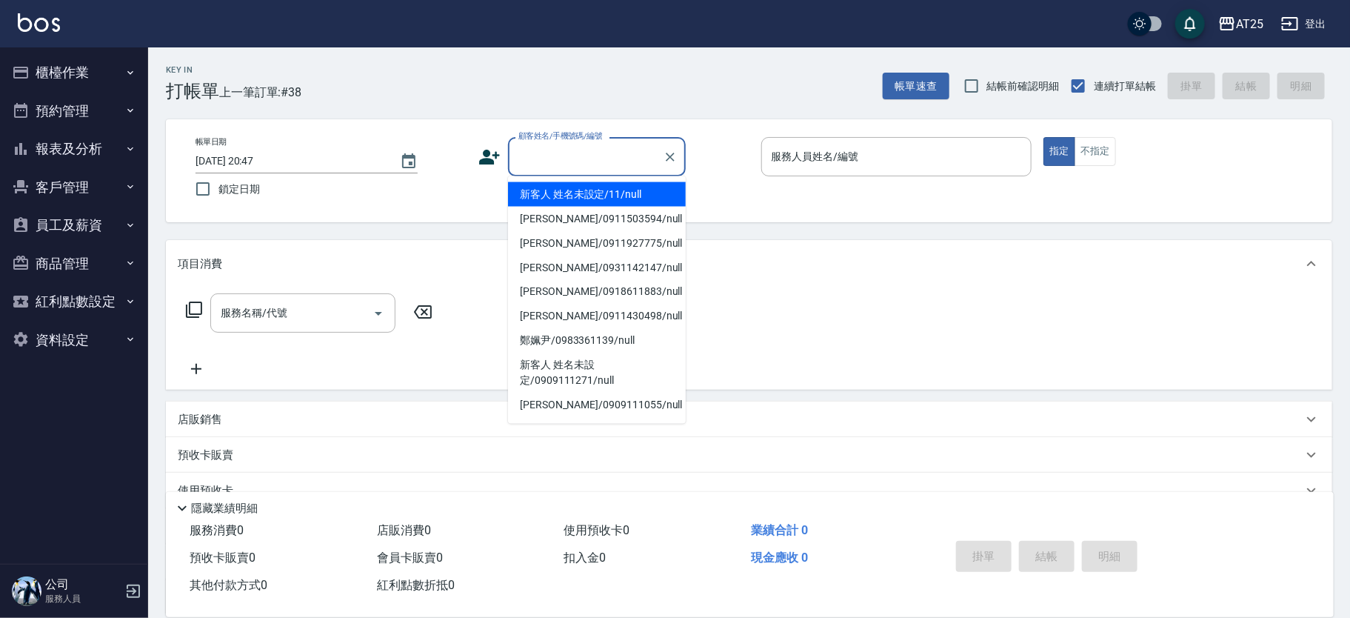
click at [610, 199] on li "新客人 姓名未設定/11/null" at bounding box center [597, 194] width 178 height 24
click at [599, 156] on input "顧客姓名/手機號碼/編號" at bounding box center [586, 157] width 142 height 26
click at [638, 200] on li "新客人 姓名未設定/11/null" at bounding box center [597, 194] width 178 height 24
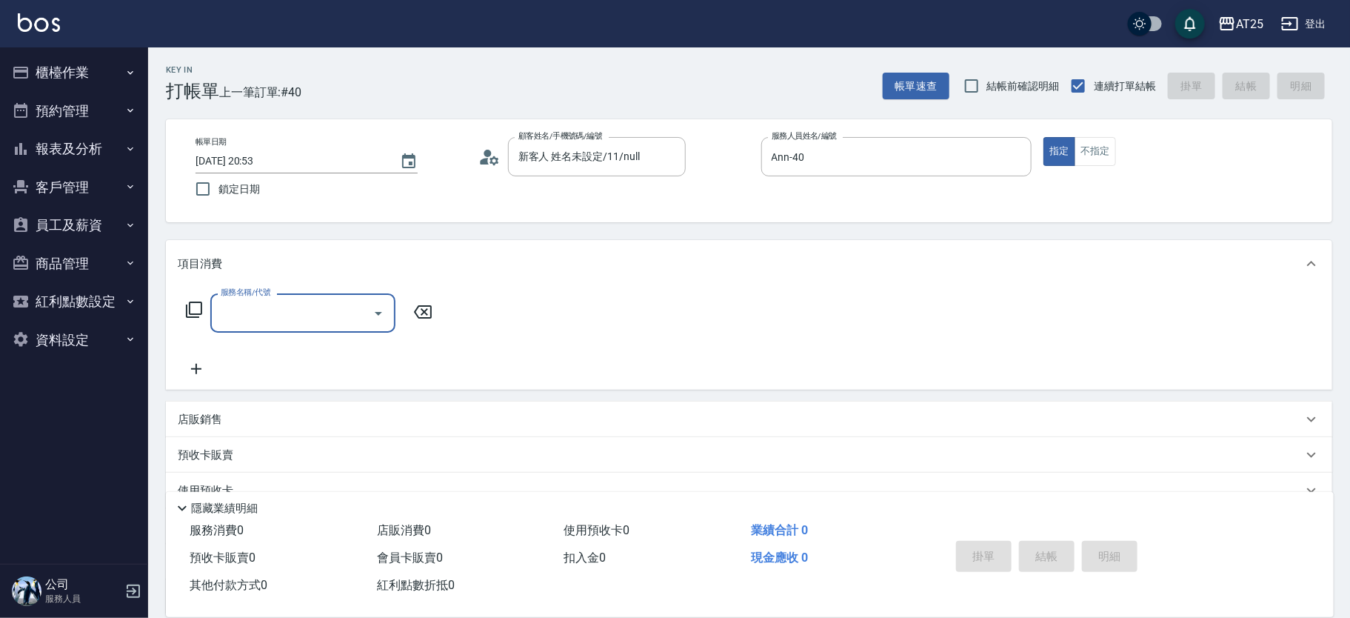
click at [201, 307] on icon at bounding box center [194, 309] width 16 height 16
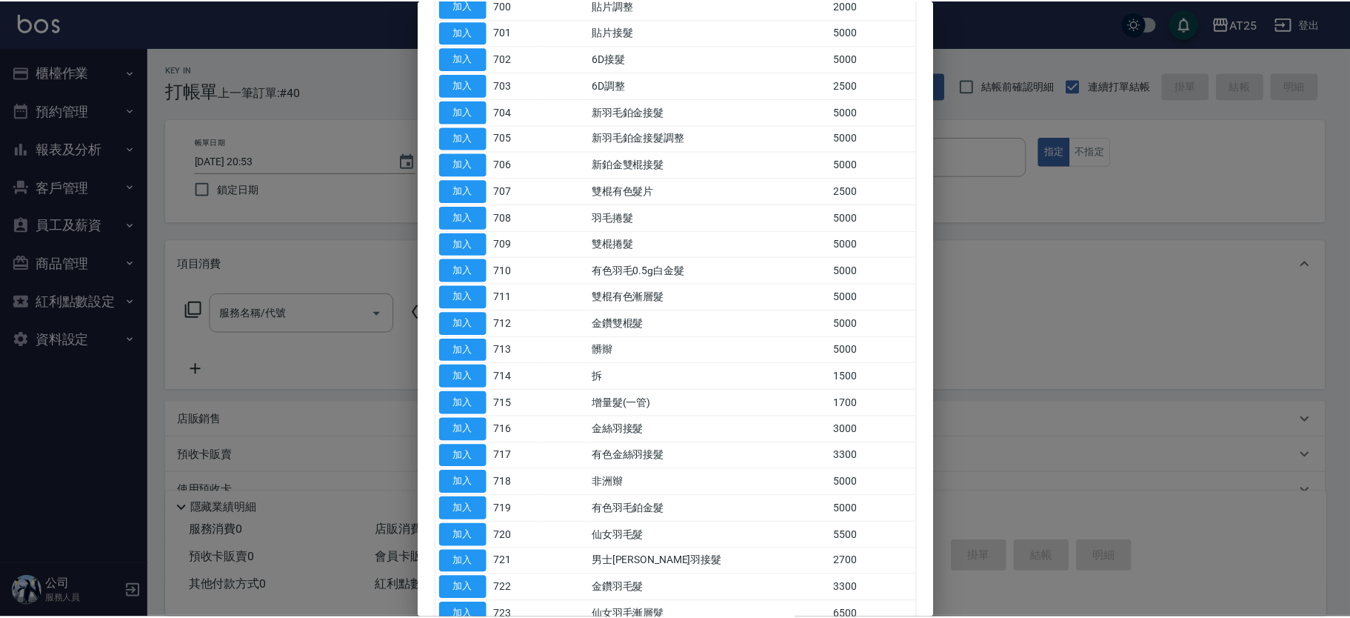
scroll to position [317, 0]
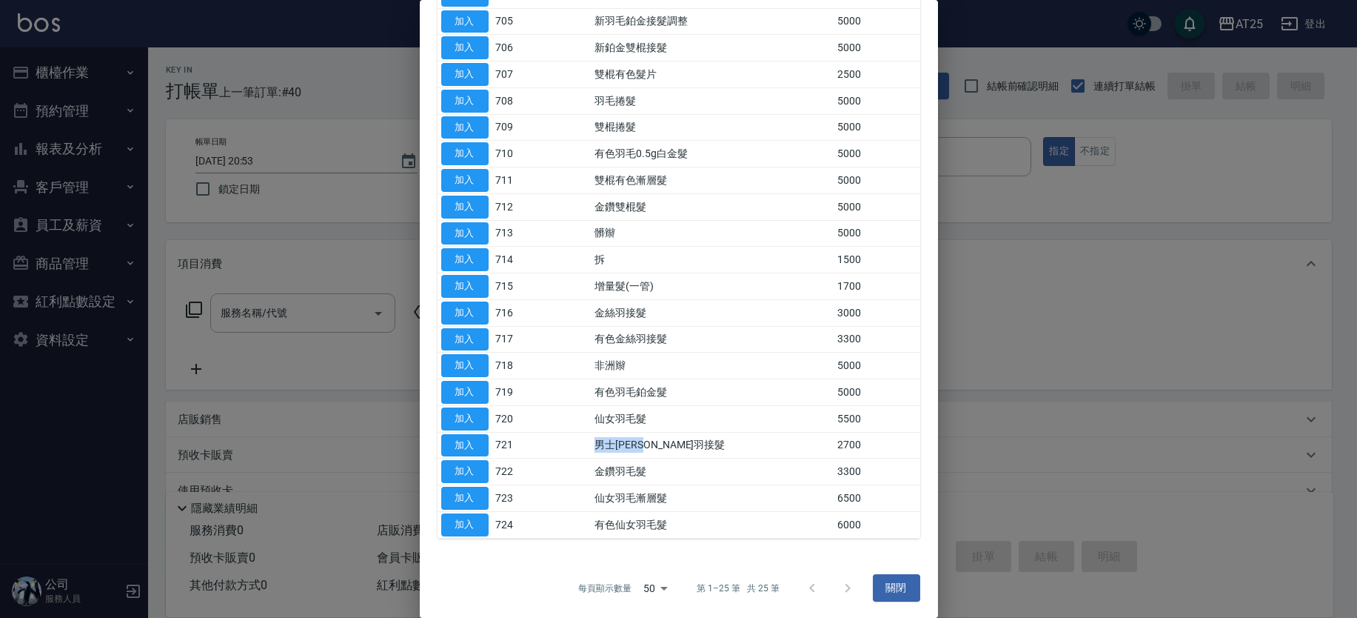
drag, startPoint x: 682, startPoint y: 447, endPoint x: 547, endPoint y: 437, distance: 135.2
click at [561, 438] on tr "加入 721 男士金絲羽接髮 2700" at bounding box center [679, 445] width 483 height 27
drag, startPoint x: 458, startPoint y: 441, endPoint x: 456, endPoint y: 402, distance: 38.5
click at [458, 441] on button "加入" at bounding box center [464, 445] width 47 height 23
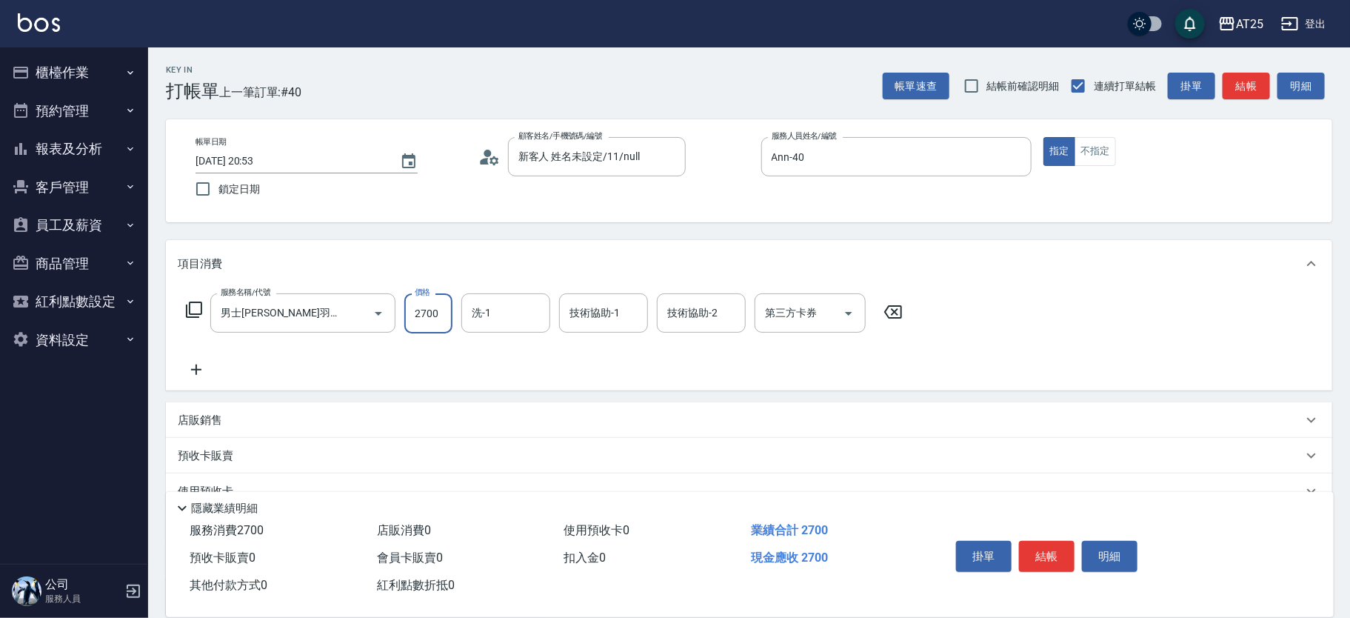
click at [429, 312] on input "2700" at bounding box center [428, 313] width 48 height 40
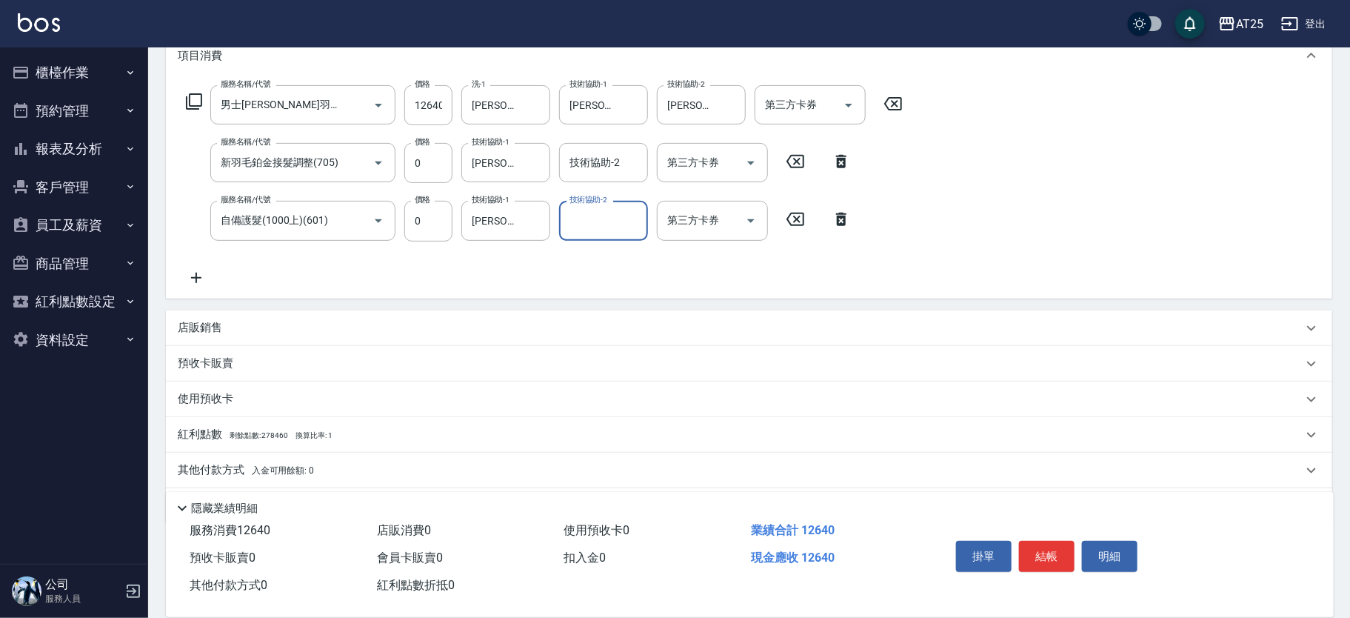
scroll to position [253, 0]
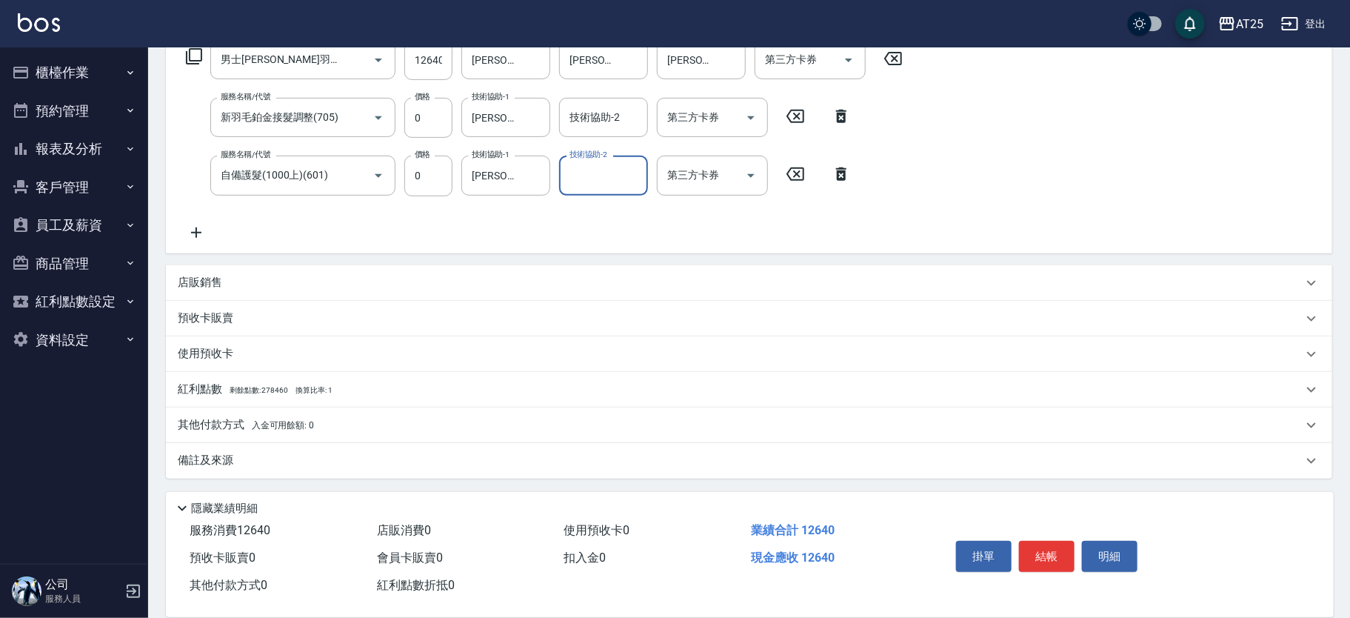
click at [224, 412] on div "其他付款方式 入金可用餘額: 0" at bounding box center [749, 425] width 1166 height 36
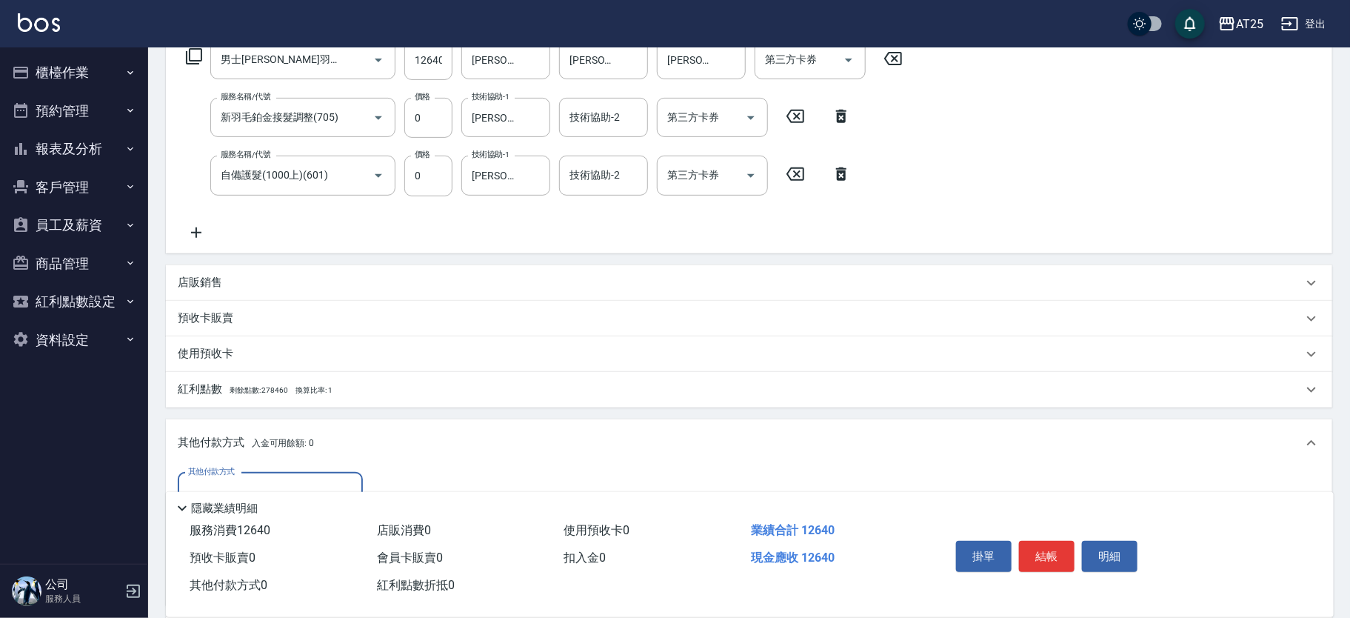
scroll to position [352, 0]
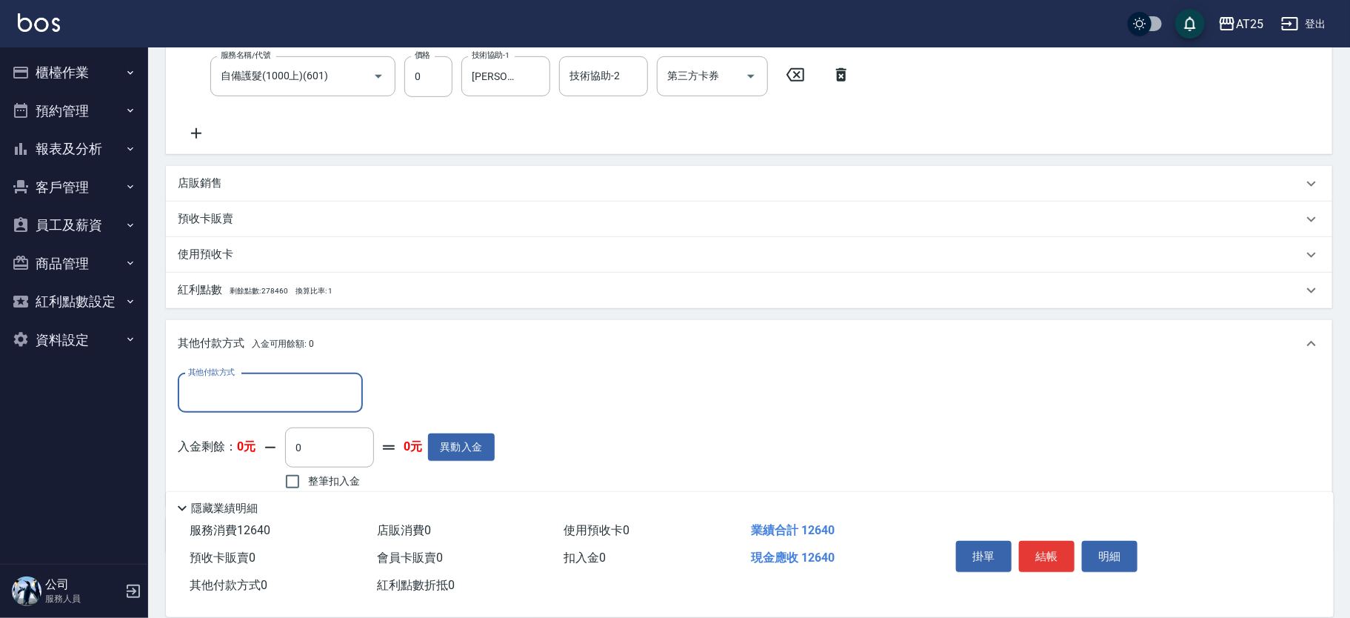
click at [262, 406] on div "其他付款方式" at bounding box center [270, 392] width 185 height 39
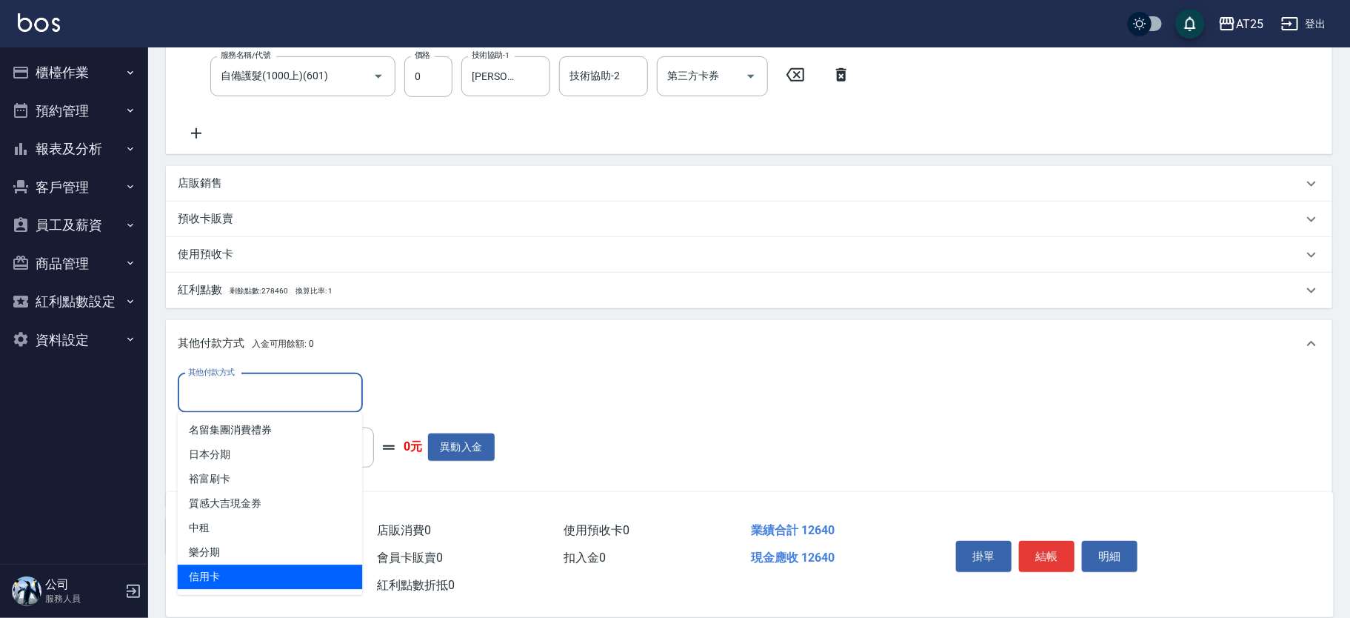
click at [227, 566] on span "信用卡" at bounding box center [270, 576] width 185 height 24
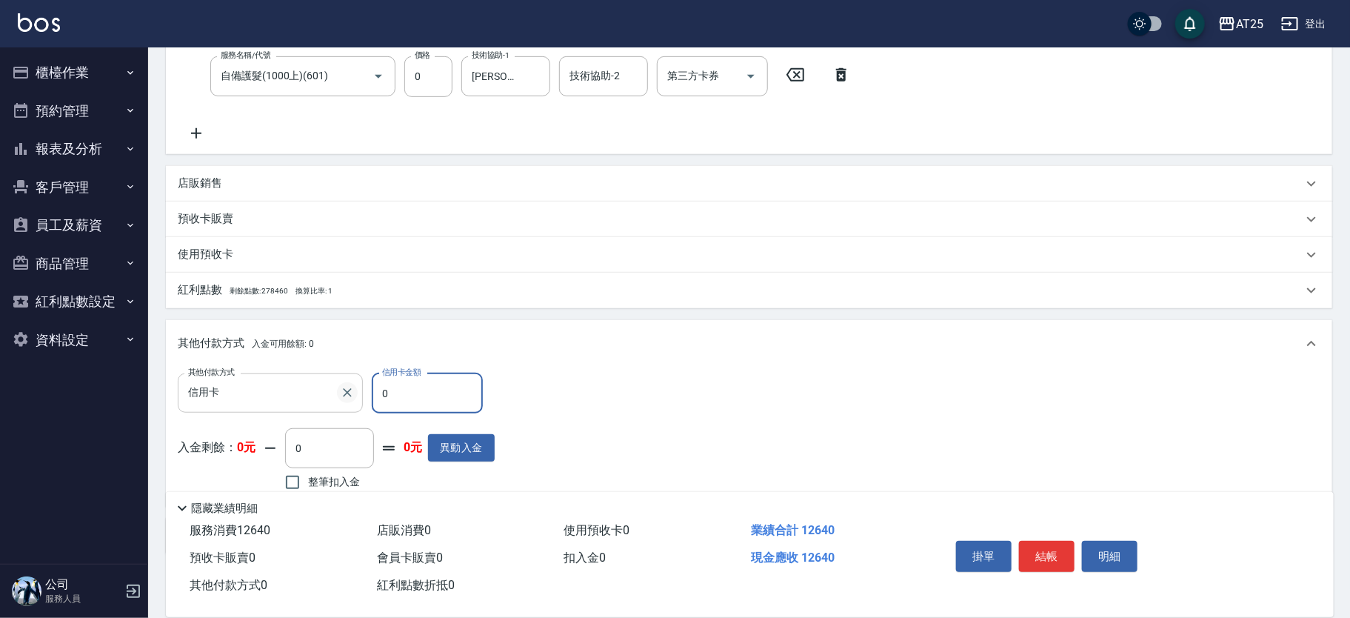
drag, startPoint x: 390, startPoint y: 398, endPoint x: 354, endPoint y: 397, distance: 36.3
click at [354, 397] on div "其他付款方式 信用卡 其他付款方式 信用卡金額 0 信用卡金額" at bounding box center [336, 393] width 317 height 40
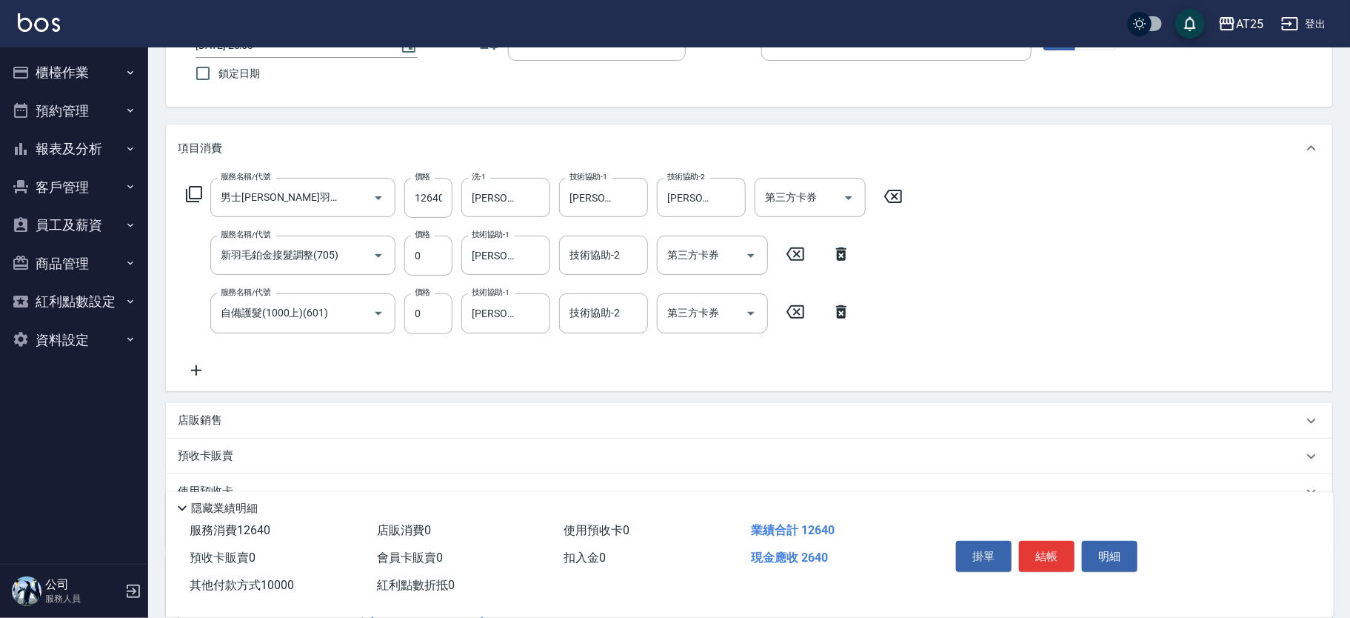
scroll to position [0, 0]
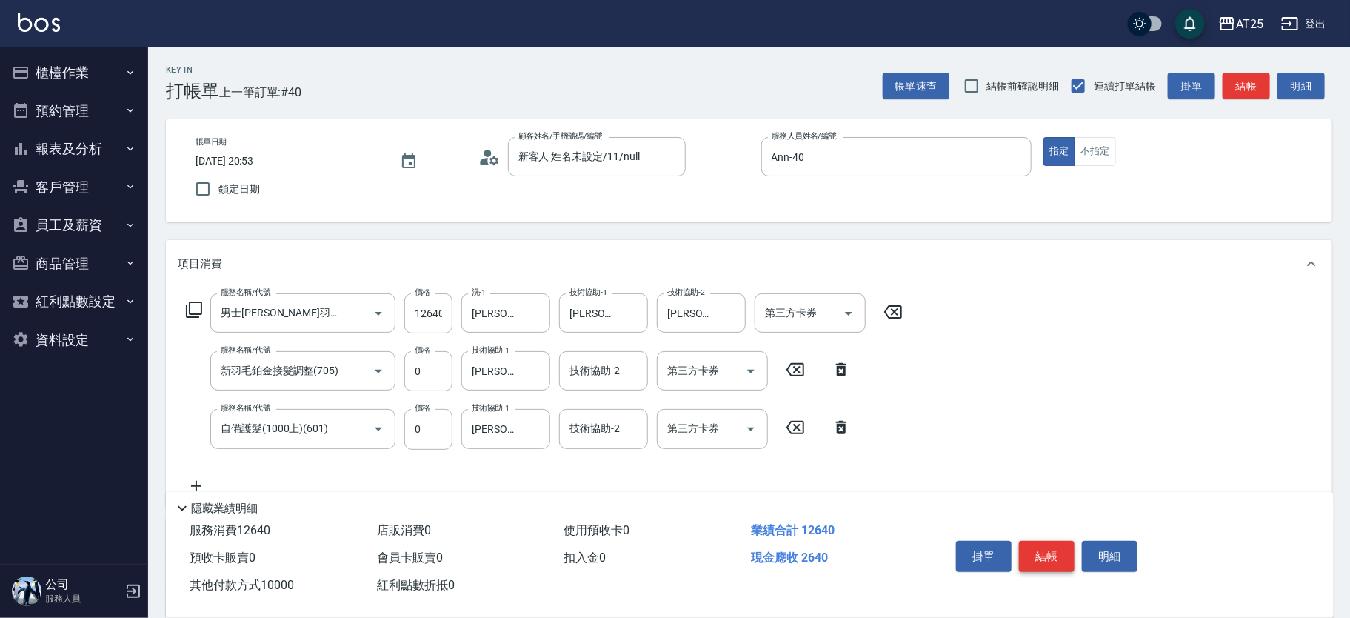
click at [1046, 552] on button "結帳" at bounding box center [1047, 556] width 56 height 31
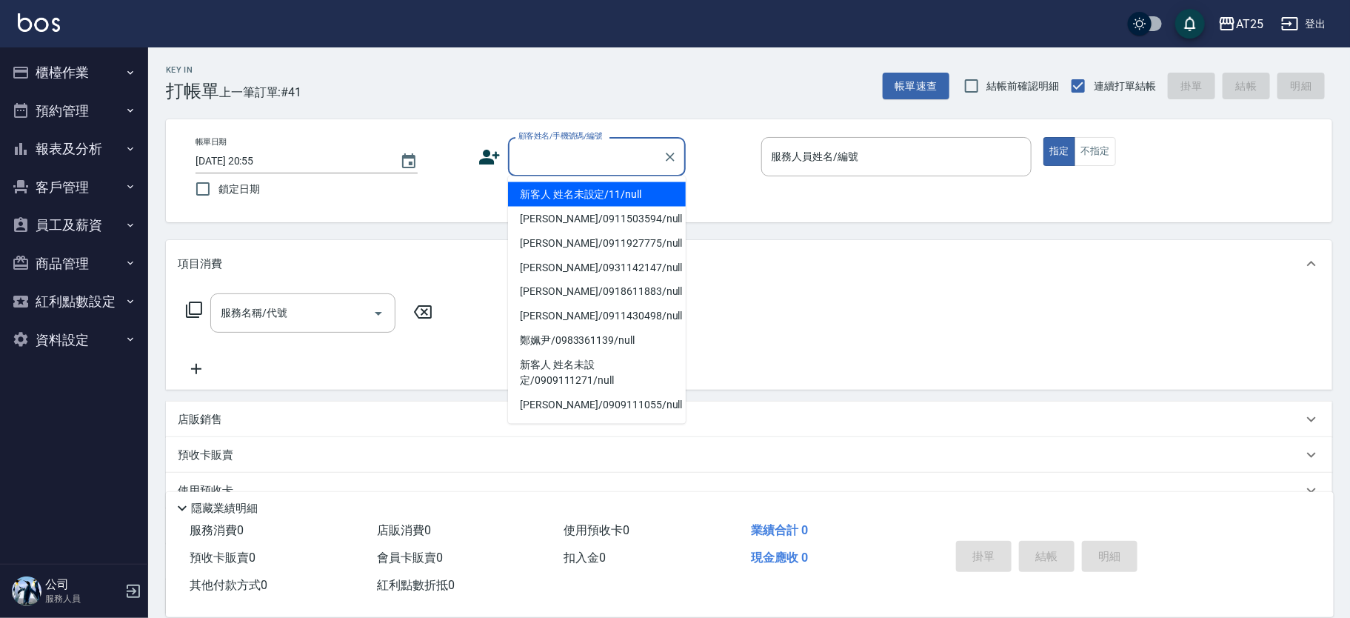
click at [542, 163] on input "顧客姓名/手機號碼/編號" at bounding box center [586, 157] width 142 height 26
click at [613, 193] on li "新客人 姓名未設定/11/null" at bounding box center [597, 194] width 178 height 24
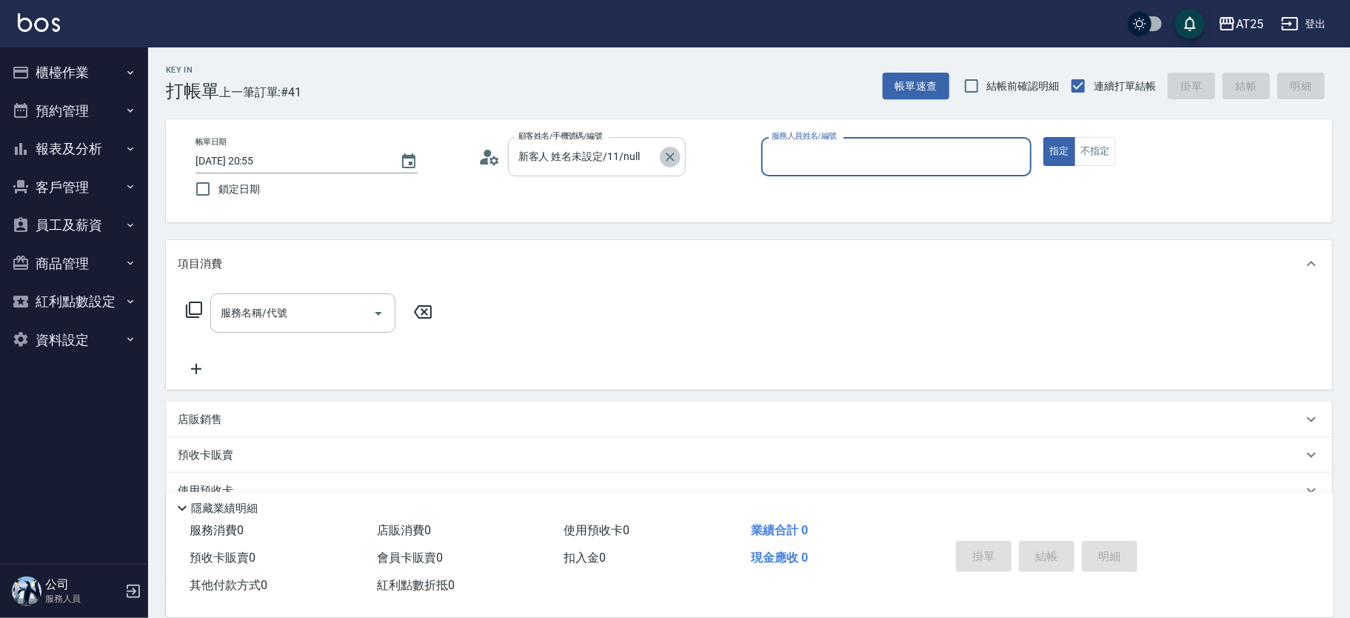
click at [669, 157] on icon "Clear" at bounding box center [670, 157] width 9 height 9
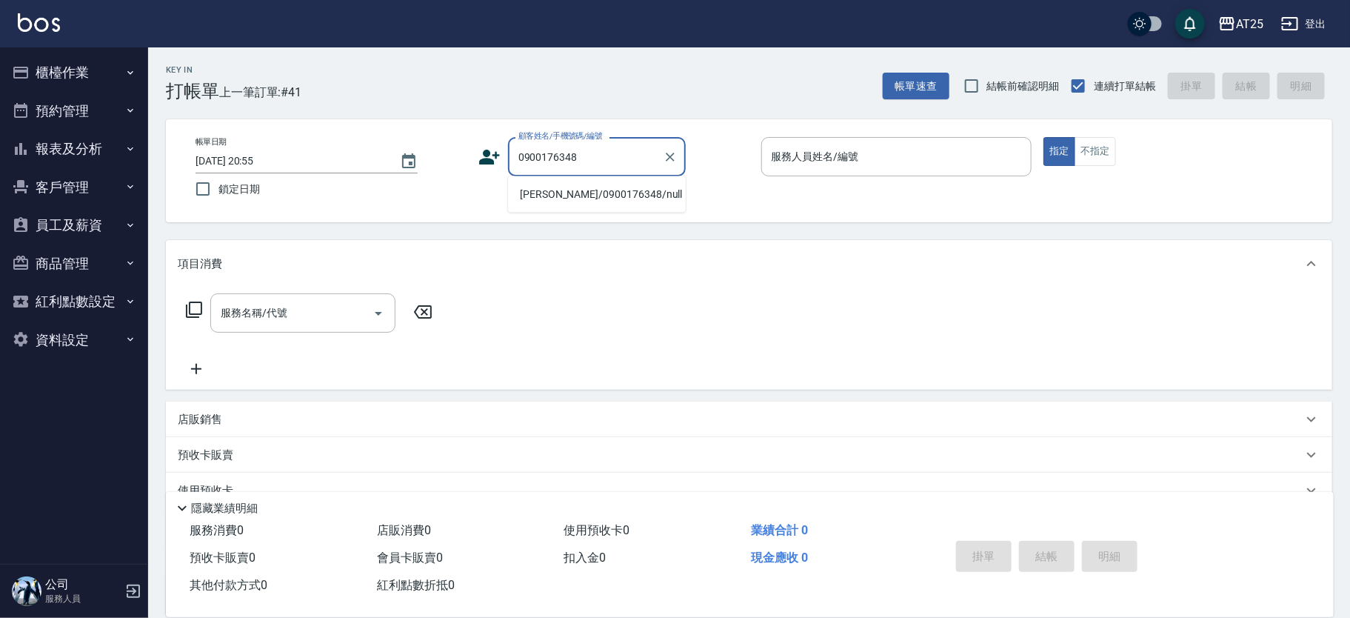
click at [569, 201] on li "林靚薇/0900176348/null" at bounding box center [597, 194] width 178 height 24
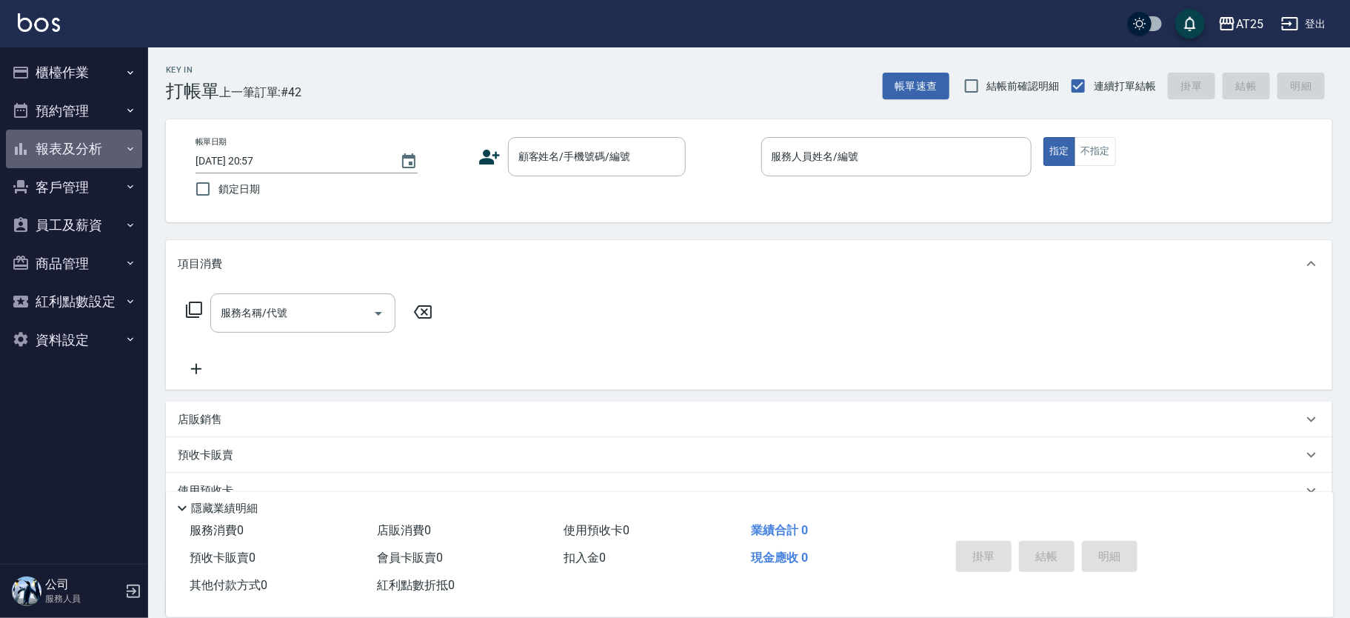
click at [117, 158] on button "報表及分析" at bounding box center [74, 149] width 136 height 39
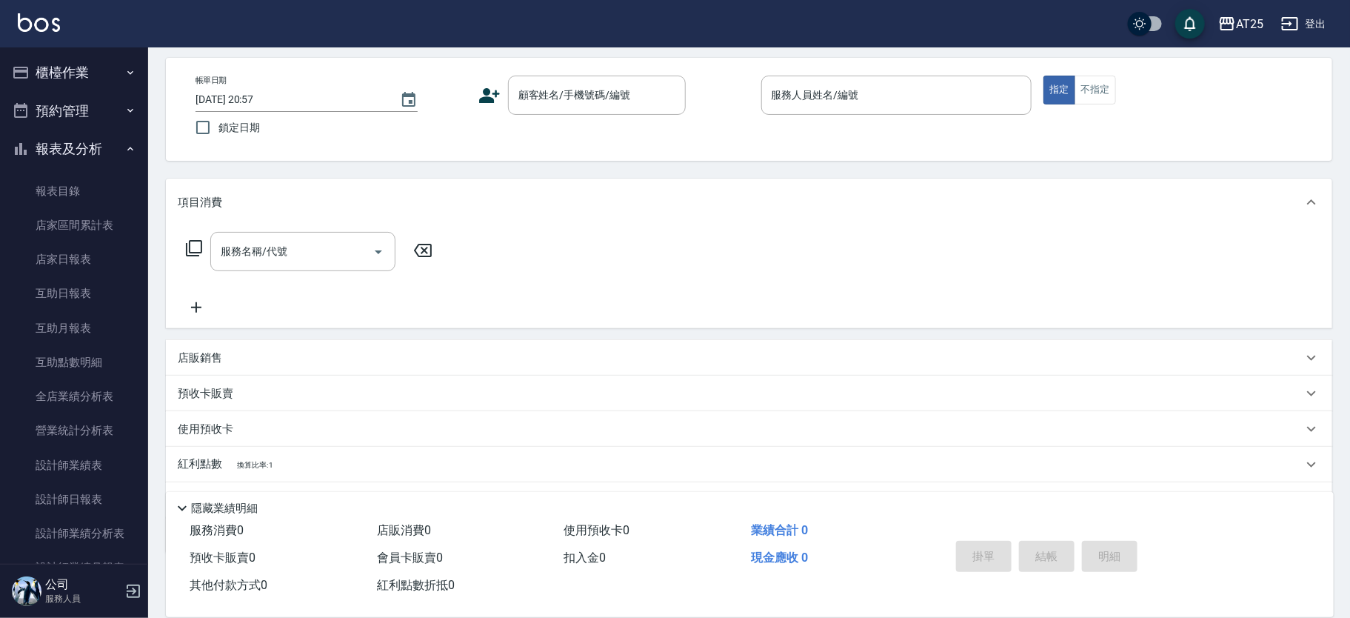
scroll to position [93, 0]
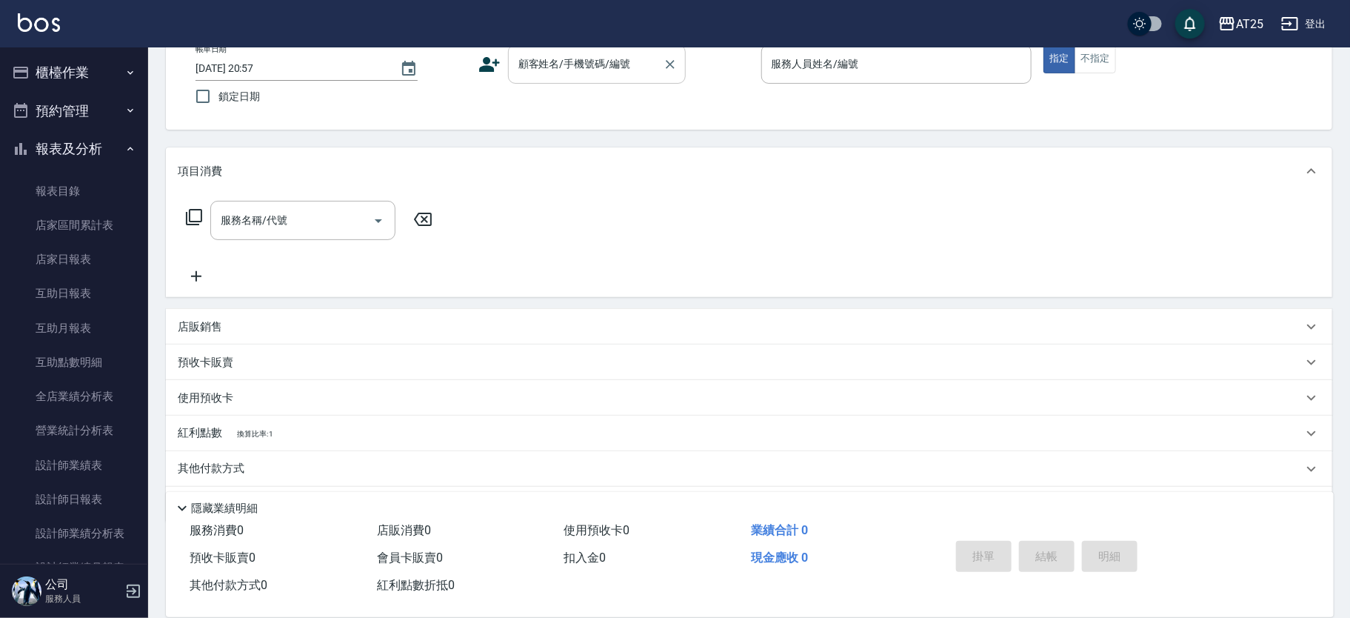
click at [577, 64] on input "顧客姓名/手機號碼/編號" at bounding box center [586, 64] width 142 height 26
drag, startPoint x: 577, startPoint y: 66, endPoint x: 590, endPoint y: 84, distance: 22.2
click at [578, 65] on input "顧客姓名/手機號碼/編號" at bounding box center [586, 64] width 142 height 26
click at [1114, 78] on div "帳單日期 2025/08/15 20:57 鎖定日期 顧客姓名/手機號碼/編號 新客人 姓名未設定/11/null 顧客姓名/手機號碼/編號 服務人員姓名/編…" at bounding box center [749, 77] width 1131 height 67
click at [1103, 60] on button "不指定" at bounding box center [1094, 58] width 41 height 29
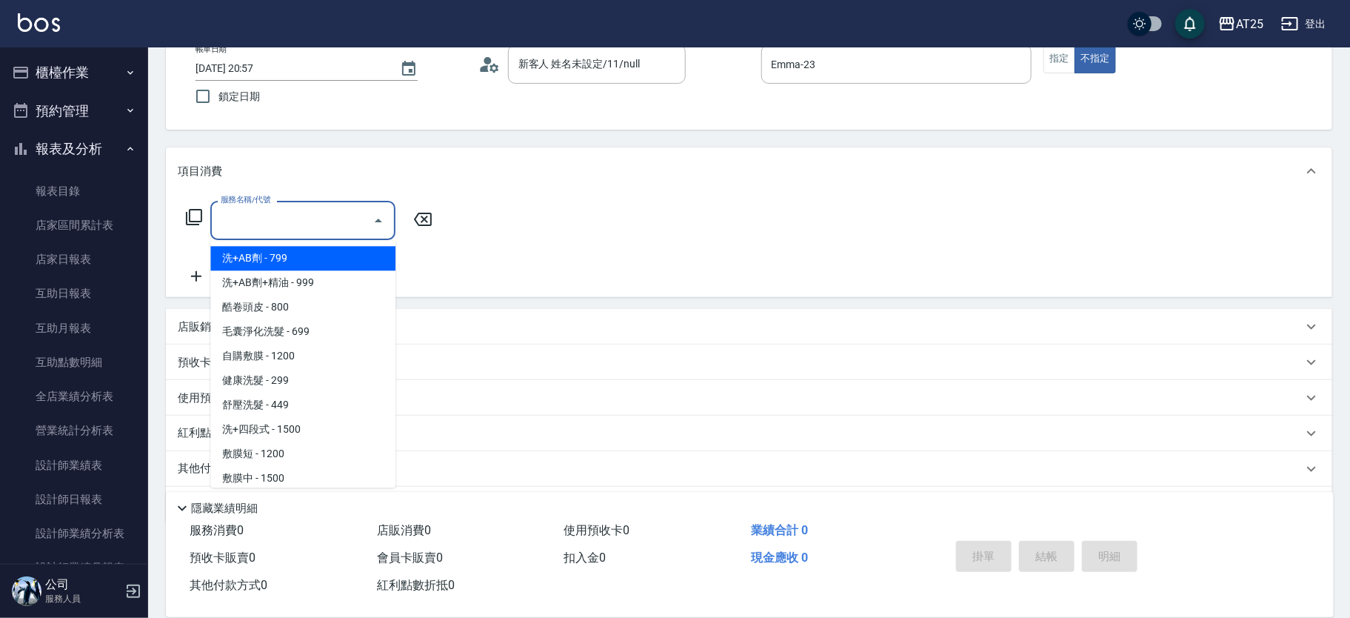
click at [290, 222] on input "服務名稱/代號" at bounding box center [292, 220] width 150 height 26
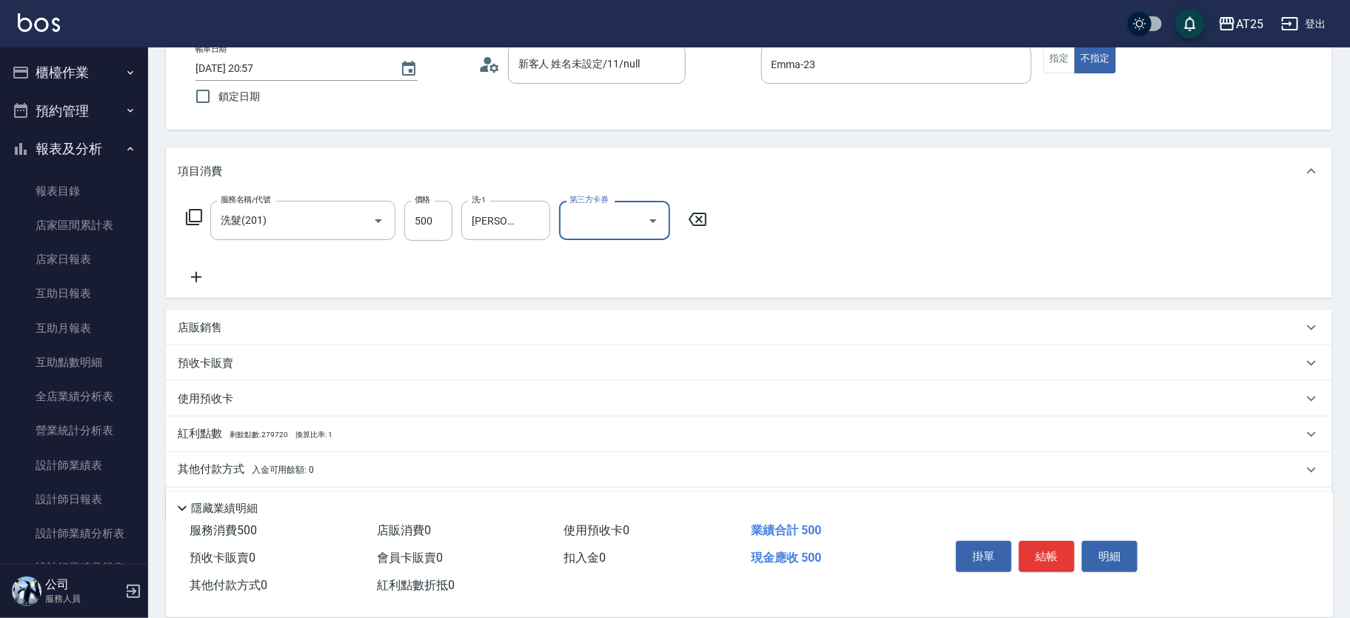
scroll to position [0, 0]
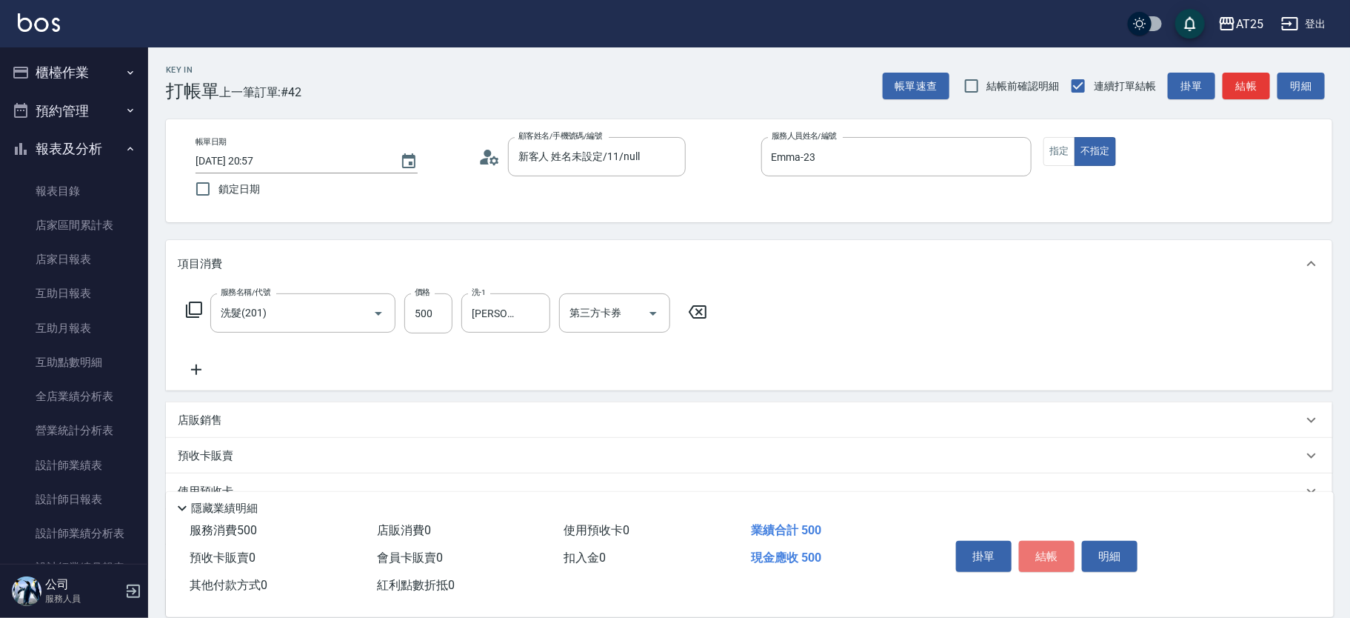
drag, startPoint x: 1049, startPoint y: 555, endPoint x: 1005, endPoint y: 516, distance: 59.3
click at [1050, 555] on button "結帳" at bounding box center [1047, 556] width 56 height 31
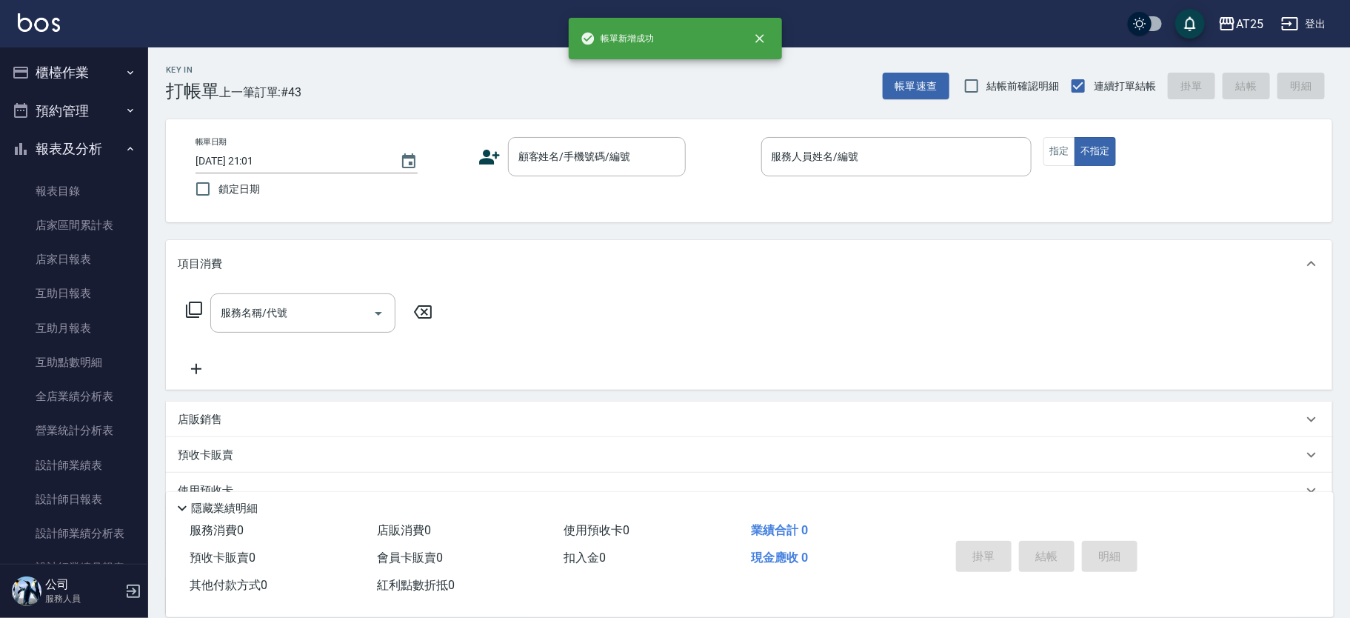
click at [102, 62] on button "櫃檯作業" at bounding box center [74, 72] width 136 height 39
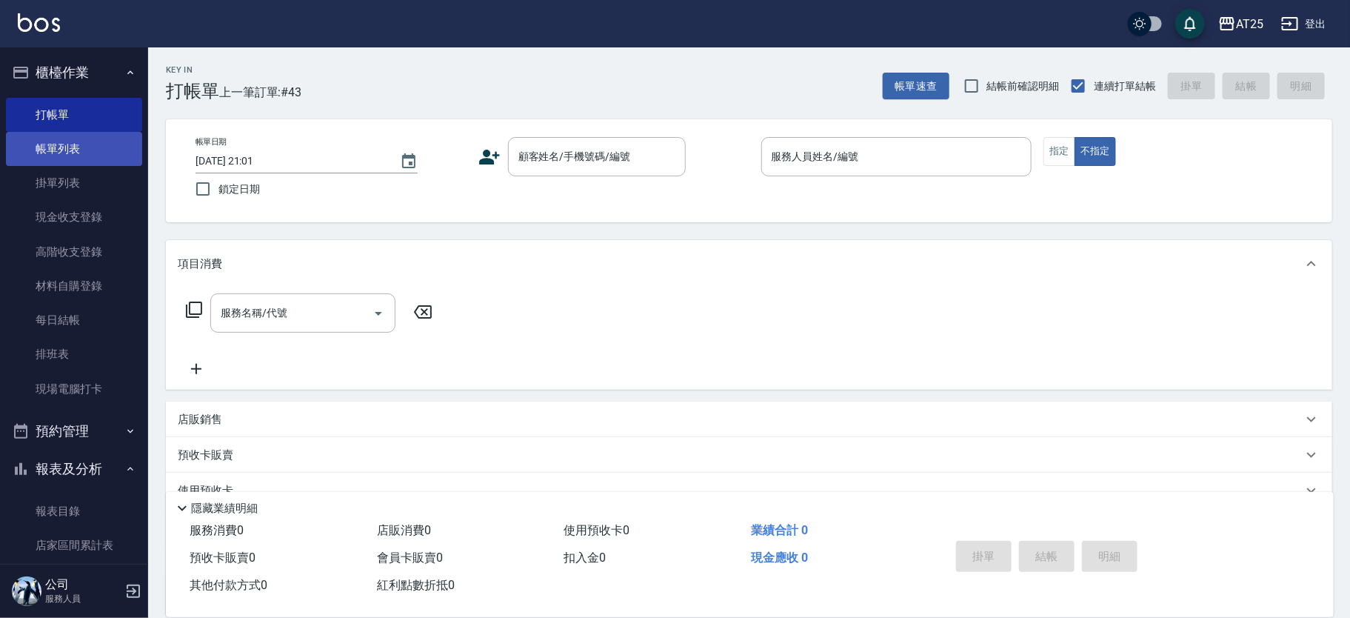
click at [121, 146] on link "帳單列表" at bounding box center [74, 149] width 136 height 34
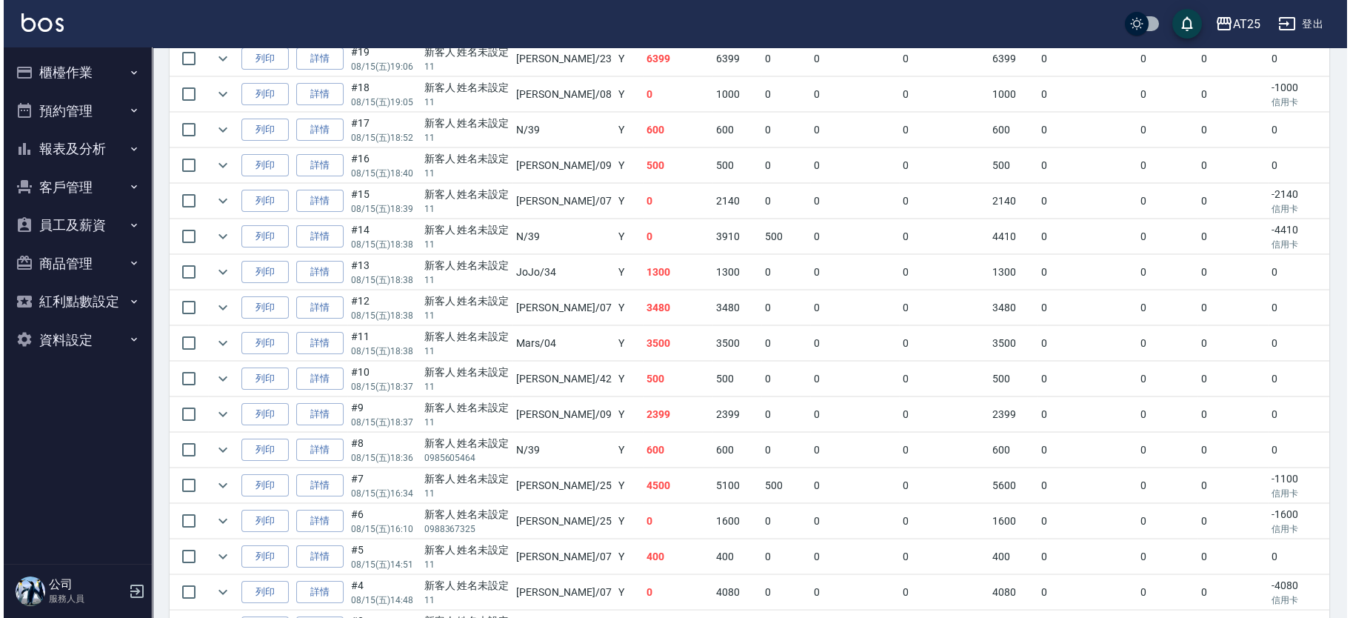
scroll to position [677, 0]
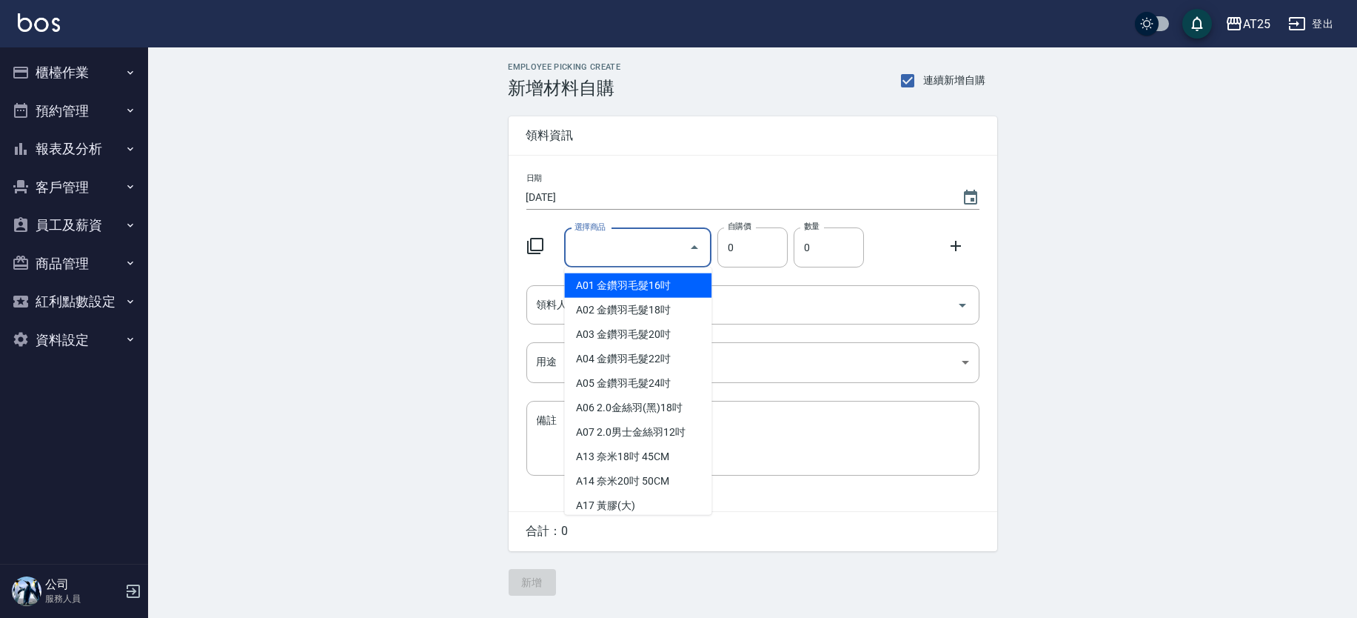
click at [646, 258] on input "選擇商品" at bounding box center [627, 248] width 112 height 26
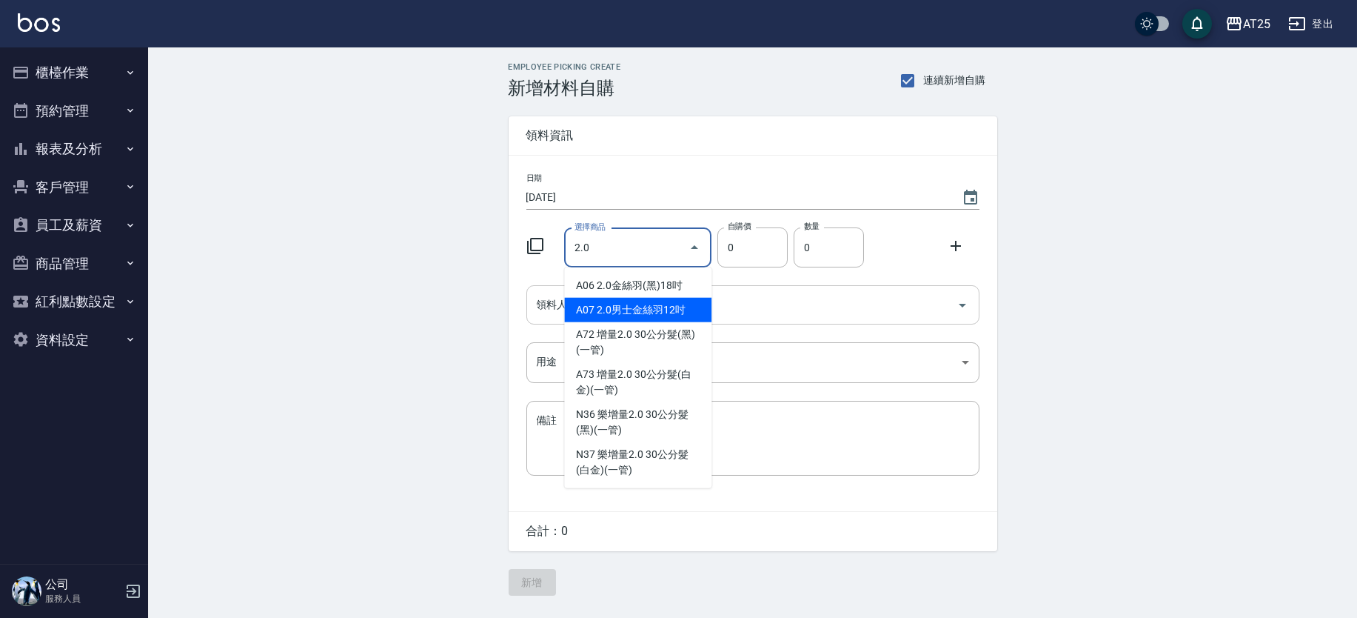
click at [581, 301] on li "A07 2.0男士金絲羽12吋" at bounding box center [637, 310] width 147 height 24
type input "2.0男士[PERSON_NAME]12吋"
type input "930"
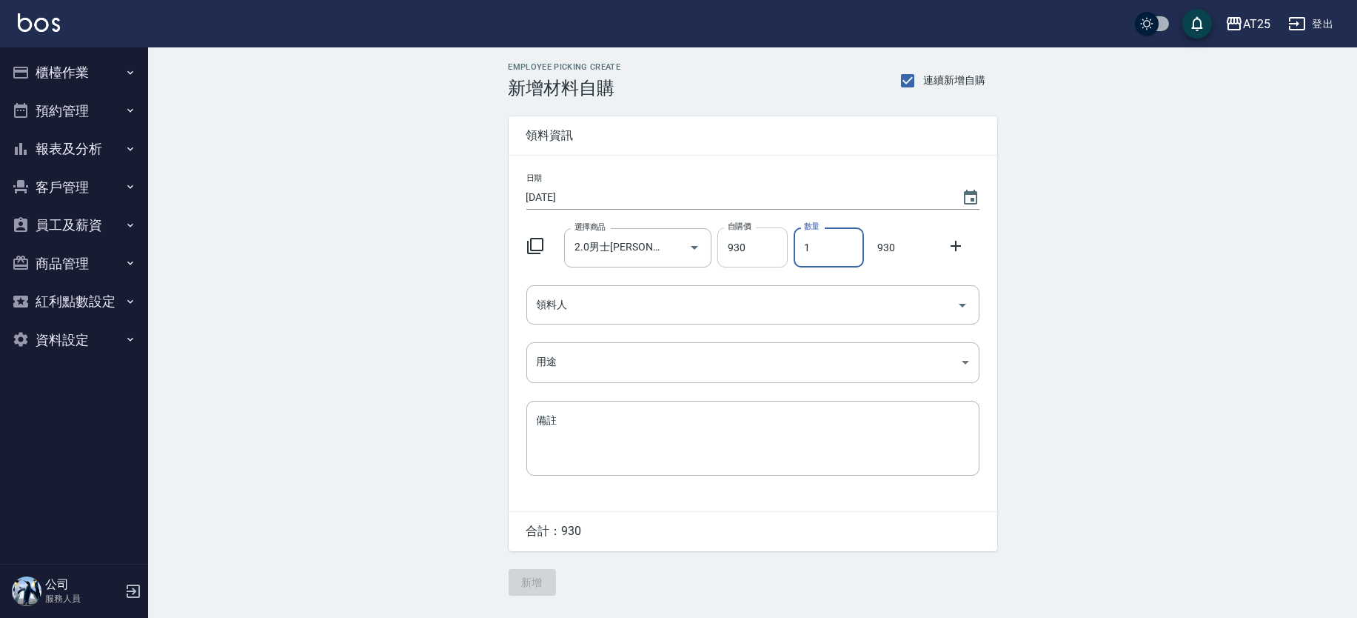
drag, startPoint x: 844, startPoint y: 253, endPoint x: 763, endPoint y: 246, distance: 81.7
click at [763, 246] on div "選擇商品 2.0男士金絲羽12吋 選擇商品 自購價 930 自購價 數量 1 數量 930" at bounding box center [750, 244] width 459 height 46
type input "2"
click at [678, 293] on input "領料人" at bounding box center [742, 305] width 418 height 26
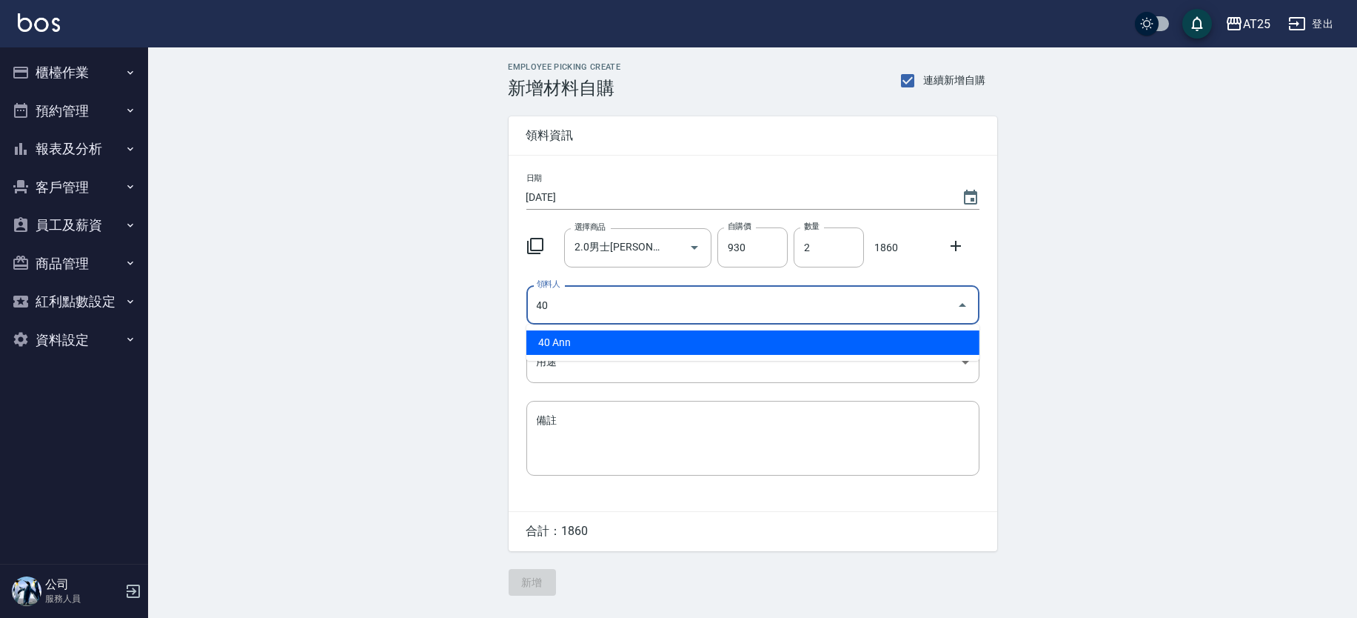
type input "40 Ann"
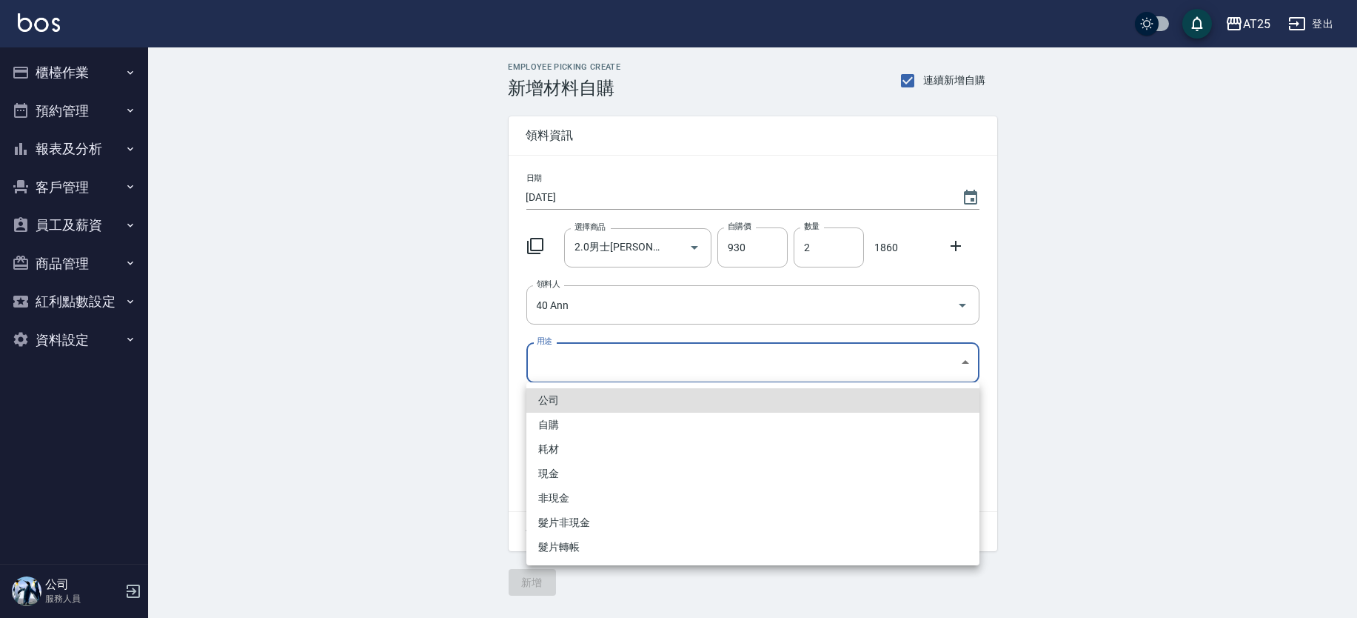
click at [635, 352] on body "AT25 登出 櫃檯作業 打帳單 帳單列表 掛單列表 現金收支登錄 高階收支登錄 材料自購登錄 每日結帳 排班表 現場電腦打卡 預約管理 預約管理 單日預約紀…" at bounding box center [678, 309] width 1357 height 618
click at [554, 474] on li "現金" at bounding box center [753, 473] width 453 height 24
type input "現金"
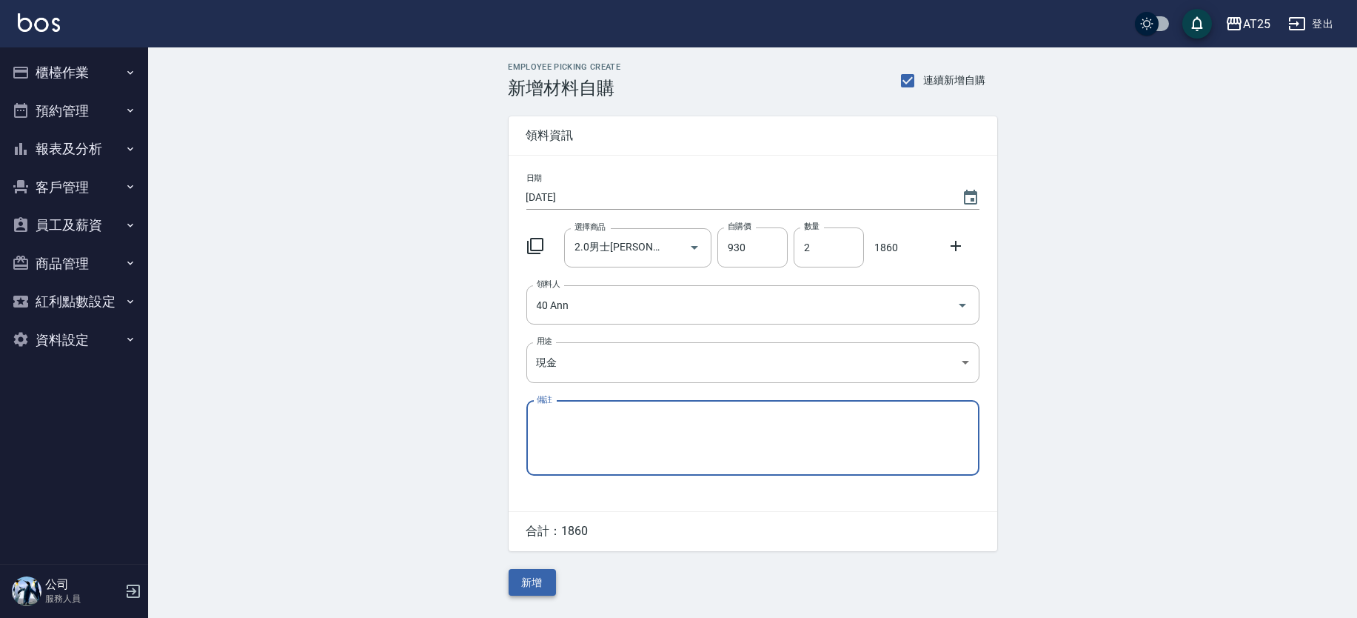
click at [537, 586] on button "新增" at bounding box center [532, 582] width 47 height 27
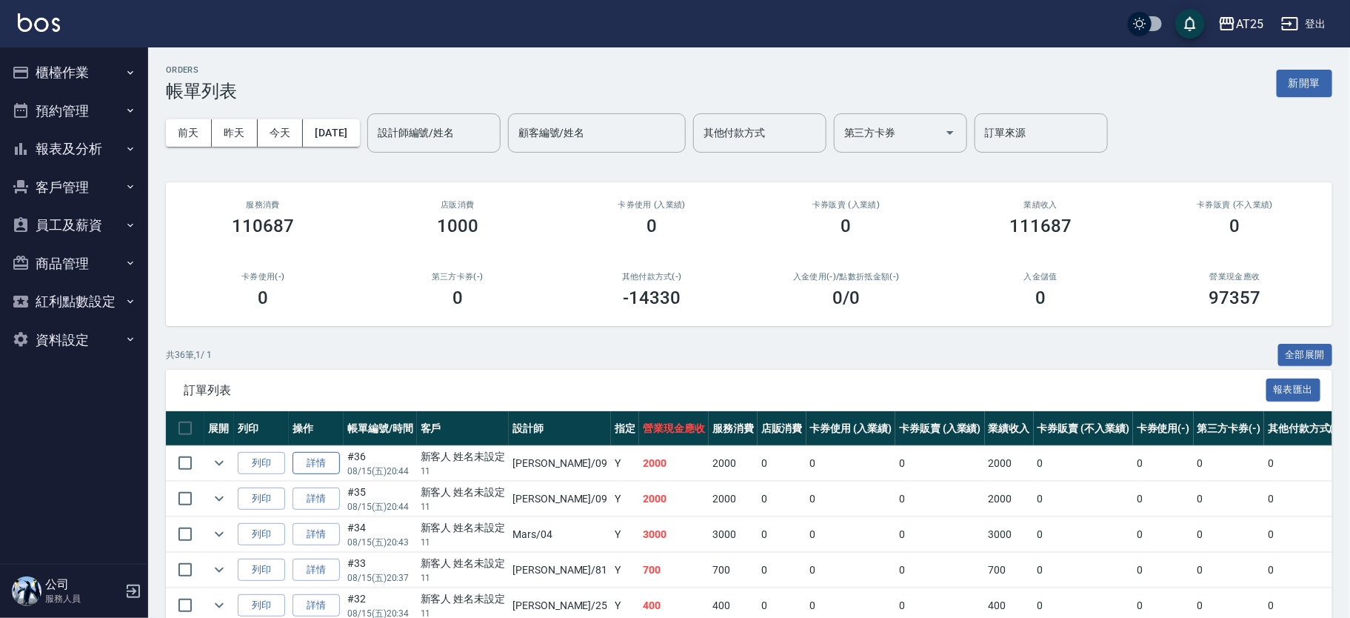
click at [330, 463] on link "詳情" at bounding box center [316, 463] width 47 height 23
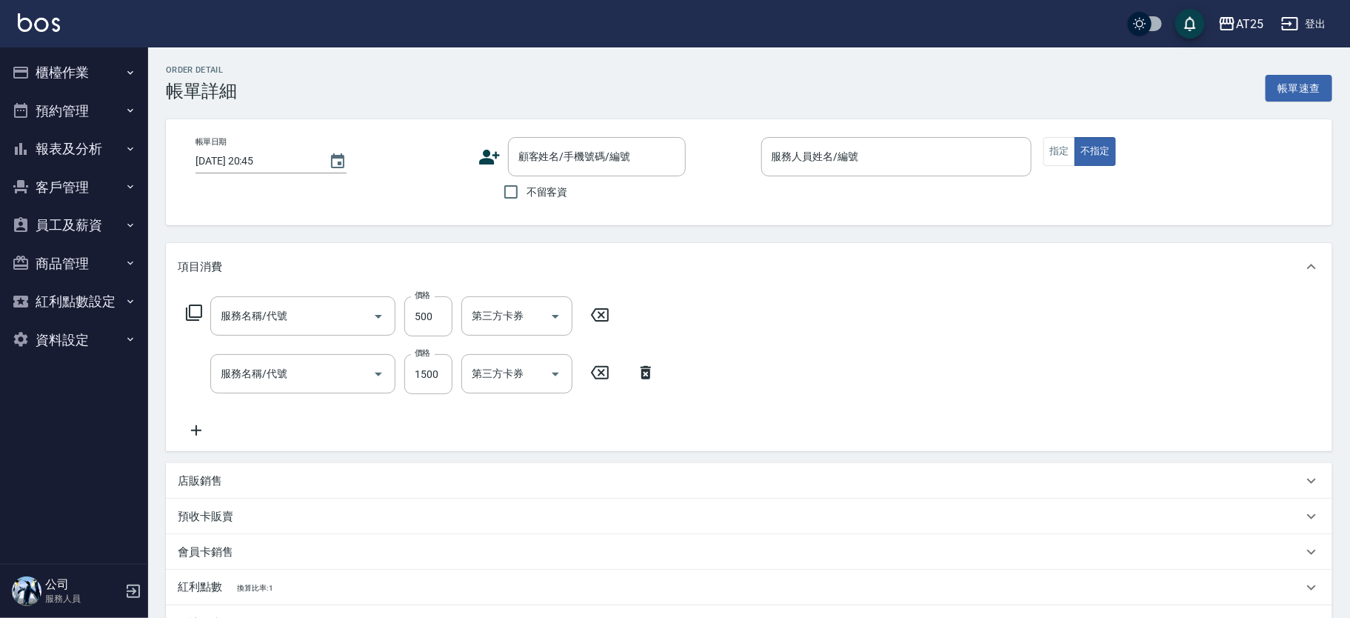
type input "2025/08/15 20:44"
type input "Kevin-09"
type input "200"
type input "剪髮(401)"
type input "染髮(501)"
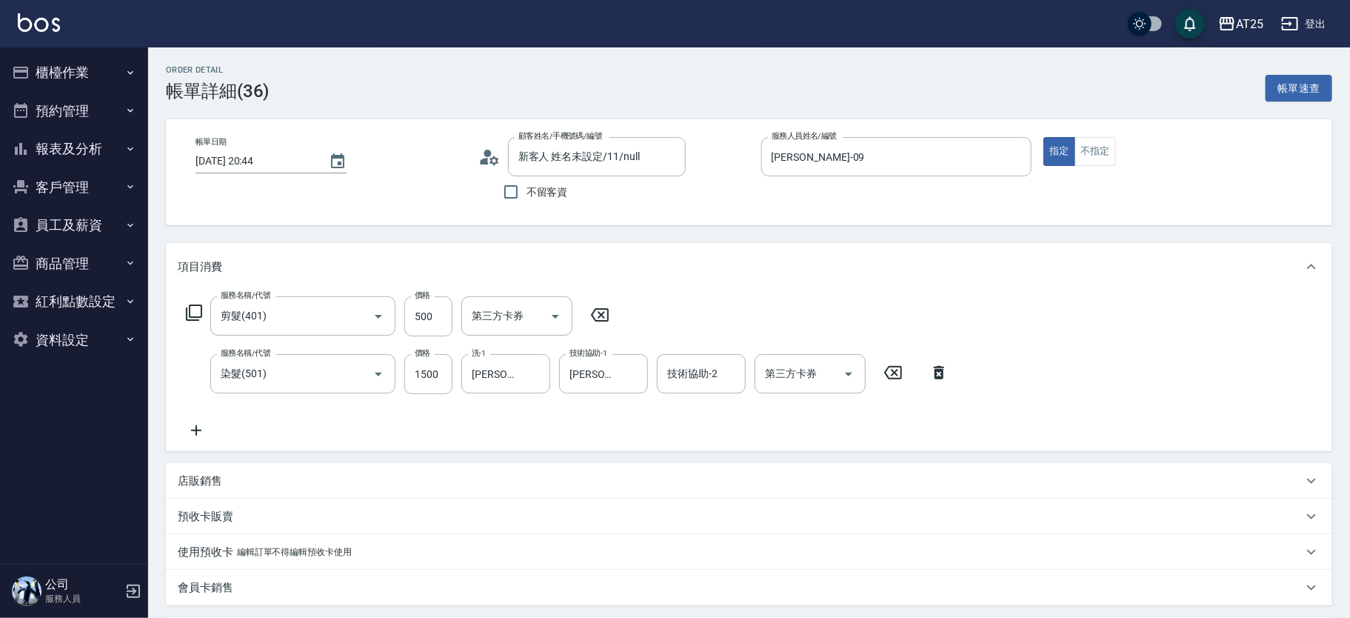
type input "新客人 姓名未設定/11/null"
click at [204, 425] on icon at bounding box center [196, 430] width 37 height 18
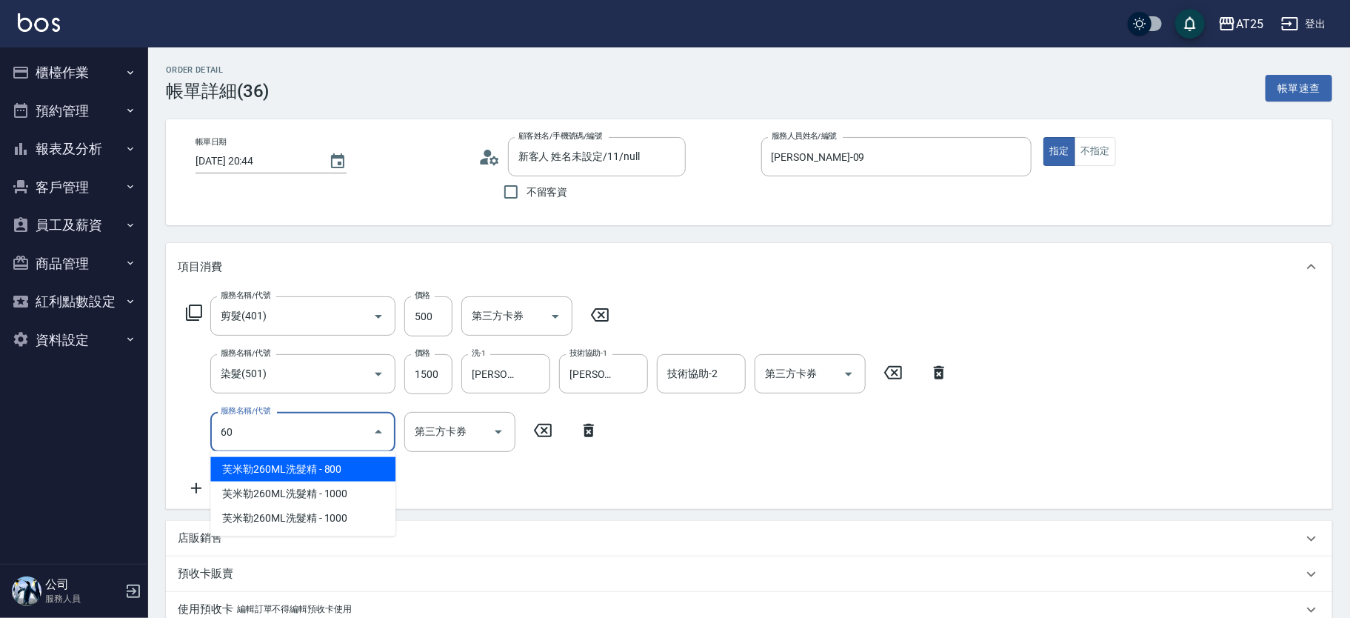
type input "601"
type input "300"
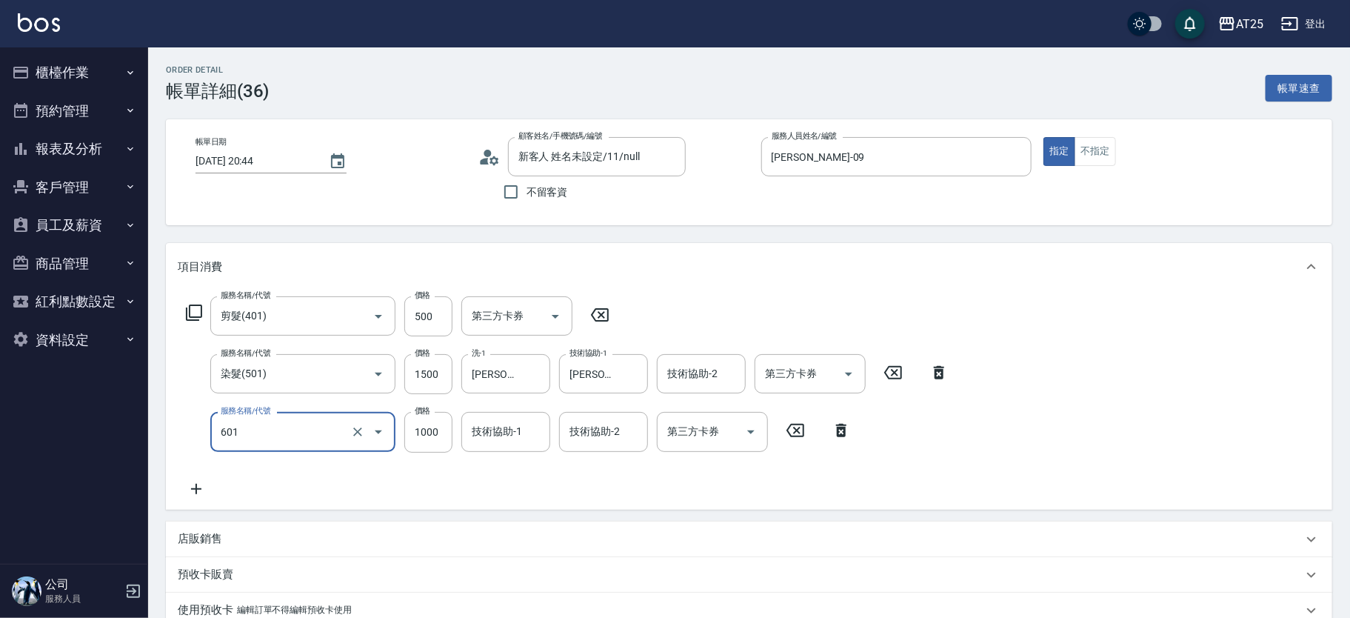
type input "自備護髮(1000上)(601)"
type input "200"
type input "0"
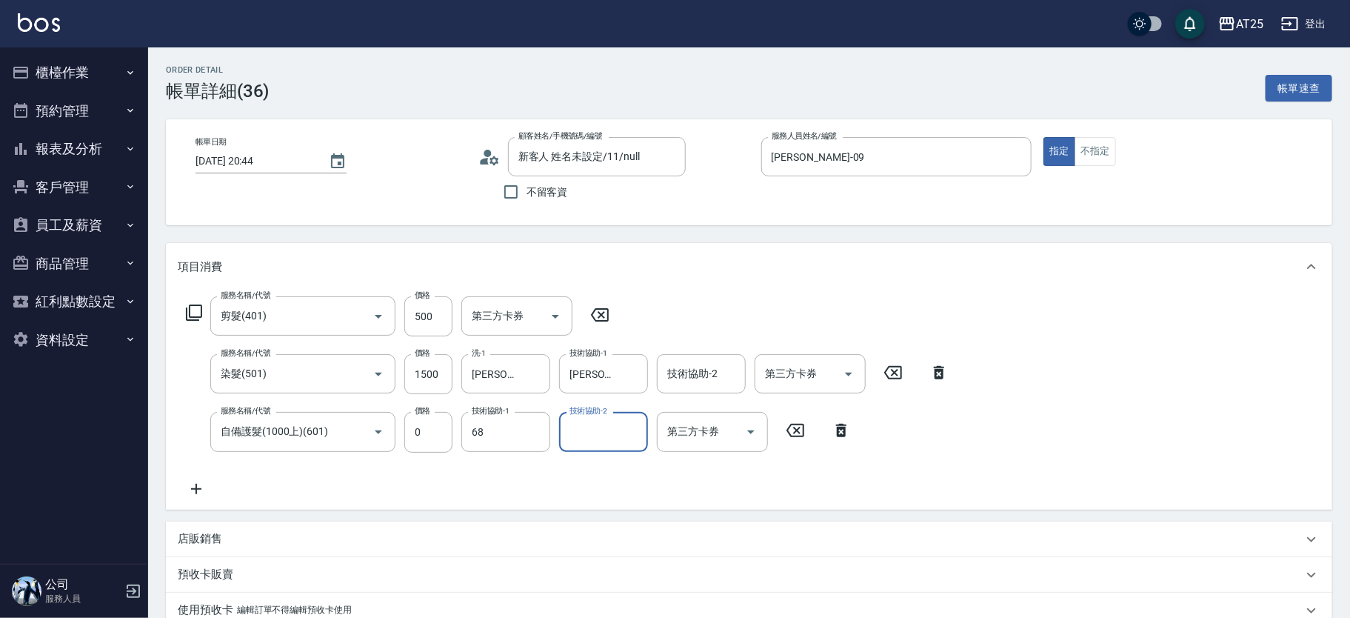
type input "游惠心-68"
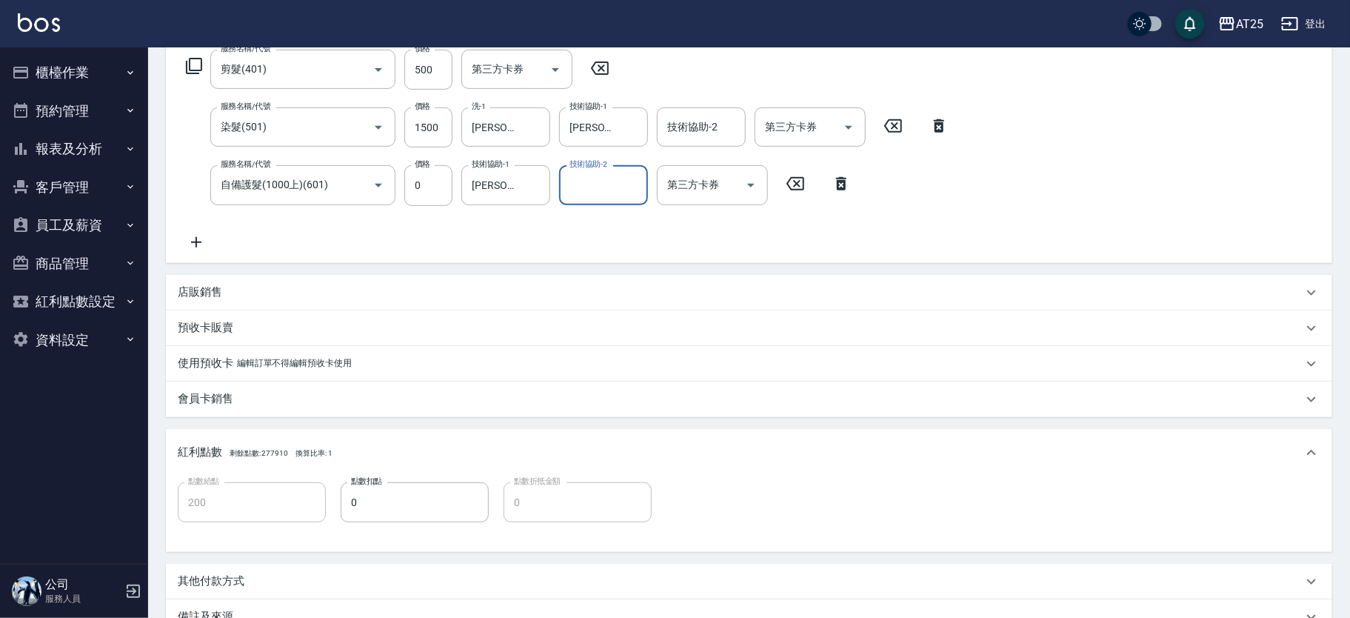
scroll to position [420, 0]
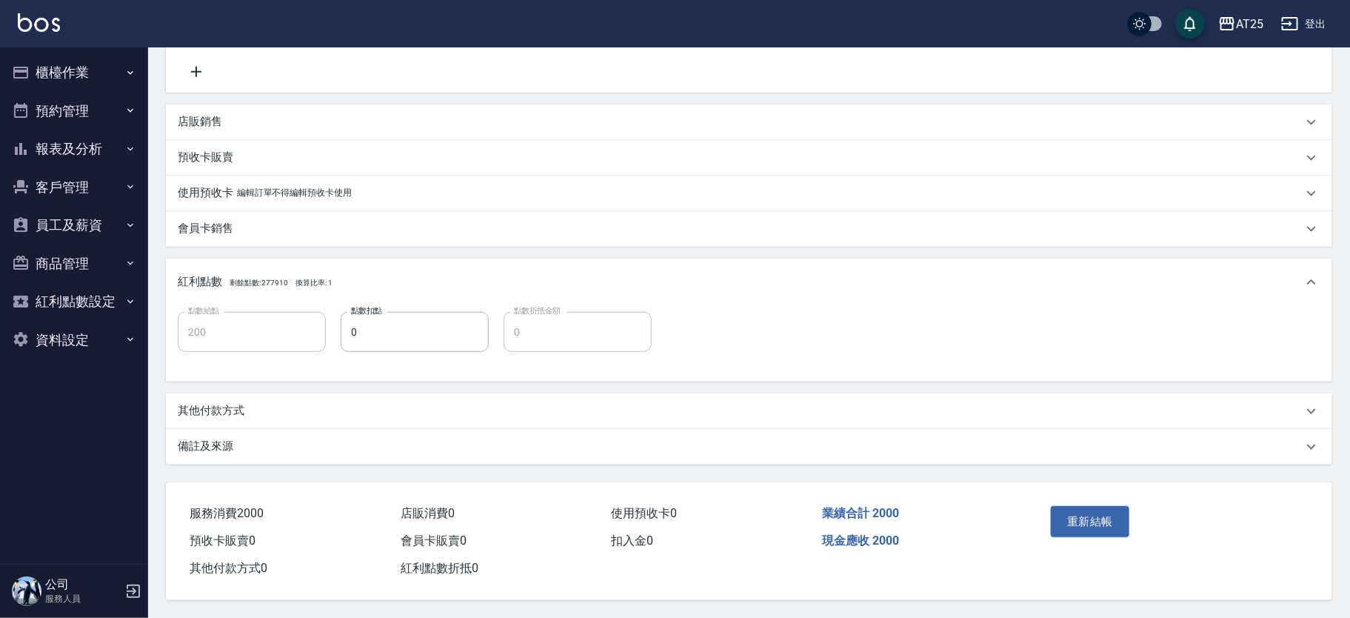
click at [1092, 512] on button "重新結帳" at bounding box center [1090, 521] width 78 height 31
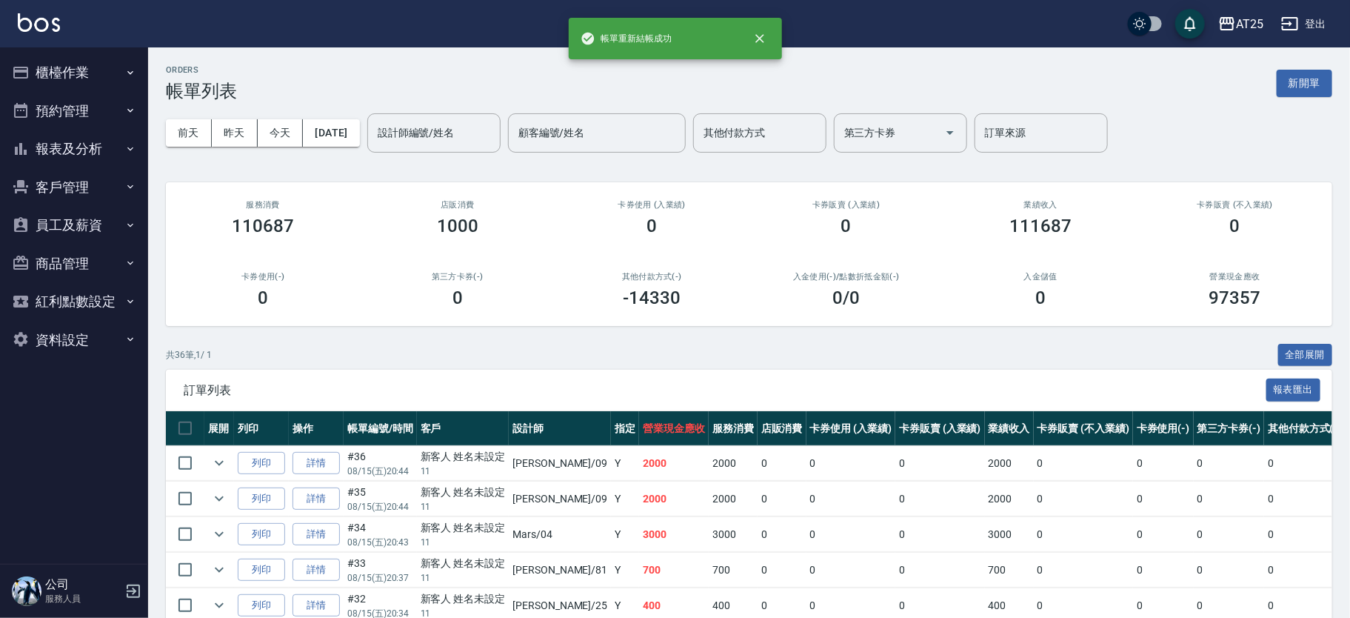
scroll to position [540, 0]
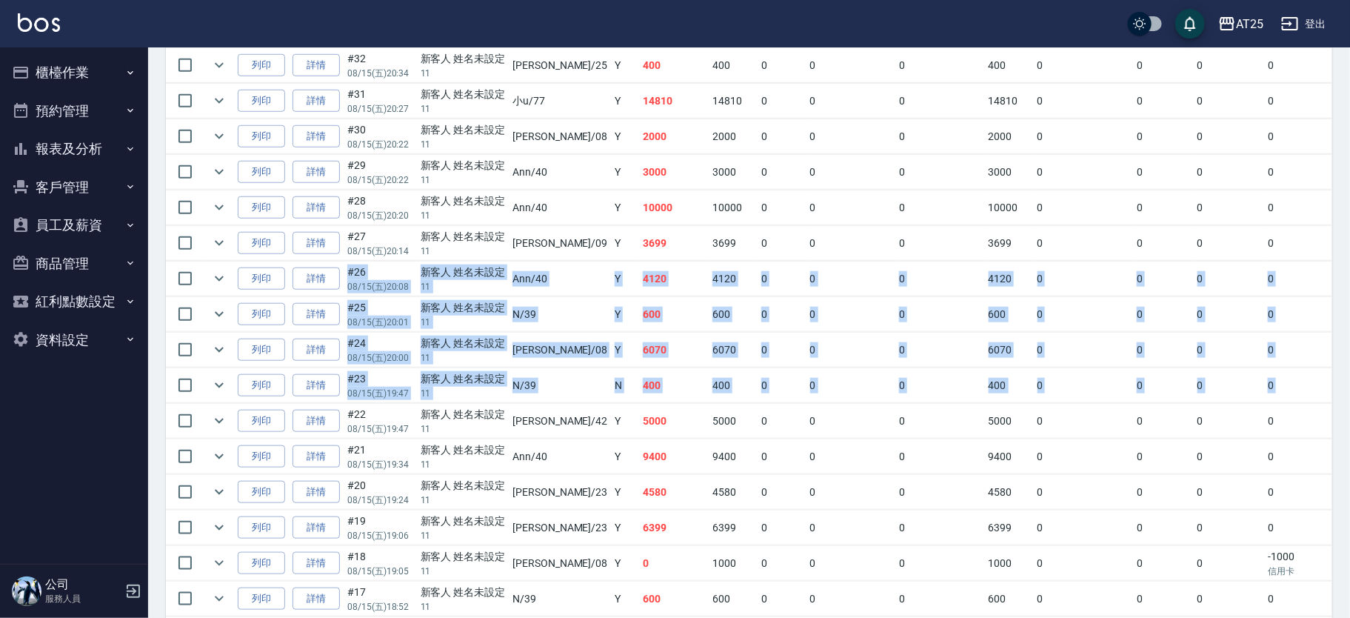
drag, startPoint x: 1348, startPoint y: 338, endPoint x: 1354, endPoint y: 223, distance: 115.7
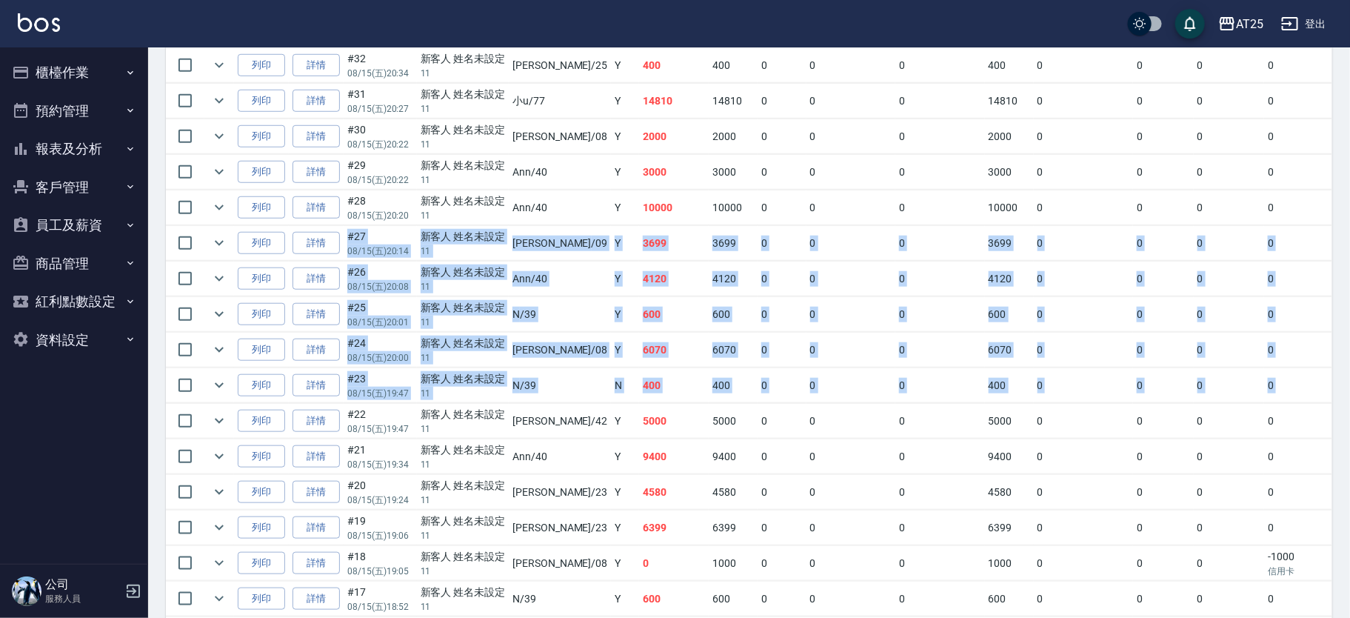
click at [1350, 223] on html "AT25 登出 櫃檯作業 打帳單 帳單列表 掛單列表 現金收支登錄 高階收支登錄 材料自購登錄 每日結帳 排班表 現場電腦打卡 預約管理 預約管理 單日預約紀…" at bounding box center [675, 351] width 1350 height 1783
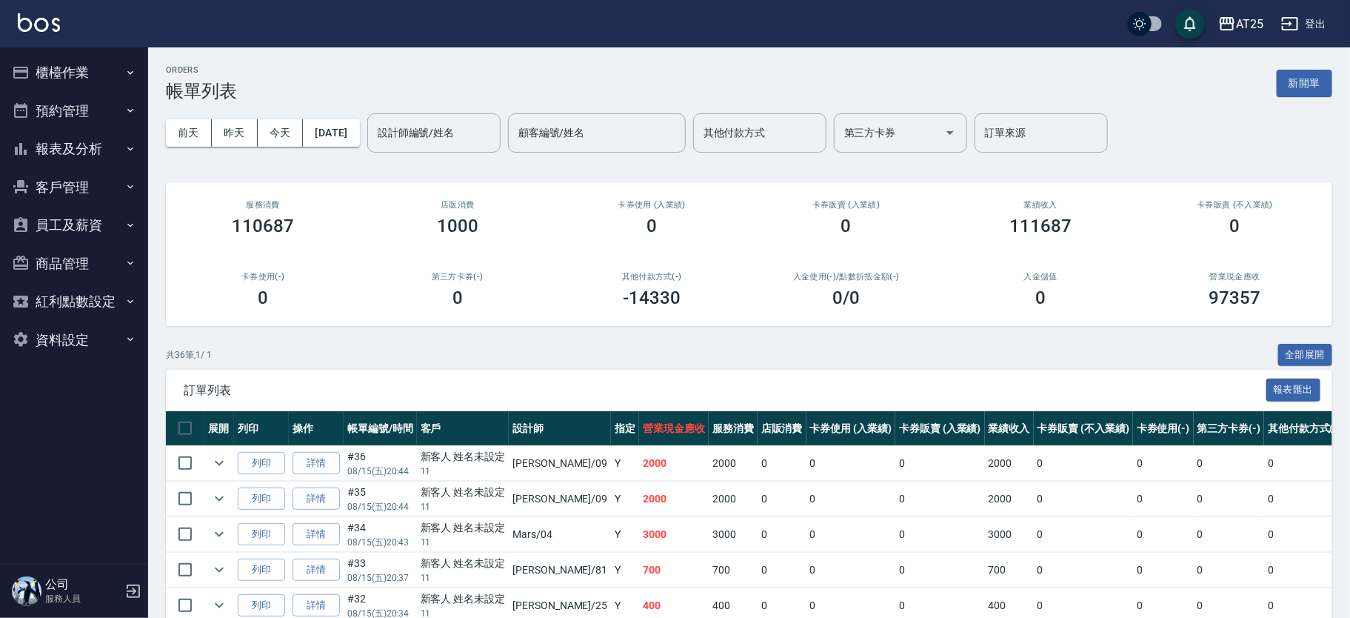
click at [336, 465] on link "詳情" at bounding box center [316, 463] width 47 height 23
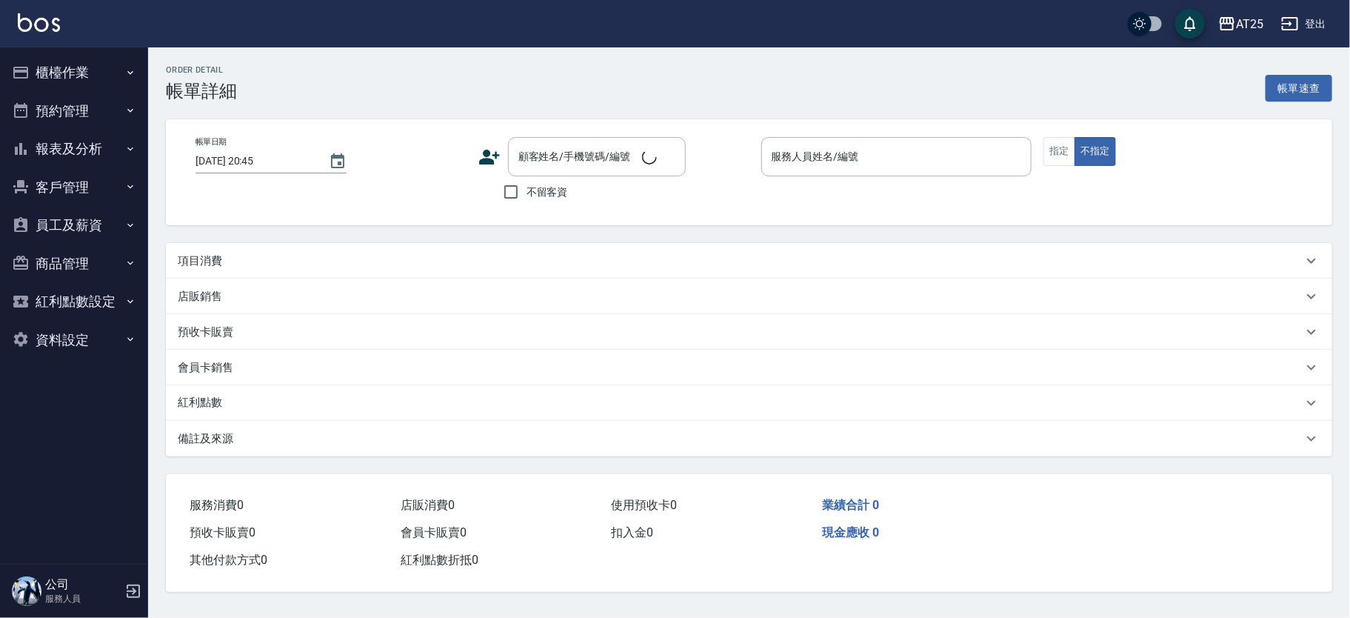
type input "[PERSON_NAME]-08"
type input "40"
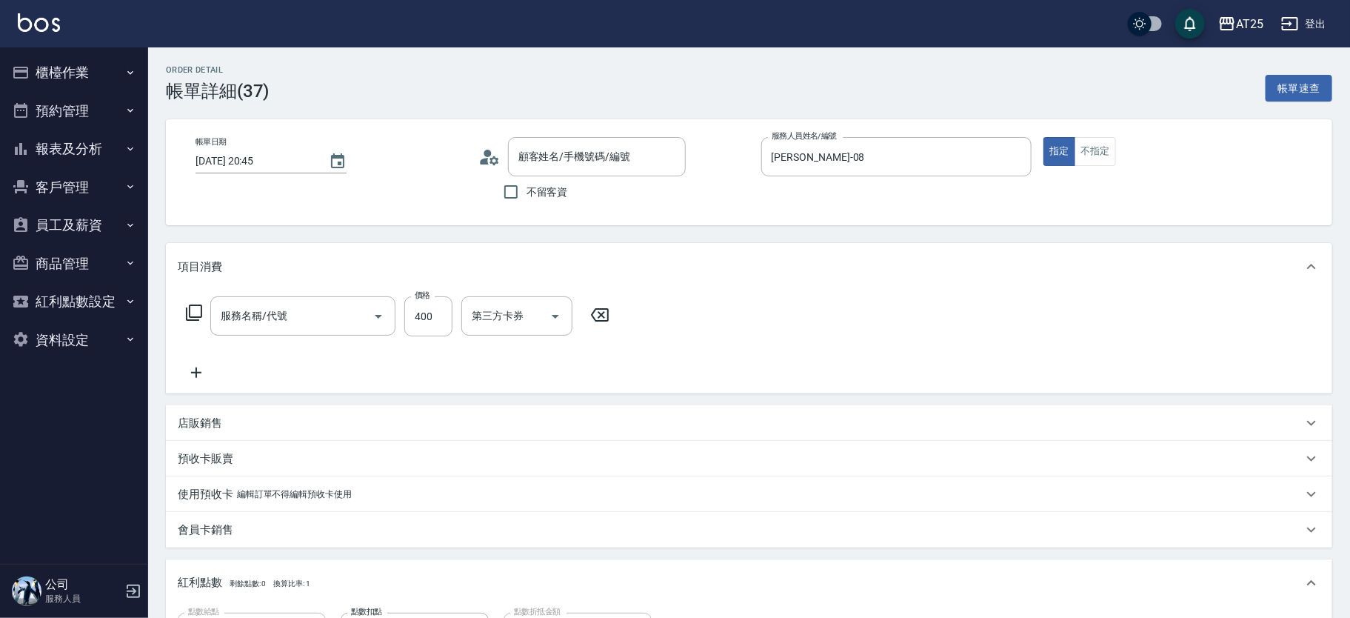
type input "洗髮(201)"
type input "新客人 姓名未設定/11/null"
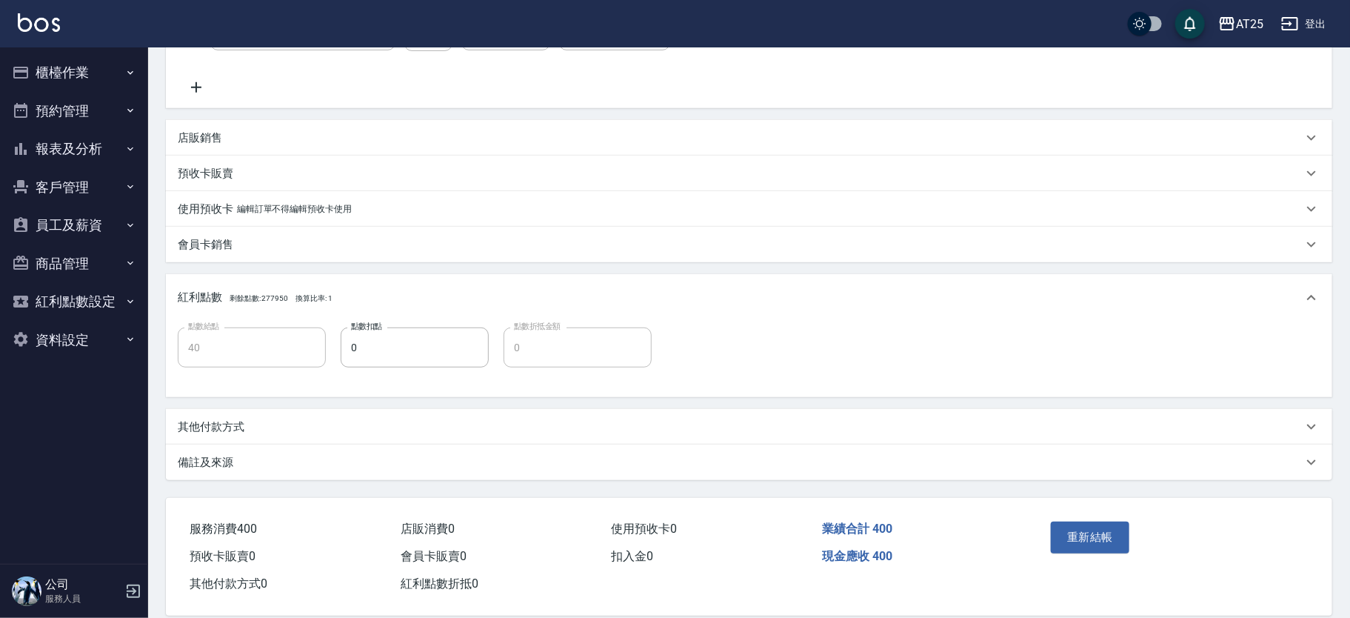
scroll to position [304, 0]
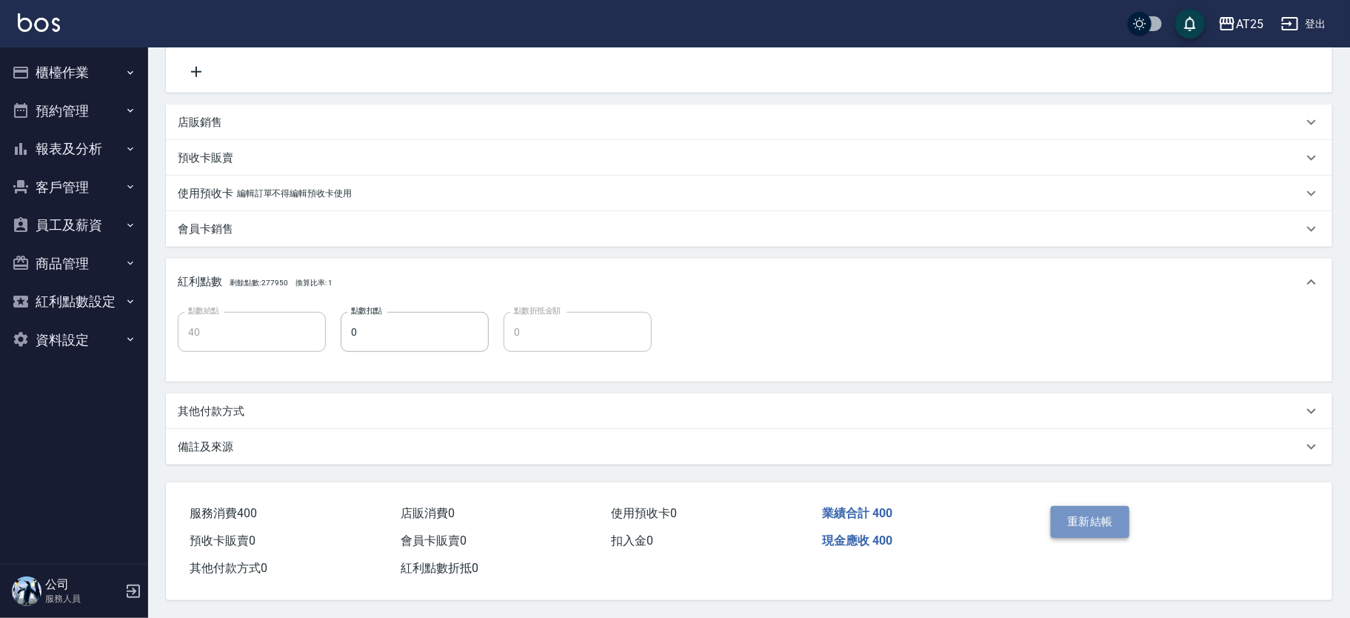
click at [1100, 509] on button "重新結帳" at bounding box center [1090, 521] width 78 height 31
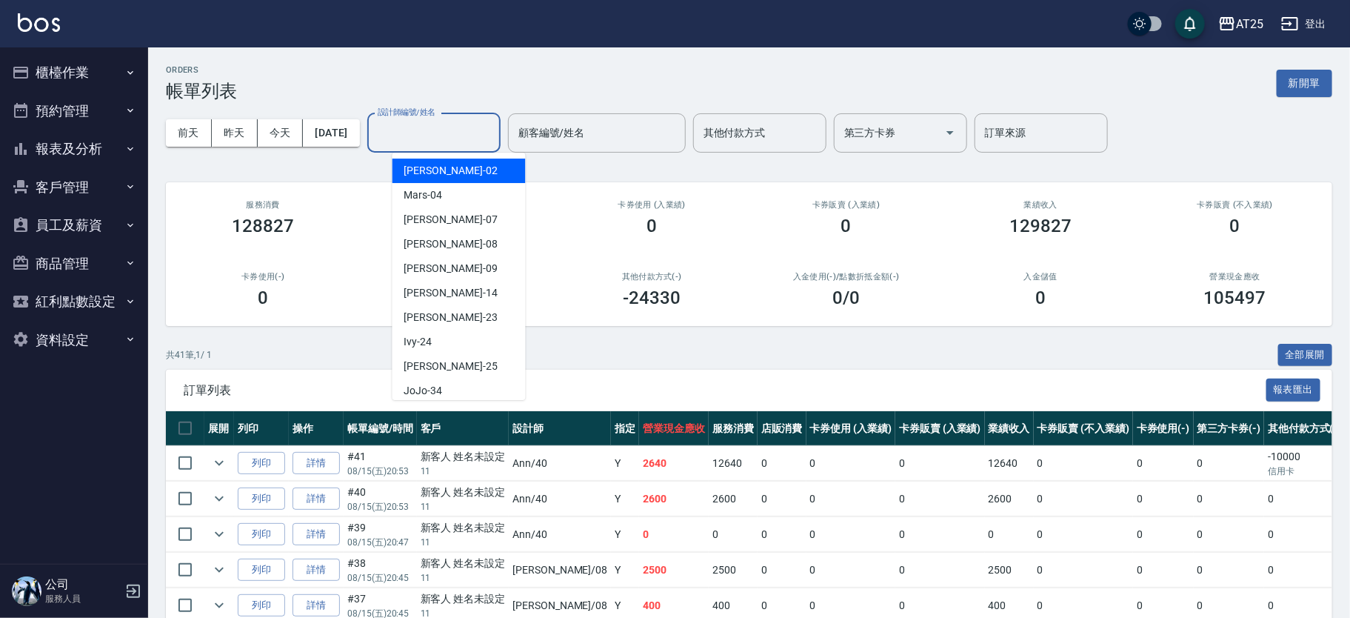
click at [464, 129] on div "設計師編號/姓名 設計師編號/姓名" at bounding box center [433, 132] width 133 height 39
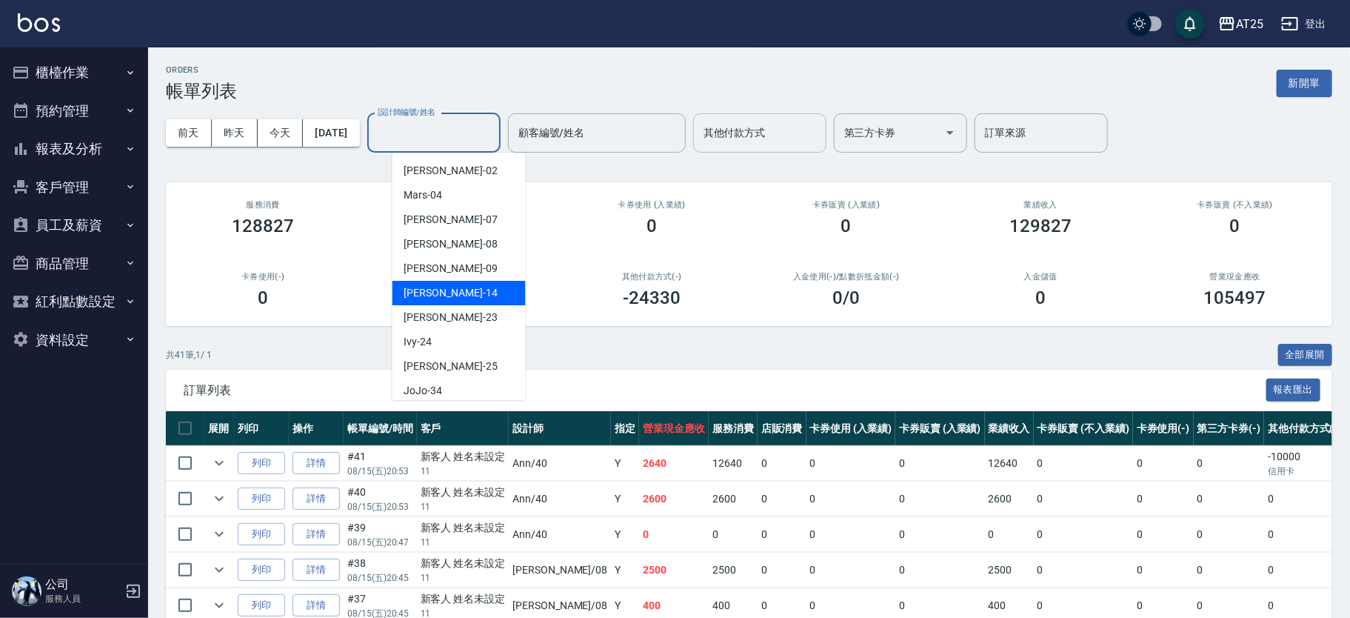
click at [812, 124] on input "其他付款方式" at bounding box center [760, 133] width 120 height 26
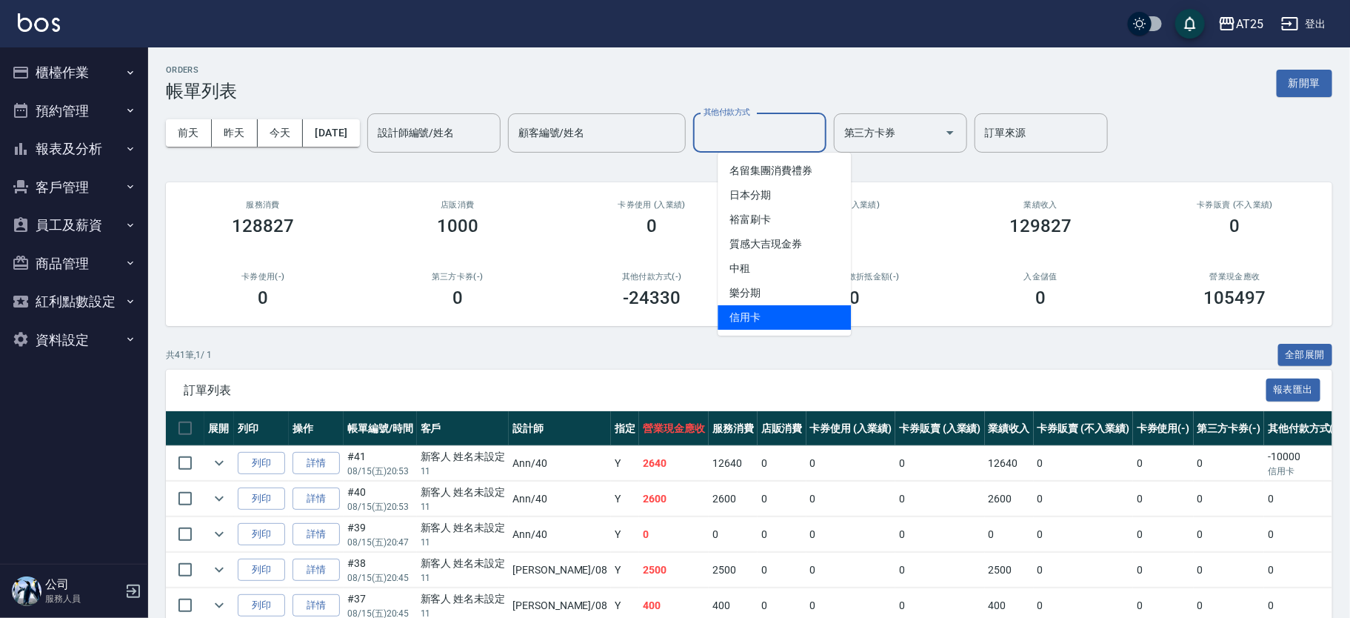
click at [766, 312] on span "信用卡" at bounding box center [784, 317] width 133 height 24
type input "信用卡"
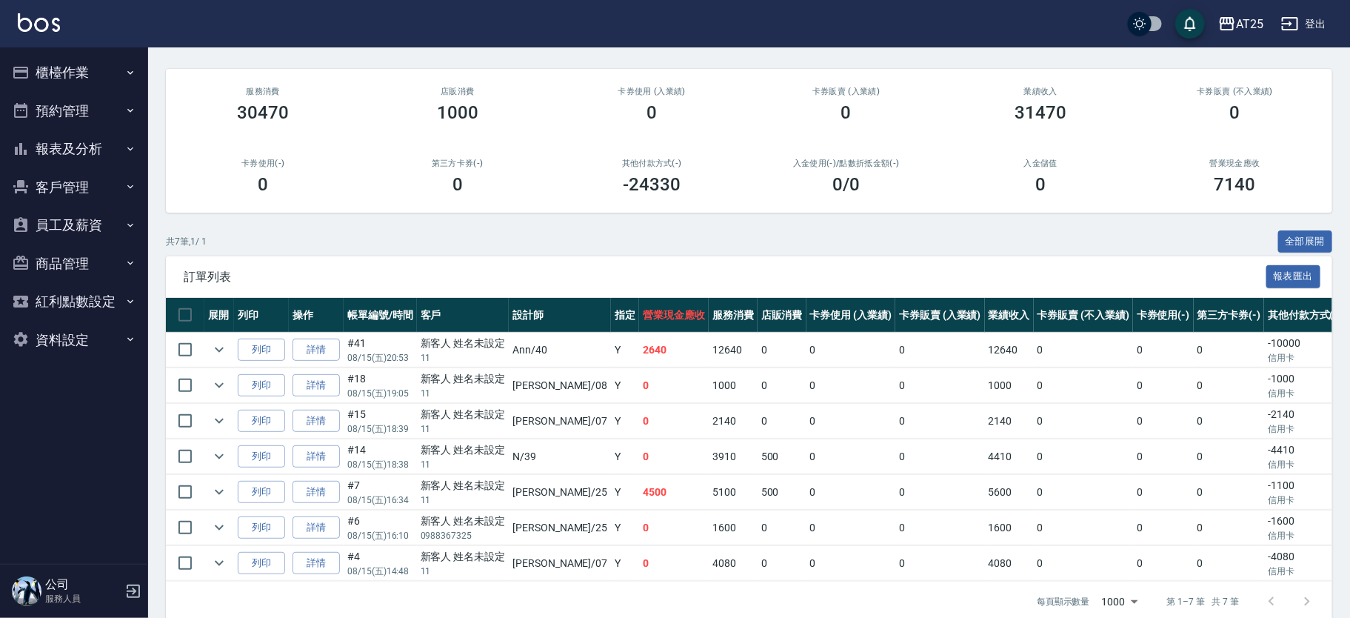
scroll to position [118, 0]
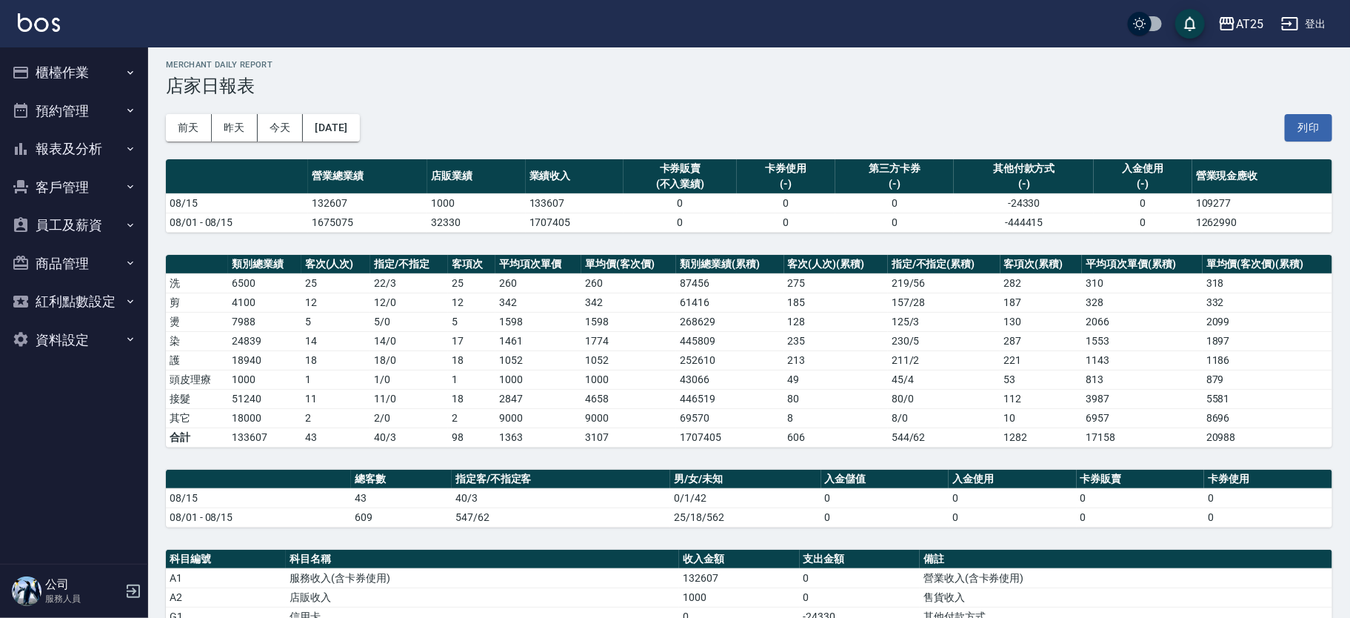
scroll to position [3, 0]
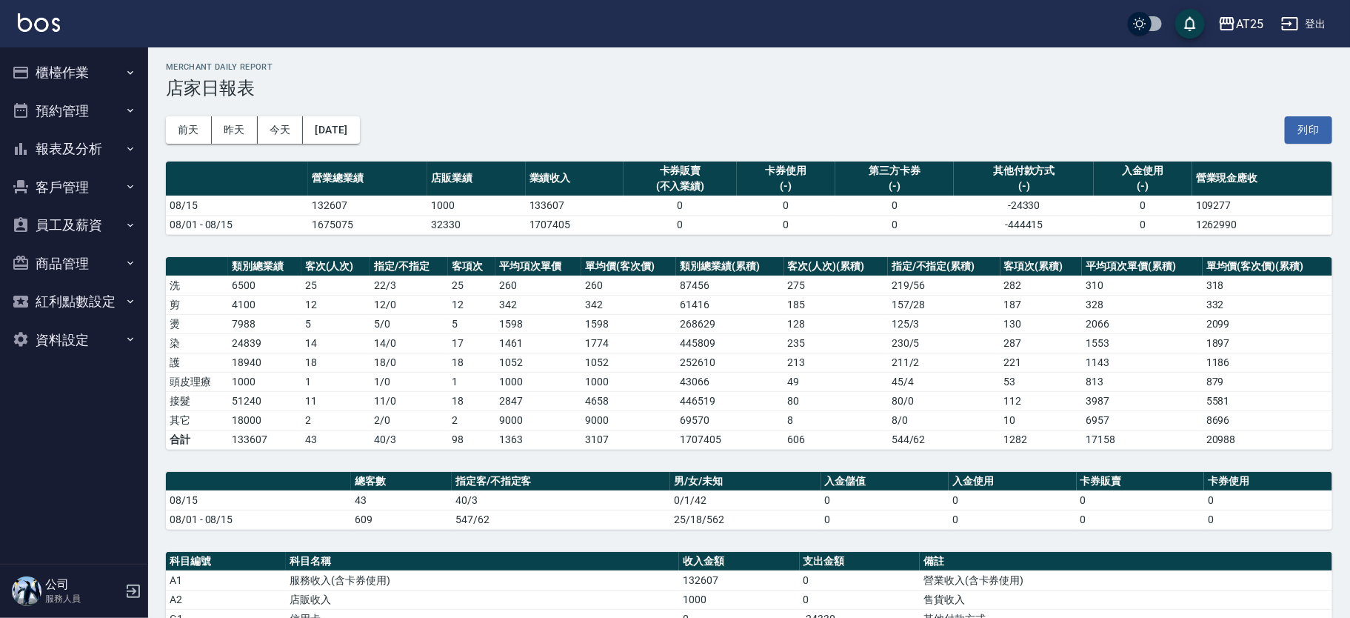
click at [72, 62] on button "櫃檯作業" at bounding box center [74, 72] width 136 height 39
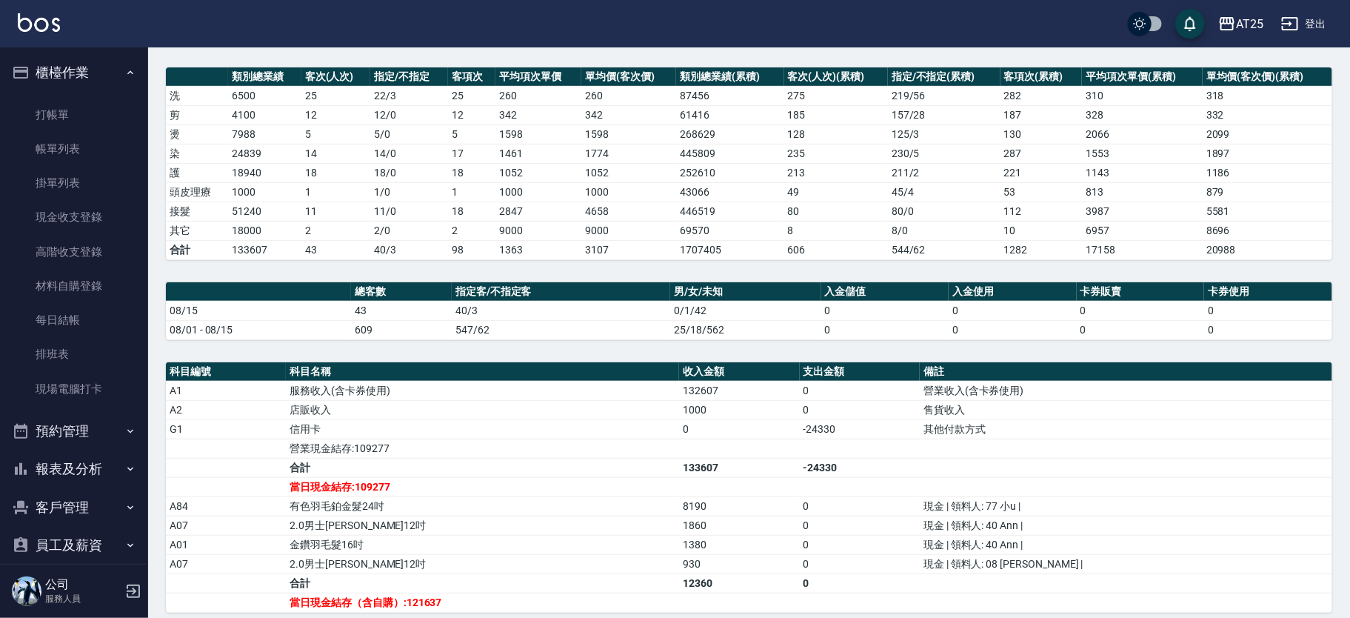
scroll to position [0, 0]
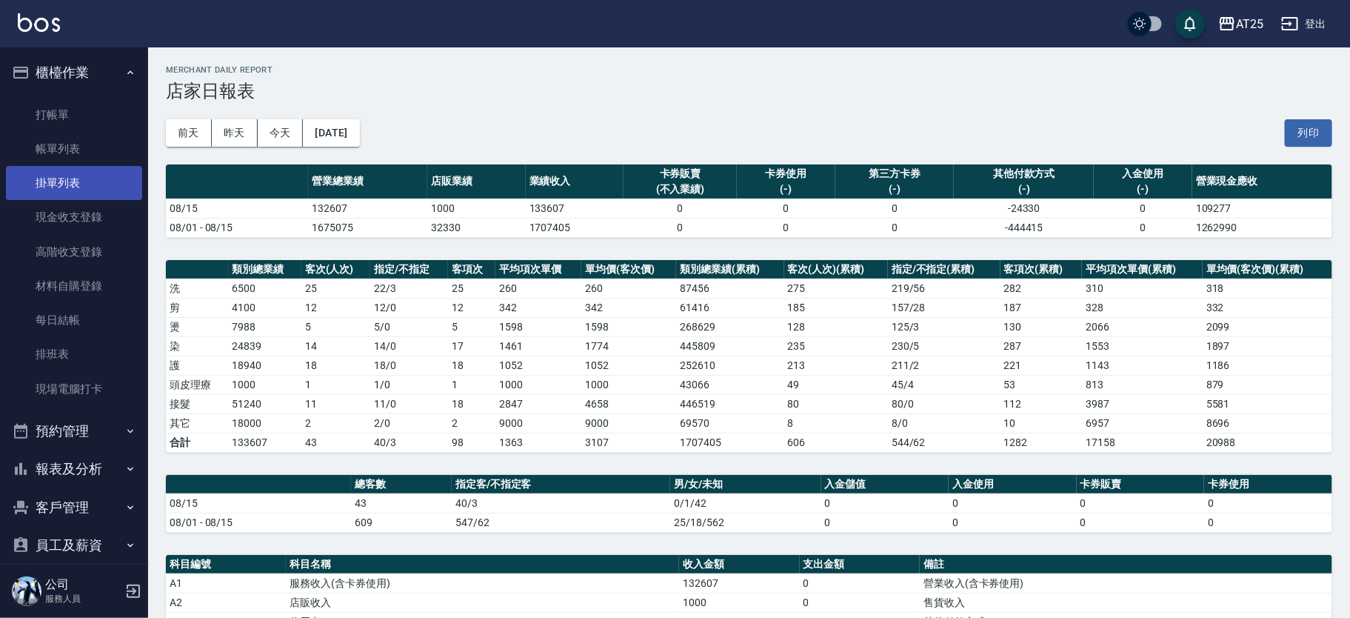
drag, startPoint x: 91, startPoint y: 77, endPoint x: 101, endPoint y: 183, distance: 106.3
click at [91, 77] on button "櫃檯作業" at bounding box center [74, 72] width 136 height 39
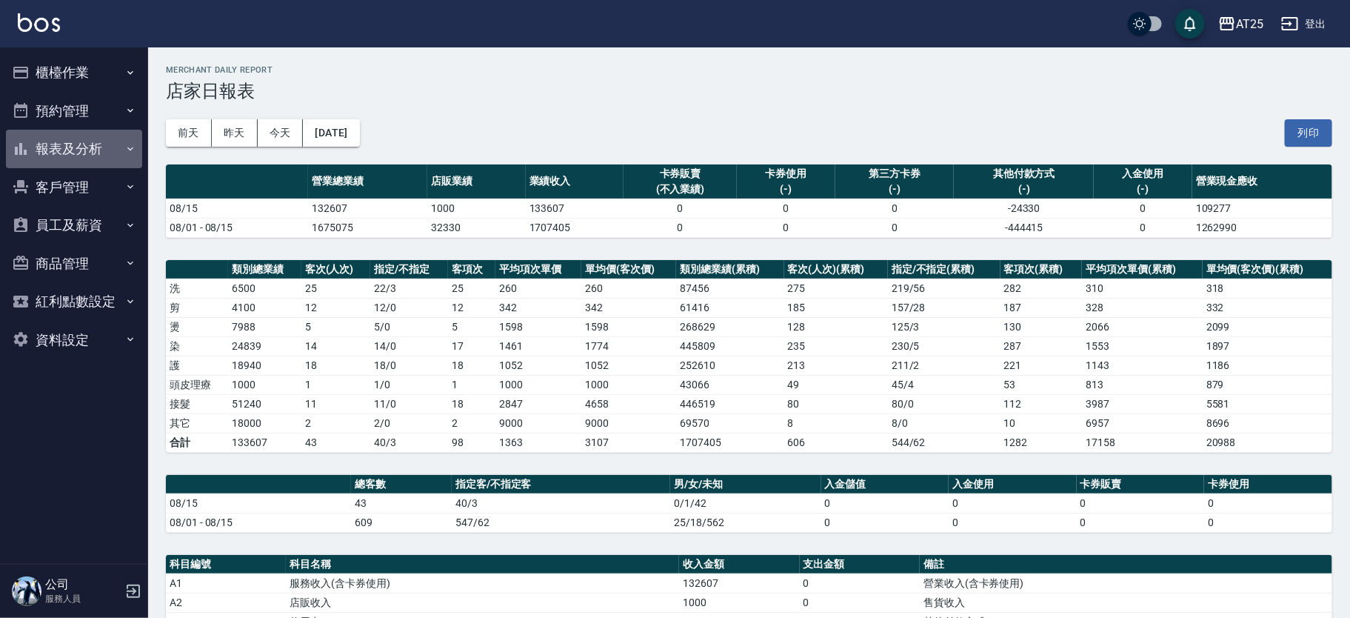
click at [99, 152] on button "報表及分析" at bounding box center [74, 149] width 136 height 39
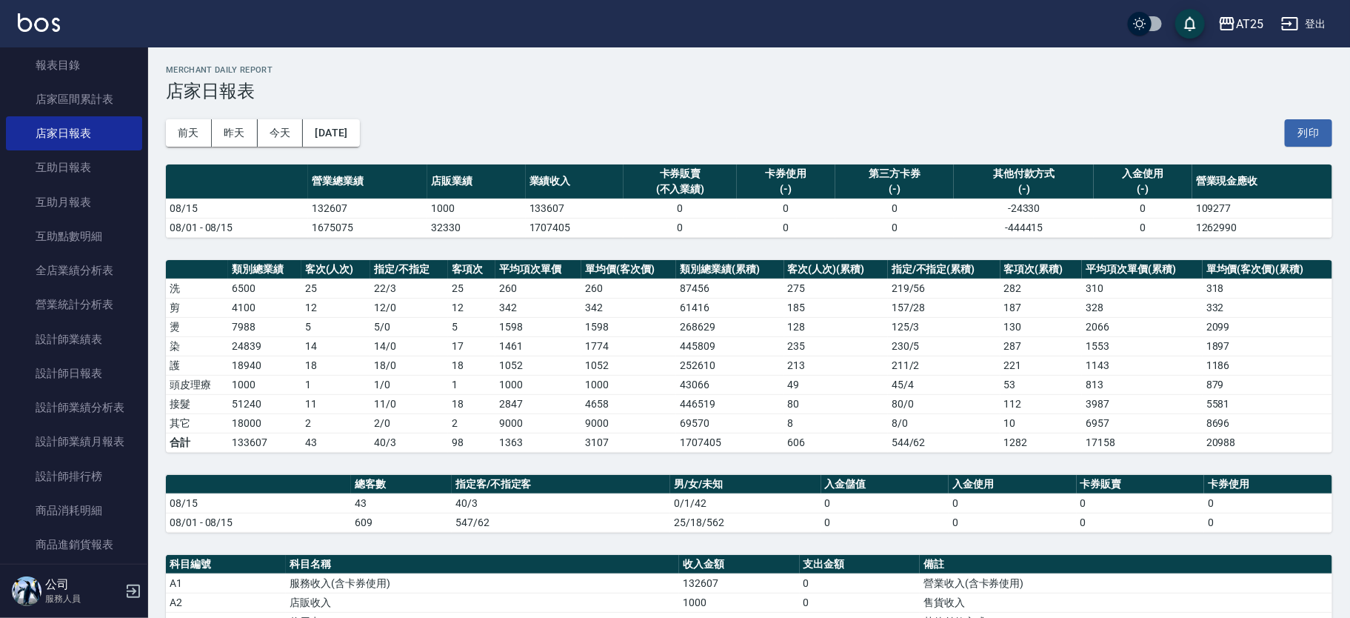
scroll to position [150, 0]
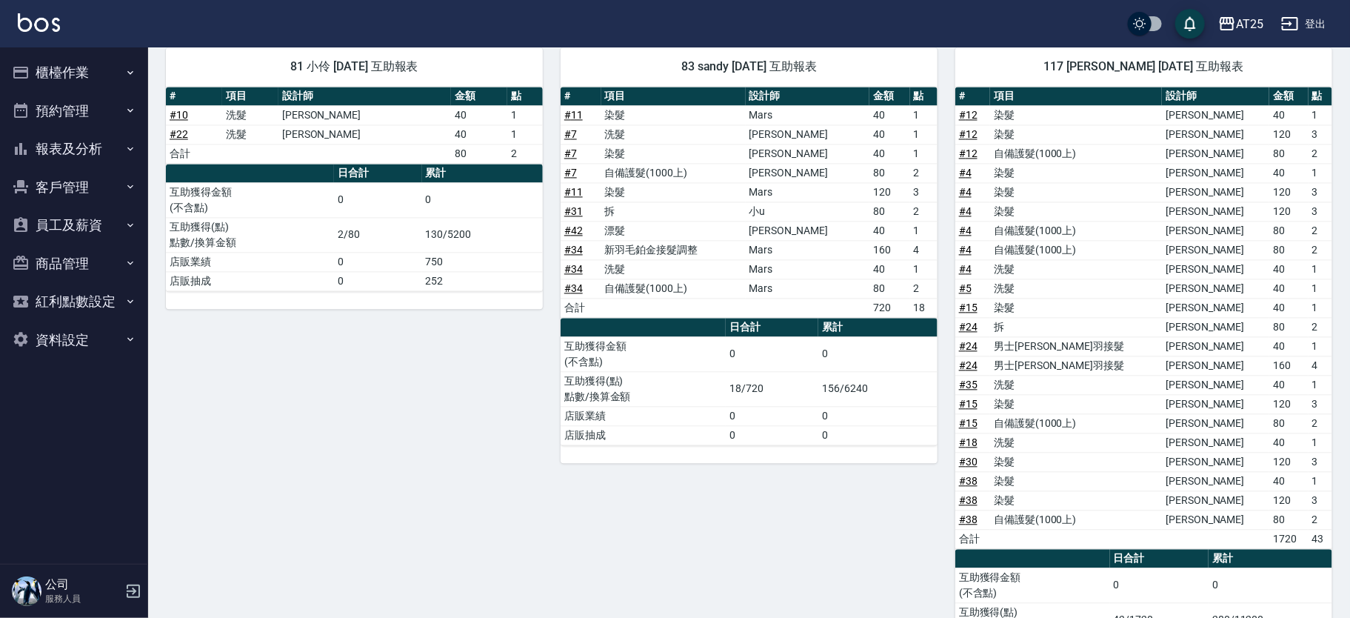
scroll to position [1638, 0]
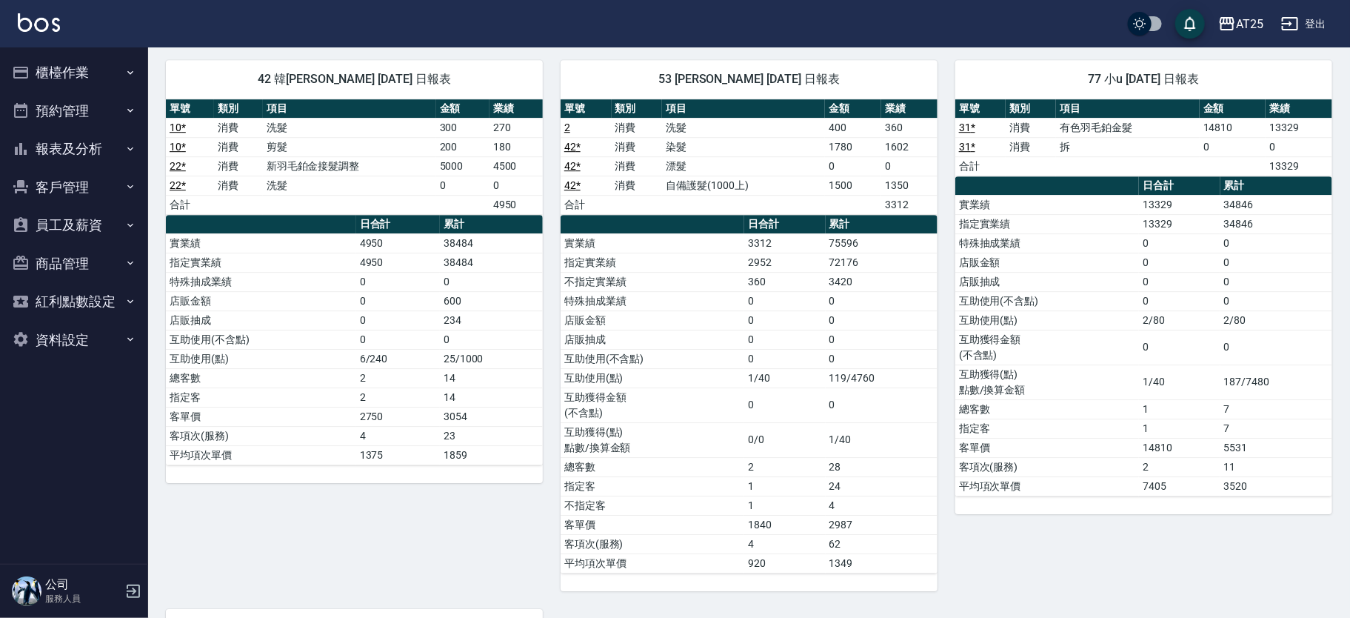
scroll to position [2653, 0]
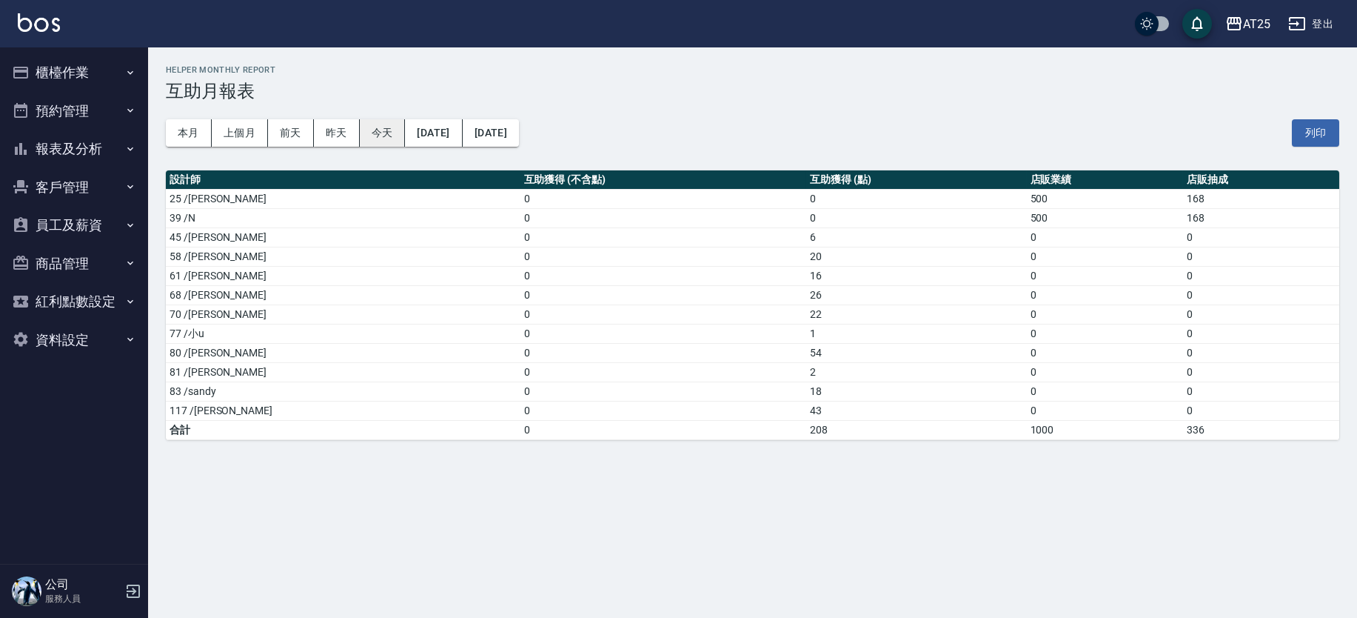
click at [379, 131] on button "今天" at bounding box center [383, 132] width 46 height 27
click at [868, 312] on td "22" at bounding box center [916, 313] width 220 height 19
drag, startPoint x: 868, startPoint y: 301, endPoint x: 766, endPoint y: 341, distance: 110.0
click at [806, 294] on td "26" at bounding box center [916, 294] width 220 height 19
drag, startPoint x: 766, startPoint y: 341, endPoint x: 750, endPoint y: 364, distance: 27.7
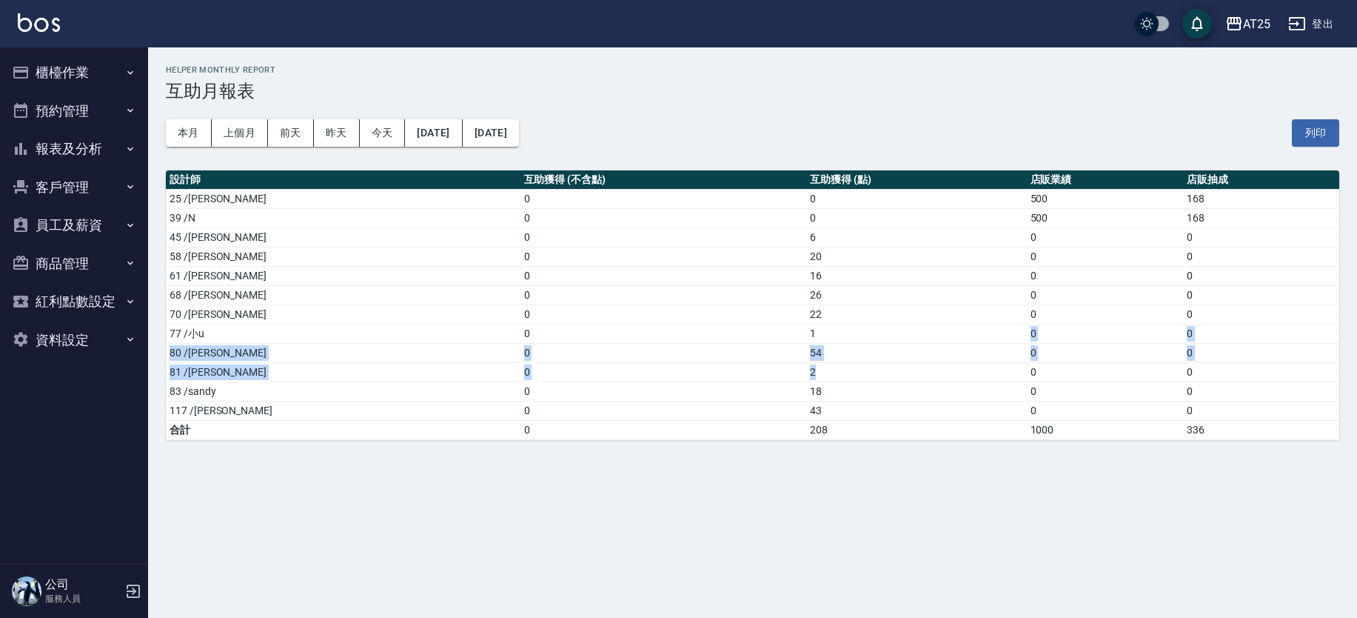
click at [750, 364] on tbody "25 /[PERSON_NAME] 0 0 500 168 39 /N 0 0 500 168 45 /[PERSON_NAME] 0 6 0 0 58 /[…" at bounding box center [753, 314] width 1174 height 250
click at [806, 381] on td "18" at bounding box center [916, 390] width 220 height 19
click at [806, 290] on td "26" at bounding box center [916, 294] width 220 height 19
drag, startPoint x: 749, startPoint y: 406, endPoint x: 726, endPoint y: 407, distance: 23.7
click at [806, 407] on td "43" at bounding box center [916, 410] width 220 height 19
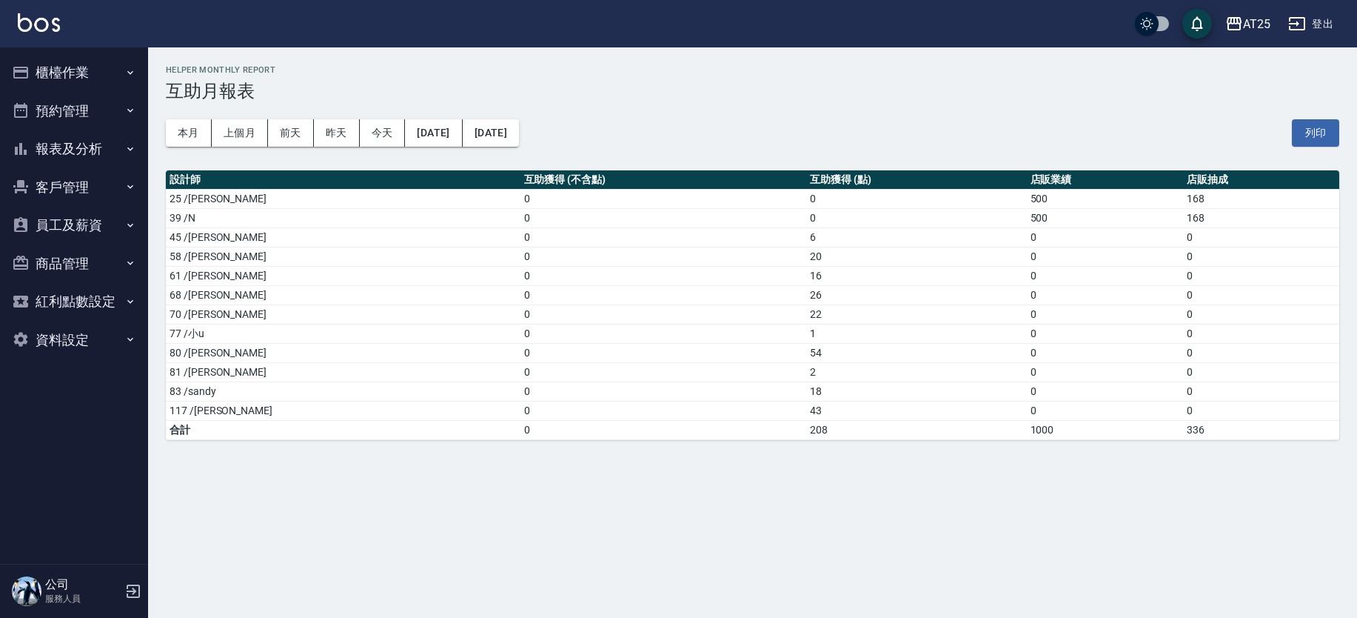
click at [806, 392] on td "18" at bounding box center [916, 390] width 220 height 19
drag, startPoint x: 751, startPoint y: 297, endPoint x: 729, endPoint y: 290, distance: 22.7
click at [806, 290] on td "26" at bounding box center [916, 294] width 220 height 19
drag, startPoint x: 197, startPoint y: 298, endPoint x: 687, endPoint y: 311, distance: 490.4
click at [687, 311] on tbody "25 /[PERSON_NAME] 0 0 500 168 39 /N 0 0 500 168 45 /[PERSON_NAME] 0 6 0 0 58 /[…" at bounding box center [753, 314] width 1174 height 250
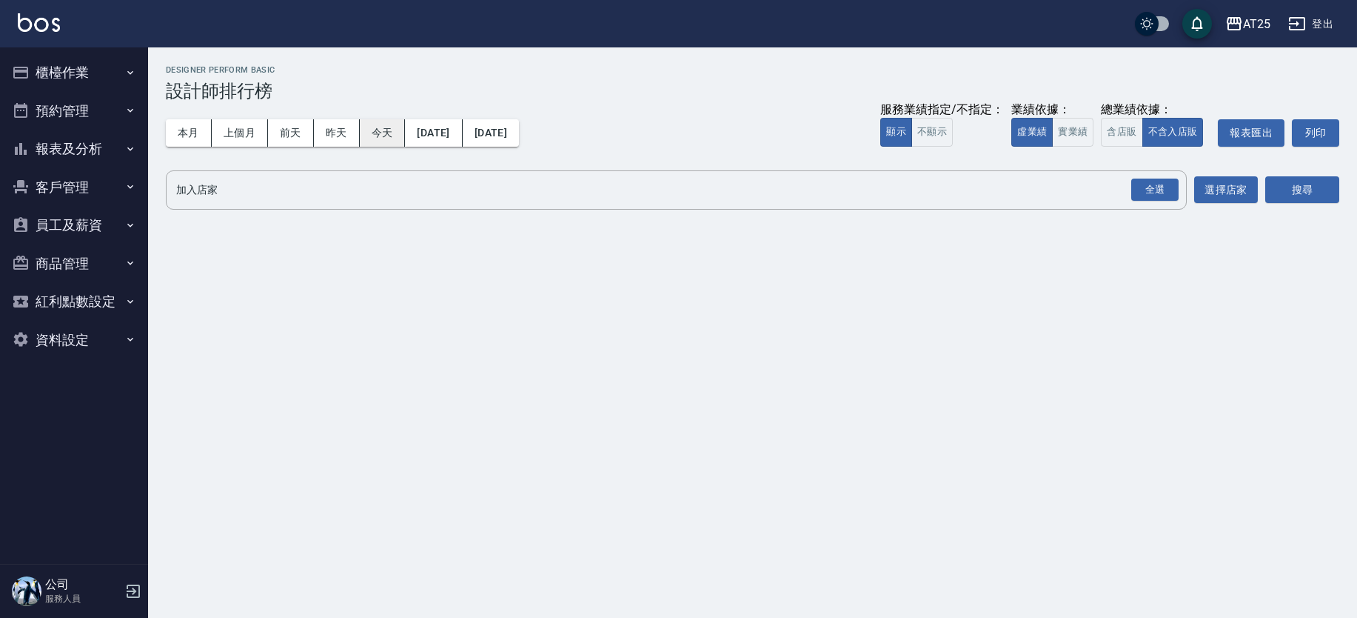
click at [373, 131] on button "今天" at bounding box center [383, 132] width 46 height 27
click at [1083, 130] on button "實業績" at bounding box center [1072, 132] width 41 height 29
click at [1142, 190] on div "全選" at bounding box center [1155, 189] width 47 height 23
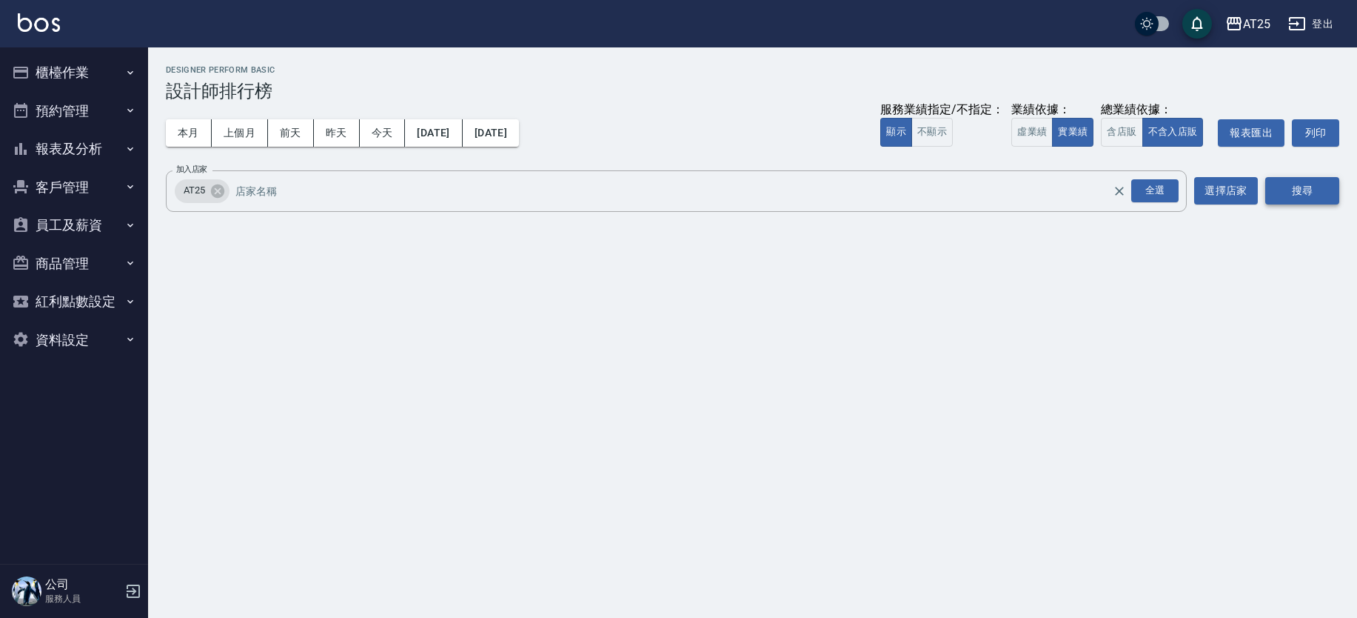
click at [1307, 190] on button "搜尋" at bounding box center [1303, 190] width 74 height 27
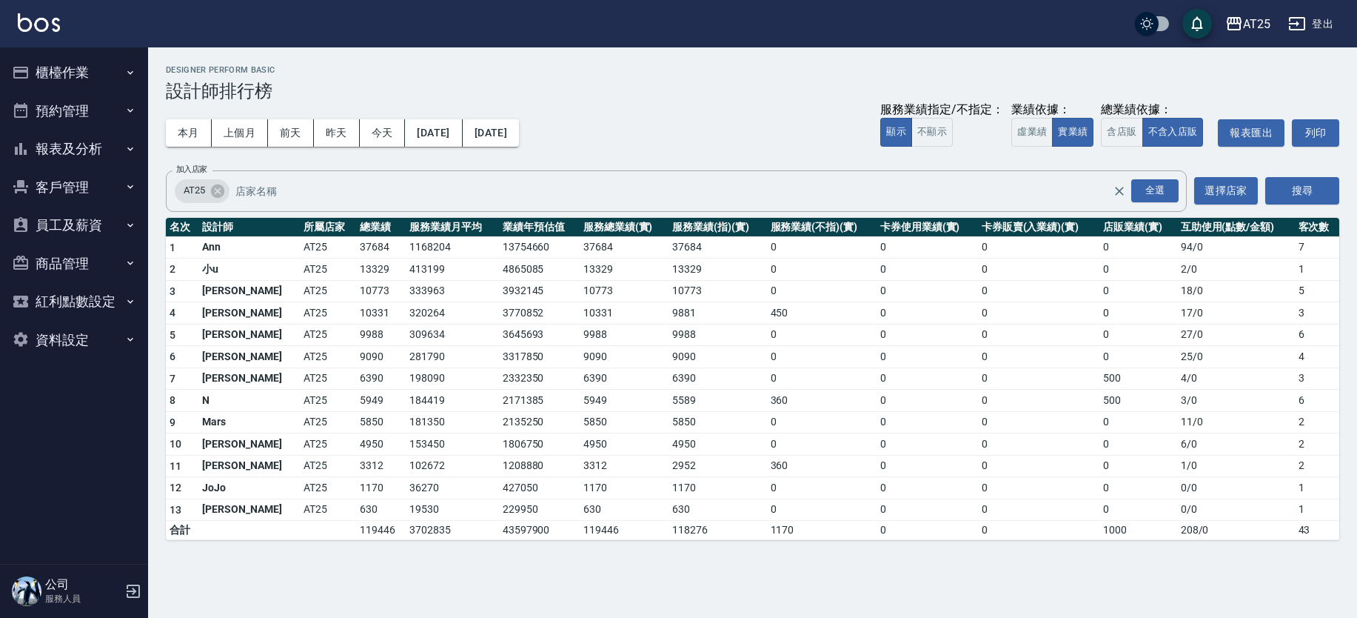
click at [107, 64] on button "櫃檯作業" at bounding box center [74, 72] width 136 height 39
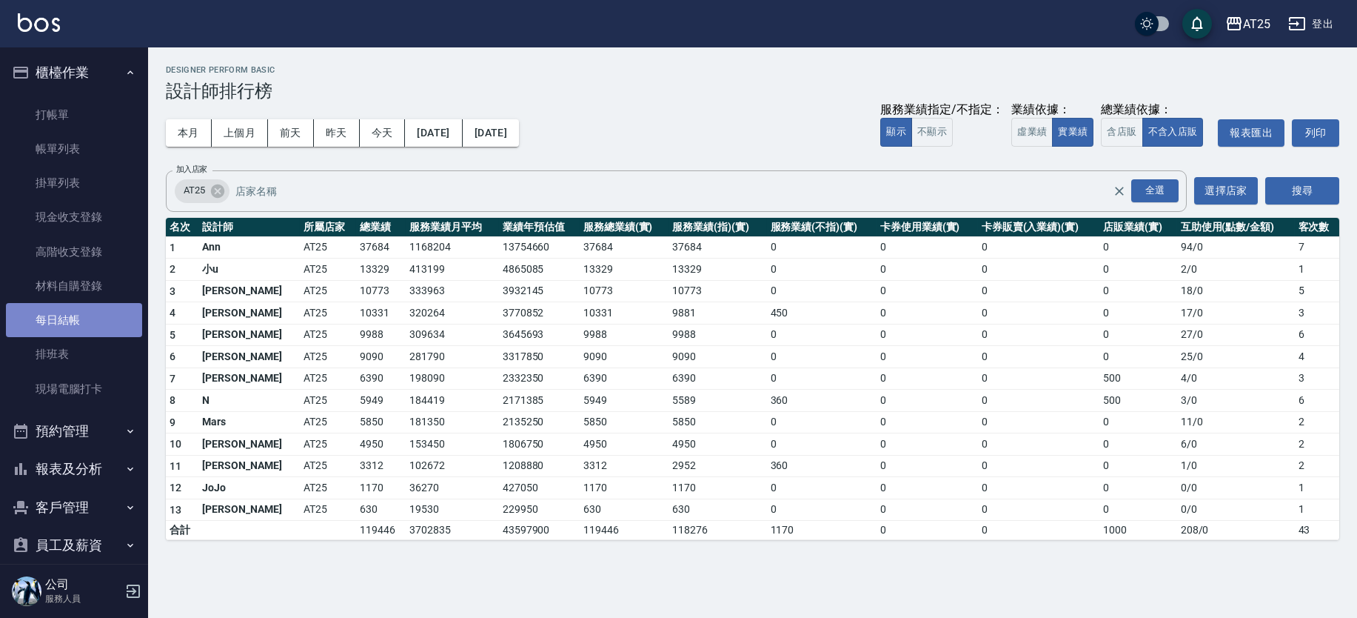
click at [91, 324] on link "每日結帳" at bounding box center [74, 320] width 136 height 34
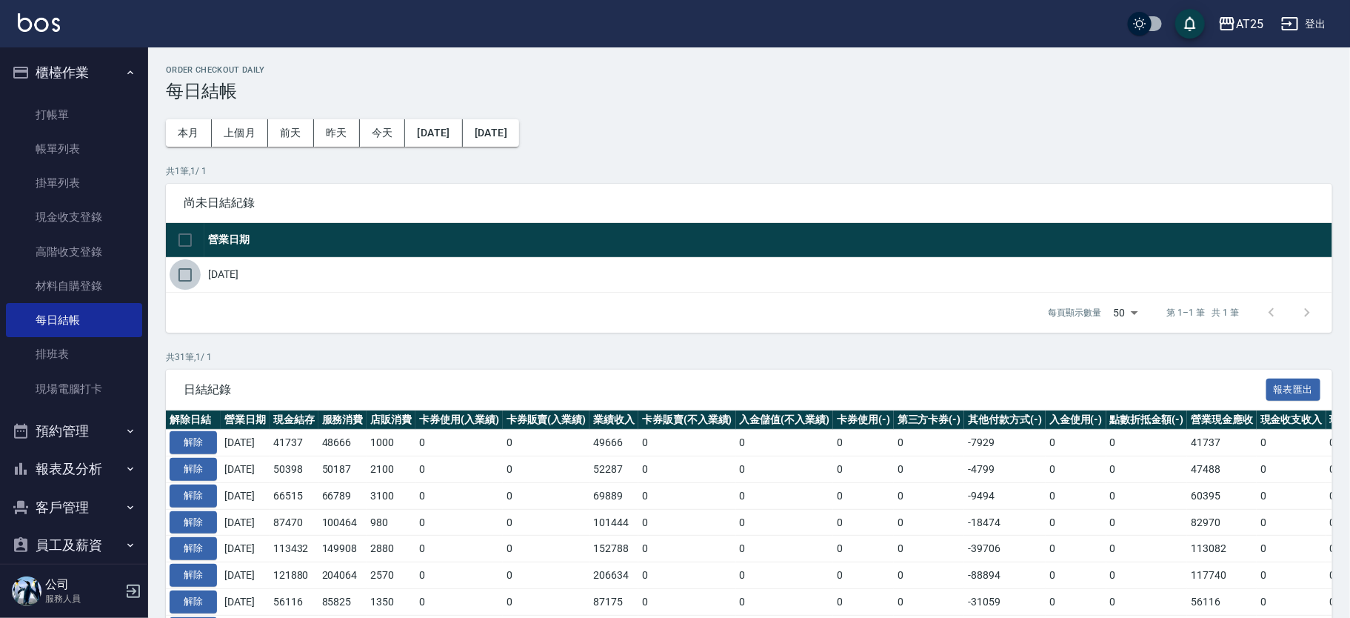
click at [194, 288] on input "checkbox" at bounding box center [185, 274] width 31 height 31
checkbox input "true"
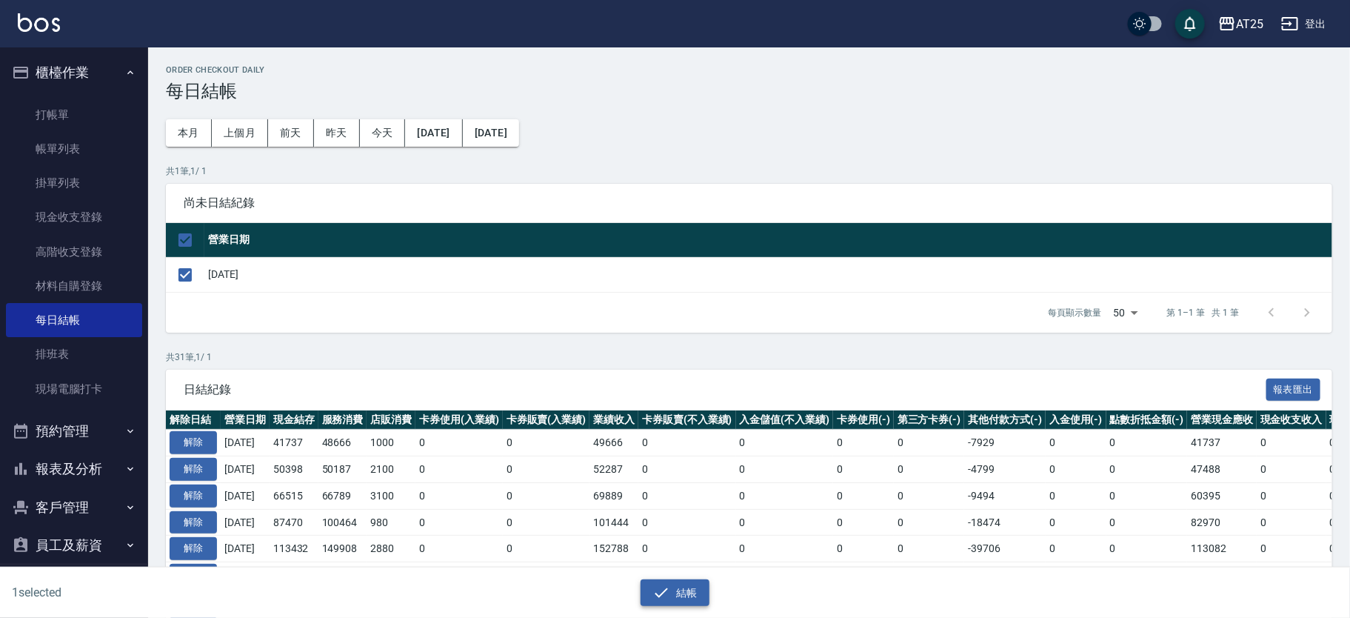
click at [692, 595] on button "結帳" at bounding box center [675, 592] width 69 height 27
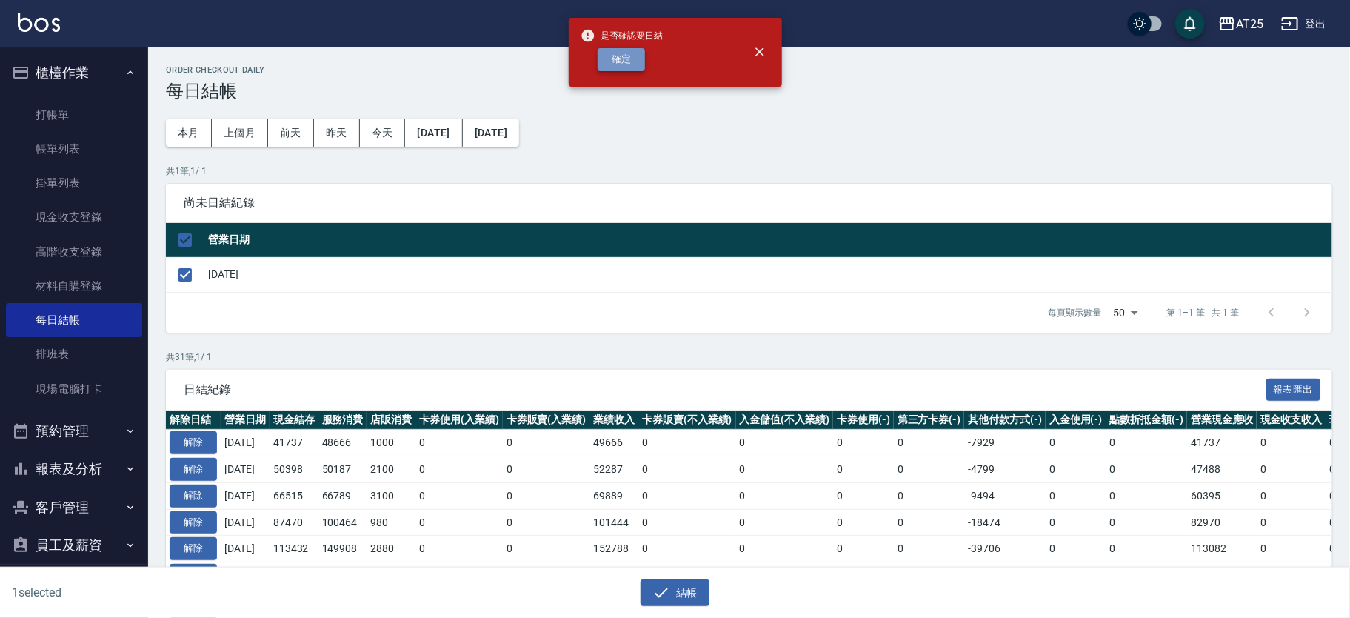
click at [617, 56] on button "確定" at bounding box center [621, 59] width 47 height 23
checkbox input "false"
